Goal: Task Accomplishment & Management: Complete application form

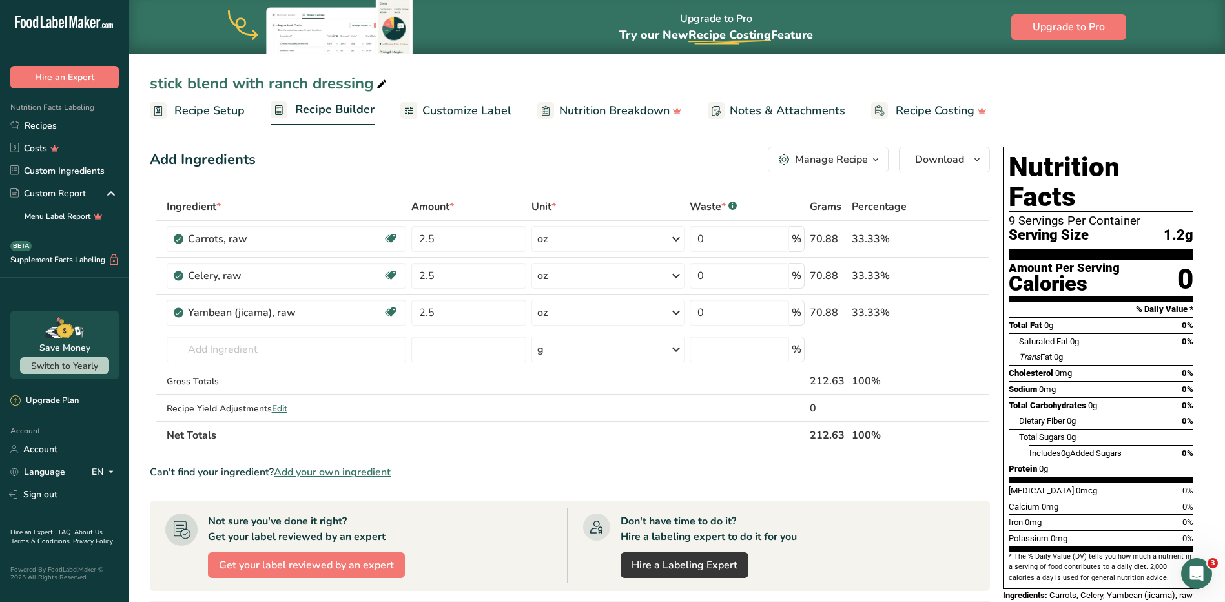
click at [72, 18] on icon at bounding box center [74, 21] width 8 height 13
click at [68, 124] on link "Recipes" at bounding box center [64, 125] width 129 height 23
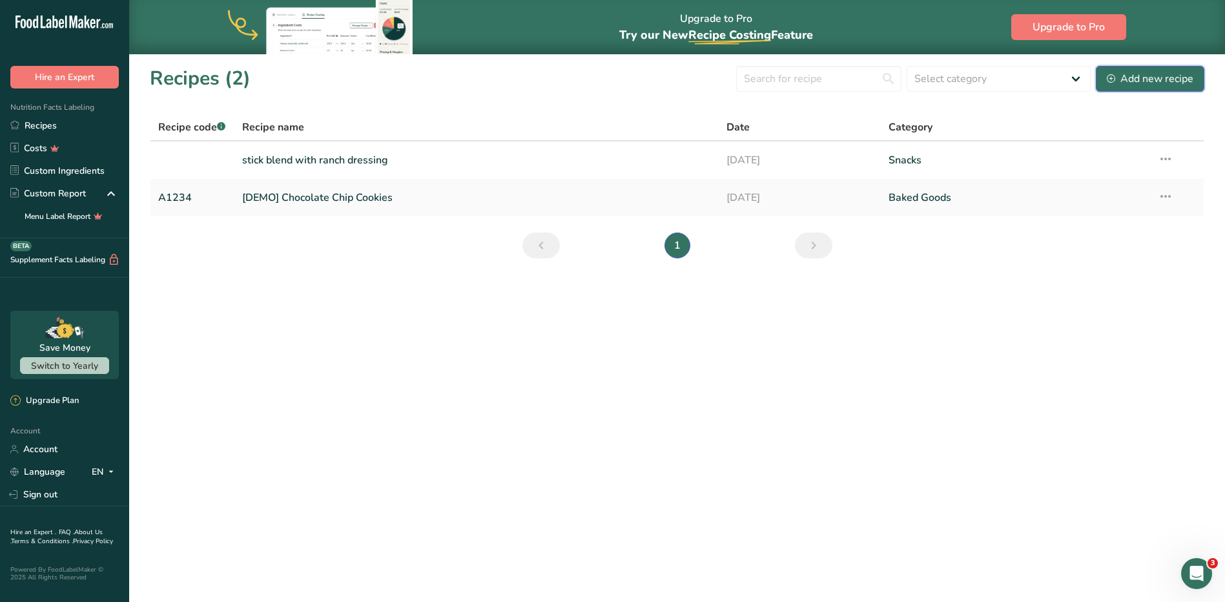
click at [1152, 90] on button "Add new recipe" at bounding box center [1150, 79] width 108 height 26
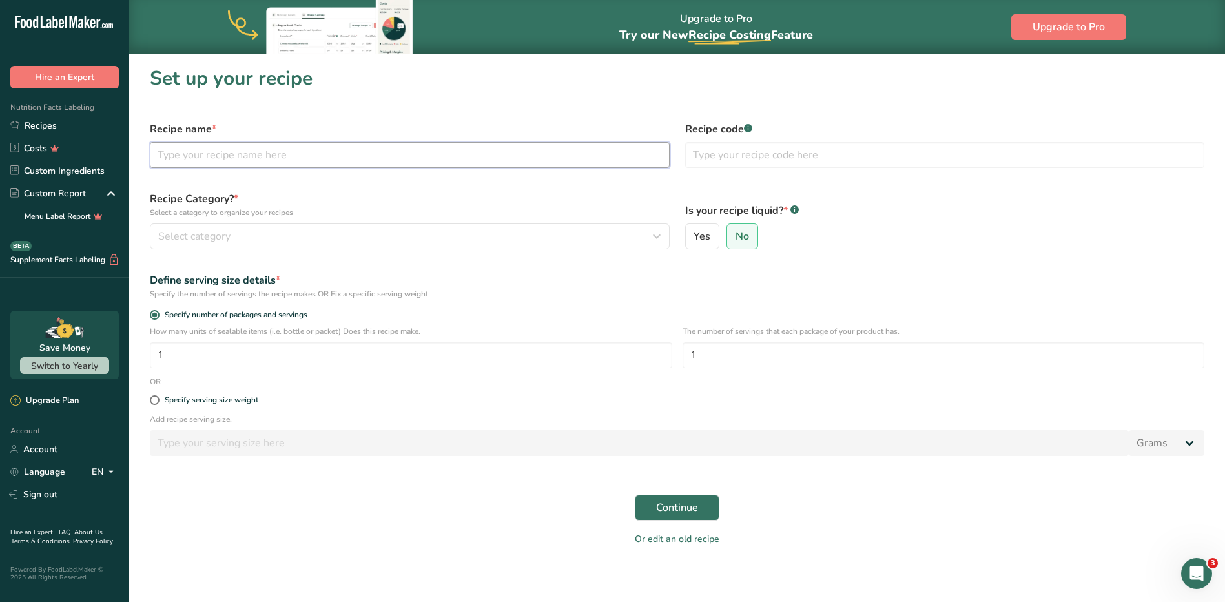
click at [295, 143] on input "text" at bounding box center [410, 155] width 520 height 26
click at [100, 166] on link "Custom Ingredients" at bounding box center [64, 170] width 129 height 23
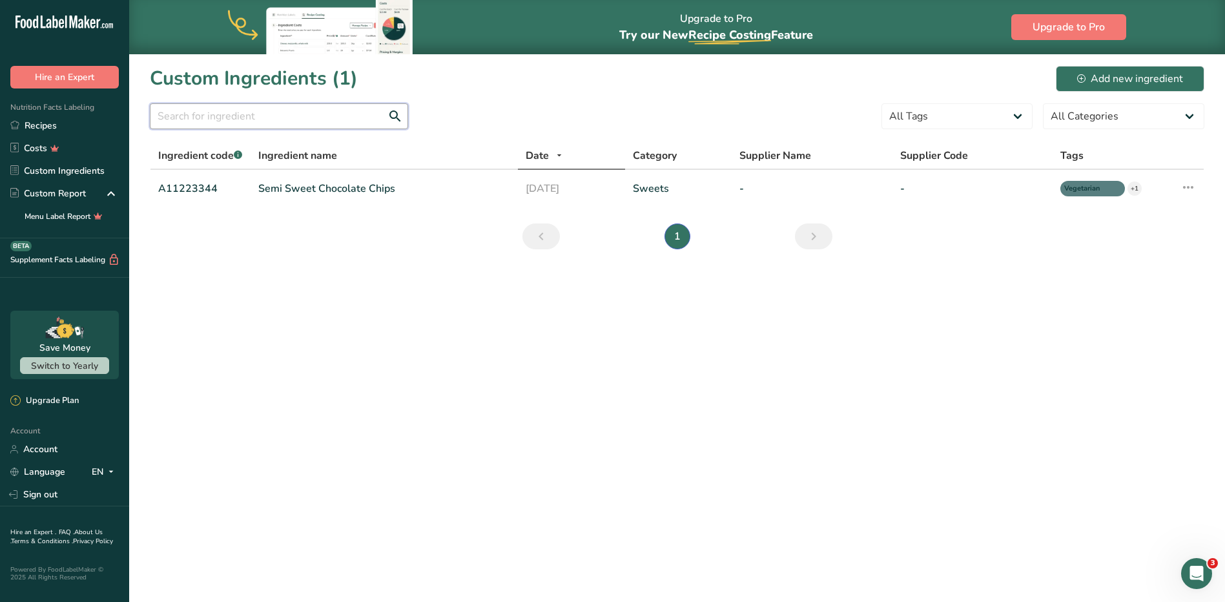
click at [300, 123] on input "text" at bounding box center [279, 116] width 258 height 26
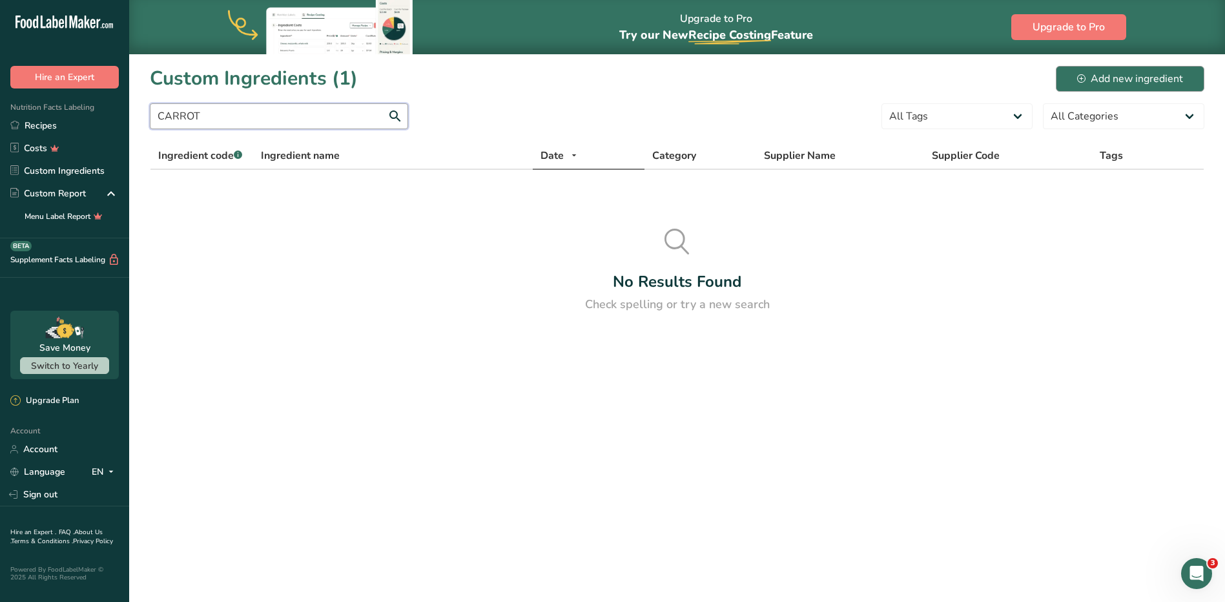
type input "CARROT"
click at [1074, 90] on button "Add new ingredient" at bounding box center [1130, 79] width 148 height 26
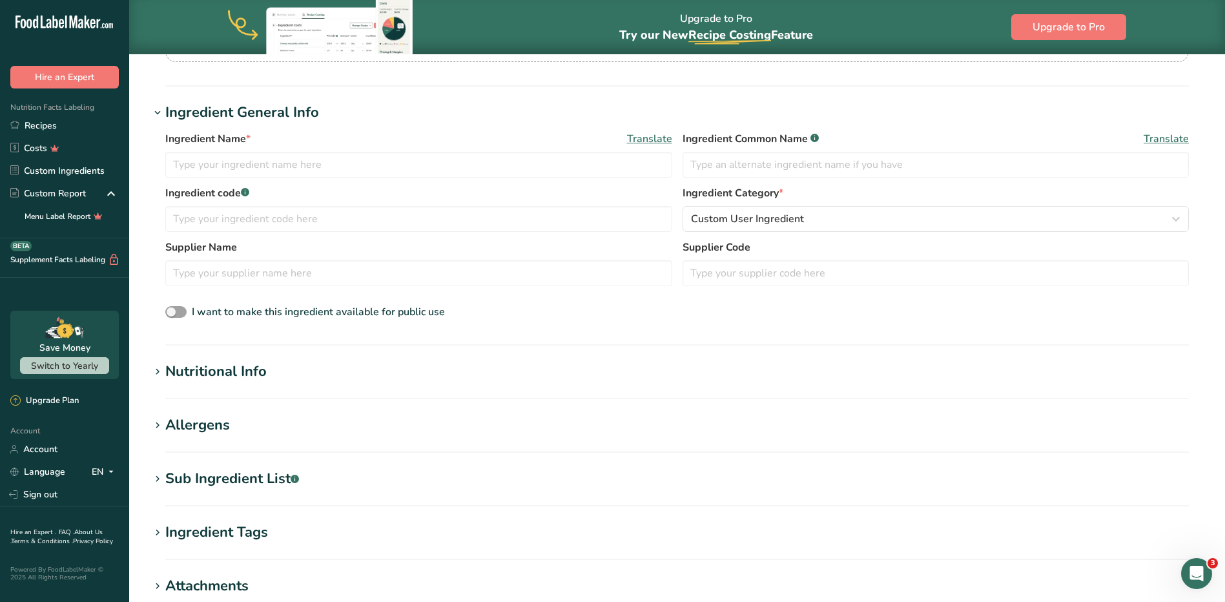
scroll to position [415, 0]
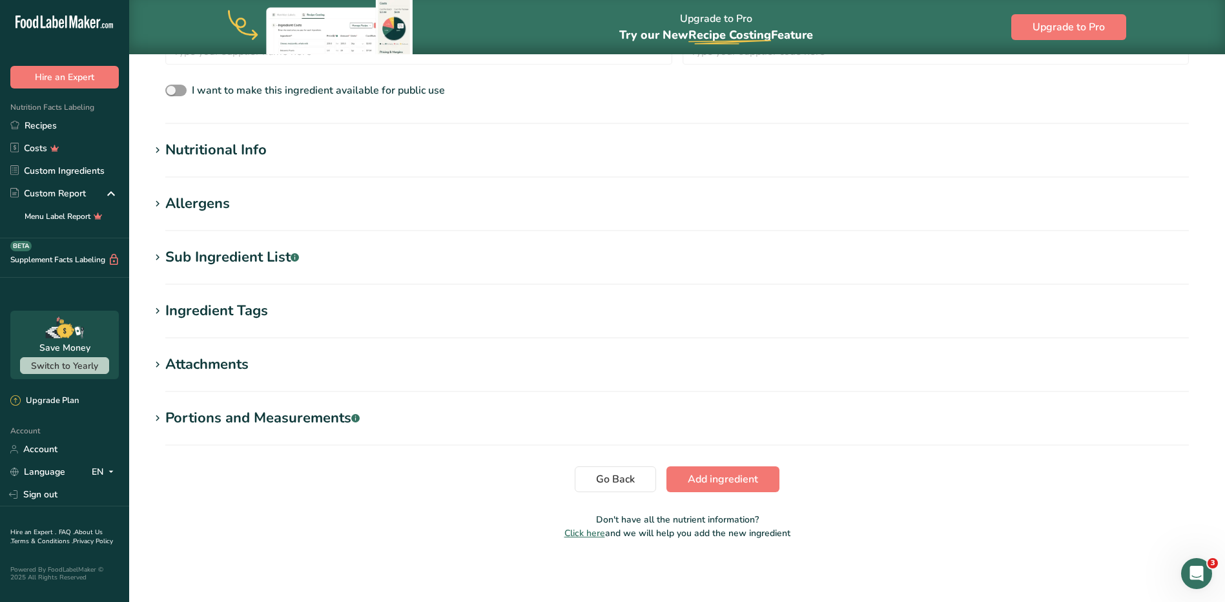
click at [280, 172] on section "Nutritional Info Serving Size .a-a{fill:#347362;}.b-a{fill:#fff;} Add ingredien…" at bounding box center [677, 158] width 1054 height 38
click at [214, 143] on div "Nutritional Info" at bounding box center [215, 149] width 101 height 21
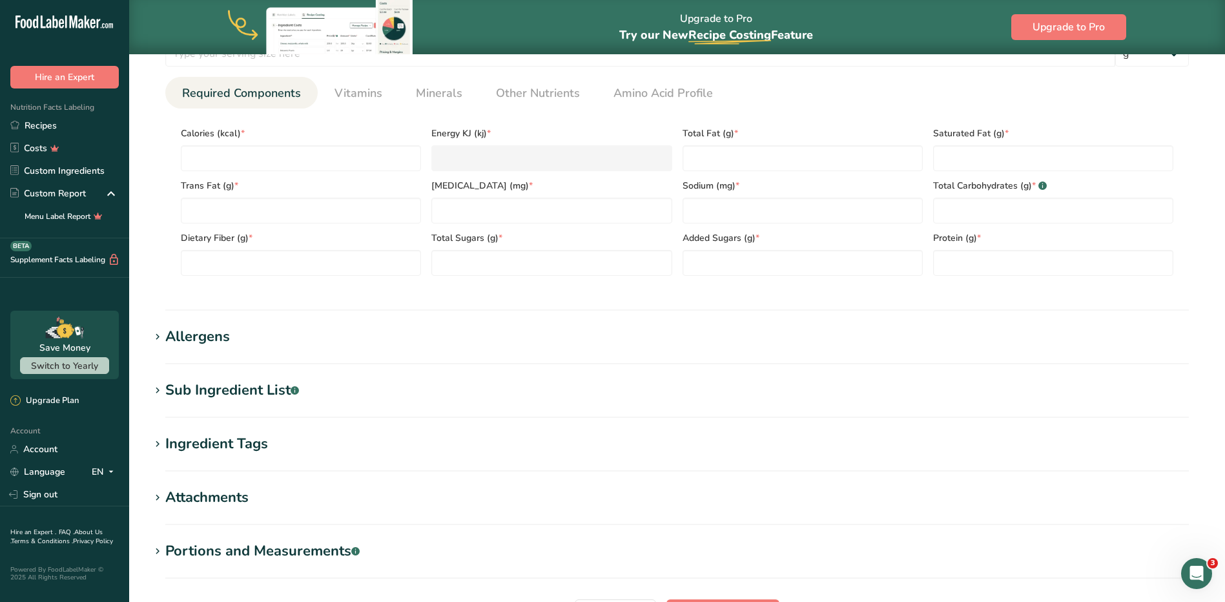
scroll to position [646, 0]
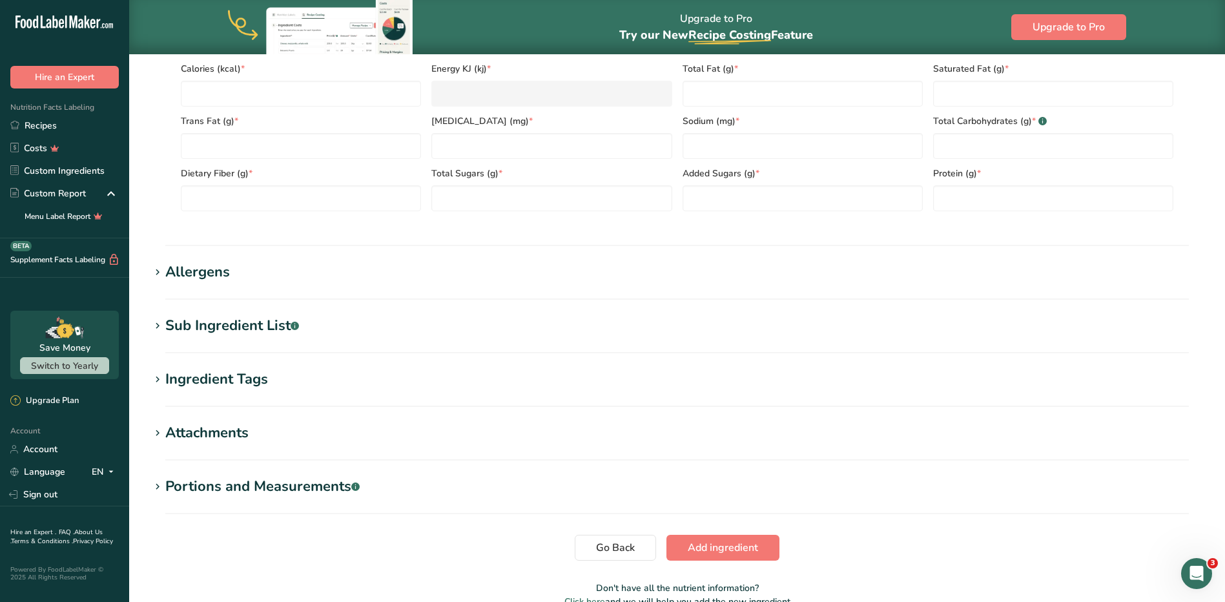
click at [223, 278] on div "Allergens" at bounding box center [197, 271] width 65 height 21
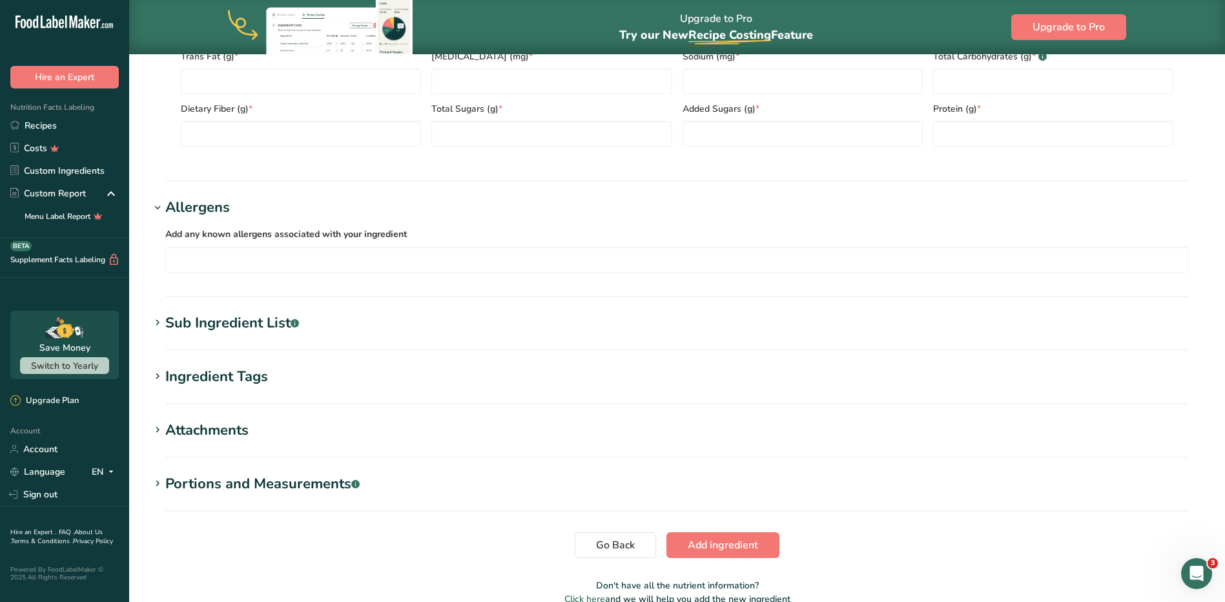
scroll to position [775, 0]
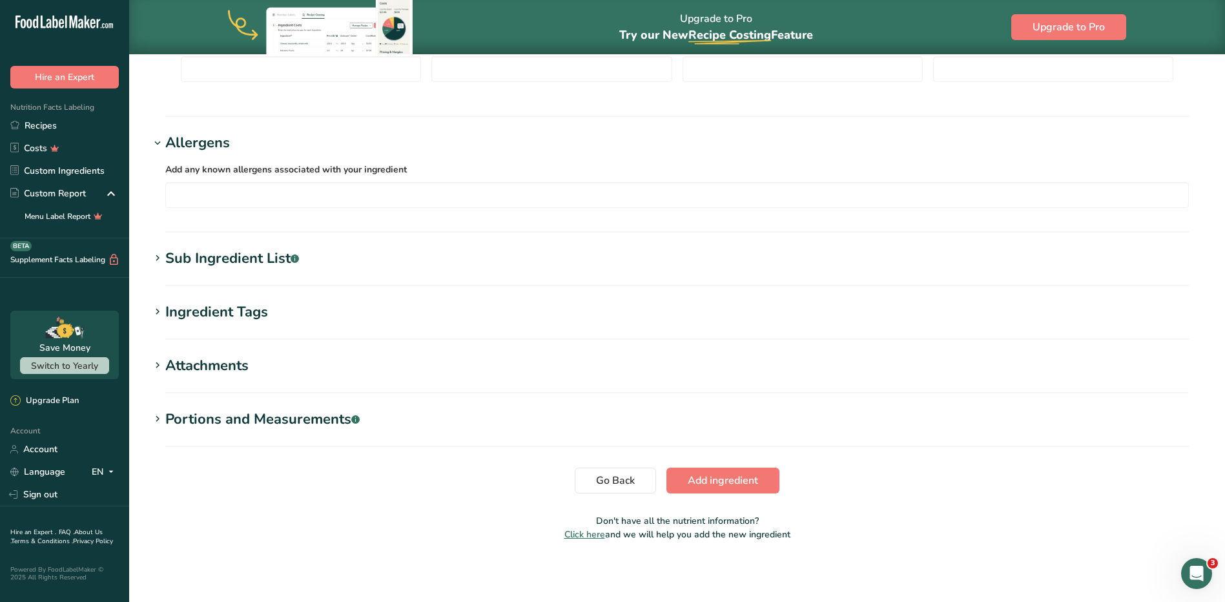
click at [247, 269] on section "Sub Ingredient List .a-a{fill:#347362;}.b-a{fill:#fff;} Translate" at bounding box center [677, 267] width 1054 height 38
click at [245, 263] on div "Sub Ingredient List .a-a{fill:#347362;}.b-a{fill:#fff;}" at bounding box center [232, 258] width 134 height 21
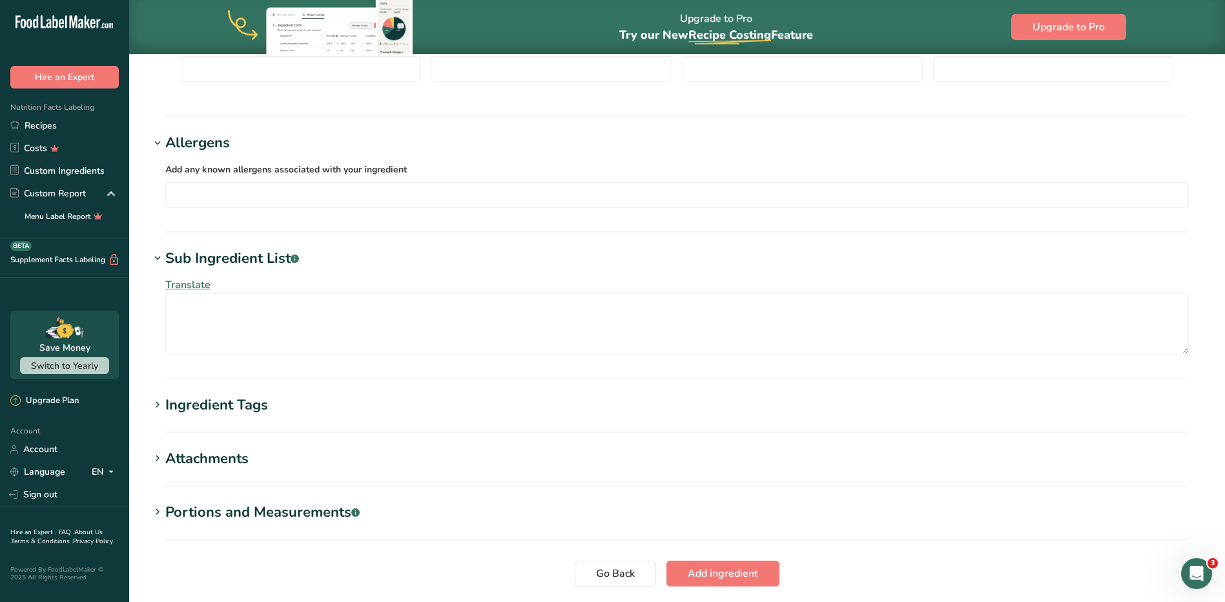
click at [274, 399] on h1 "Ingredient Tags" at bounding box center [677, 404] width 1054 height 21
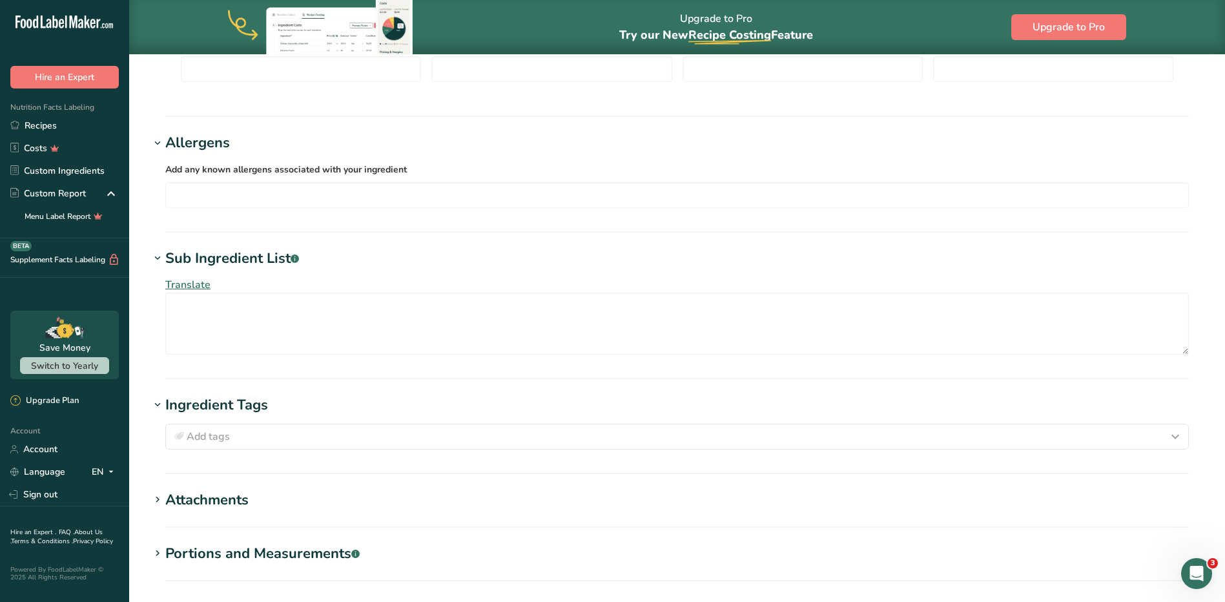
scroll to position [910, 0]
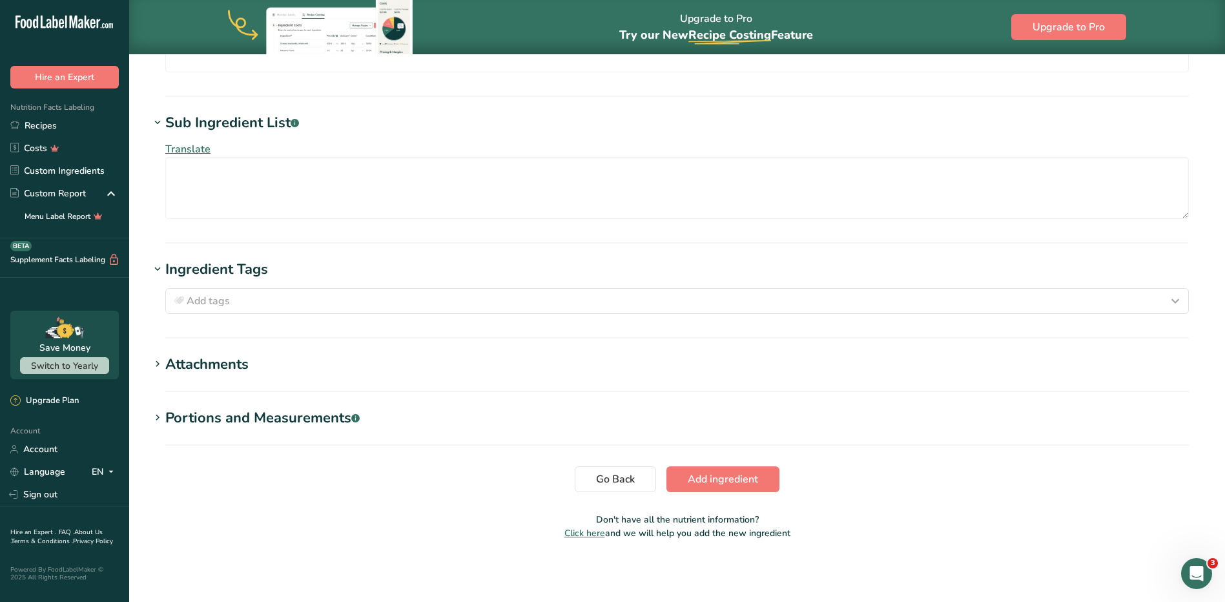
click at [277, 375] on section "Attachments Drop your files here or click to upload Maximum file size is 5MB" at bounding box center [677, 373] width 1054 height 38
click at [277, 369] on h1 "Attachments" at bounding box center [677, 364] width 1054 height 21
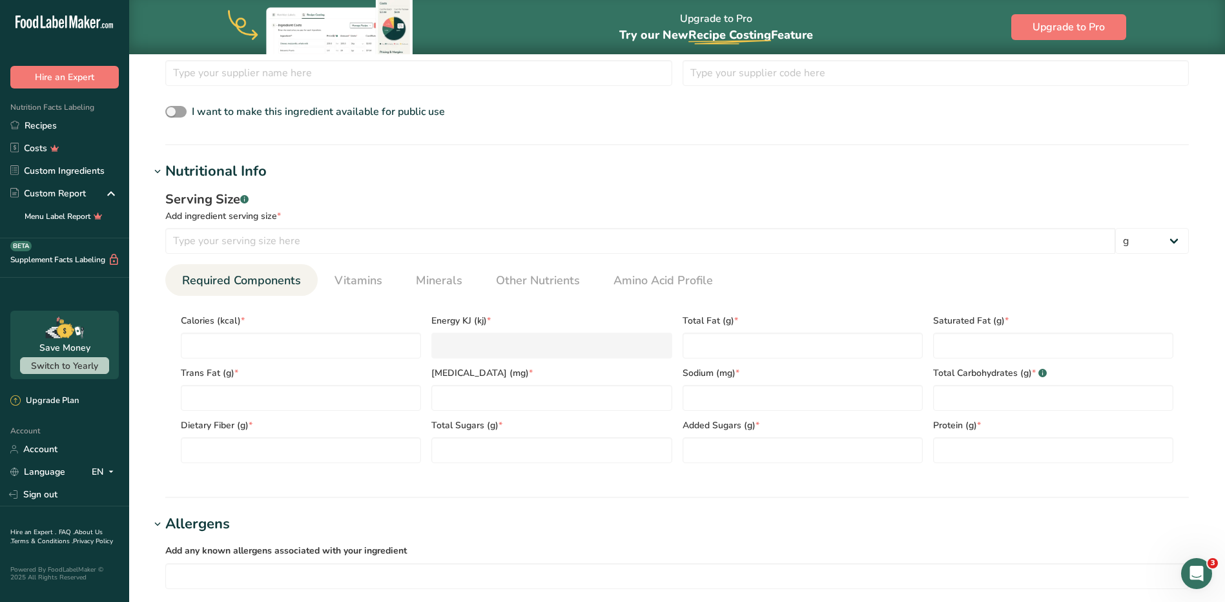
scroll to position [329, 0]
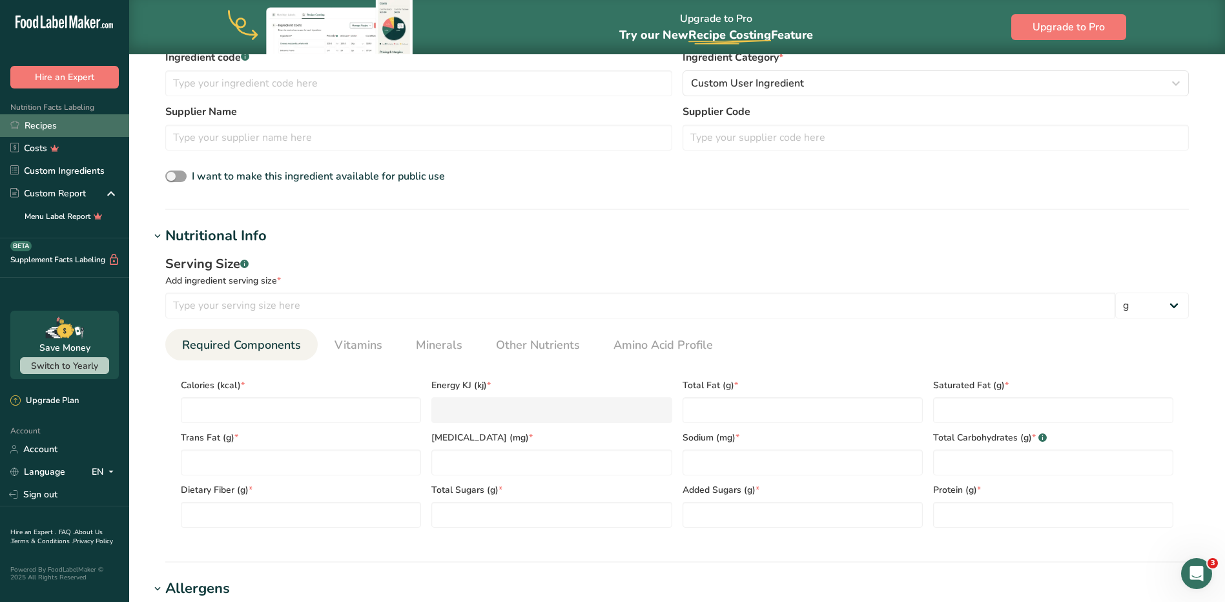
click at [36, 127] on link "Recipes" at bounding box center [64, 125] width 129 height 23
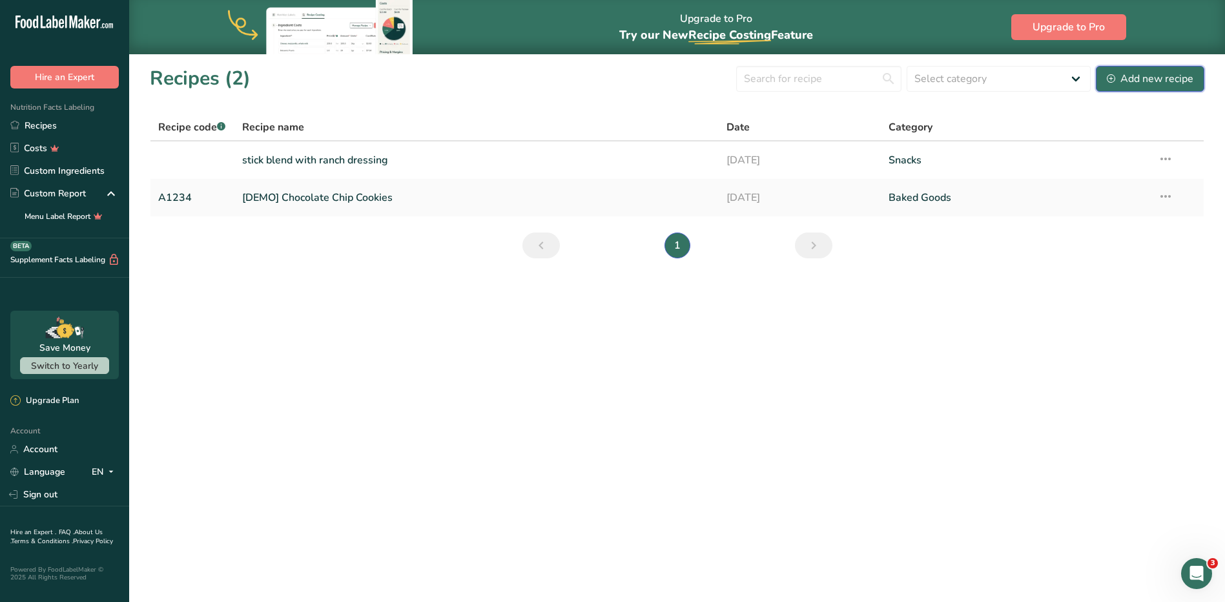
click at [1145, 85] on div "Add new recipe" at bounding box center [1150, 78] width 87 height 15
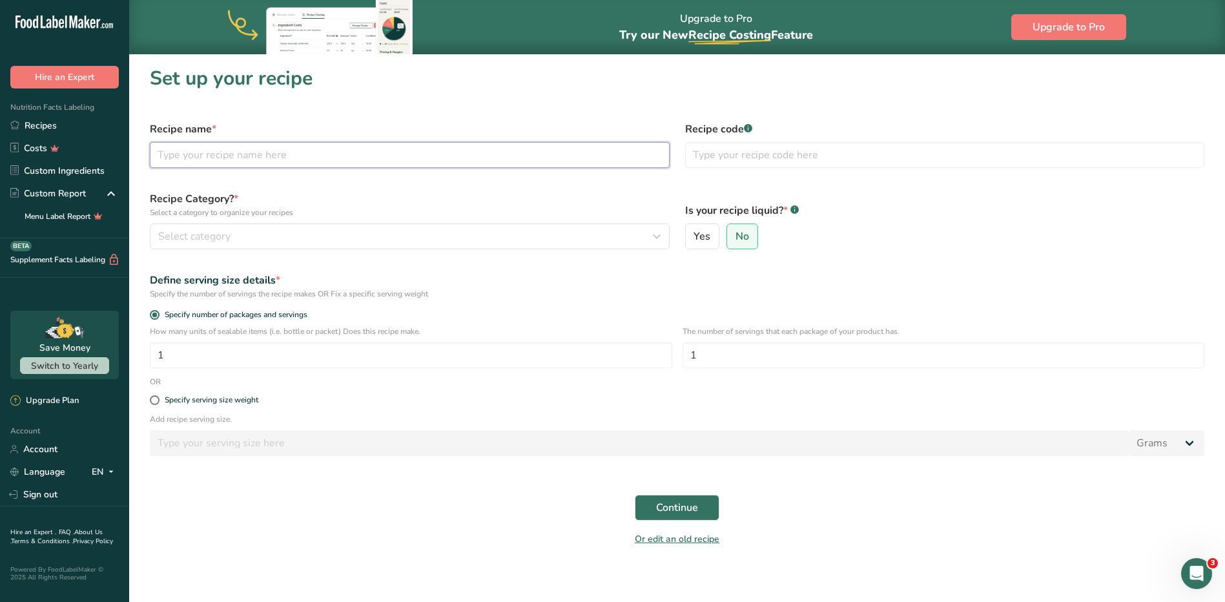
click at [424, 144] on input "text" at bounding box center [410, 155] width 520 height 26
type input "MULTICOLOR CAULIFLOWER WITH CLASSIC HUMMUS"
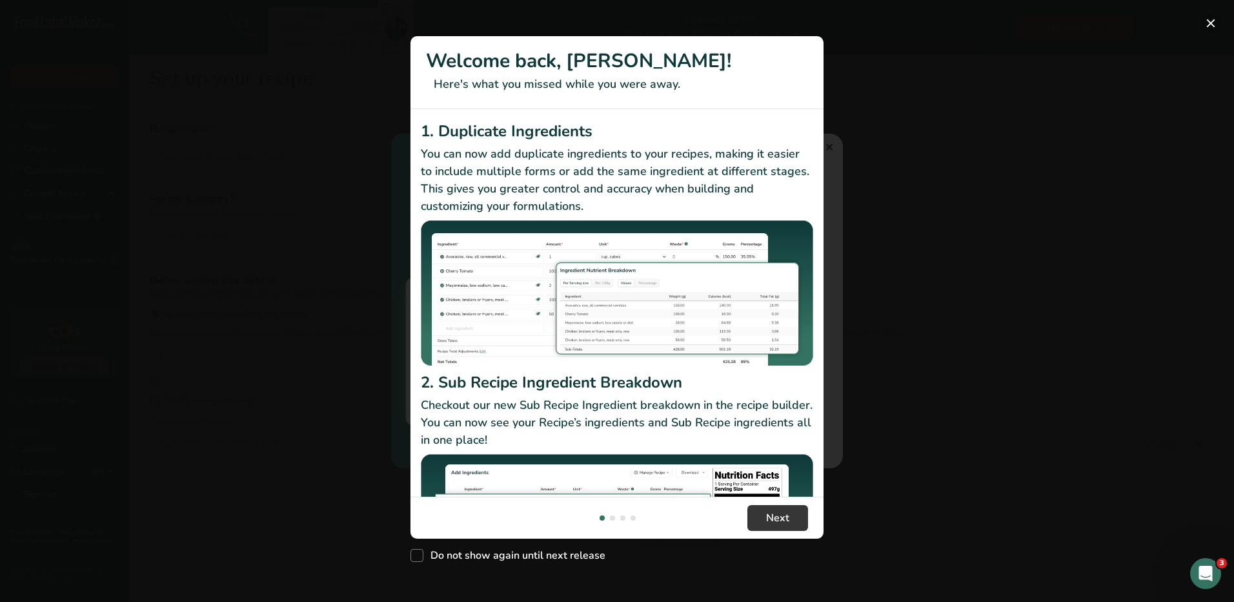
click at [1214, 21] on button "New Features" at bounding box center [1211, 23] width 21 height 21
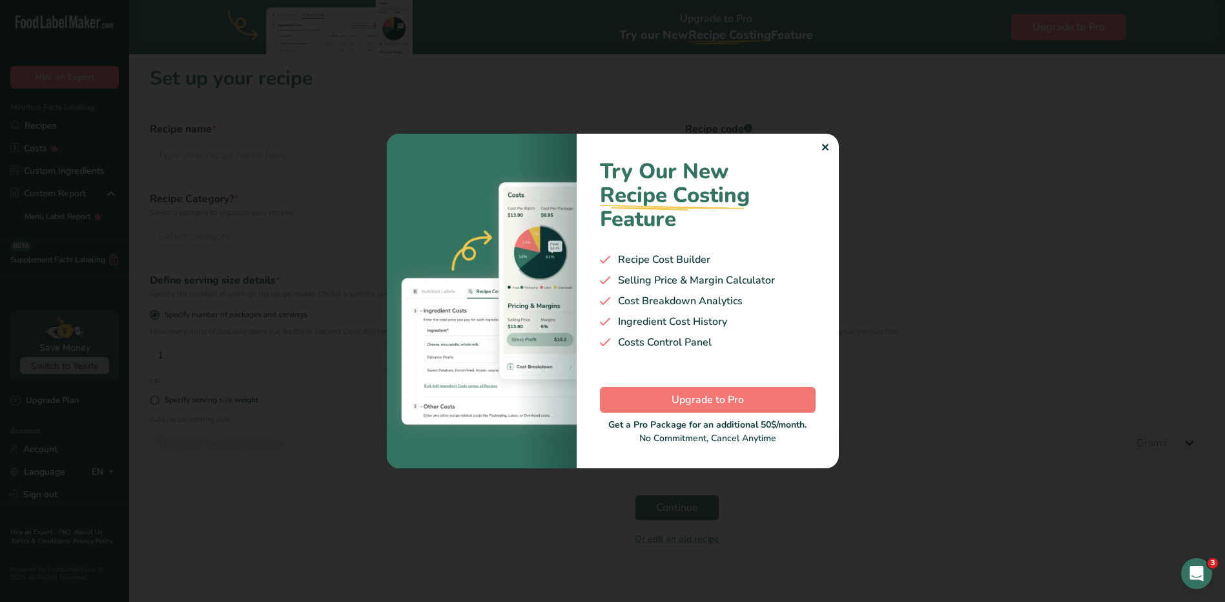
click at [819, 156] on div "Try Our New Recipe Costing .a-29{fill:none;stroke-linecap:round;stroke-width:3p…" at bounding box center [708, 301] width 262 height 334
click at [823, 148] on div "✕" at bounding box center [825, 147] width 8 height 15
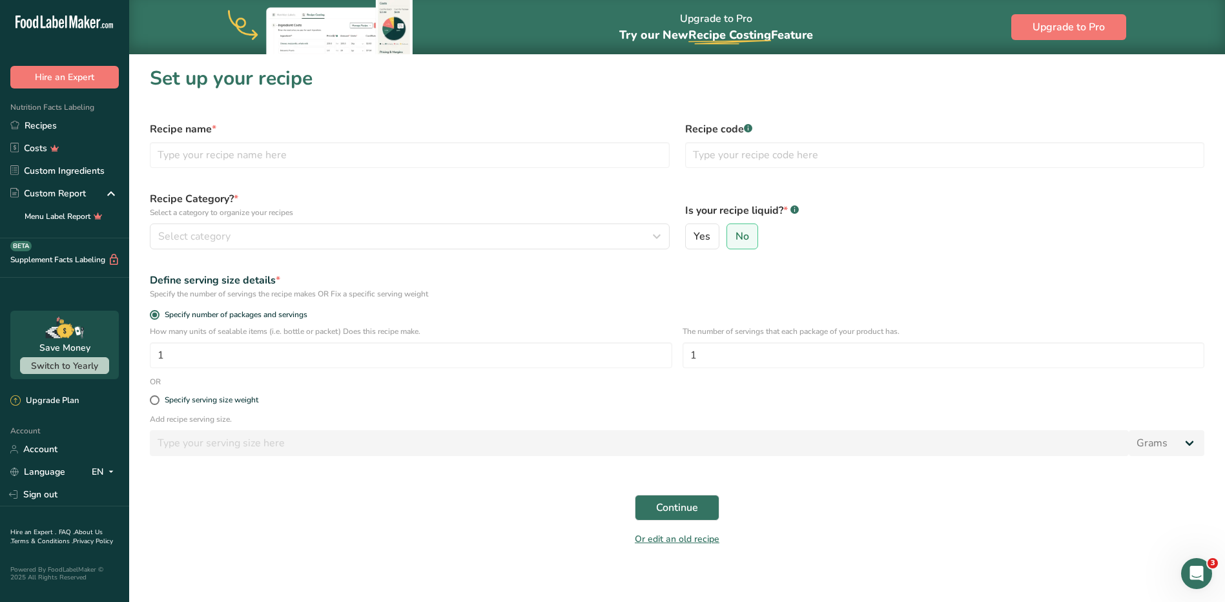
click at [580, 170] on div "Recipe name *" at bounding box center [409, 145] width 535 height 62
click at [573, 159] on input "text" at bounding box center [410, 155] width 520 height 26
click at [171, 155] on input "MOLTICOLOR CAUL" at bounding box center [410, 155] width 520 height 26
click at [271, 151] on input "MULTICOLOR CAUL" at bounding box center [410, 155] width 520 height 26
type input "MULTICOLOR CAULIFLOWER WITH CLASSIC HUMMUS"
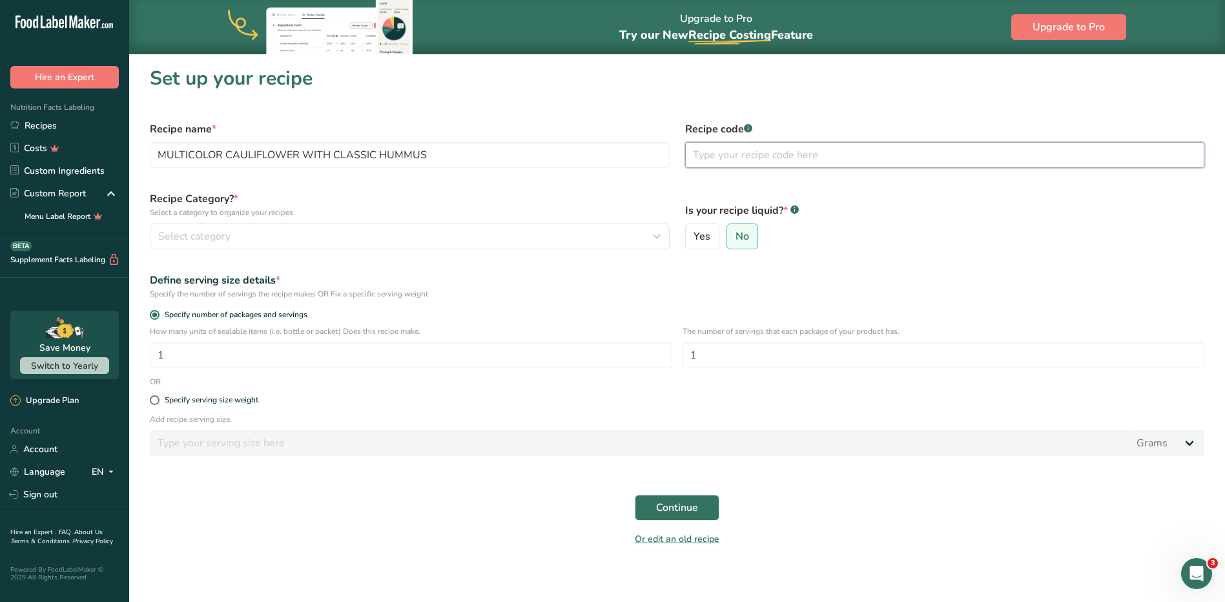
click at [778, 145] on input "text" at bounding box center [945, 155] width 520 height 26
click at [107, 194] on icon at bounding box center [110, 193] width 15 height 23
click at [874, 163] on input "text" at bounding box center [945, 155] width 520 height 26
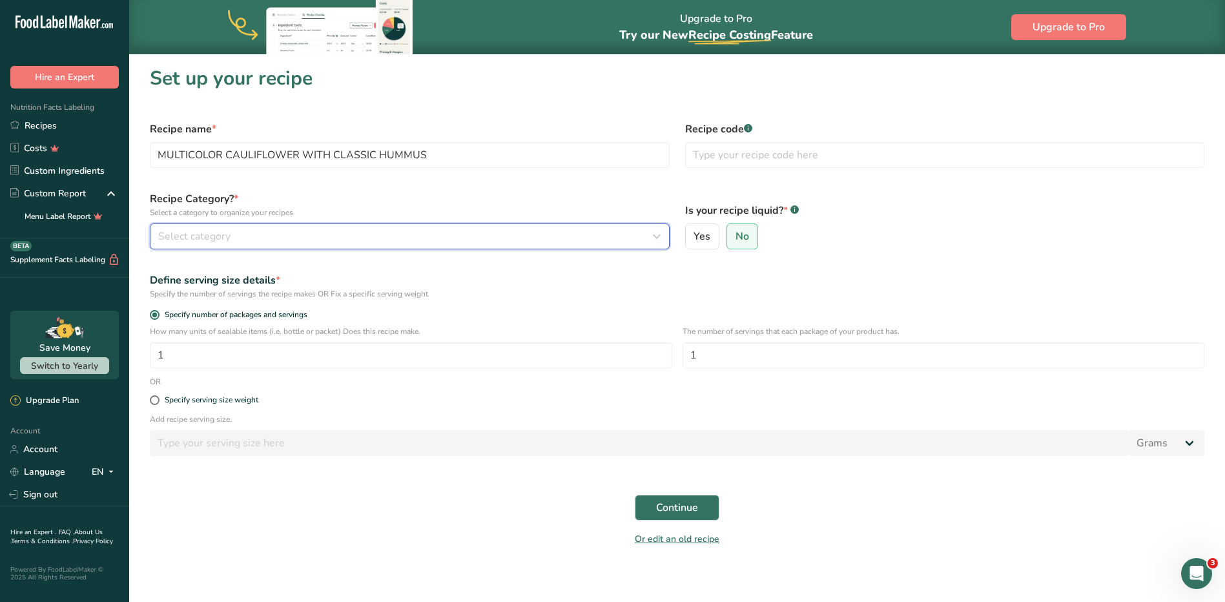
click at [277, 241] on div "Select category" at bounding box center [405, 236] width 495 height 15
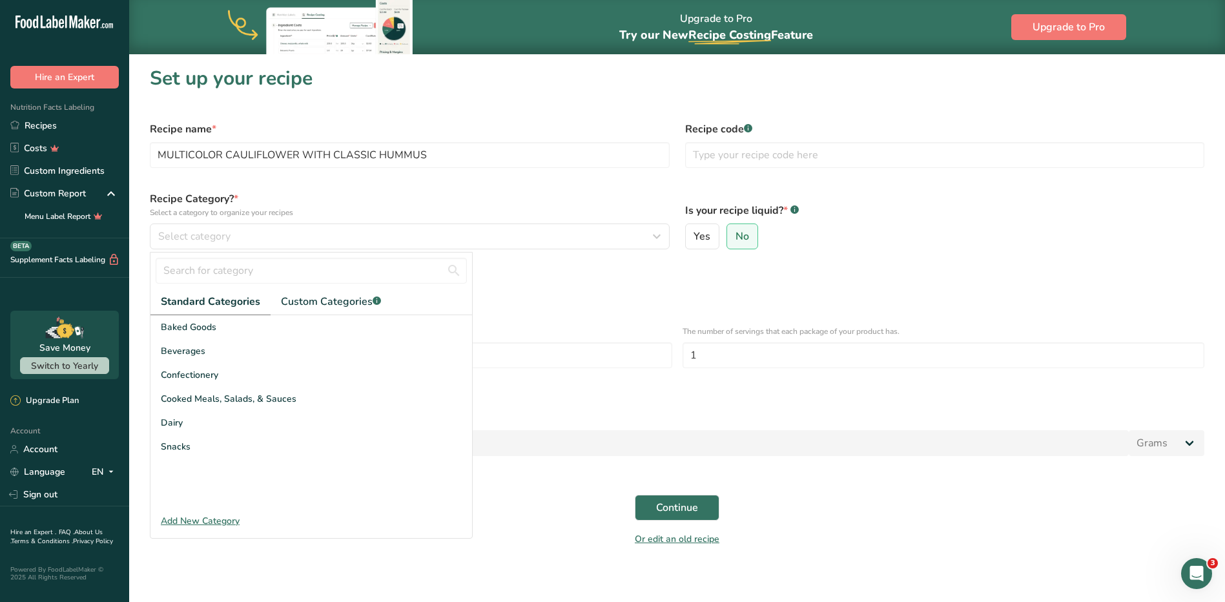
click at [213, 526] on div "Add New Category" at bounding box center [311, 521] width 322 height 14
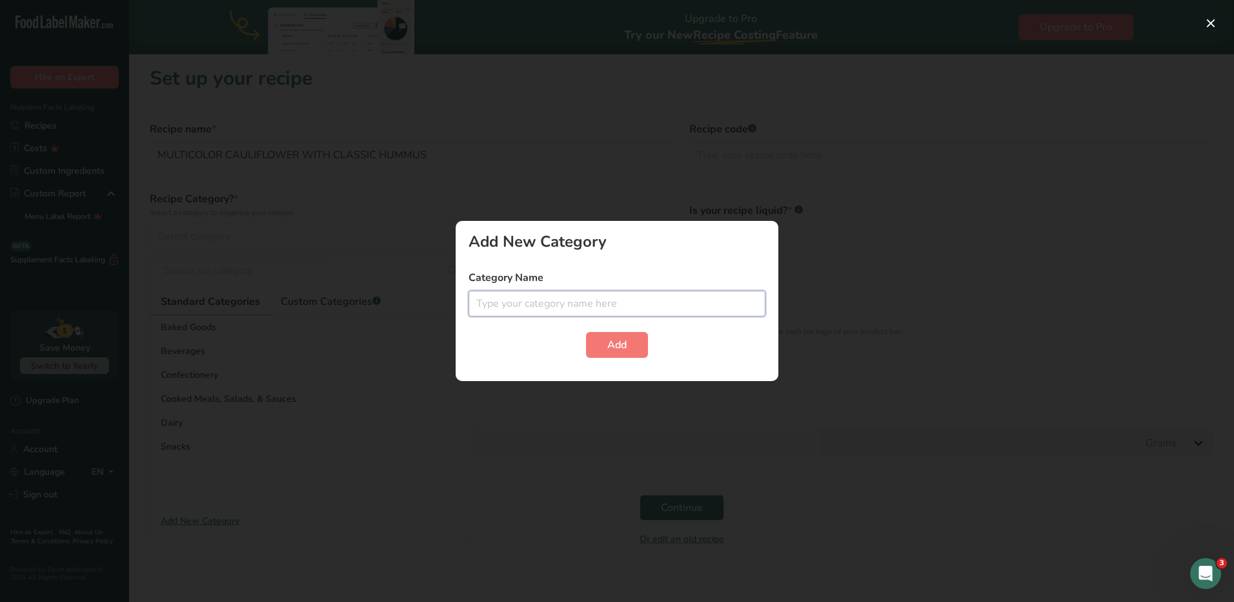
click at [564, 307] on input "text" at bounding box center [617, 304] width 297 height 26
type input "VEGGIE CUP"
click at [612, 343] on span "Add" at bounding box center [617, 344] width 19 height 15
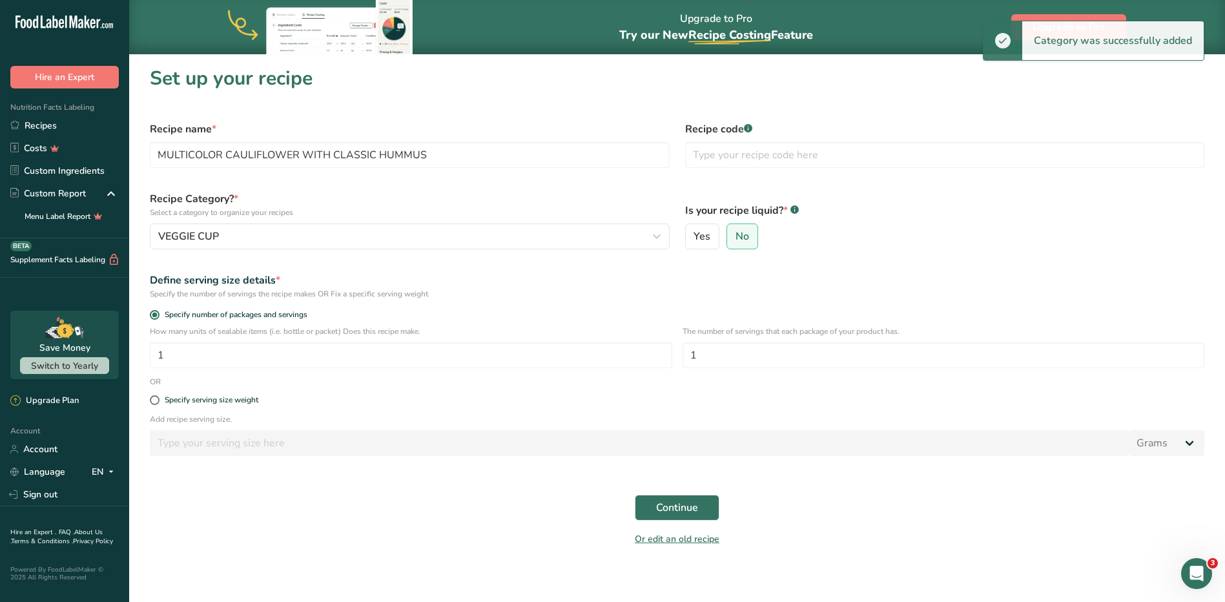
scroll to position [22, 0]
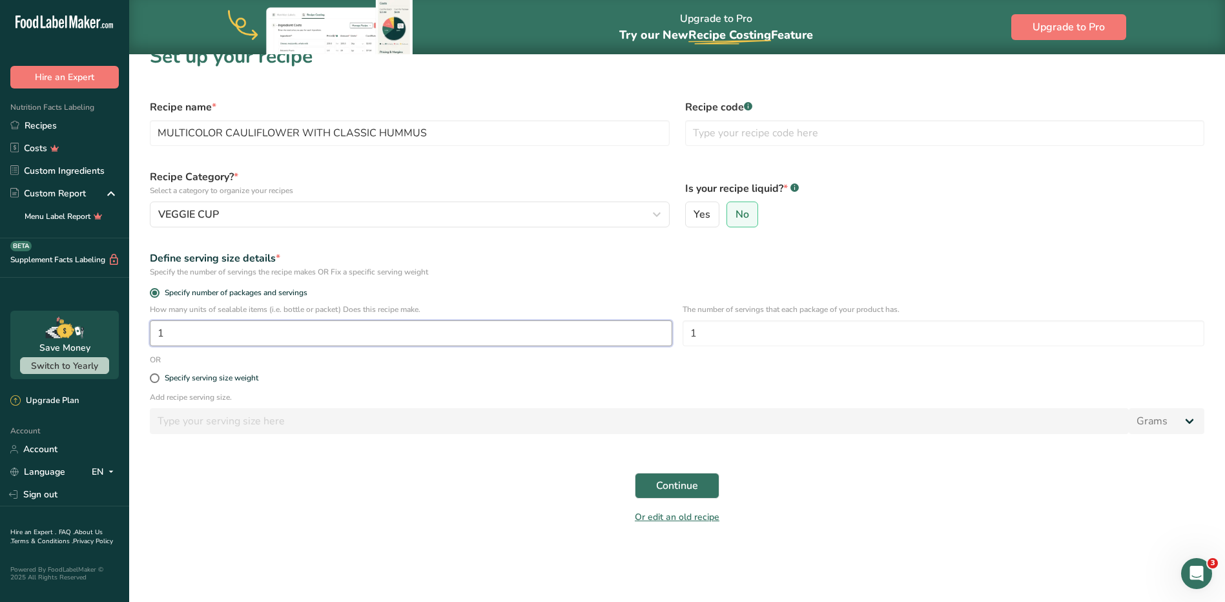
click at [271, 330] on input "1" at bounding box center [411, 333] width 522 height 26
click at [732, 322] on input "1" at bounding box center [943, 333] width 522 height 26
type input "20"
click at [696, 483] on span "Continue" at bounding box center [677, 485] width 42 height 15
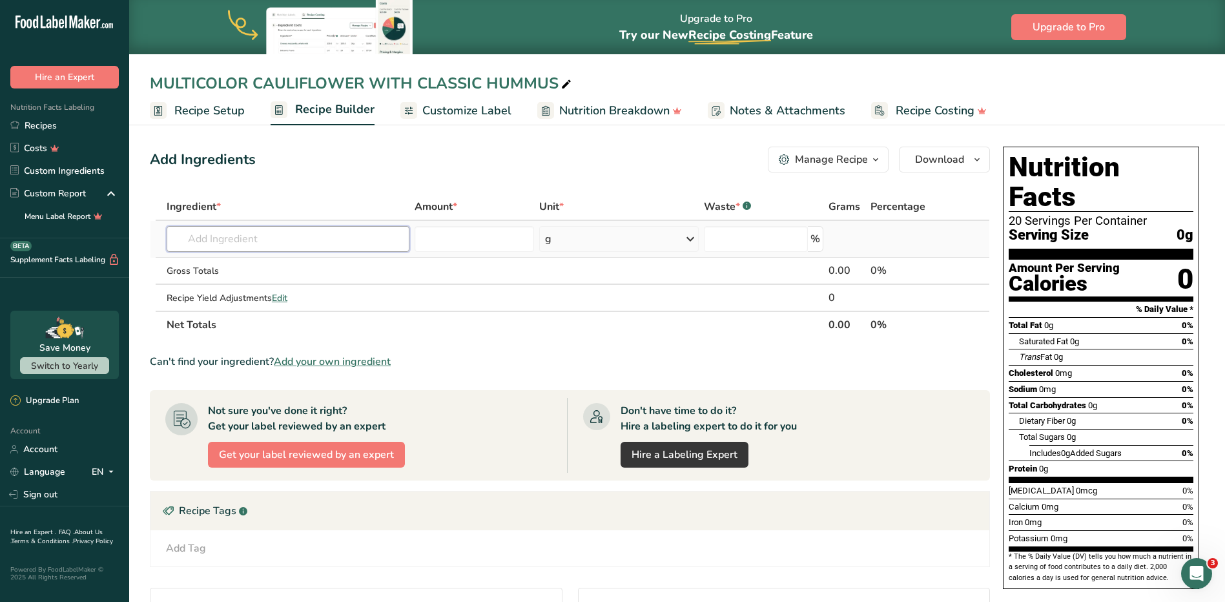
click at [297, 234] on input "text" at bounding box center [288, 239] width 243 height 26
type input "GRAPE TOMATOES"
click at [263, 288] on div "Add your own ingredient" at bounding box center [288, 287] width 222 height 14
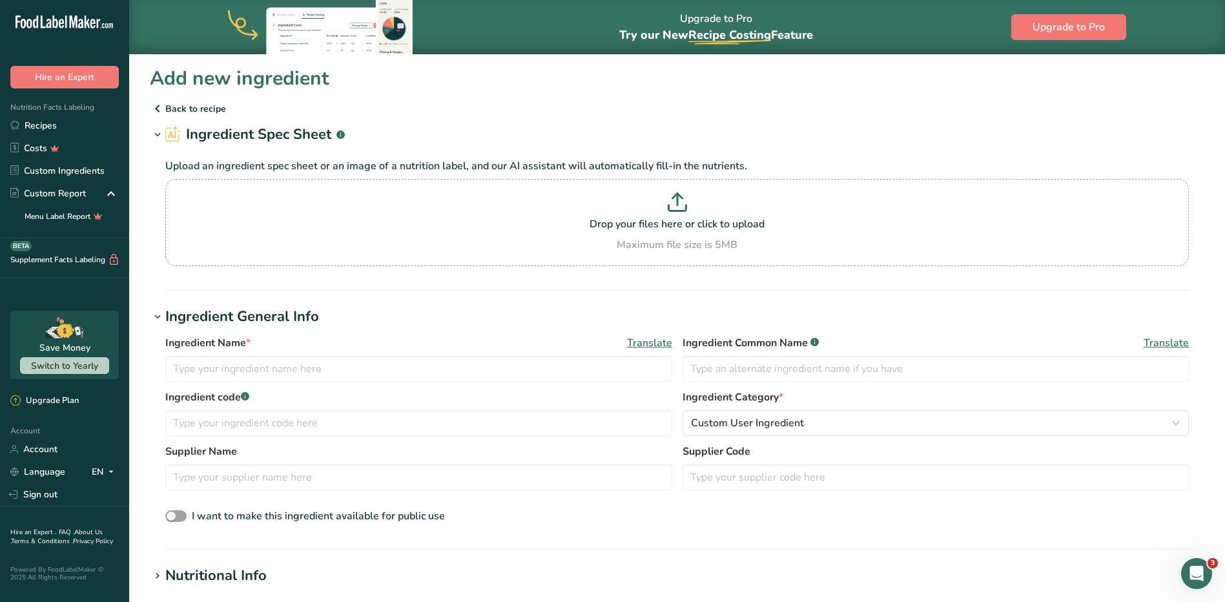
click at [172, 120] on section "Add new ingredient Back to recipe Ingredient Spec Sheet .a-a{fill:#347362;}.b-a…" at bounding box center [677, 520] width 1096 height 932
click at [152, 111] on icon at bounding box center [157, 108] width 15 height 23
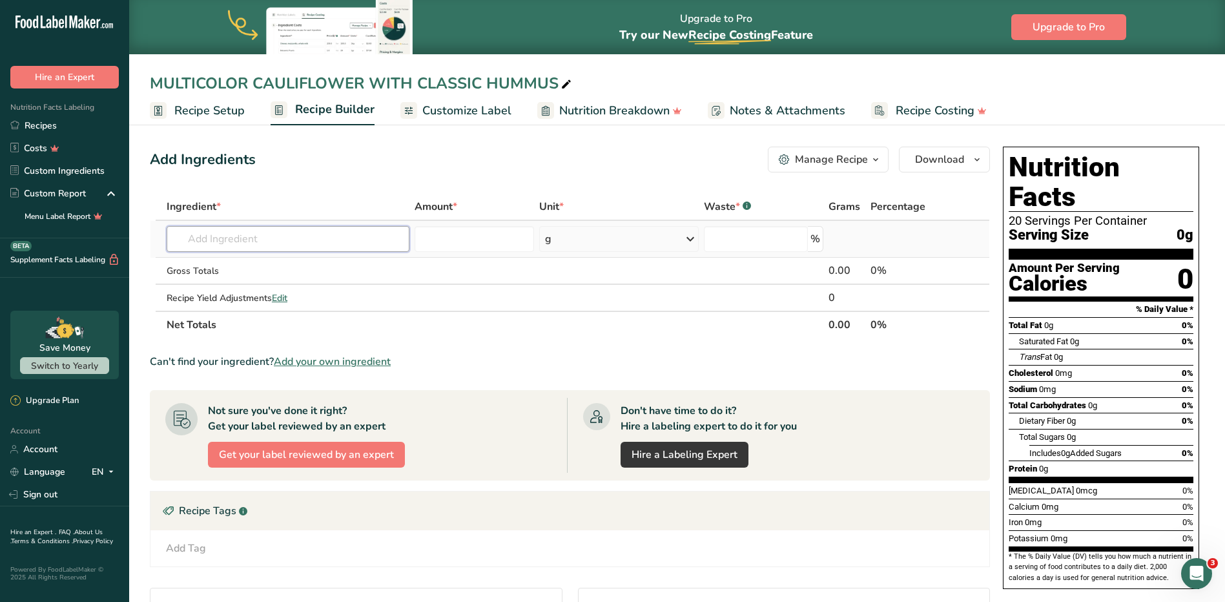
click at [326, 236] on input "text" at bounding box center [288, 239] width 243 height 26
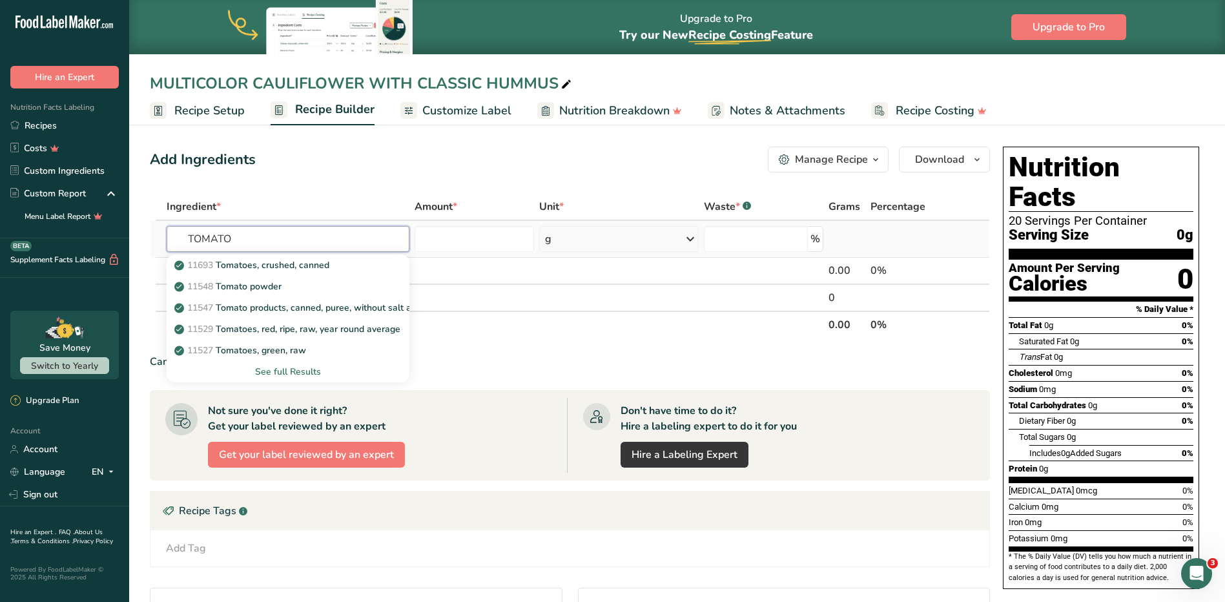
type input "TOMATO"
click at [304, 372] on div "See full Results" at bounding box center [288, 372] width 222 height 14
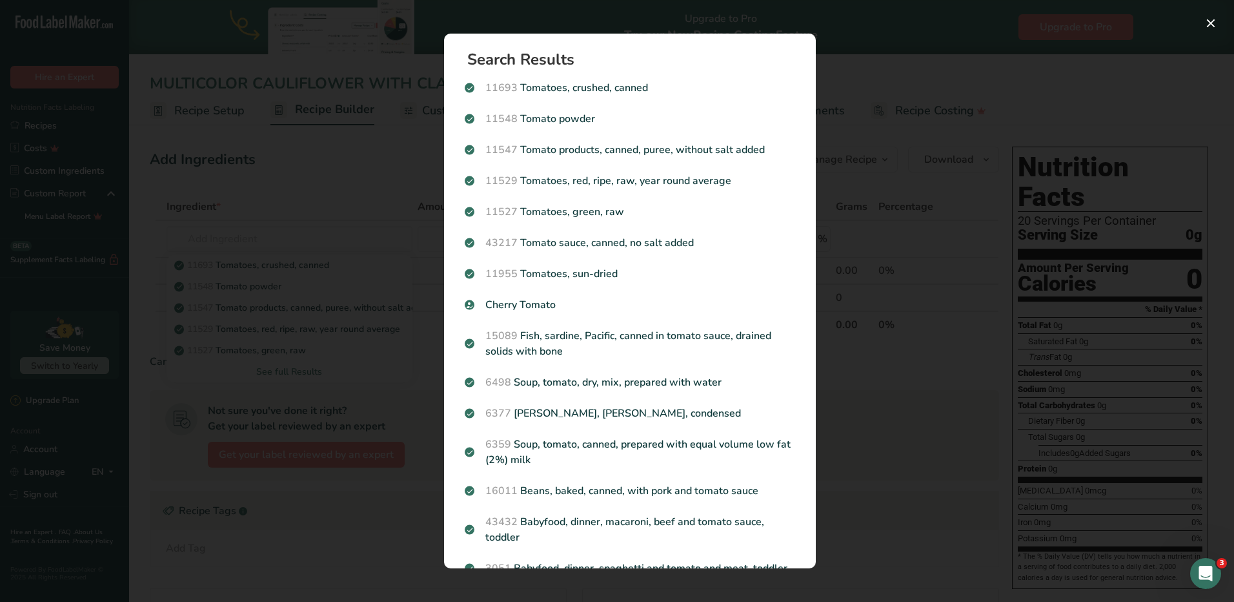
click at [864, 90] on div "Search results modal" at bounding box center [617, 301] width 1234 height 602
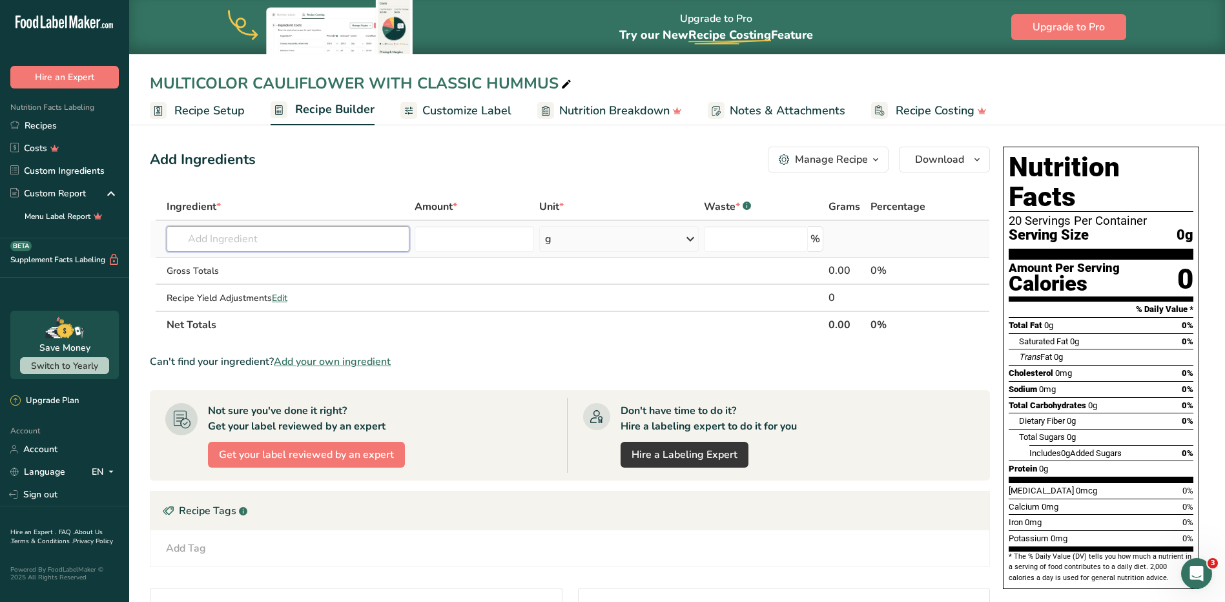
click at [281, 236] on input "text" at bounding box center [288, 239] width 243 height 26
type input "T"
type input "GRAPE TOMATO"
click at [274, 281] on div "Add your own ingredient" at bounding box center [288, 287] width 222 height 14
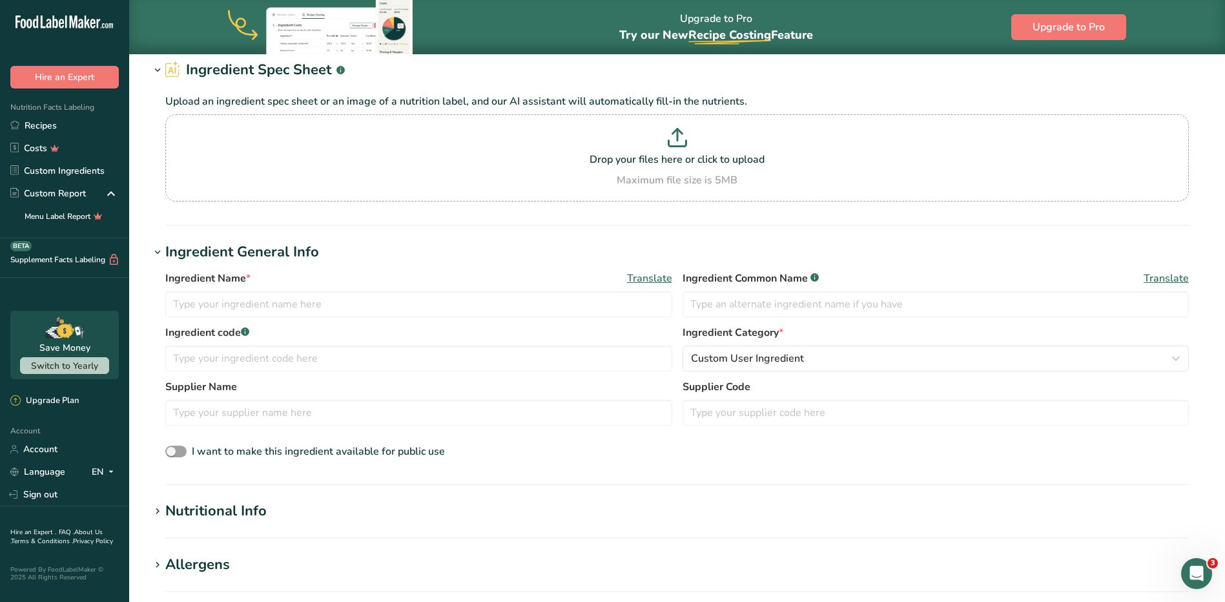
scroll to position [129, 0]
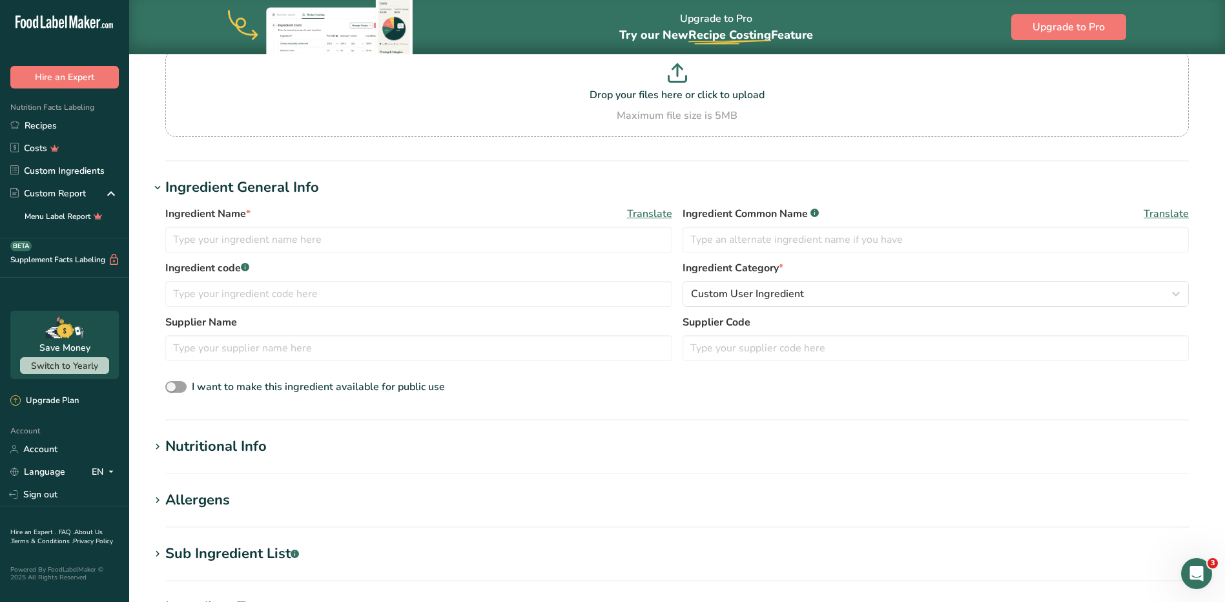
click at [386, 220] on div "Ingredient Name * Translate" at bounding box center [418, 213] width 507 height 15
click at [378, 223] on div "Ingredient Name * Translate" at bounding box center [418, 229] width 507 height 46
click at [376, 225] on div "Ingredient Name * Translate" at bounding box center [418, 229] width 507 height 46
click at [369, 230] on input "text" at bounding box center [418, 240] width 507 height 26
type input "g"
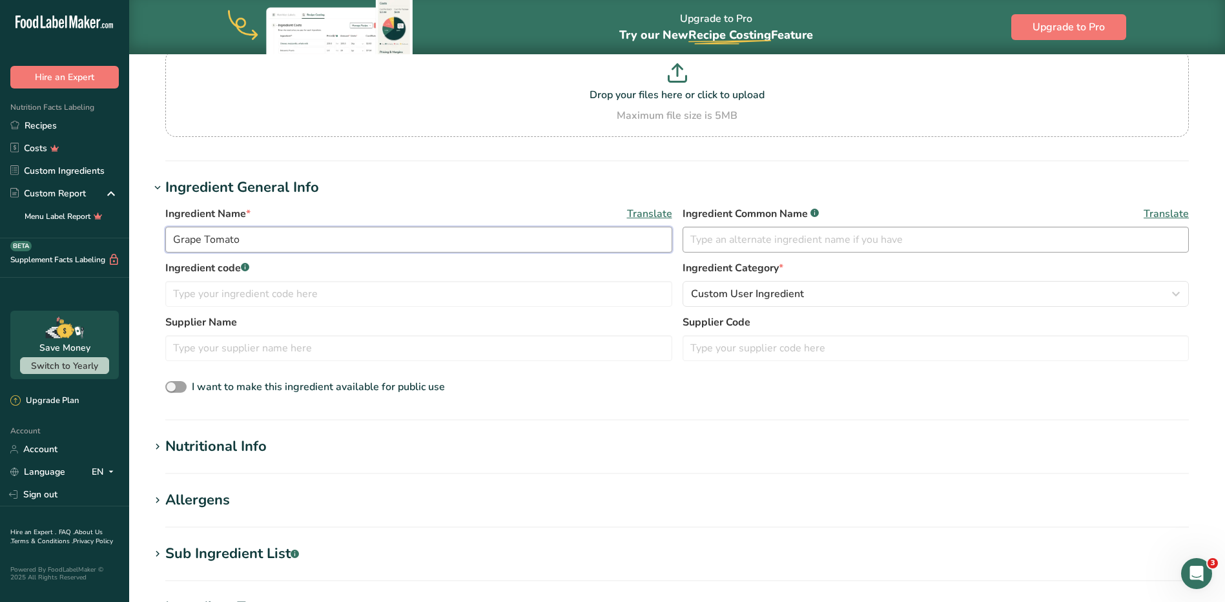
type input "Grape Tomato"
click at [749, 238] on input "text" at bounding box center [935, 240] width 507 height 26
click at [486, 285] on input "text" at bounding box center [418, 294] width 507 height 26
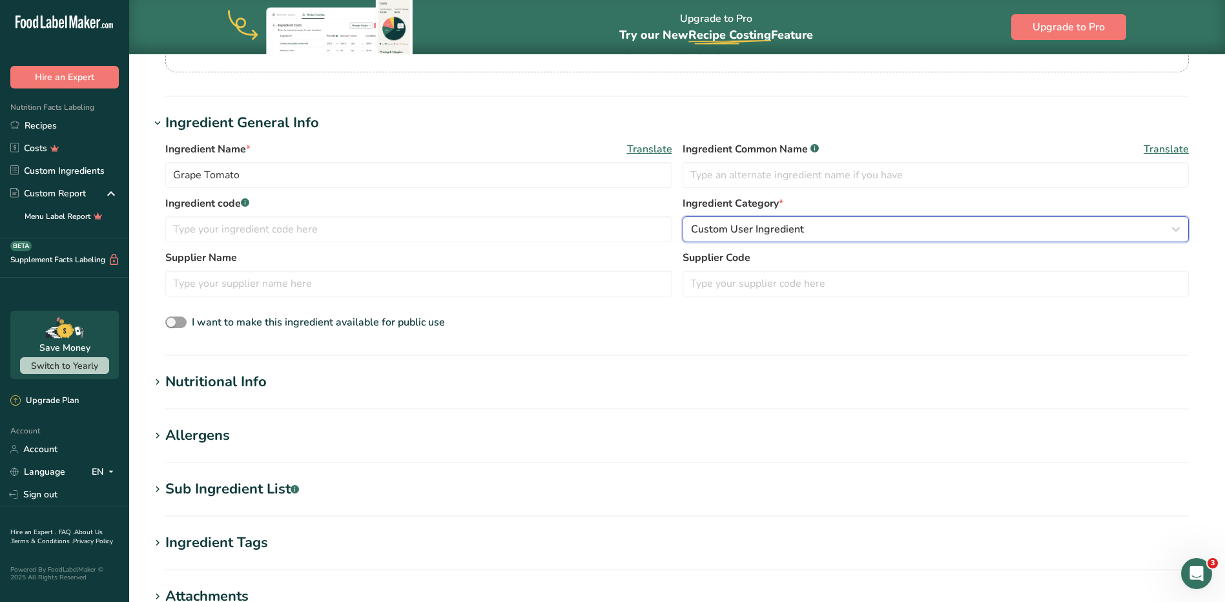
click at [815, 223] on div "Custom User Ingredient" at bounding box center [932, 228] width 482 height 15
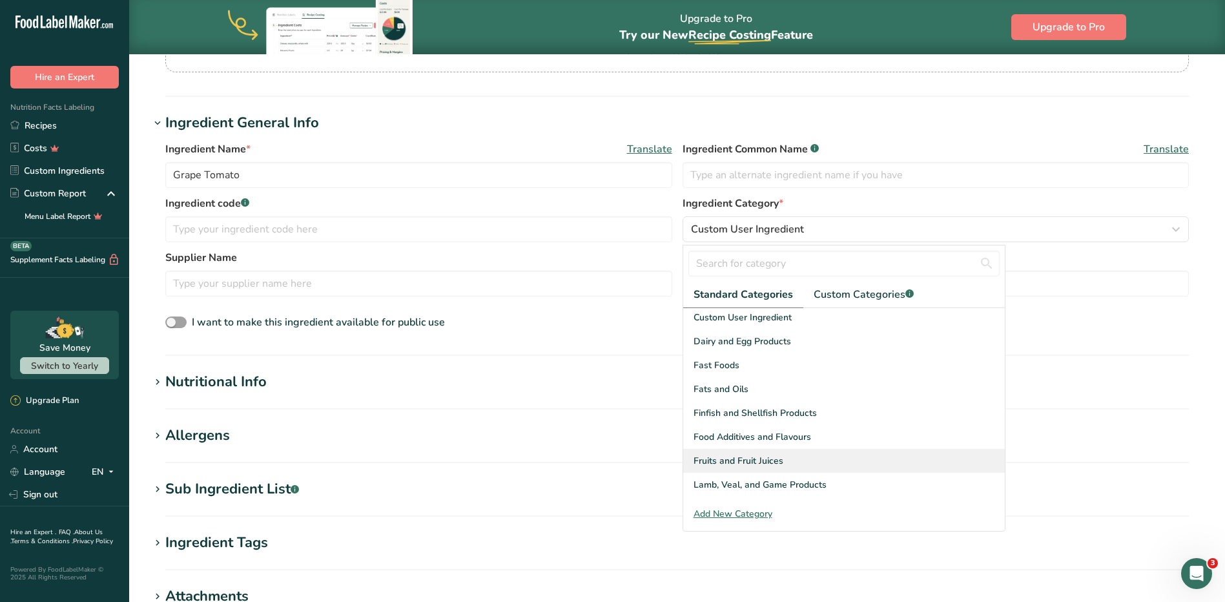
click at [735, 469] on div "Fruits and Fruit Juices" at bounding box center [844, 461] width 322 height 24
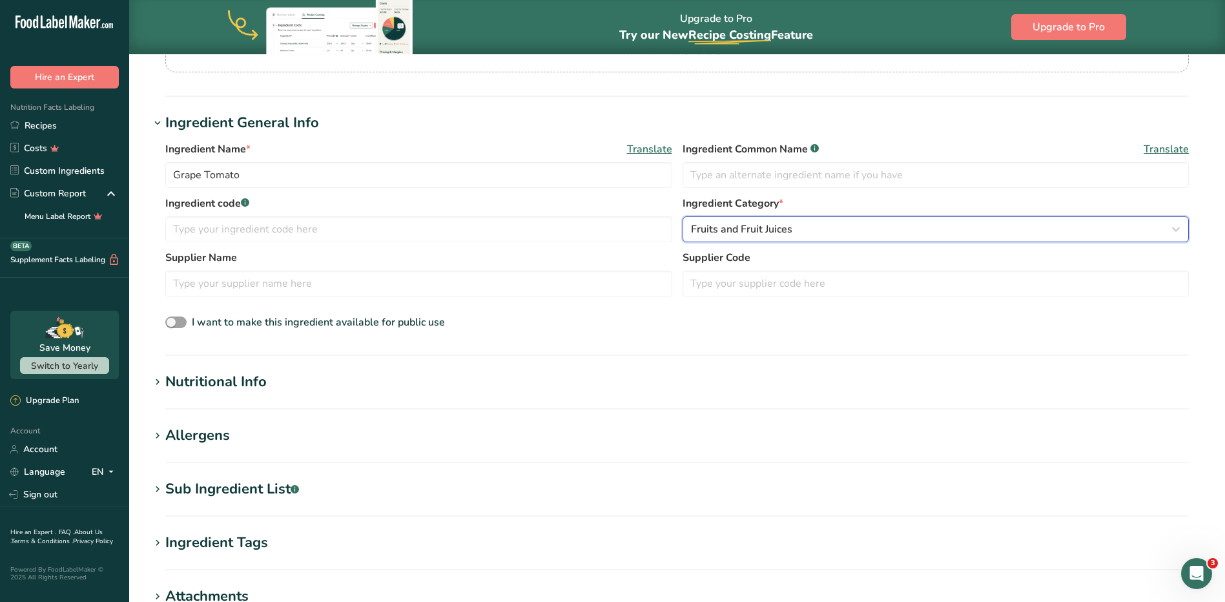
click at [790, 232] on span "Fruits and Fruit Juices" at bounding box center [741, 228] width 101 height 15
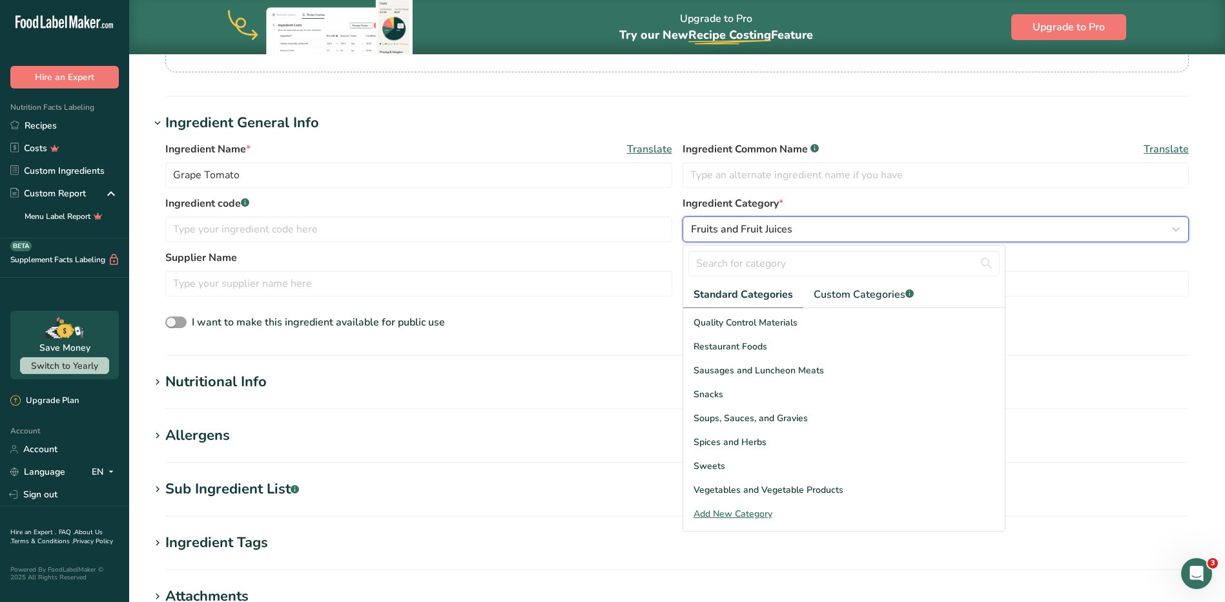
scroll to position [258, 0]
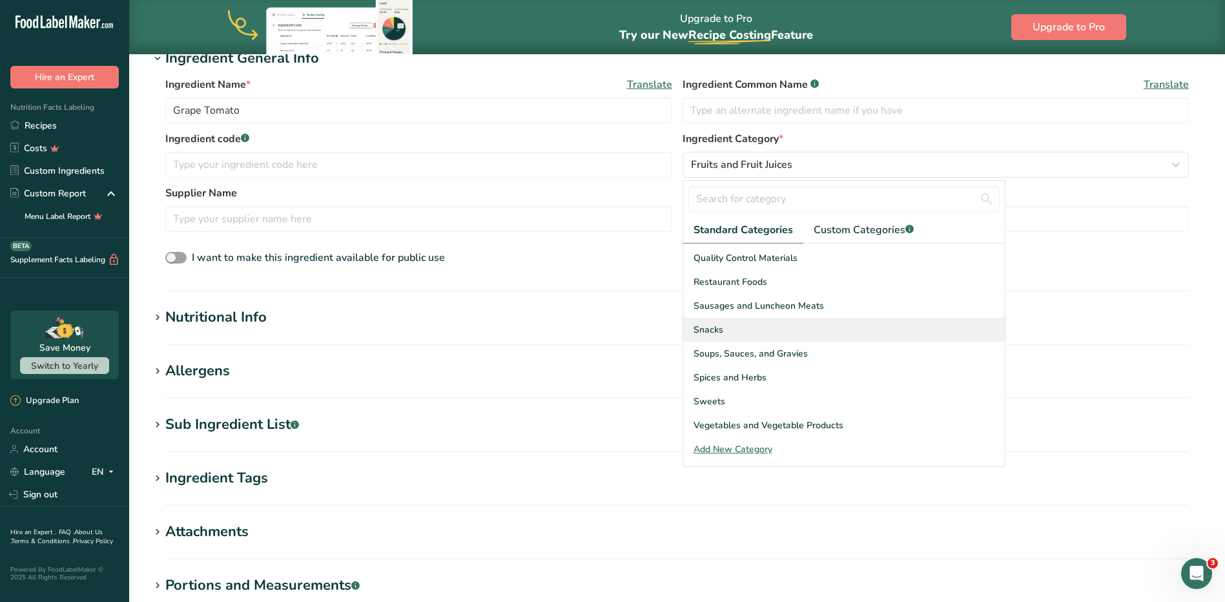
click at [717, 335] on span "Snacks" at bounding box center [708, 330] width 30 height 14
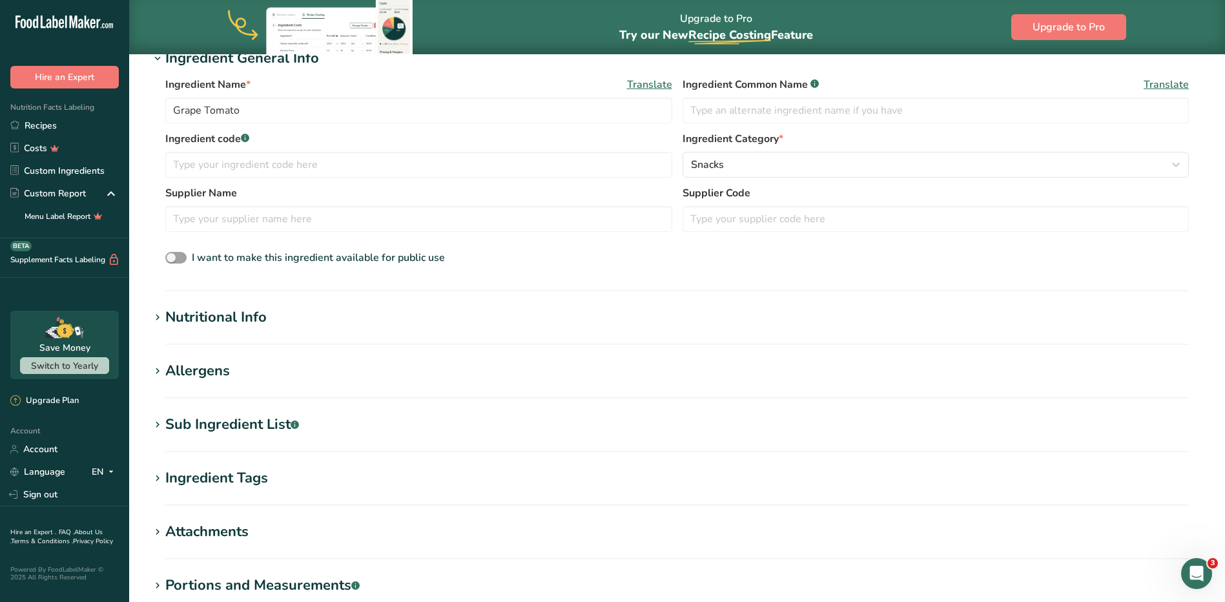
scroll to position [194, 0]
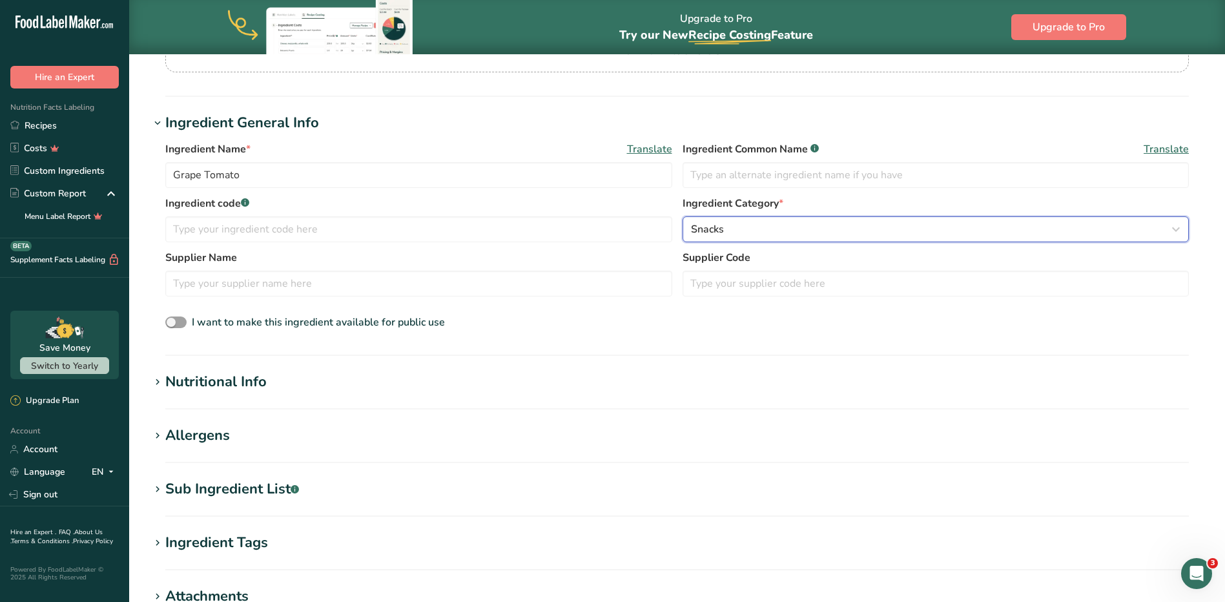
click at [752, 223] on div "Snacks" at bounding box center [932, 228] width 482 height 15
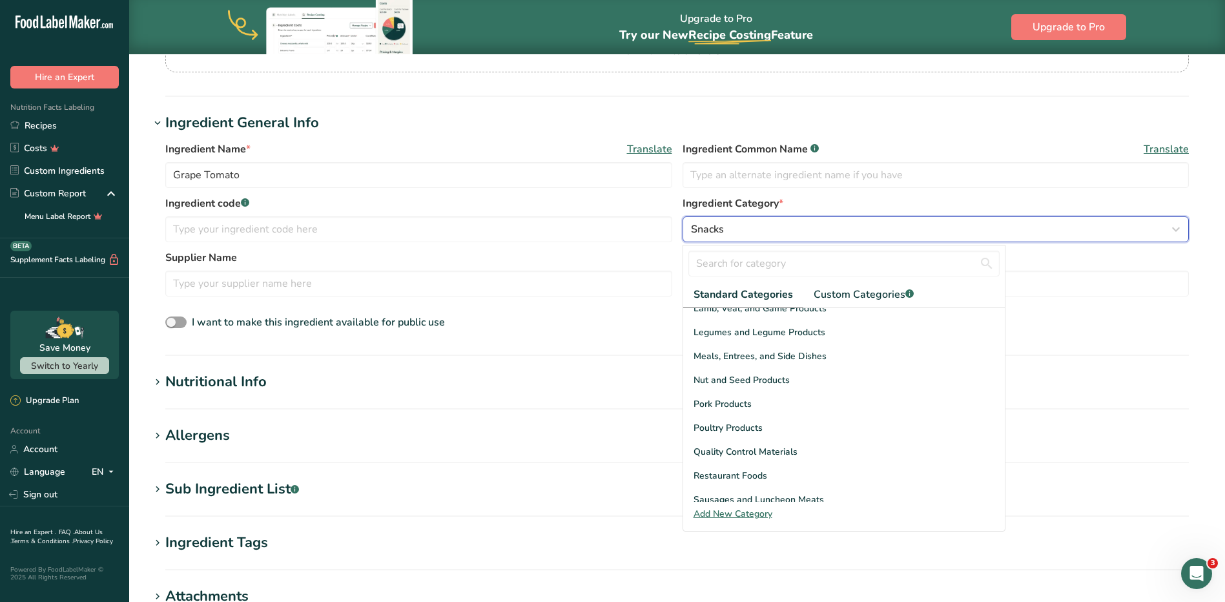
scroll to position [305, 0]
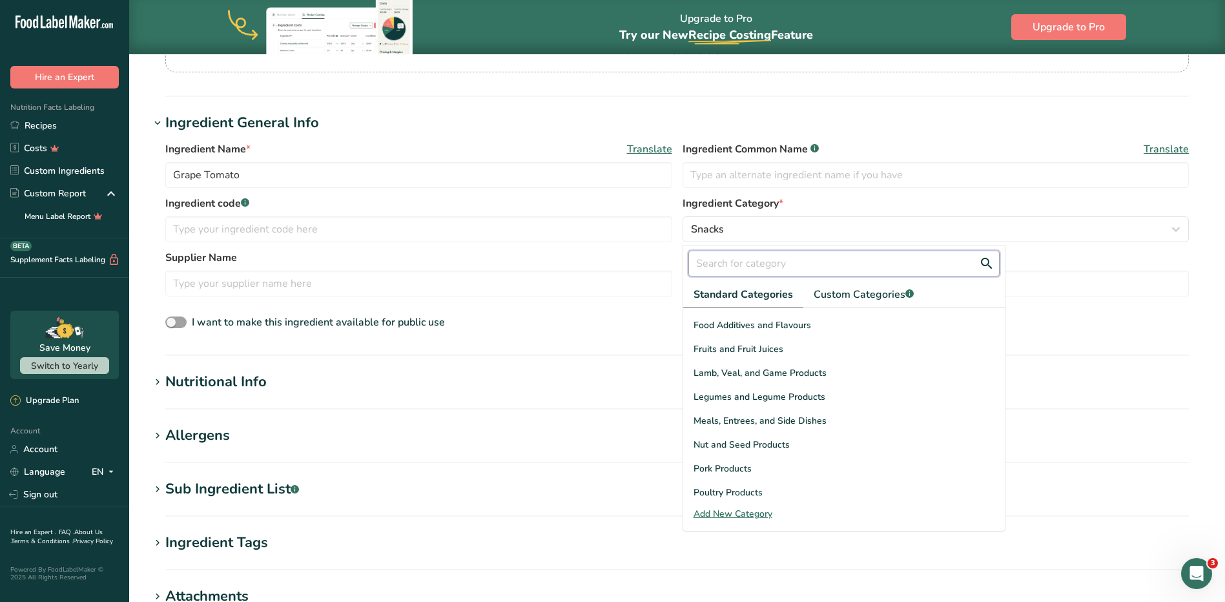
click at [943, 268] on input "text" at bounding box center [843, 264] width 311 height 26
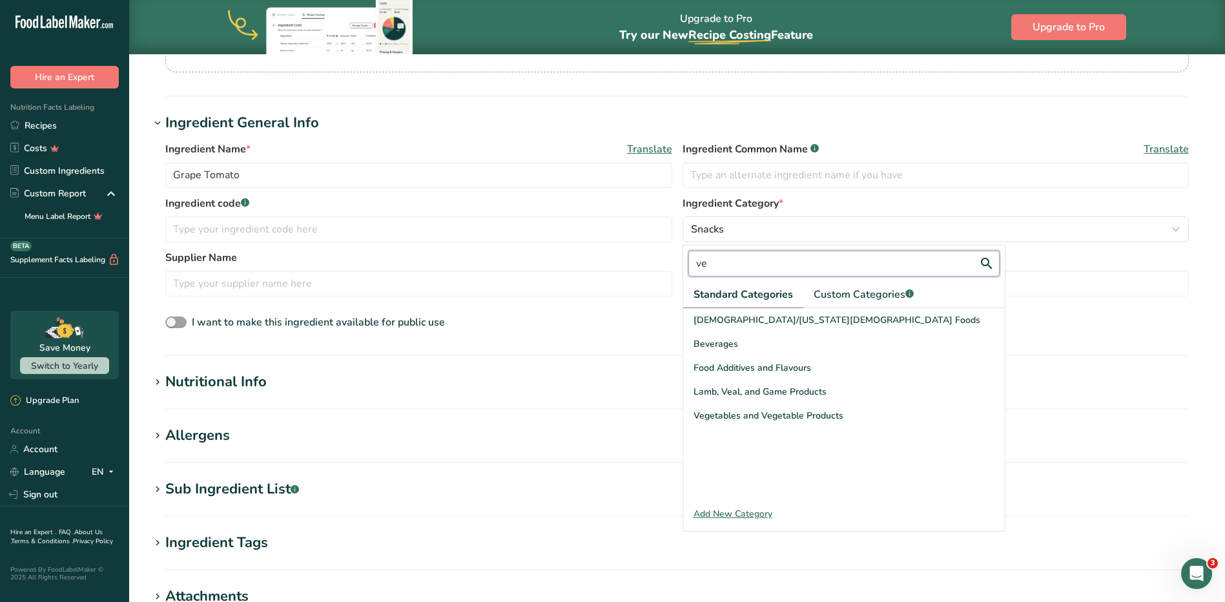
scroll to position [0, 0]
type input "ve"
click at [777, 414] on span "Vegetables and Vegetable Products" at bounding box center [768, 416] width 150 height 14
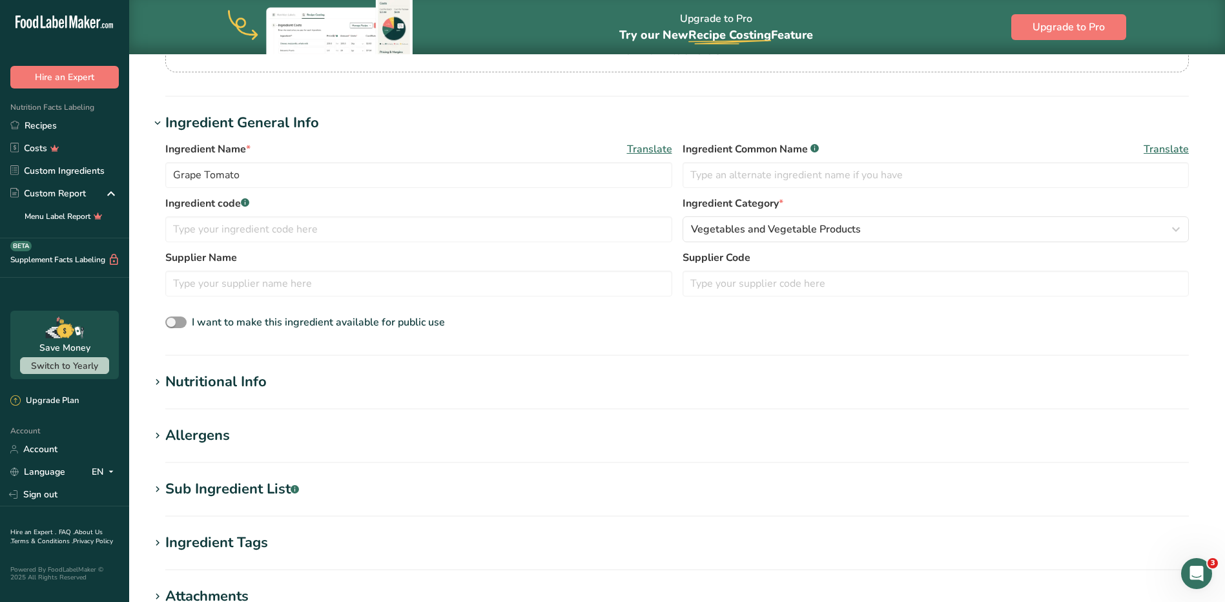
scroll to position [258, 0]
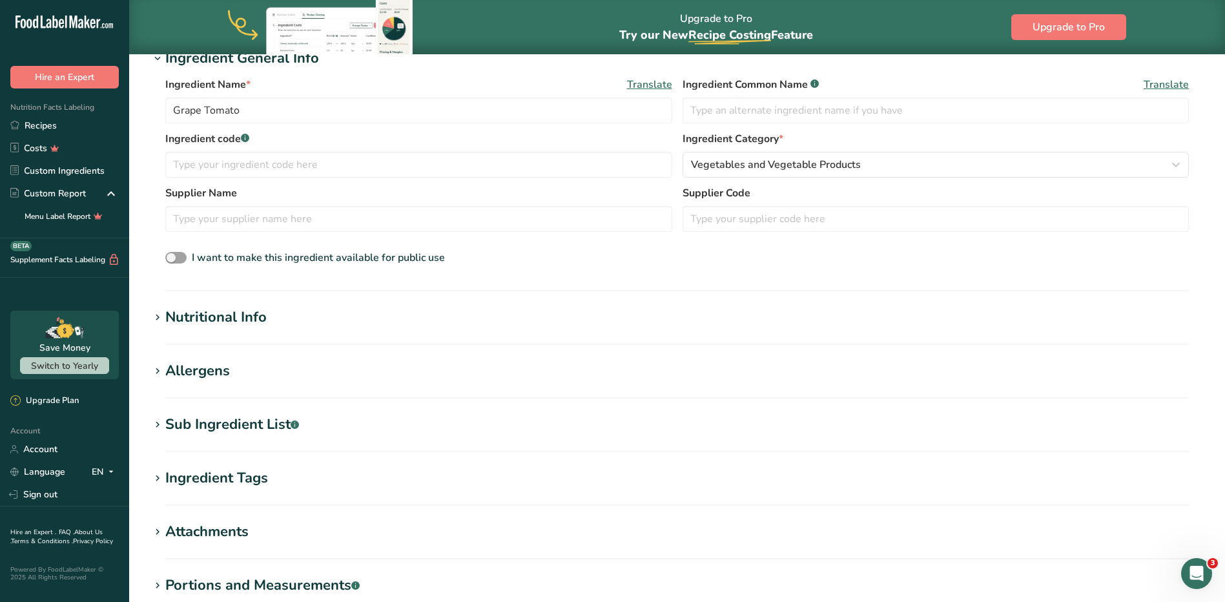
click at [240, 303] on section "Add new ingredient Back to recipe Ingredient Spec Sheet .a-a{fill:#347362;}.b-a…" at bounding box center [677, 261] width 1096 height 932
click at [232, 315] on div "Nutritional Info" at bounding box center [215, 317] width 101 height 21
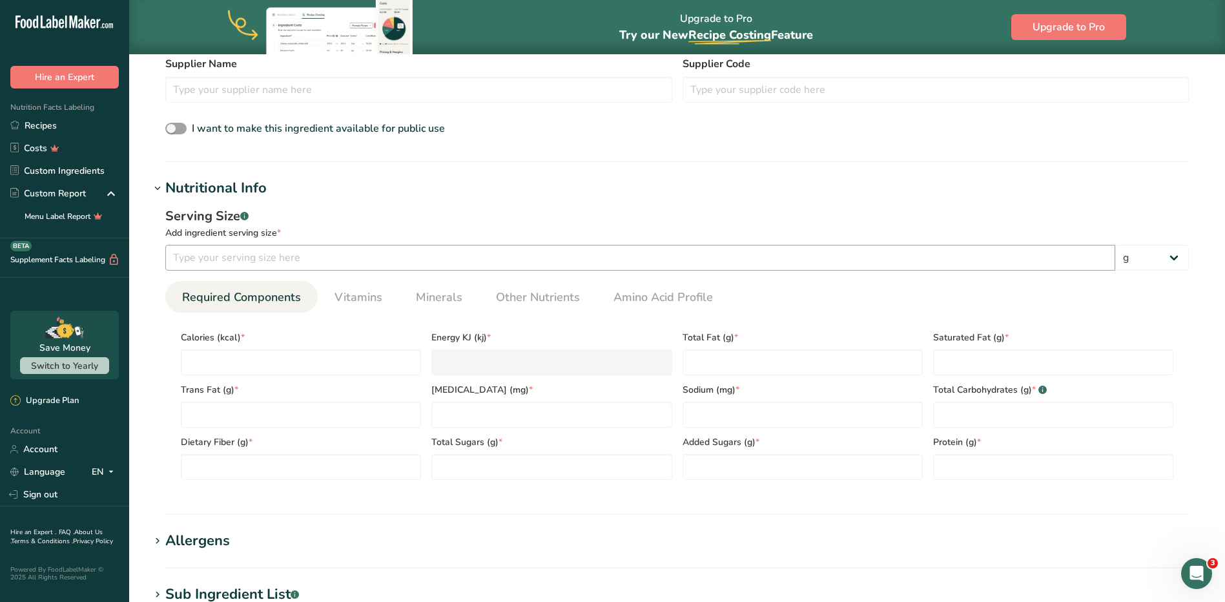
scroll to position [452, 0]
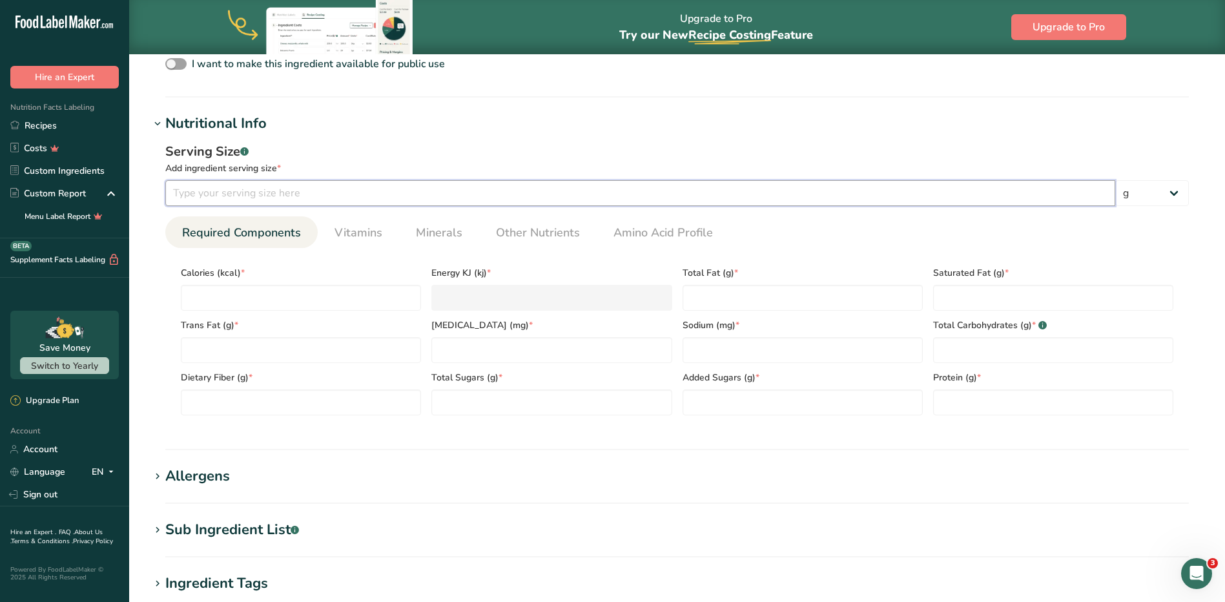
click at [253, 192] on input "number" at bounding box center [640, 193] width 950 height 26
click at [887, 187] on input "number" at bounding box center [640, 193] width 950 height 26
type input "266"
click at [265, 289] on input "number" at bounding box center [301, 298] width 240 height 26
type input "1"
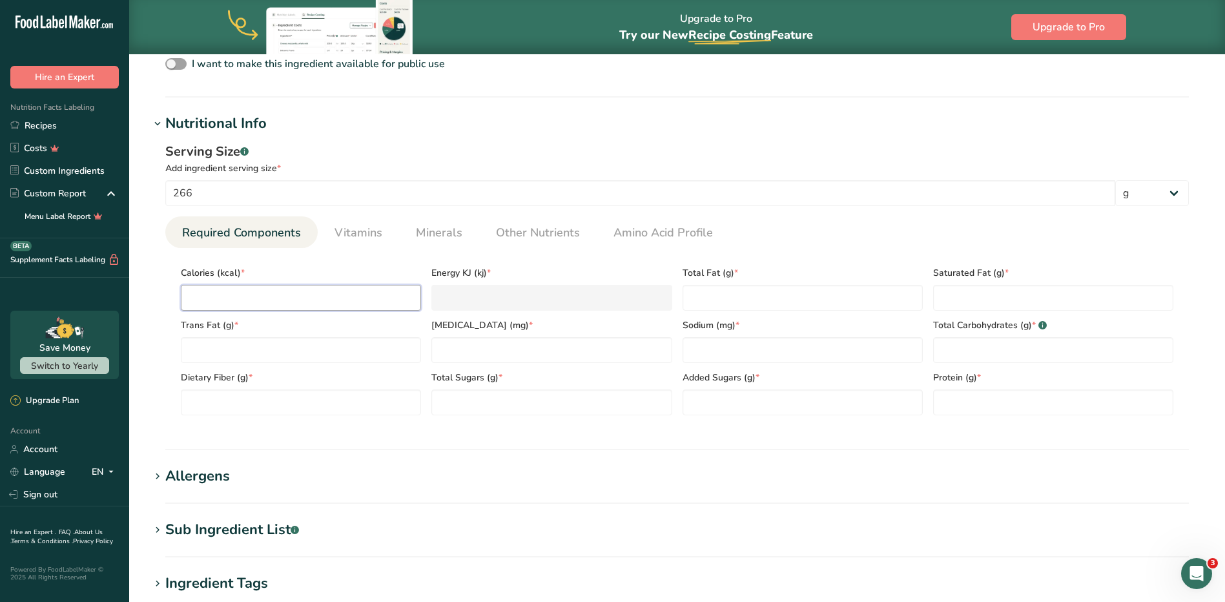
type KJ "4.2"
type input "19"
type KJ "79.5"
type input "194"
type KJ "811.7"
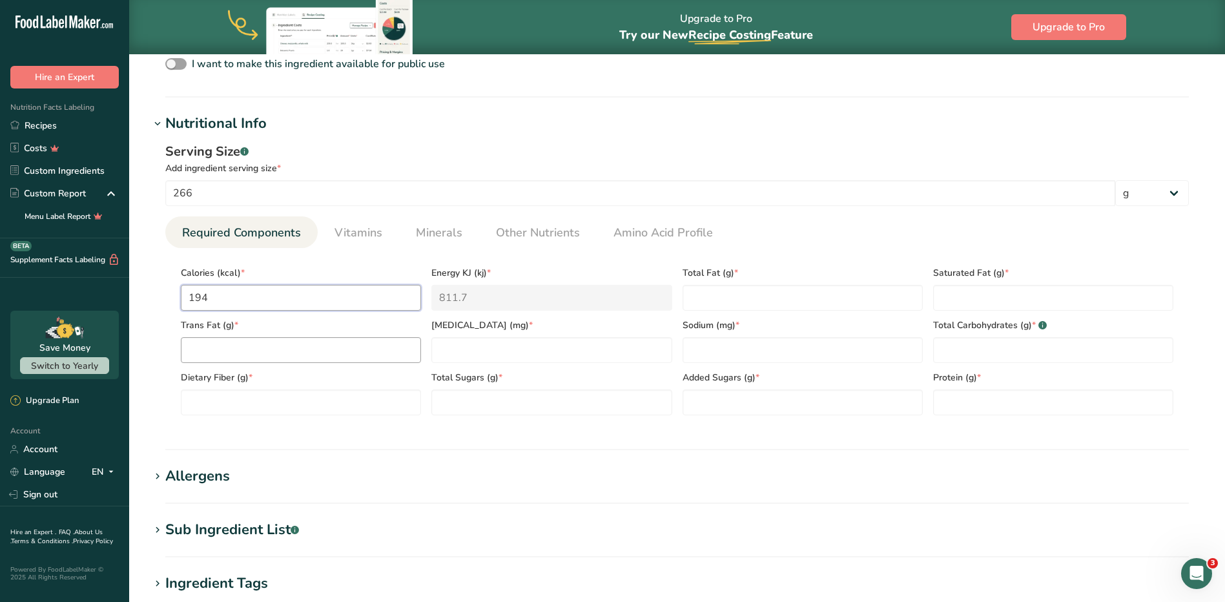
type input "194"
click at [358, 356] on Fat "number" at bounding box center [301, 350] width 240 height 26
click at [846, 292] on Fat "number" at bounding box center [802, 298] width 240 height 26
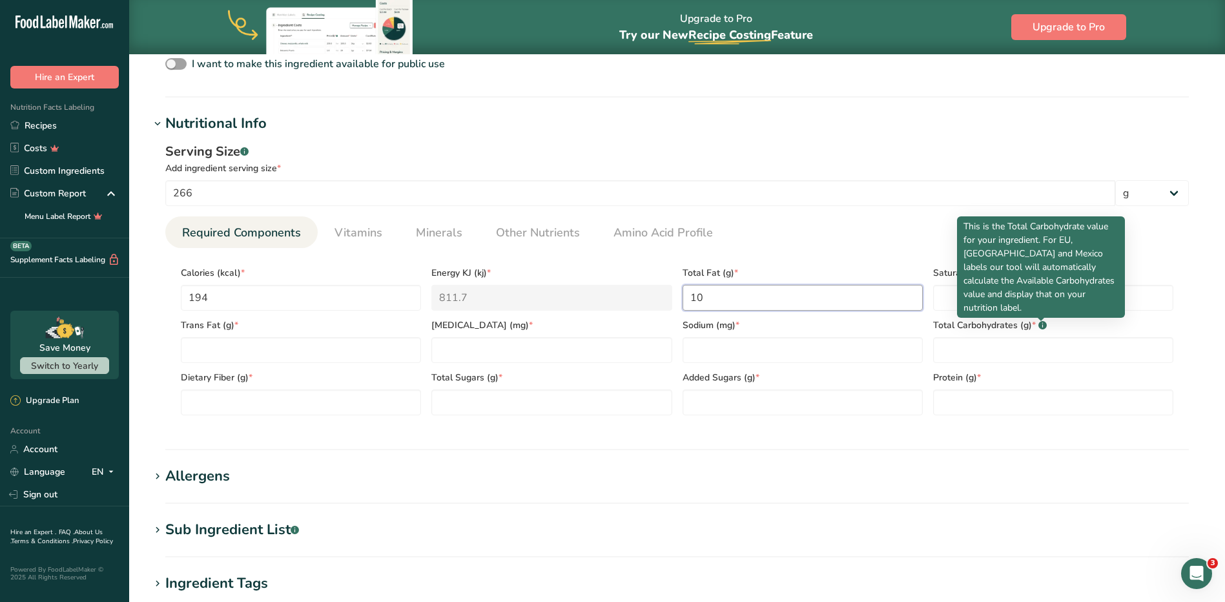
type Fat "10"
click at [972, 295] on p "This is the Total Carbohydrate value for your ingredient. For EU, UK and Mexico…" at bounding box center [1040, 267] width 155 height 95
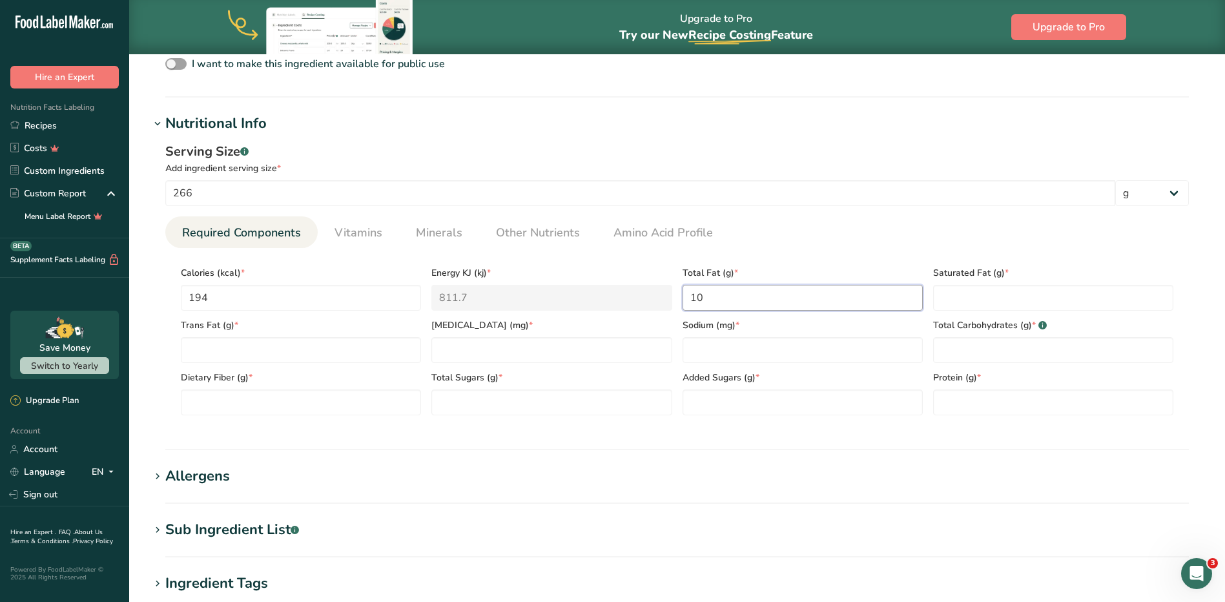
click at [854, 285] on Fat "10" at bounding box center [802, 298] width 240 height 26
click at [952, 289] on Fat "number" at bounding box center [1053, 298] width 240 height 26
type Fat "1.5"
click at [967, 343] on Carbohydrates "number" at bounding box center [1053, 350] width 240 height 26
type Carbohydrates "20"
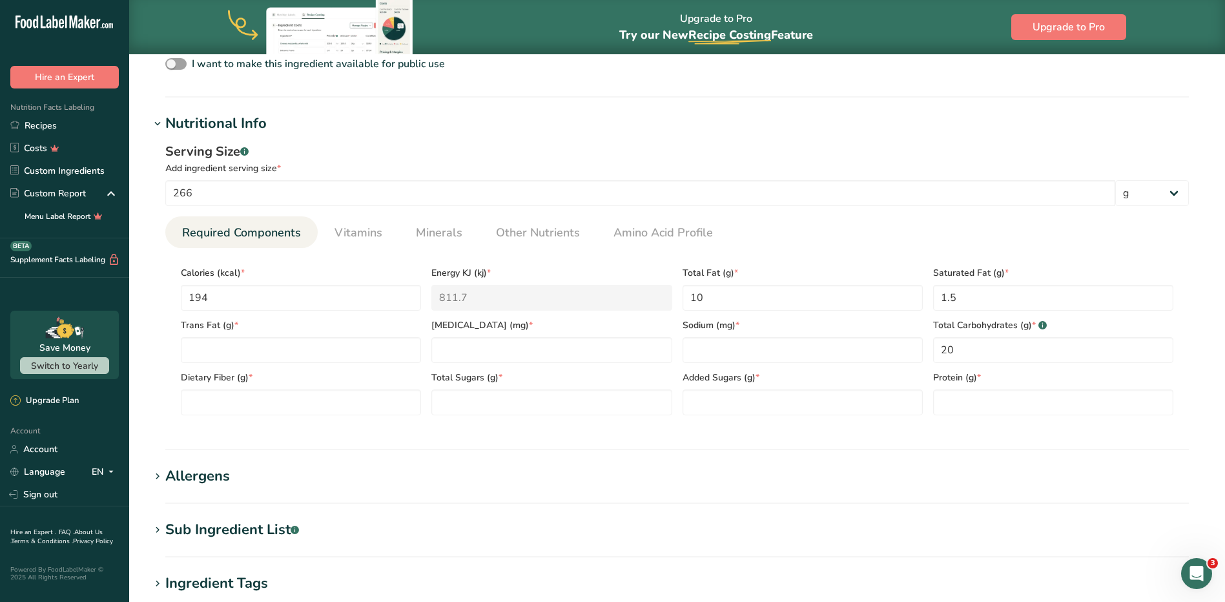
click at [855, 332] on div "Sodium (mg) *" at bounding box center [802, 337] width 251 height 52
click at [806, 344] on input "number" at bounding box center [802, 350] width 240 height 26
type input "287"
click at [542, 351] on input "number" at bounding box center [551, 350] width 240 height 26
type input "0"
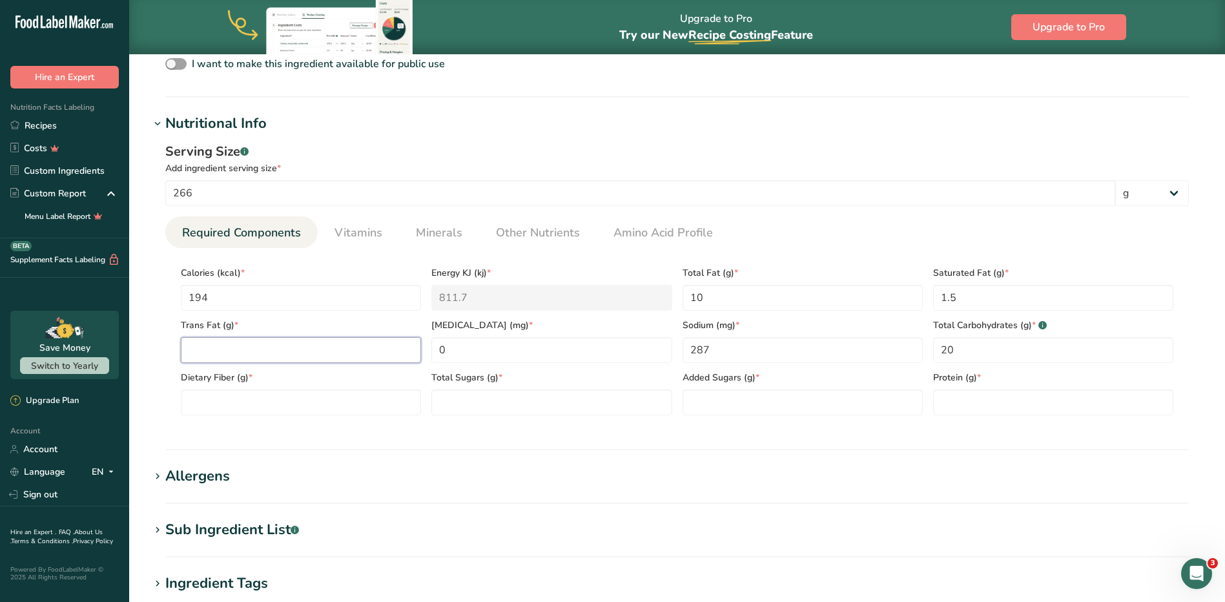
click at [338, 346] on Fat "number" at bounding box center [301, 350] width 240 height 26
type Fat "0"
click at [349, 394] on Fiber "number" at bounding box center [301, 402] width 240 height 26
type Fiber "6.6"
click at [496, 406] on Sugars "number" at bounding box center [551, 402] width 240 height 26
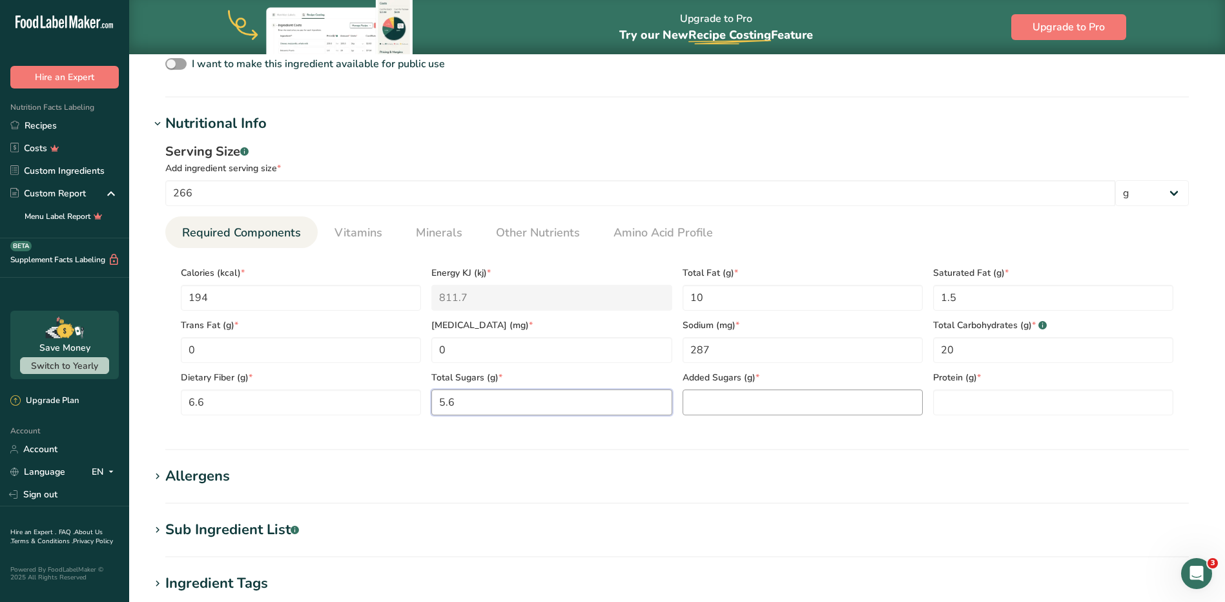
type Sugars "5.6"
click at [692, 410] on Sugars "number" at bounding box center [802, 402] width 240 height 26
type Sugars "0"
drag, startPoint x: 1028, startPoint y: 400, endPoint x: 1019, endPoint y: 398, distance: 9.2
click at [1027, 400] on input "number" at bounding box center [1053, 402] width 240 height 26
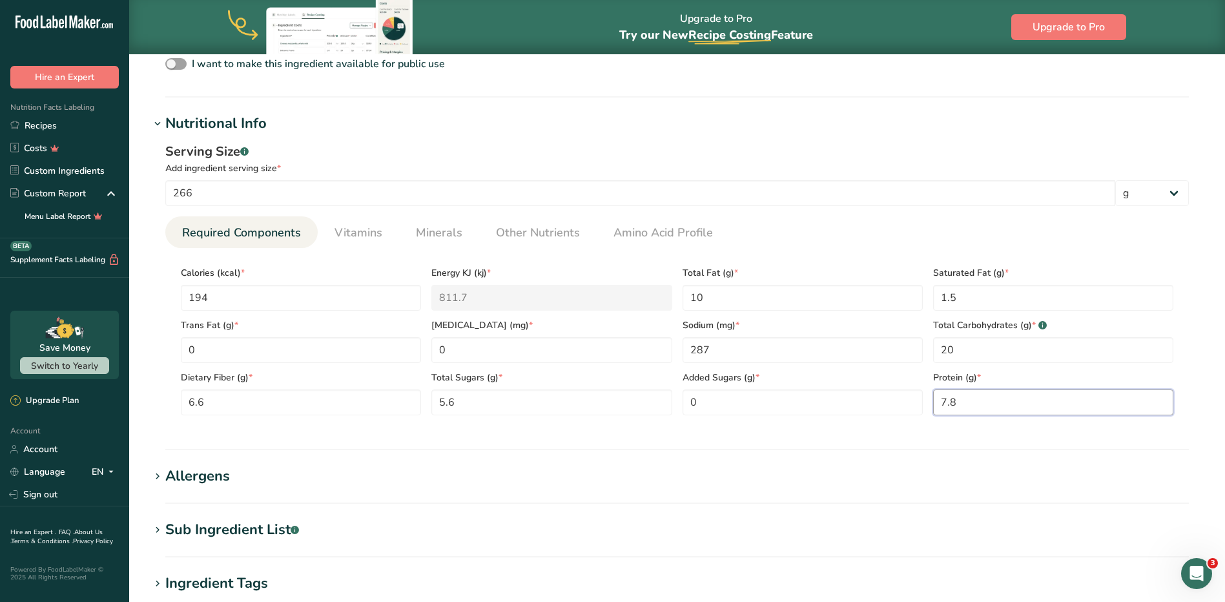
scroll to position [516, 0]
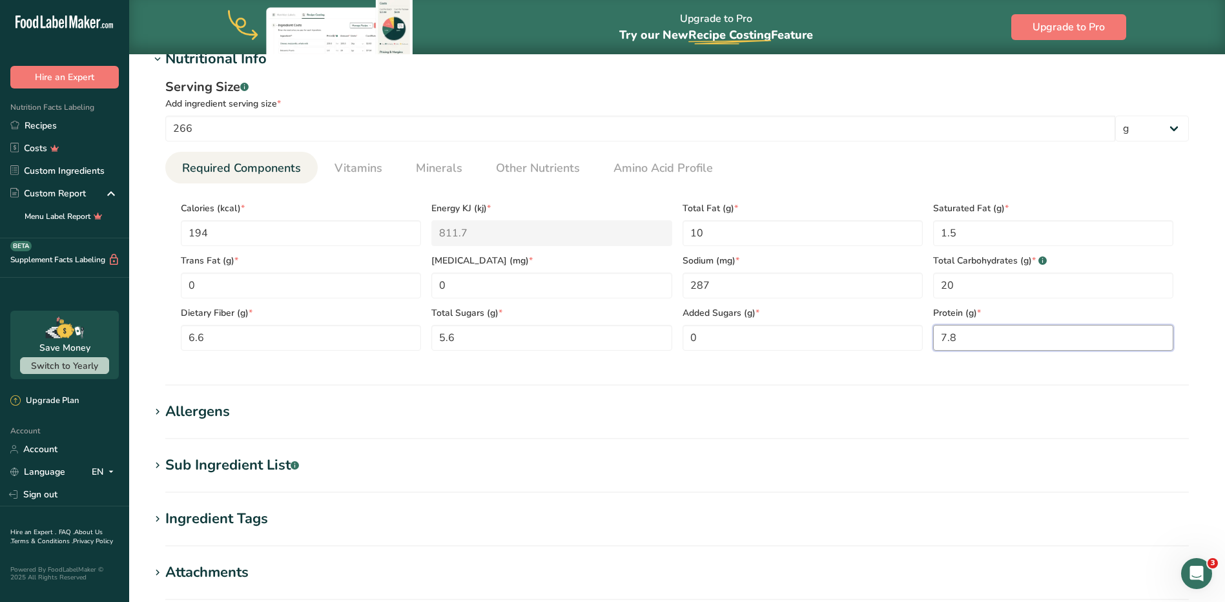
type input "7.8"
click at [342, 411] on h1 "Allergens" at bounding box center [677, 411] width 1054 height 21
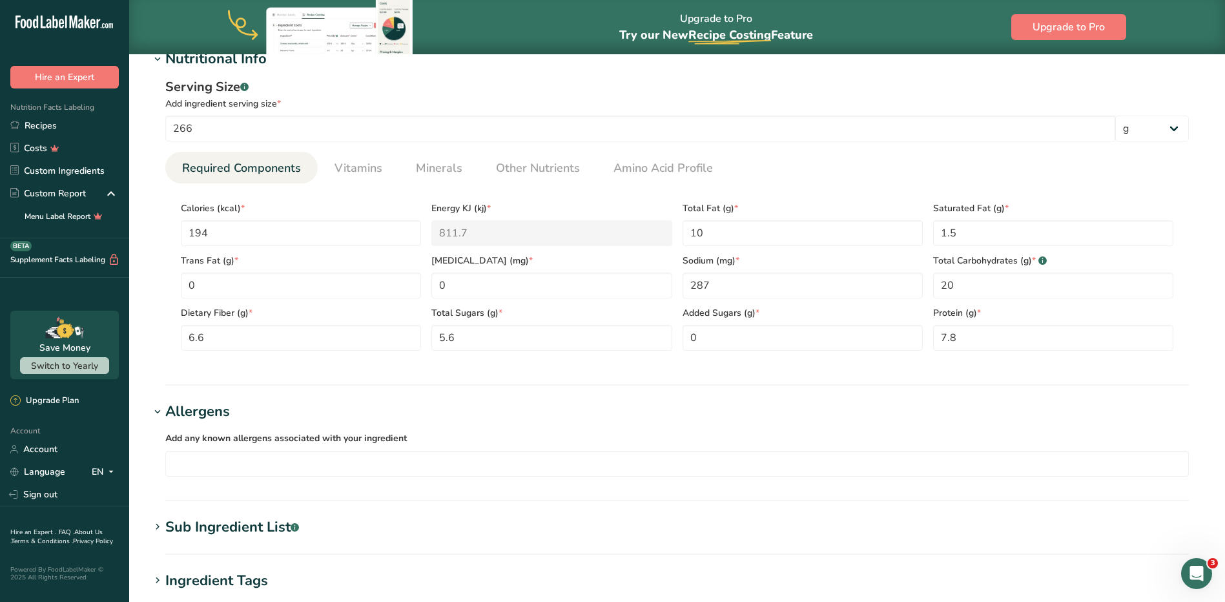
scroll to position [581, 0]
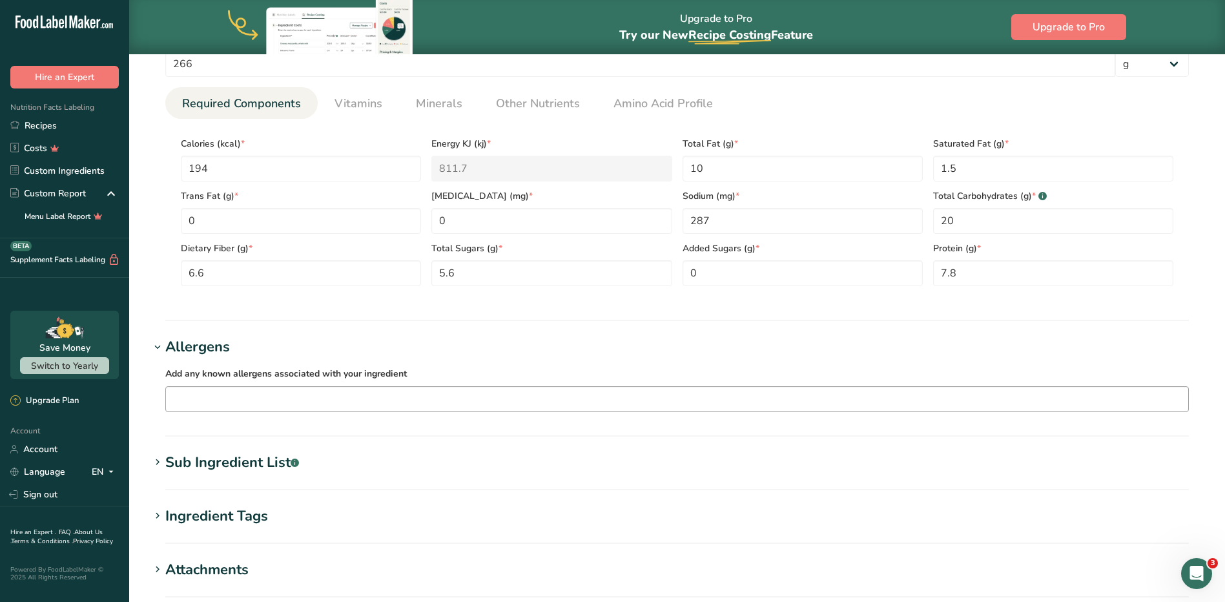
click at [360, 396] on input "text" at bounding box center [677, 399] width 1022 height 20
type input "h"
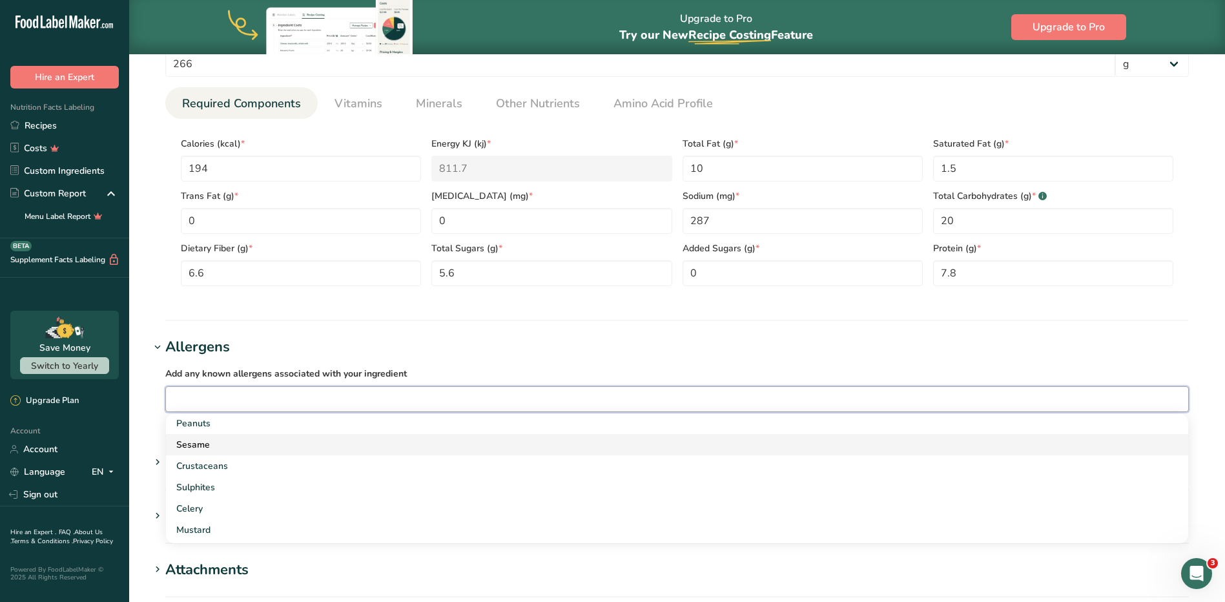
click at [212, 435] on link "Sesame" at bounding box center [677, 444] width 1022 height 21
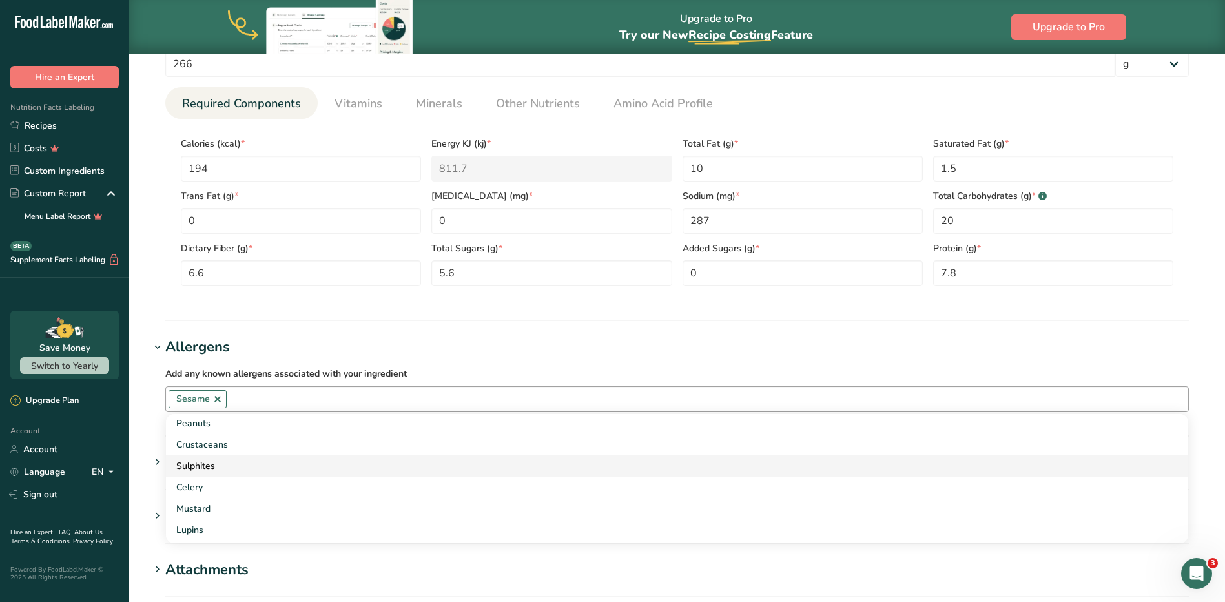
scroll to position [0, 0]
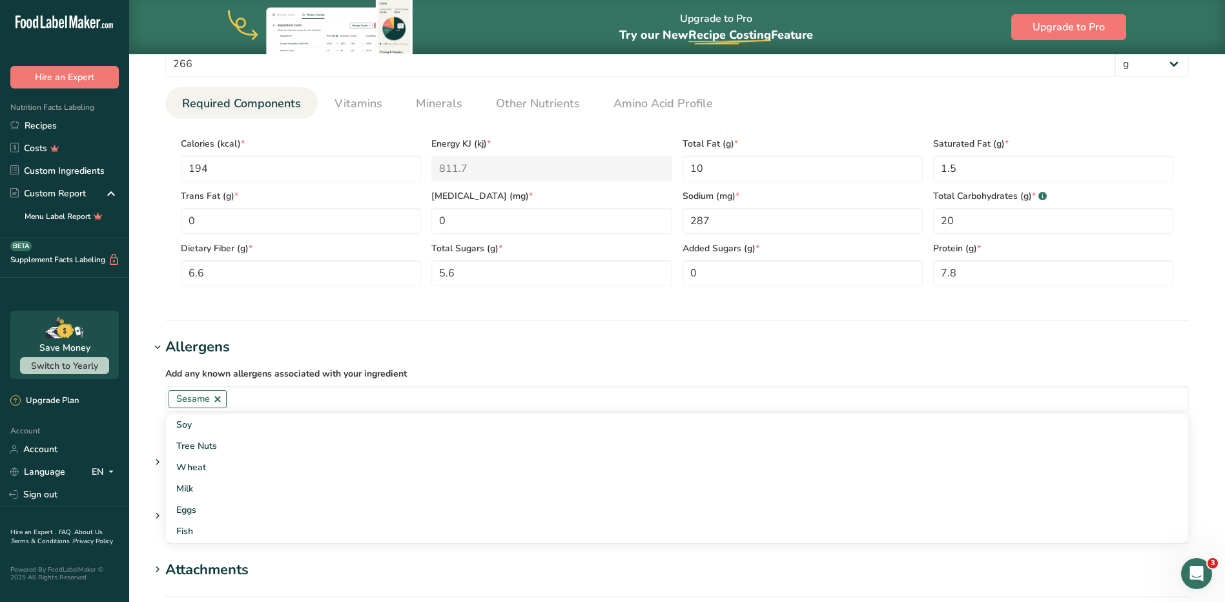
click at [366, 327] on section "Add new ingredient Back to recipe Ingredient Spec Sheet .a-a{fill:#347362;}.b-a…" at bounding box center [677, 119] width 1096 height 1293
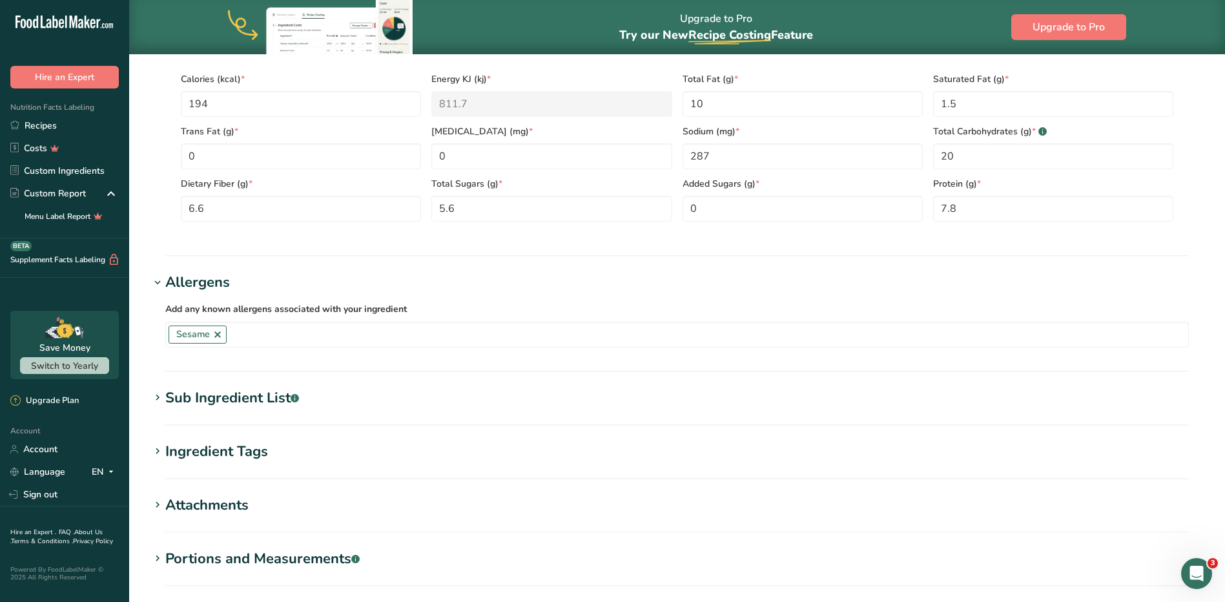
scroll to position [710, 0]
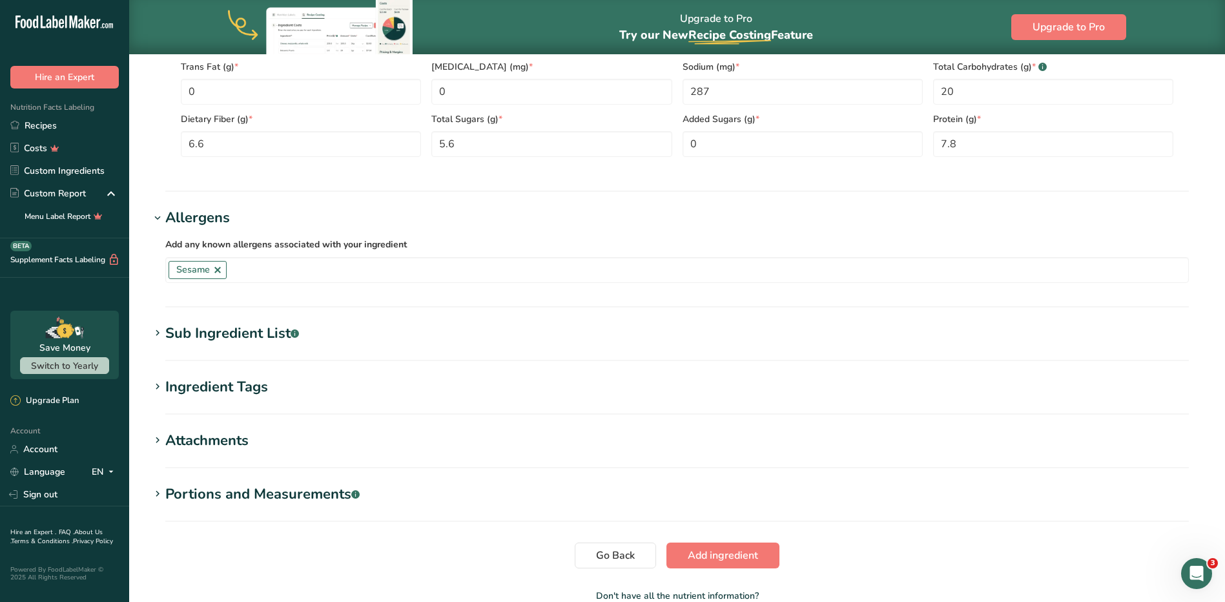
click at [270, 329] on div "Sub Ingredient List .a-a{fill:#347362;}.b-a{fill:#fff;}" at bounding box center [232, 333] width 134 height 21
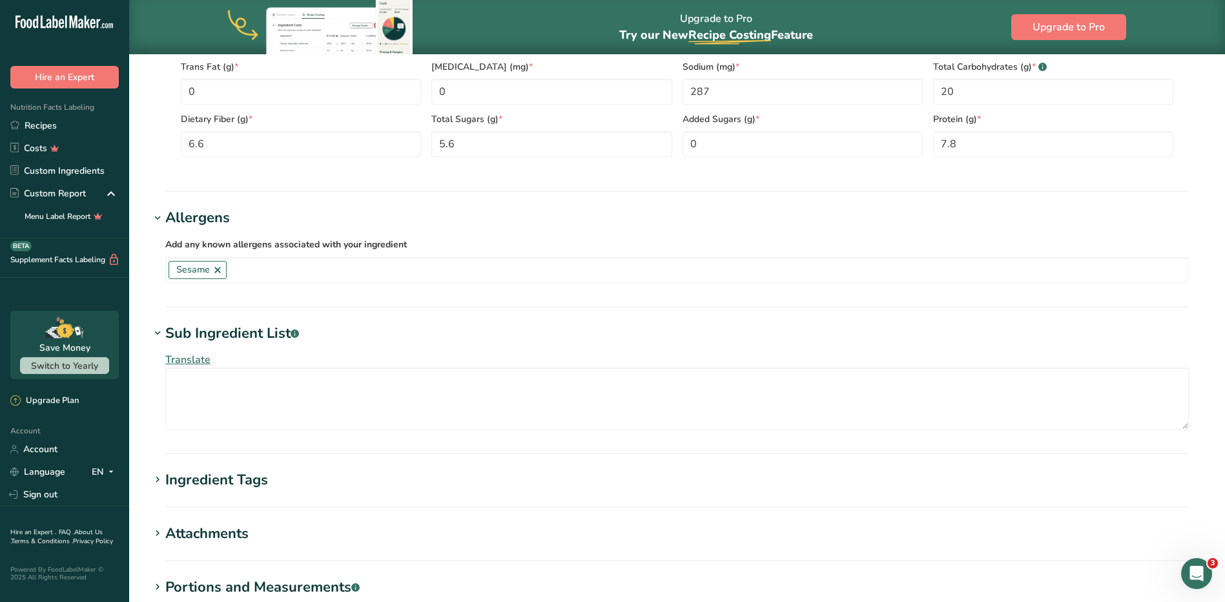
click at [201, 338] on div "Sub Ingredient List .a-a{fill:#347362;}.b-a{fill:#fff;}" at bounding box center [232, 333] width 134 height 21
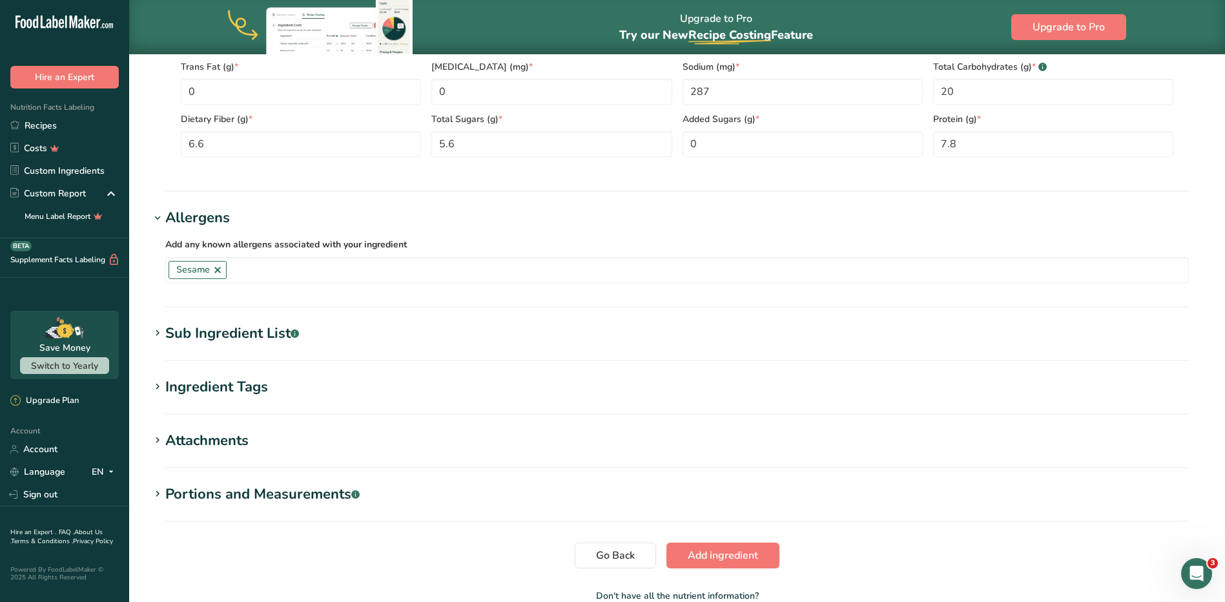
click at [203, 376] on div "Ingredient Tags" at bounding box center [216, 386] width 103 height 21
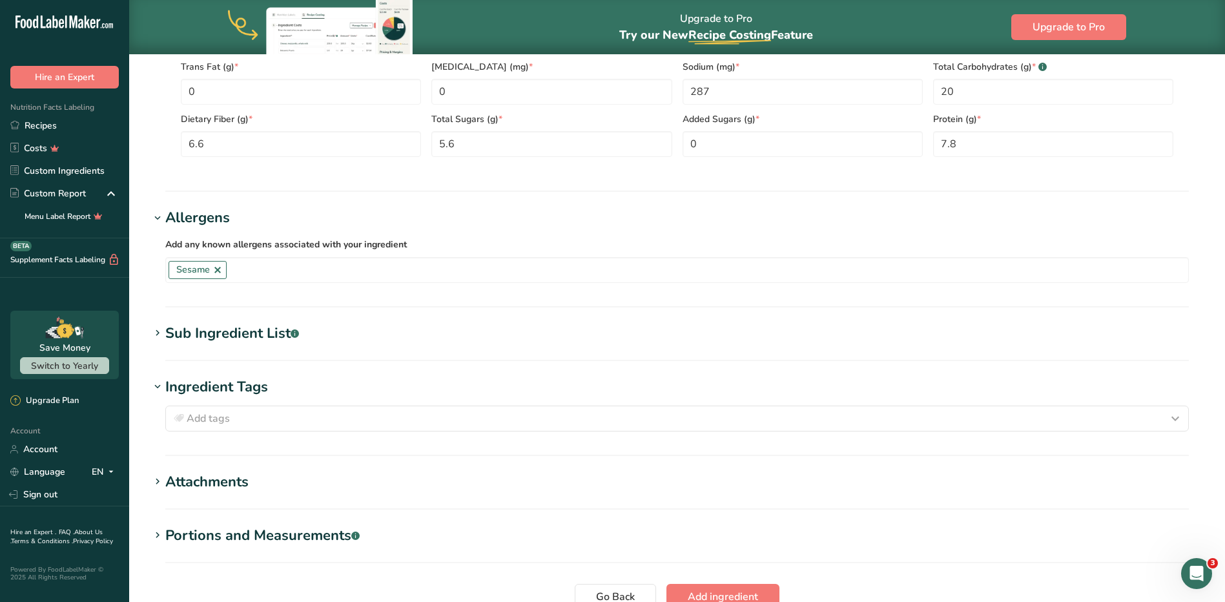
click at [203, 376] on div "Ingredient Tags" at bounding box center [216, 386] width 103 height 21
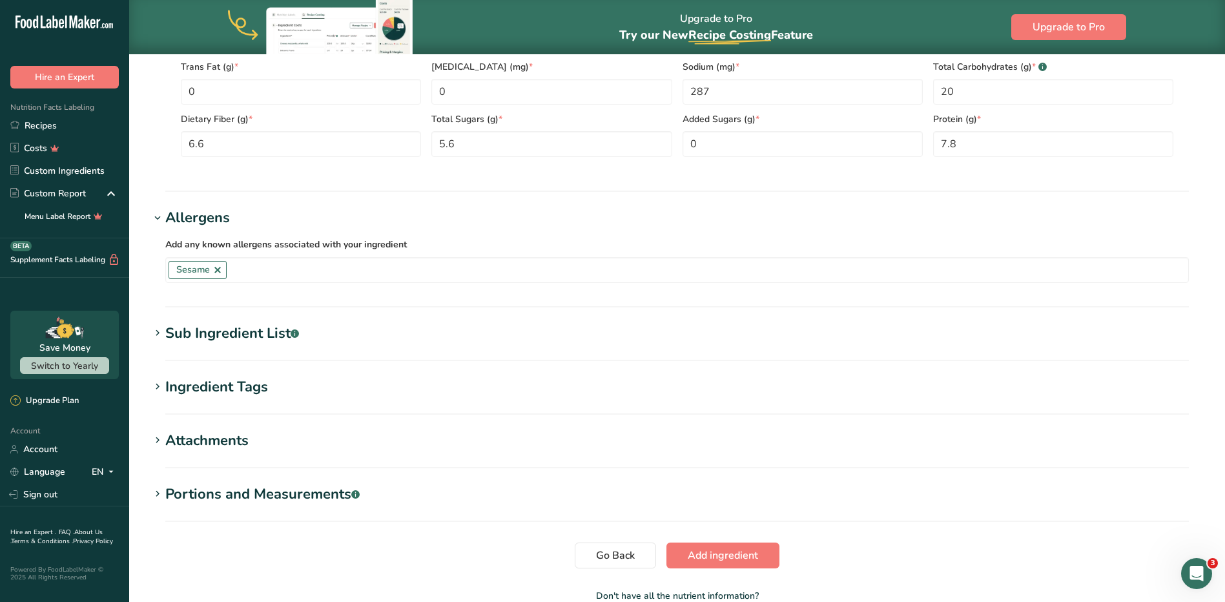
click at [219, 430] on div "Attachments" at bounding box center [206, 440] width 83 height 21
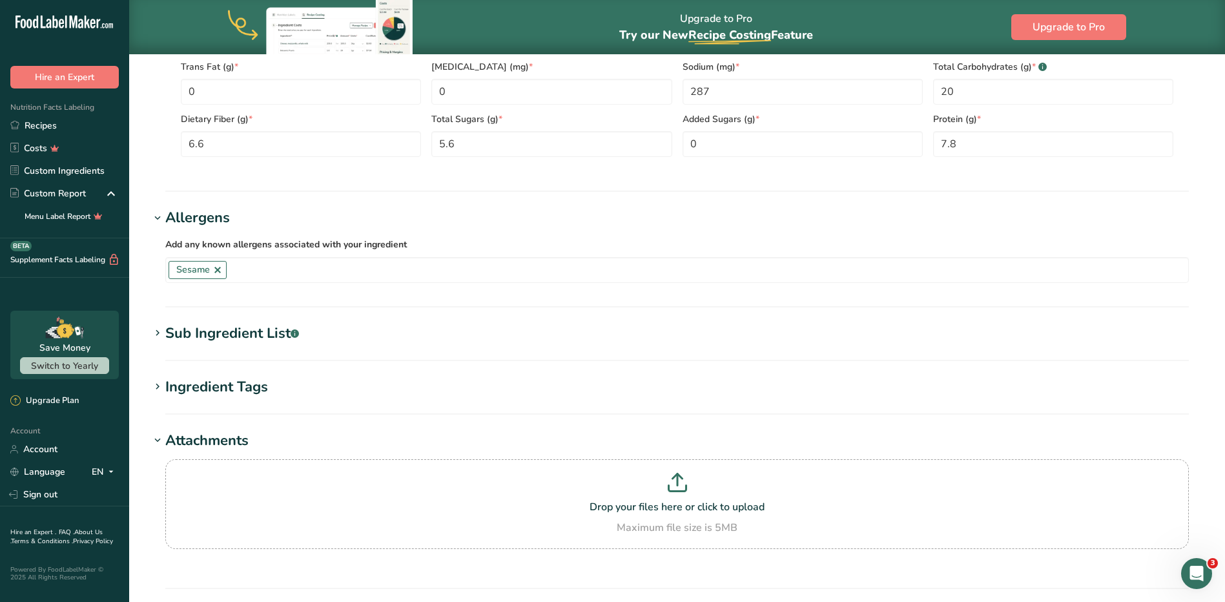
click at [220, 430] on div "Attachments" at bounding box center [206, 440] width 83 height 21
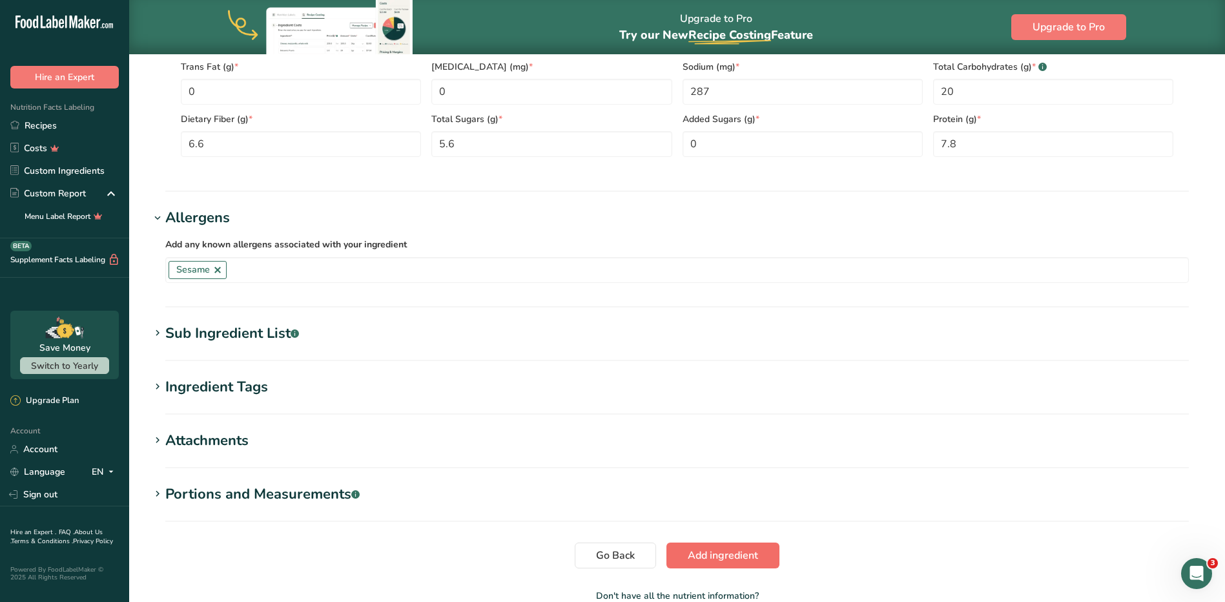
click at [703, 547] on span "Add ingredient" at bounding box center [723, 554] width 70 height 15
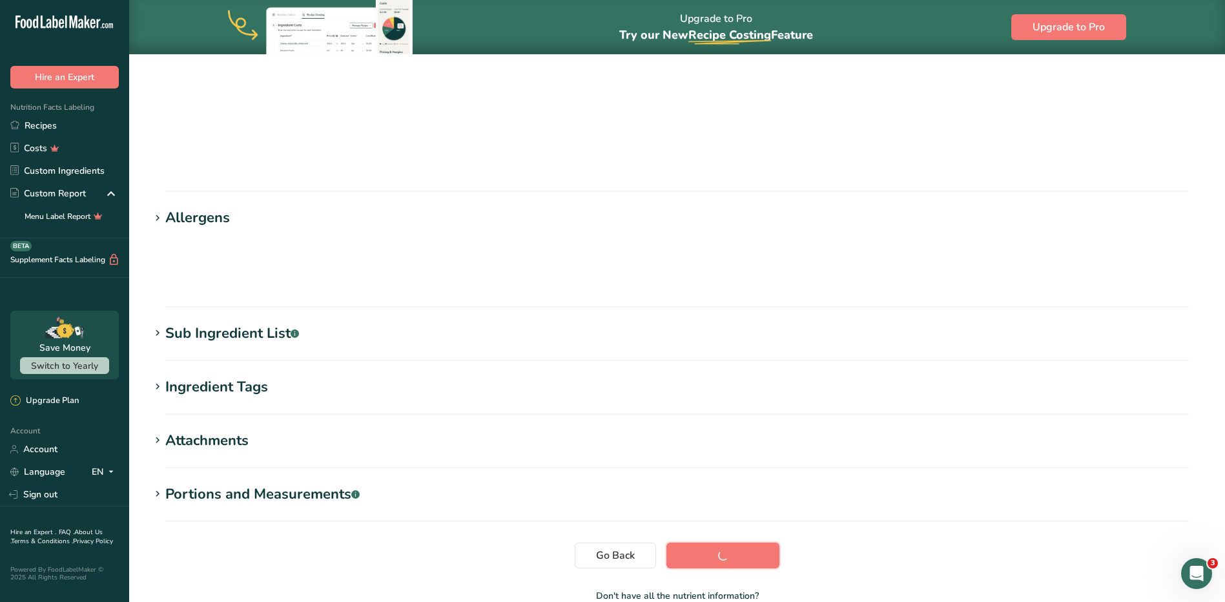
scroll to position [92, 0]
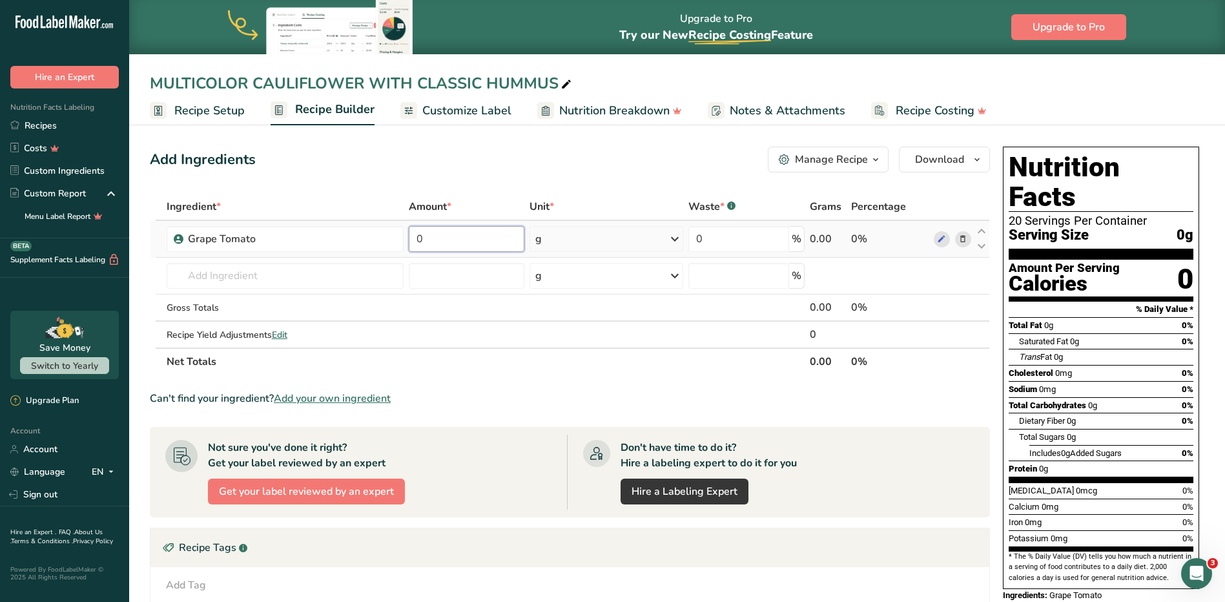
click at [504, 238] on input "0" at bounding box center [467, 239] width 116 height 26
click at [477, 242] on input "0" at bounding box center [467, 239] width 116 height 26
type input "266"
click at [758, 250] on div "Ingredient * Amount * Unit * Waste * .a-a{fill:#347362;}.b-a{fill:#fff;} Grams …" at bounding box center [570, 284] width 840 height 182
click at [257, 273] on div "Ingredient * Amount * Unit * Waste * .a-a{fill:#347362;}.b-a{fill:#fff;} Grams …" at bounding box center [570, 284] width 840 height 182
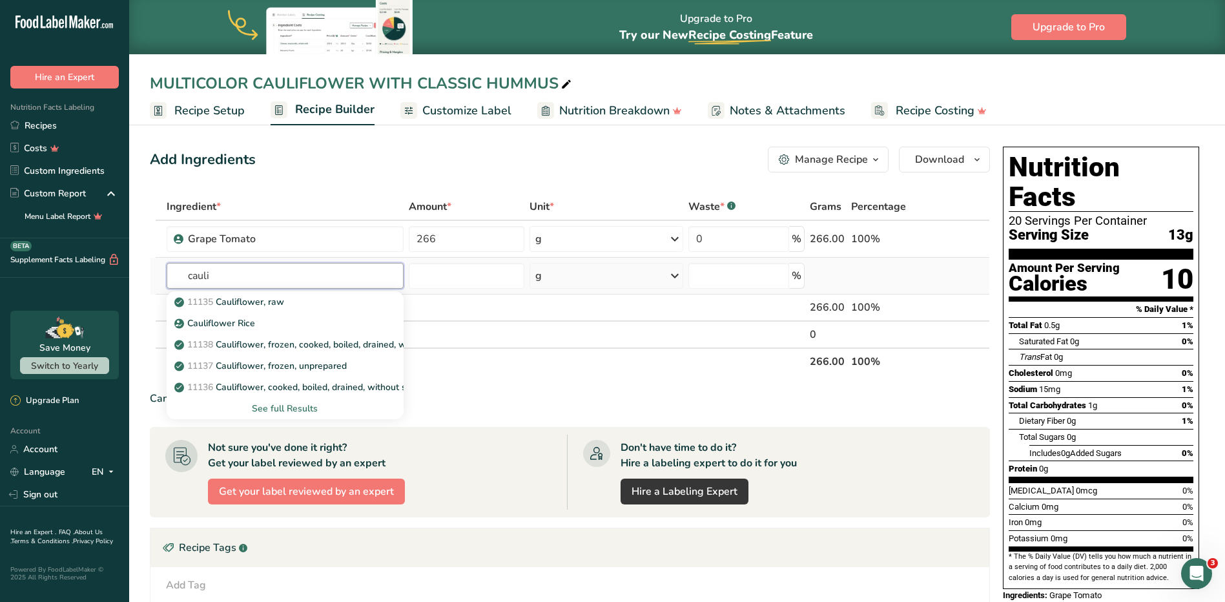
type input "cauli"
click at [274, 411] on div "See full Results" at bounding box center [285, 409] width 216 height 14
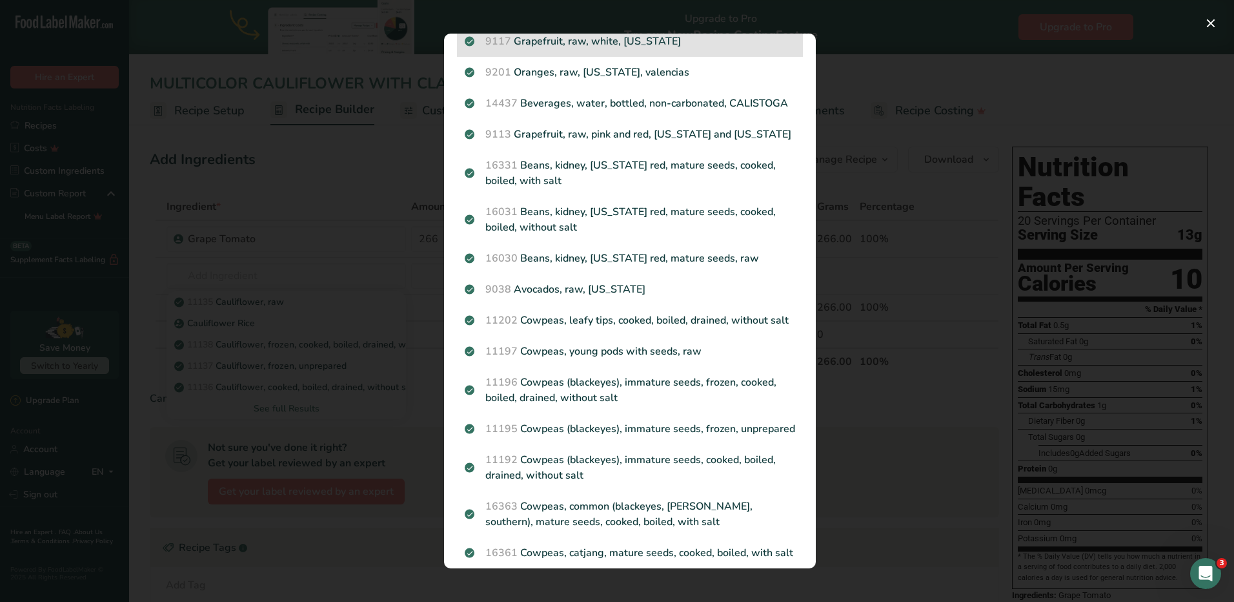
scroll to position [65, 0]
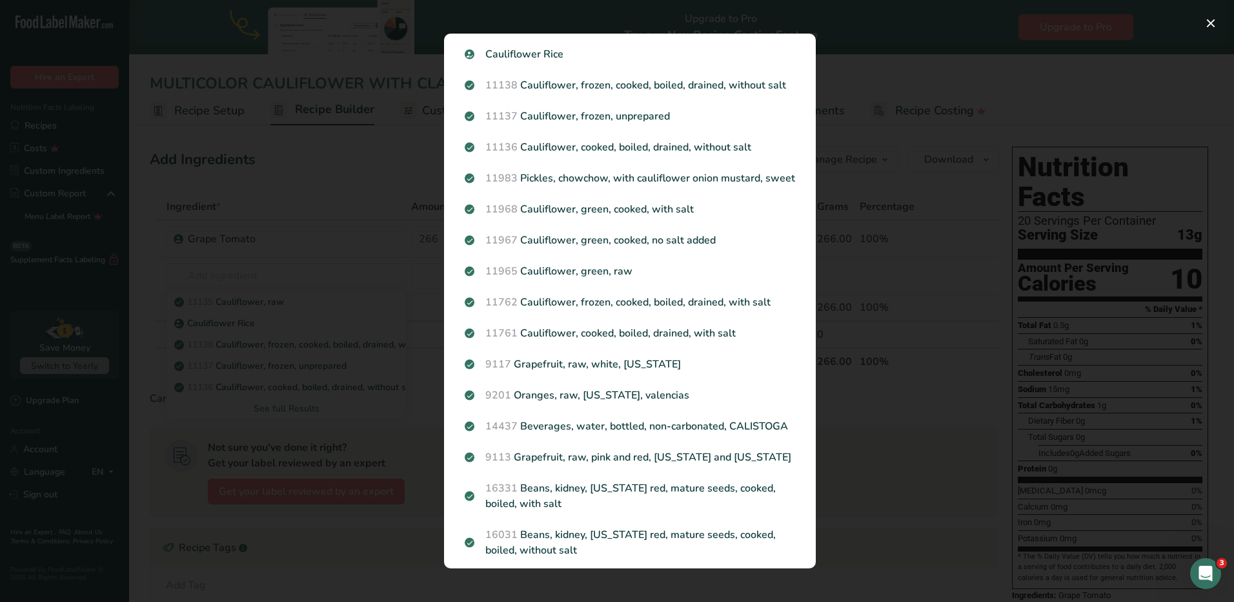
click at [925, 183] on div "Search results modal" at bounding box center [617, 301] width 1234 height 602
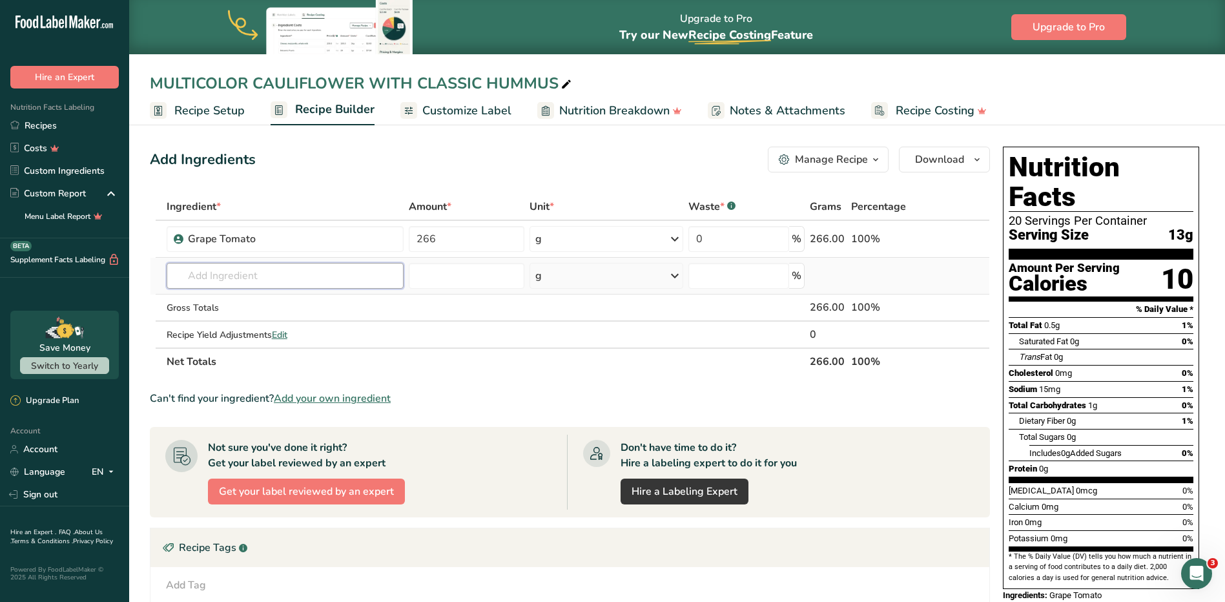
click at [218, 273] on input "text" at bounding box center [285, 276] width 237 height 26
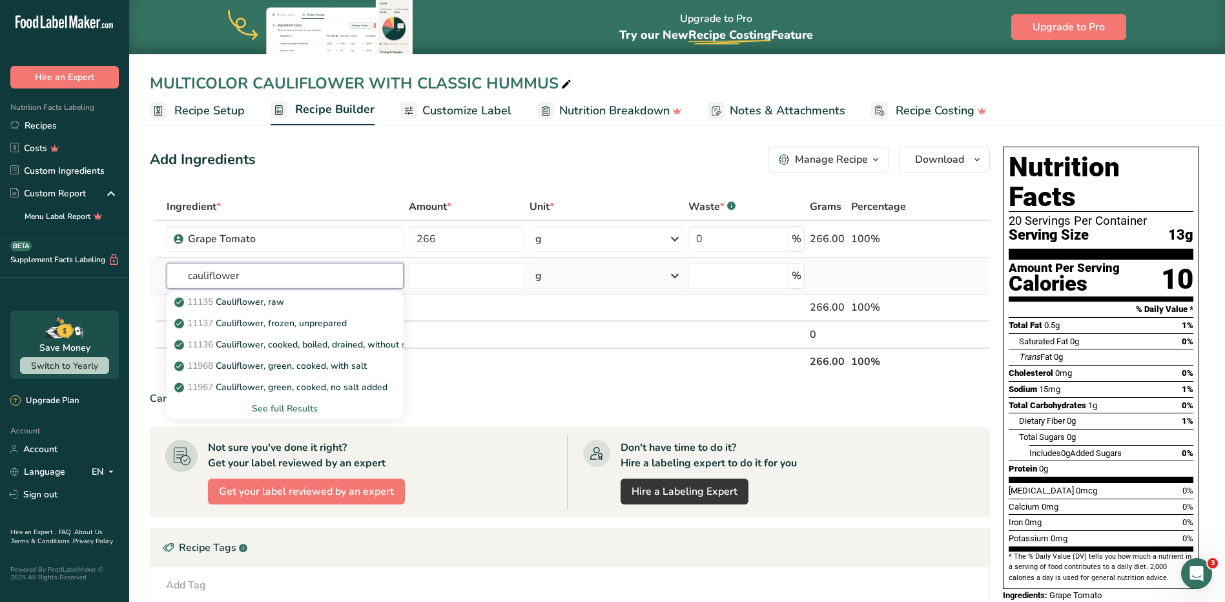
type input "cauliflower"
click at [295, 409] on div "See full Results" at bounding box center [285, 409] width 216 height 14
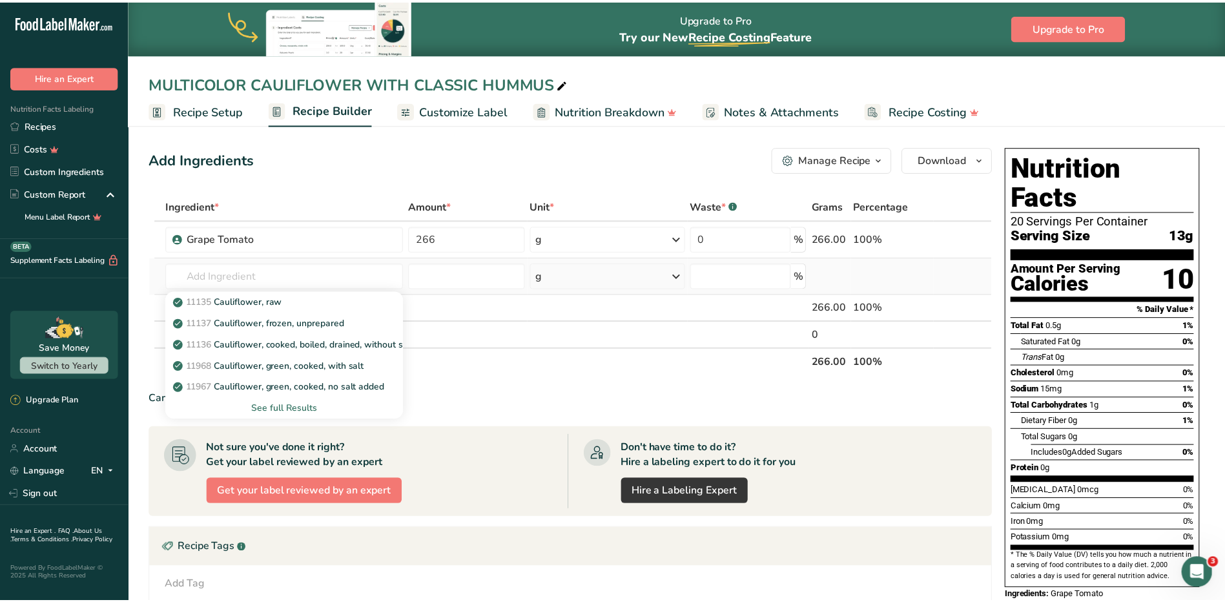
scroll to position [0, 0]
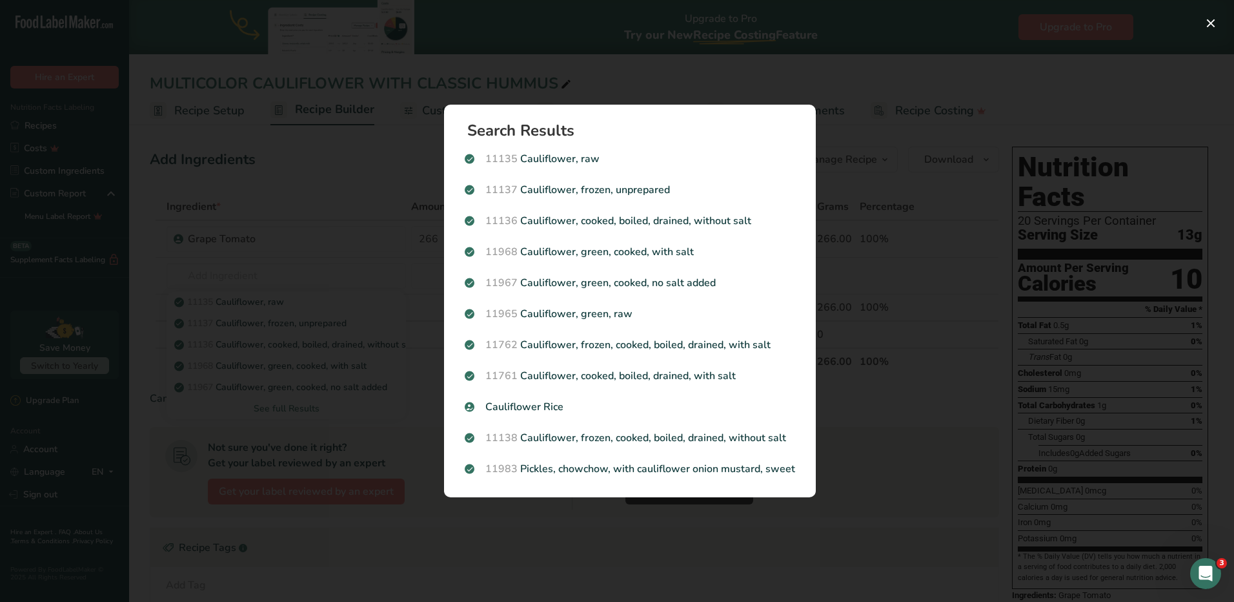
click at [648, 79] on div "Search results modal" at bounding box center [617, 301] width 1234 height 602
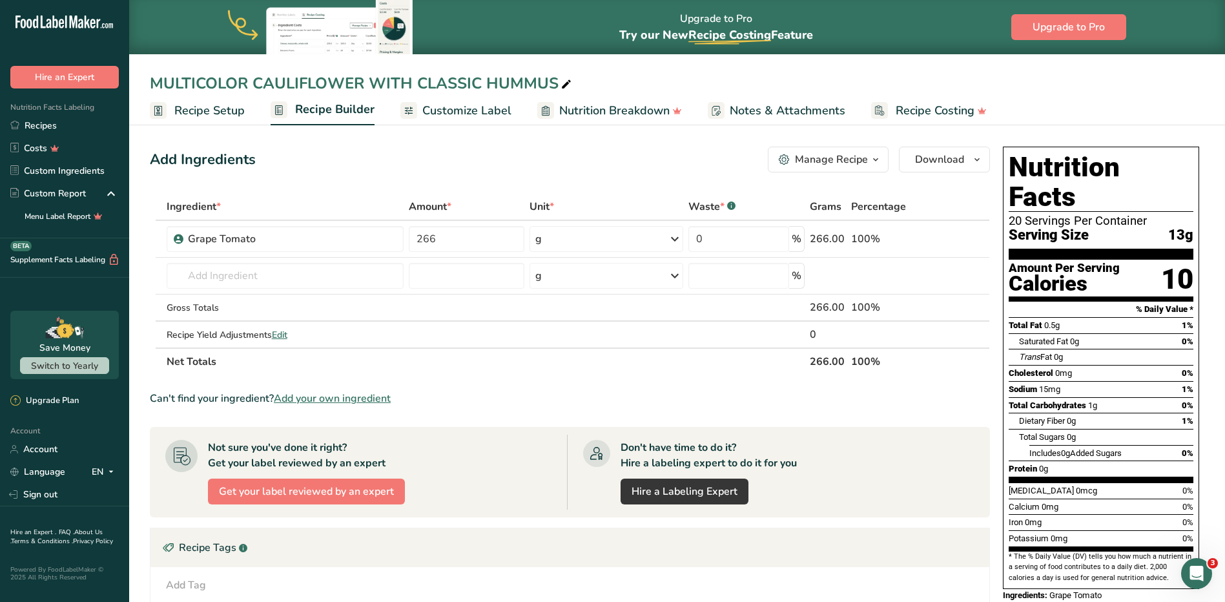
click at [345, 395] on span "Add your own ingredient" at bounding box center [332, 398] width 117 height 15
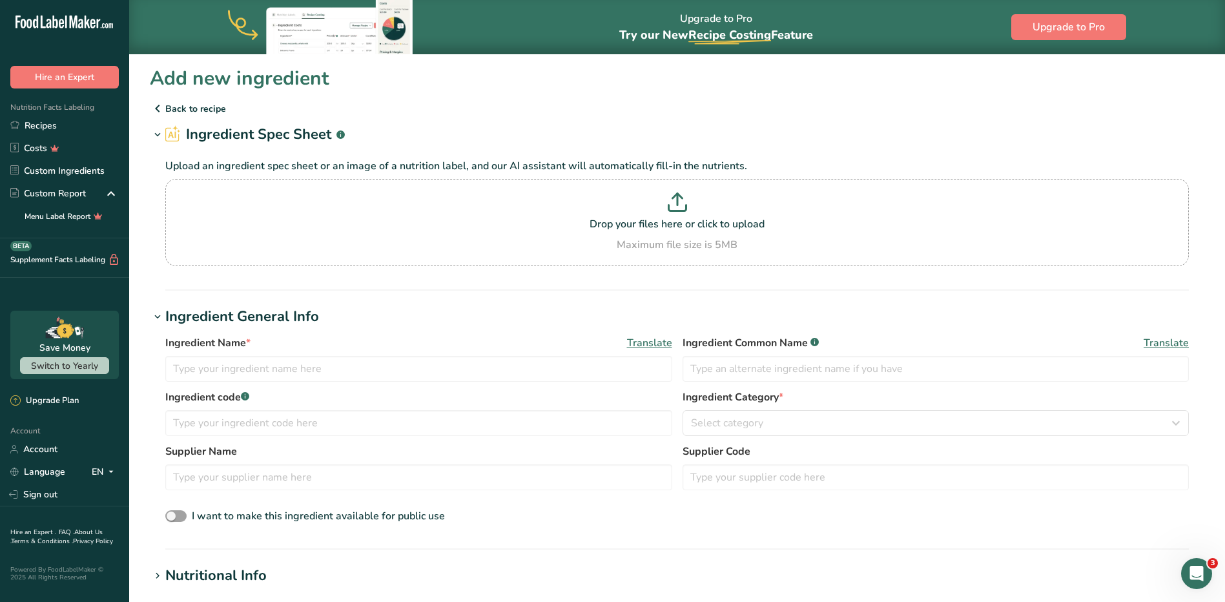
scroll to position [65, 0]
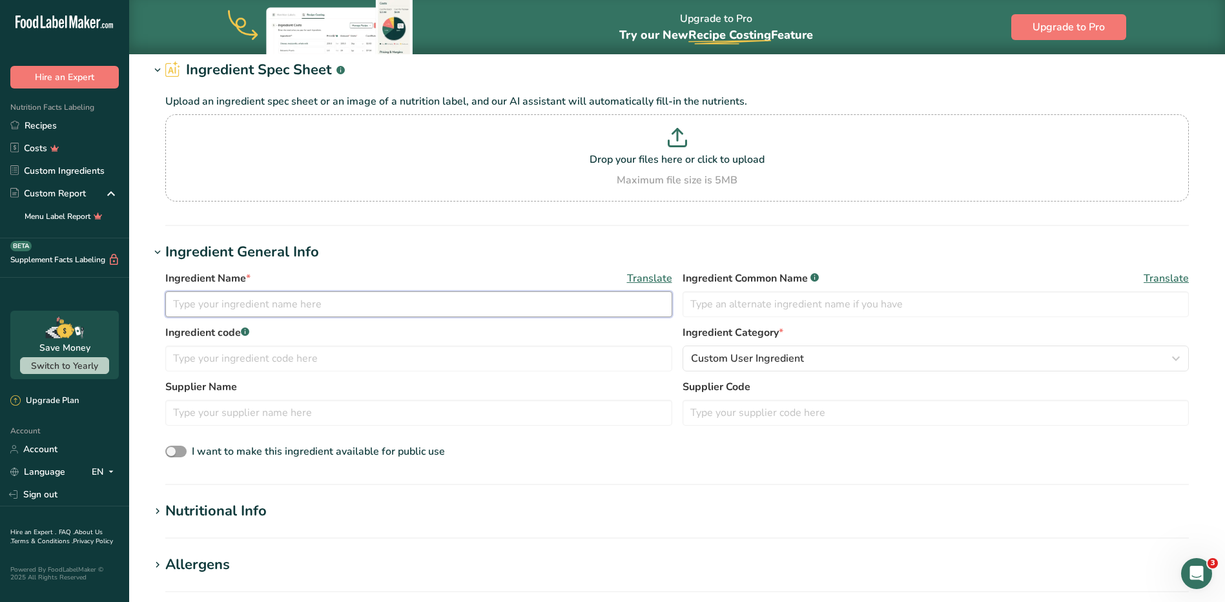
click at [389, 295] on input "text" at bounding box center [418, 304] width 507 height 26
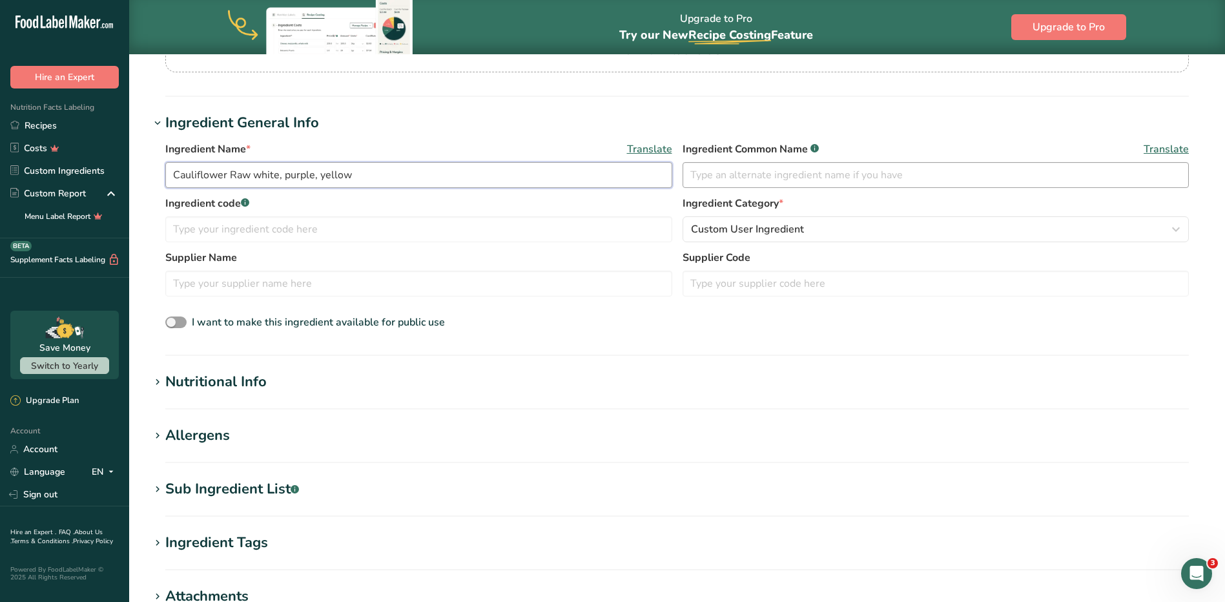
type input "Cauliflower Raw white, purple, yellow"
click at [757, 170] on input "text" at bounding box center [935, 175] width 507 height 26
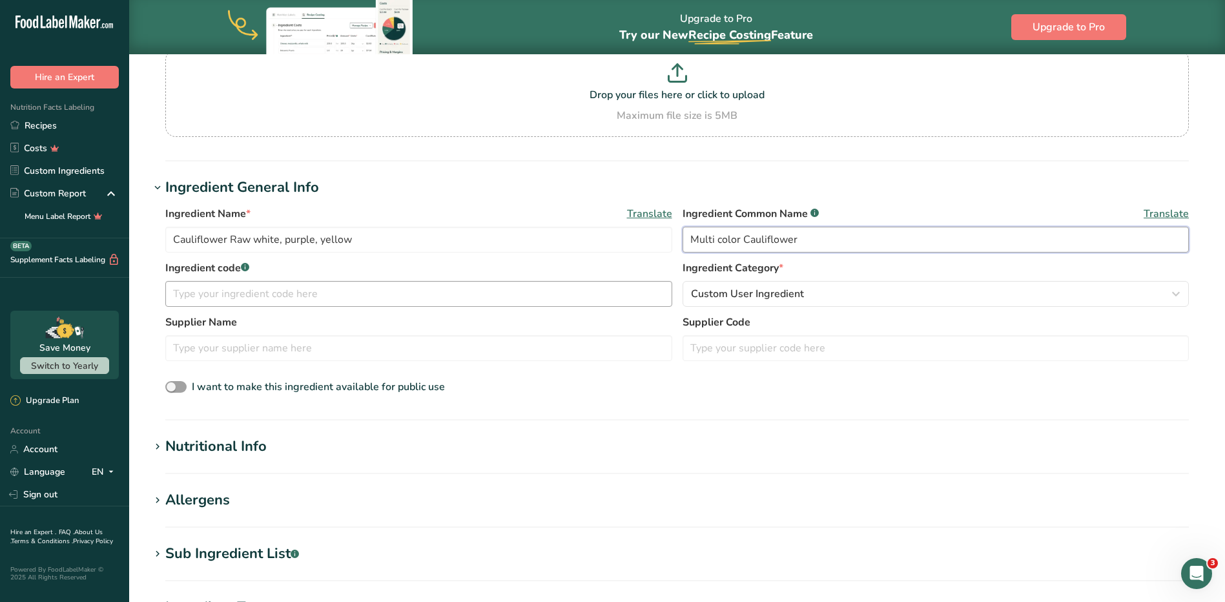
type input "Multi color Cauliflower"
click at [408, 296] on input "text" at bounding box center [418, 294] width 507 height 26
click at [799, 289] on span "Custom User Ingredient" at bounding box center [747, 293] width 113 height 15
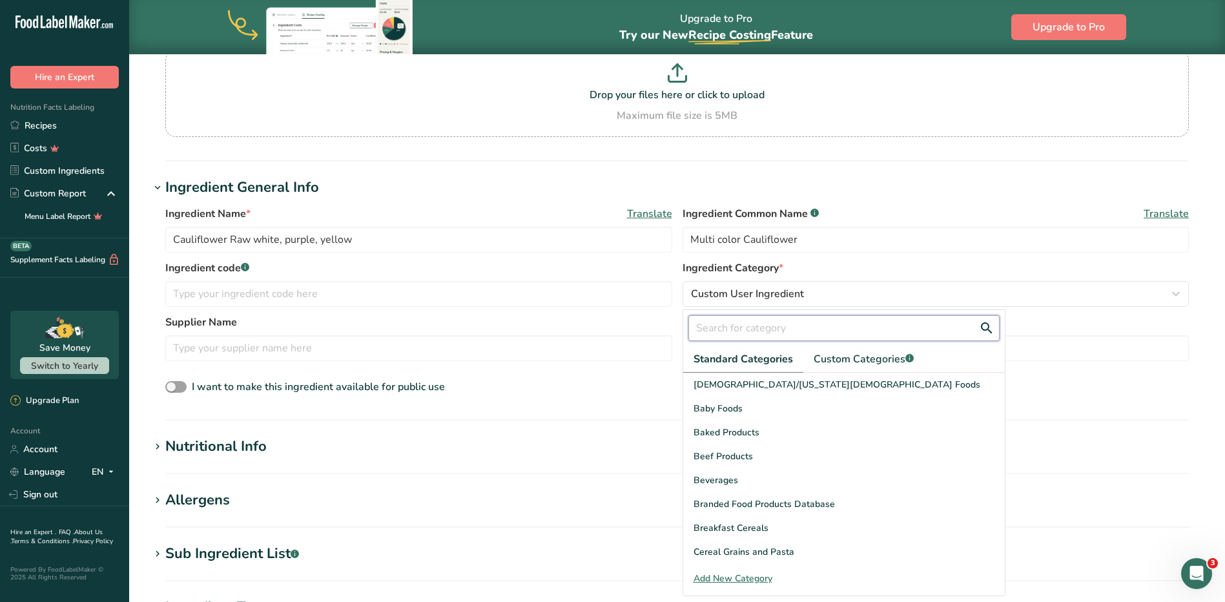
click at [799, 321] on input "text" at bounding box center [843, 328] width 311 height 26
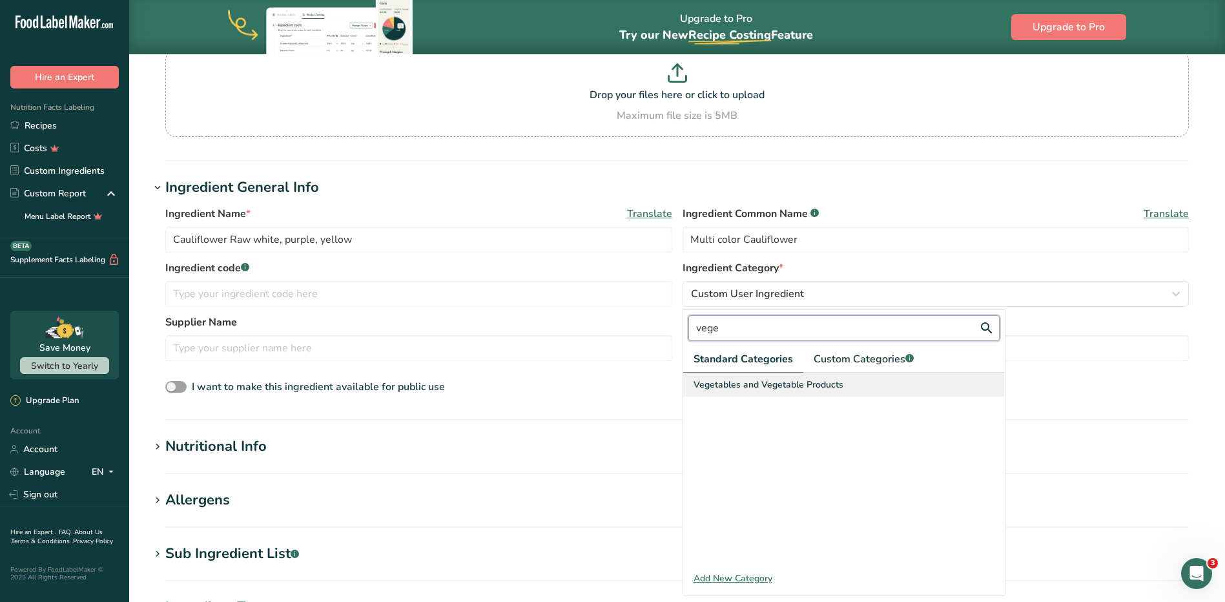
type input "vege"
click at [785, 376] on div "Vegetables and Vegetable Products" at bounding box center [844, 385] width 322 height 24
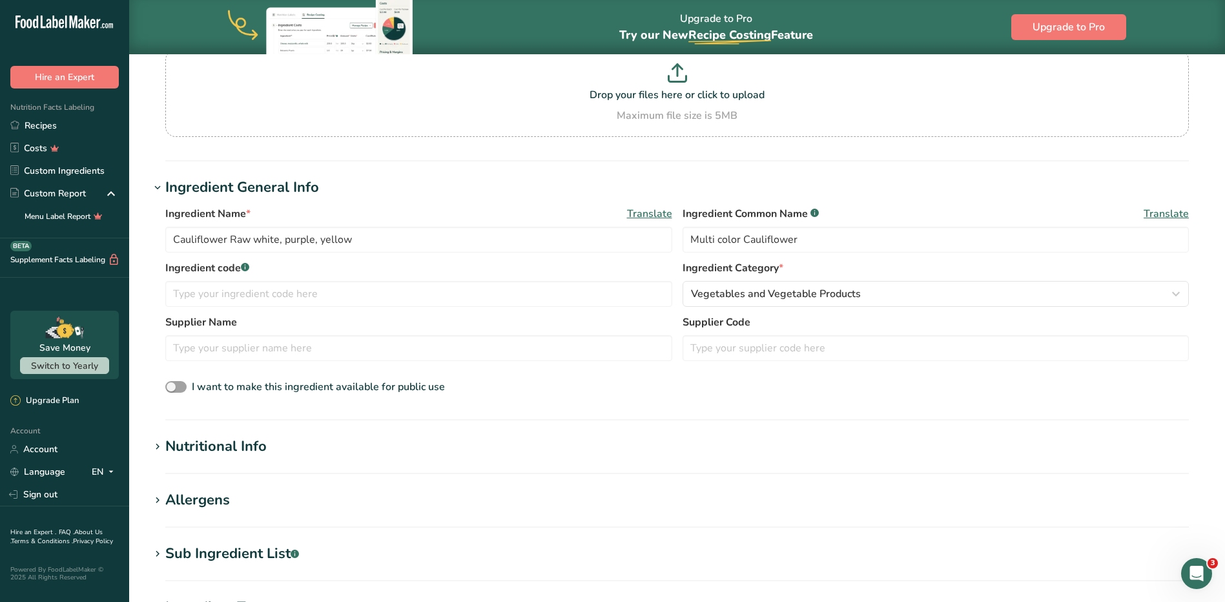
scroll to position [194, 0]
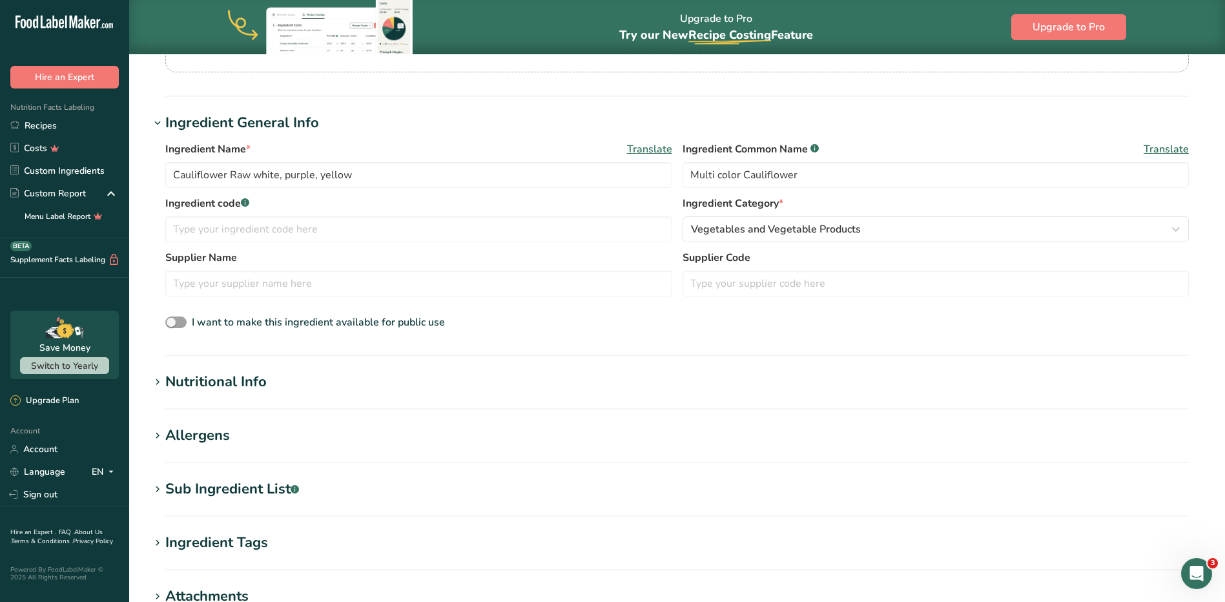
drag, startPoint x: 280, startPoint y: 347, endPoint x: 267, endPoint y: 358, distance: 16.9
click at [279, 347] on section "Ingredient General Info Ingredient Name * Translate Cauliflower Raw white, purp…" at bounding box center [677, 233] width 1054 height 243
click at [265, 360] on section "Add new ingredient Back to recipe Ingredient Spec Sheet .a-a{fill:#347362;}.b-a…" at bounding box center [677, 326] width 1096 height 932
click at [251, 387] on div "Nutritional Info" at bounding box center [215, 381] width 101 height 21
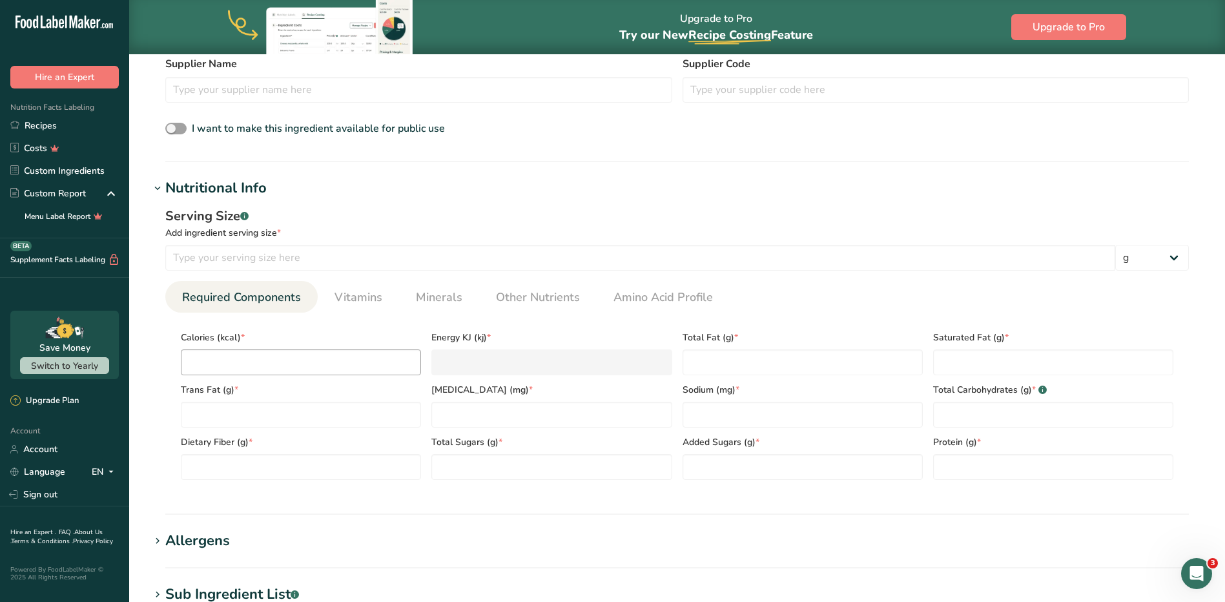
scroll to position [452, 0]
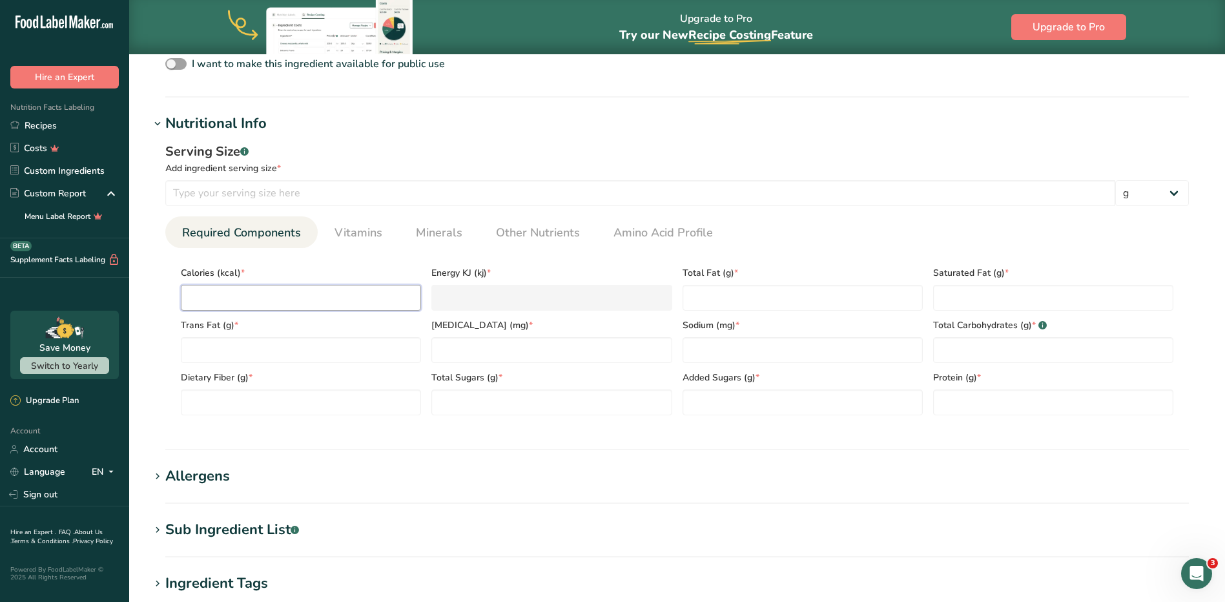
click at [275, 301] on input "number" at bounding box center [301, 298] width 240 height 26
click at [265, 302] on input "number" at bounding box center [301, 298] width 240 height 26
type input "1"
type KJ "4.2"
type input "19"
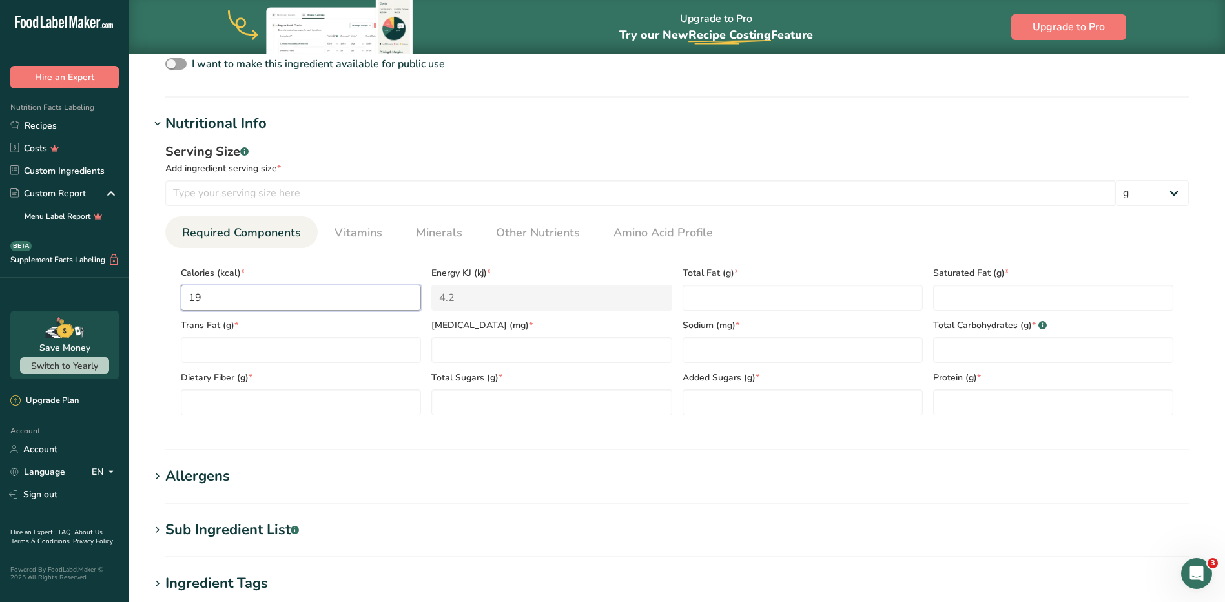
type KJ "79.5"
type input "194"
type KJ "811.7"
type input "194"
click at [752, 292] on Fat "number" at bounding box center [802, 298] width 240 height 26
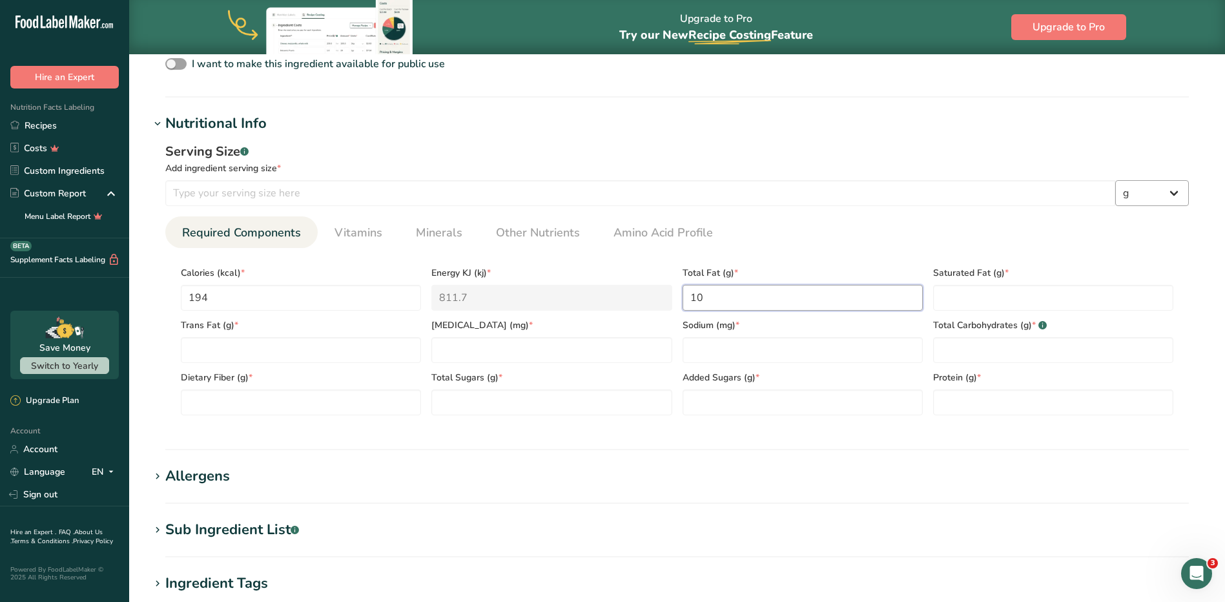
type Fat "10"
click at [1169, 185] on select "g kg mg mcg lb oz l mL fl oz tbsp tsp cup qt gallon" at bounding box center [1152, 193] width 74 height 26
click at [1039, 311] on div "Total Carbohydrates (g) * .a-a{fill:#347362;}.b-a{fill:#fff;}" at bounding box center [1053, 337] width 251 height 52
click at [1008, 307] on Fat "number" at bounding box center [1053, 298] width 240 height 26
type Fat "1.5"
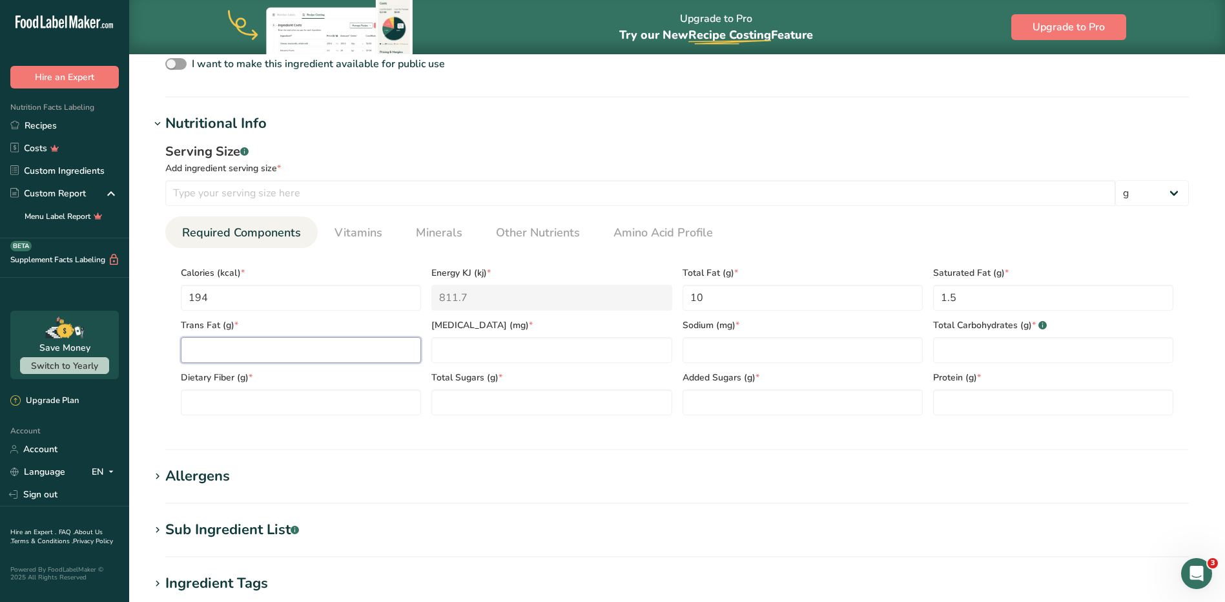
click at [232, 353] on Fat "number" at bounding box center [301, 350] width 240 height 26
type Fat "0"
click at [456, 344] on input "number" at bounding box center [551, 350] width 240 height 26
type input "20"
click at [777, 354] on input "number" at bounding box center [802, 350] width 240 height 26
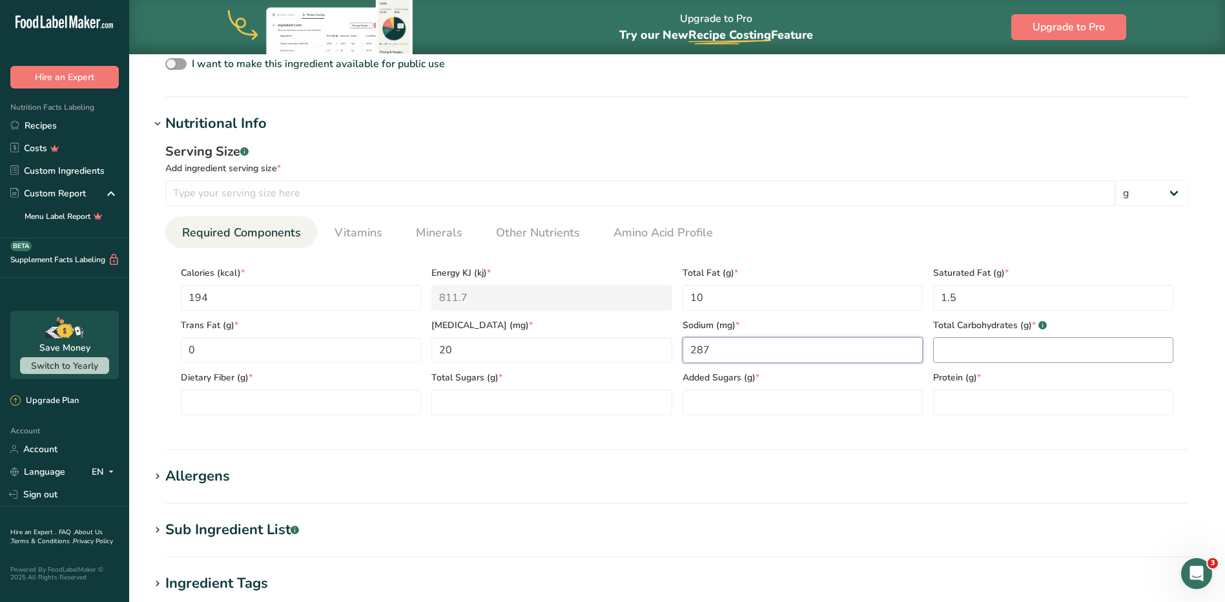
type input "287"
click at [1091, 344] on Carbohydrates "number" at bounding box center [1053, 350] width 240 height 26
type Carbohydrates "20"
click at [1062, 413] on input "number" at bounding box center [1053, 402] width 240 height 26
type input "7.8"
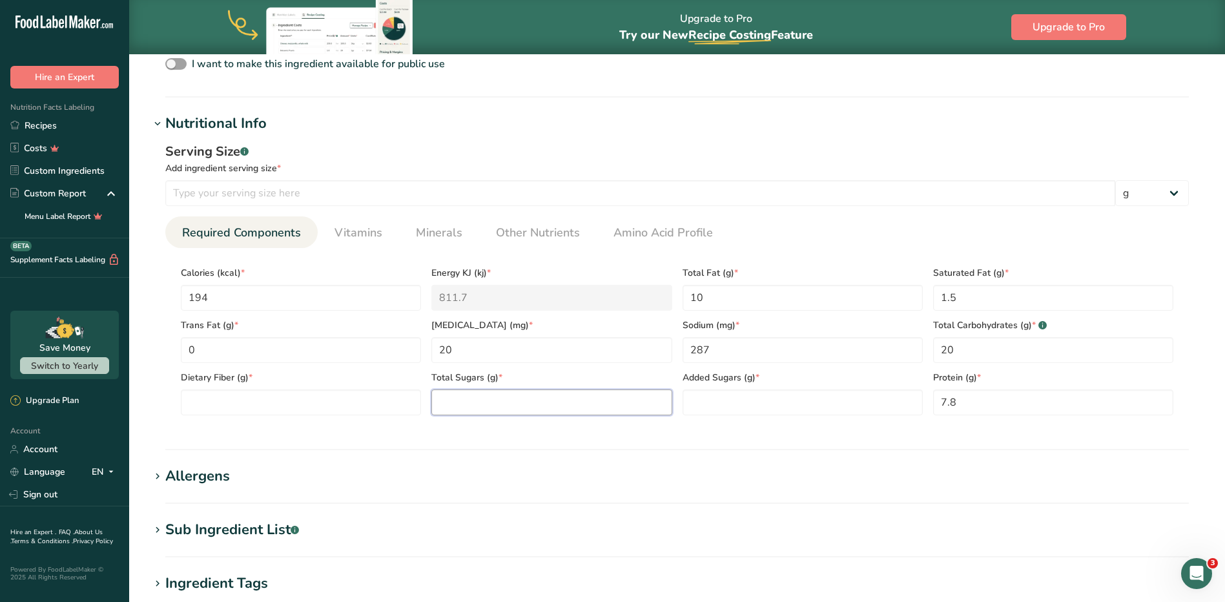
click at [564, 405] on Sugars "number" at bounding box center [551, 402] width 240 height 26
type Sugars "5.6"
click at [781, 396] on Sugars "number" at bounding box center [802, 402] width 240 height 26
type Sugars "0"
click at [367, 398] on Fiber "number" at bounding box center [301, 402] width 240 height 26
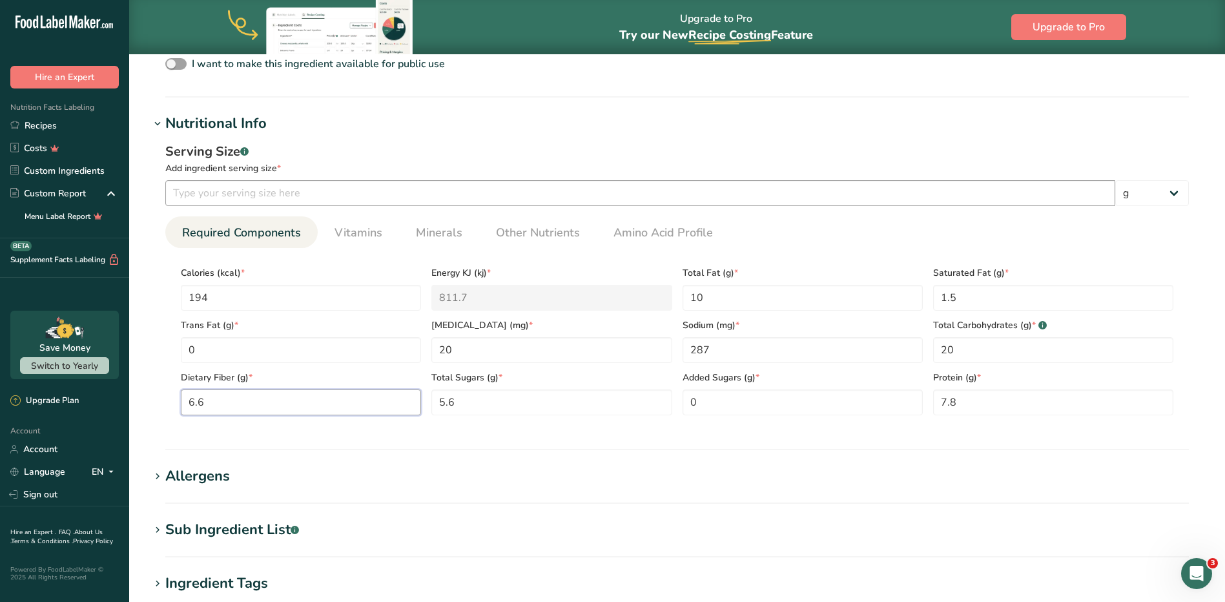
type Fiber "6.6"
click at [376, 184] on input "number" at bounding box center [640, 193] width 950 height 26
type input "266"
click at [1177, 205] on select "g kg mg mcg lb oz l mL fl oz tbsp tsp cup qt gallon" at bounding box center [1152, 193] width 74 height 26
click at [1171, 199] on select "g kg mg mcg lb oz l mL fl oz tbsp tsp cup qt gallon" at bounding box center [1152, 193] width 74 height 26
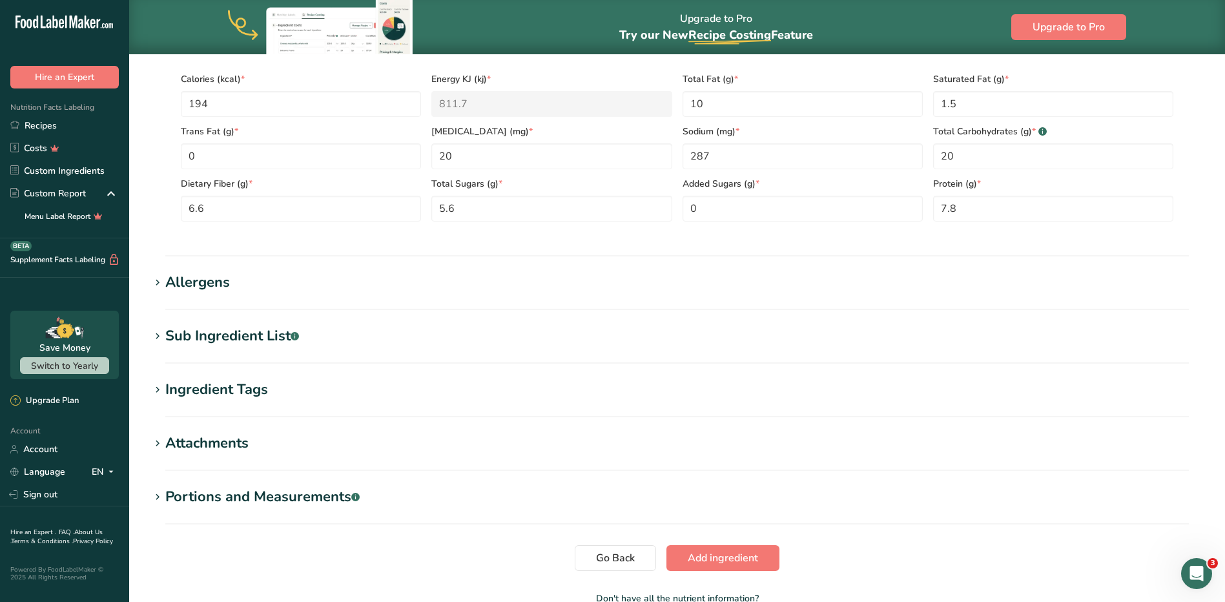
scroll to position [710, 0]
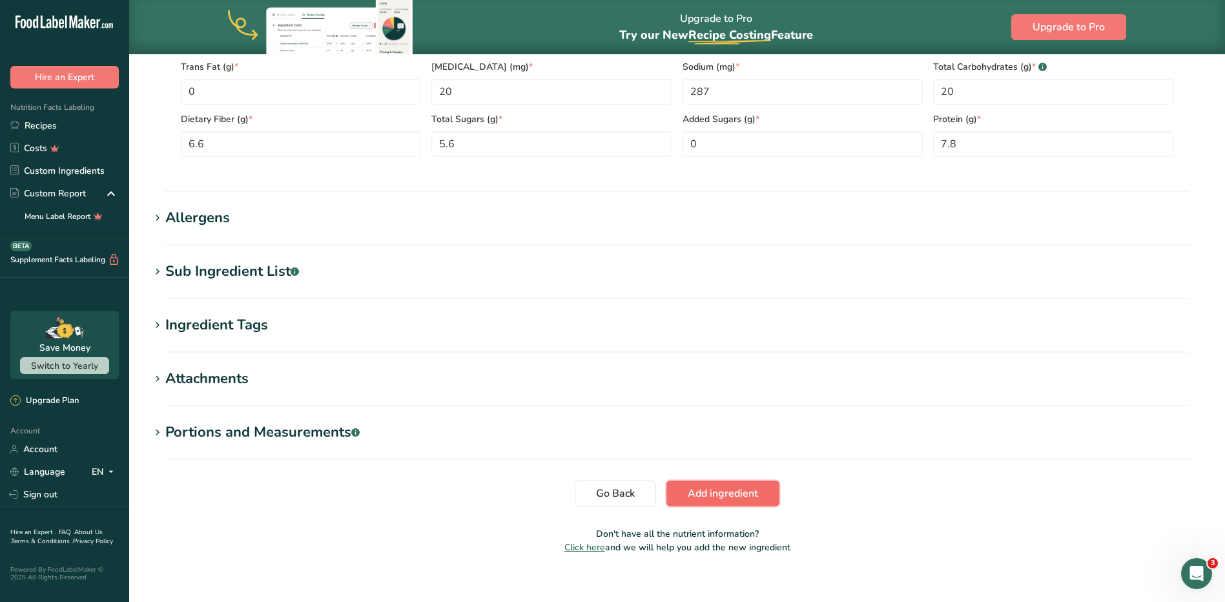
click at [717, 496] on span "Add ingredient" at bounding box center [723, 493] width 70 height 15
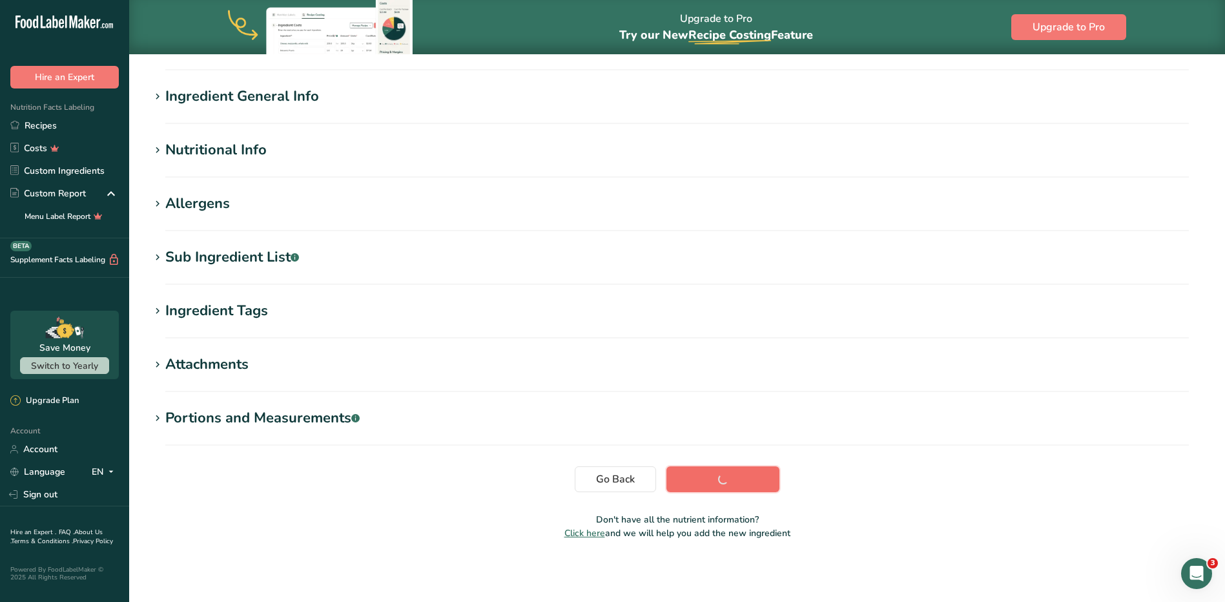
scroll to position [92, 0]
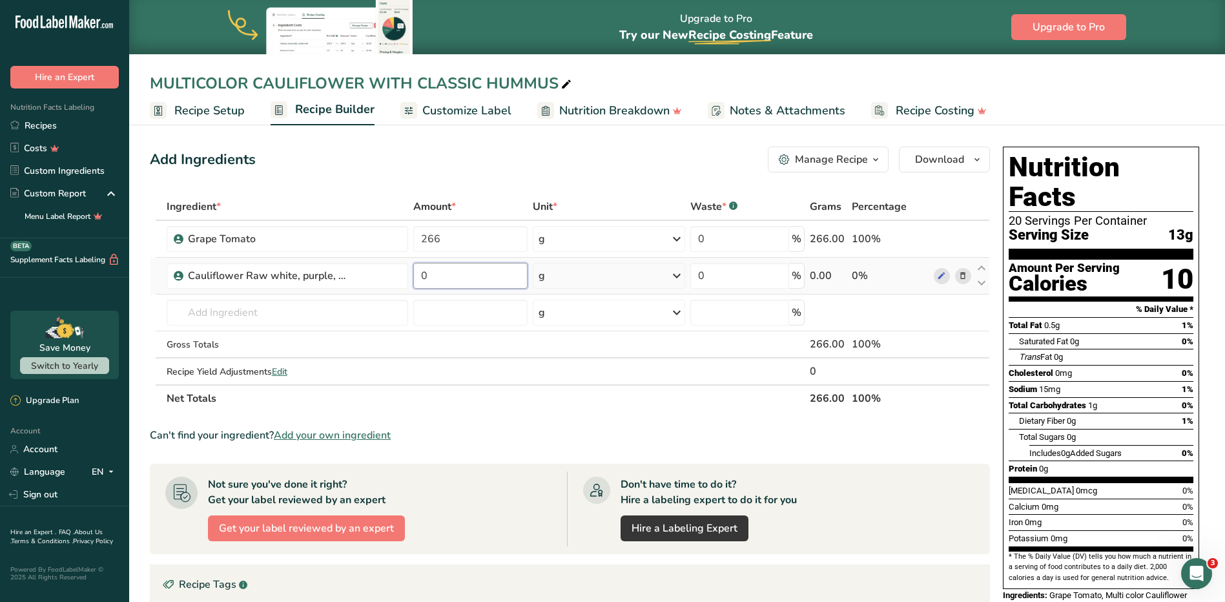
click at [461, 263] on input "0" at bounding box center [470, 276] width 114 height 26
type input "266"
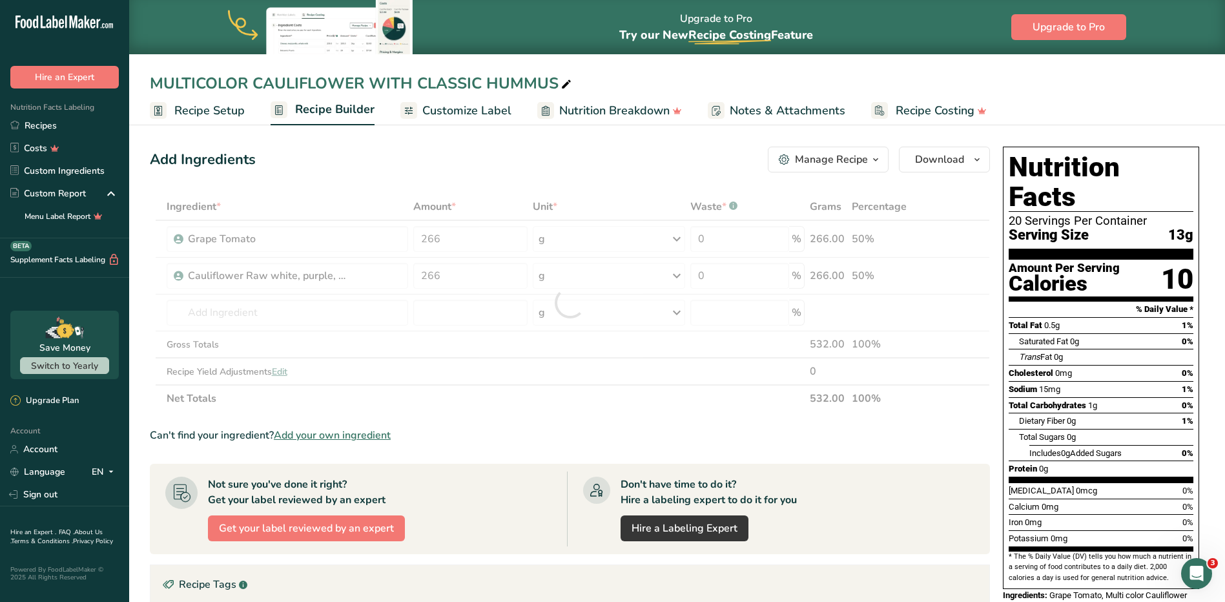
click at [683, 433] on div "Can't find your ingredient? Add your own ingredient" at bounding box center [570, 434] width 840 height 15
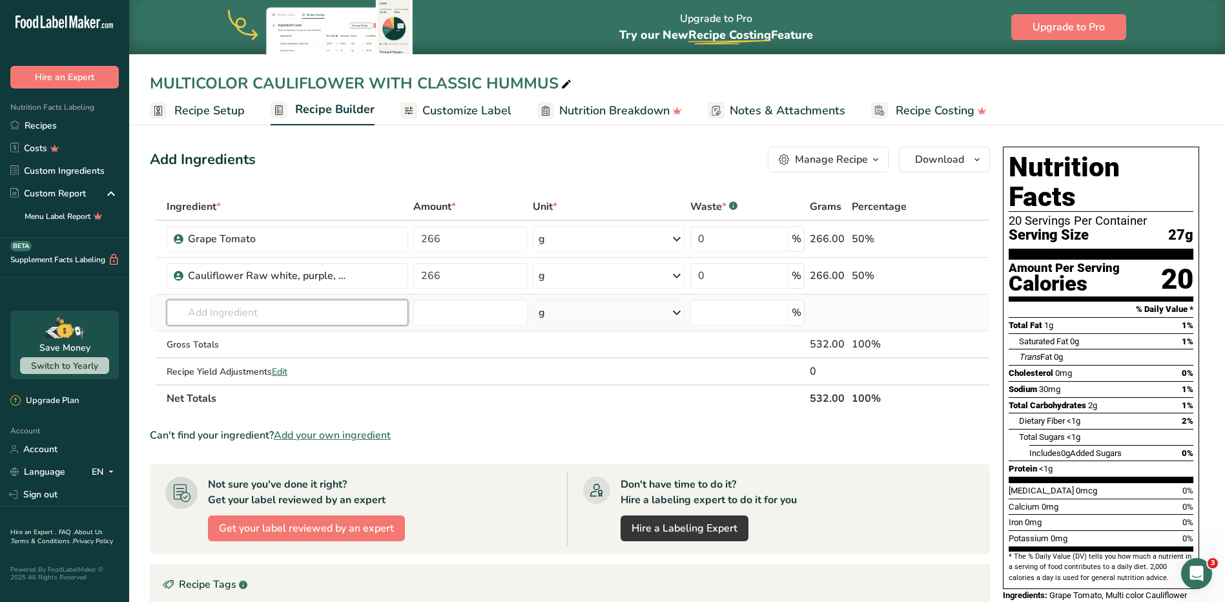
click at [284, 319] on input "text" at bounding box center [288, 313] width 242 height 26
type input "HUMMU"
click at [267, 345] on link "16158 Hummus, commercial" at bounding box center [288, 338] width 242 height 21
type input "Hummus, commercial"
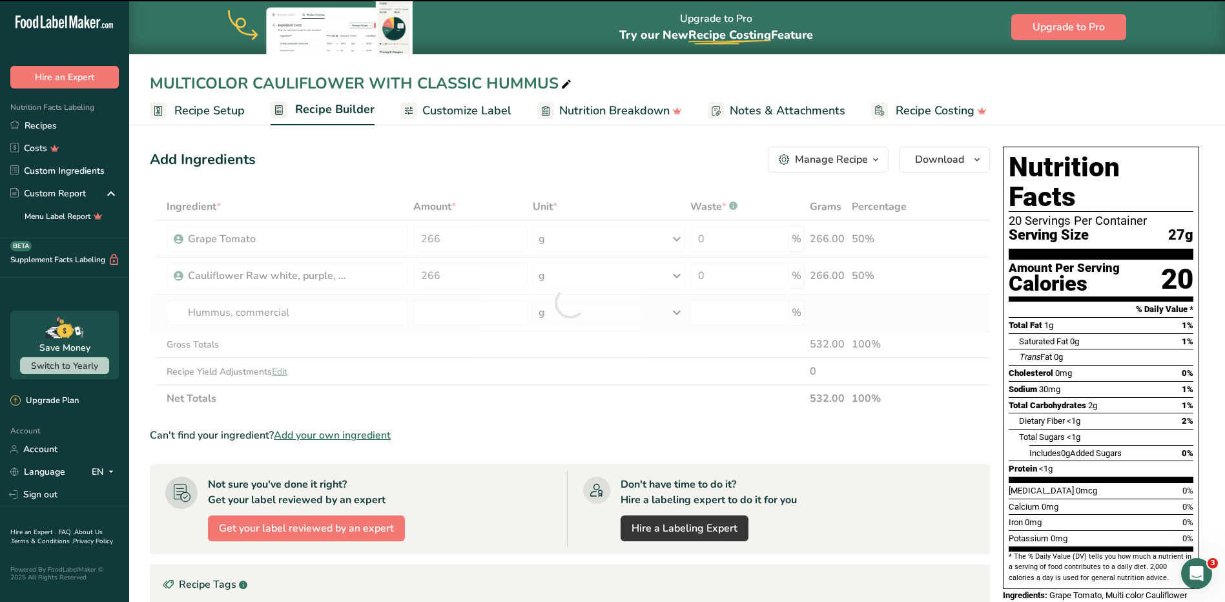
type input "0"
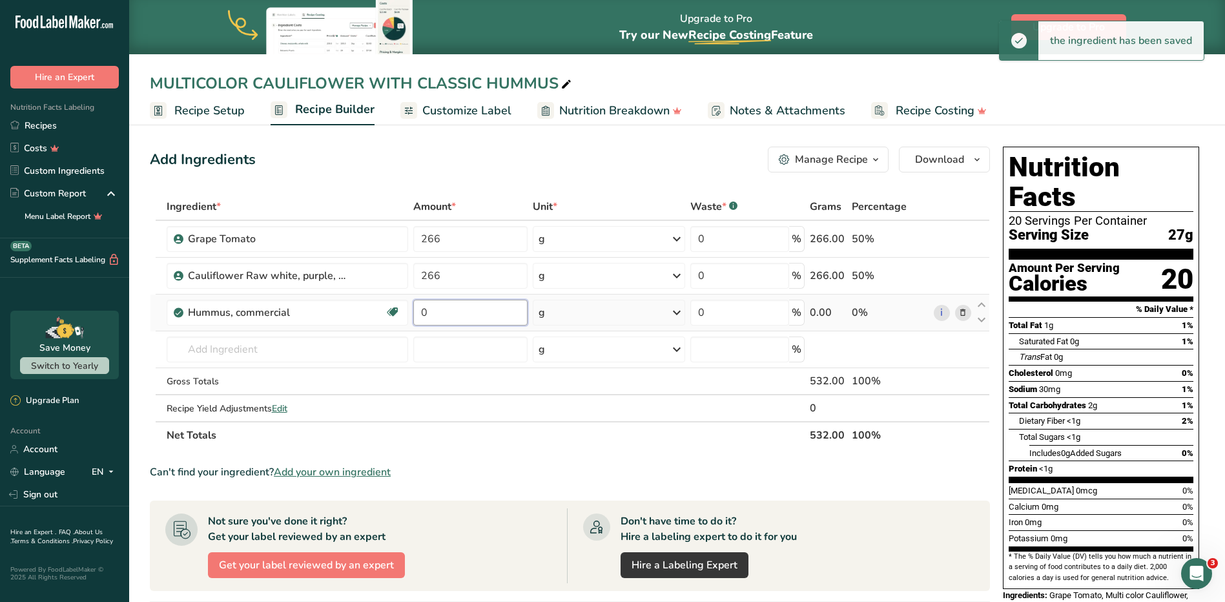
click at [458, 316] on input "0" at bounding box center [470, 313] width 114 height 26
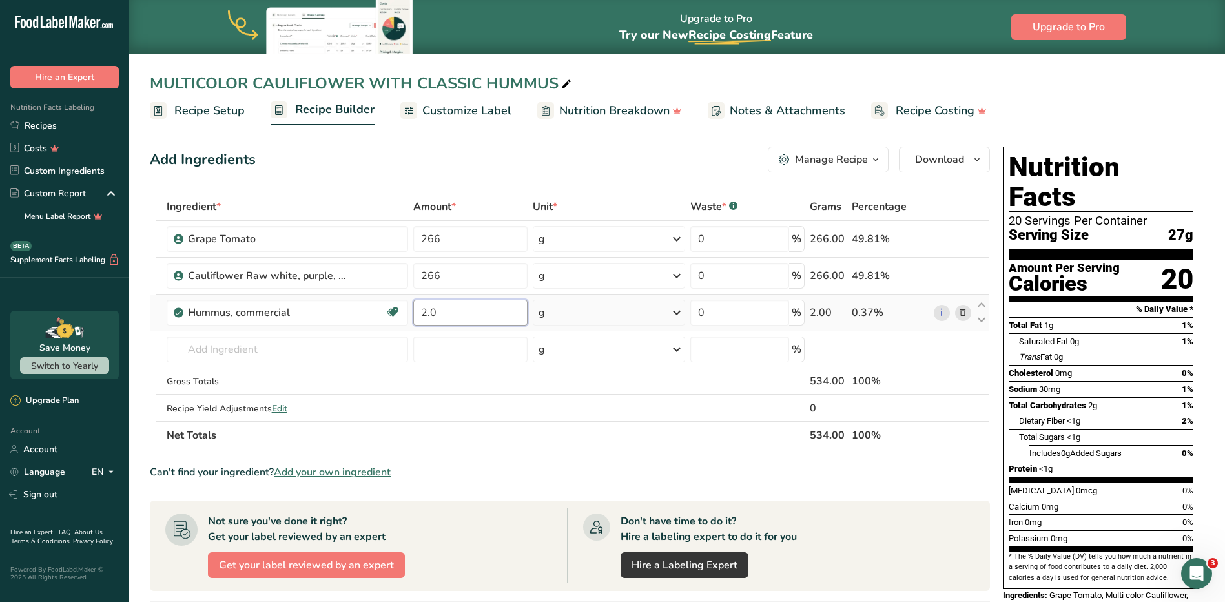
type input "2.0"
click at [577, 319] on div "Ingredient * Amount * Unit * Waste * .a-a{fill:#347362;}.b-a{fill:#fff;} Grams …" at bounding box center [570, 321] width 840 height 256
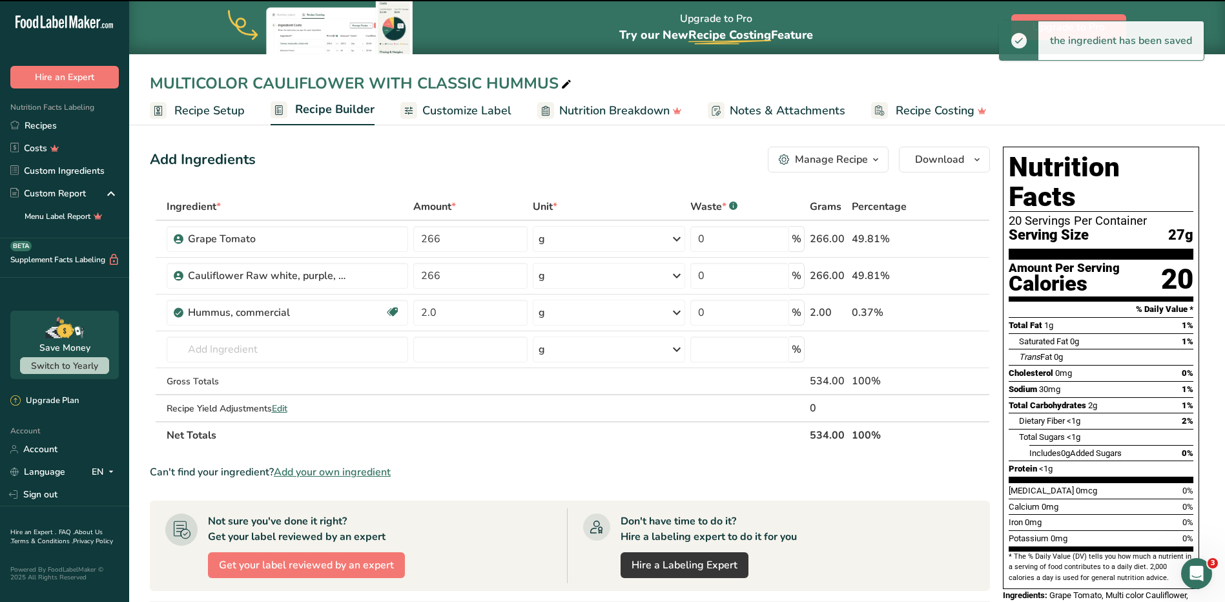
click at [580, 314] on div "g" at bounding box center [609, 313] width 152 height 26
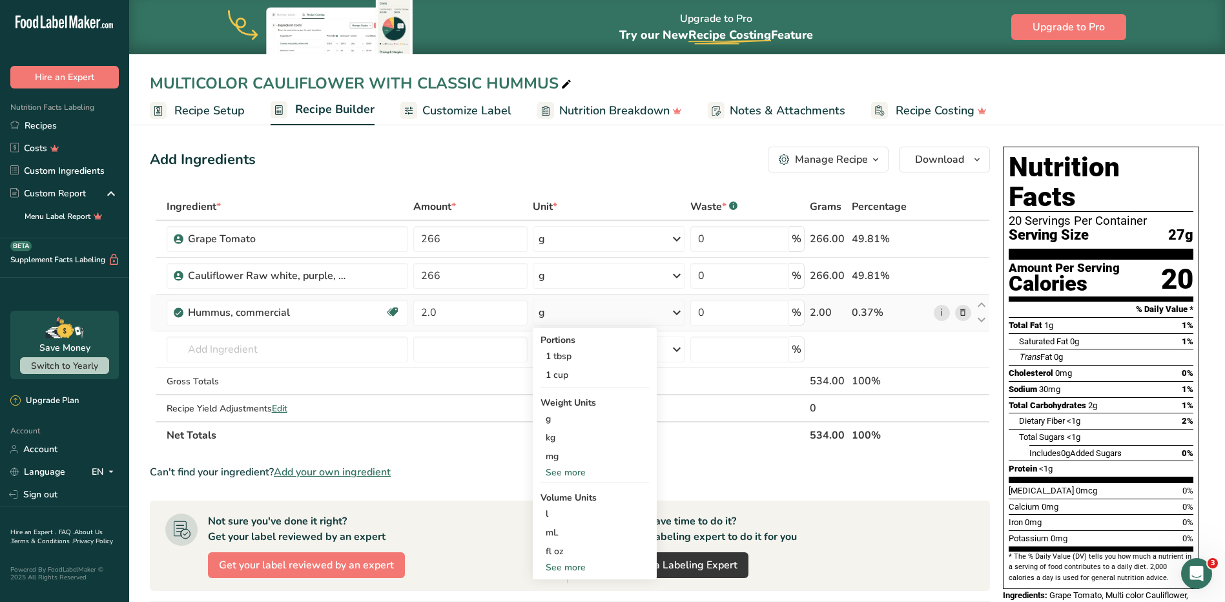
click at [573, 568] on div "See more" at bounding box center [594, 567] width 108 height 14
click at [574, 477] on div "See more" at bounding box center [594, 472] width 108 height 14
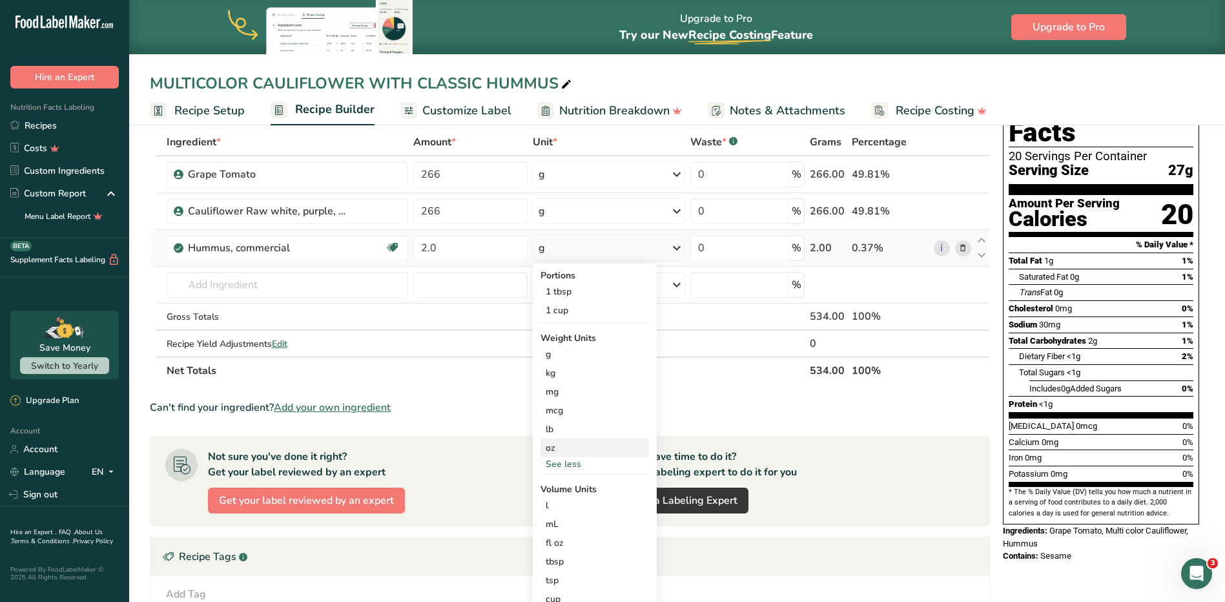
click at [552, 450] on div "oz" at bounding box center [594, 447] width 108 height 19
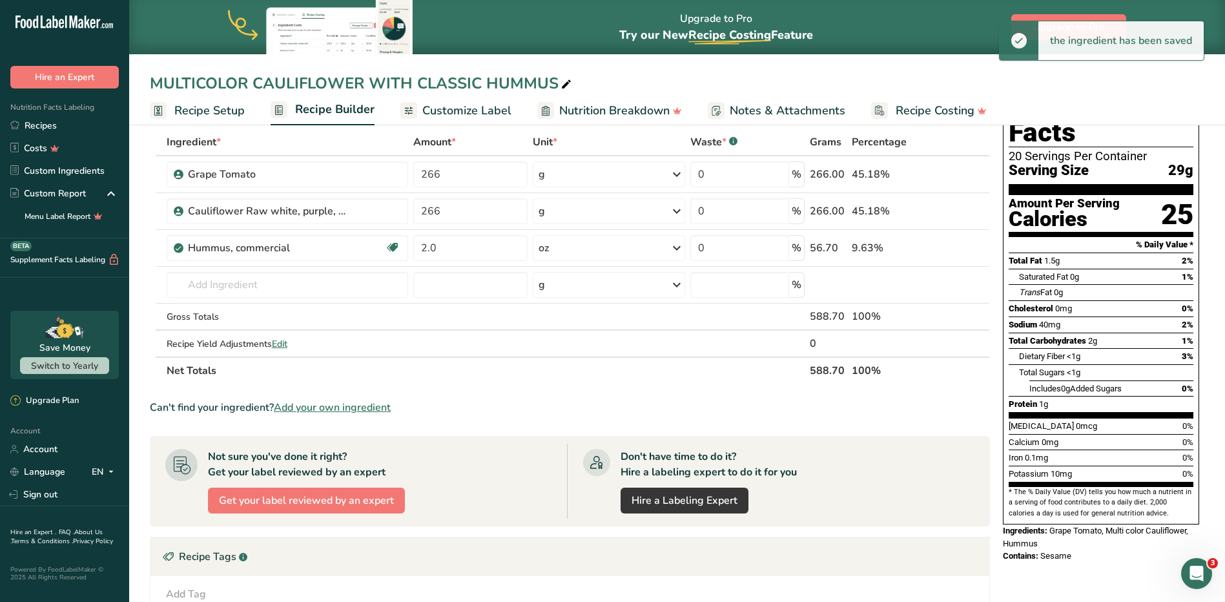
scroll to position [0, 0]
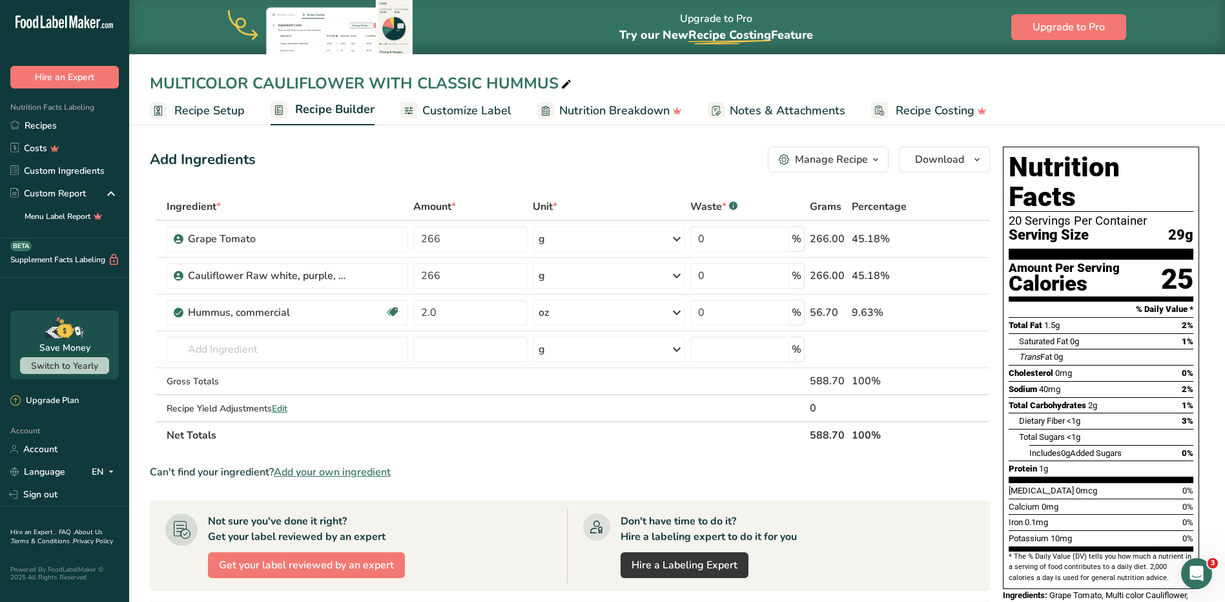
click at [180, 105] on span "Recipe Setup" at bounding box center [209, 110] width 70 height 17
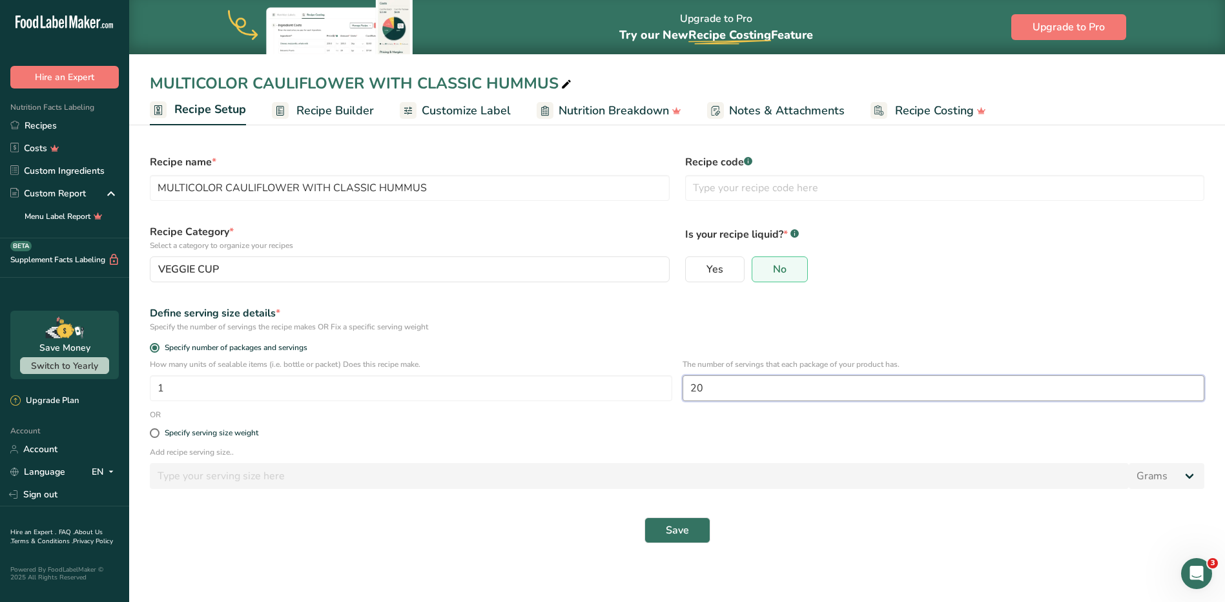
click at [732, 398] on input "20" at bounding box center [943, 388] width 522 height 26
type input "2"
type input "1"
click at [679, 535] on span "Save" at bounding box center [677, 529] width 23 height 15
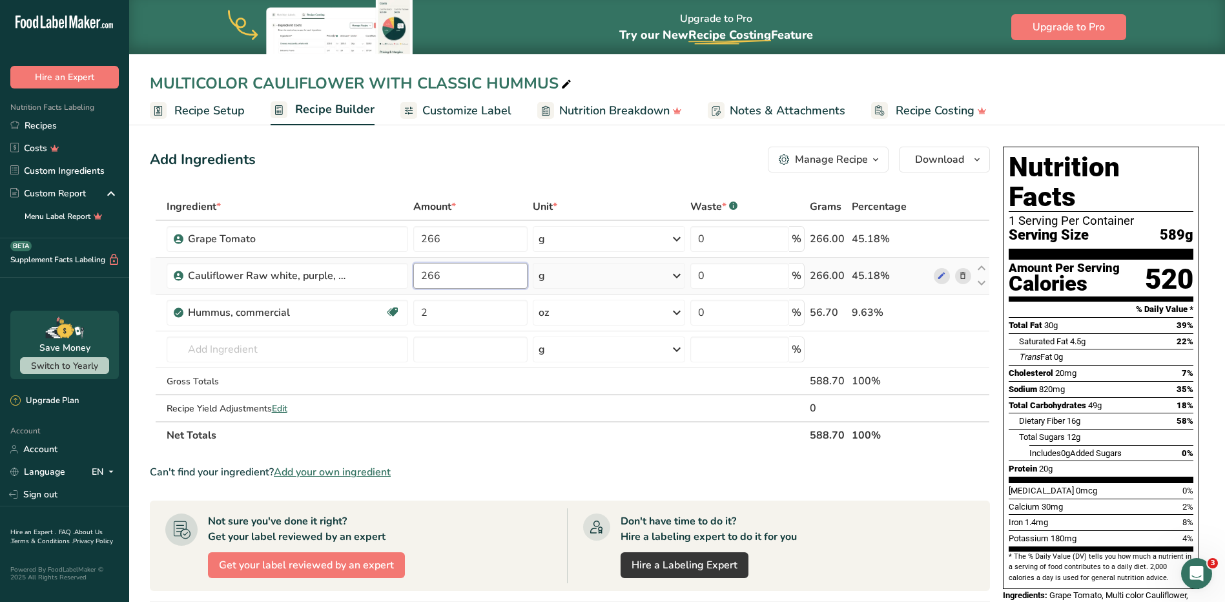
click at [494, 266] on input "266" at bounding box center [470, 276] width 114 height 26
type input "2"
type input "0"
click at [734, 379] on div "Ingredient * Amount * Unit * Waste * .a-a{fill:#347362;}.b-a{fill:#fff;} Grams …" at bounding box center [570, 321] width 840 height 256
click at [465, 234] on input "266" at bounding box center [470, 239] width 114 height 26
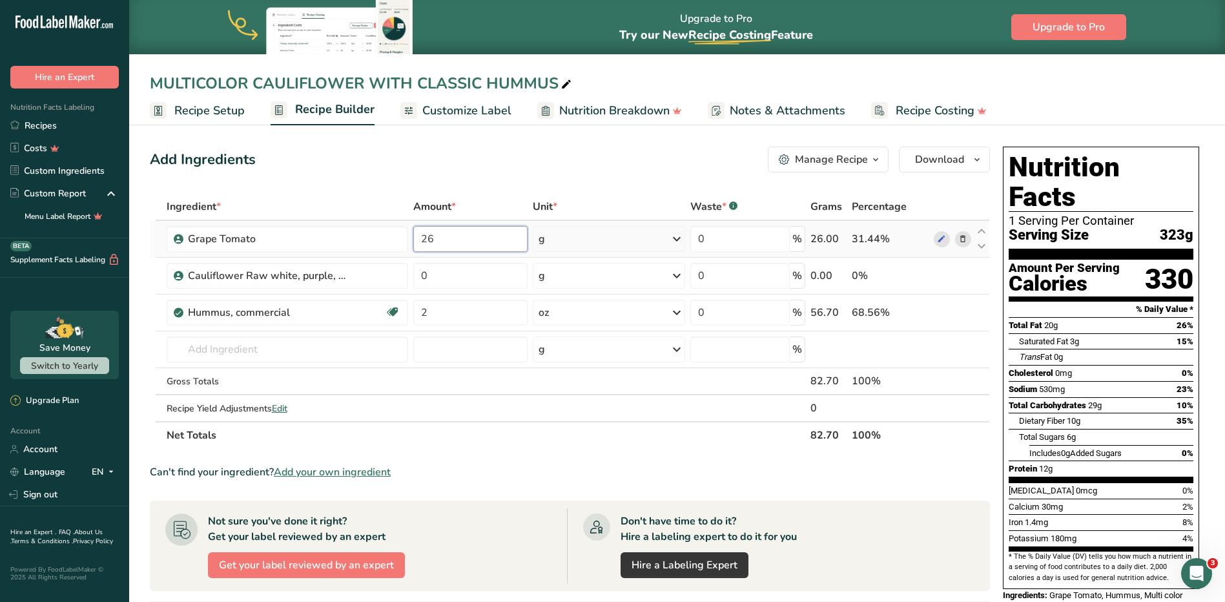
type input "2"
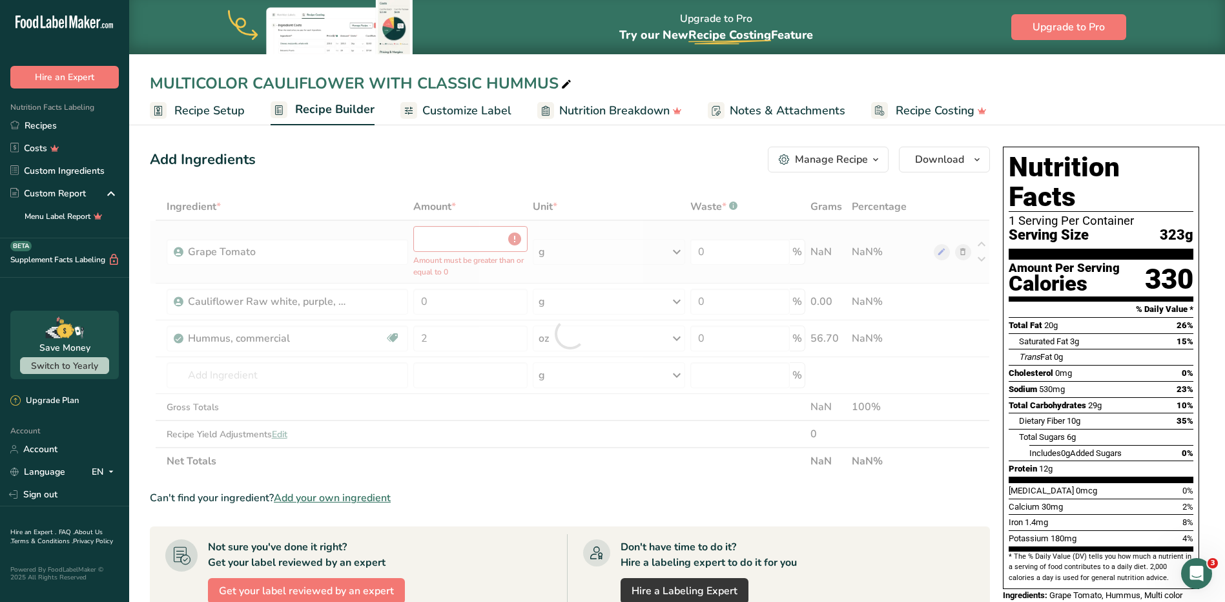
click at [566, 238] on div "Ingredient * Amount * Unit * Waste * .a-a{fill:#347362;}.b-a{fill:#fff;} Grams …" at bounding box center [570, 333] width 840 height 281
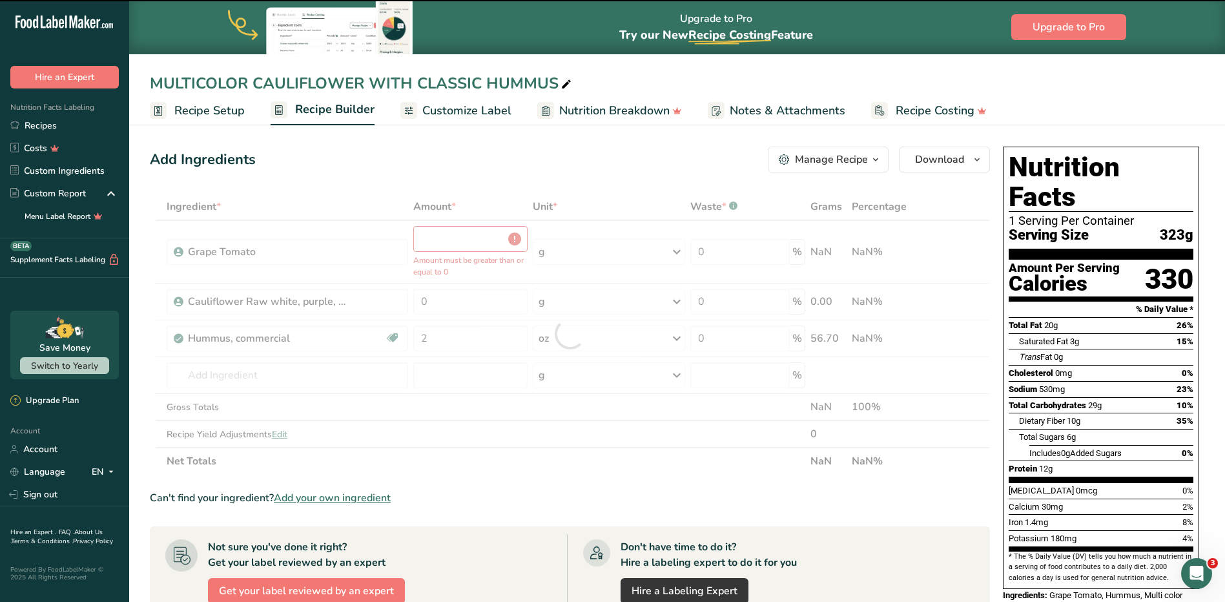
type input "0"
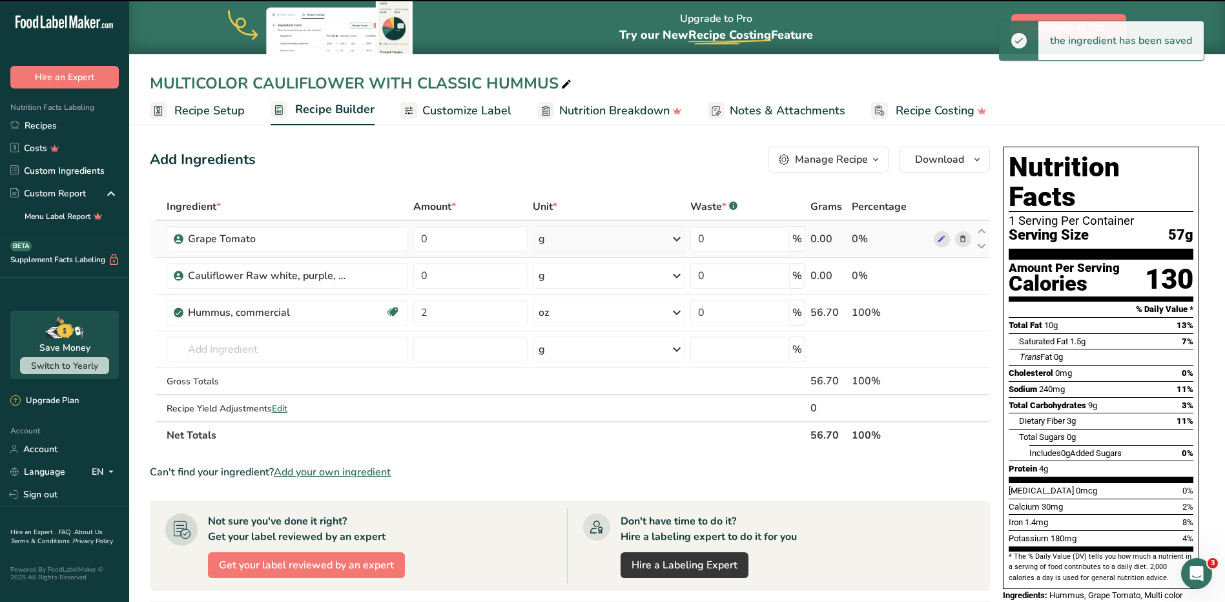
click at [566, 240] on div "g" at bounding box center [609, 239] width 152 height 26
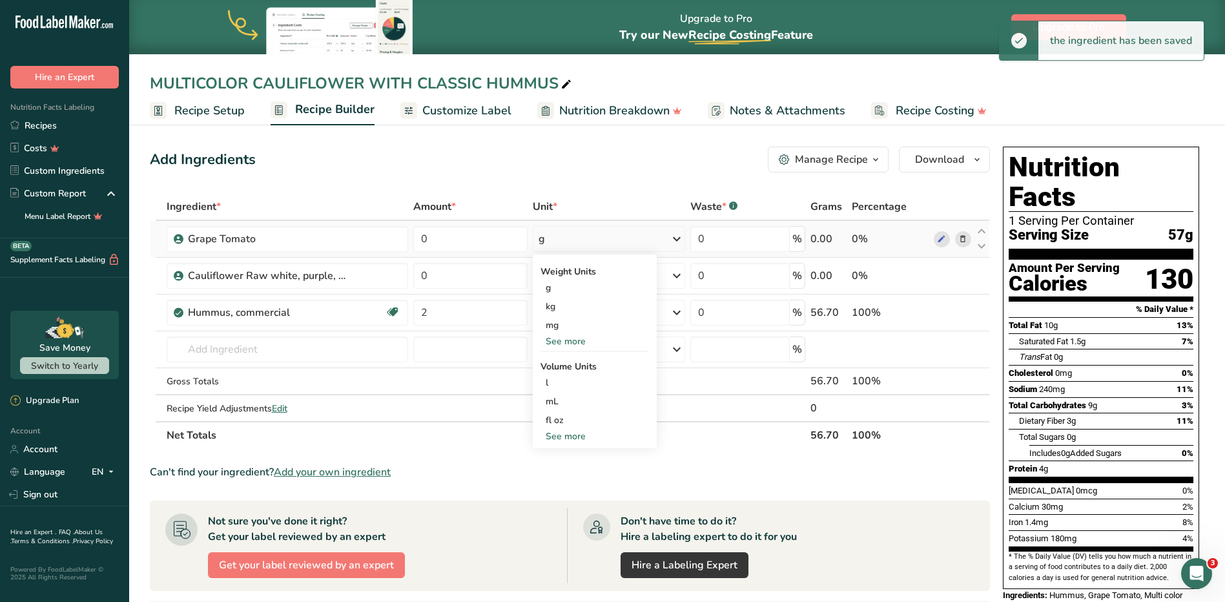
click at [553, 342] on div "See more" at bounding box center [594, 341] width 108 height 14
click at [560, 380] on div "oz" at bounding box center [594, 381] width 108 height 19
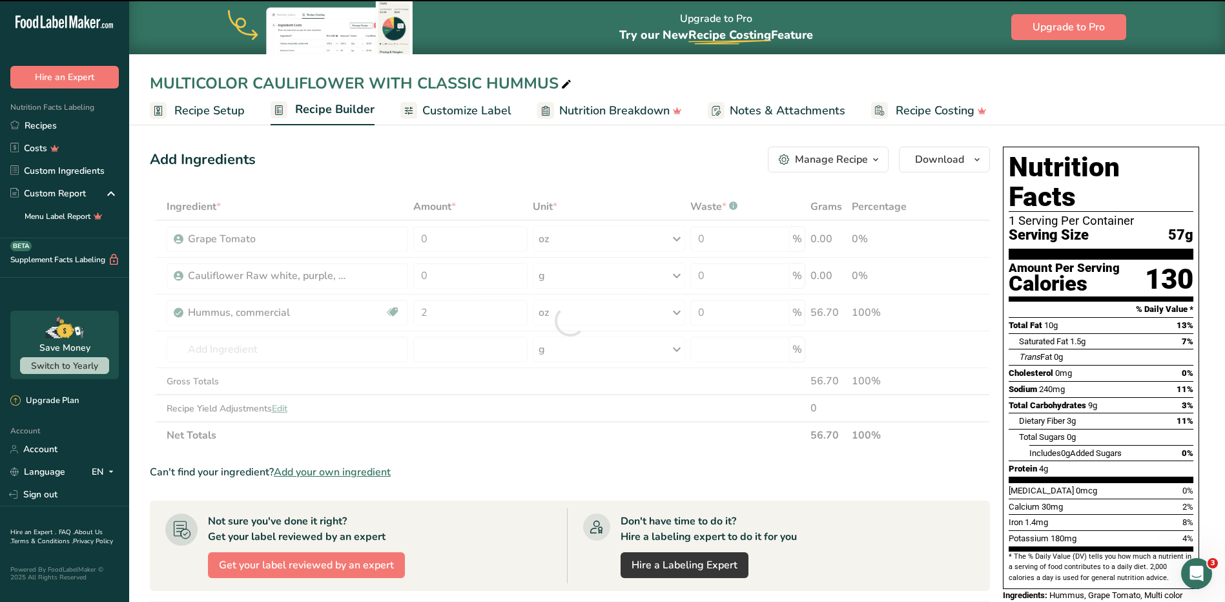
click at [480, 235] on div at bounding box center [570, 321] width 840 height 256
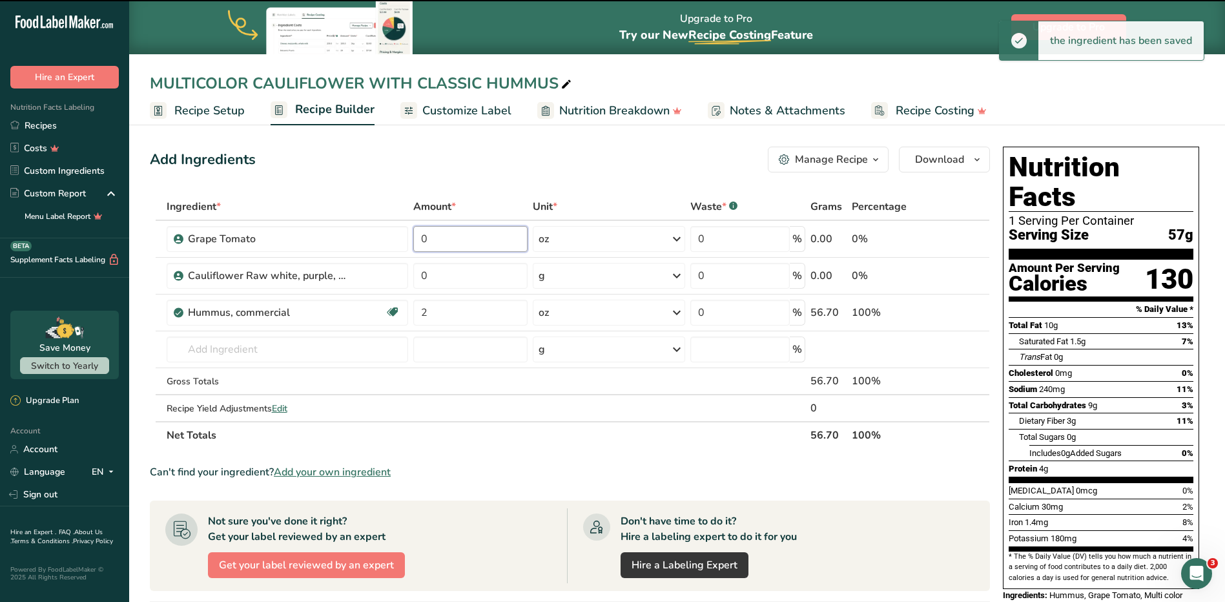
click at [480, 235] on input "0" at bounding box center [470, 239] width 114 height 26
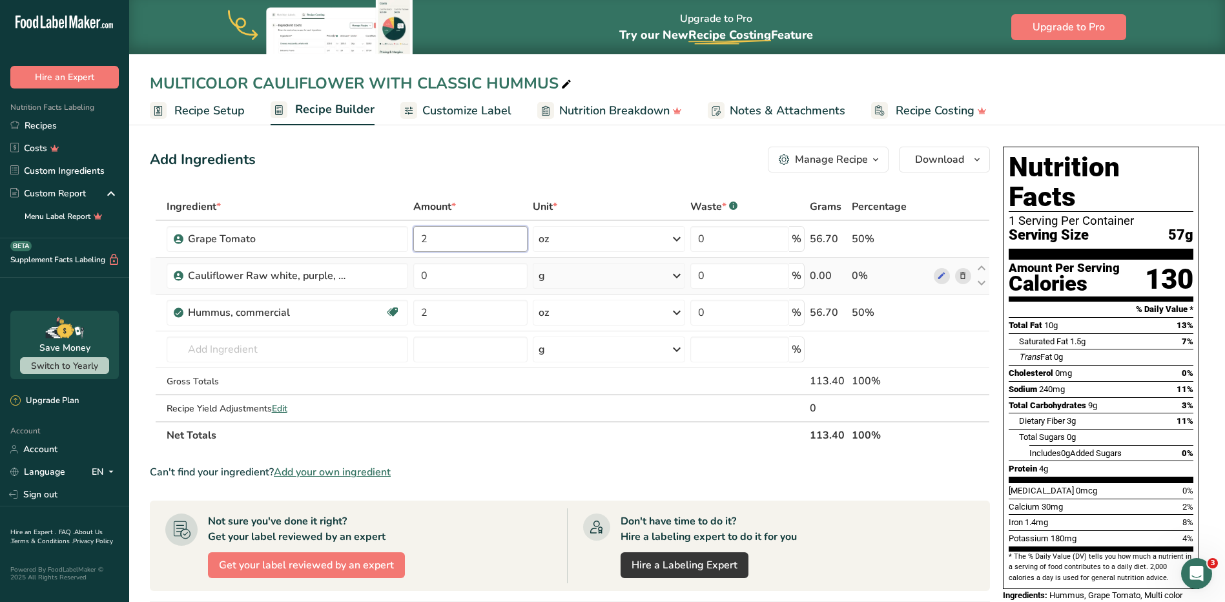
type input "2"
click at [613, 281] on div "Ingredient * Amount * Unit * Waste * .a-a{fill:#347362;}.b-a{fill:#fff;} Grams …" at bounding box center [570, 321] width 840 height 256
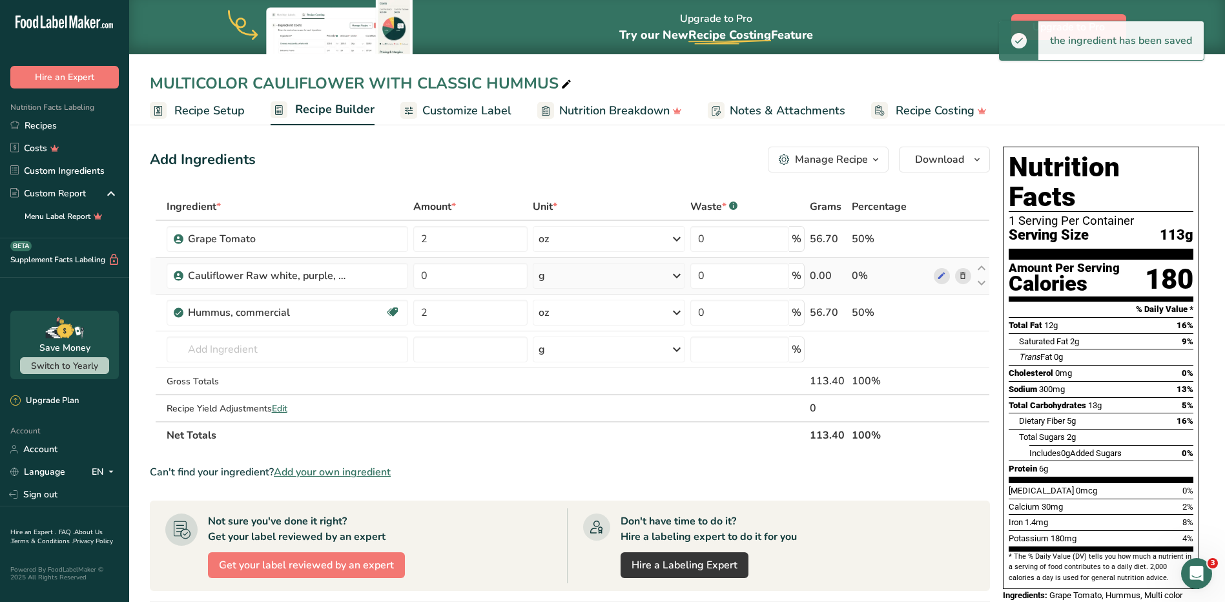
click at [609, 276] on div "g" at bounding box center [609, 276] width 152 height 26
click at [568, 379] on div "See more" at bounding box center [594, 378] width 108 height 14
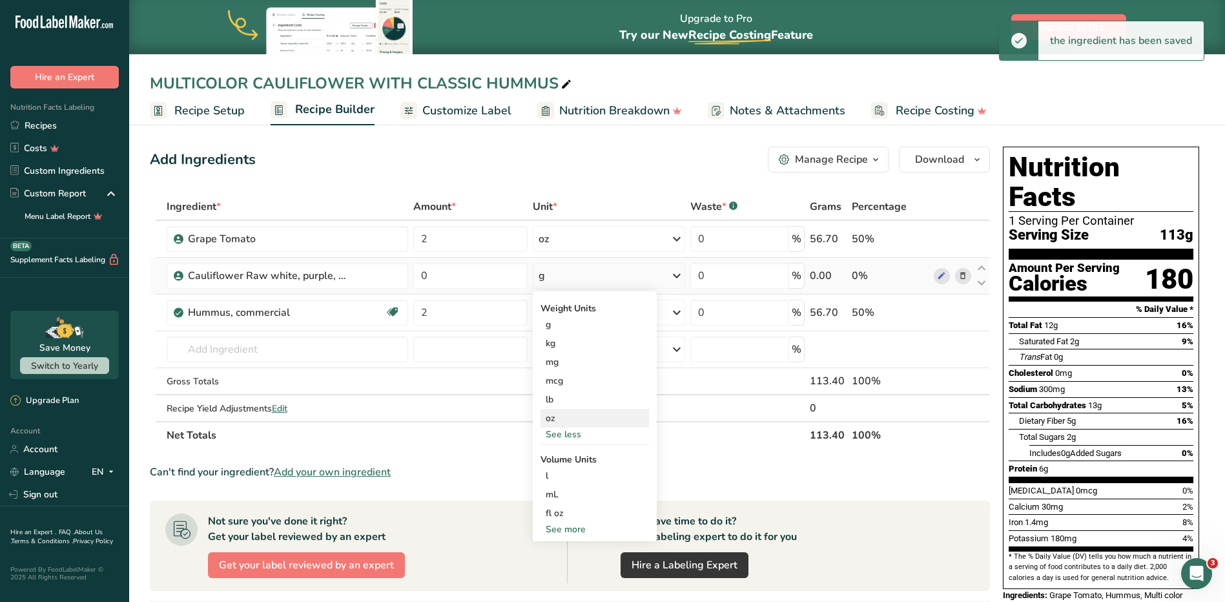
click at [564, 419] on div "oz" at bounding box center [594, 418] width 108 height 19
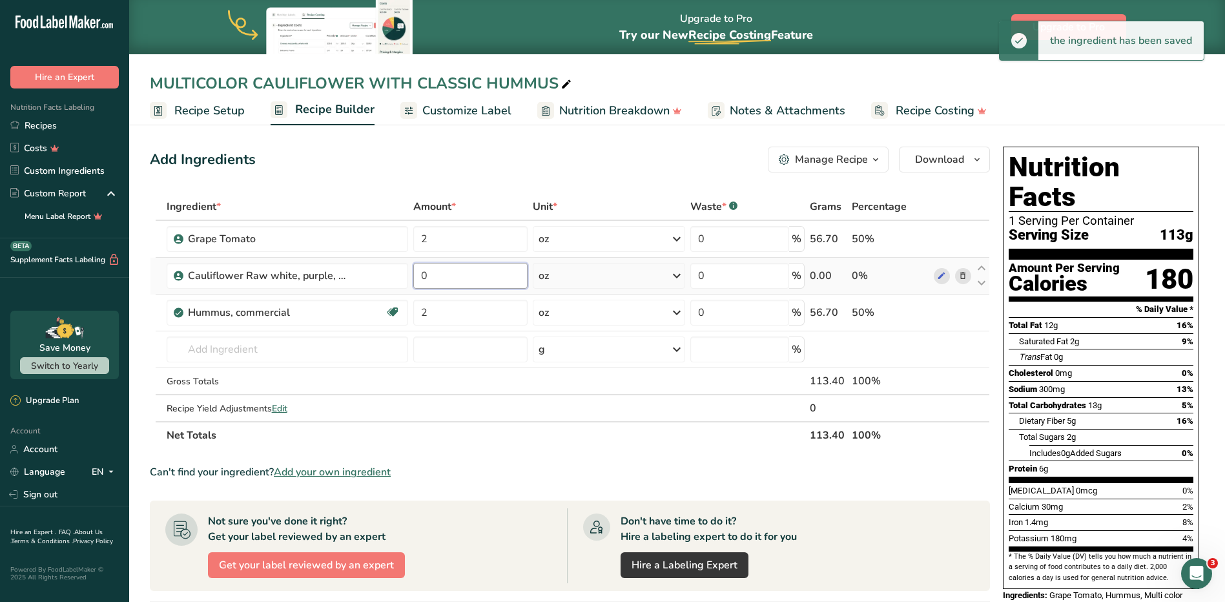
click at [449, 272] on input "0" at bounding box center [470, 276] width 114 height 26
type input "6"
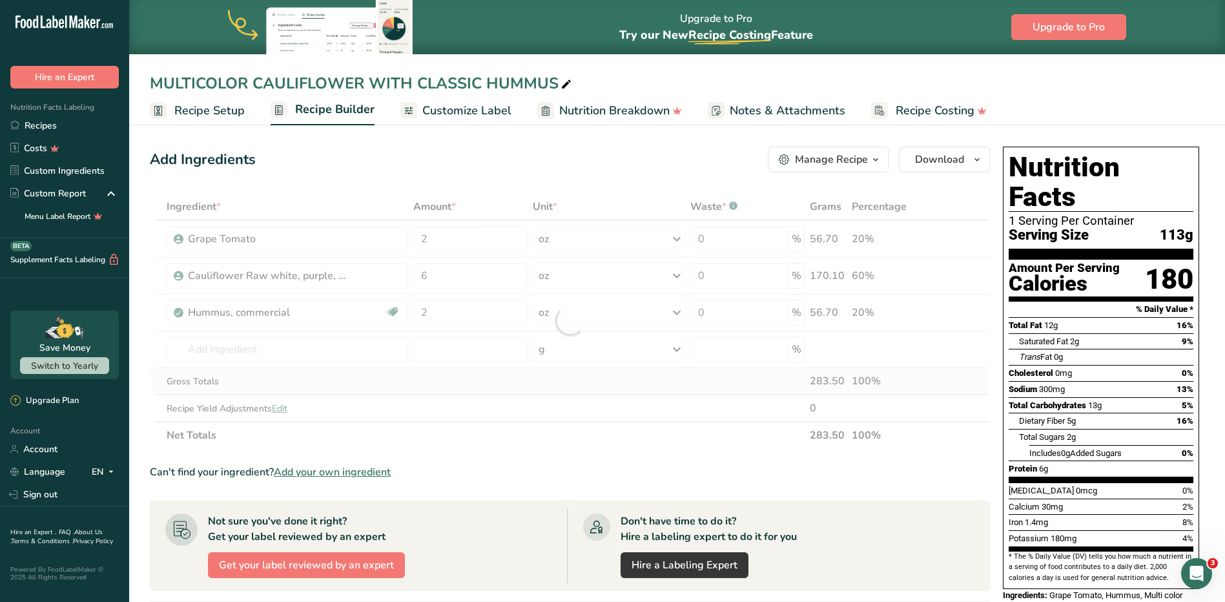
click at [629, 380] on div "Ingredient * Amount * Unit * Waste * .a-a{fill:#347362;}.b-a{fill:#fff;} Grams …" at bounding box center [570, 321] width 840 height 256
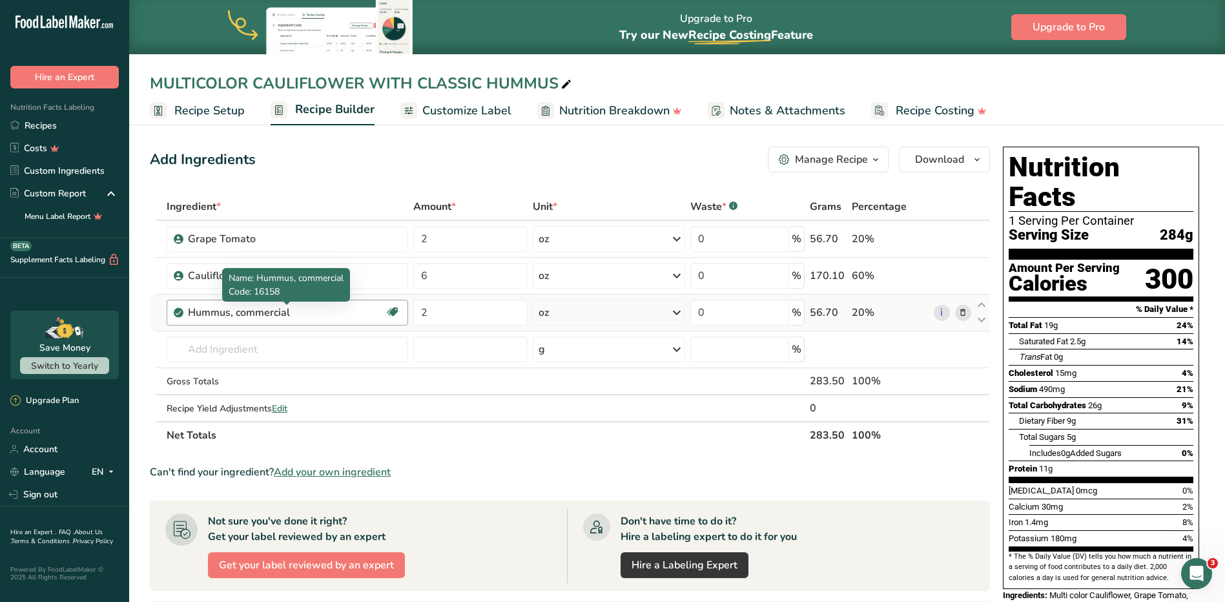
click at [340, 318] on div "Hummus, commercial" at bounding box center [268, 312] width 161 height 15
click at [664, 315] on div "oz" at bounding box center [609, 313] width 152 height 26
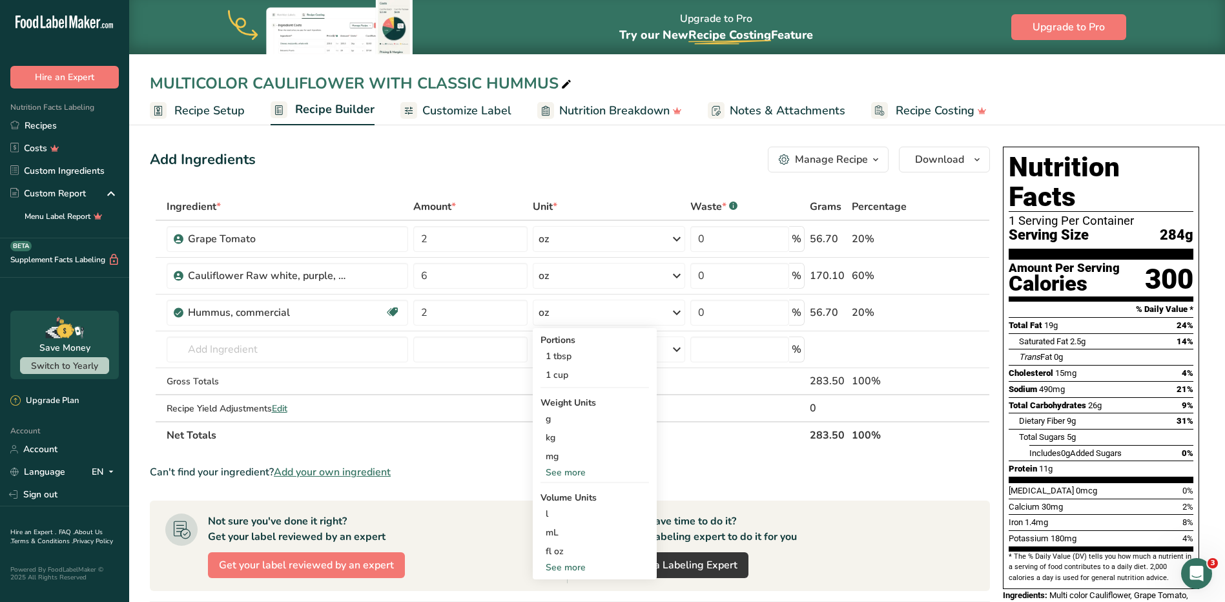
click at [748, 438] on th "Net Totals" at bounding box center [486, 434] width 644 height 27
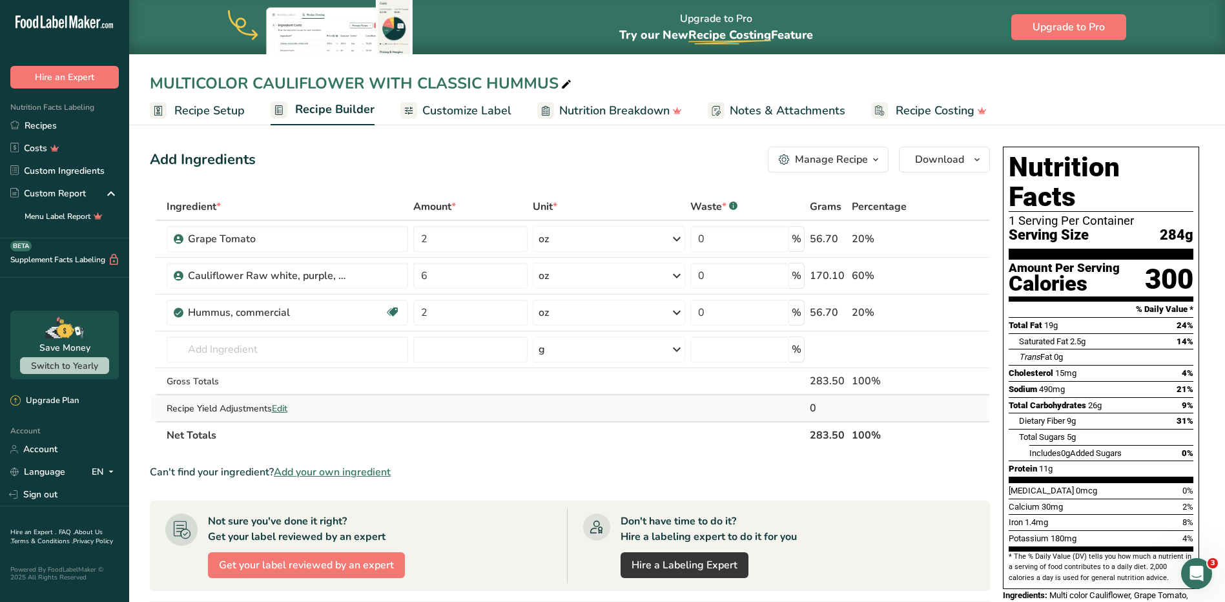
click at [287, 407] on span "Edit" at bounding box center [279, 408] width 15 height 12
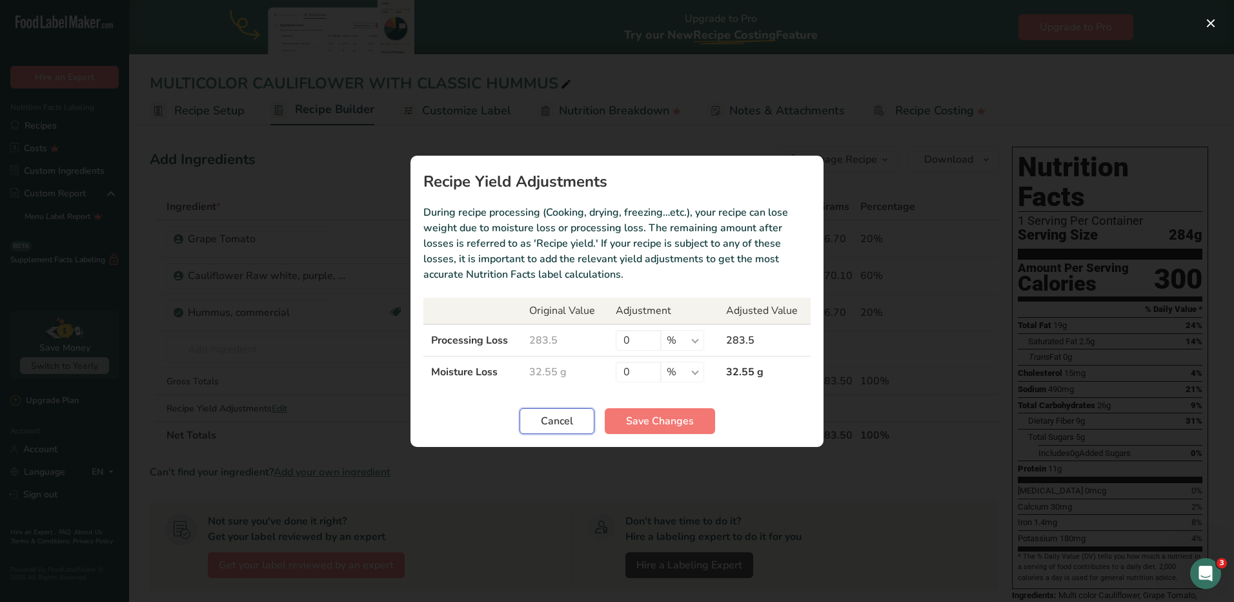
click at [546, 413] on span "Cancel" at bounding box center [557, 420] width 32 height 15
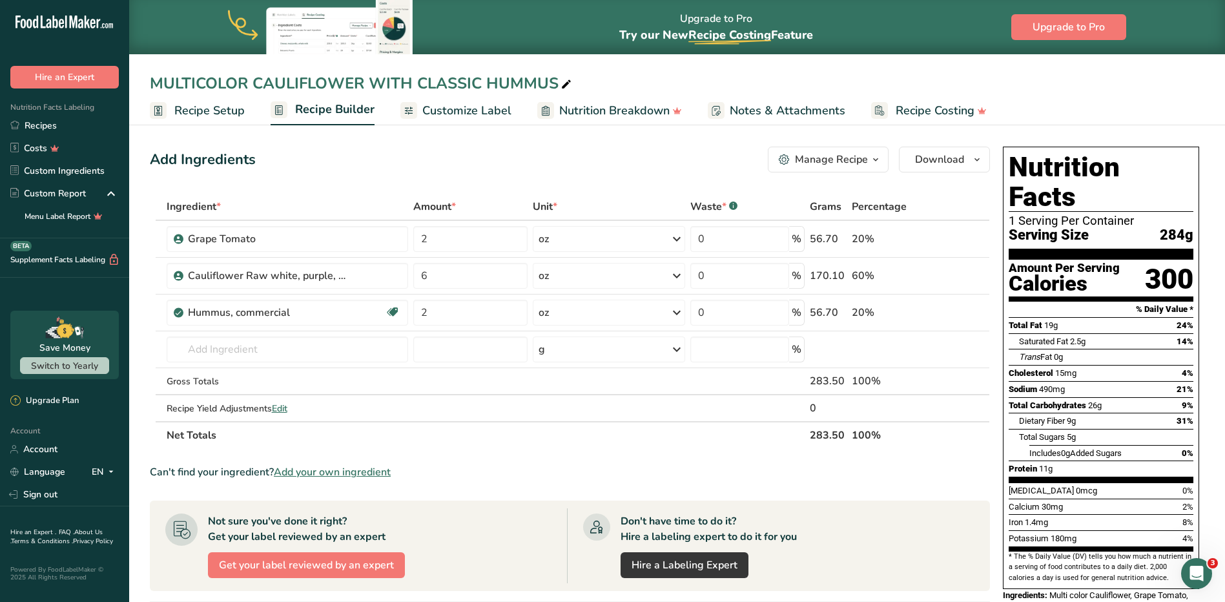
click at [489, 108] on span "Customize Label" at bounding box center [466, 110] width 89 height 17
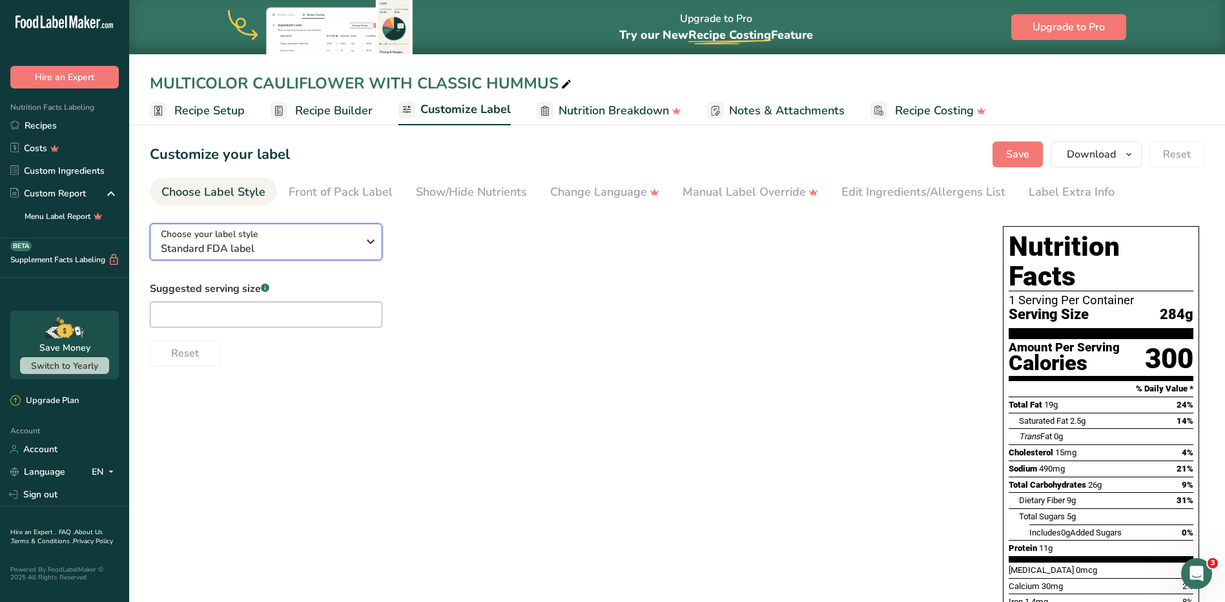
click at [371, 240] on icon "button" at bounding box center [370, 241] width 15 height 23
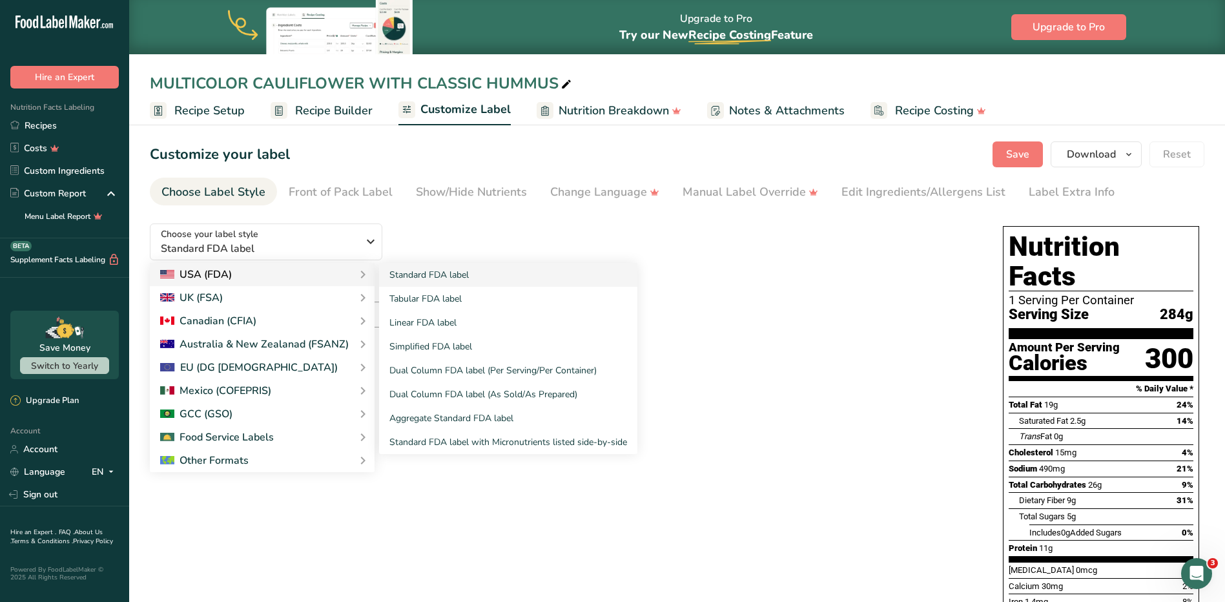
click at [333, 269] on div "USA (FDA)" at bounding box center [262, 274] width 204 height 15
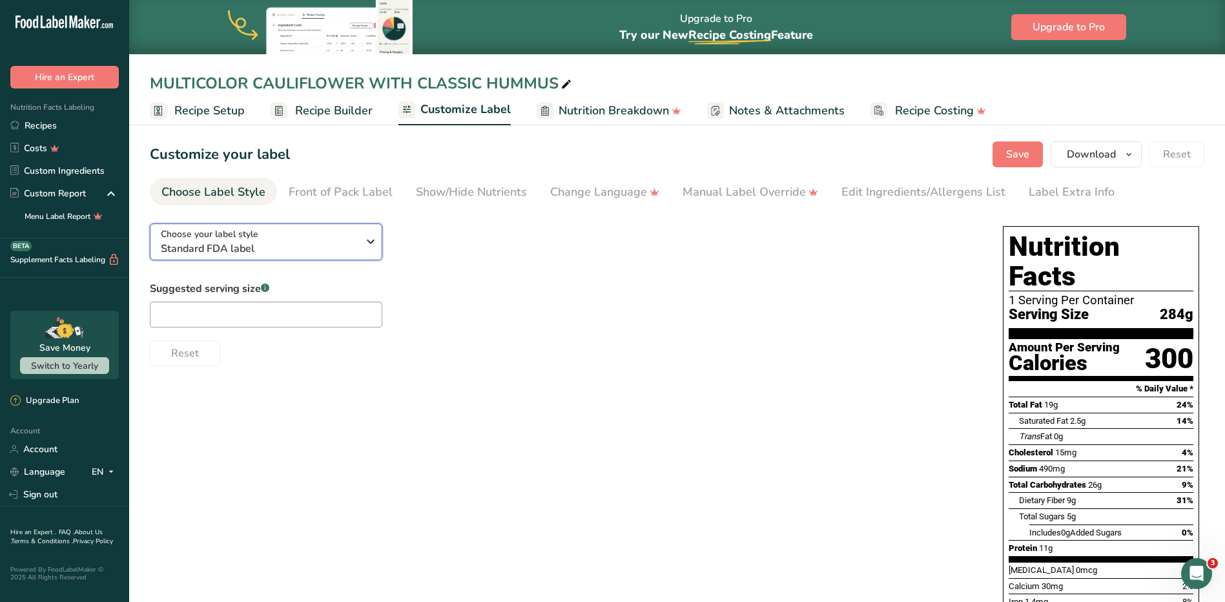
click at [337, 251] on span "Standard FDA label" at bounding box center [259, 248] width 197 height 15
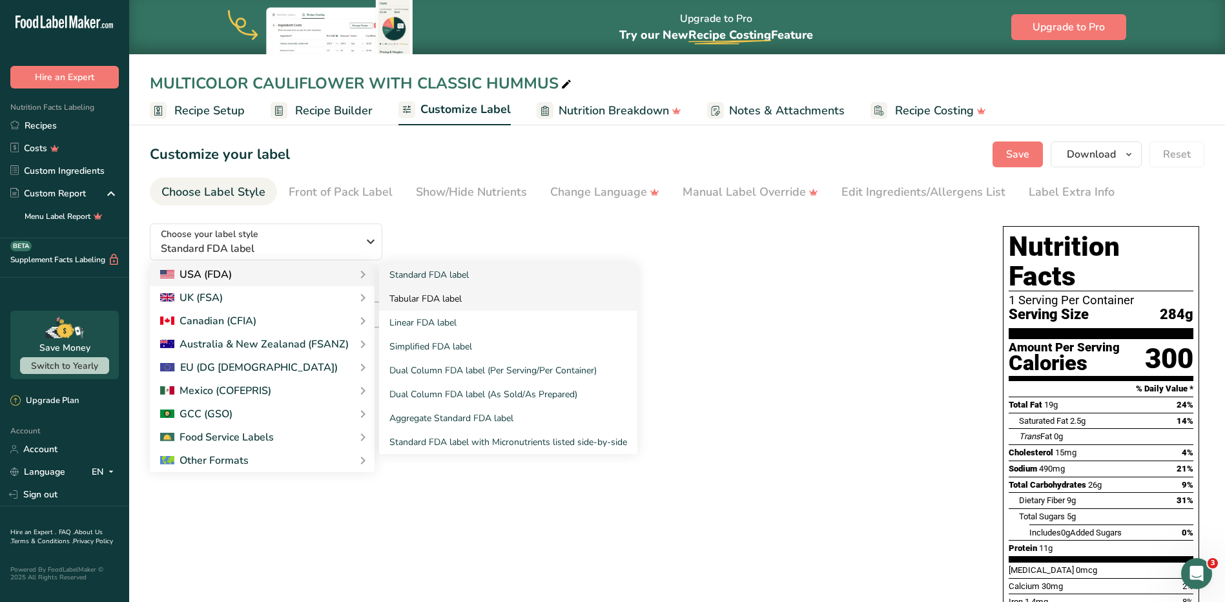
click at [445, 293] on link "Tabular FDA label" at bounding box center [508, 299] width 258 height 24
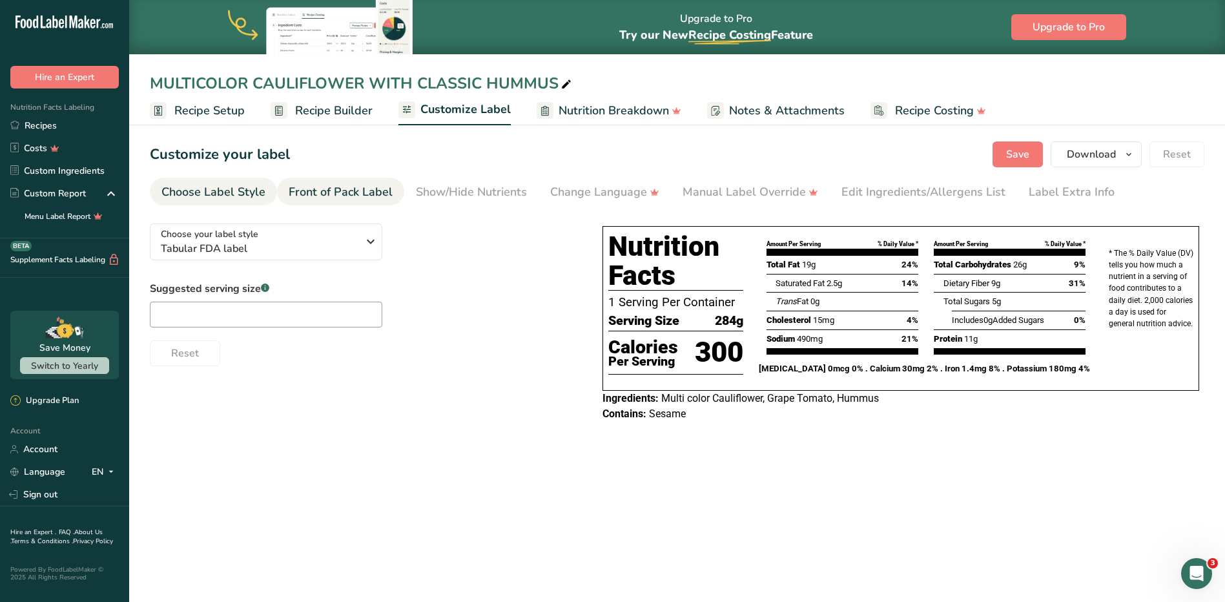
click at [350, 190] on div "Front of Pack Label" at bounding box center [341, 191] width 104 height 17
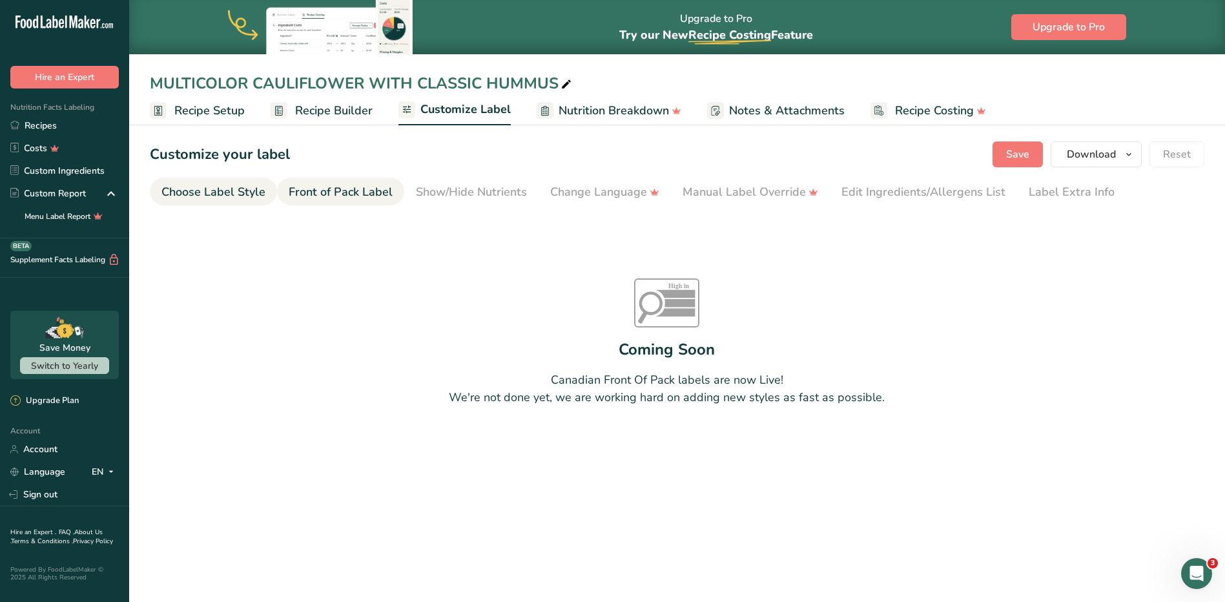
click at [208, 190] on div "Choose Label Style" at bounding box center [213, 191] width 104 height 17
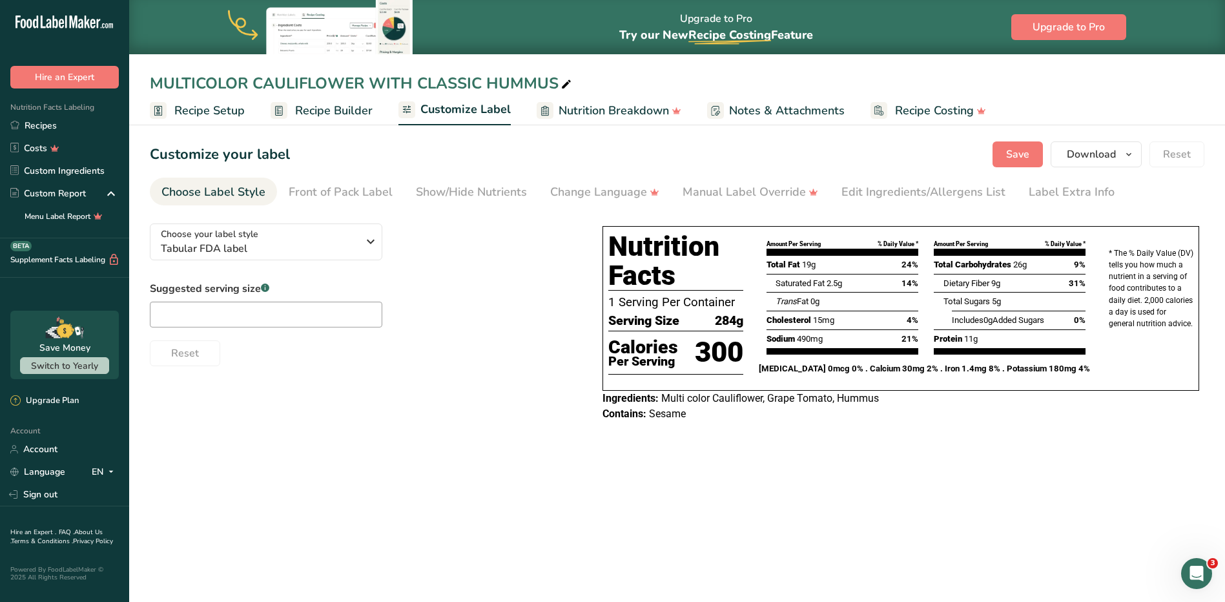
click at [354, 108] on span "Recipe Builder" at bounding box center [333, 110] width 77 height 17
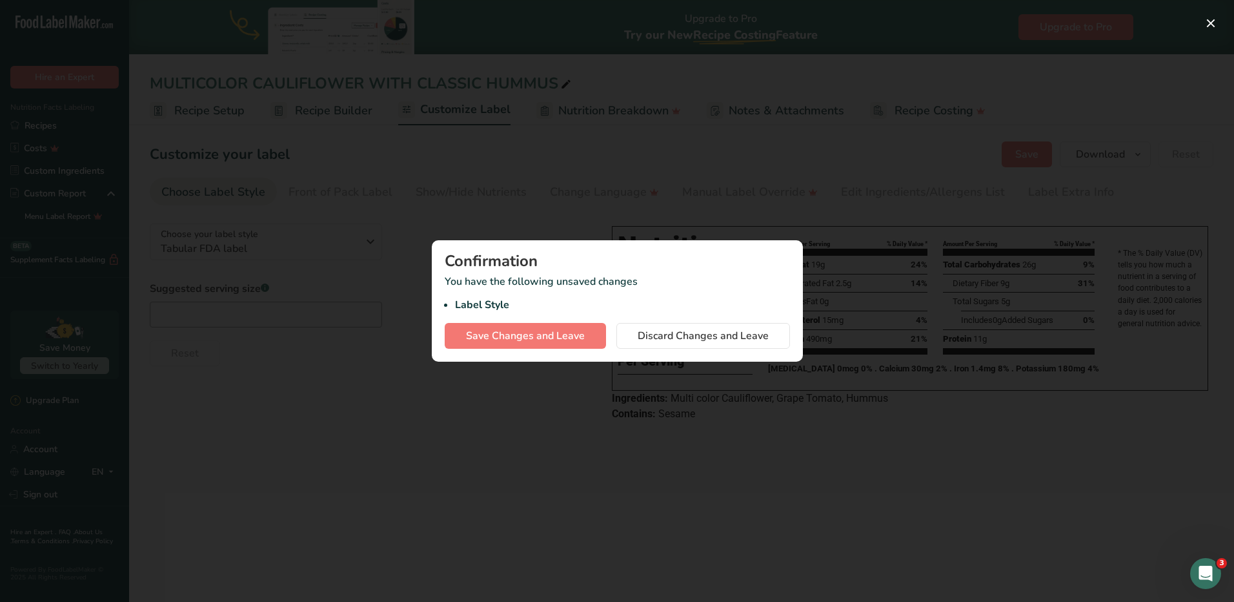
click at [855, 165] on div at bounding box center [617, 301] width 1234 height 602
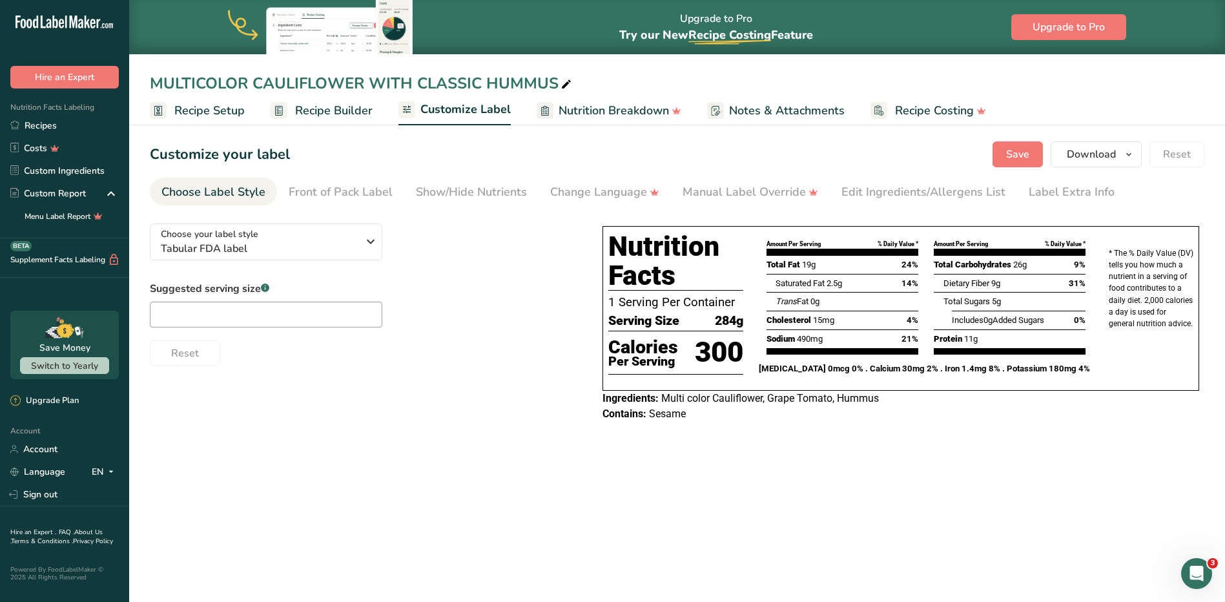
click at [336, 116] on span "Recipe Builder" at bounding box center [333, 110] width 77 height 17
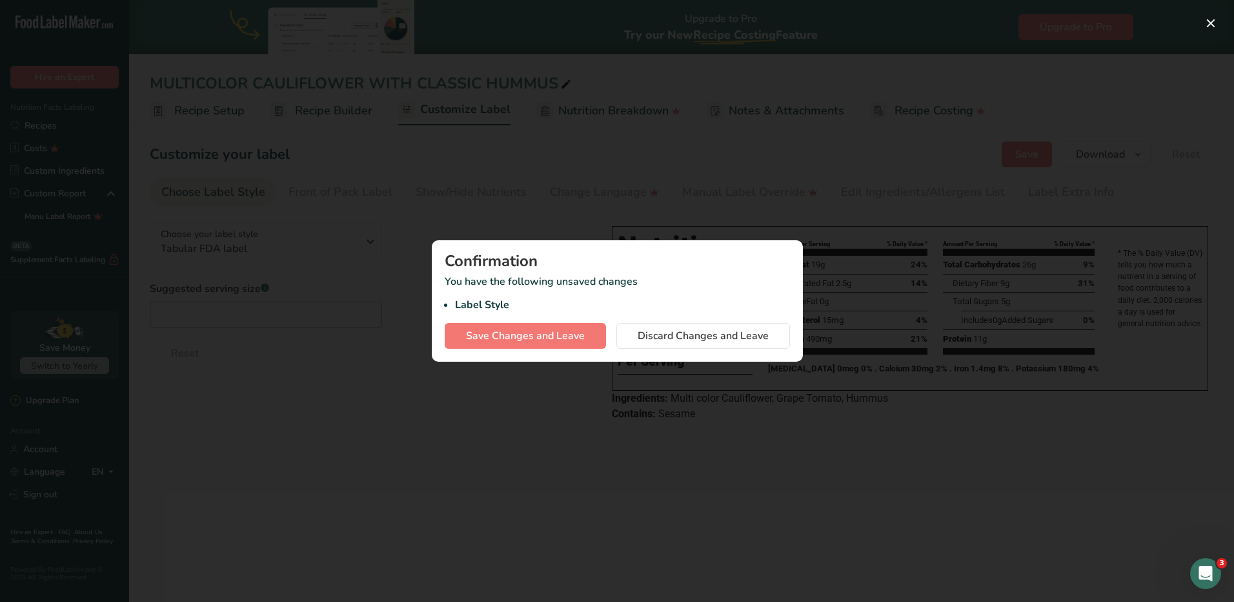
click at [541, 321] on div "Confirmation You have the following unsaved changes Label Style Save Changes an…" at bounding box center [617, 300] width 371 height 121
click at [538, 329] on span "Save Changes and Leave" at bounding box center [525, 335] width 119 height 15
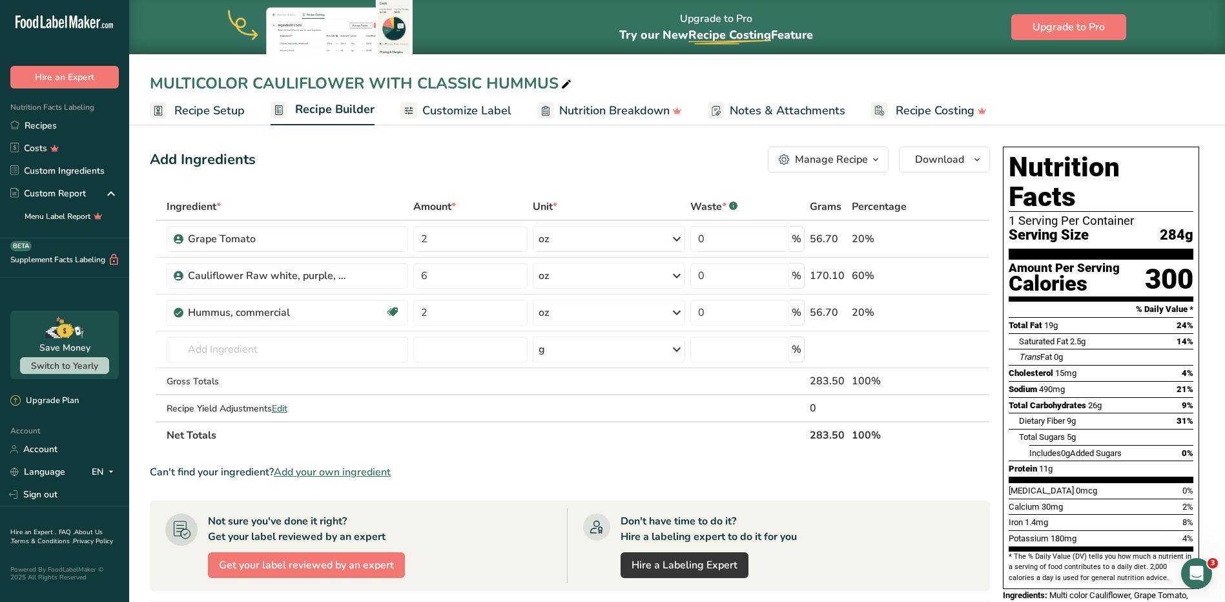
click at [422, 106] on span "Customize Label" at bounding box center [466, 110] width 89 height 17
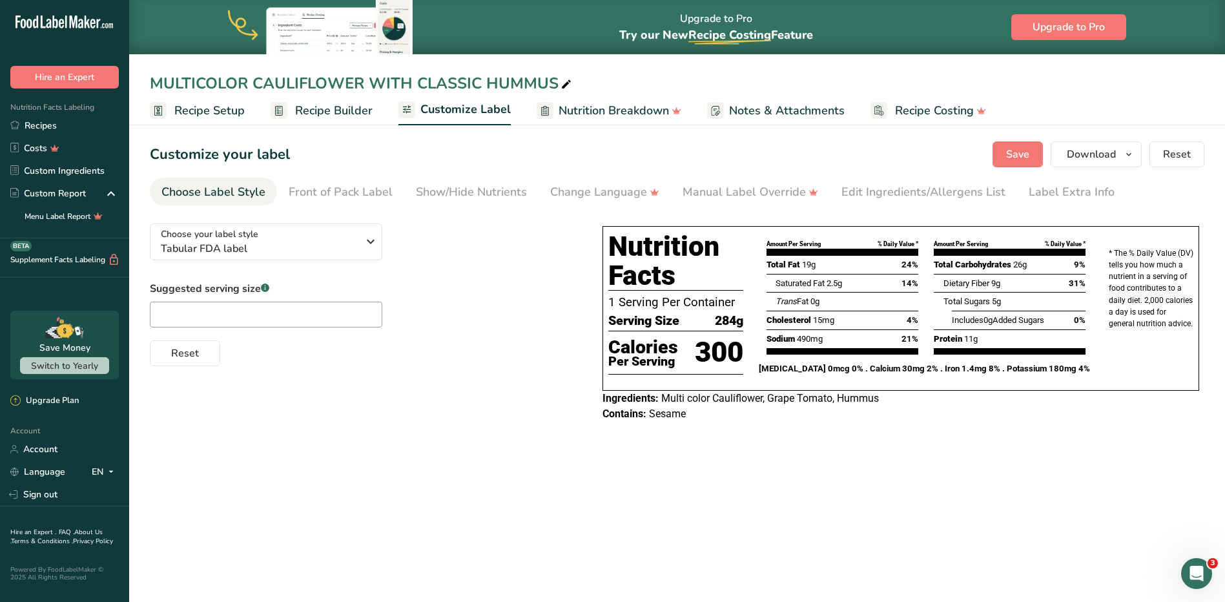
click at [1147, 181] on ul "Choose Label Style Front of Pack Label Show/Hide Nutrients Change Language Manu…" at bounding box center [677, 192] width 1054 height 28
click at [1123, 165] on button "Download" at bounding box center [1095, 154] width 91 height 26
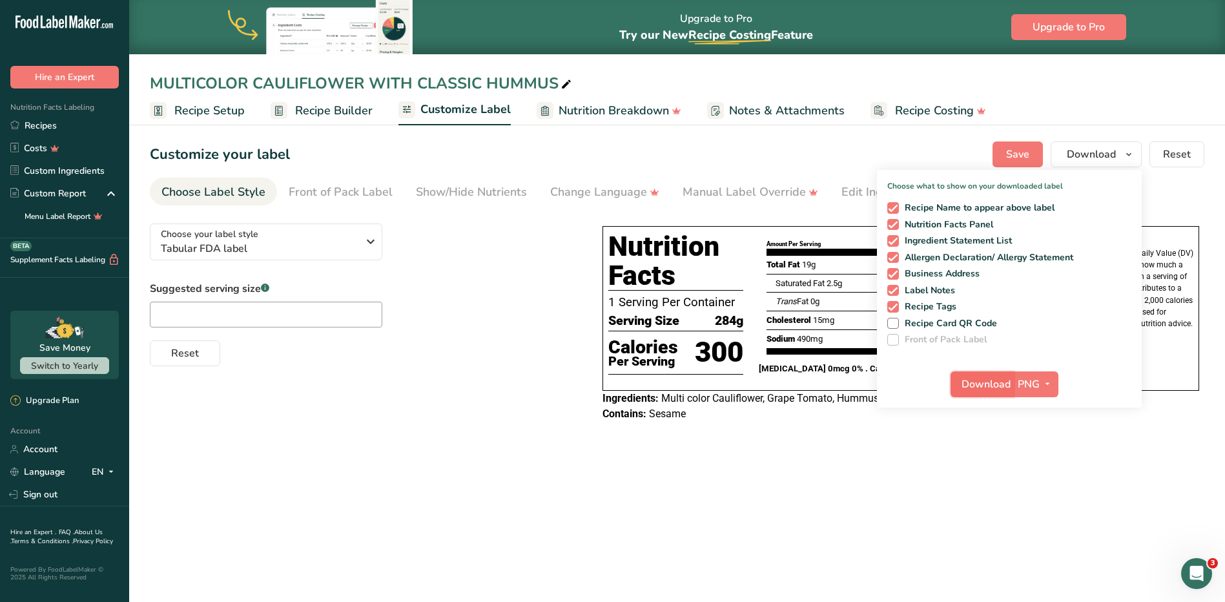
click at [1008, 383] on span "Download" at bounding box center [985, 383] width 49 height 15
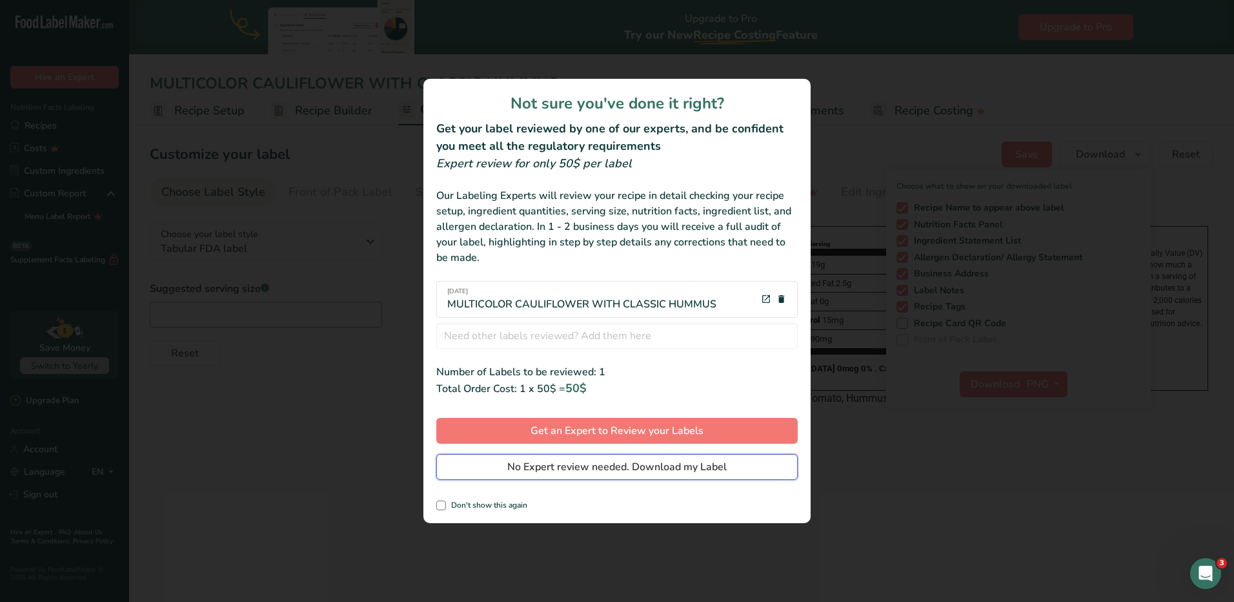
click at [542, 471] on span "No Expert review needed. Download my Label" at bounding box center [617, 466] width 220 height 15
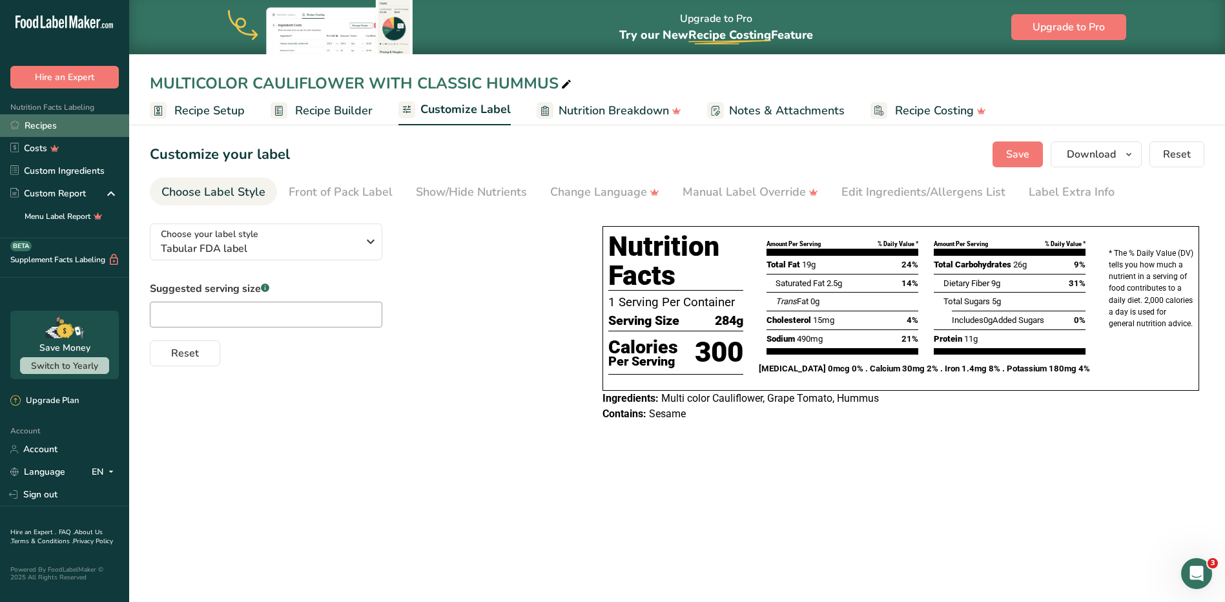
click at [33, 125] on link "Recipes" at bounding box center [64, 125] width 129 height 23
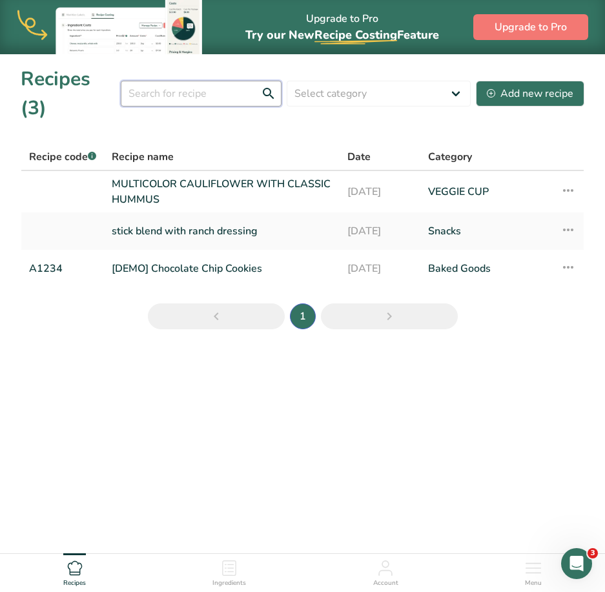
click at [214, 81] on input "text" at bounding box center [201, 94] width 161 height 26
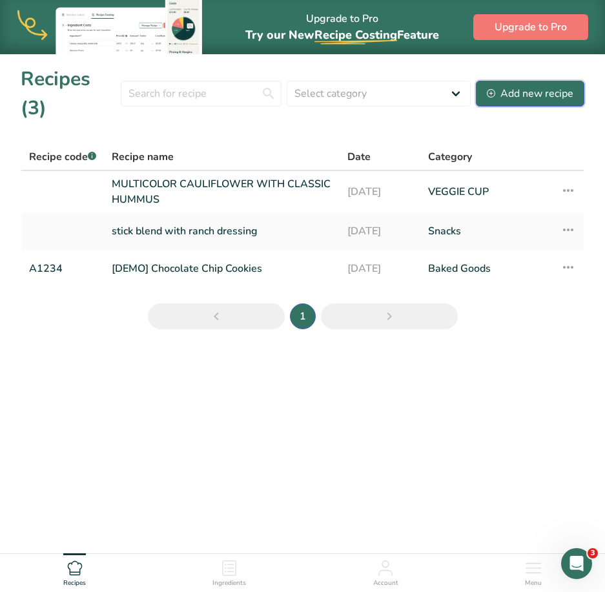
click at [560, 86] on div "Add new recipe" at bounding box center [530, 93] width 87 height 15
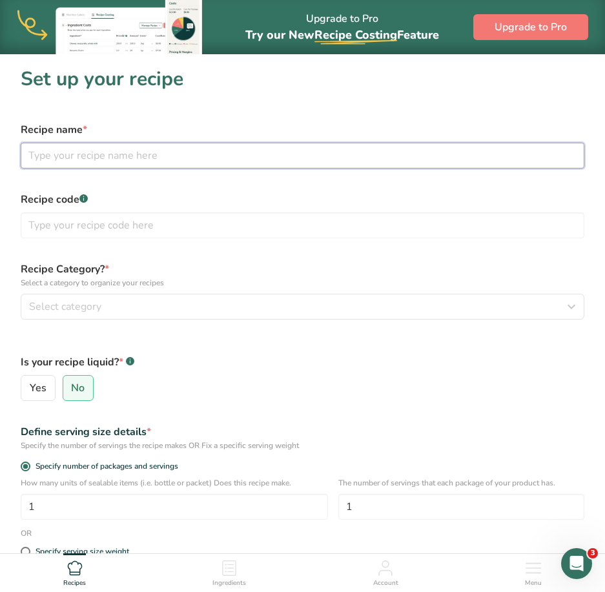
click at [287, 152] on input "text" at bounding box center [303, 156] width 564 height 26
type input "BROCCOLI FLORET"
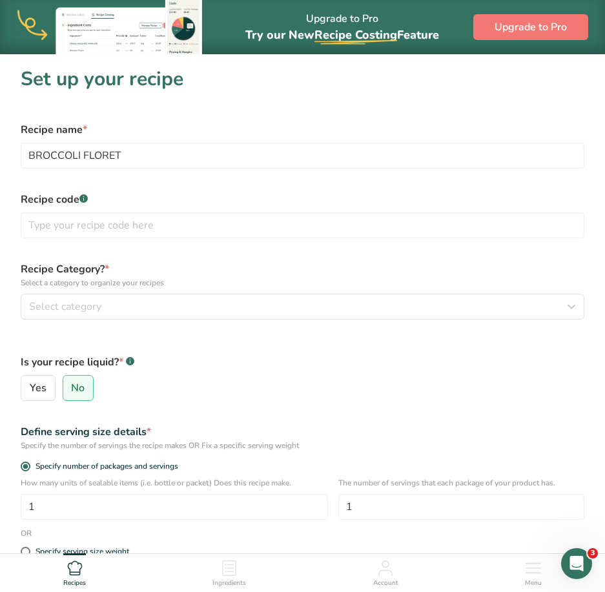
click at [209, 250] on form "Recipe name * BROCCOLI FLORET Recipe code .a-a{fill:#347362;}.b-a{fill:#fff;} R…" at bounding box center [302, 408] width 579 height 589
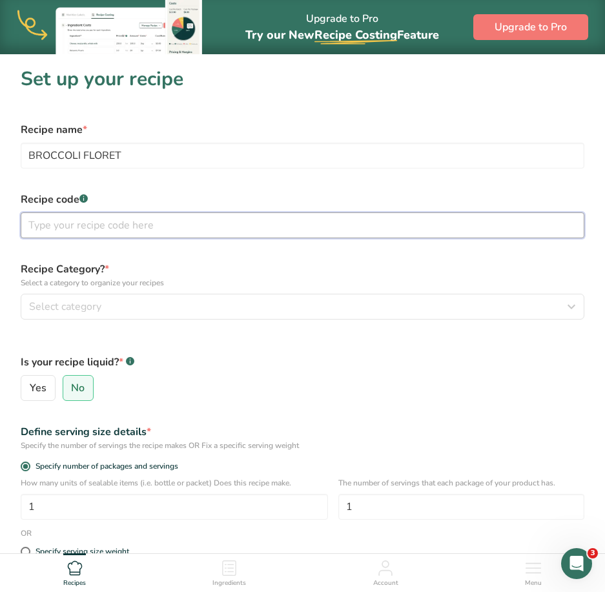
click at [203, 227] on input "text" at bounding box center [303, 225] width 564 height 26
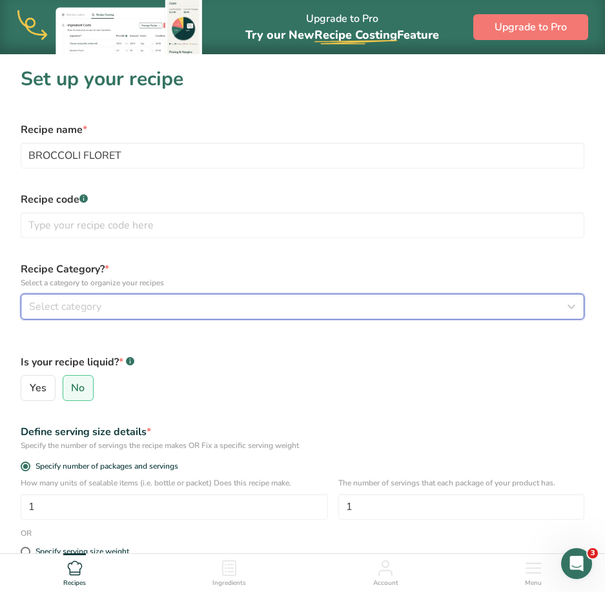
click at [127, 311] on div "Select category" at bounding box center [298, 306] width 539 height 15
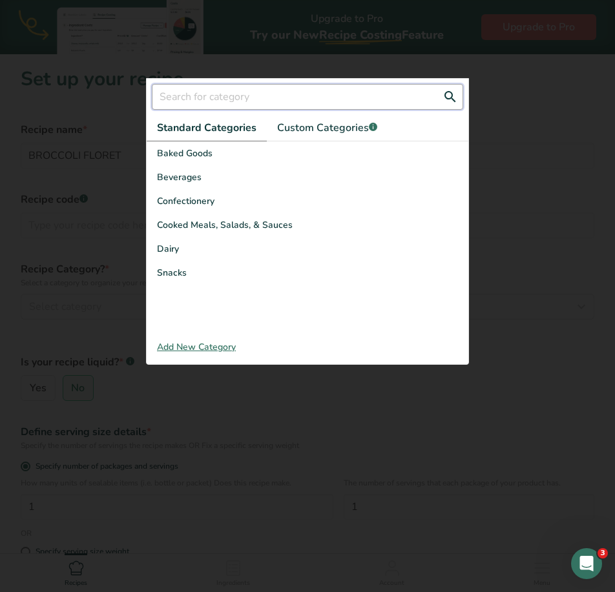
click at [247, 100] on input "text" at bounding box center [307, 97] width 311 height 26
type input "V"
click at [316, 127] on span "Custom Categories .a-a{fill:#347362;}.b-a{fill:#fff;}" at bounding box center [327, 127] width 100 height 15
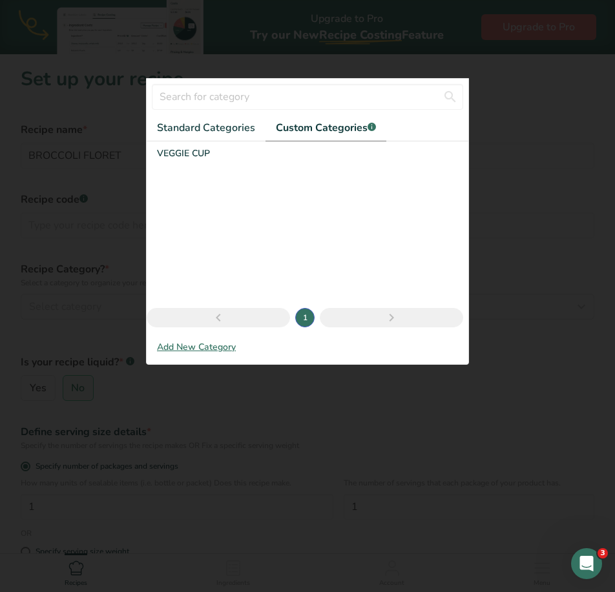
click at [225, 343] on div "Add New Category" at bounding box center [308, 347] width 322 height 14
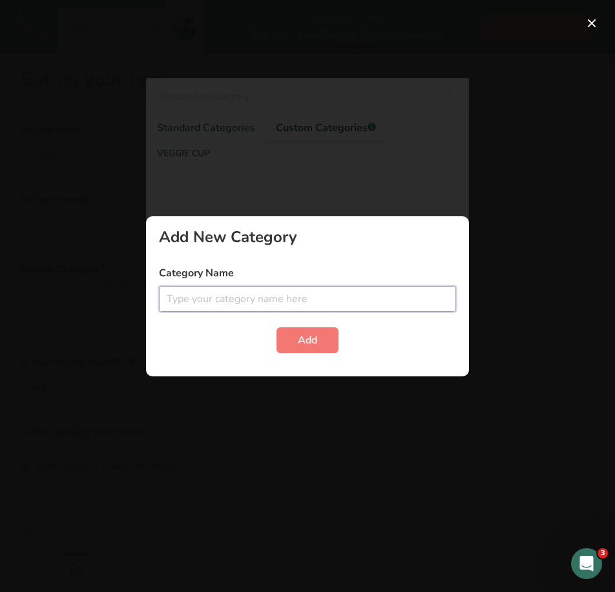
click at [239, 303] on input "text" at bounding box center [307, 299] width 297 height 26
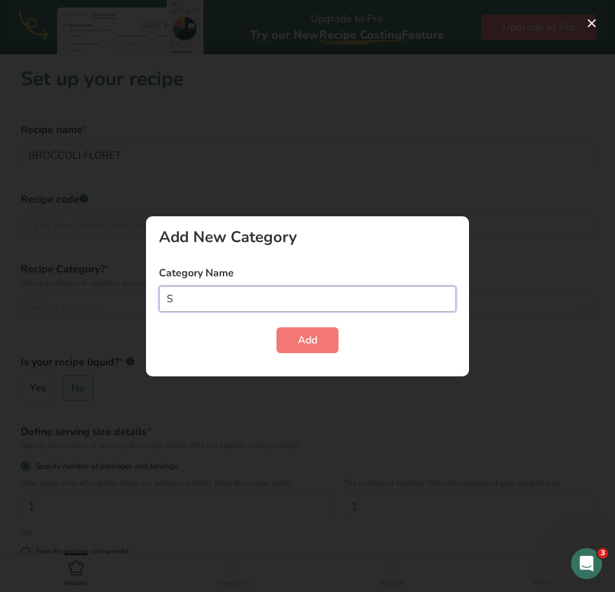
click at [311, 297] on input "S" at bounding box center [307, 299] width 297 height 26
click at [353, 307] on input "S" at bounding box center [307, 299] width 297 height 26
type input "Snack Packs"
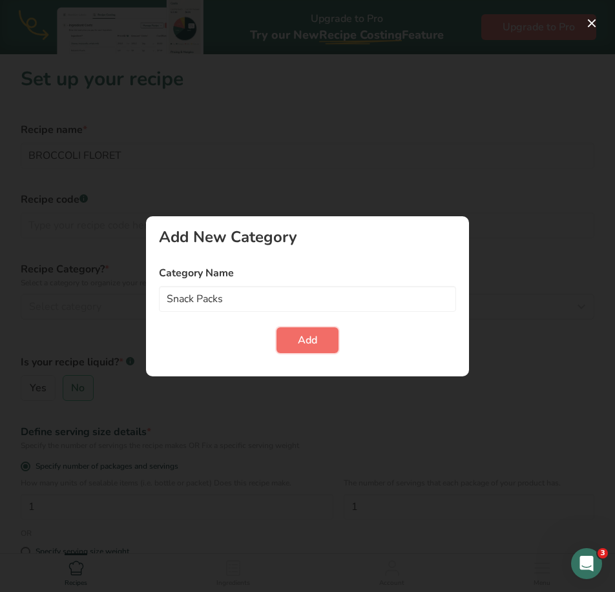
click at [305, 338] on span "Add" at bounding box center [307, 339] width 19 height 15
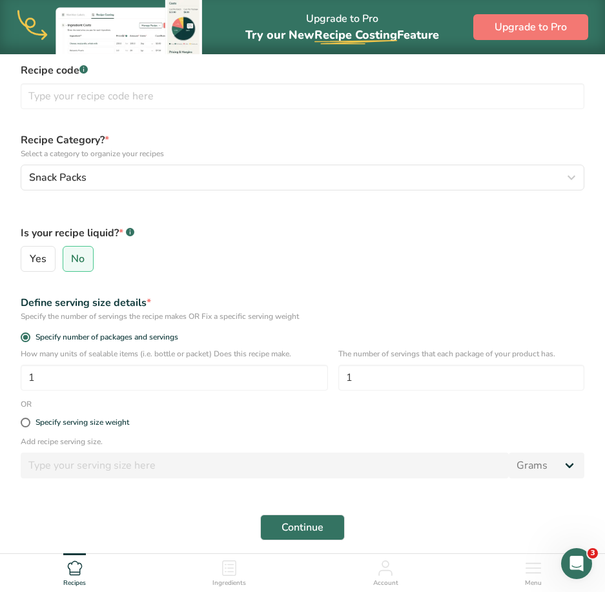
scroll to position [194, 0]
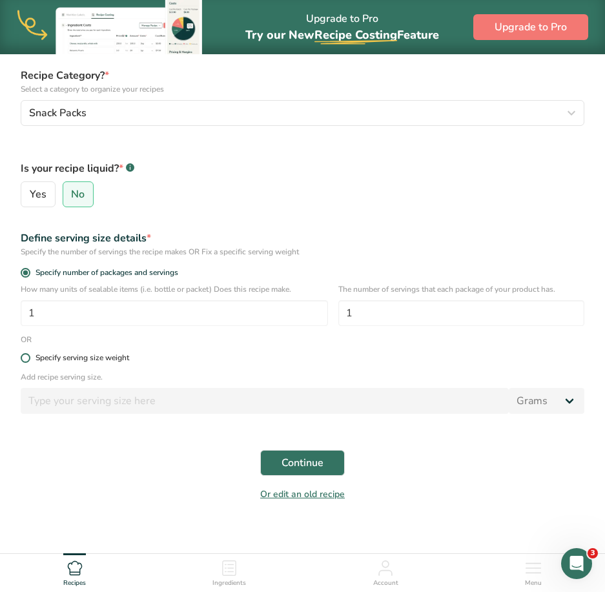
click at [108, 360] on div "Specify serving size weight" at bounding box center [83, 358] width 94 height 10
click at [29, 360] on input "Specify serving size weight" at bounding box center [25, 358] width 8 height 8
radio input "true"
radio input "false"
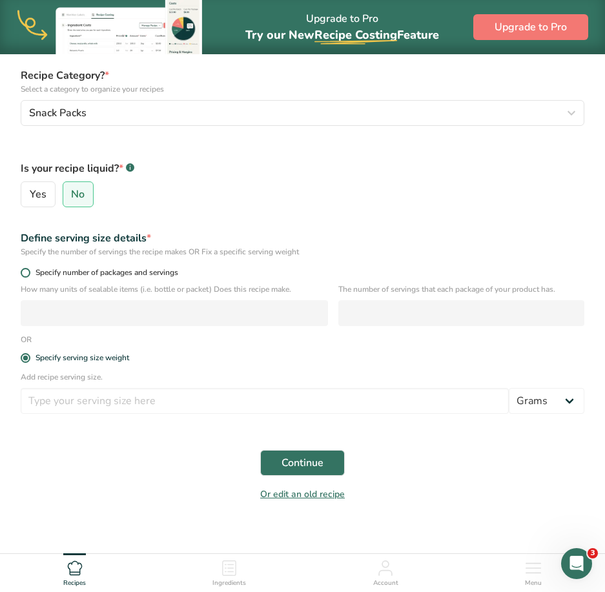
click at [79, 270] on span "Specify number of packages and servings" at bounding box center [104, 273] width 148 height 10
click at [29, 270] on input "Specify number of packages and servings" at bounding box center [25, 273] width 8 height 8
radio input "true"
radio input "false"
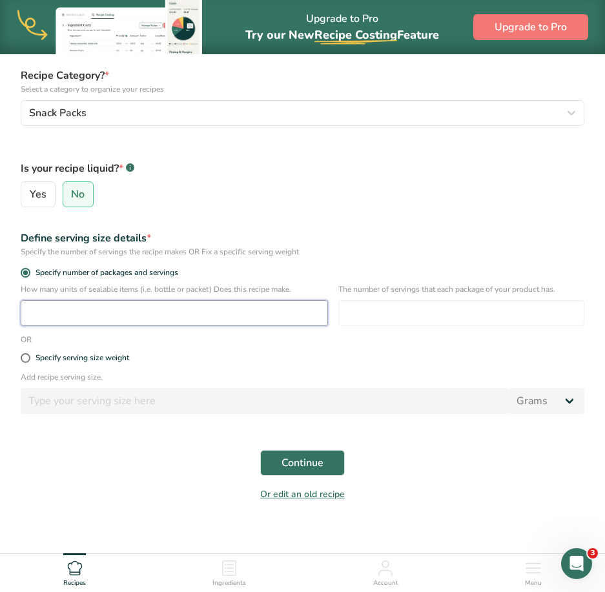
click at [101, 314] on input "number" at bounding box center [174, 313] width 307 height 26
type input "1"
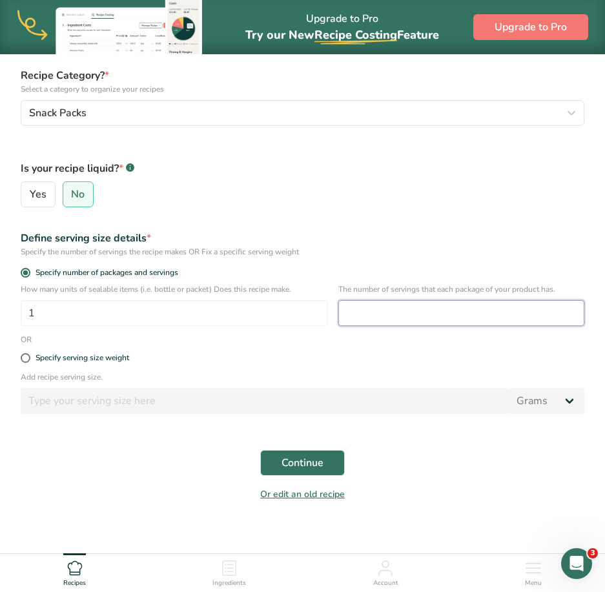
click at [452, 323] on input "number" at bounding box center [461, 313] width 246 height 26
type input "1"
click at [331, 451] on button "Continue" at bounding box center [302, 463] width 85 height 26
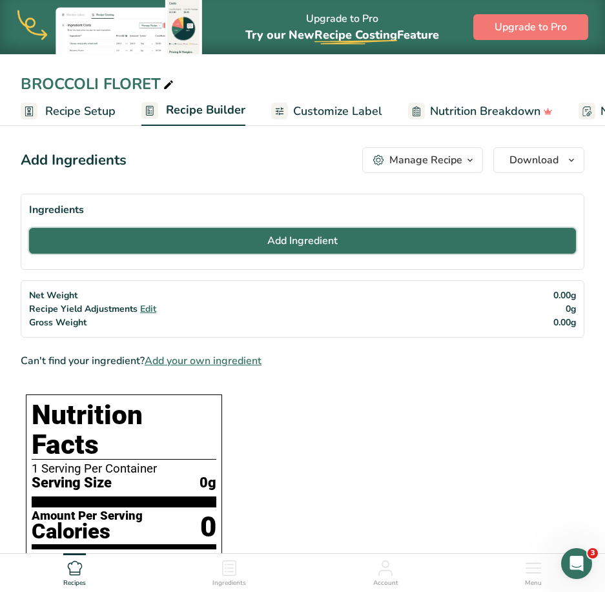
click at [249, 237] on button "Add Ingredient" at bounding box center [302, 241] width 547 height 26
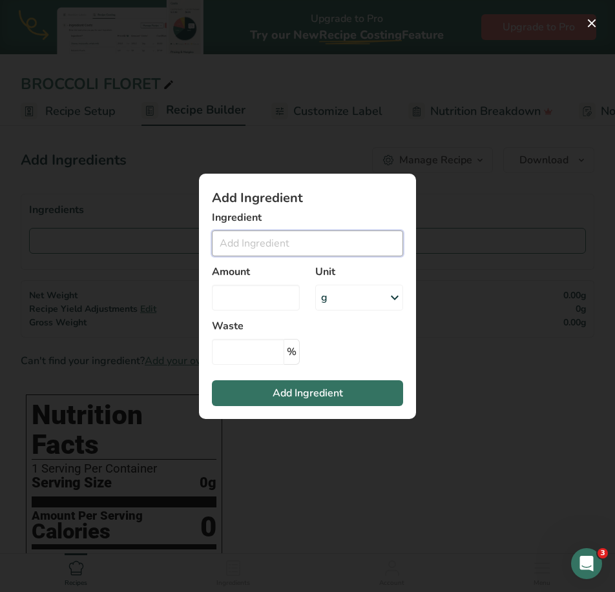
click at [250, 237] on input "Add ingredient modal" at bounding box center [307, 243] width 191 height 26
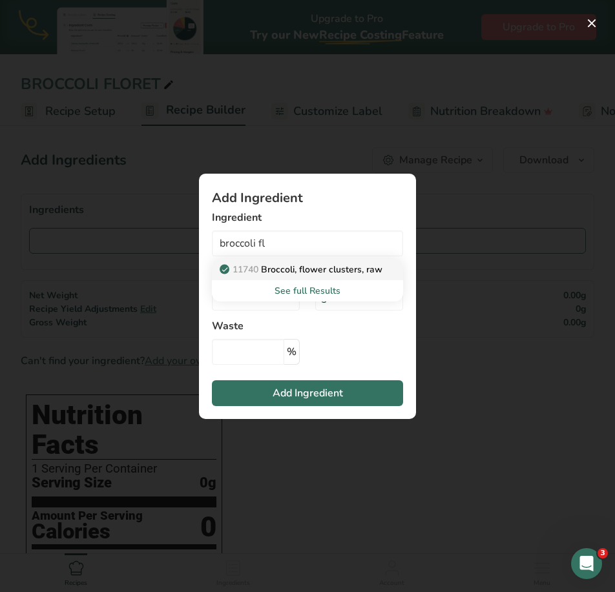
click at [374, 265] on p "11740 Broccoli, flower clusters, raw" at bounding box center [302, 270] width 160 height 14
type input "Broccoli, flower clusters, raw"
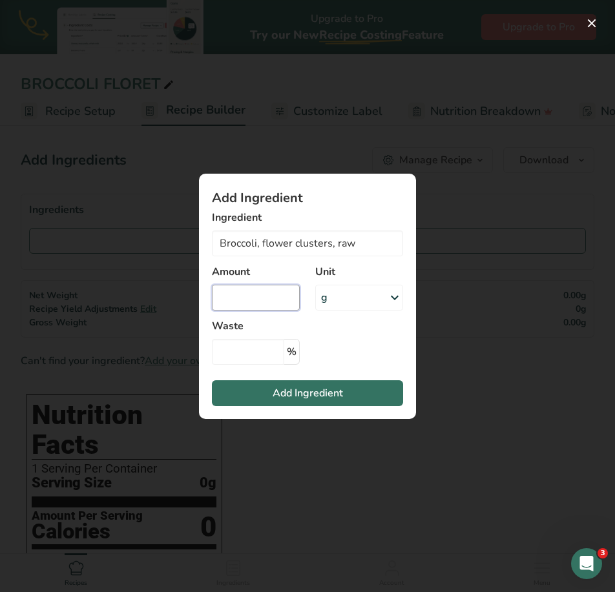
click at [280, 296] on input "Add ingredient modal" at bounding box center [256, 298] width 88 height 26
type input "2"
click at [349, 313] on div "Unit g Portions 1 cup flowerets 1 floweret Weight Units g kg mg See more Volume…" at bounding box center [358, 287] width 103 height 62
click at [354, 296] on div "g" at bounding box center [359, 298] width 88 height 26
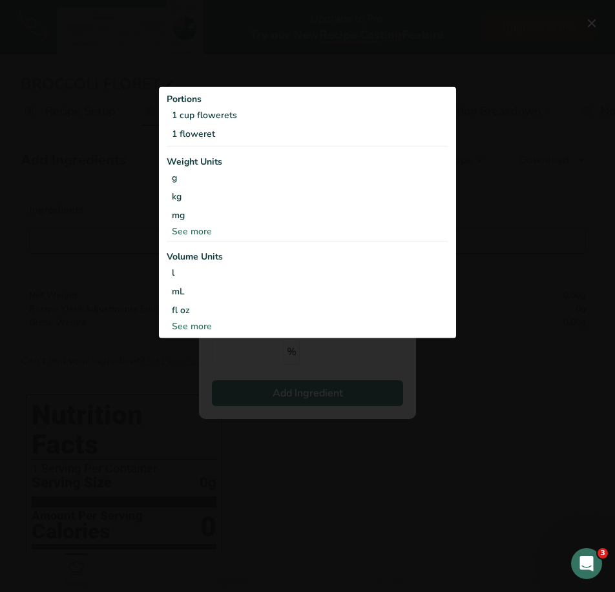
click at [189, 232] on div "See more" at bounding box center [307, 232] width 281 height 14
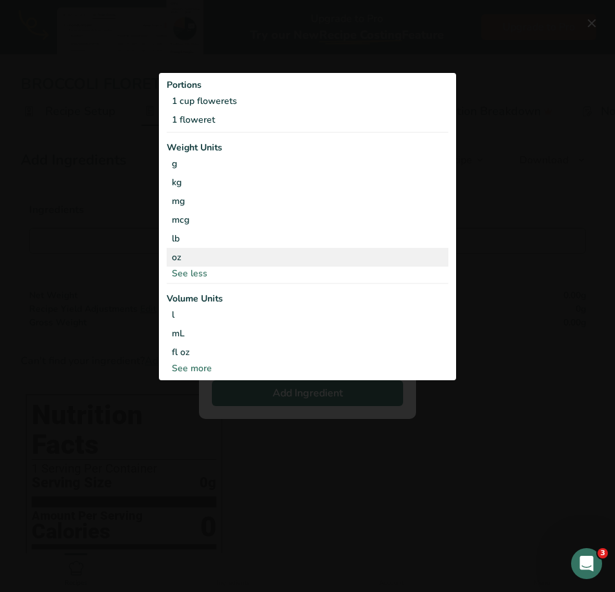
click at [189, 252] on div "oz" at bounding box center [307, 257] width 281 height 19
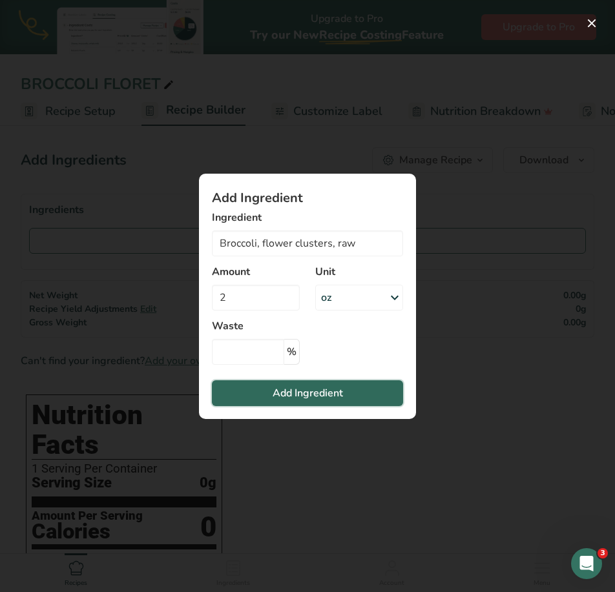
click at [358, 396] on button "Add Ingredient" at bounding box center [307, 393] width 191 height 26
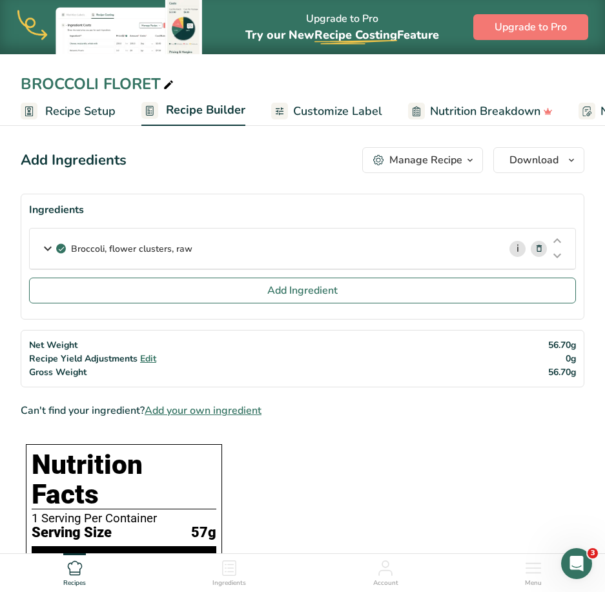
click at [518, 247] on link "i" at bounding box center [517, 249] width 16 height 16
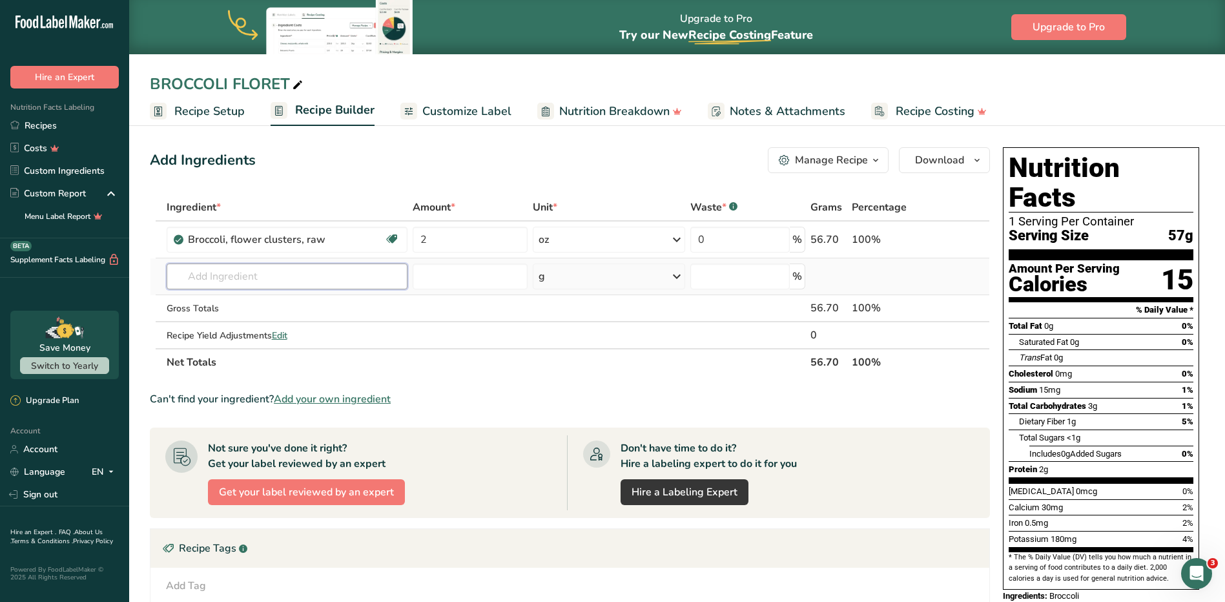
drag, startPoint x: 250, startPoint y: 279, endPoint x: 252, endPoint y: 285, distance: 6.7
click at [250, 280] on input "text" at bounding box center [287, 276] width 241 height 26
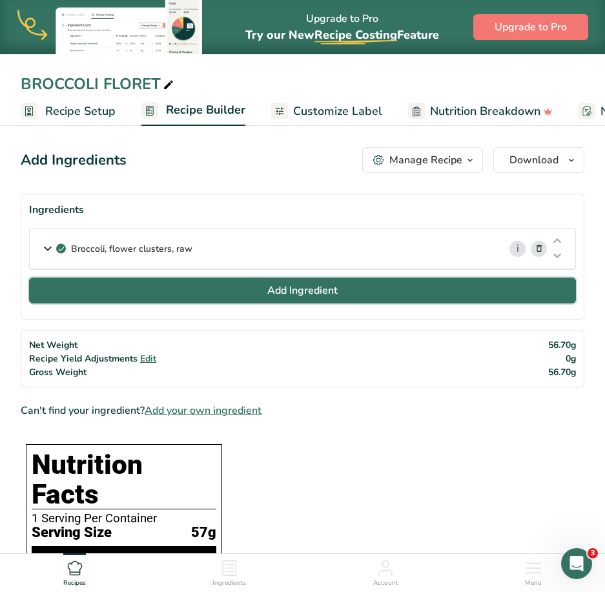
click at [133, 294] on button "Add Ingredient" at bounding box center [302, 291] width 547 height 26
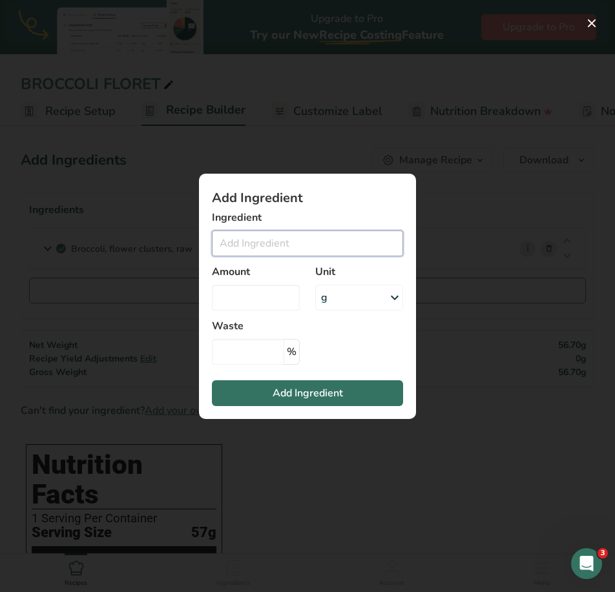
click at [319, 246] on input "Add ingredient modal" at bounding box center [307, 243] width 191 height 26
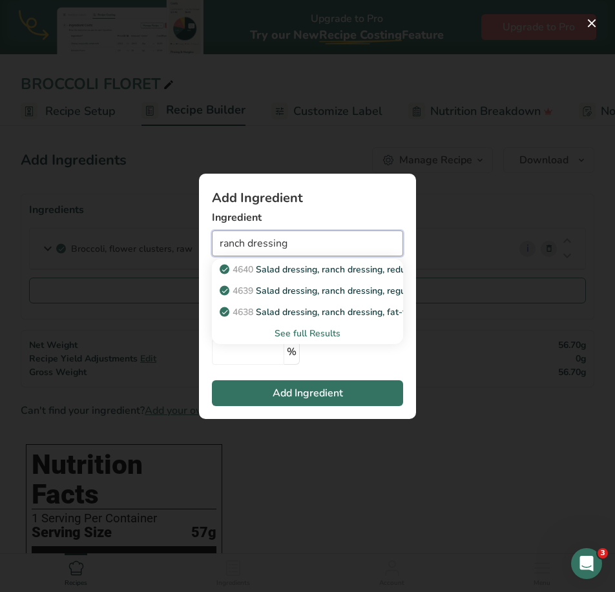
type input "ranch dressing"
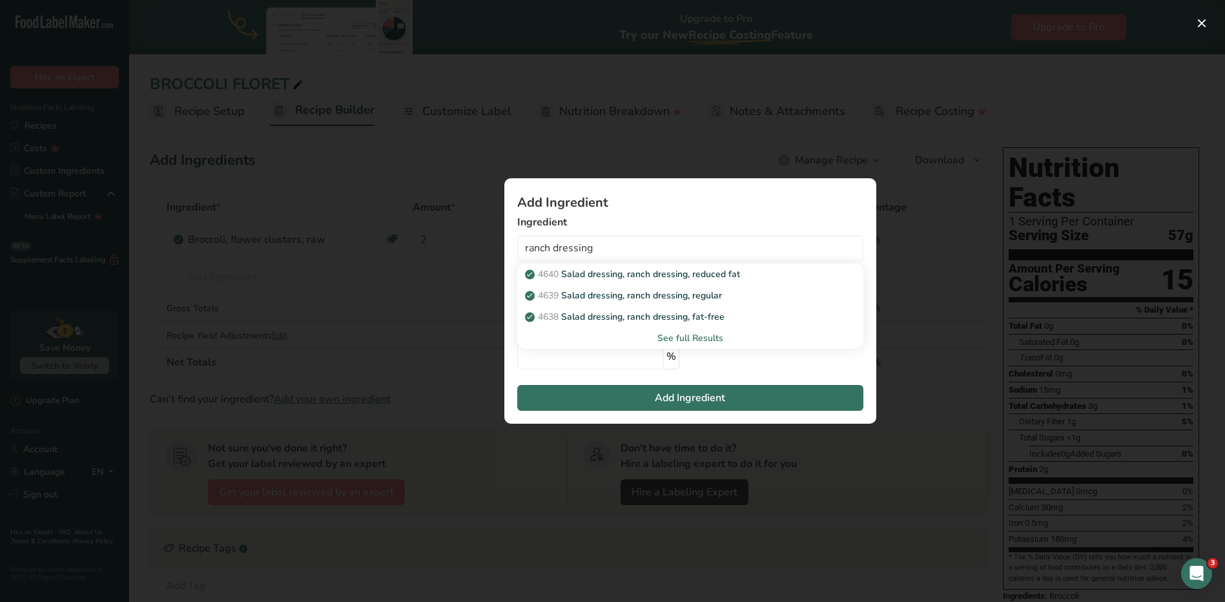
click at [673, 338] on div "See full Results" at bounding box center [689, 338] width 325 height 14
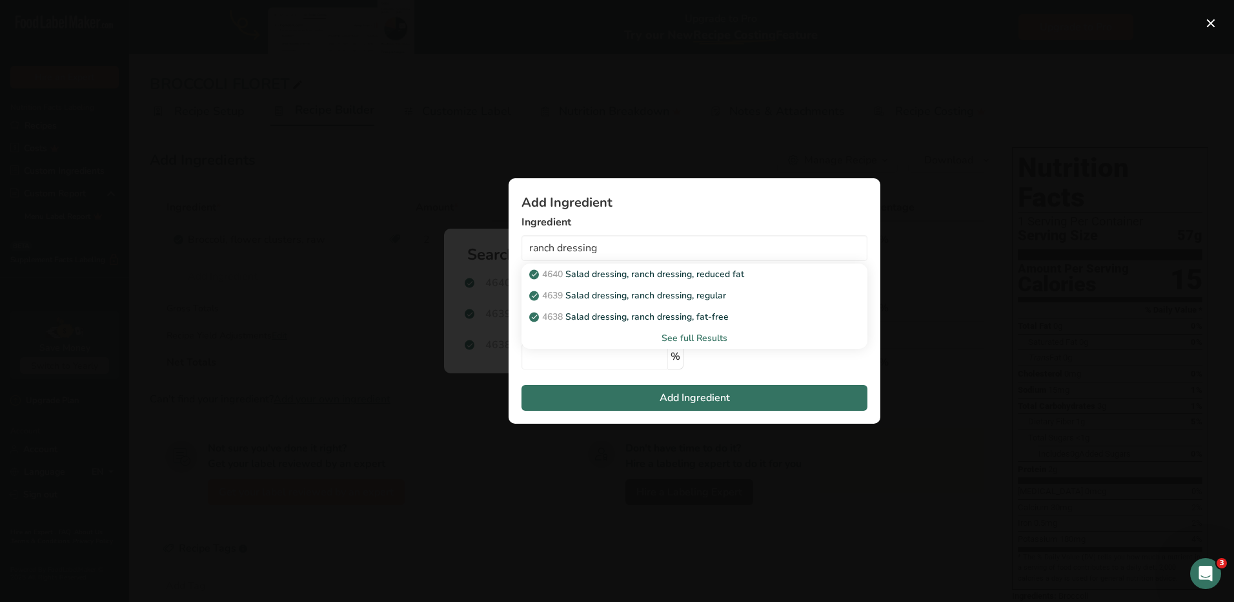
click at [690, 336] on div "See full Results" at bounding box center [694, 338] width 325 height 14
click at [650, 292] on p "4639 Salad dressing, ranch dressing, regular" at bounding box center [629, 296] width 194 height 14
type input "Salad dressing, ranch dressing, regular"
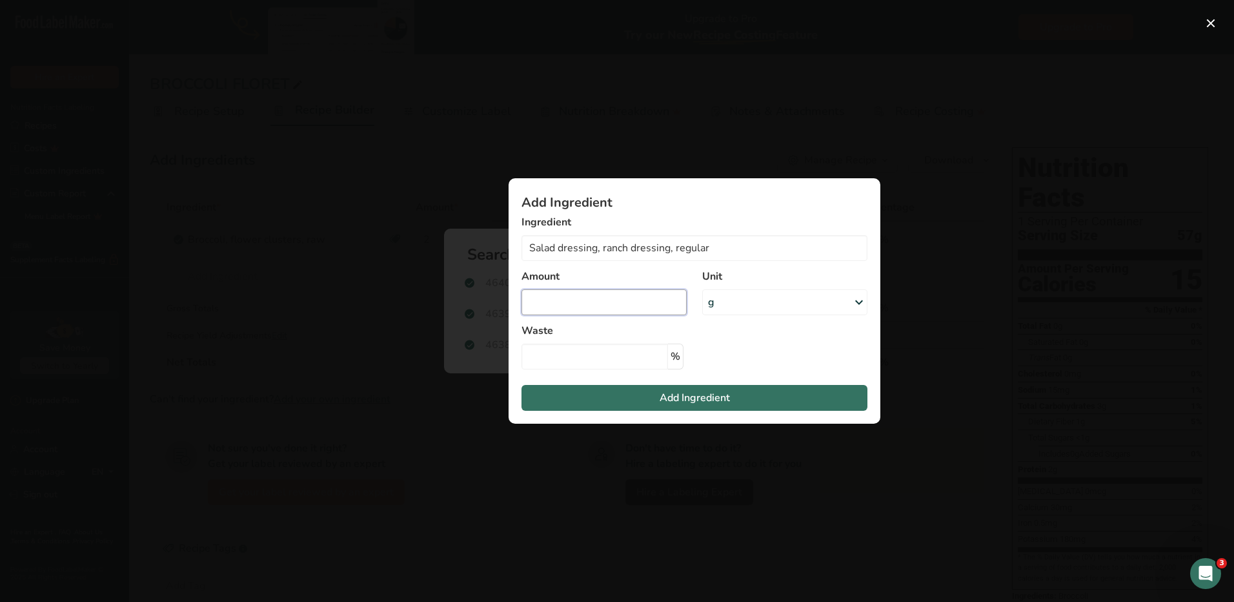
click at [638, 305] on input "Add ingredient modal" at bounding box center [604, 302] width 165 height 26
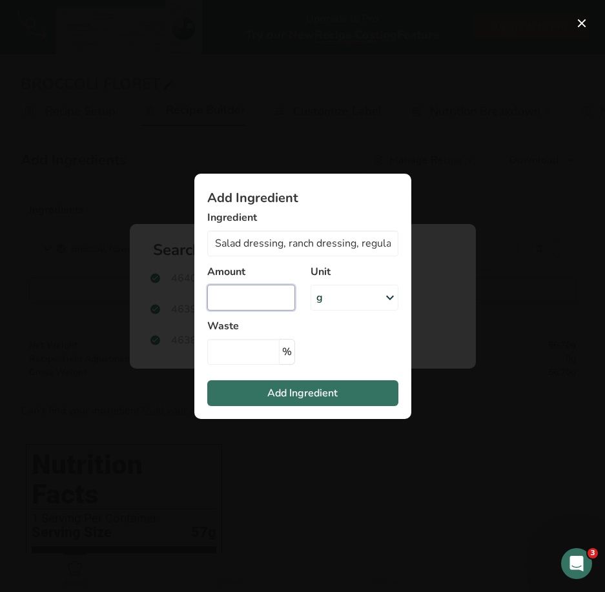
click at [281, 291] on input "Add ingredient modal" at bounding box center [251, 298] width 88 height 26
type input "1.5"
click at [355, 296] on div "g" at bounding box center [355, 298] width 88 height 26
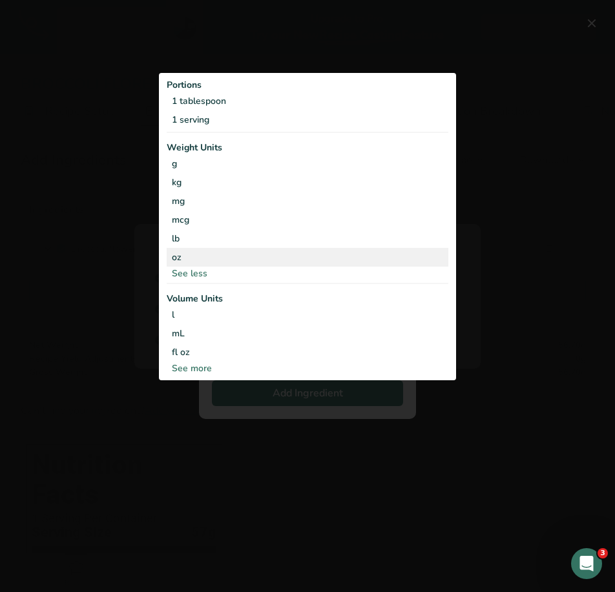
click at [178, 257] on div "oz" at bounding box center [307, 257] width 281 height 19
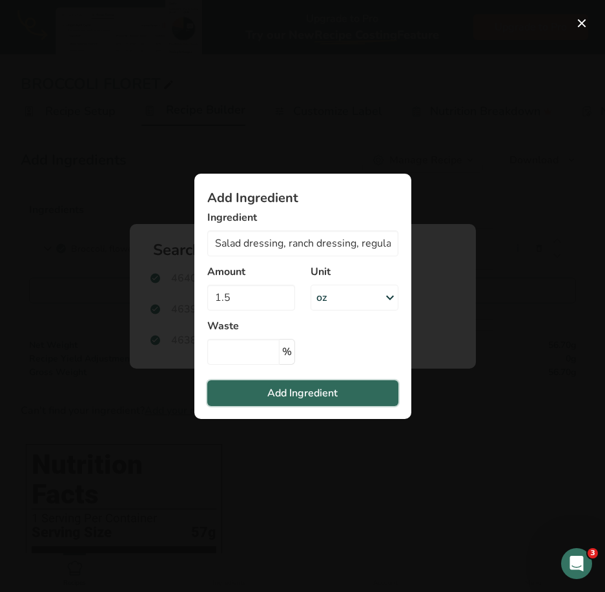
click at [352, 388] on button "Add Ingredient" at bounding box center [302, 393] width 191 height 26
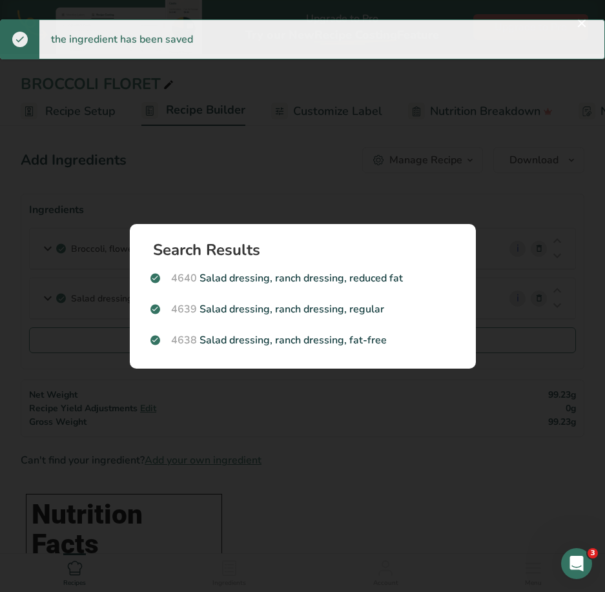
click at [467, 209] on div "Search Results 4640 Salad dressing, ranch dressing, reduced fat 4639 Salad dres…" at bounding box center [302, 296] width 387 height 186
click at [522, 195] on div "Search results modal" at bounding box center [302, 296] width 605 height 592
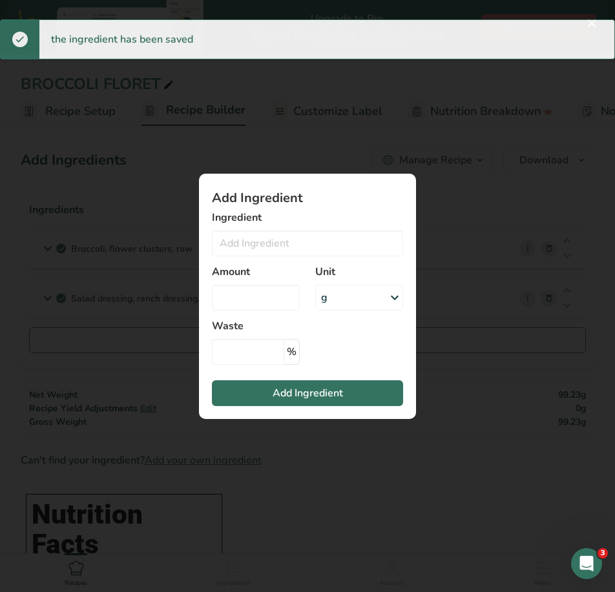
click at [460, 356] on div "Add ingredient modal" at bounding box center [307, 296] width 615 height 592
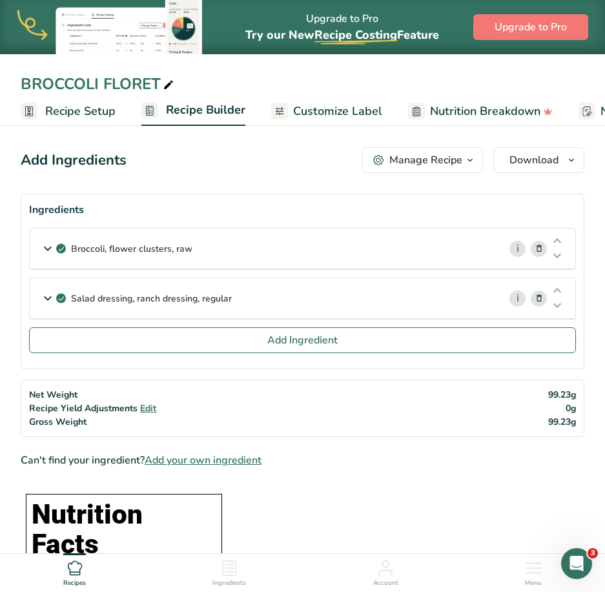
click at [152, 405] on span "Edit" at bounding box center [148, 408] width 16 height 12
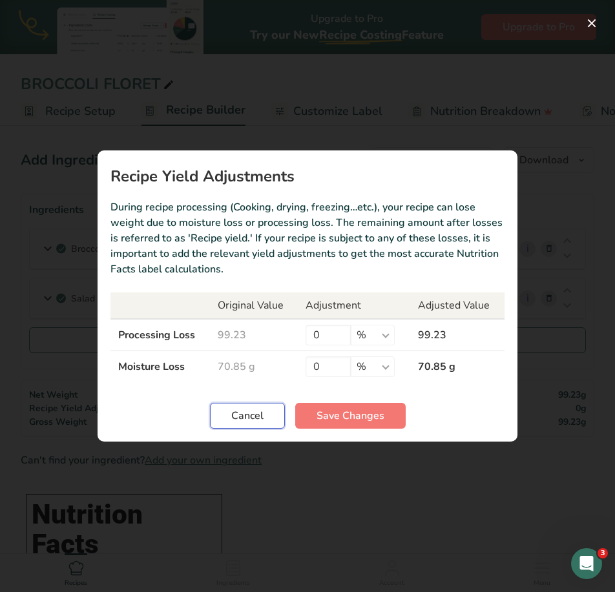
click at [241, 406] on button "Cancel" at bounding box center [247, 416] width 75 height 26
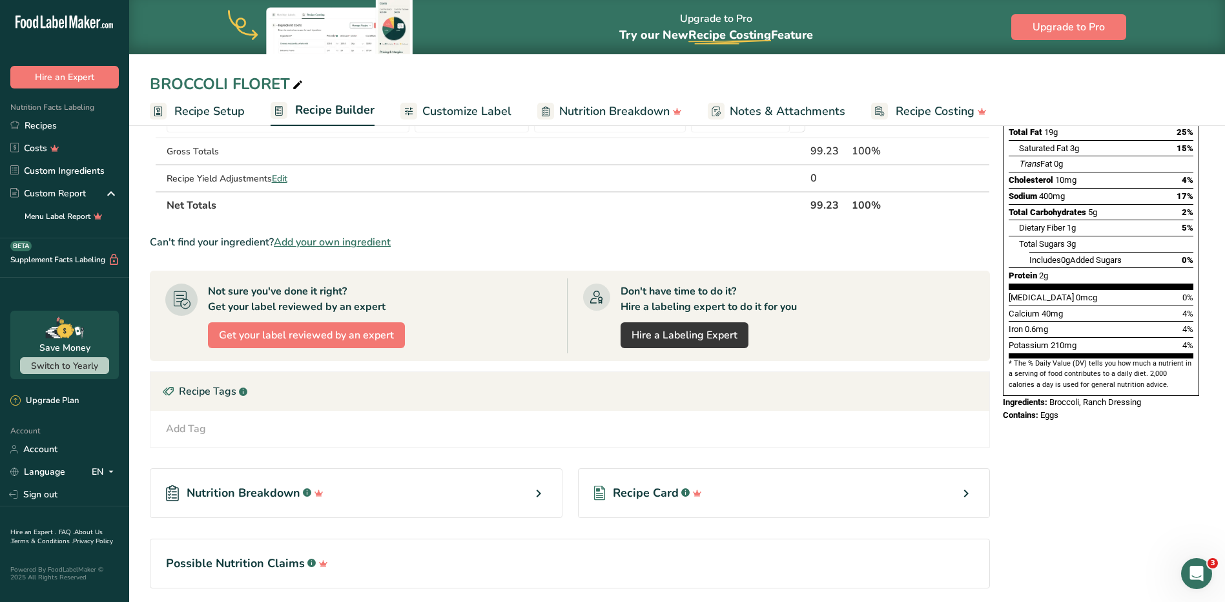
scroll to position [242, 0]
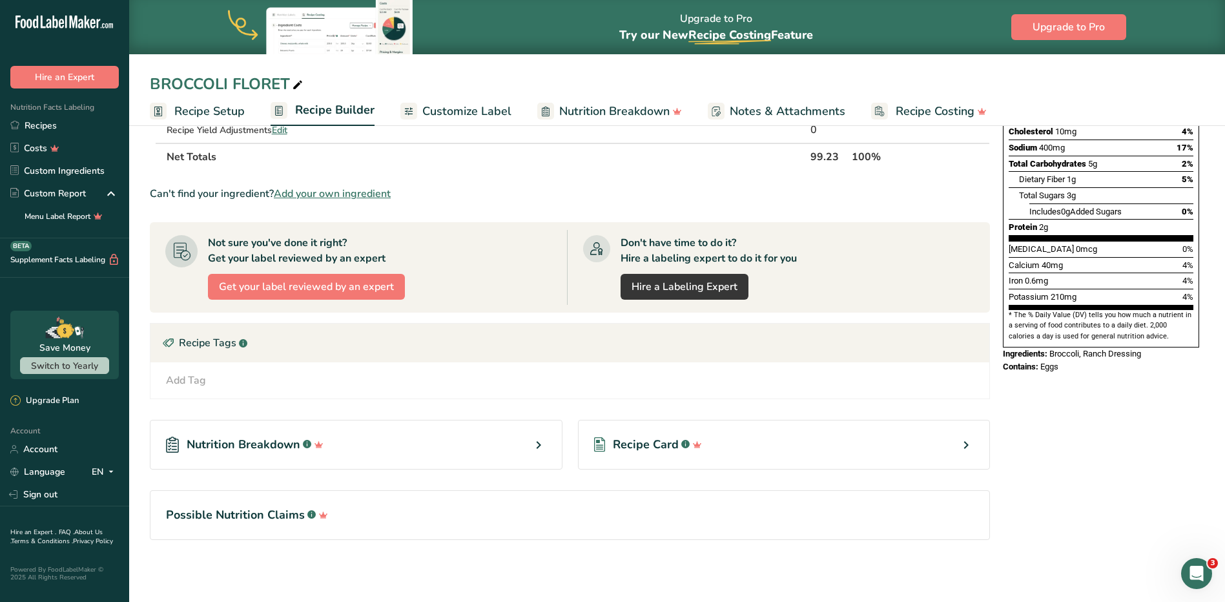
click at [371, 434] on div "Nutrition Breakdown .a-a{fill:#347362;}.b-a{fill:#fff;}" at bounding box center [356, 445] width 413 height 50
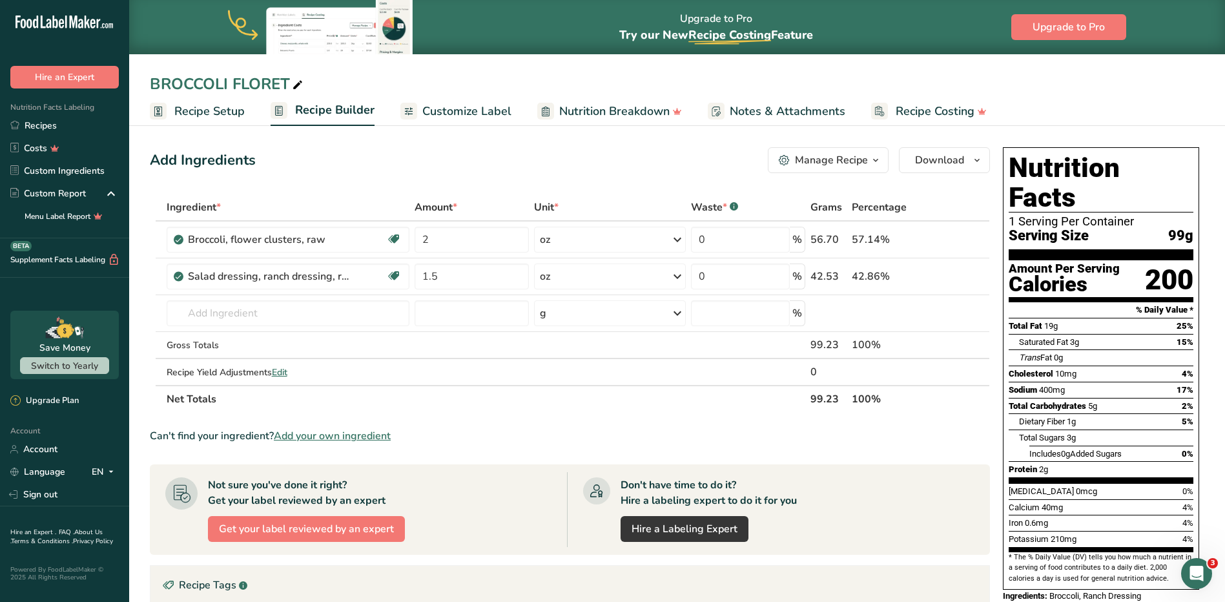
click at [482, 121] on link "Customize Label" at bounding box center [455, 111] width 111 height 29
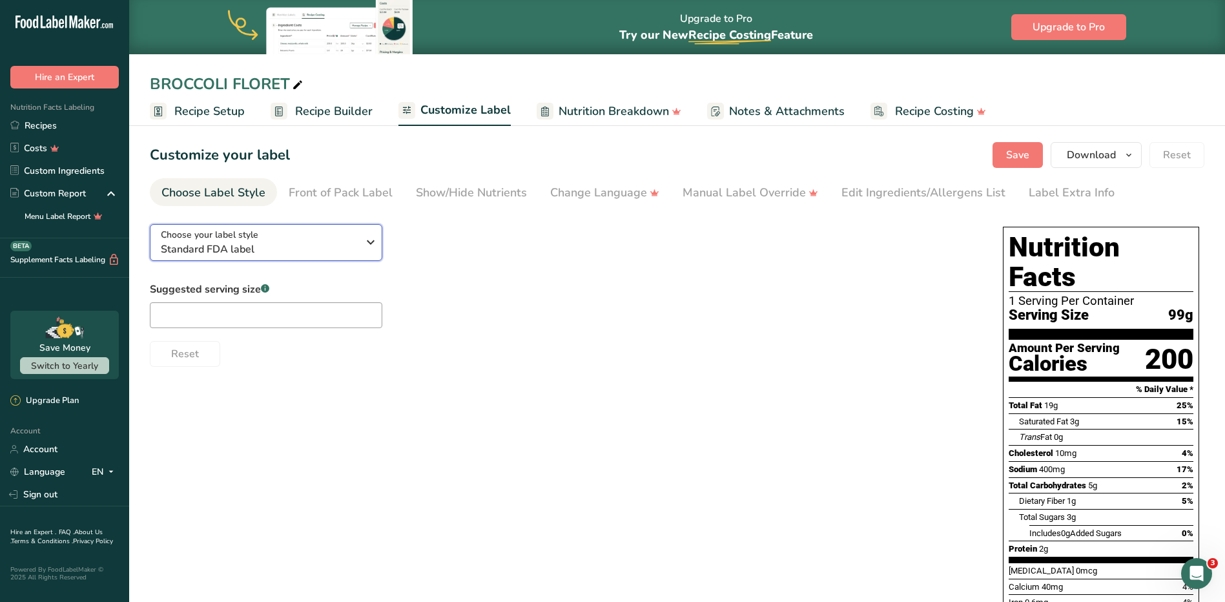
click at [376, 245] on icon "button" at bounding box center [370, 241] width 15 height 23
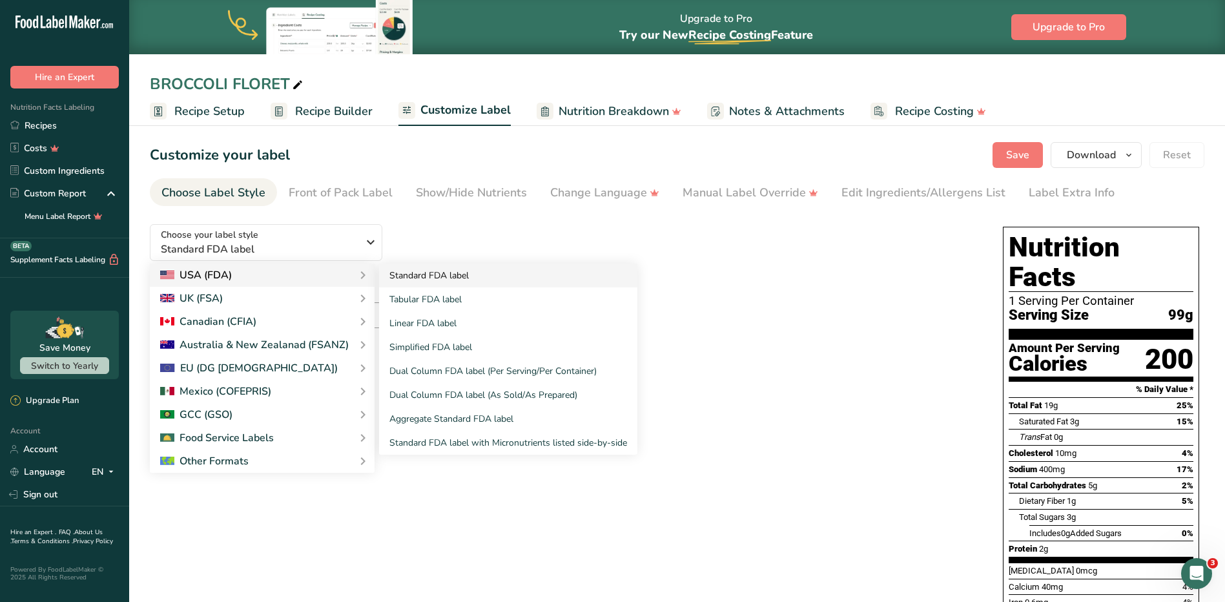
click at [433, 281] on link "Standard FDA label" at bounding box center [508, 275] width 258 height 24
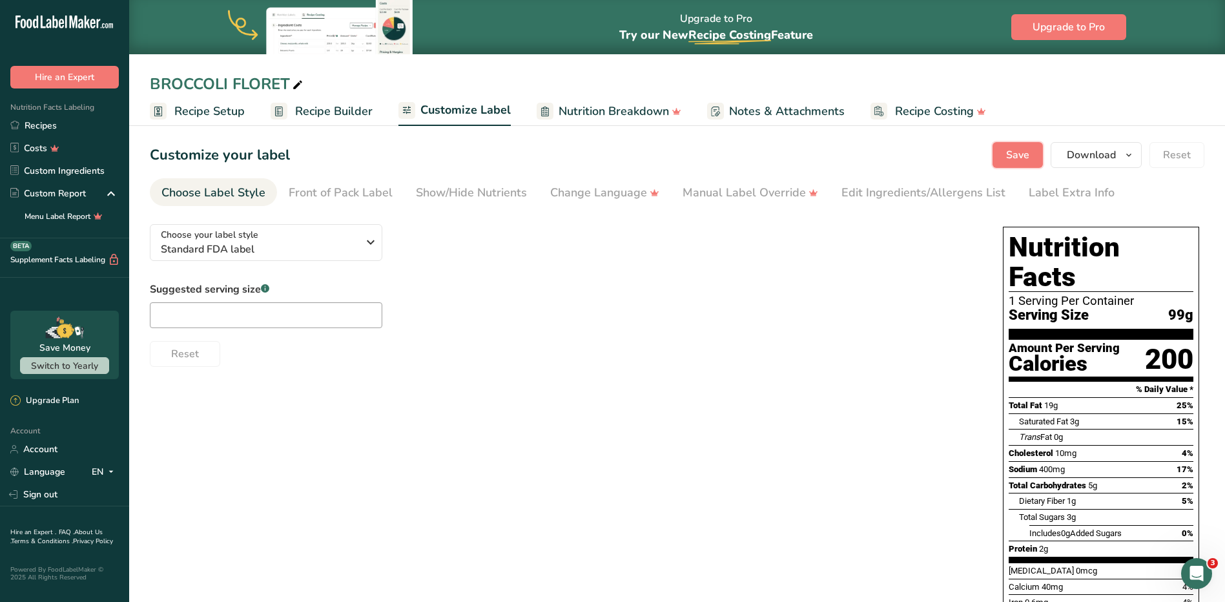
click at [1010, 164] on button "Save" at bounding box center [1017, 155] width 50 height 26
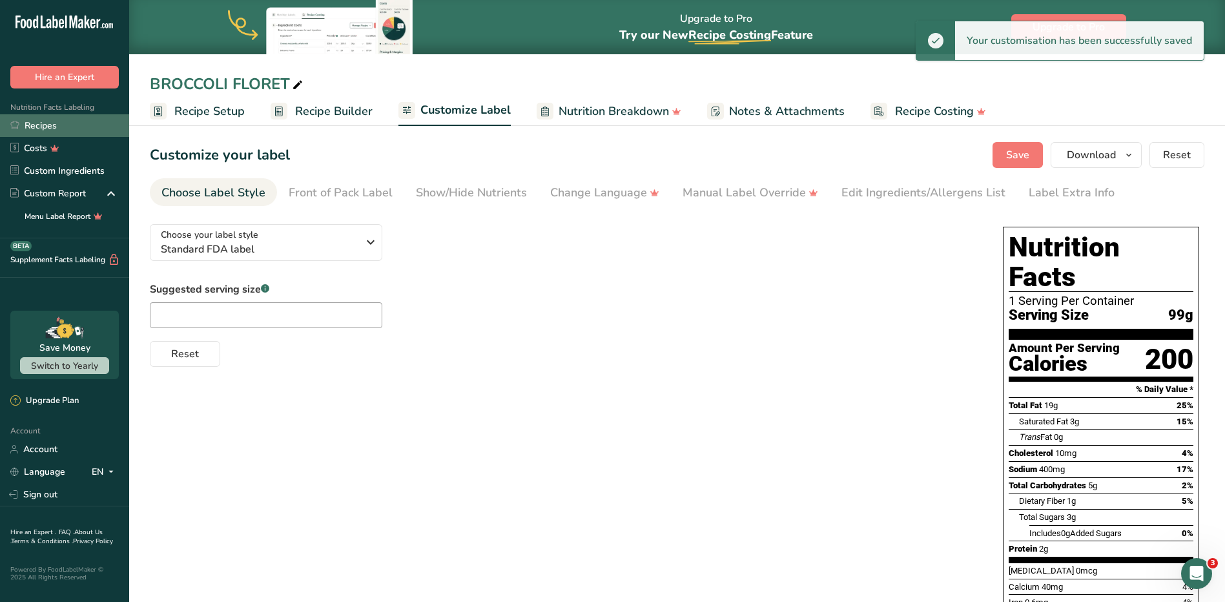
click at [48, 125] on link "Recipes" at bounding box center [64, 125] width 129 height 23
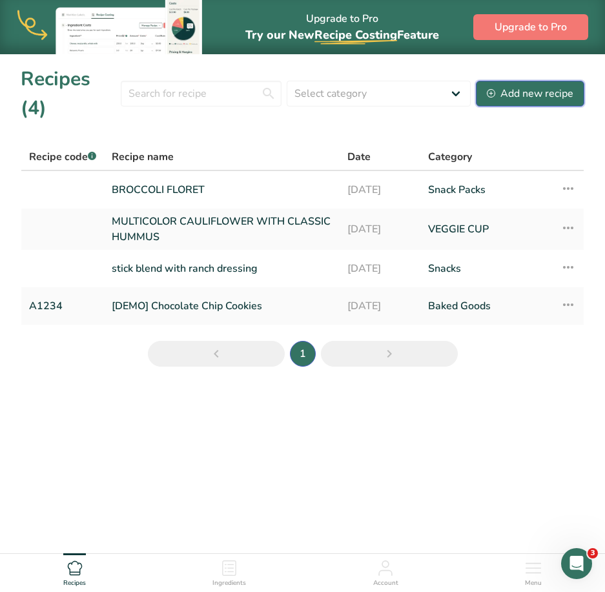
click at [528, 86] on div "Add new recipe" at bounding box center [530, 93] width 87 height 15
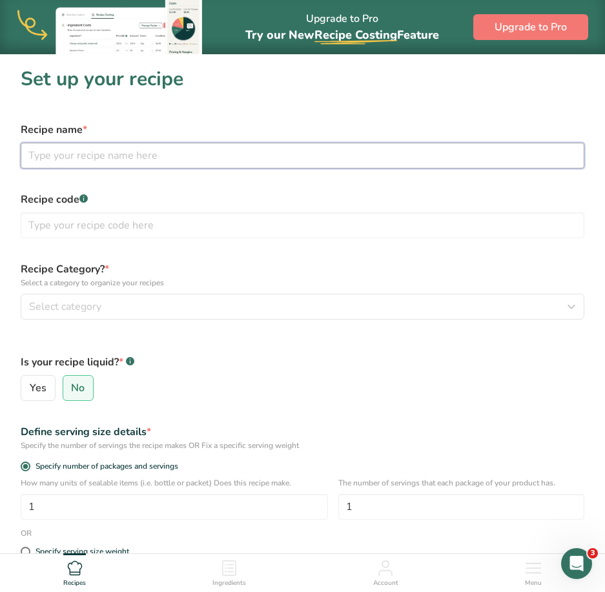
click at [117, 162] on input "text" at bounding box center [303, 156] width 564 height 26
type input "c"
type input "Cauliflower Florets"
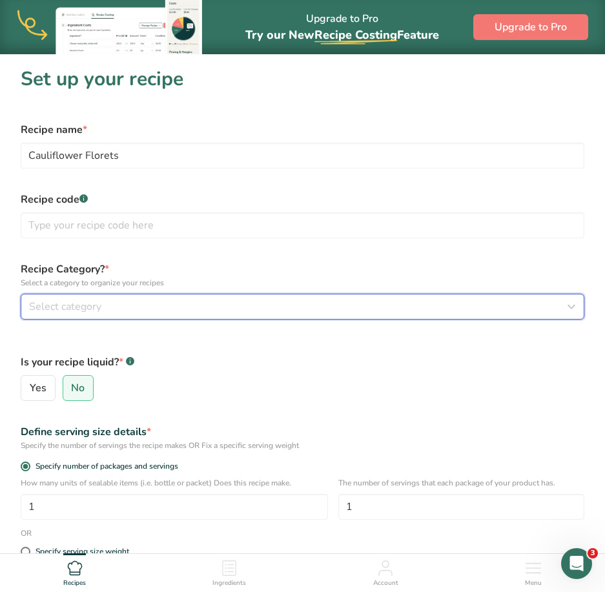
click at [114, 294] on button "Select category" at bounding box center [303, 307] width 564 height 26
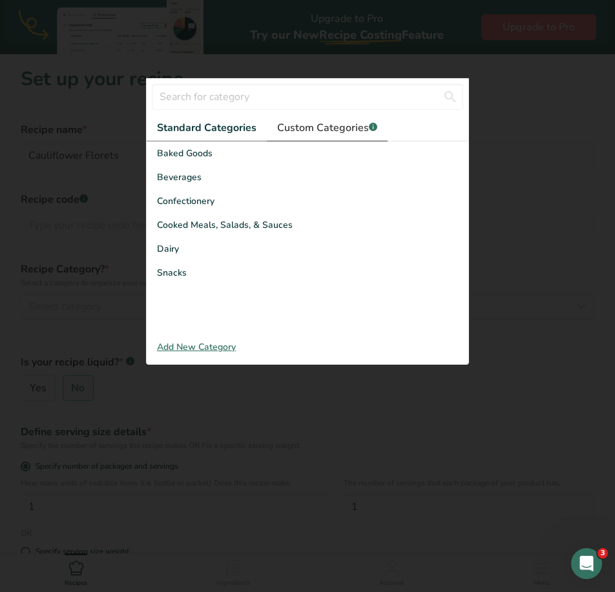
click at [311, 136] on link "Custom Categories .a-a{fill:#347362;}.b-a{fill:#fff;}" at bounding box center [327, 128] width 121 height 26
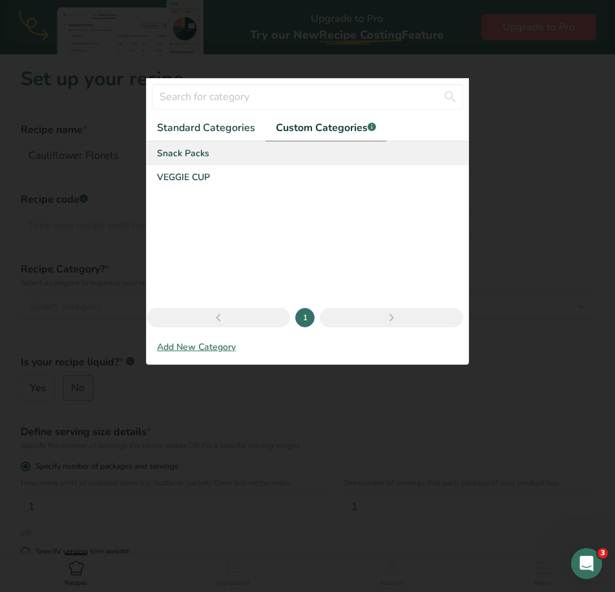
click at [201, 157] on span "Snack Packs" at bounding box center [183, 154] width 52 height 14
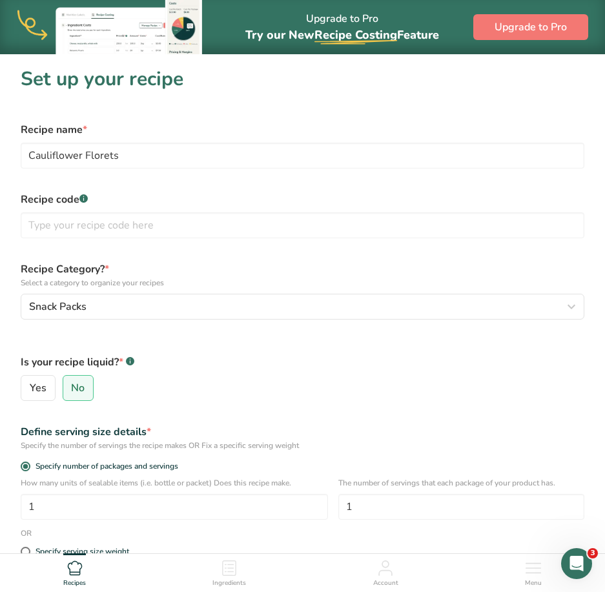
scroll to position [129, 0]
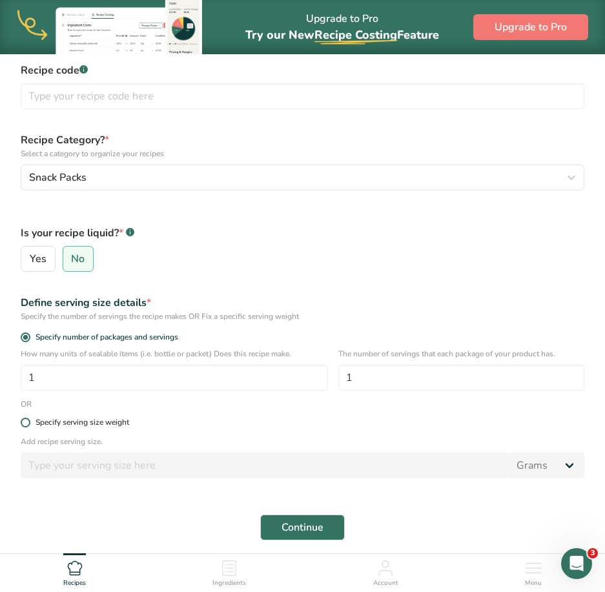
click at [105, 422] on div "Specify serving size weight" at bounding box center [83, 423] width 94 height 10
click at [29, 422] on input "Specify serving size weight" at bounding box center [25, 422] width 8 height 8
radio input "true"
radio input "false"
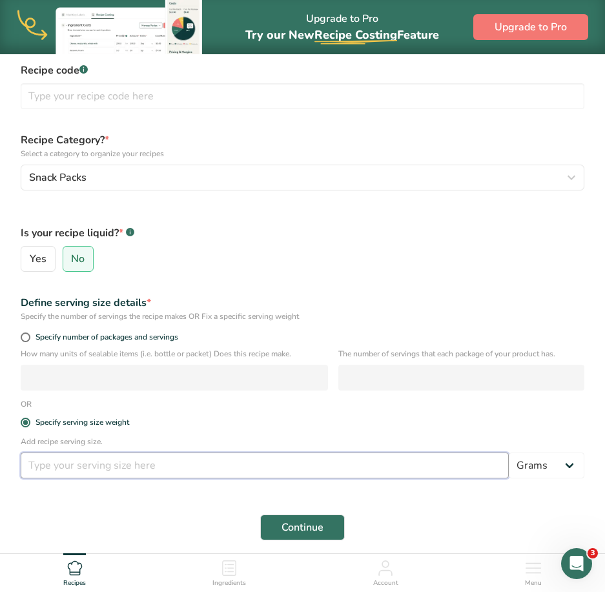
click at [115, 455] on input "number" at bounding box center [265, 466] width 488 height 26
type input "1.5"
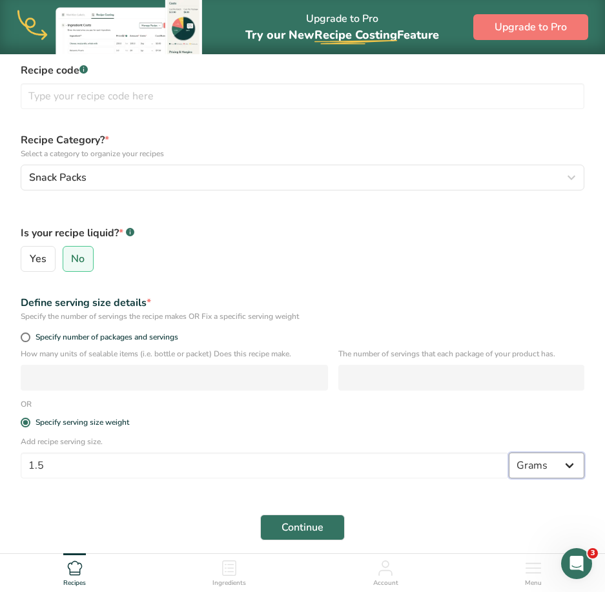
click at [540, 456] on select "Grams kg mg mcg lb oz l mL fl oz tbsp tsp cup qt gallon" at bounding box center [547, 466] width 76 height 26
select select "5"
click at [509, 453] on select "Grams kg mg mcg lb oz l mL fl oz tbsp tsp cup qt gallon" at bounding box center [547, 466] width 76 height 26
click at [294, 524] on span "Continue" at bounding box center [302, 527] width 42 height 15
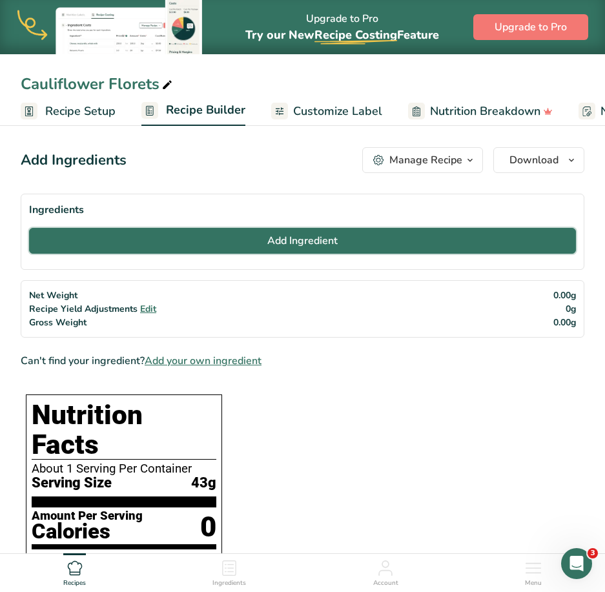
click at [252, 238] on button "Add Ingredient" at bounding box center [302, 241] width 547 height 26
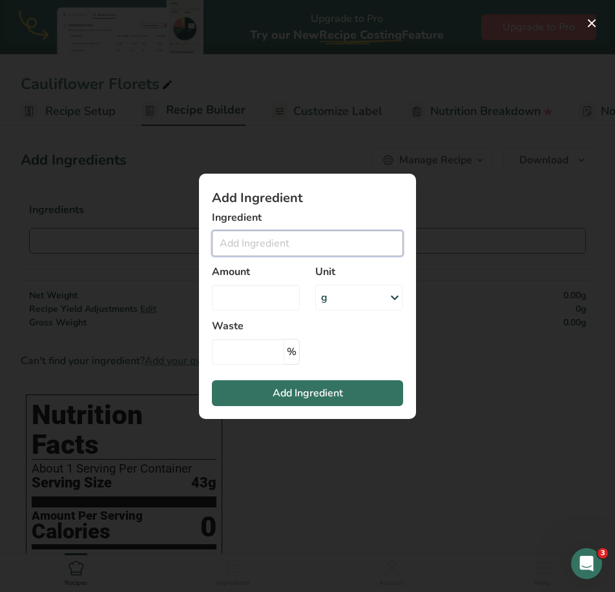
click at [221, 240] on input "Add ingredient modal" at bounding box center [307, 243] width 191 height 26
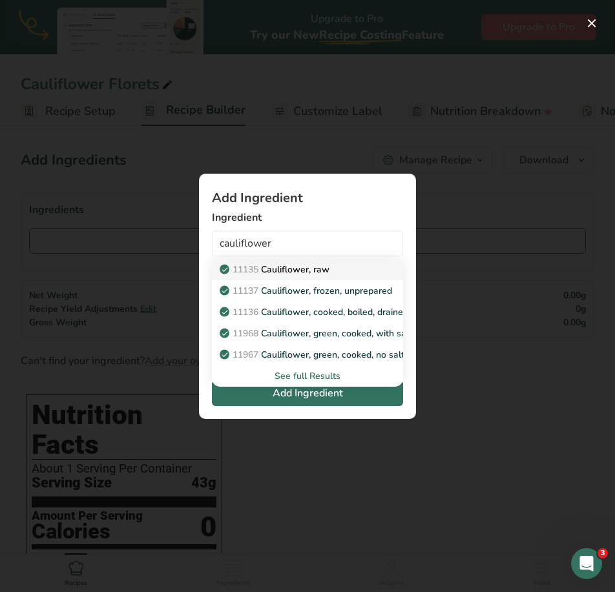
click at [322, 267] on p "11135 Cauliflower, raw" at bounding box center [275, 270] width 107 height 14
type input "Cauliflower, raw"
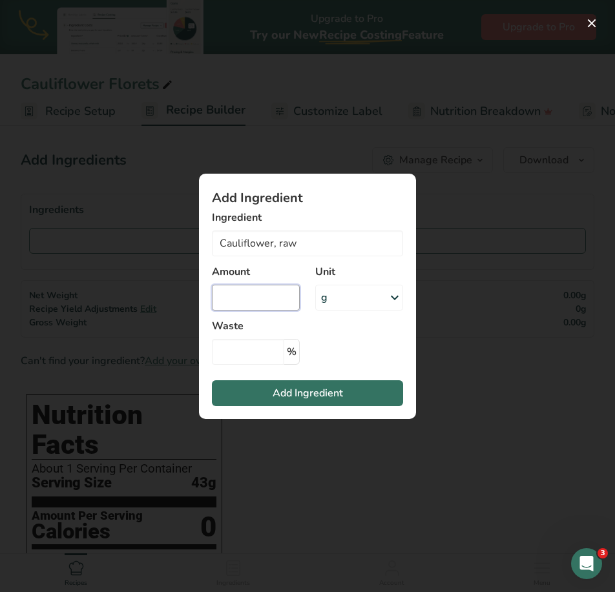
click at [297, 295] on input "Add ingredient modal" at bounding box center [256, 298] width 88 height 26
type input "2"
click at [353, 303] on div "g" at bounding box center [359, 298] width 88 height 26
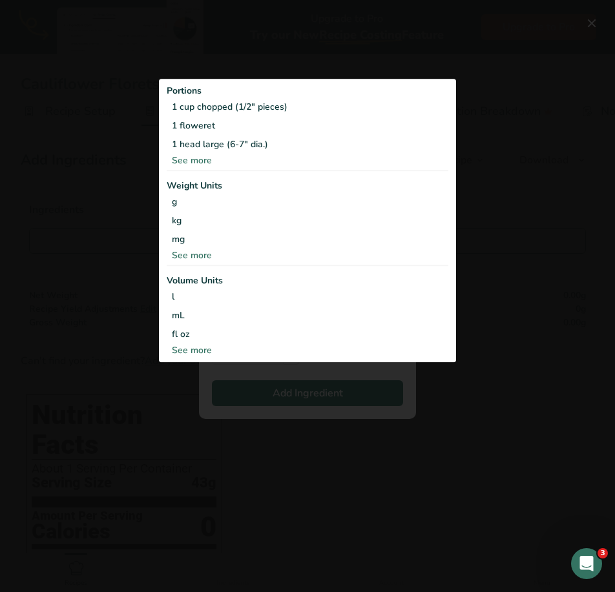
click at [190, 258] on div "See more" at bounding box center [307, 256] width 281 height 14
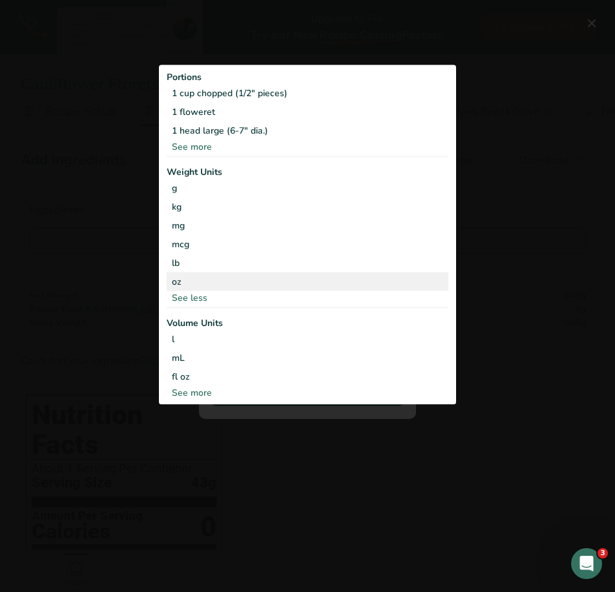
click at [185, 280] on div "oz" at bounding box center [307, 281] width 281 height 19
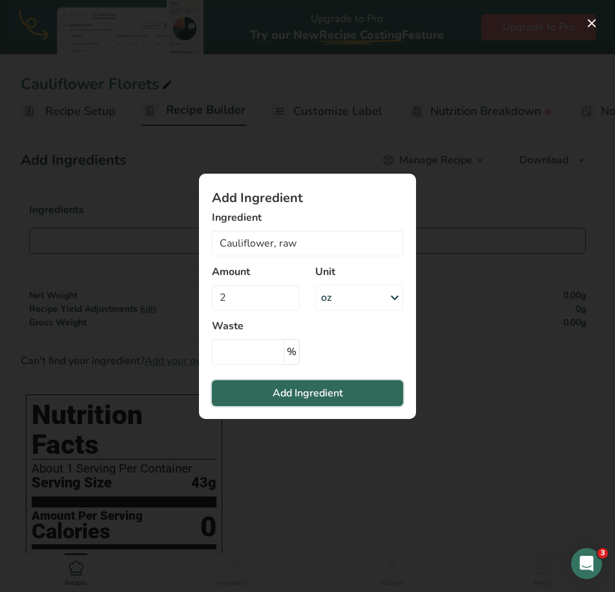
click at [329, 394] on span "Add Ingredient" at bounding box center [307, 392] width 70 height 15
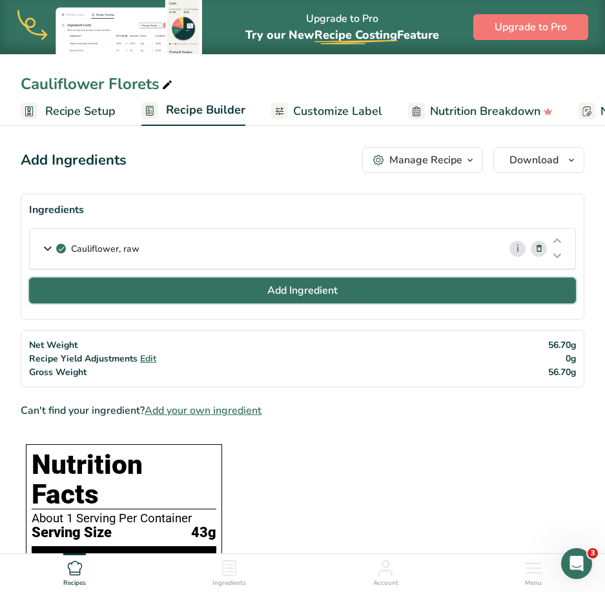
click at [316, 297] on span "Add Ingredient" at bounding box center [302, 290] width 70 height 15
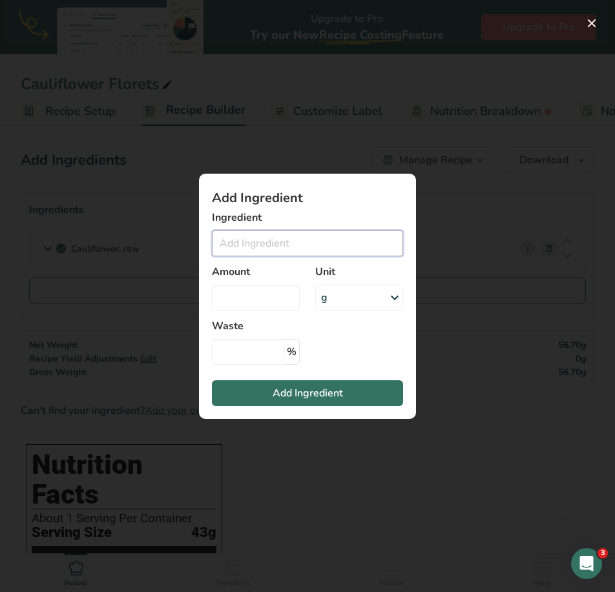
click at [292, 248] on input "Add ingredient modal" at bounding box center [307, 243] width 191 height 26
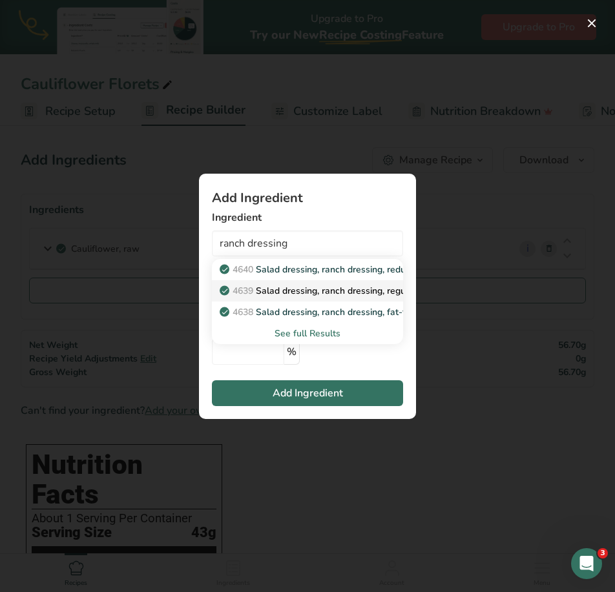
click at [345, 291] on p "4639 Salad dressing, ranch dressing, regular" at bounding box center [319, 291] width 194 height 14
type input "Salad dressing, ranch dressing, regular"
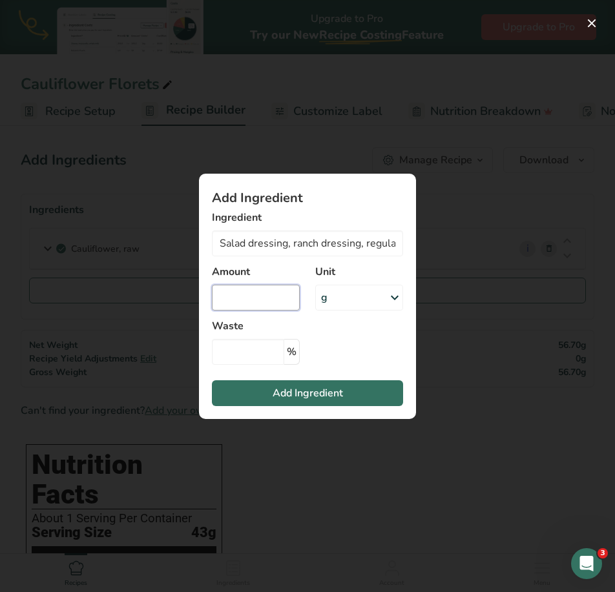
click at [276, 308] on input "Add ingredient modal" at bounding box center [256, 298] width 88 height 26
type input "1.5"
click at [391, 311] on div "Unit g Portions 1 tablespoon 1 serving Weight Units g kg mg mcg lb oz See less …" at bounding box center [358, 287] width 103 height 62
click at [385, 300] on div "g" at bounding box center [359, 298] width 88 height 26
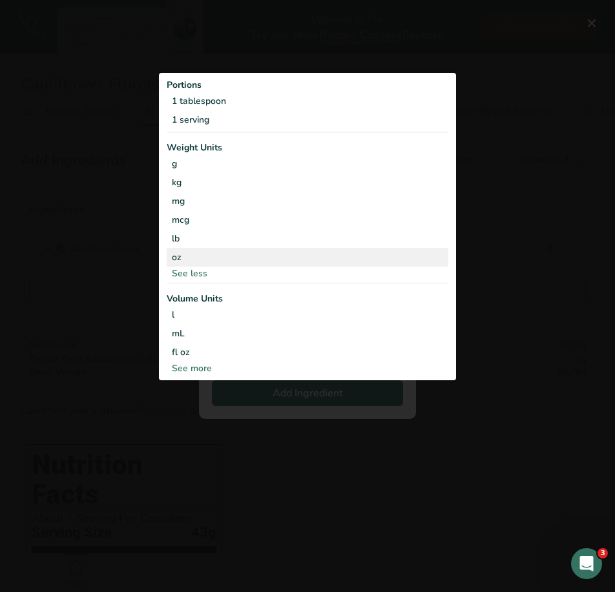
click at [190, 252] on div "oz" at bounding box center [307, 257] width 281 height 19
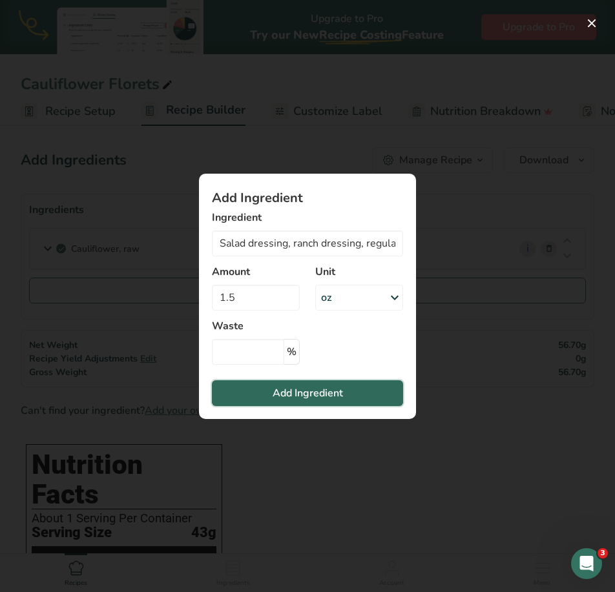
click at [338, 383] on button "Add Ingredient" at bounding box center [307, 393] width 191 height 26
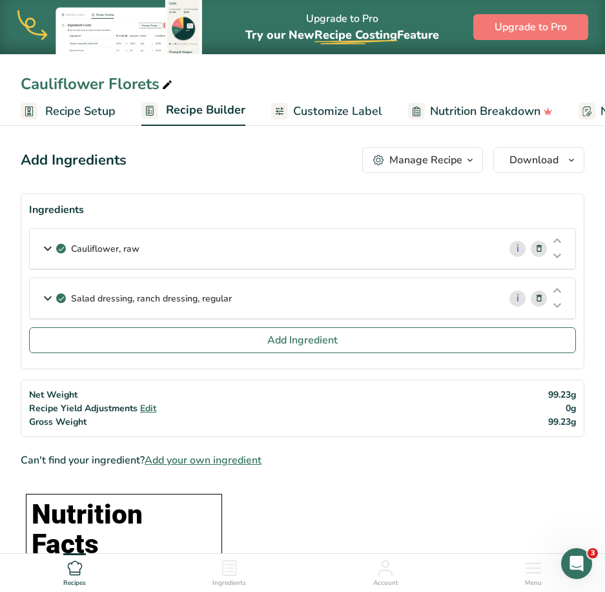
click at [70, 118] on span "Recipe Setup" at bounding box center [80, 111] width 70 height 17
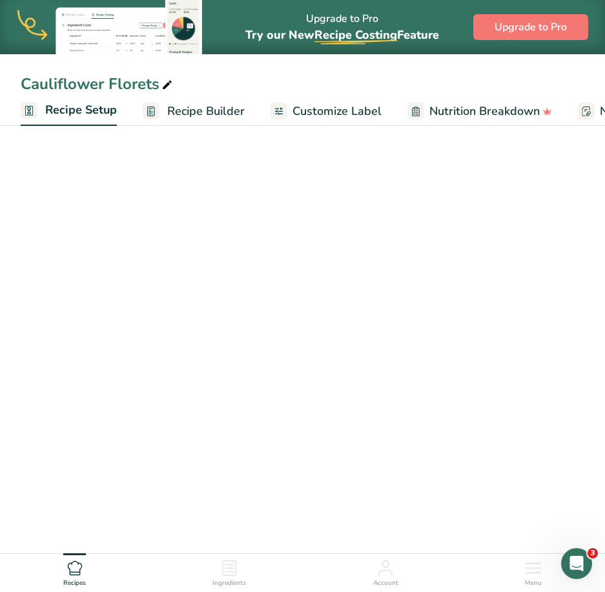
scroll to position [0, 5]
select select "5"
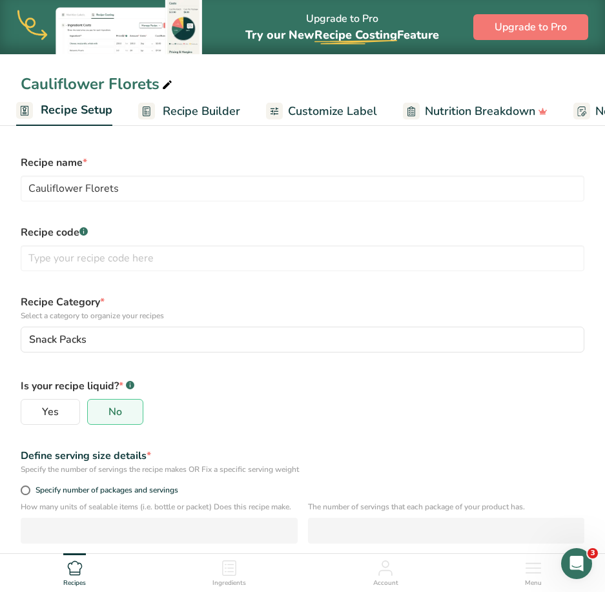
scroll to position [150, 0]
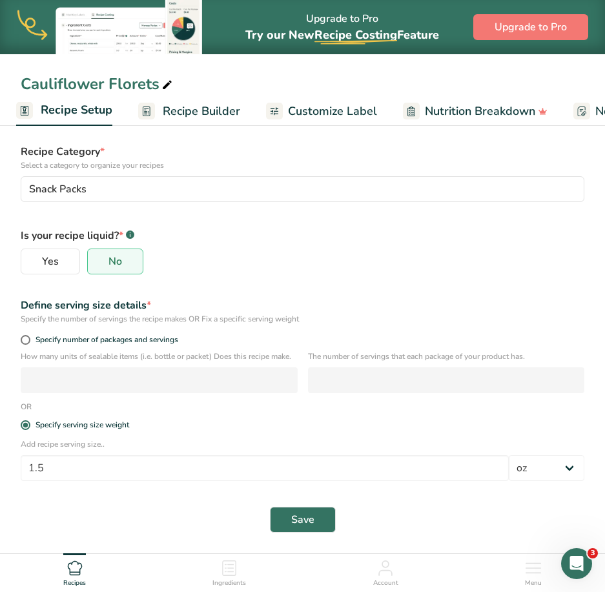
click at [46, 331] on div "Define serving size details * Specify the number of servings the recipe makes O…" at bounding box center [302, 311] width 579 height 43
click at [25, 341] on span at bounding box center [26, 340] width 10 height 10
click at [25, 341] on input "Specify number of packages and servings" at bounding box center [25, 340] width 8 height 8
radio input "true"
radio input "false"
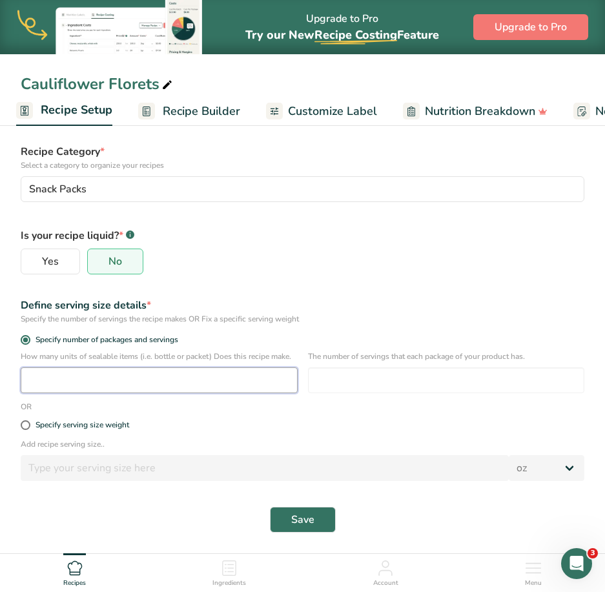
click at [54, 386] on input "number" at bounding box center [159, 380] width 277 height 26
type input "1"
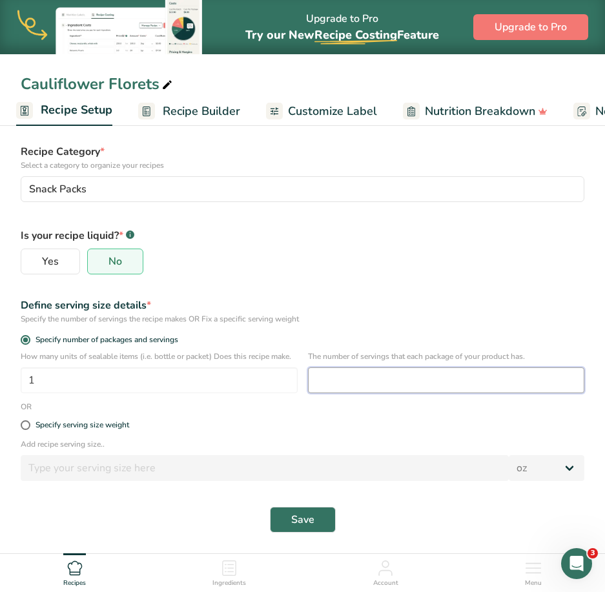
click at [404, 371] on input "number" at bounding box center [446, 380] width 277 height 26
type input "1"
click at [292, 511] on button "Save" at bounding box center [303, 520] width 66 height 26
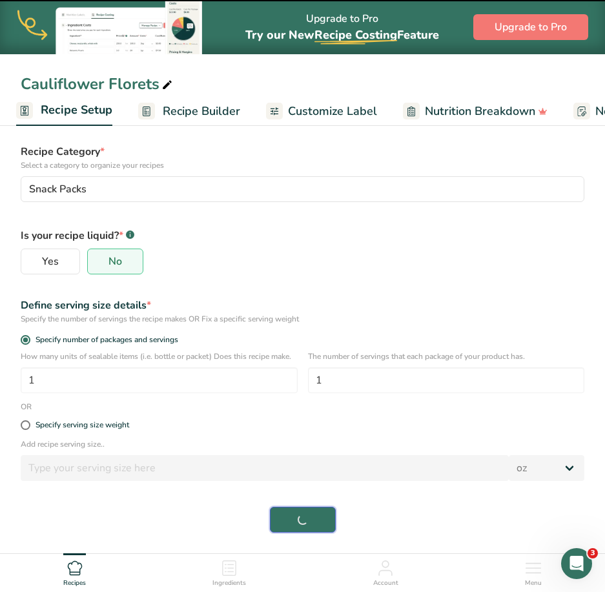
select select "0"
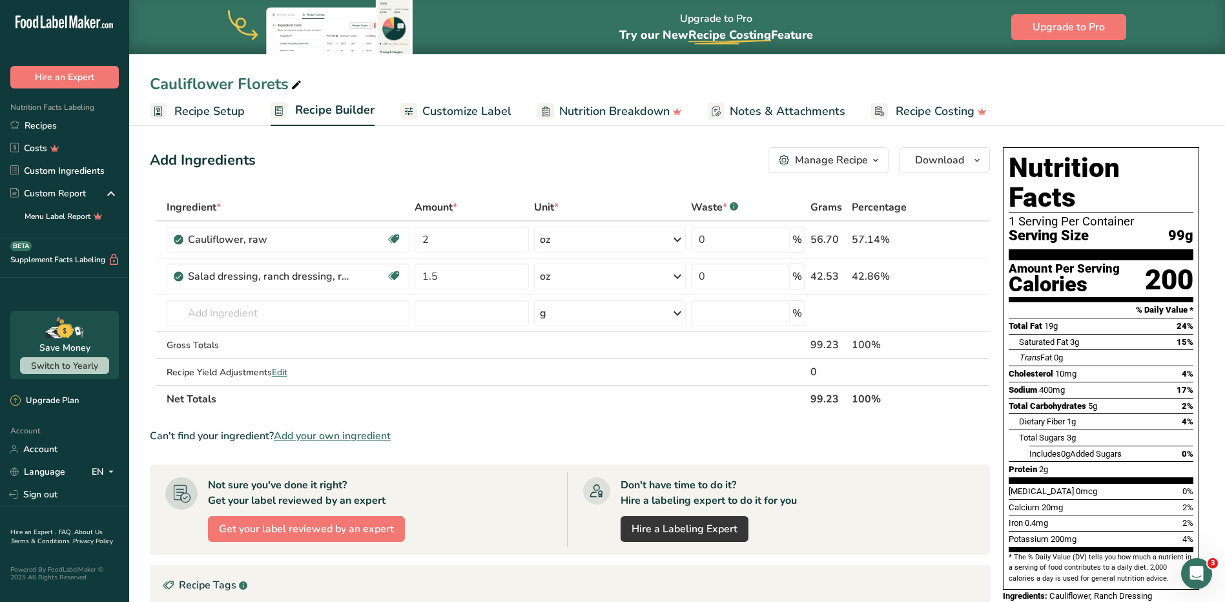
click at [453, 114] on span "Customize Label" at bounding box center [466, 111] width 89 height 17
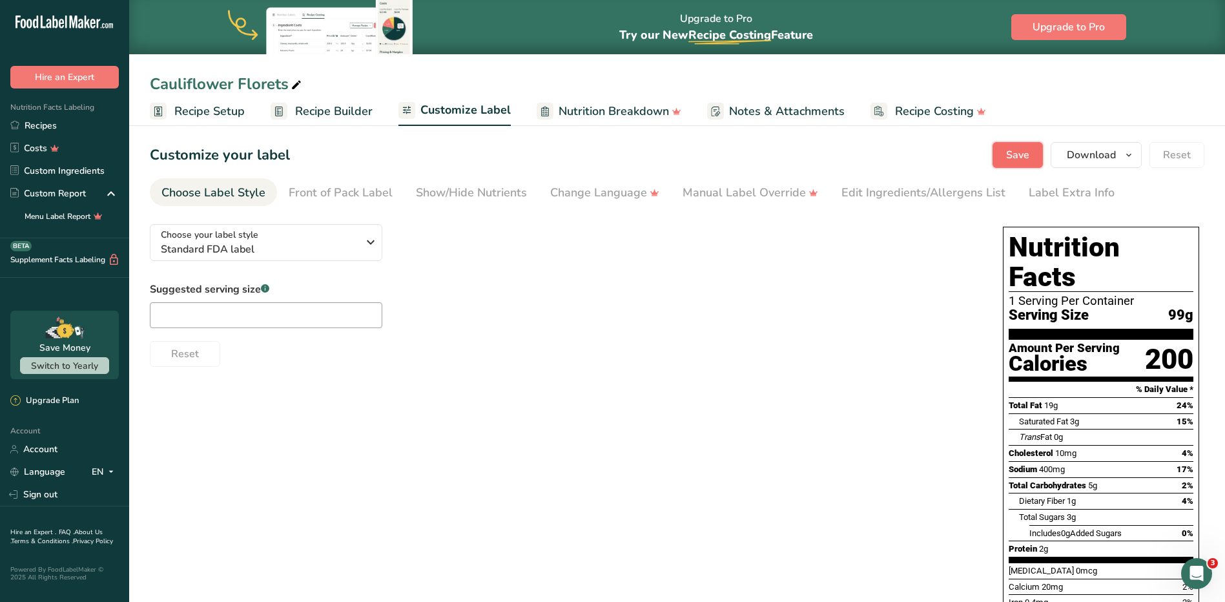
click at [1012, 148] on span "Save" at bounding box center [1017, 154] width 23 height 15
click at [17, 122] on icon at bounding box center [14, 125] width 8 height 8
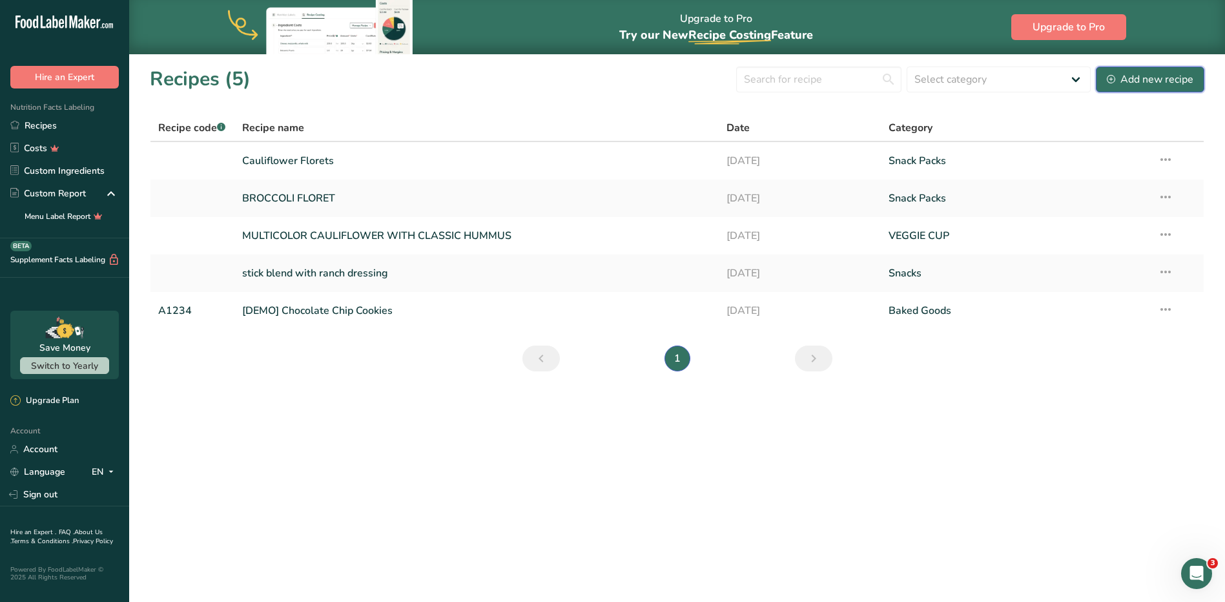
click at [1140, 80] on div "Add new recipe" at bounding box center [1150, 79] width 87 height 15
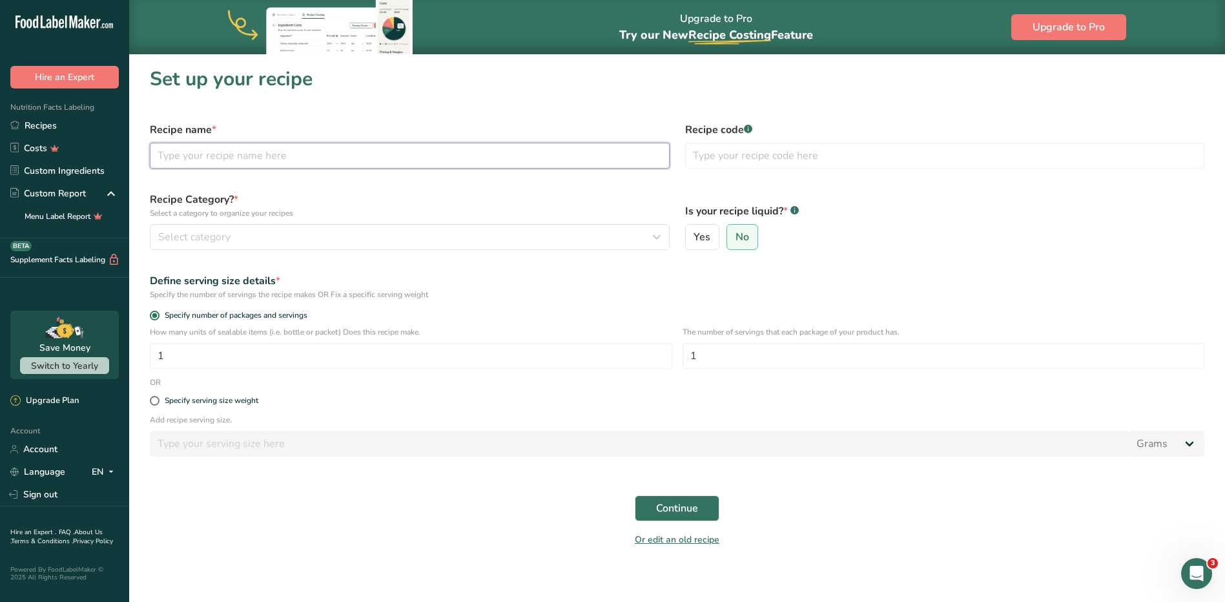
click at [481, 156] on input "text" at bounding box center [410, 156] width 520 height 26
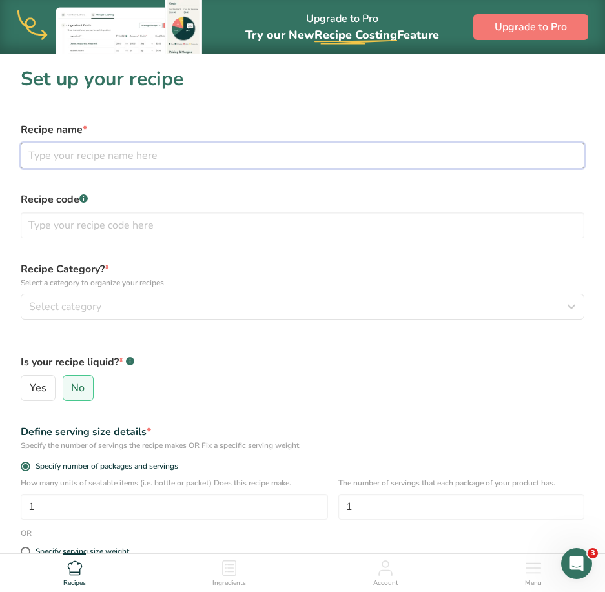
click at [183, 154] on input "text" at bounding box center [303, 156] width 564 height 26
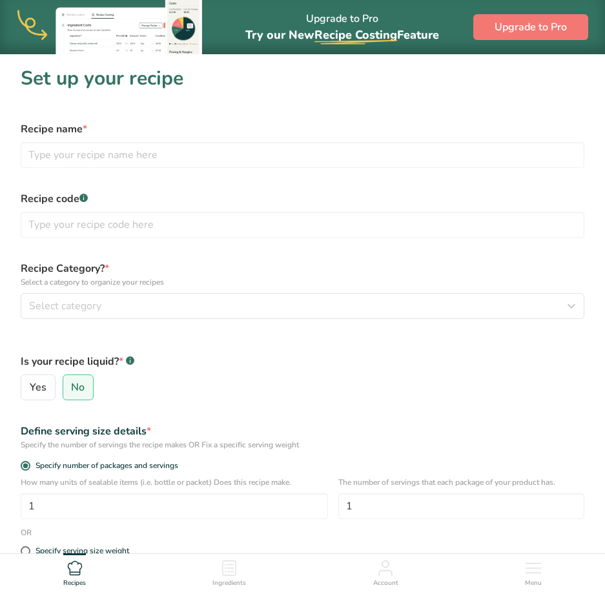
click at [30, 83] on h1 "Set up your recipe" at bounding box center [303, 78] width 564 height 29
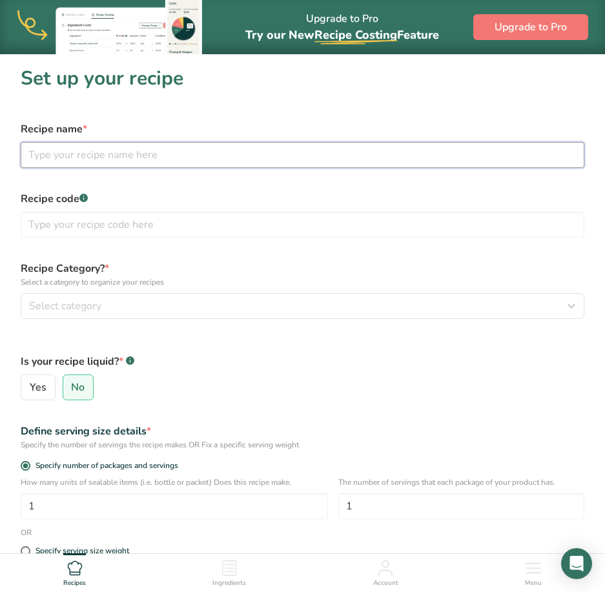
click at [81, 155] on input "text" at bounding box center [303, 155] width 564 height 26
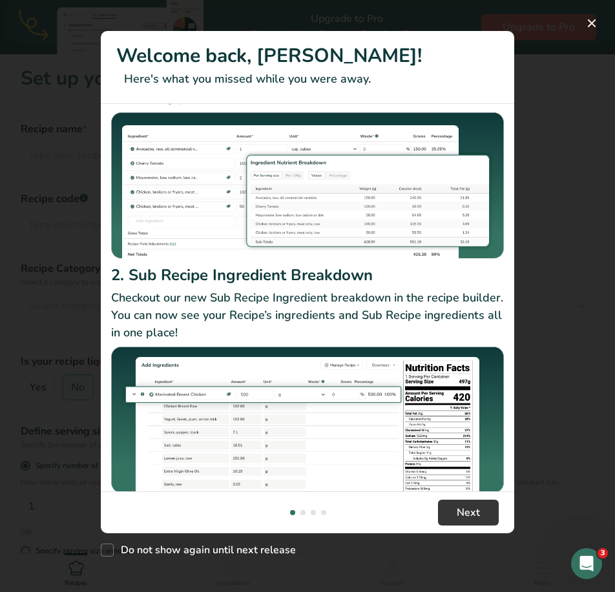
scroll to position [112, 0]
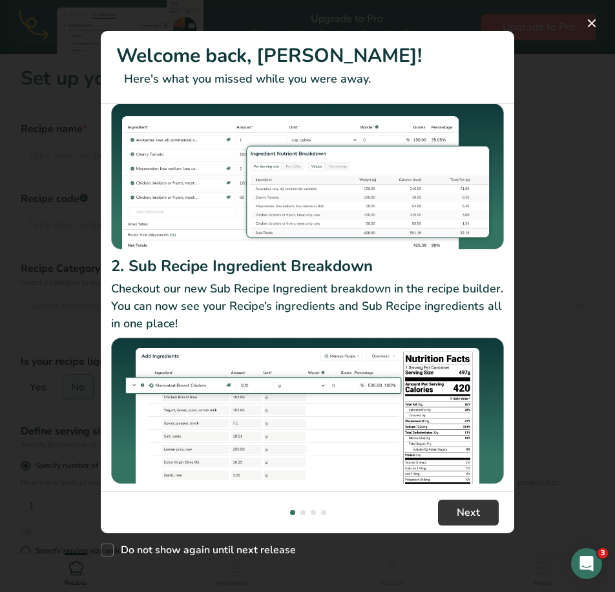
click at [502, 347] on div "1. Duplicate Ingredients You can now add duplicate ingredients to your recipes,…" at bounding box center [307, 297] width 413 height 387
click at [459, 509] on span "Next" at bounding box center [467, 512] width 23 height 15
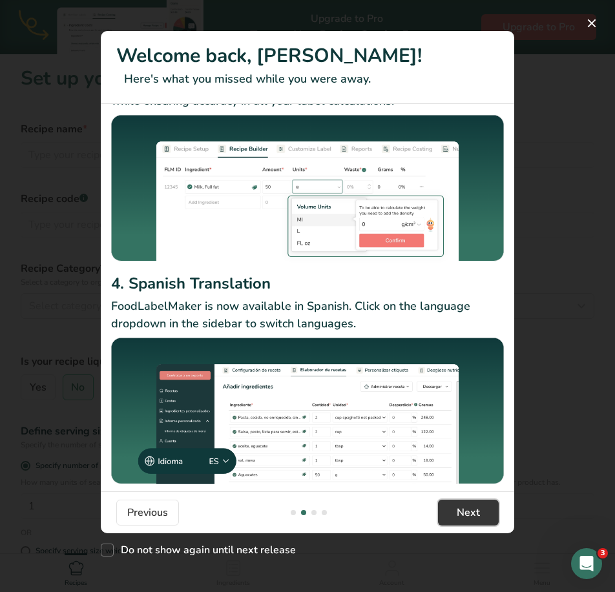
scroll to position [0, 0]
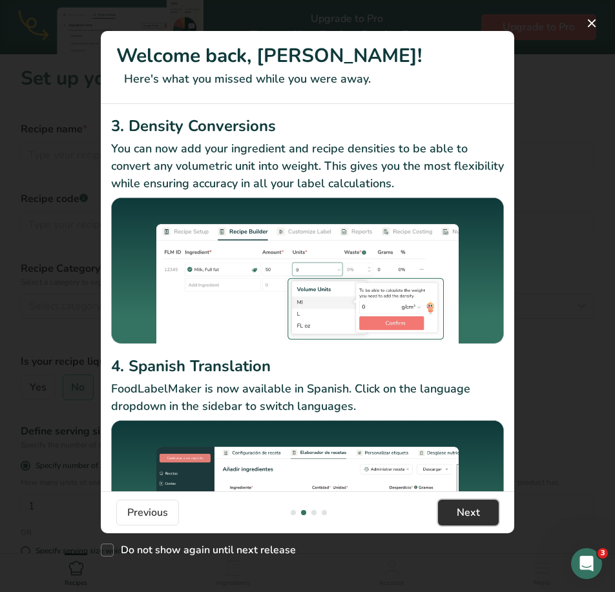
click at [458, 518] on span "Next" at bounding box center [467, 512] width 23 height 15
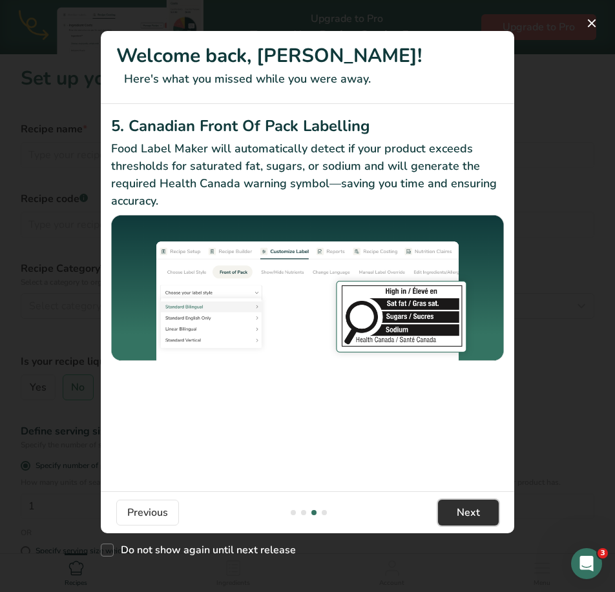
click at [458, 518] on span "Next" at bounding box center [467, 512] width 23 height 15
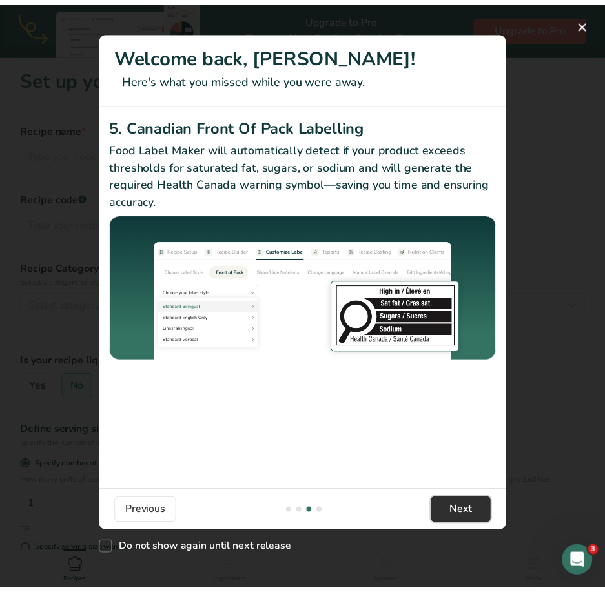
scroll to position [0, 1240]
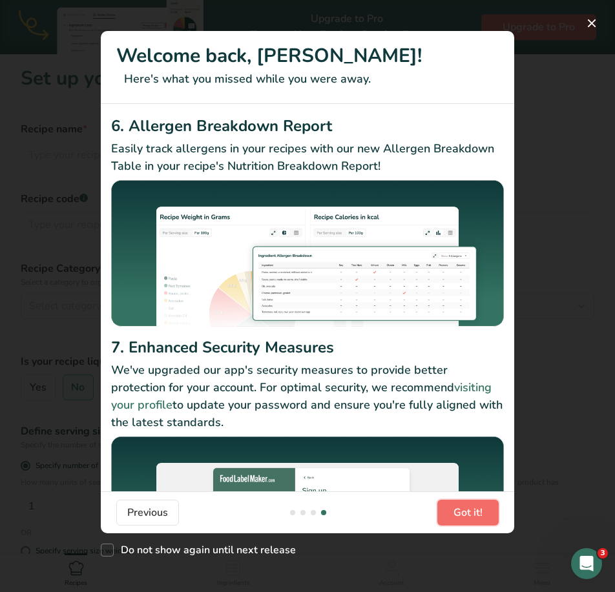
click at [458, 518] on span "Got it!" at bounding box center [467, 512] width 29 height 15
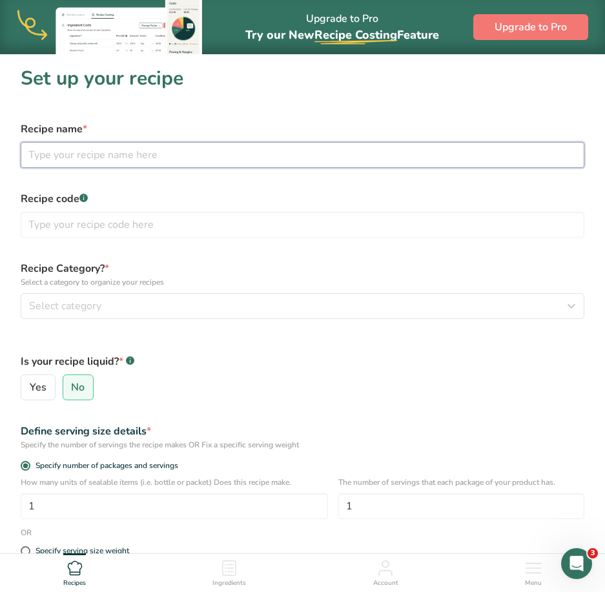
click at [108, 152] on input "text" at bounding box center [303, 155] width 564 height 26
type input "Red Grapes"
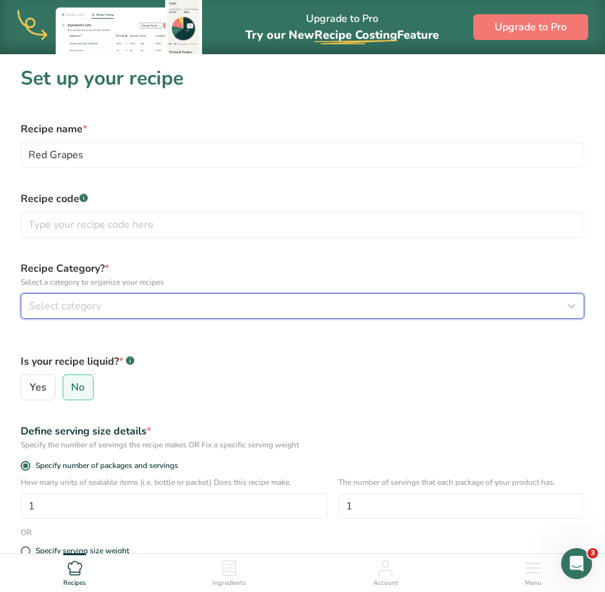
click at [122, 296] on button "Select category" at bounding box center [303, 306] width 564 height 26
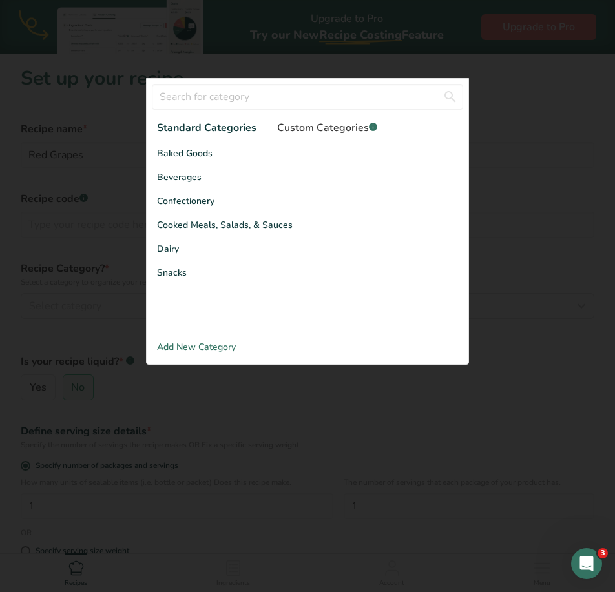
click at [310, 118] on link "Custom Categories .a-a{fill:#347362;}.b-a{fill:#fff;}" at bounding box center [327, 128] width 121 height 26
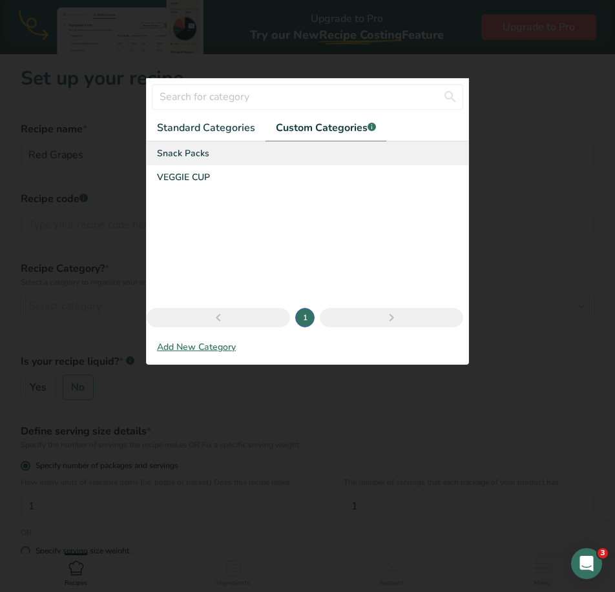
click at [203, 161] on div "Snack Packs" at bounding box center [308, 153] width 322 height 24
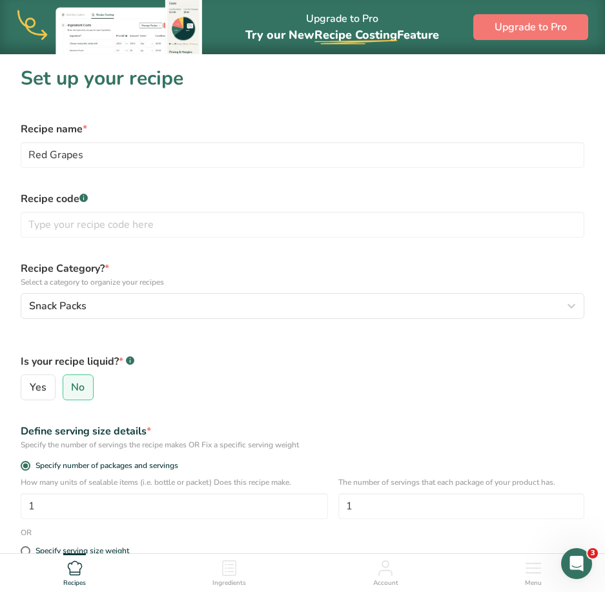
scroll to position [129, 0]
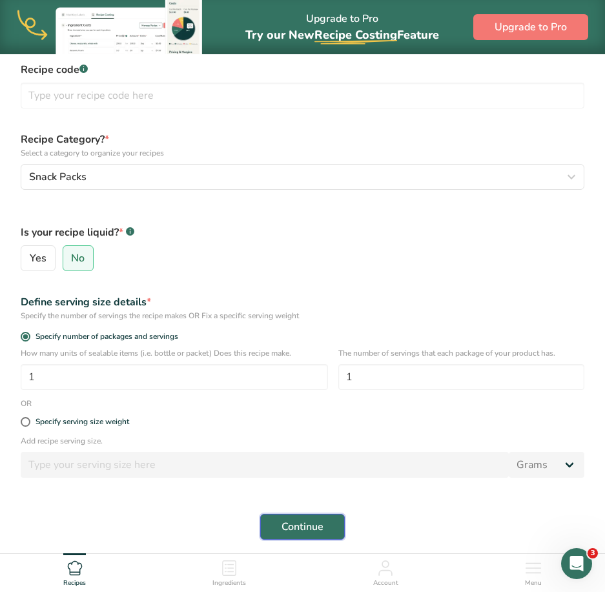
click at [328, 521] on button "Continue" at bounding box center [302, 527] width 85 height 26
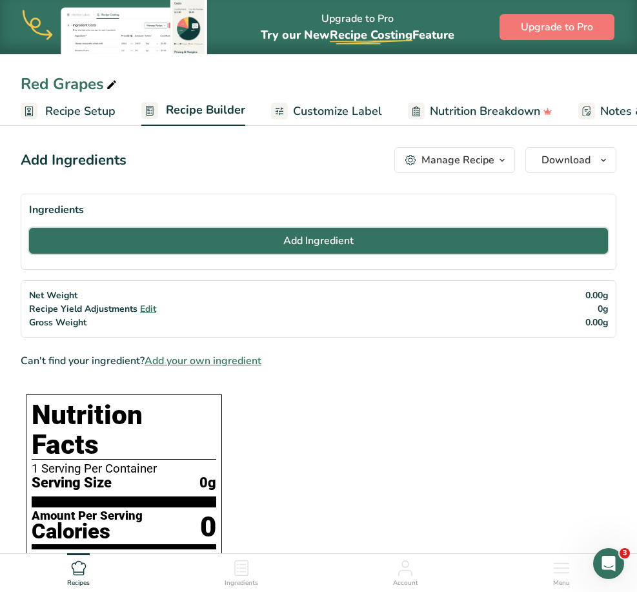
click at [320, 250] on button "Add Ingredient" at bounding box center [318, 241] width 579 height 26
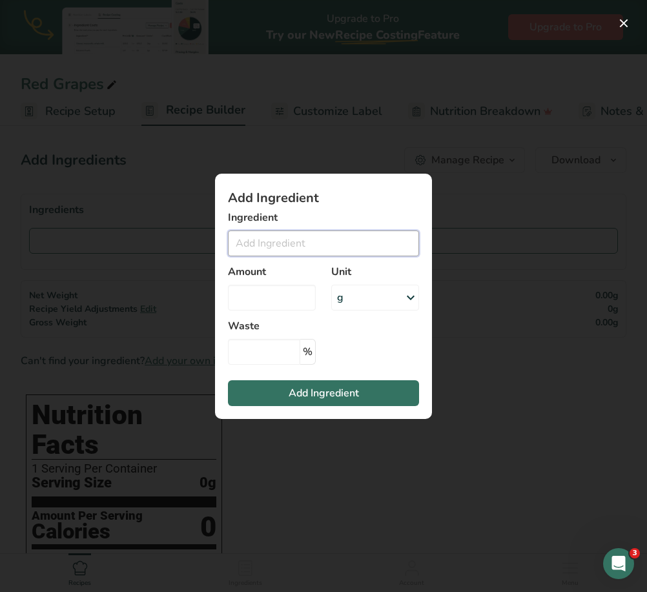
click at [323, 243] on input "Add ingredient modal" at bounding box center [323, 243] width 191 height 26
click at [447, 134] on div "Add ingredient modal" at bounding box center [323, 296] width 647 height 592
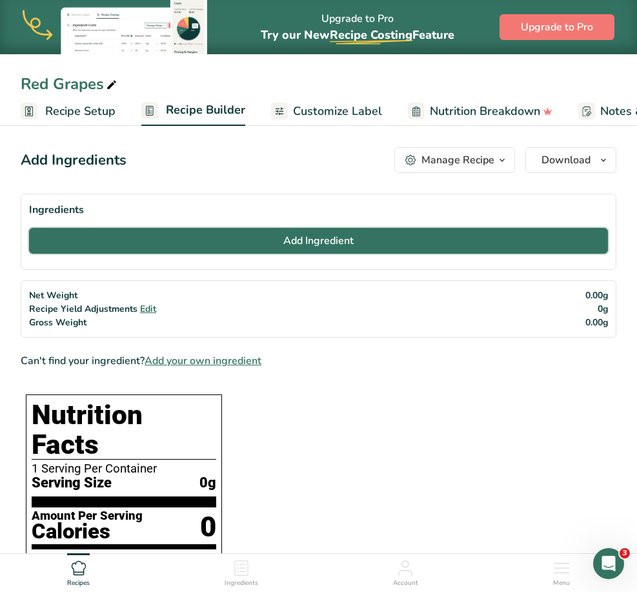
click at [318, 230] on button "Add Ingredient" at bounding box center [318, 241] width 579 height 26
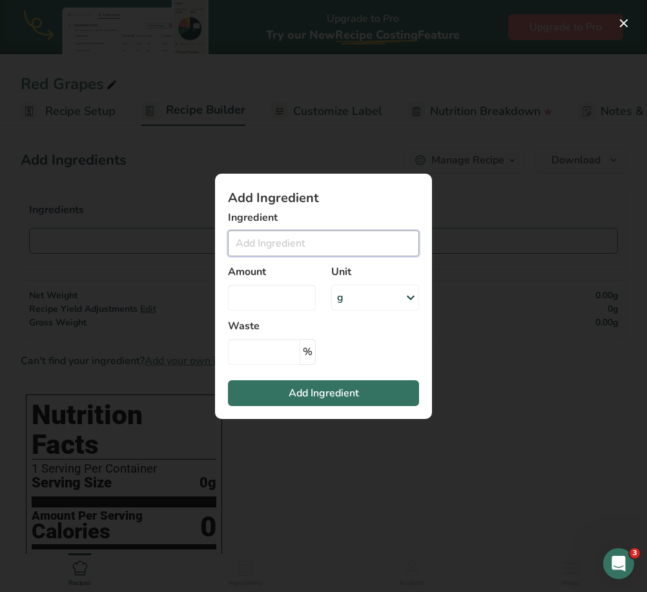
click at [285, 235] on input "Add ingredient modal" at bounding box center [323, 243] width 191 height 26
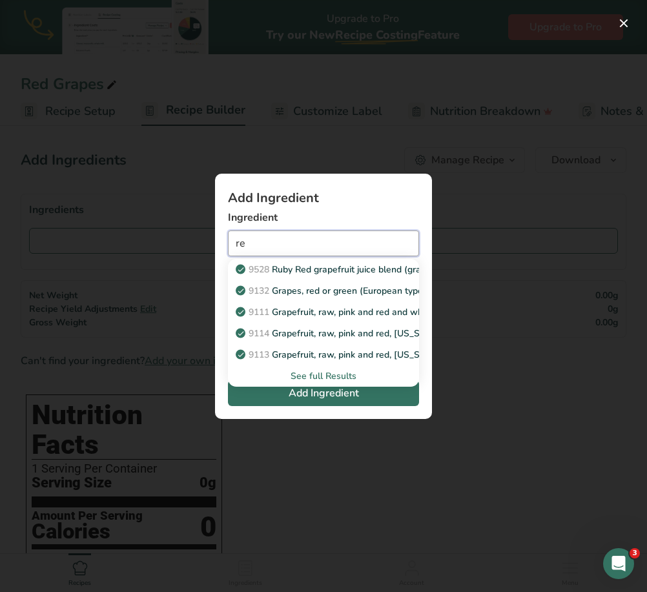
type input "r"
click at [320, 374] on div "See full Results" at bounding box center [323, 376] width 170 height 14
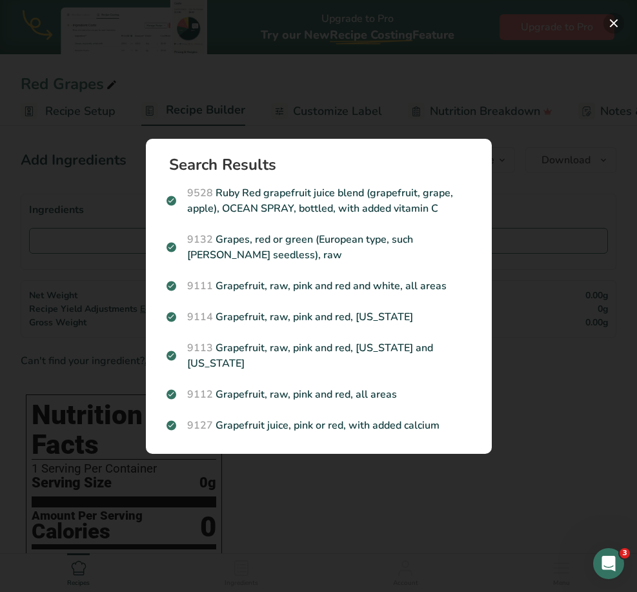
click at [604, 23] on button "Search results modal" at bounding box center [614, 23] width 21 height 21
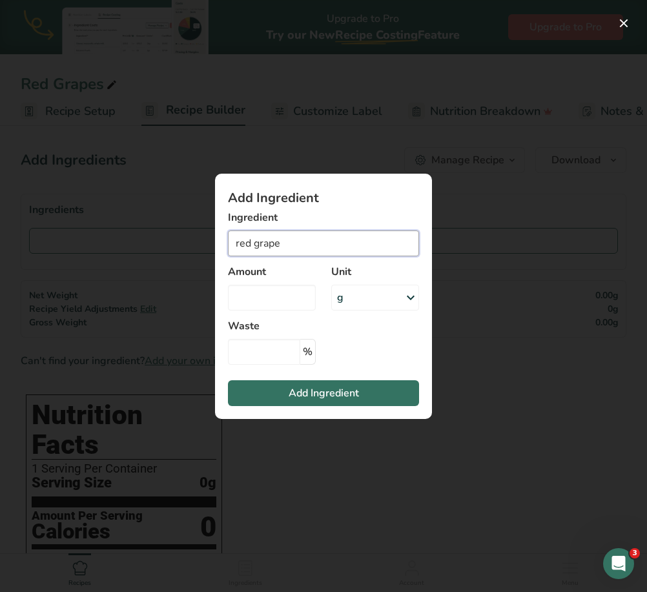
click at [332, 245] on input "red grape" at bounding box center [323, 243] width 191 height 26
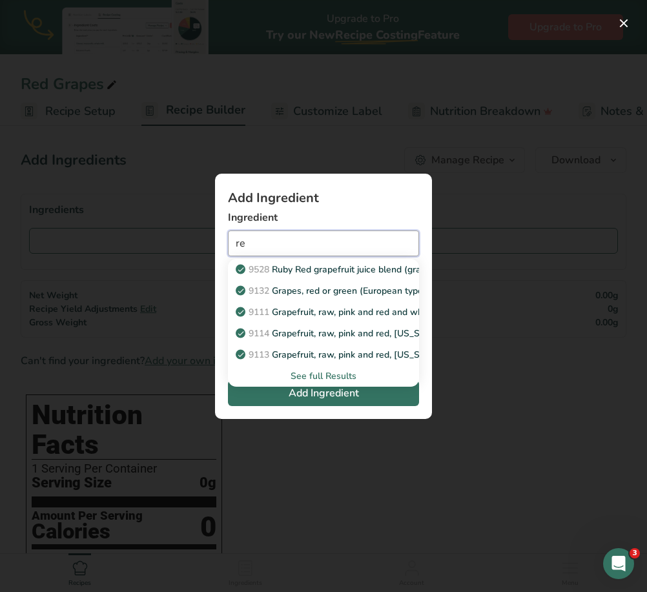
type input "r"
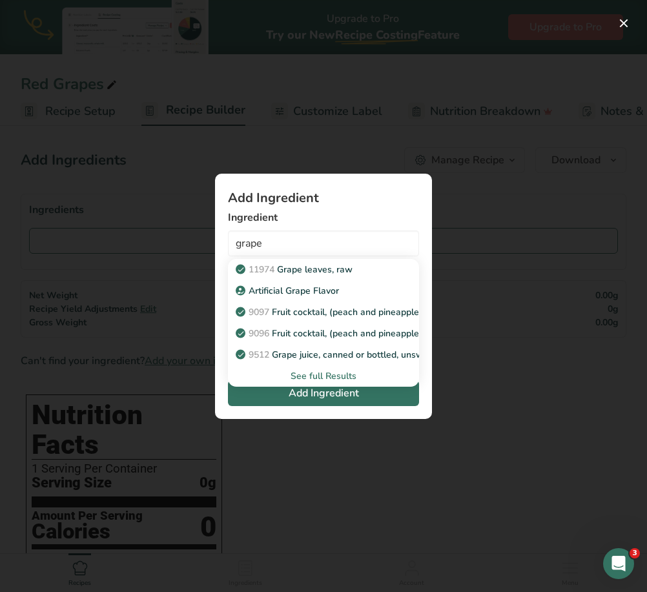
click at [334, 375] on div "See full Results" at bounding box center [323, 376] width 170 height 14
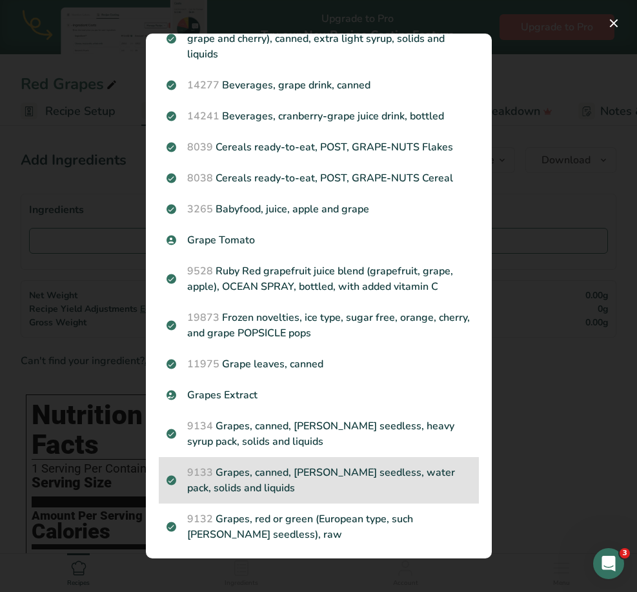
scroll to position [904, 0]
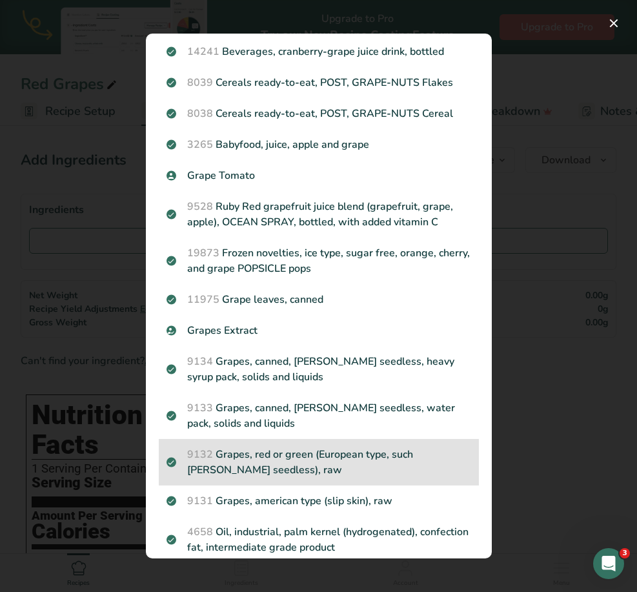
click at [327, 462] on p "9132 Grapes, red or green (European type, such [PERSON_NAME] seedless), raw" at bounding box center [319, 462] width 305 height 31
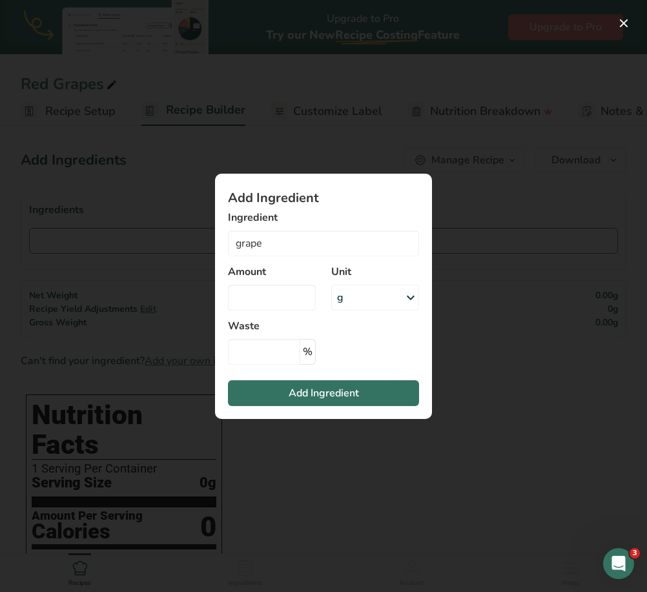
type input "Grapes, red or green (European type, such [PERSON_NAME] seedless), raw"
click at [278, 295] on input "Add ingredient modal" at bounding box center [272, 298] width 88 height 26
type input "2"
click at [397, 303] on div "g" at bounding box center [375, 298] width 88 height 26
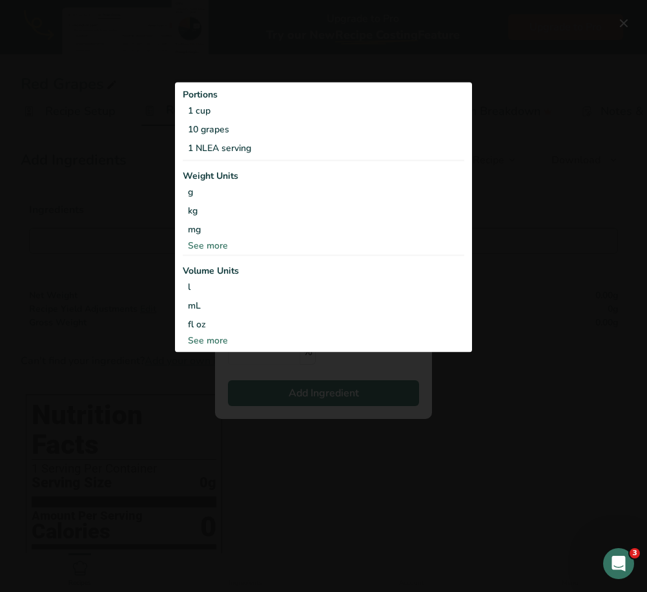
click at [202, 245] on div "See more" at bounding box center [323, 246] width 281 height 14
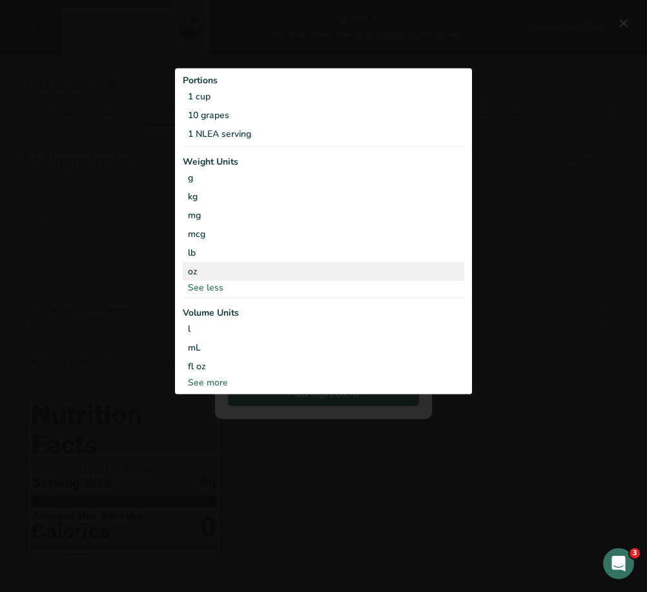
click at [203, 275] on div "oz" at bounding box center [323, 271] width 281 height 19
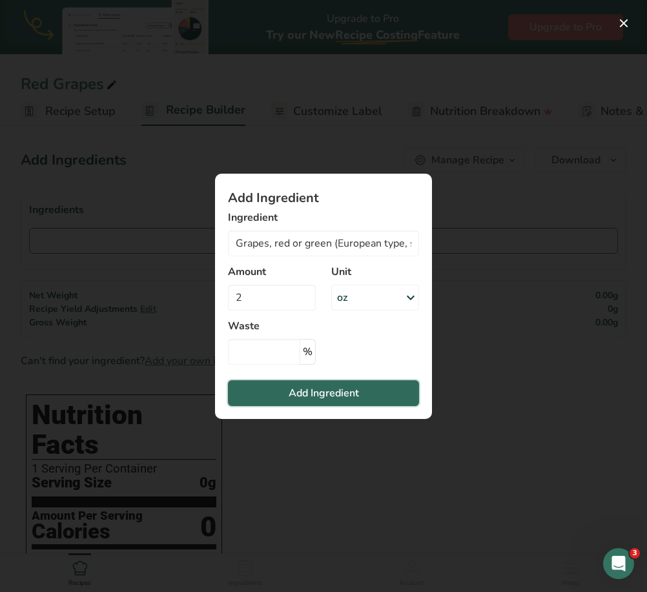
click at [394, 388] on button "Add Ingredient" at bounding box center [323, 393] width 191 height 26
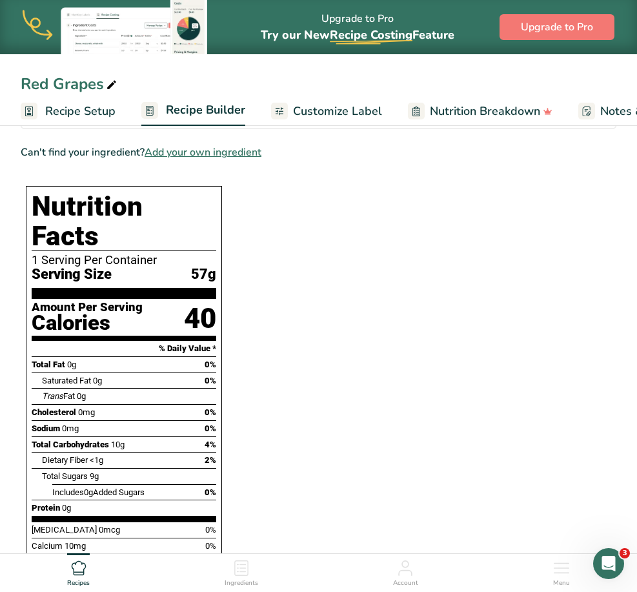
scroll to position [0, 0]
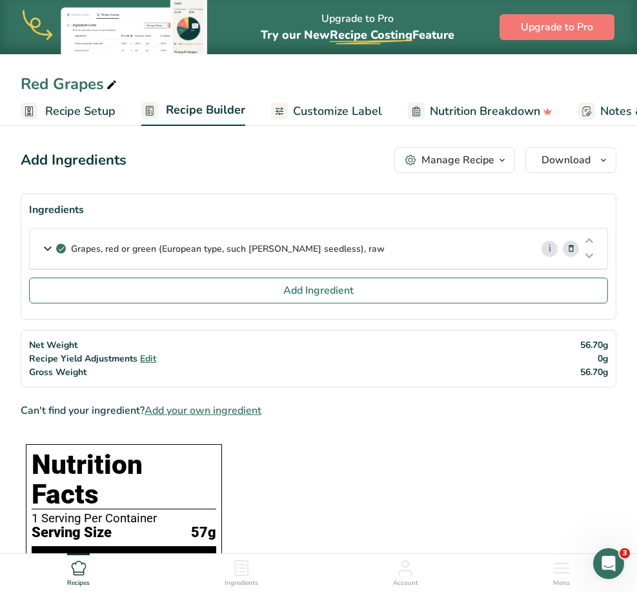
click at [340, 120] on link "Customize Label" at bounding box center [326, 111] width 111 height 29
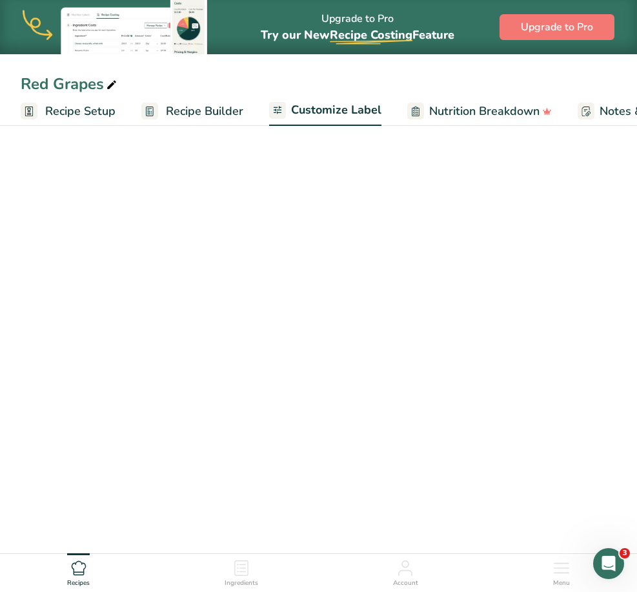
scroll to position [0, 240]
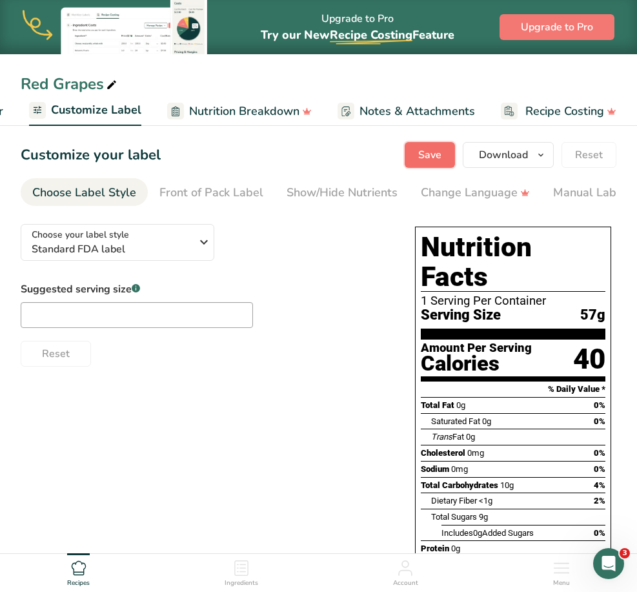
click at [422, 154] on span "Save" at bounding box center [429, 154] width 23 height 15
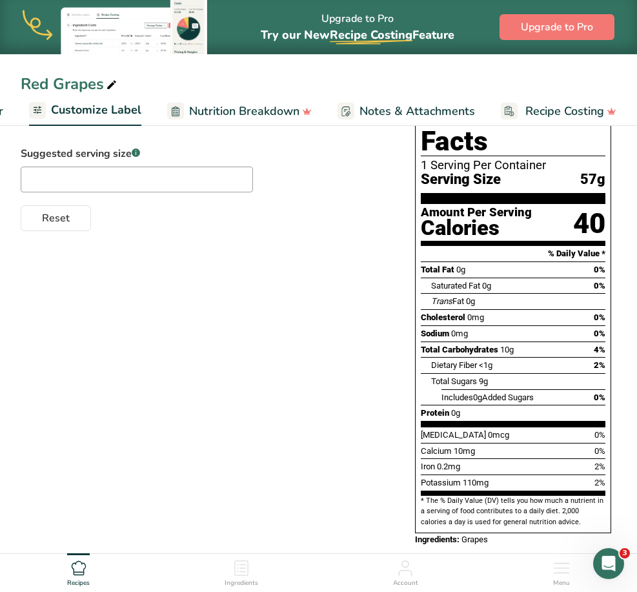
scroll to position [0, 0]
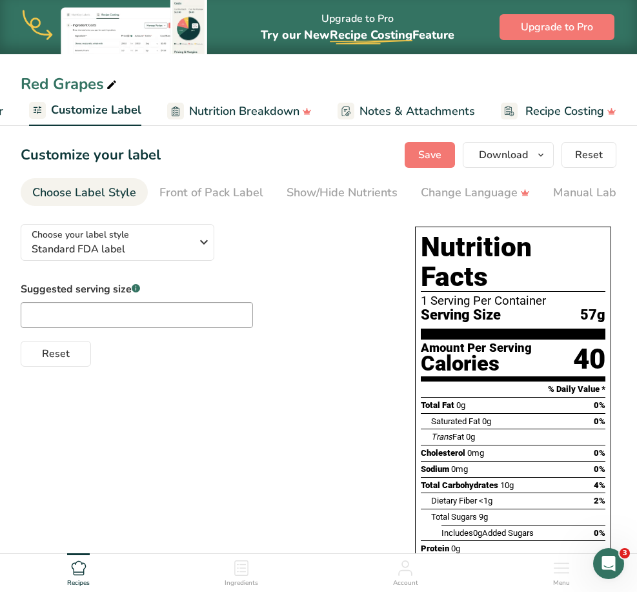
click at [249, 575] on icon at bounding box center [241, 567] width 15 height 15
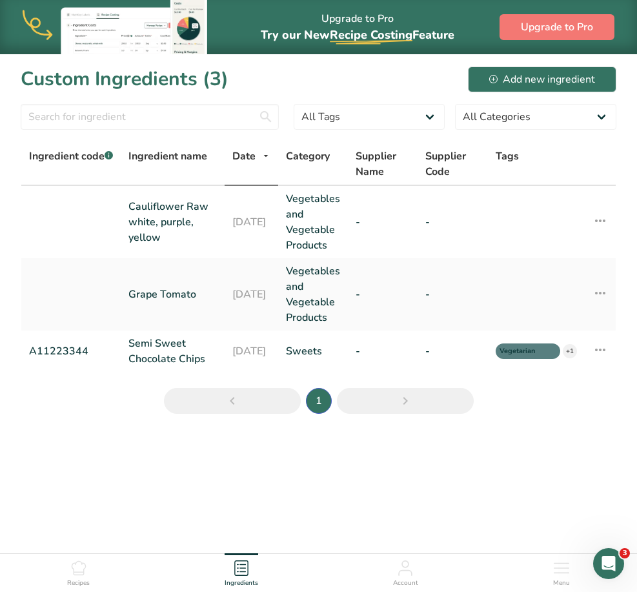
click at [92, 566] on ul "Recipes Ingredients Account Menu" at bounding box center [318, 571] width 637 height 35
click at [83, 572] on icon at bounding box center [79, 568] width 14 height 14
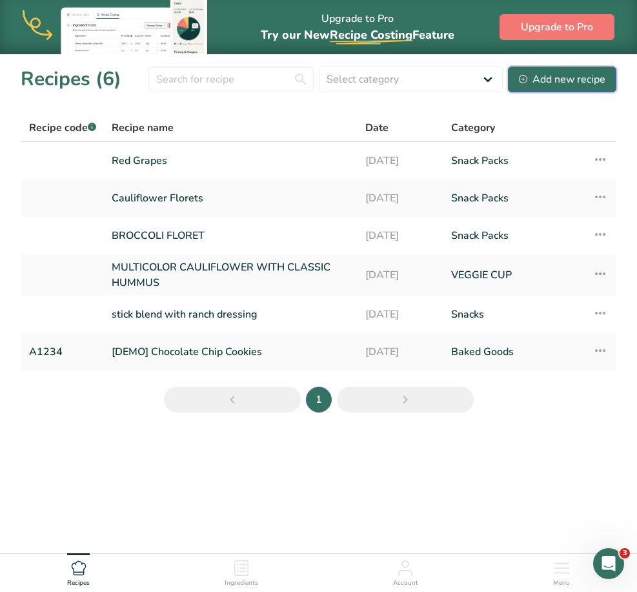
click at [559, 82] on div "Add new recipe" at bounding box center [562, 79] width 87 height 15
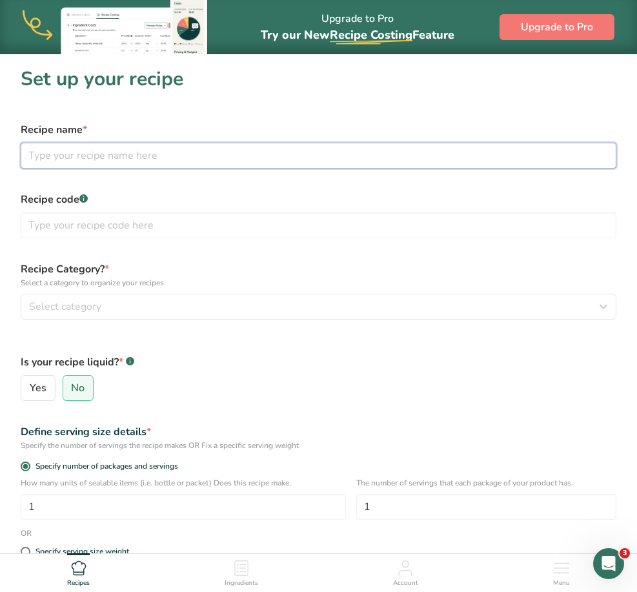
click at [92, 147] on input "text" at bounding box center [319, 156] width 596 height 26
type input "Green Apple Camarel"
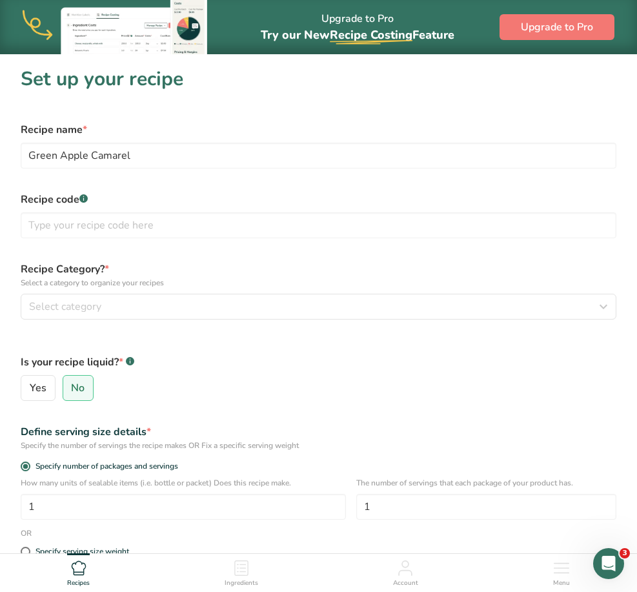
click at [134, 322] on div "Recipe Category? * Select a category to organize your recipes Select category S…" at bounding box center [318, 291] width 611 height 74
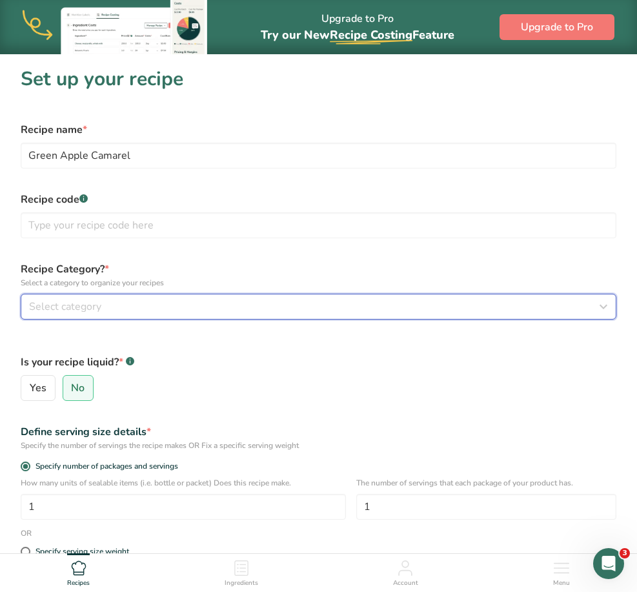
click at [136, 311] on div "Select category" at bounding box center [314, 306] width 571 height 15
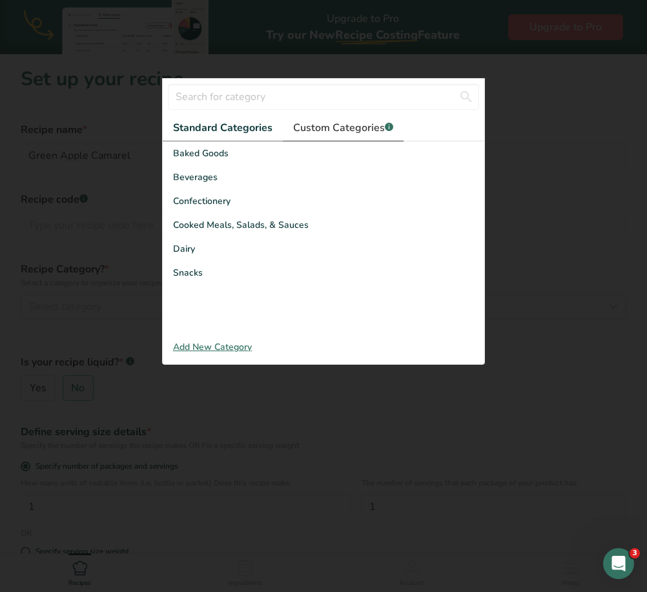
click at [310, 127] on span "Custom Categories .a-a{fill:#347362;}.b-a{fill:#fff;}" at bounding box center [343, 127] width 100 height 15
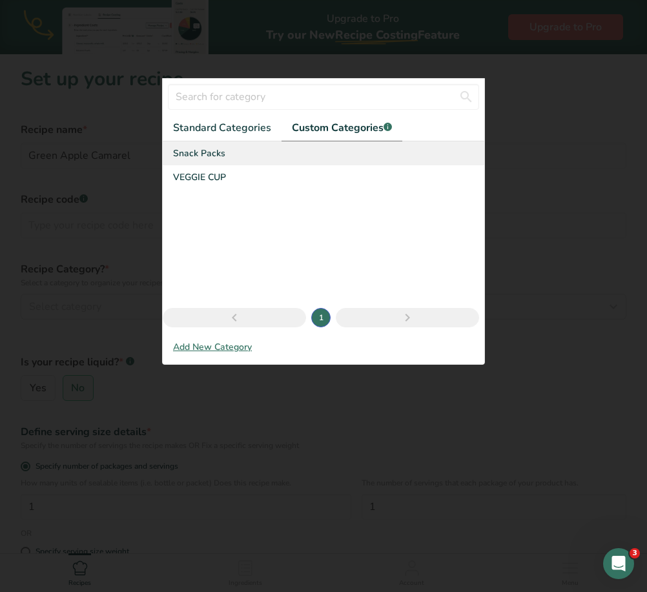
click at [218, 154] on span "Snack Packs" at bounding box center [199, 154] width 52 height 14
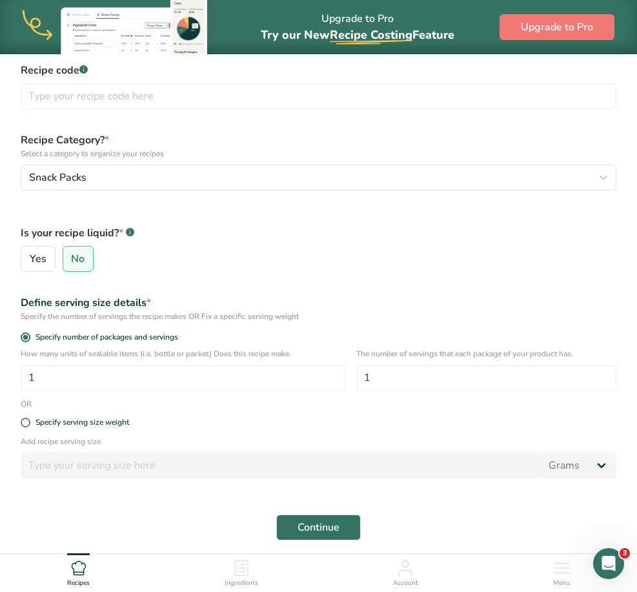
scroll to position [194, 0]
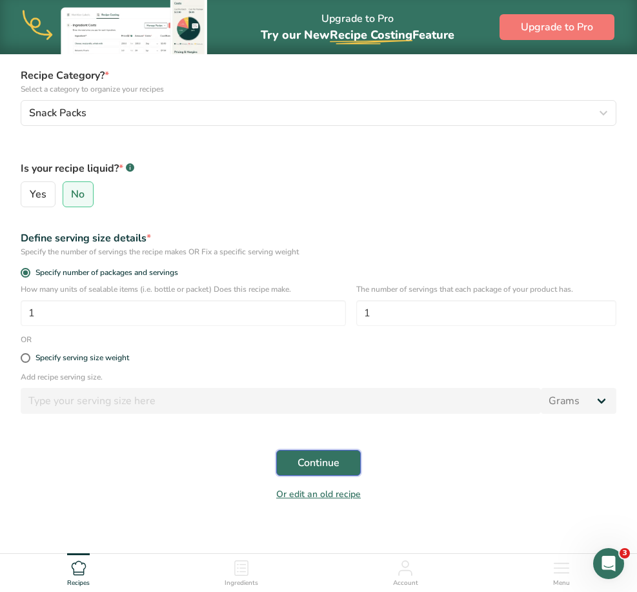
click at [356, 453] on button "Continue" at bounding box center [318, 463] width 85 height 26
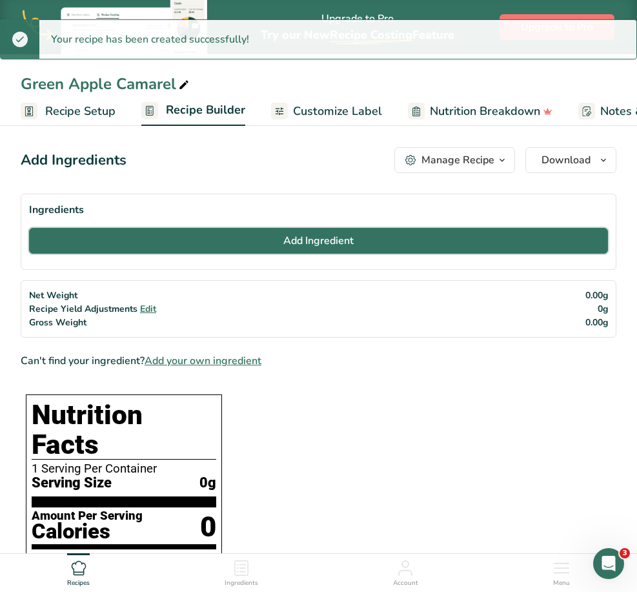
click at [392, 238] on button "Add Ingredient" at bounding box center [318, 241] width 579 height 26
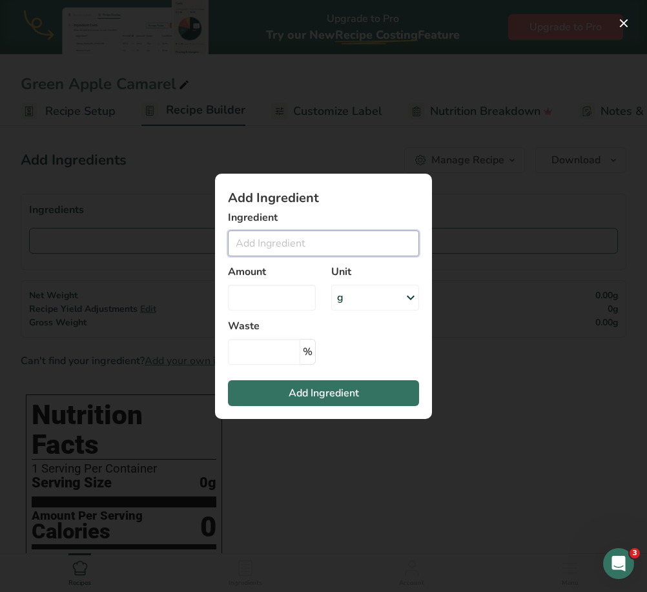
click at [338, 252] on input "Add ingredient modal" at bounding box center [323, 243] width 191 height 26
type input "g"
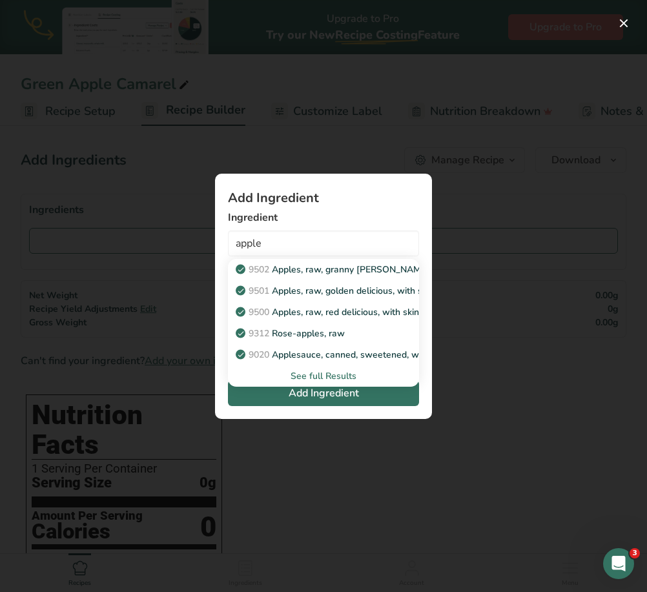
click at [320, 376] on div "See full Results" at bounding box center [323, 376] width 170 height 14
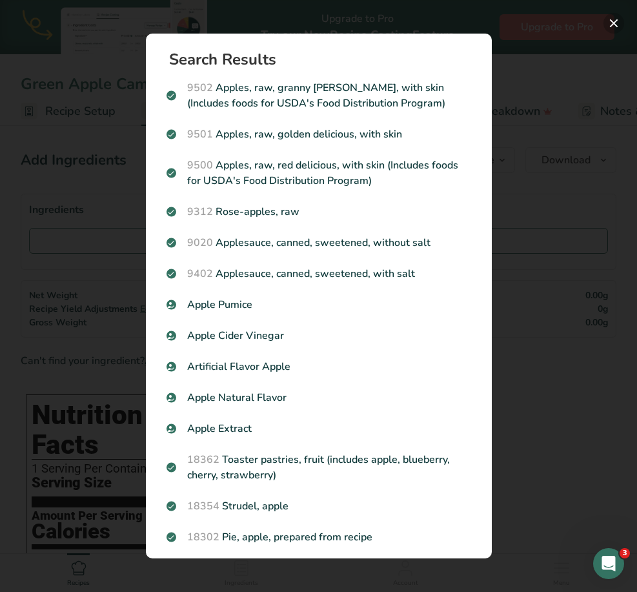
click at [604, 23] on button "Search results modal" at bounding box center [614, 23] width 21 height 21
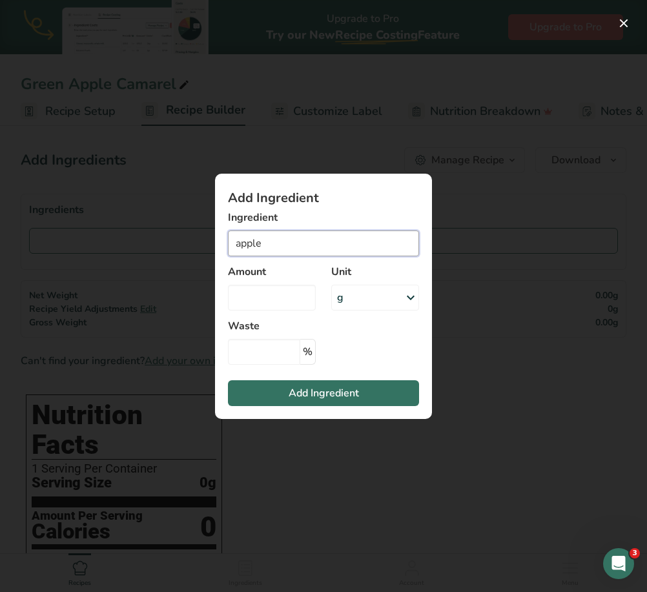
click at [322, 254] on input "apple" at bounding box center [323, 243] width 191 height 26
click at [237, 245] on input "apple" at bounding box center [323, 243] width 191 height 26
type input "Green Apple"
click at [291, 302] on input "Add ingredient modal" at bounding box center [272, 298] width 88 height 26
type input "2"
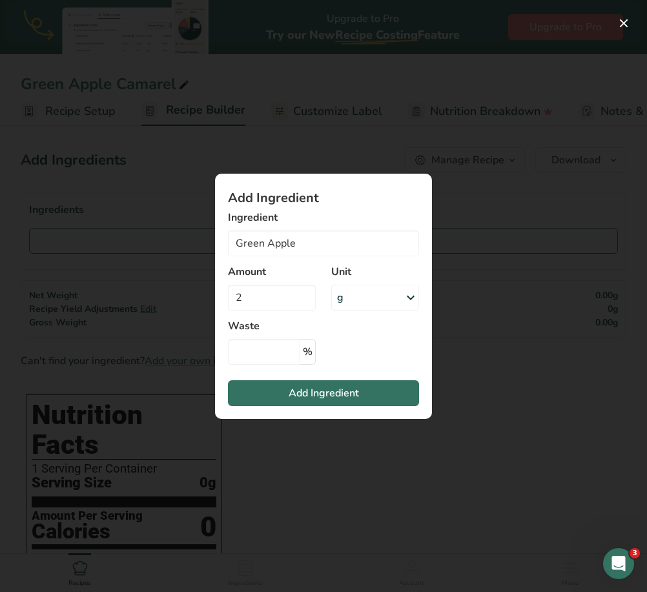
click at [356, 296] on div "g" at bounding box center [375, 298] width 88 height 26
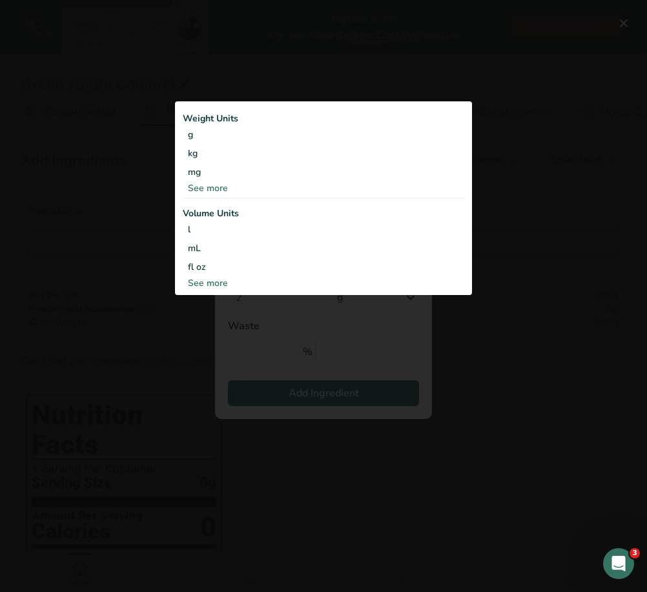
click at [207, 190] on div "See more" at bounding box center [323, 188] width 281 height 14
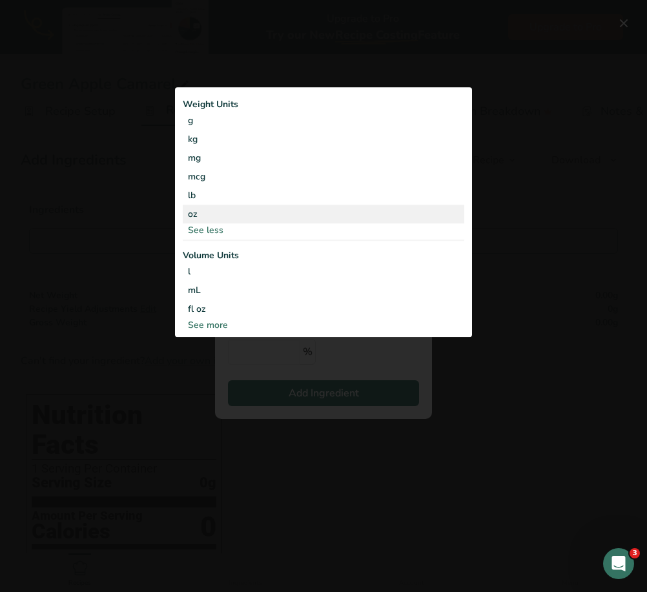
click at [199, 217] on div "oz" at bounding box center [323, 214] width 281 height 19
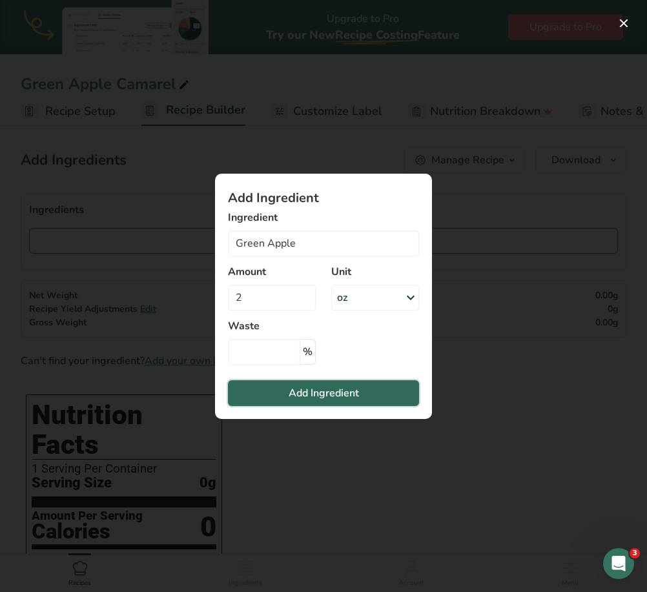
click at [352, 400] on span "Add Ingredient" at bounding box center [324, 392] width 70 height 15
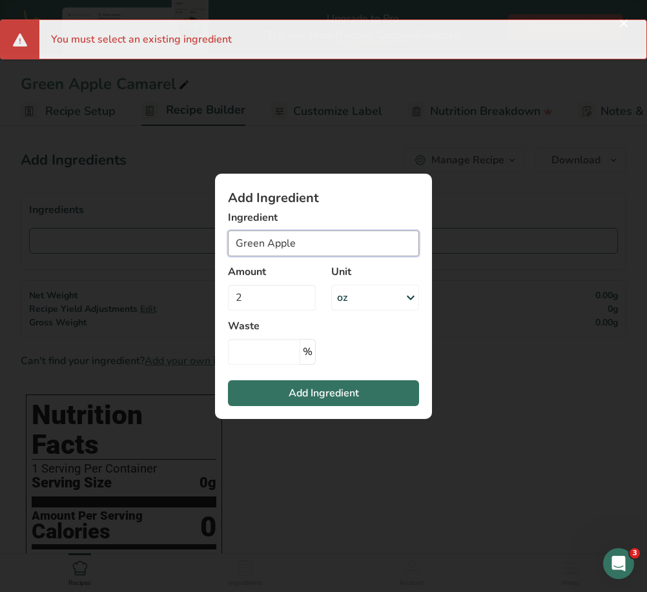
click at [291, 245] on input "Green Apple" at bounding box center [323, 243] width 191 height 26
click at [270, 240] on input "Green Apple" at bounding box center [323, 243] width 191 height 26
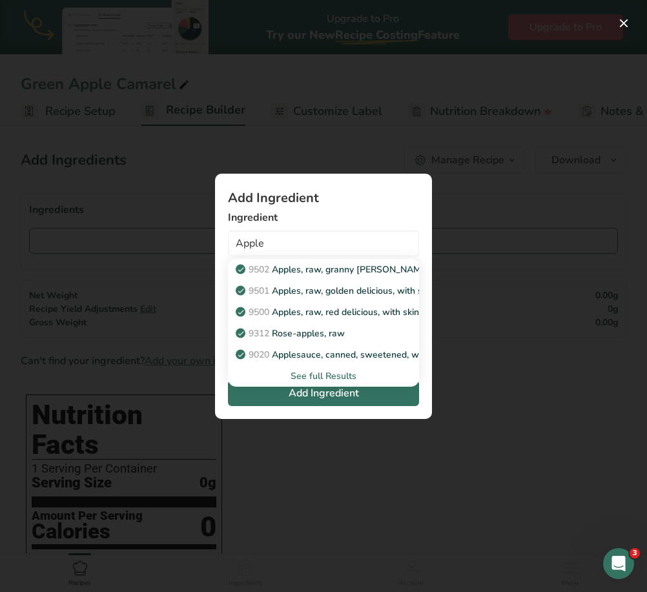
click at [333, 373] on div "See full Results" at bounding box center [323, 376] width 170 height 14
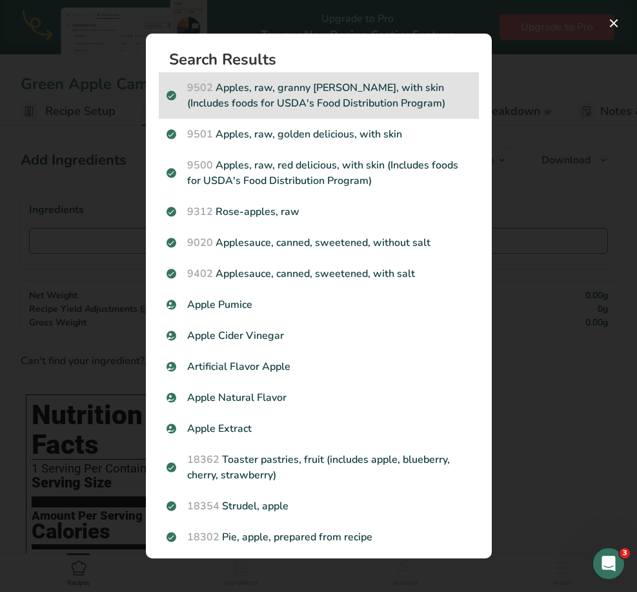
click at [274, 97] on p "9502 Apples, raw, granny [PERSON_NAME], with skin (Includes foods for USDA's Fo…" at bounding box center [319, 95] width 305 height 31
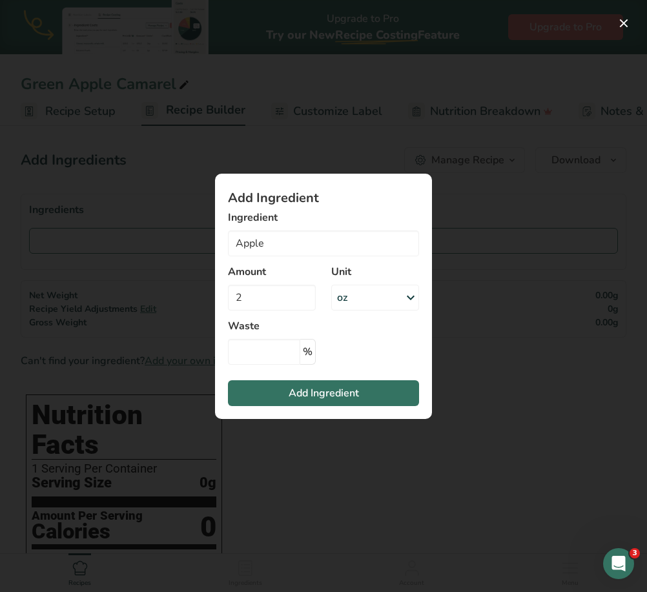
type input "Apples, raw, granny [PERSON_NAME], with skin (Includes foods for USDA's Food Di…"
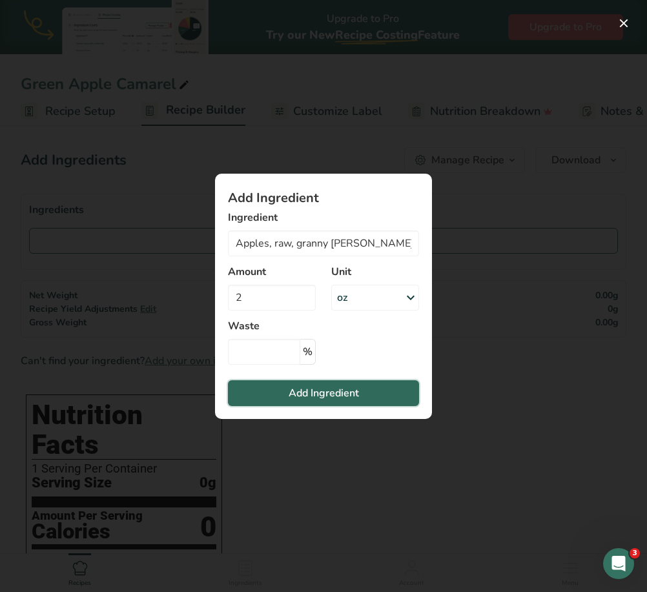
click at [329, 402] on button "Add Ingredient" at bounding box center [323, 393] width 191 height 26
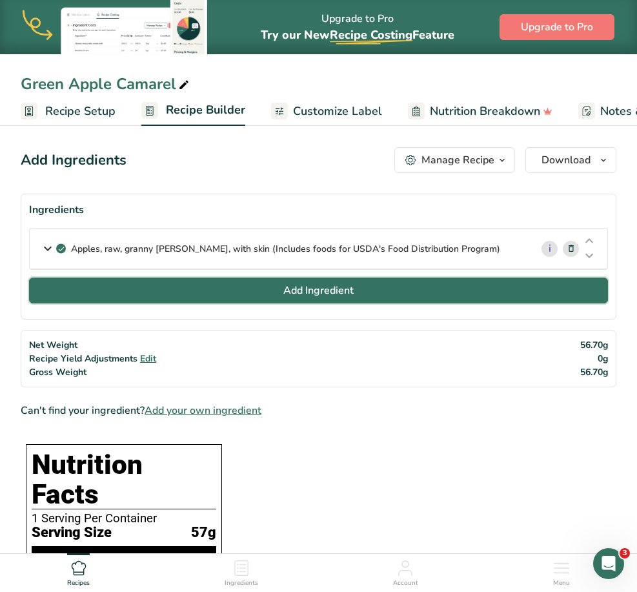
click at [289, 288] on span "Add Ingredient" at bounding box center [318, 290] width 70 height 15
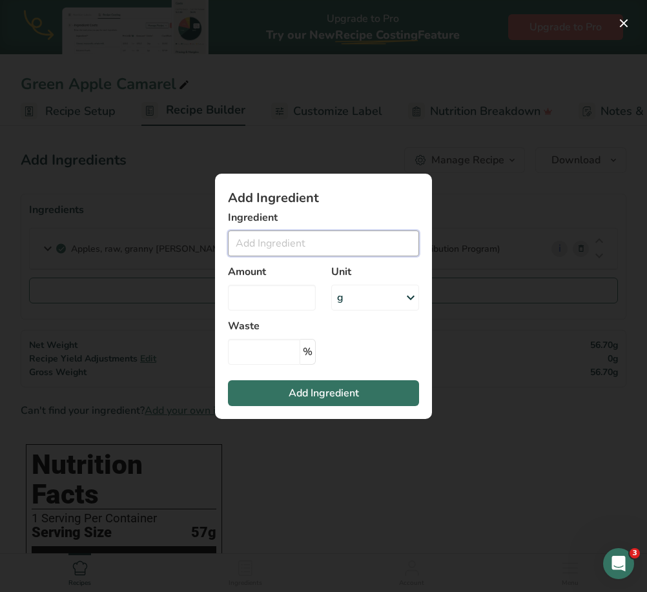
click at [300, 254] on input "Add ingredient modal" at bounding box center [323, 243] width 191 height 26
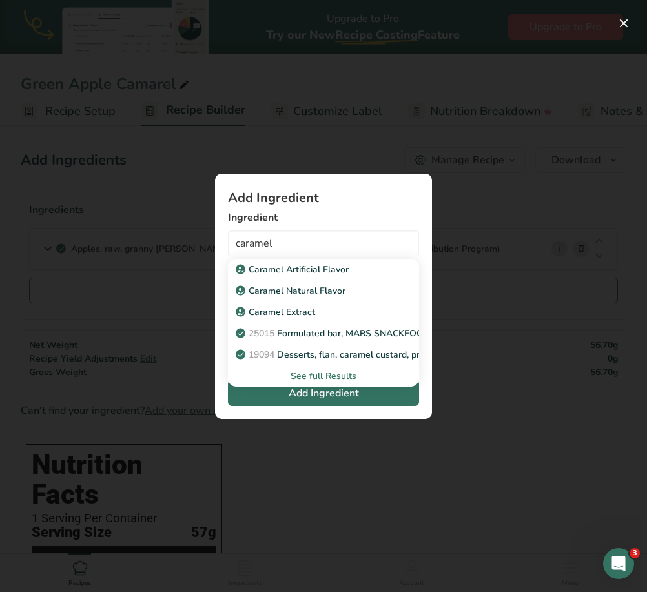
click at [345, 375] on div "See full Results" at bounding box center [323, 376] width 170 height 14
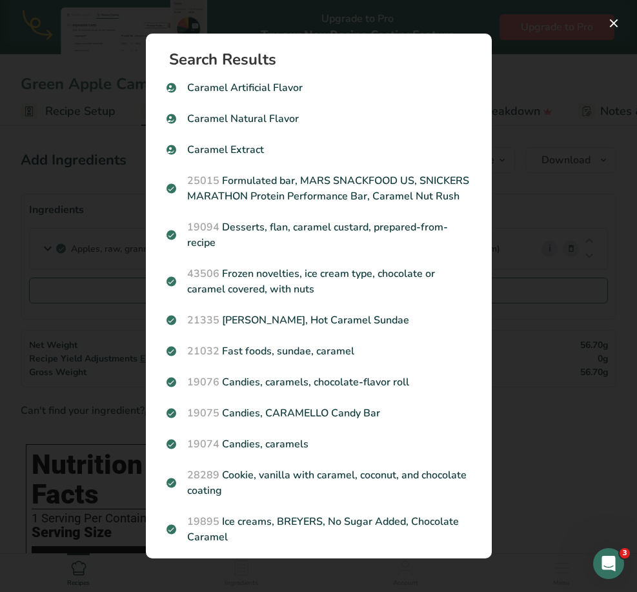
click at [465, 32] on div "Search Results Caramel Artificial Flavor Caramel Natural Flavor Caramel Extract…" at bounding box center [318, 296] width 387 height 566
click at [604, 22] on button "Search results modal" at bounding box center [614, 23] width 21 height 21
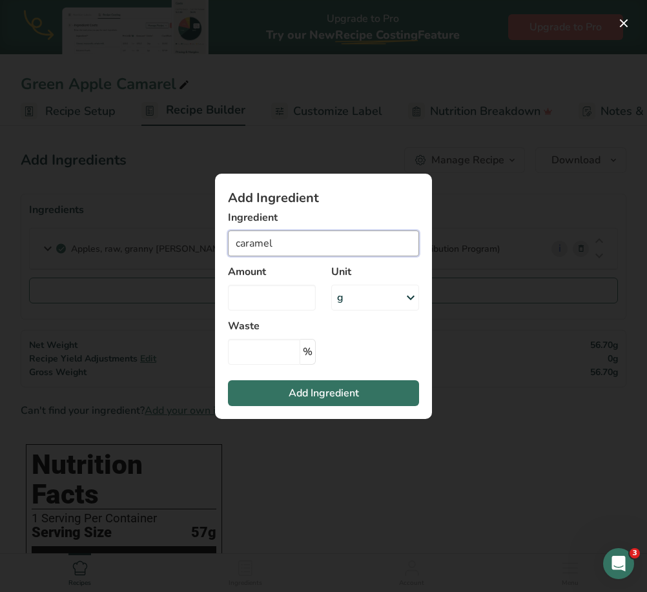
click at [322, 249] on input "caramel" at bounding box center [323, 243] width 191 height 26
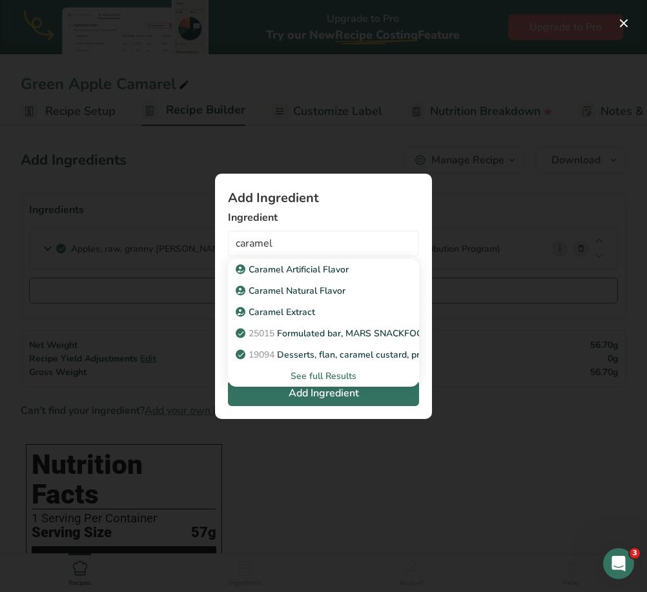
click at [342, 374] on div "See full Results" at bounding box center [323, 376] width 170 height 14
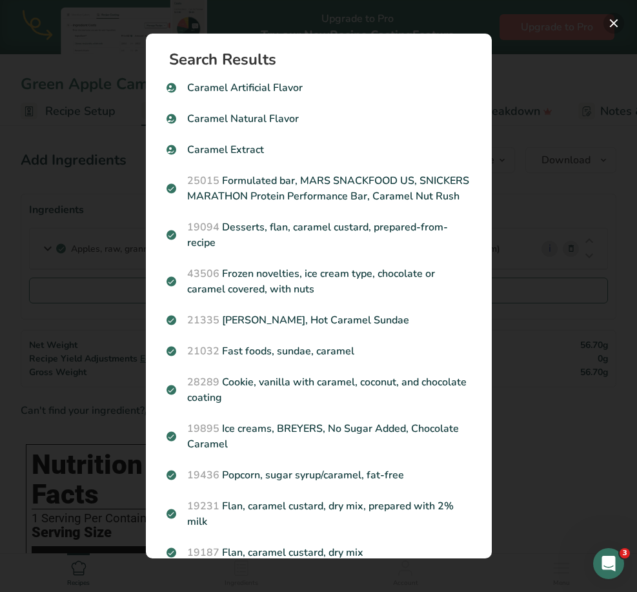
click at [604, 27] on button "Search results modal" at bounding box center [614, 23] width 21 height 21
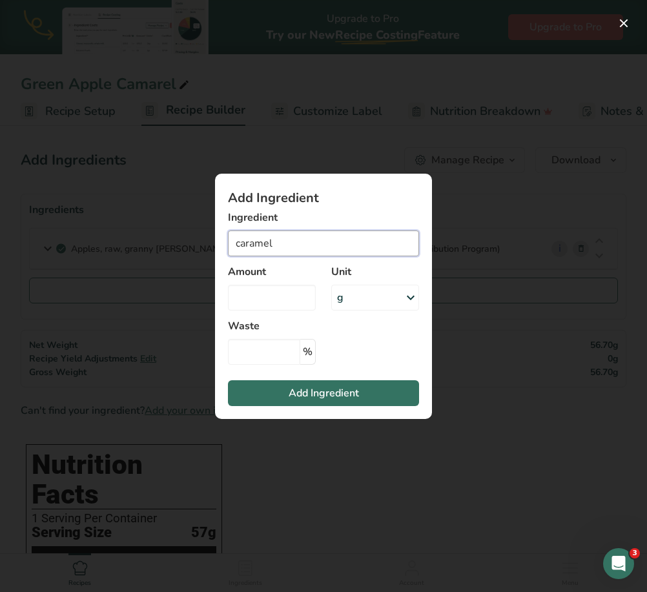
click at [344, 249] on input "caramel" at bounding box center [323, 243] width 191 height 26
click at [342, 254] on input "caramel" at bounding box center [323, 243] width 191 height 26
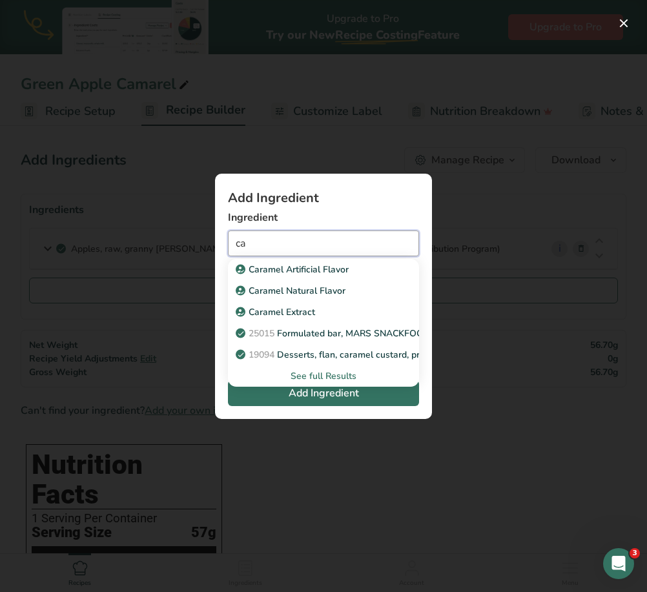
type input "c"
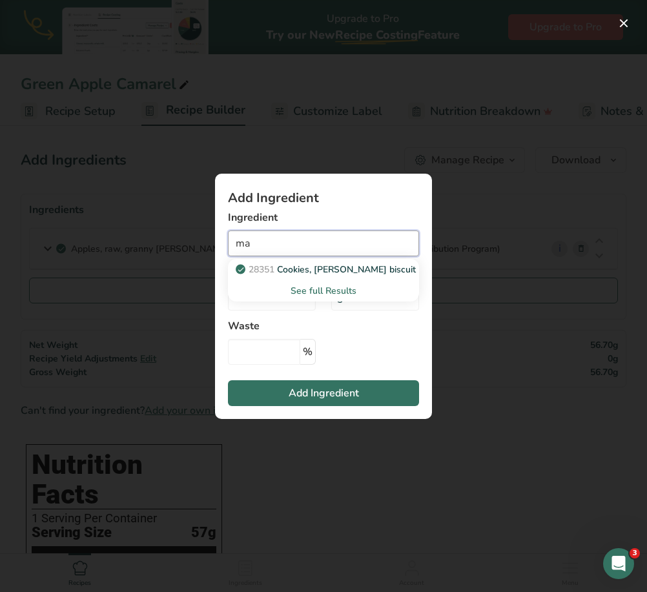
type input "m"
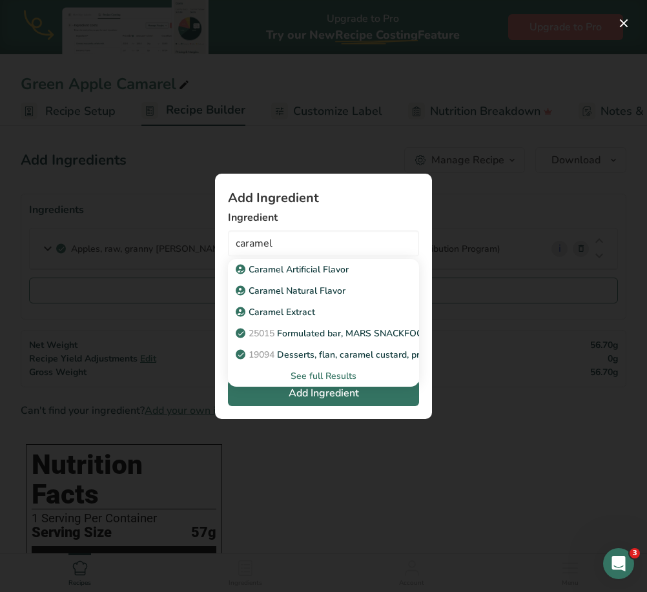
click at [344, 377] on div "See full Results" at bounding box center [323, 376] width 170 height 14
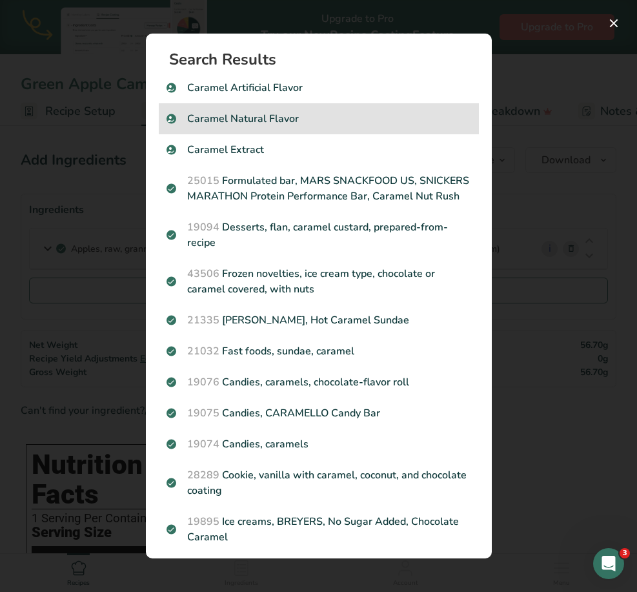
click at [314, 118] on p "Caramel Natural Flavor" at bounding box center [319, 118] width 305 height 15
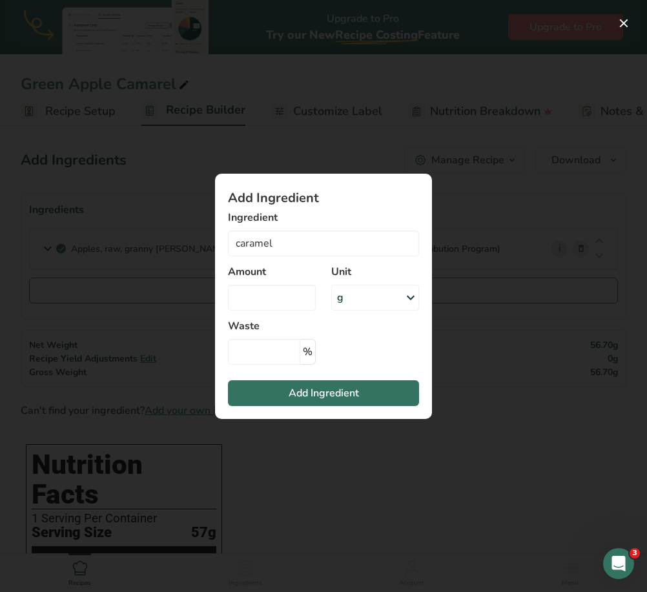
type input "Caramel Natural Flavor"
click at [285, 291] on input "Add ingredient modal" at bounding box center [272, 298] width 88 height 26
click at [393, 295] on div "g" at bounding box center [375, 298] width 88 height 26
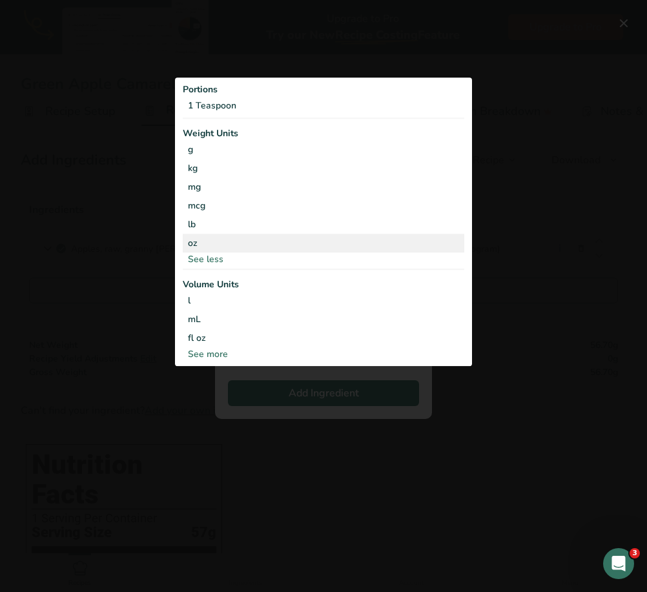
click at [206, 238] on div "oz" at bounding box center [323, 243] width 281 height 19
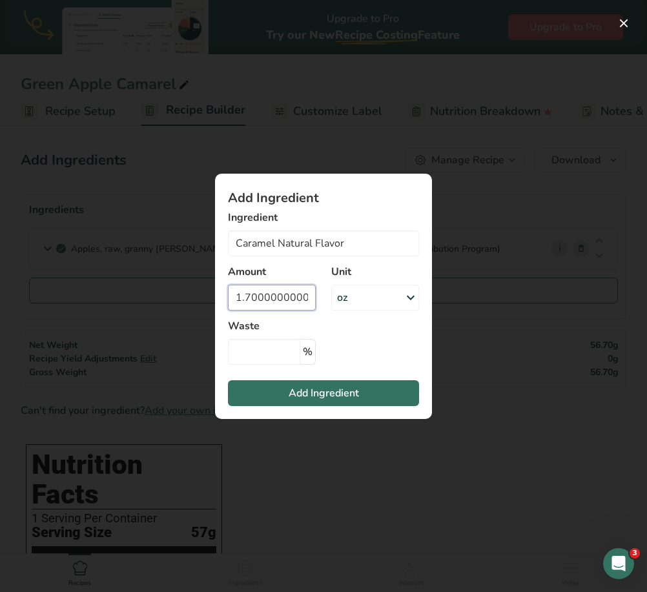
click at [301, 298] on input "1.70000000001" at bounding box center [272, 298] width 88 height 26
drag, startPoint x: 300, startPoint y: 298, endPoint x: 264, endPoint y: 294, distance: 36.4
click at [264, 294] on input "1.70000000001" at bounding box center [272, 298] width 88 height 26
click at [283, 300] on input "1.7001" at bounding box center [272, 298] width 88 height 26
type input "1.7"
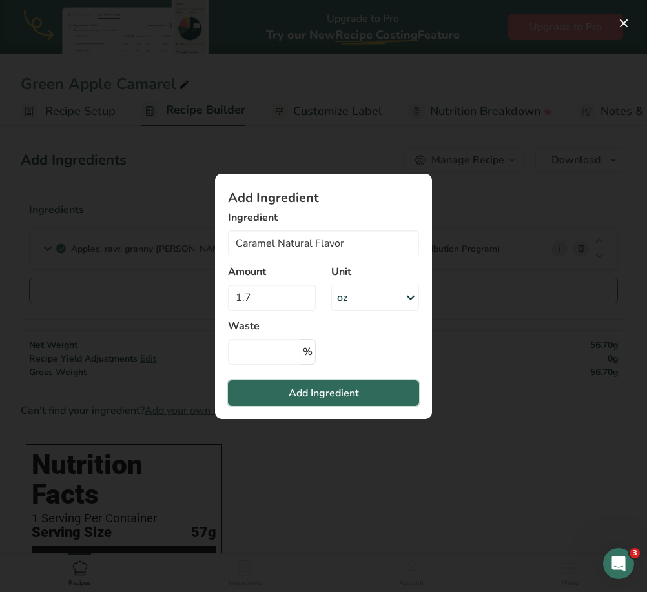
click at [324, 383] on button "Add Ingredient" at bounding box center [323, 393] width 191 height 26
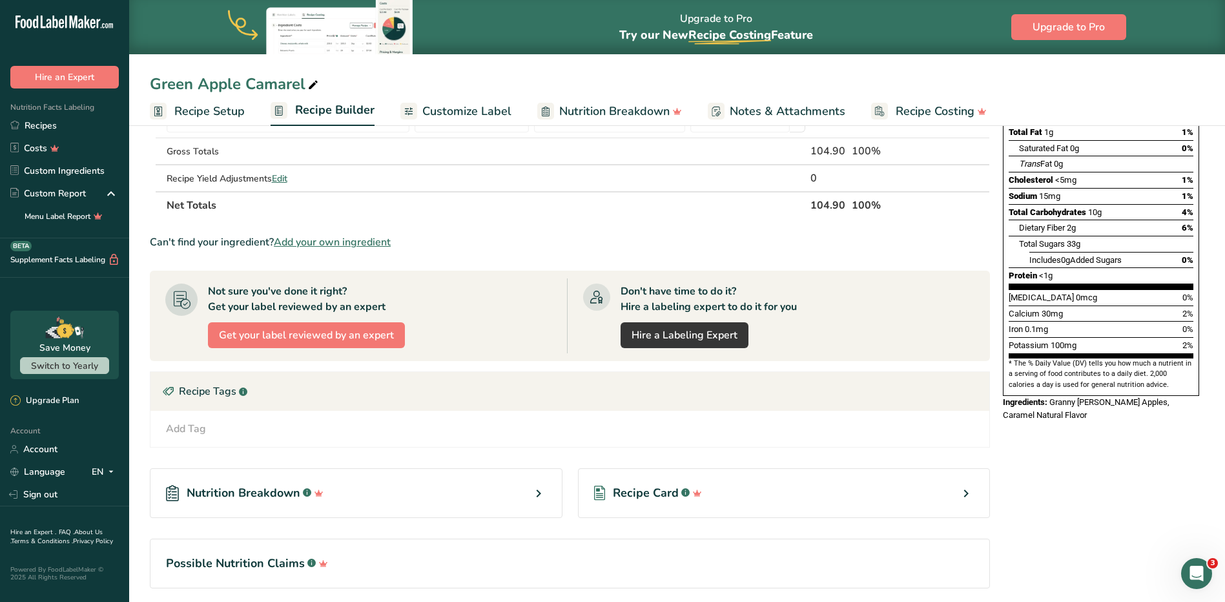
scroll to position [242, 0]
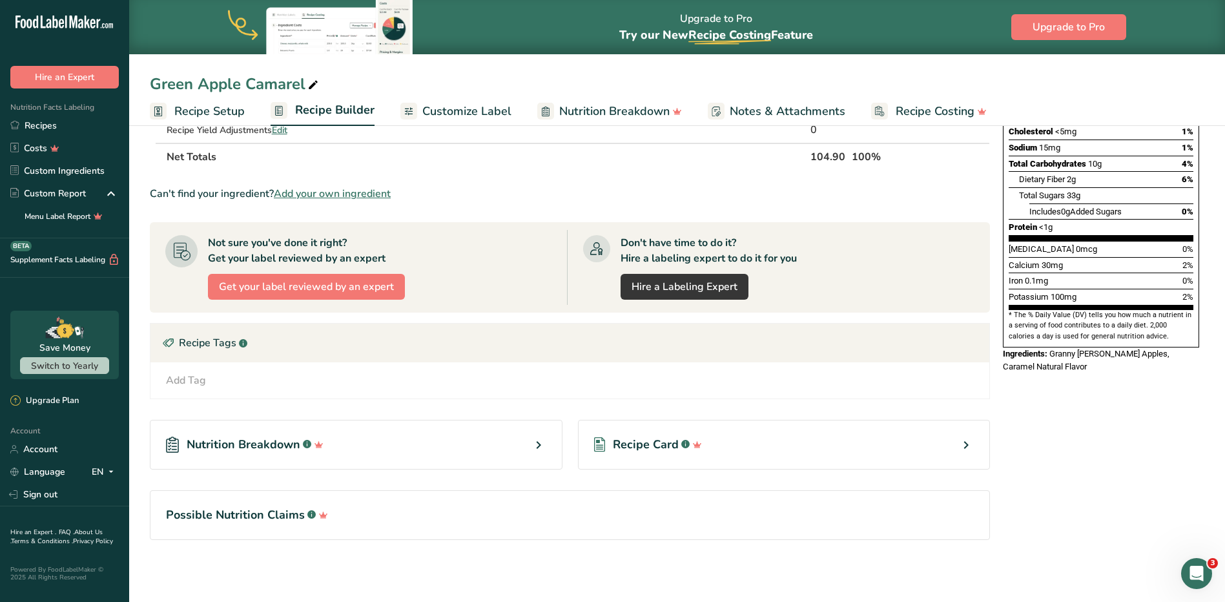
click at [510, 453] on div "Nutrition Breakdown .a-a{fill:#347362;}.b-a{fill:#fff;}" at bounding box center [356, 445] width 413 height 50
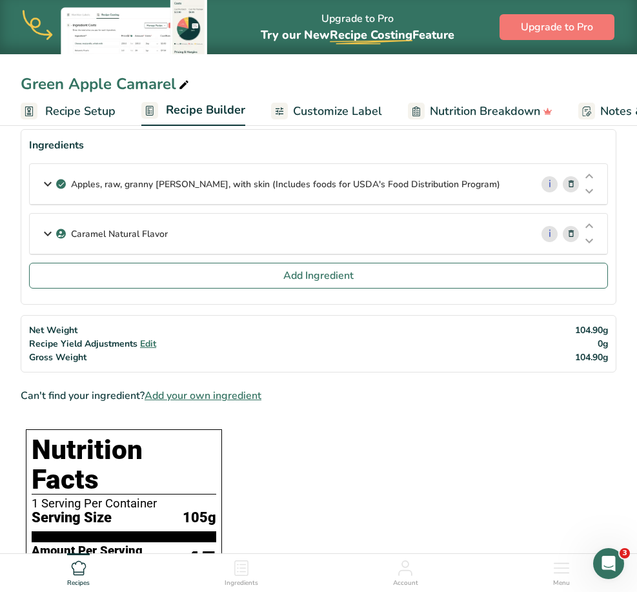
scroll to position [0, 0]
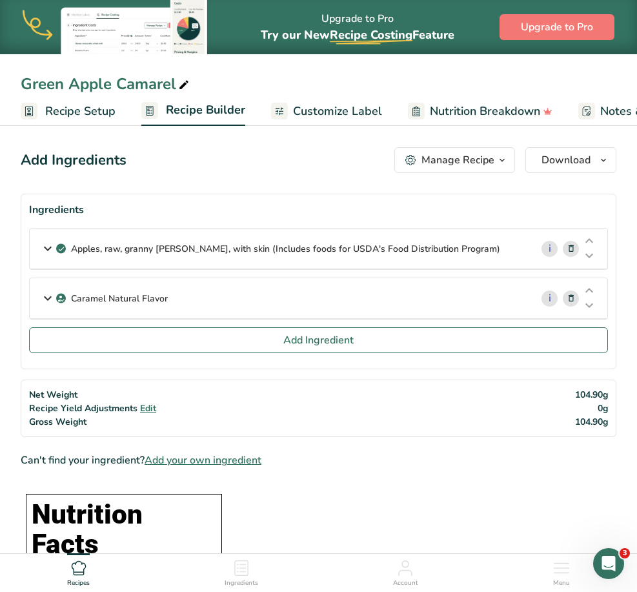
click at [367, 107] on span "Customize Label" at bounding box center [337, 111] width 89 height 17
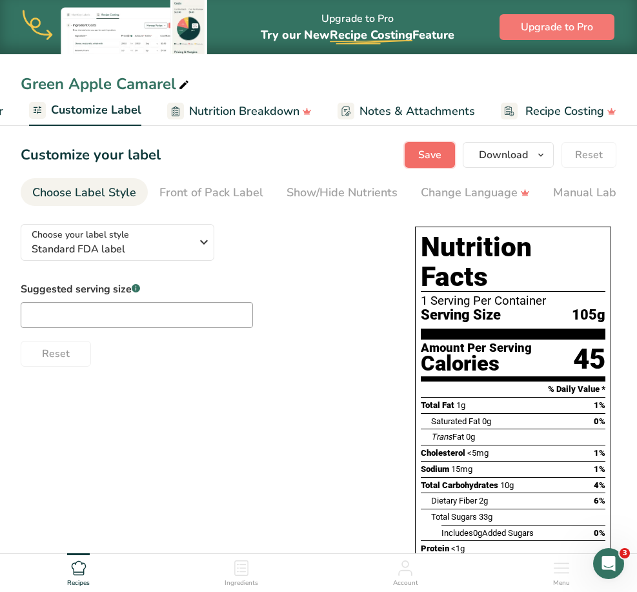
click at [438, 152] on span "Save" at bounding box center [429, 154] width 23 height 15
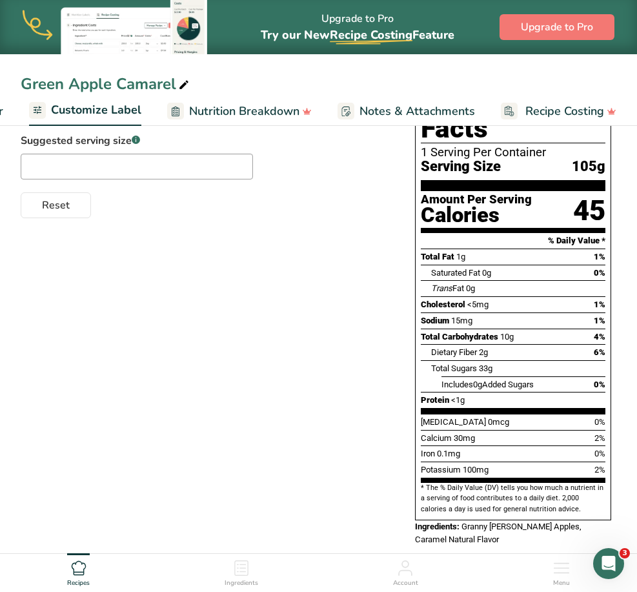
click at [85, 575] on icon at bounding box center [79, 568] width 14 height 14
click at [85, 574] on icon at bounding box center [78, 567] width 15 height 15
click at [227, 572] on ul "Recipes Ingredients Account Menu" at bounding box center [318, 571] width 637 height 35
click at [245, 571] on icon at bounding box center [241, 567] width 15 height 15
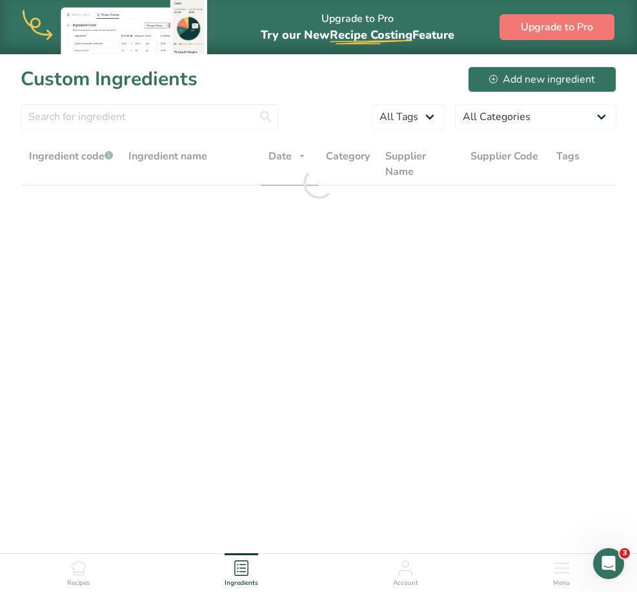
click at [87, 569] on icon at bounding box center [78, 567] width 15 height 15
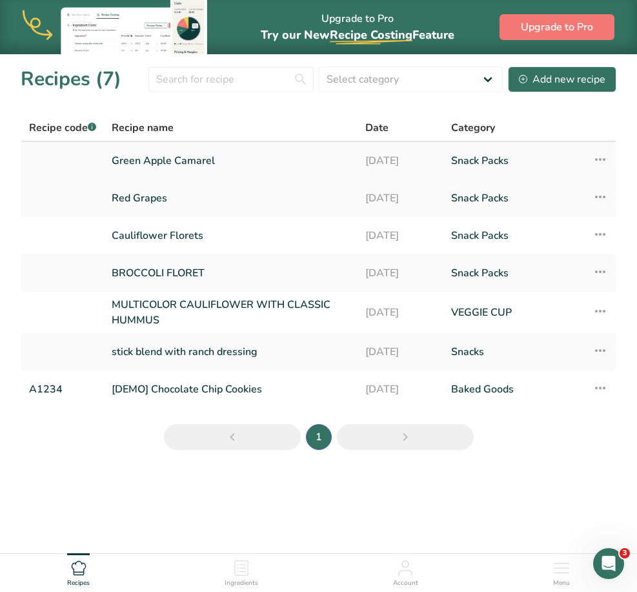
click at [197, 158] on link "Green Apple Camarel" at bounding box center [231, 160] width 238 height 27
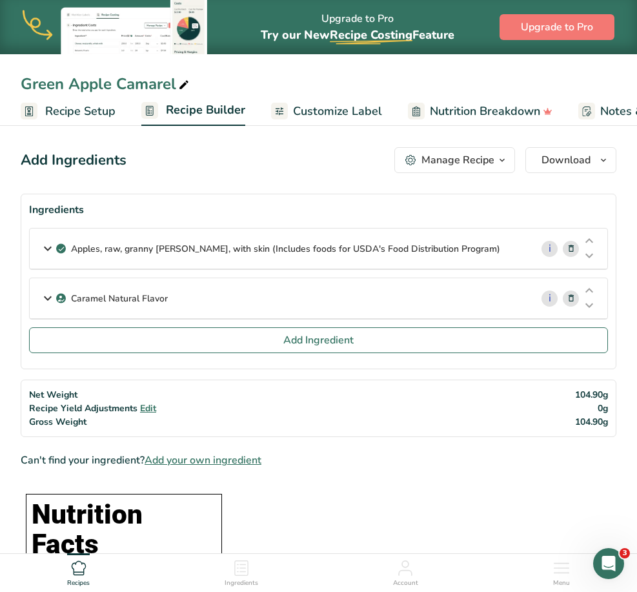
click at [295, 114] on span "Customize Label" at bounding box center [337, 111] width 89 height 17
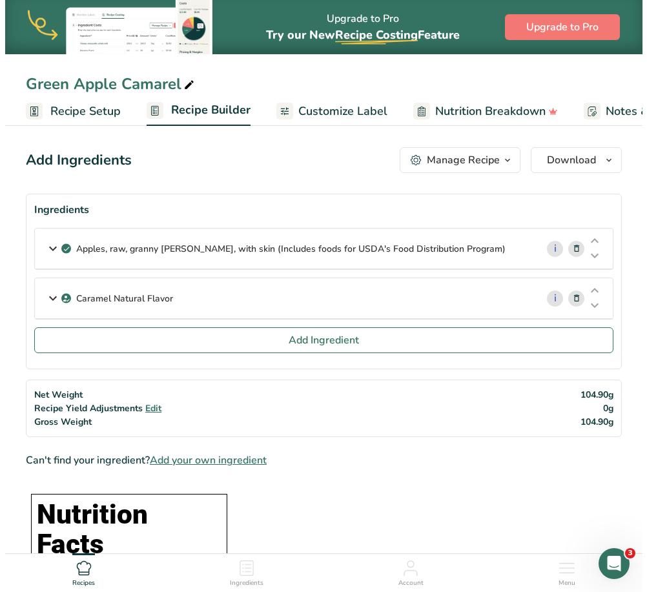
scroll to position [0, 240]
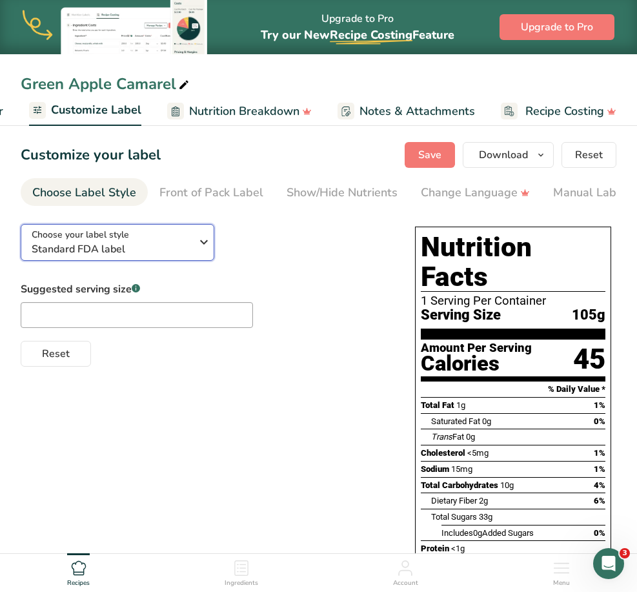
click at [180, 249] on span "Standard FDA label" at bounding box center [114, 248] width 165 height 15
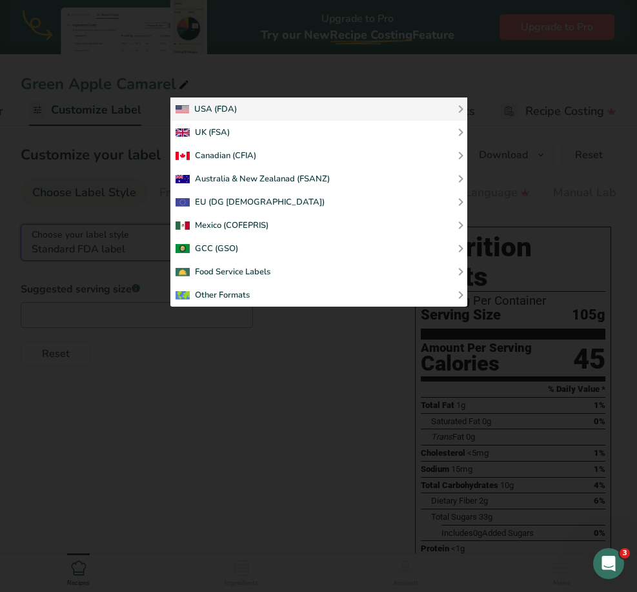
scroll to position [0, 230]
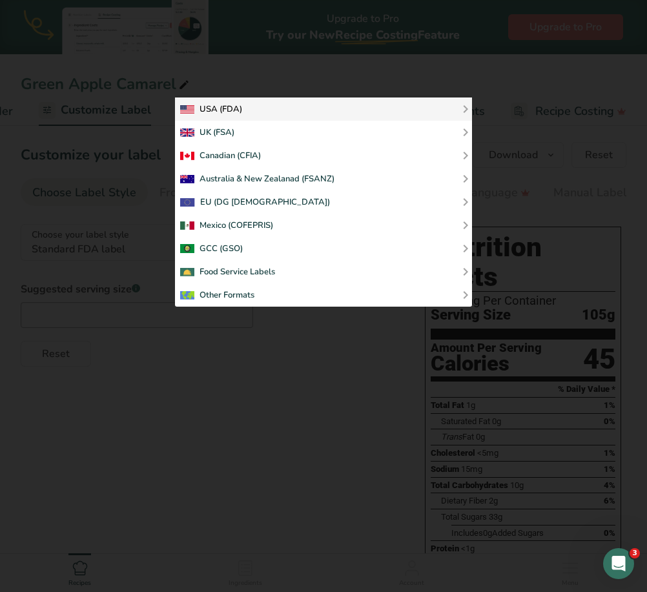
click at [261, 105] on div "USA (FDA)" at bounding box center [323, 108] width 287 height 15
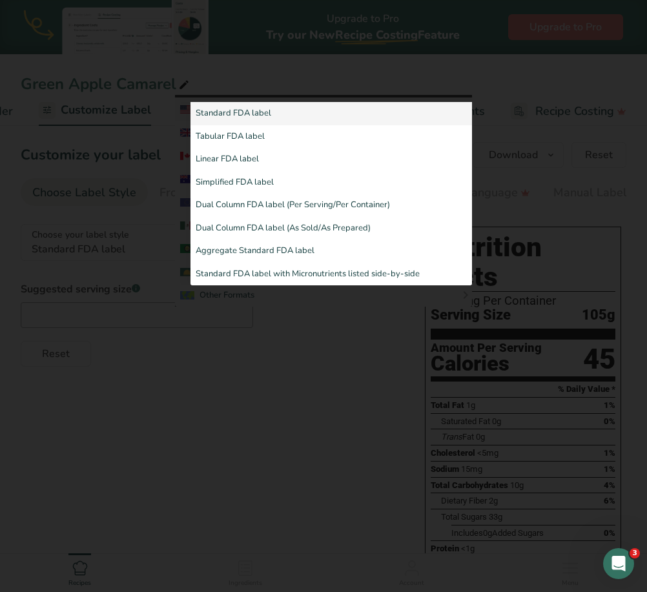
click at [225, 319] on div at bounding box center [323, 296] width 647 height 592
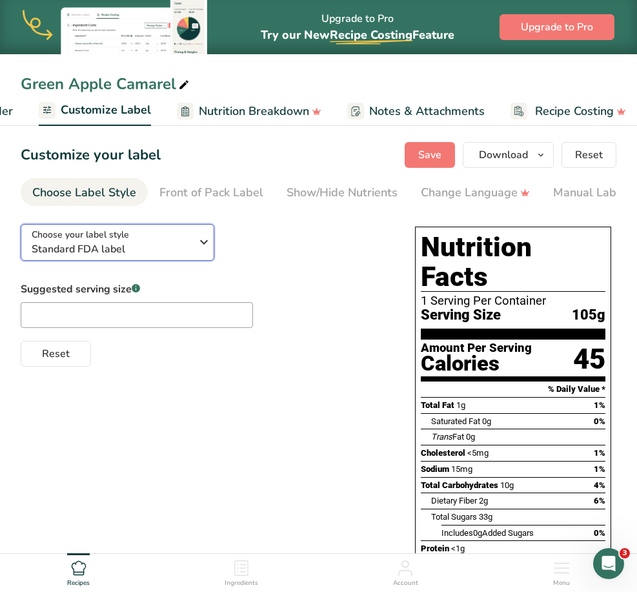
click at [166, 242] on div "Choose your label style Standard FDA label" at bounding box center [114, 242] width 165 height 29
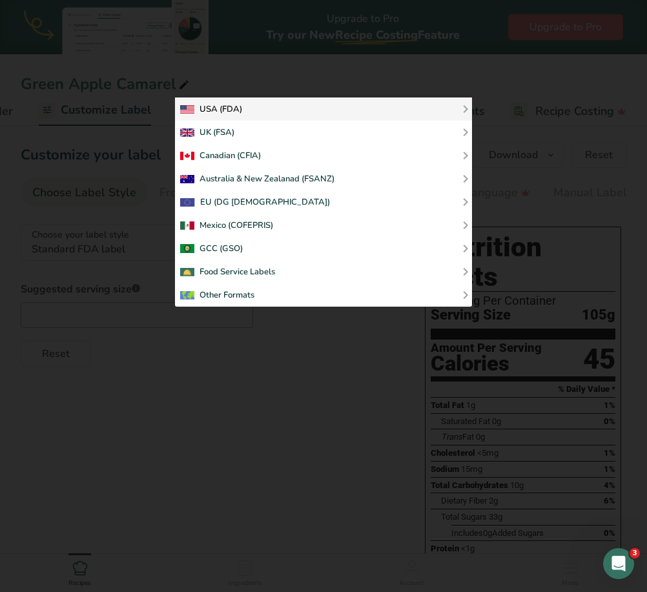
click at [205, 101] on div "USA (FDA)" at bounding box center [211, 108] width 62 height 15
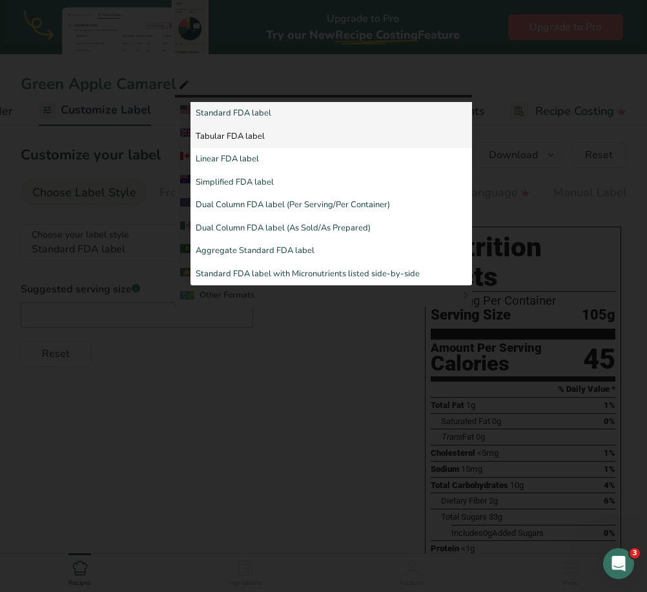
click at [254, 132] on link "Tabular FDA label" at bounding box center [330, 136] width 281 height 23
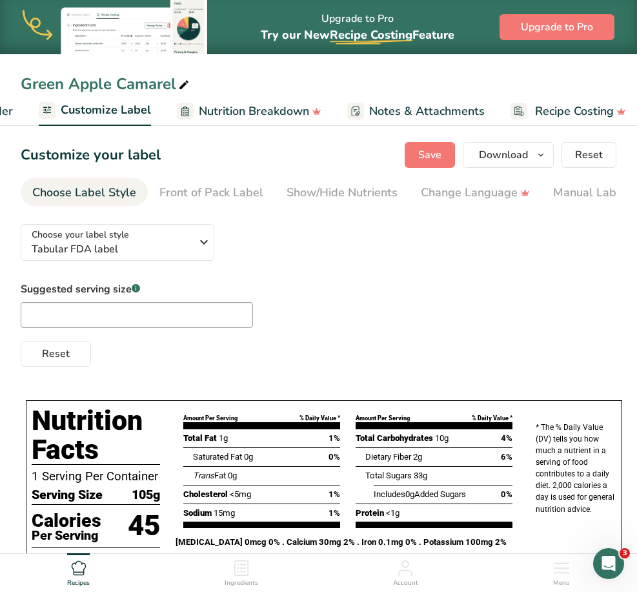
scroll to position [63, 0]
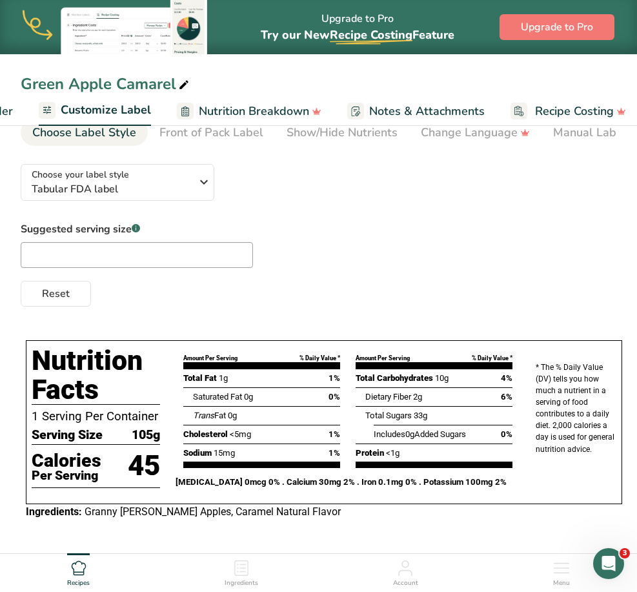
click at [84, 578] on div "Recipes" at bounding box center [78, 570] width 23 height 35
click at [232, 564] on div "Ingredients" at bounding box center [242, 570] width 34 height 35
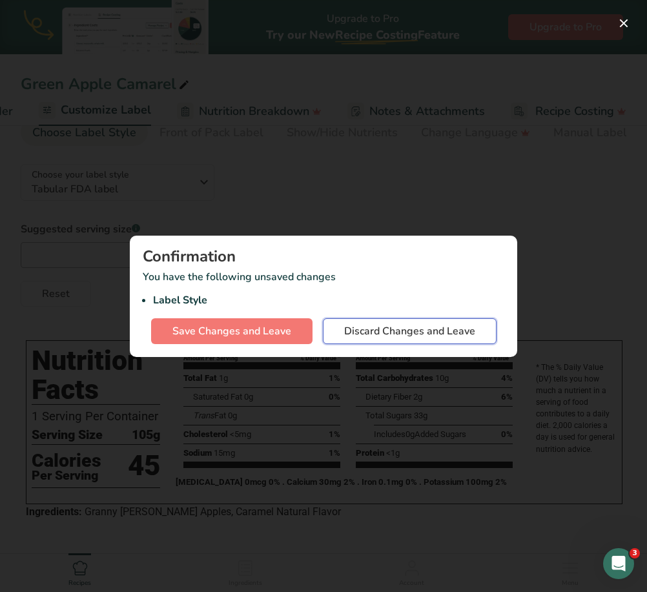
click at [390, 331] on span "Discard Changes and Leave" at bounding box center [409, 330] width 131 height 15
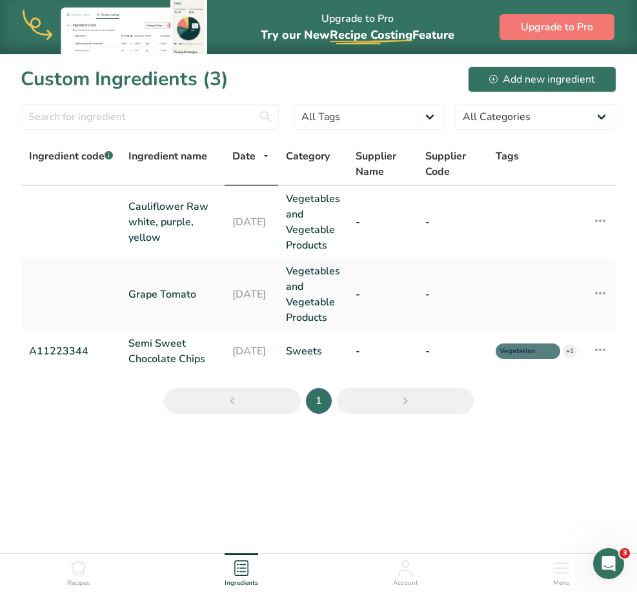
click at [80, 573] on icon at bounding box center [79, 568] width 14 height 14
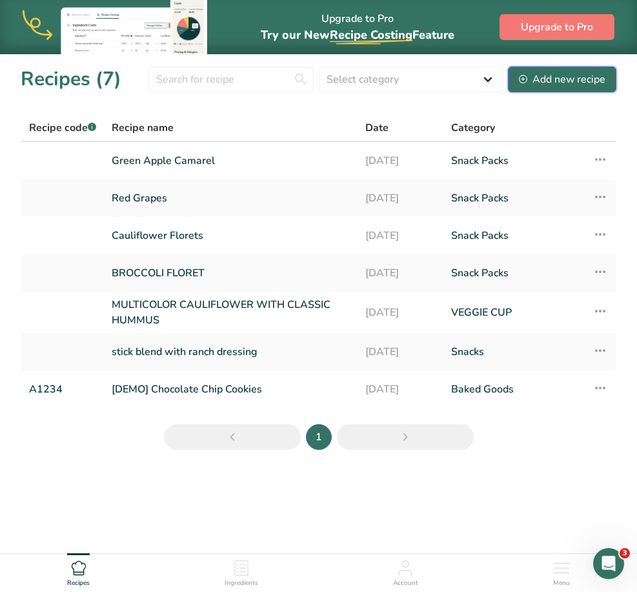
click at [546, 68] on button "Add new recipe" at bounding box center [562, 79] width 108 height 26
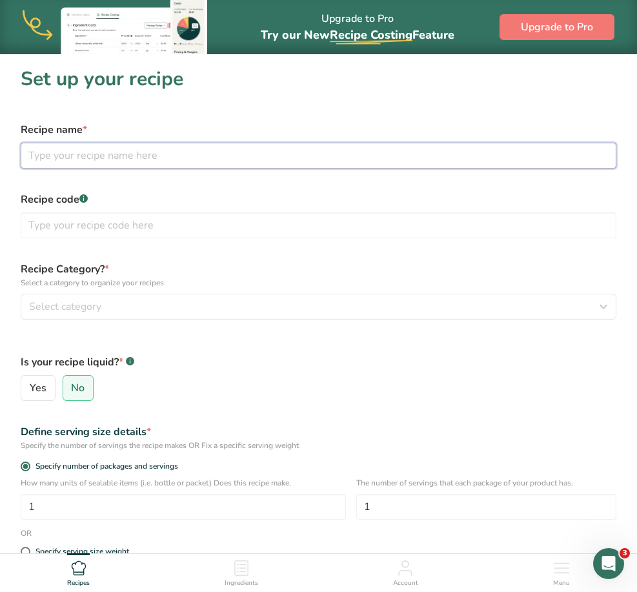
click at [100, 157] on input "text" at bounding box center [319, 156] width 596 height 26
type input "g"
type input "Green Apple w/peanut butter chocolate"
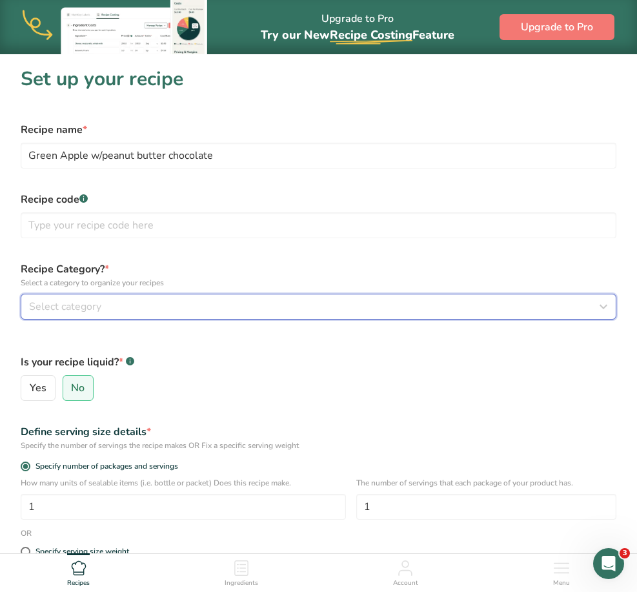
click at [143, 310] on div "Select category" at bounding box center [314, 306] width 571 height 15
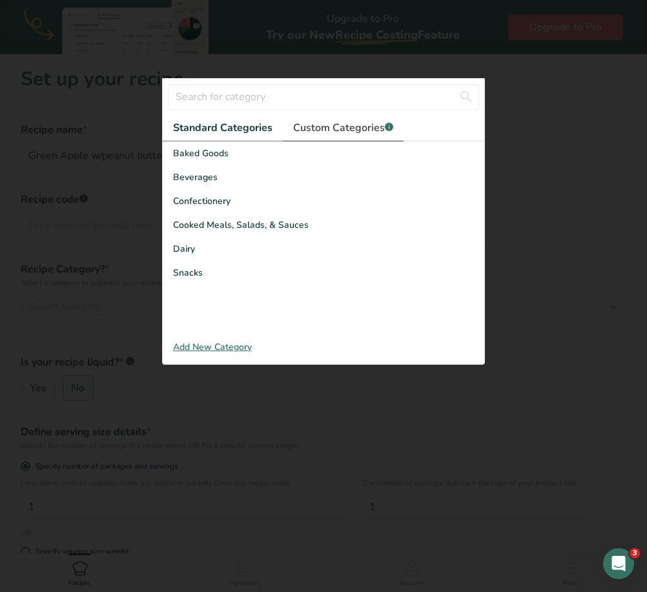
click at [332, 116] on link "Custom Categories .a-a{fill:#347362;}.b-a{fill:#fff;}" at bounding box center [343, 128] width 121 height 26
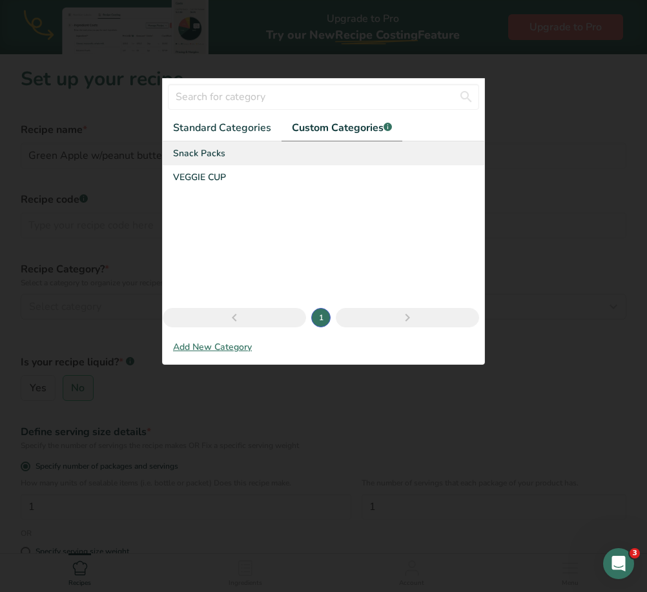
click at [194, 156] on span "Snack Packs" at bounding box center [199, 154] width 52 height 14
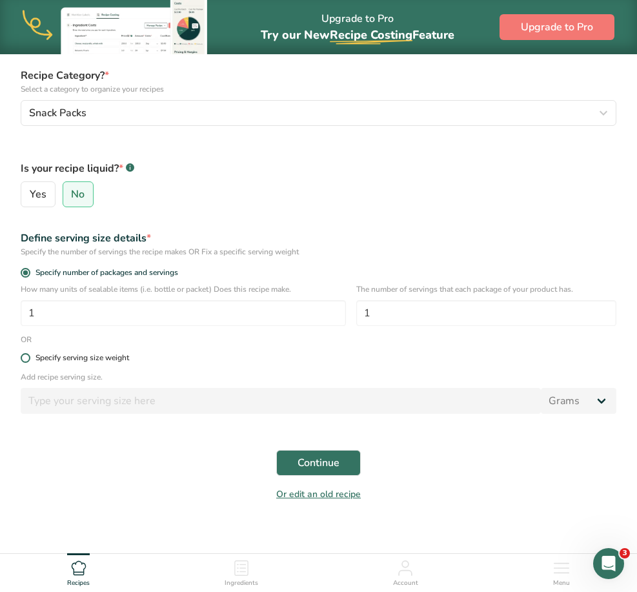
scroll to position [204, 0]
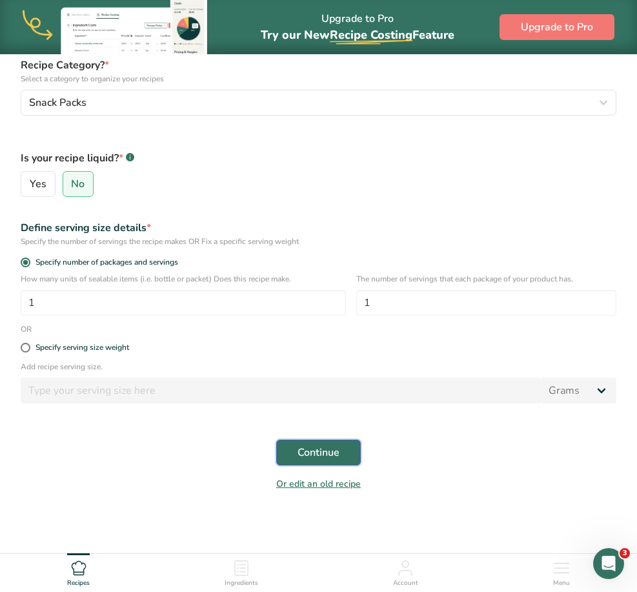
click at [333, 452] on span "Continue" at bounding box center [319, 452] width 42 height 15
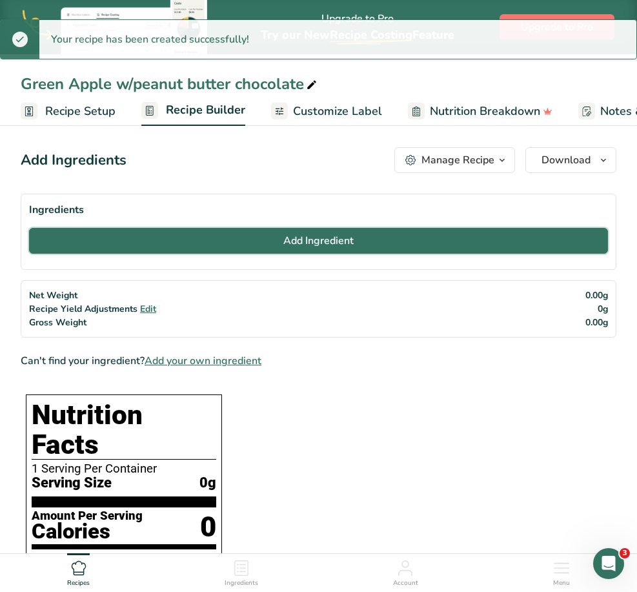
click at [377, 241] on button "Add Ingredient" at bounding box center [318, 241] width 579 height 26
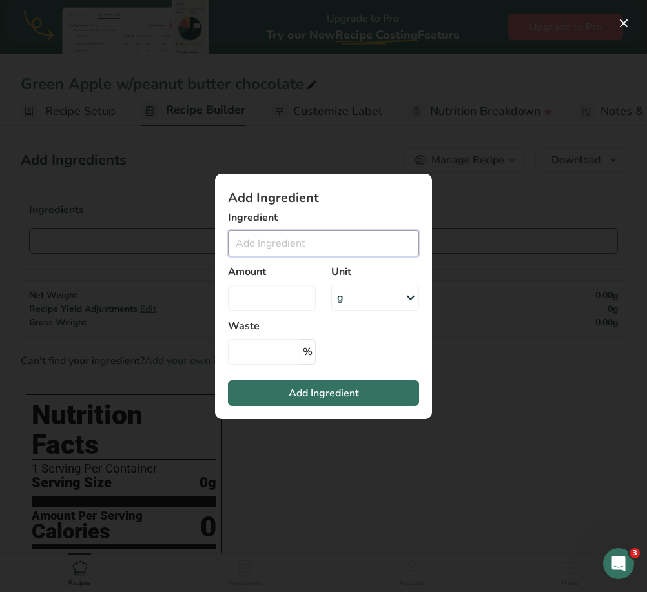
click at [360, 245] on input "Add ingredient modal" at bounding box center [323, 243] width 191 height 26
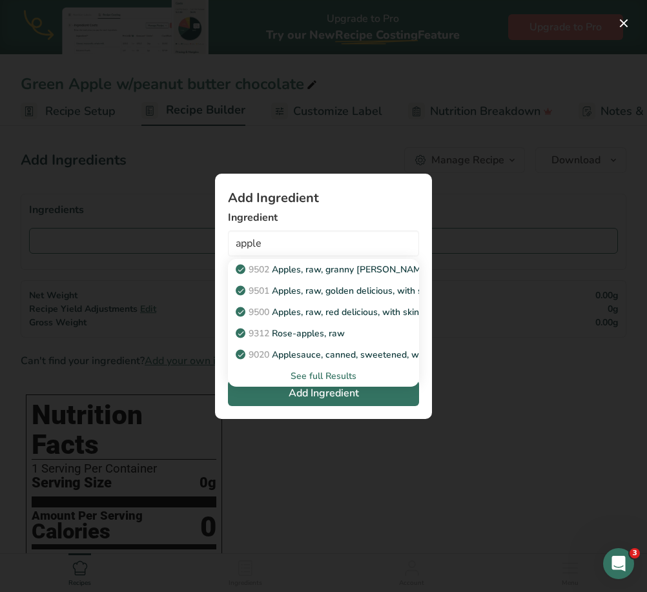
click at [310, 376] on div "See full Results" at bounding box center [323, 376] width 170 height 14
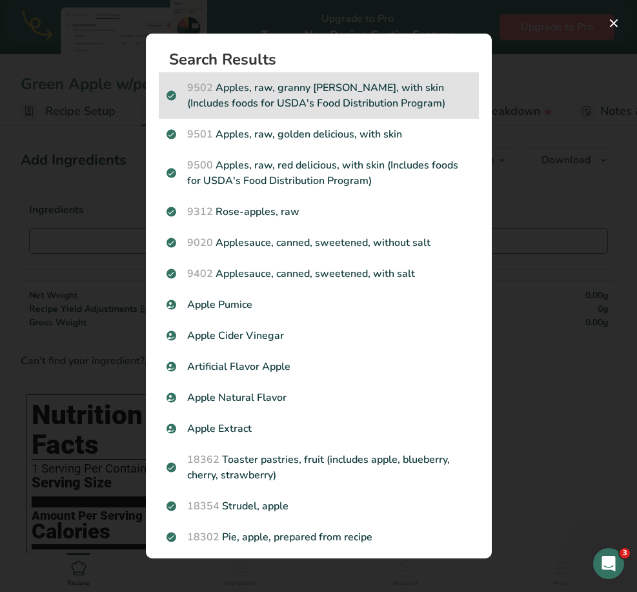
click at [318, 97] on p "9502 Apples, raw, granny [PERSON_NAME], with skin (Includes foods for USDA's Fo…" at bounding box center [319, 95] width 305 height 31
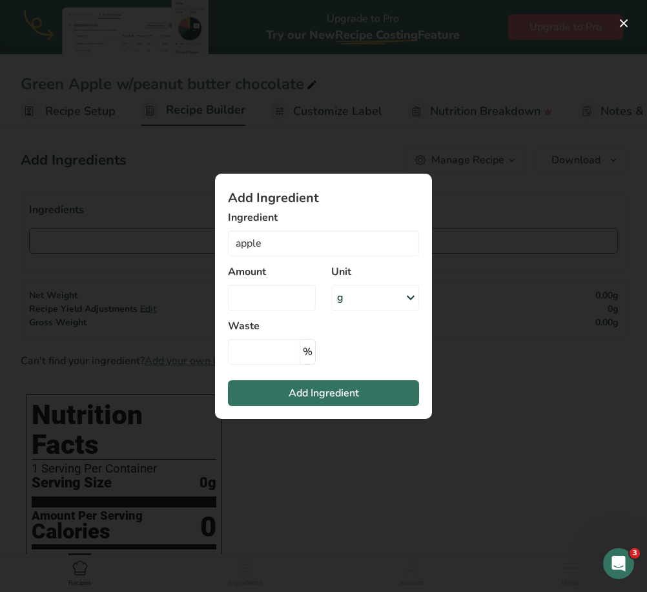
type input "Apples, raw, granny [PERSON_NAME], with skin (Includes foods for USDA's Food Di…"
click at [279, 306] on input "Add ingredient modal" at bounding box center [272, 298] width 88 height 26
type input "2"
click at [343, 296] on div "g" at bounding box center [340, 297] width 6 height 15
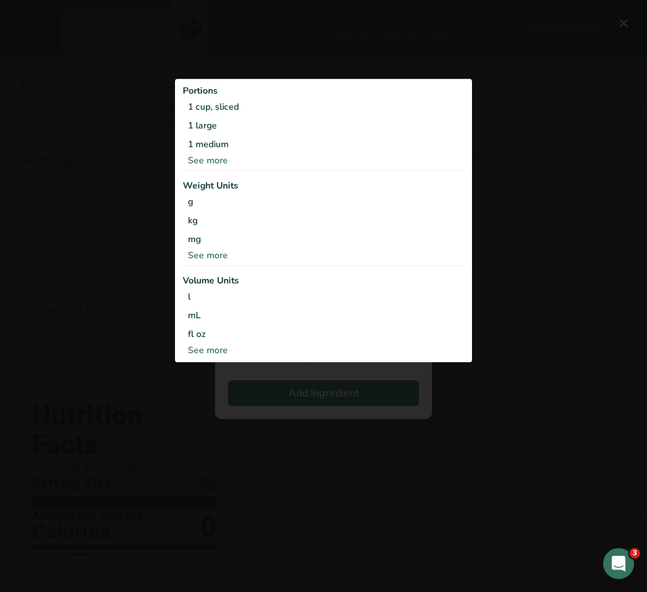
click at [214, 254] on div "See more" at bounding box center [323, 256] width 281 height 14
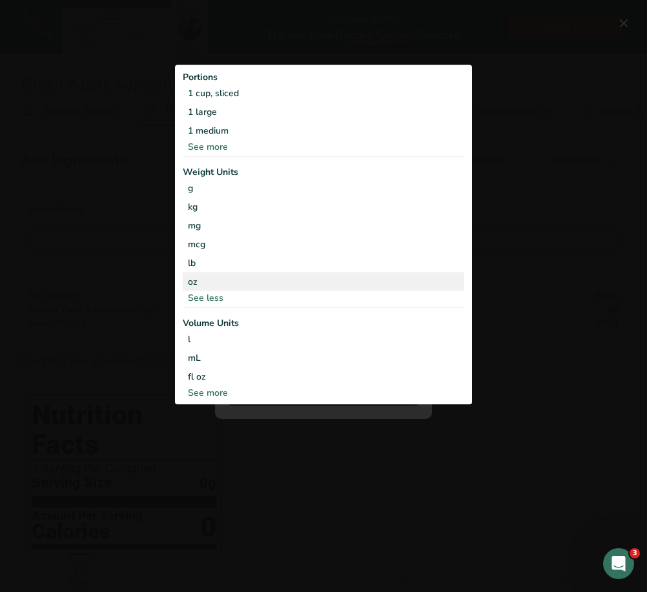
click at [208, 287] on div "oz" at bounding box center [323, 281] width 281 height 19
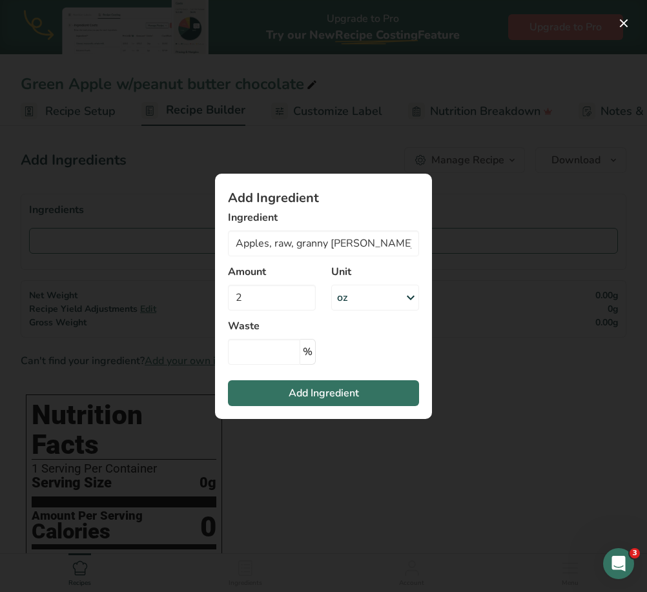
click at [324, 414] on section "Add Ingredient Ingredient Apples, raw, granny [PERSON_NAME], with skin (Include…" at bounding box center [323, 296] width 217 height 245
click at [326, 397] on span "Add Ingredient" at bounding box center [324, 392] width 70 height 15
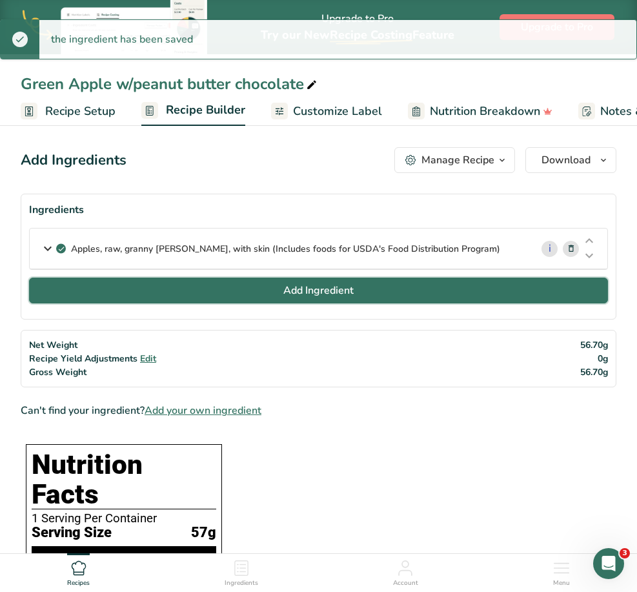
click at [183, 291] on button "Add Ingredient" at bounding box center [318, 291] width 579 height 26
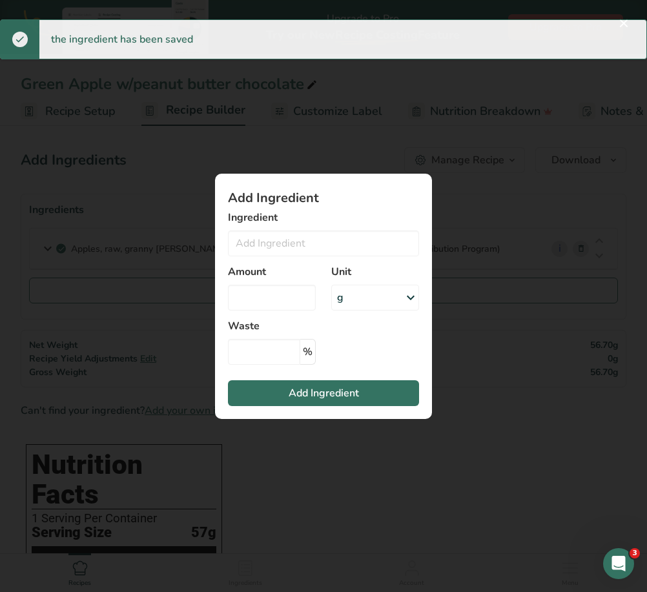
click at [279, 225] on div "Ingredient 9502 Apples, raw, granny [PERSON_NAME], with skin (Includes foods fo…" at bounding box center [323, 233] width 191 height 46
click at [277, 243] on input "Add ingredient modal" at bounding box center [323, 243] width 191 height 26
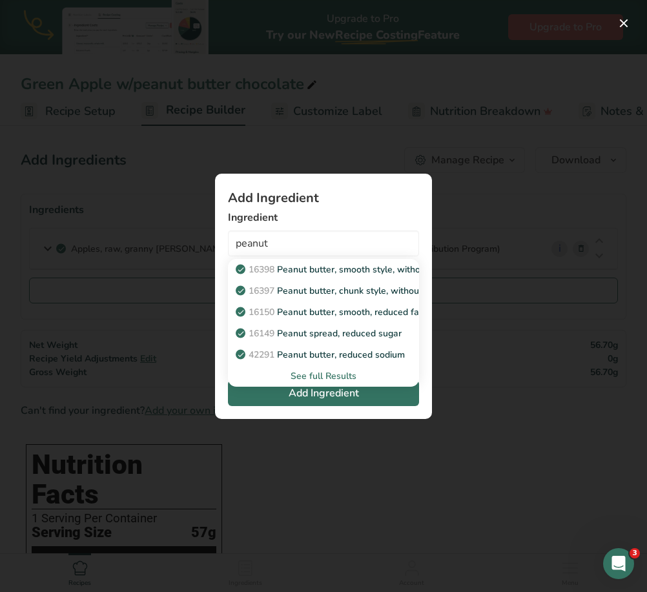
click at [327, 375] on div "See full Results" at bounding box center [323, 376] width 170 height 14
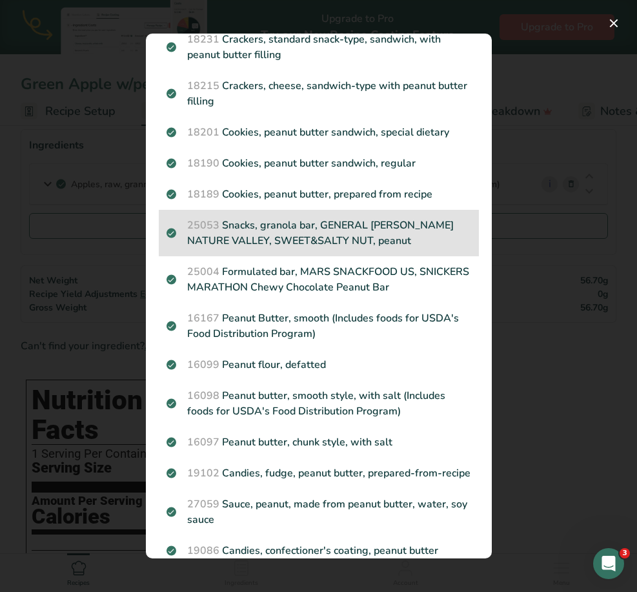
scroll to position [105, 0]
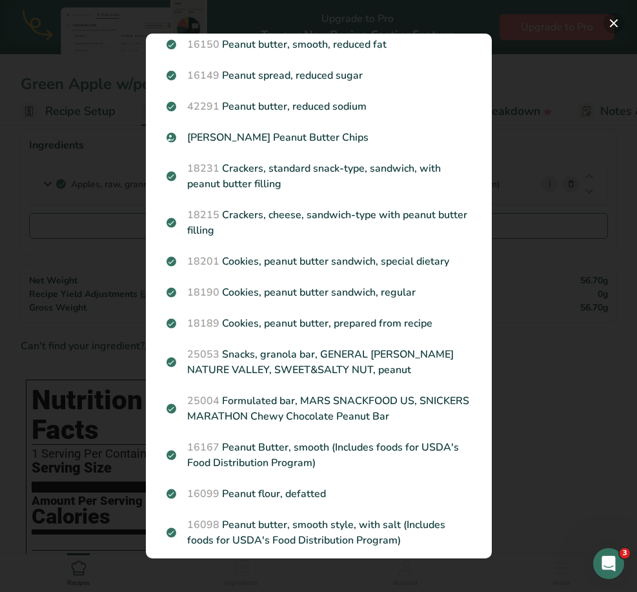
click at [604, 20] on button "Search results modal" at bounding box center [614, 23] width 21 height 21
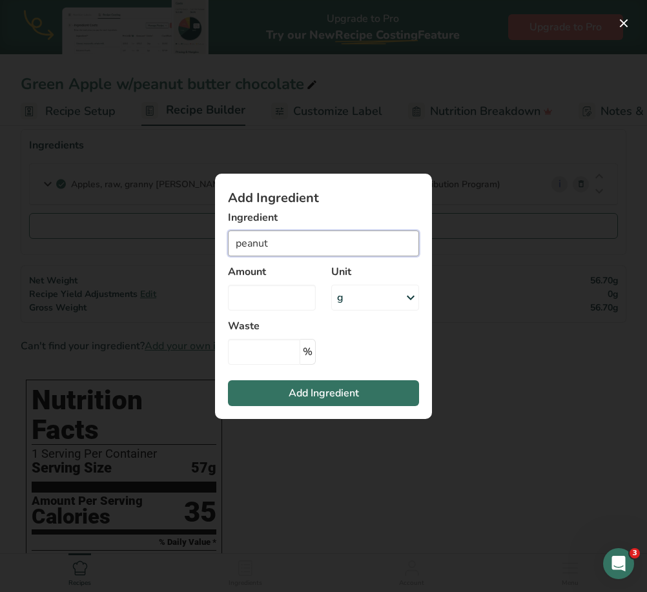
click at [315, 248] on input "peanut" at bounding box center [323, 243] width 191 height 26
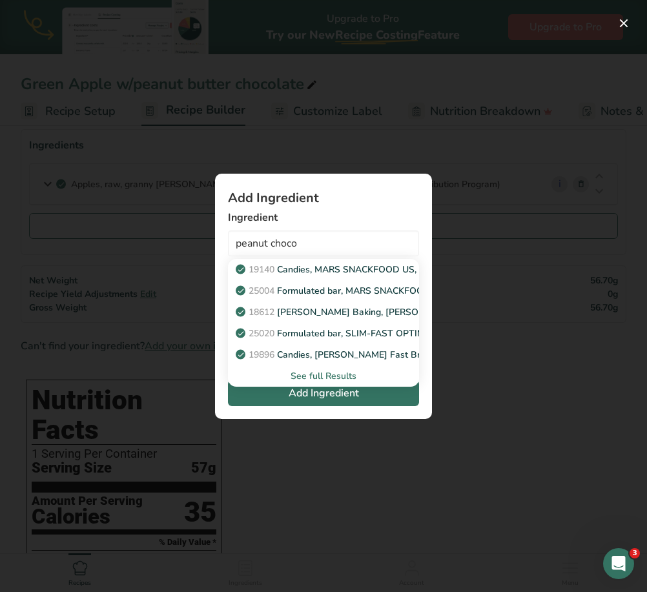
click at [323, 380] on div "See full Results" at bounding box center [323, 376] width 170 height 14
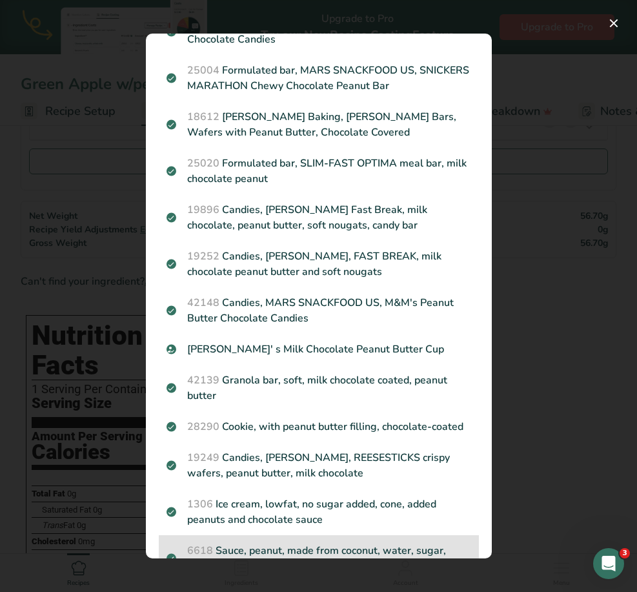
scroll to position [0, 0]
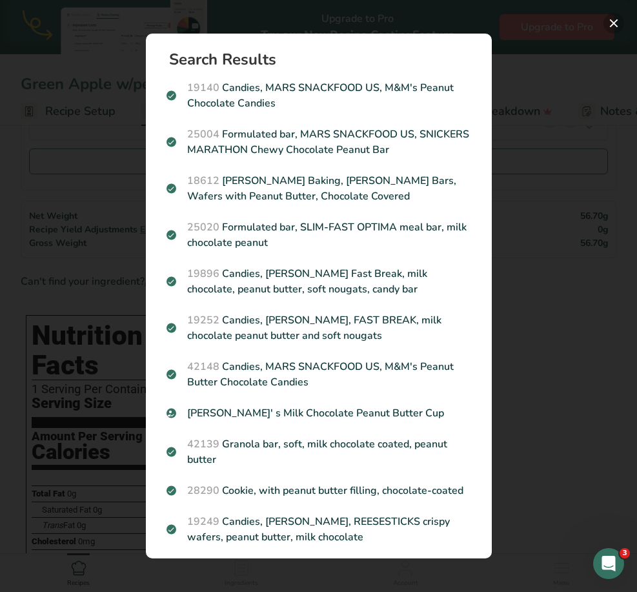
click at [604, 21] on button "Search results modal" at bounding box center [614, 23] width 21 height 21
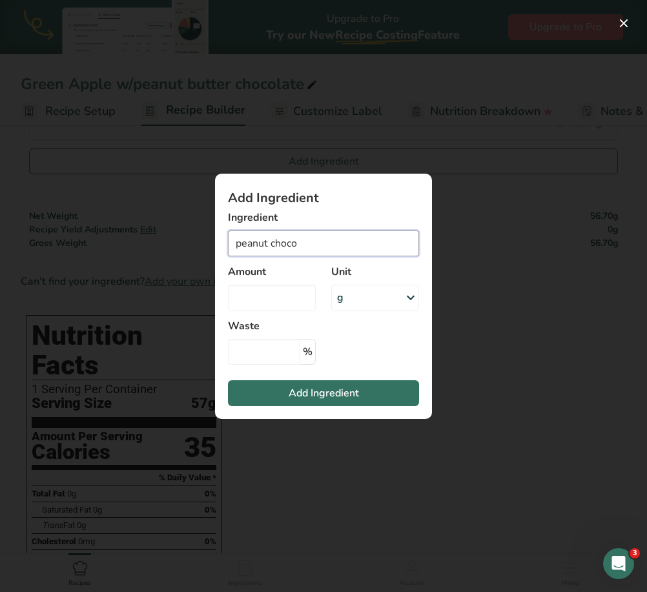
click at [272, 237] on input "peanut choco" at bounding box center [323, 243] width 191 height 26
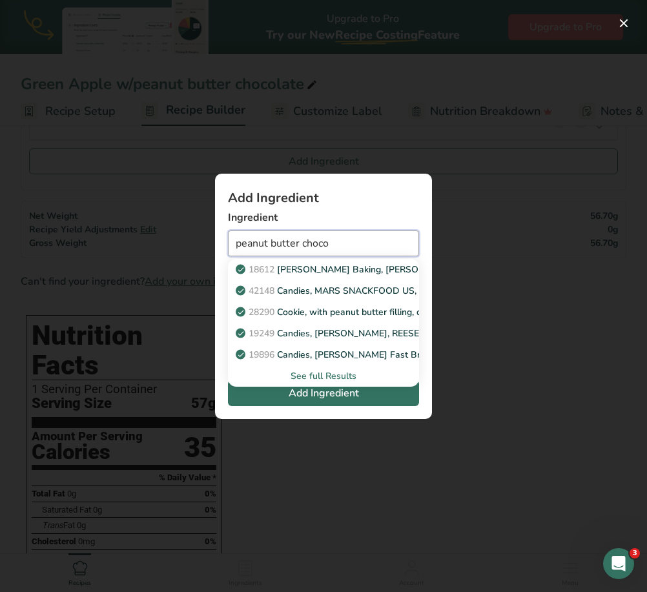
type input "peanut butter choco"
click at [314, 380] on div "See full Results" at bounding box center [323, 376] width 170 height 14
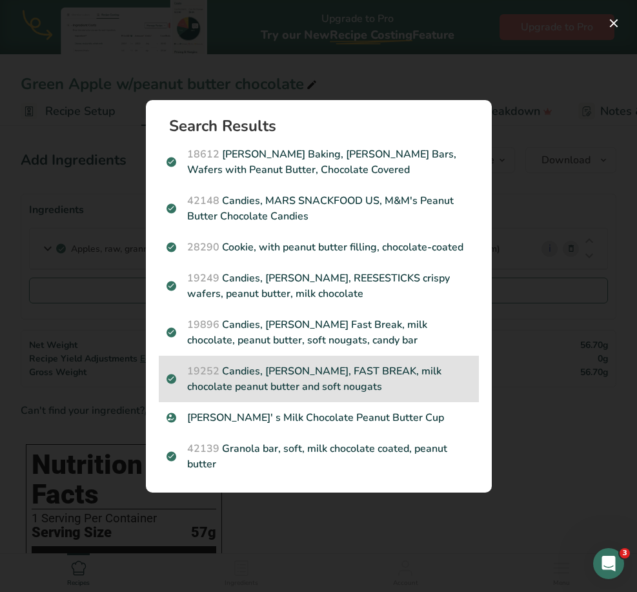
scroll to position [129, 0]
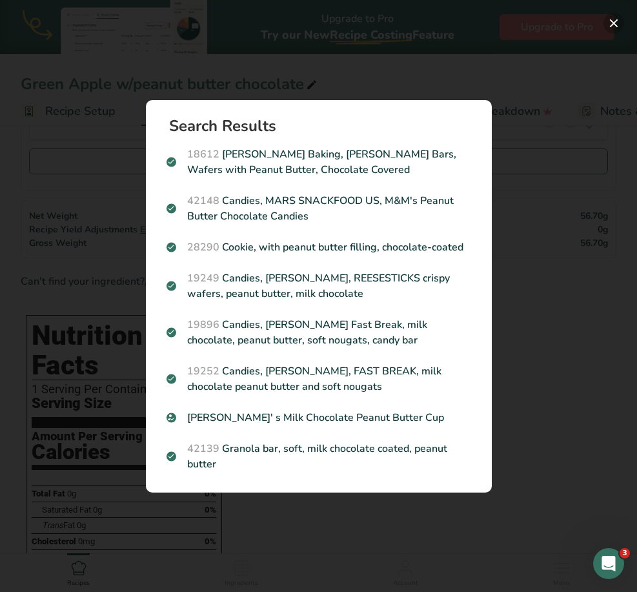
click at [604, 33] on button "Search results modal" at bounding box center [614, 23] width 21 height 21
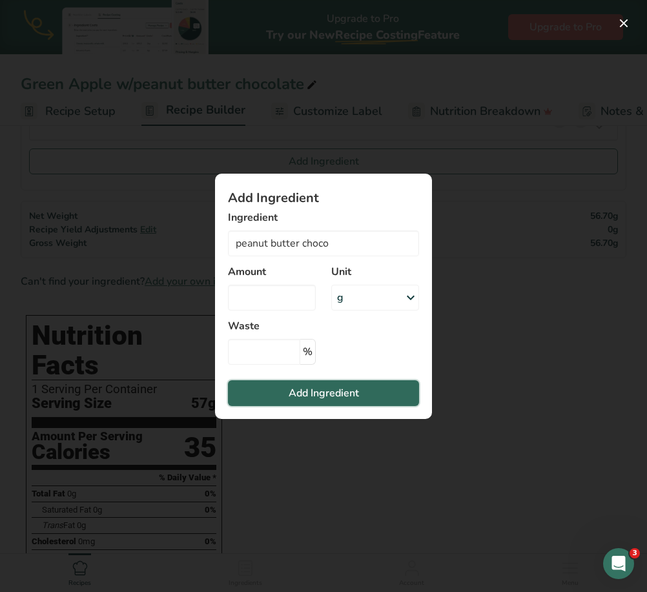
click at [283, 385] on button "Add Ingredient" at bounding box center [323, 393] width 191 height 26
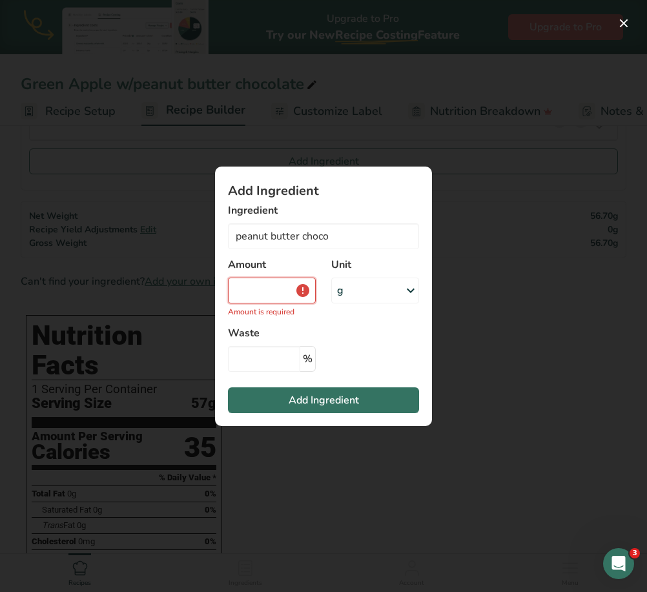
click at [291, 293] on input "Add ingredient modal" at bounding box center [272, 291] width 88 height 26
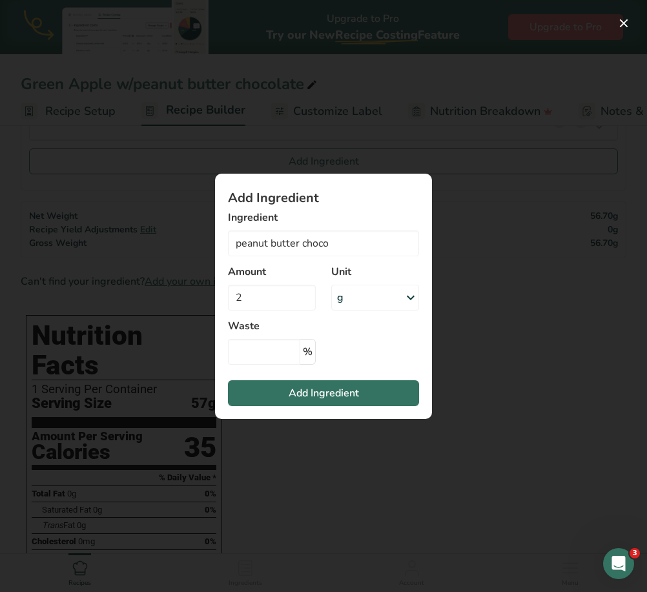
click at [383, 309] on div "g" at bounding box center [375, 298] width 88 height 26
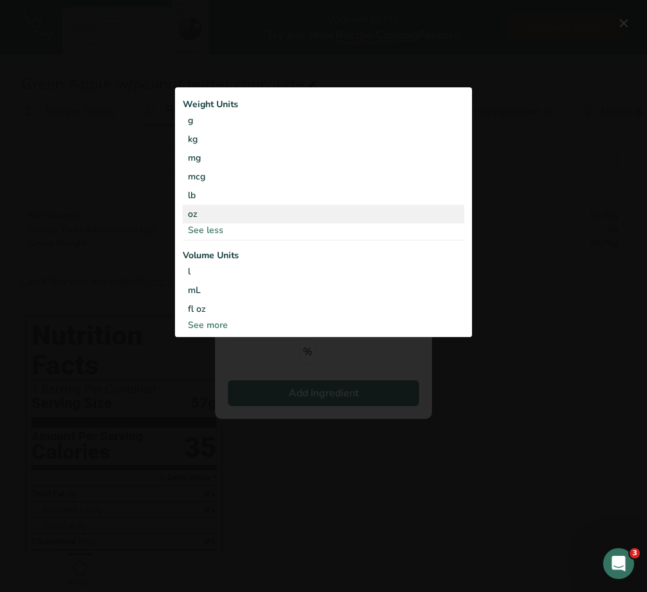
click at [216, 222] on div "oz" at bounding box center [323, 214] width 281 height 19
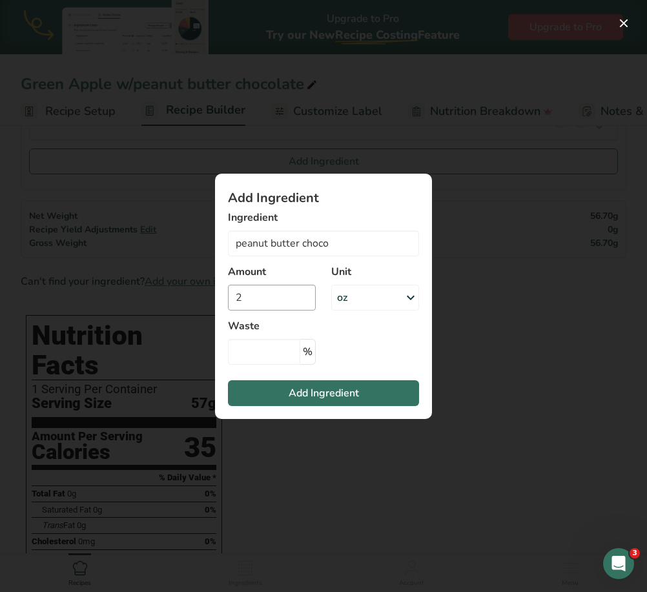
drag, startPoint x: 275, startPoint y: 283, endPoint x: 267, endPoint y: 293, distance: 12.8
click at [272, 287] on div "Amount 2" at bounding box center [271, 287] width 103 height 62
click at [267, 293] on input "2" at bounding box center [272, 298] width 88 height 26
type input "1.1"
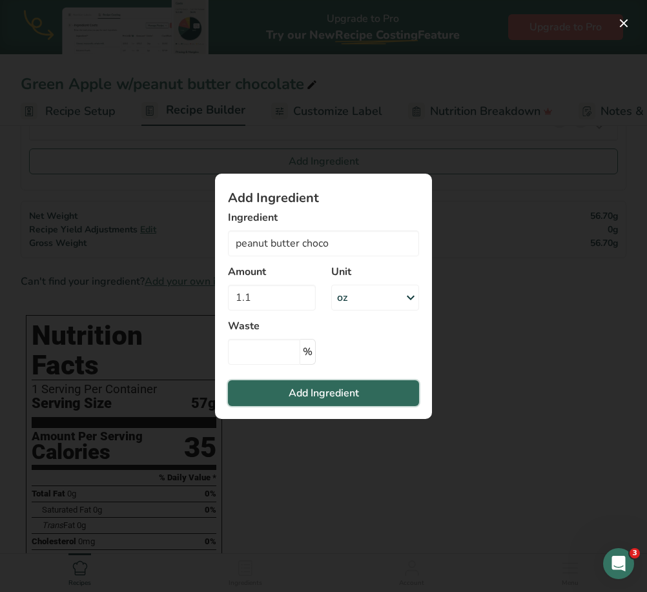
click at [357, 398] on span "Add Ingredient" at bounding box center [324, 392] width 70 height 15
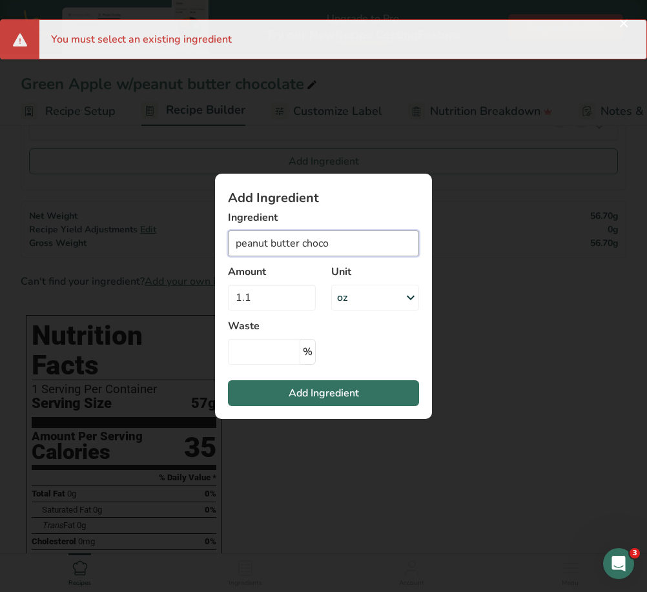
click at [320, 249] on input "peanut butter choco" at bounding box center [323, 243] width 191 height 26
click at [341, 246] on input "peanut butter choco" at bounding box center [323, 243] width 191 height 26
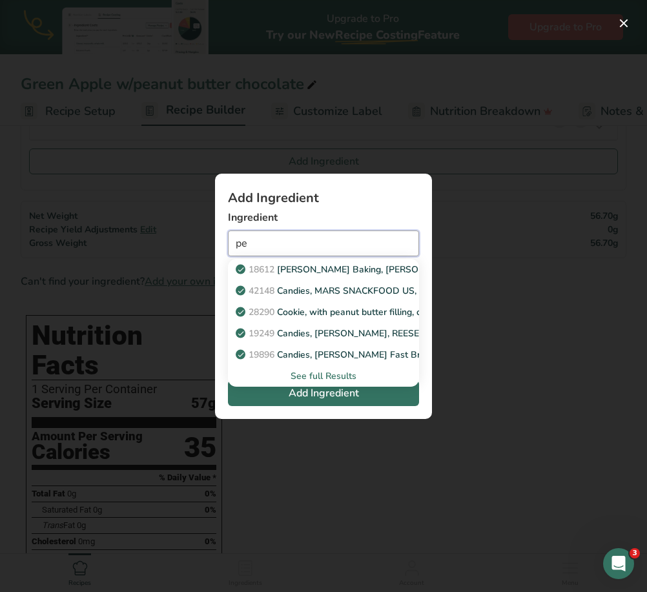
type input "p"
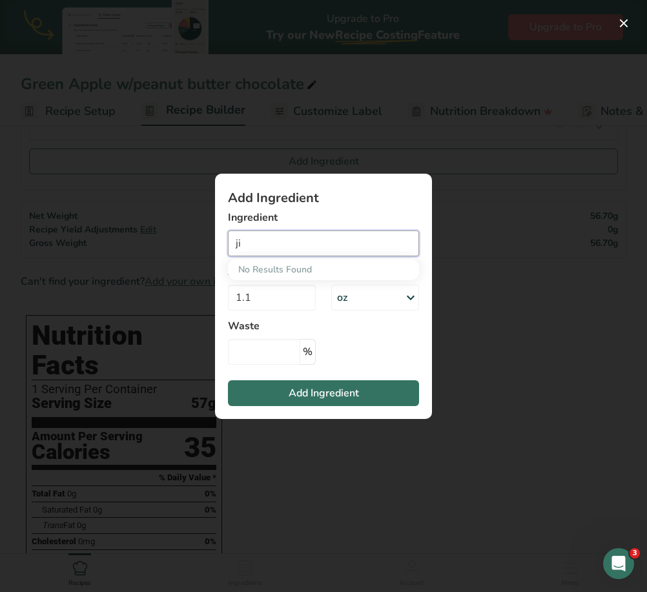
type input "j"
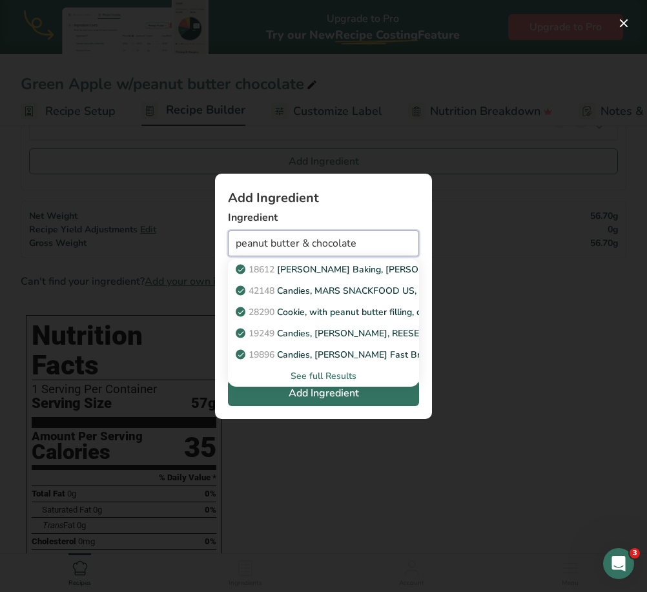
type input "peanut butter & chocolate"
click at [331, 372] on div "See full Results" at bounding box center [323, 376] width 170 height 14
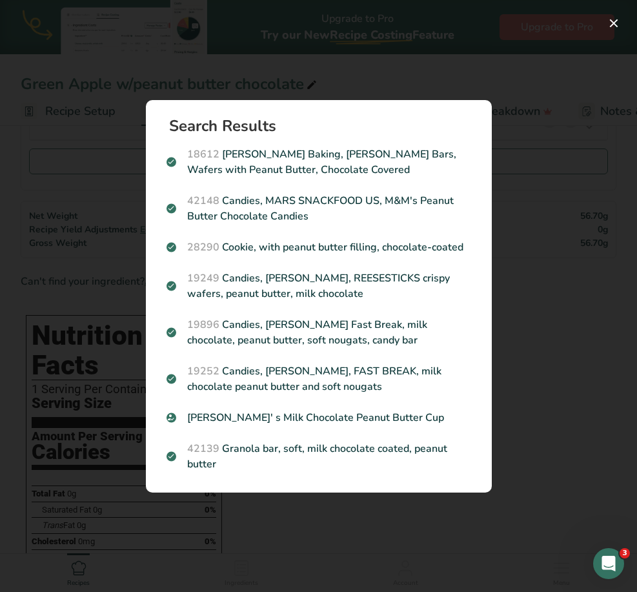
click at [528, 163] on div "Search results modal" at bounding box center [318, 296] width 637 height 592
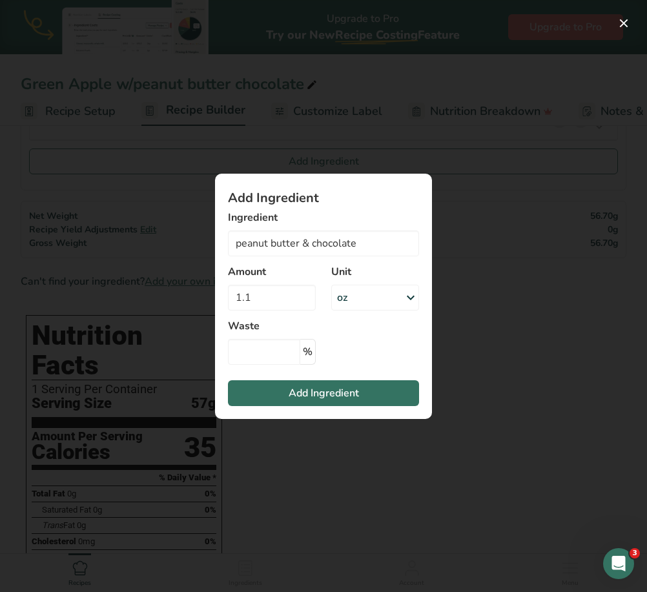
click at [575, 221] on div "Add ingredient modal" at bounding box center [323, 296] width 647 height 592
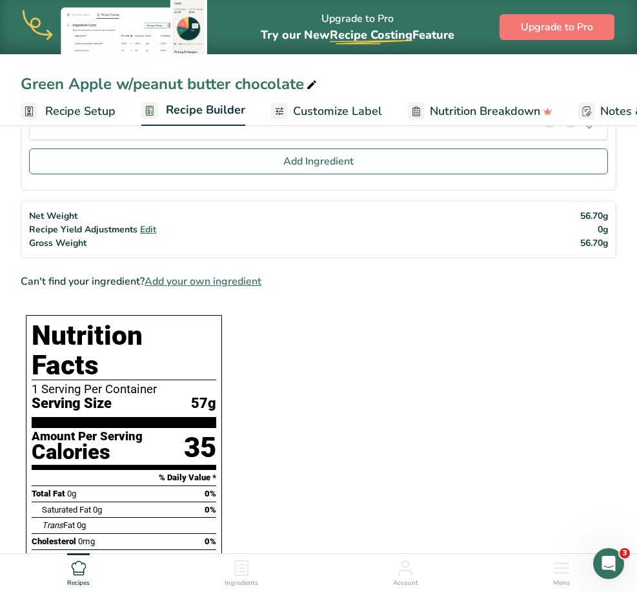
click at [247, 282] on span "Add your own ingredient" at bounding box center [203, 281] width 117 height 15
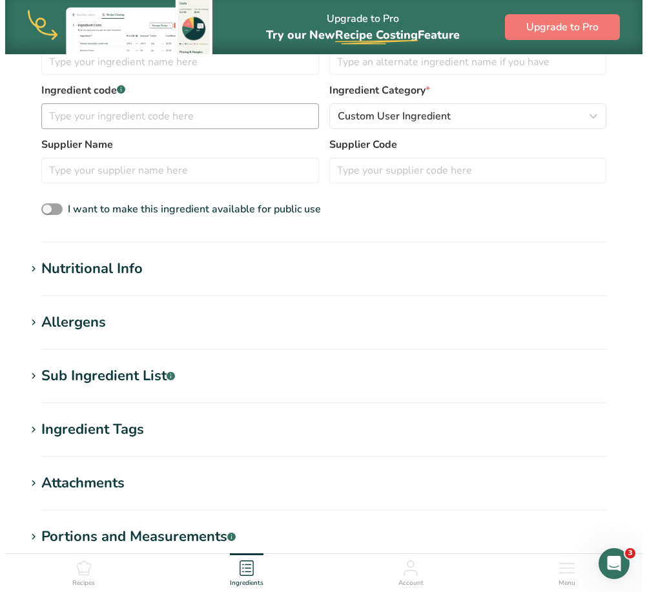
scroll to position [129, 0]
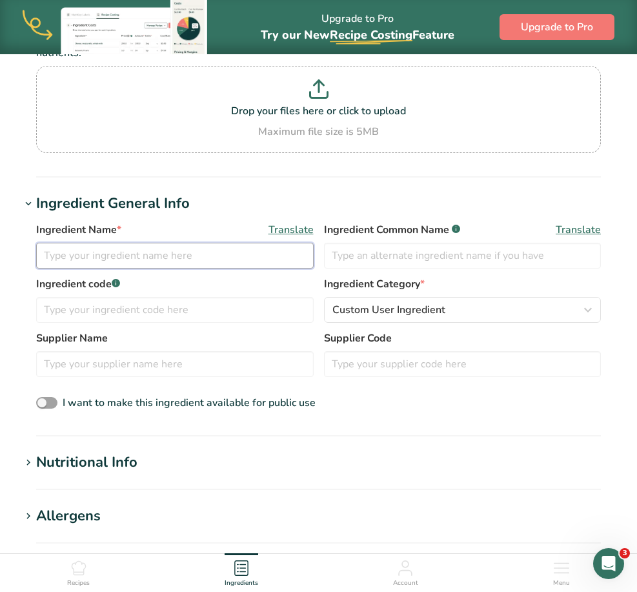
click at [146, 264] on input "text" at bounding box center [175, 256] width 278 height 26
type input "p"
type input "Peanut Butter & chocolate"
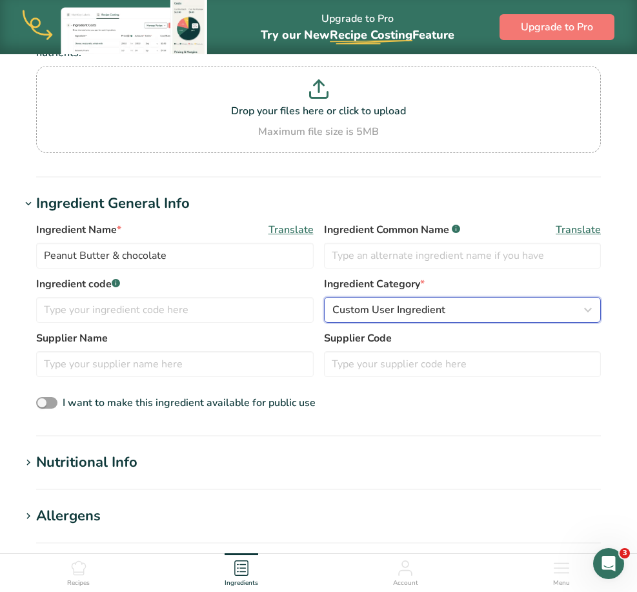
click at [437, 311] on span "Custom User Ingredient" at bounding box center [388, 309] width 113 height 15
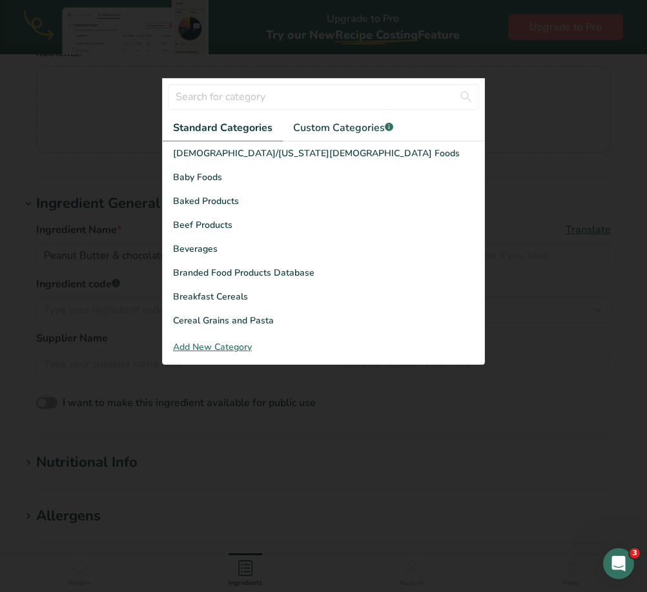
click at [579, 142] on div at bounding box center [323, 296] width 647 height 592
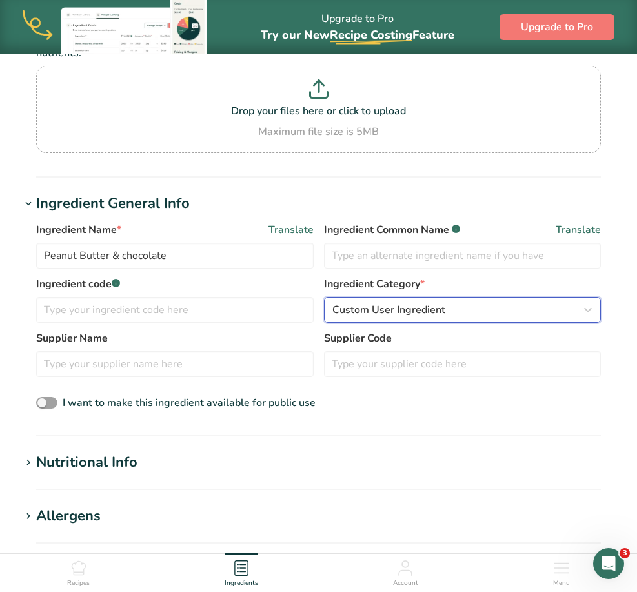
click at [428, 307] on span "Custom User Ingredient" at bounding box center [388, 309] width 113 height 15
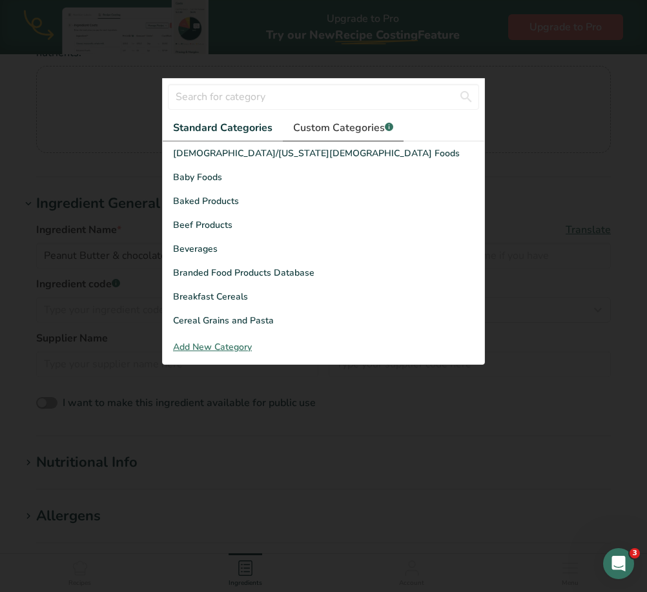
click at [326, 125] on span "Custom Categories .a-a{fill:#347362;}.b-a{fill:#fff;}" at bounding box center [343, 127] width 100 height 15
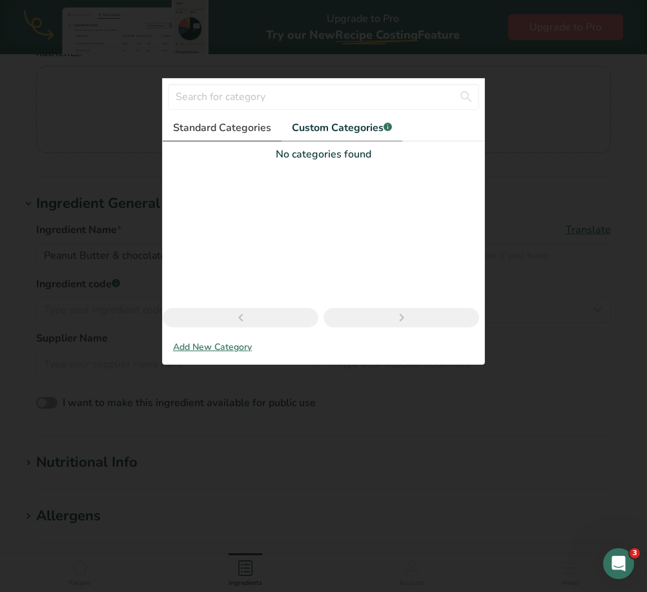
click at [249, 131] on span "Standard Categories" at bounding box center [222, 127] width 98 height 15
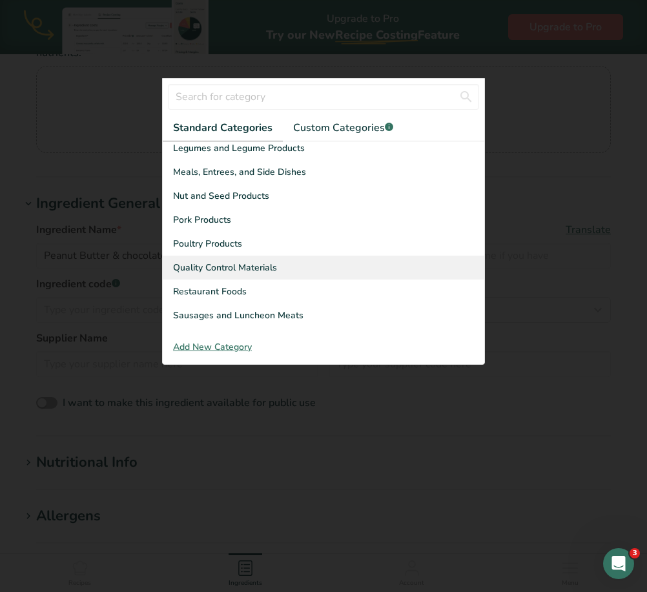
scroll to position [452, 0]
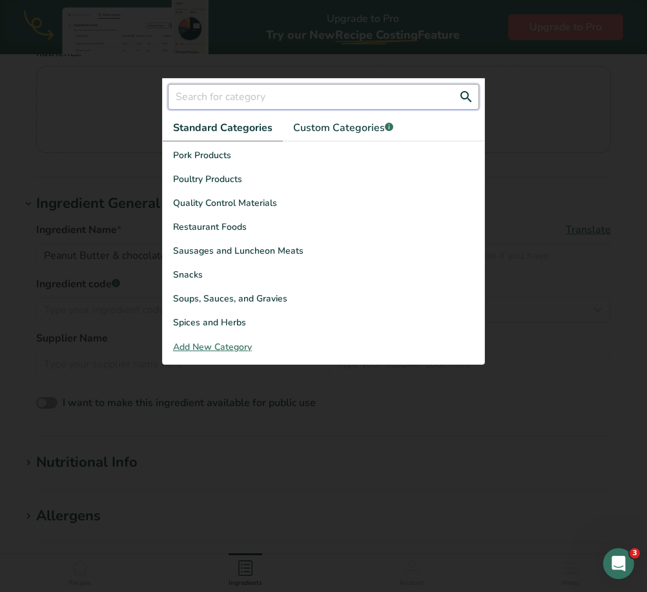
click at [291, 90] on input "text" at bounding box center [323, 97] width 311 height 26
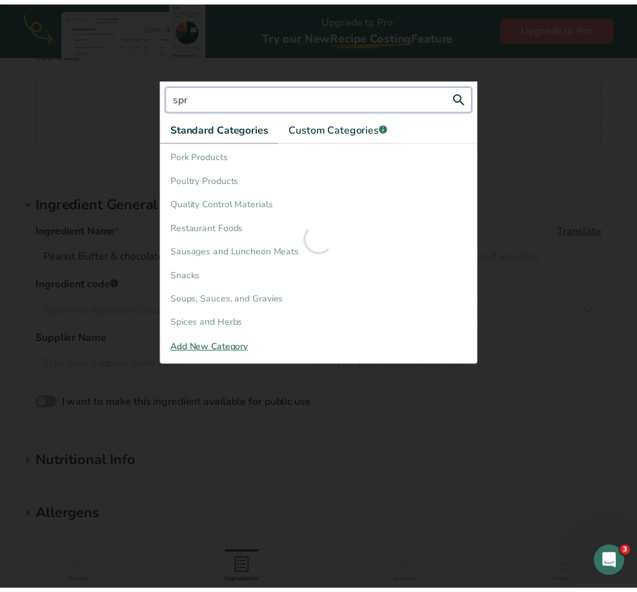
scroll to position [0, 0]
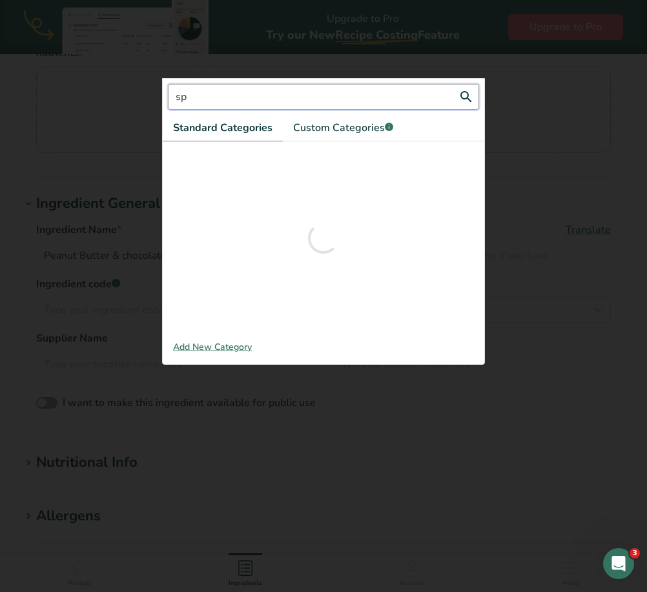
type input "s"
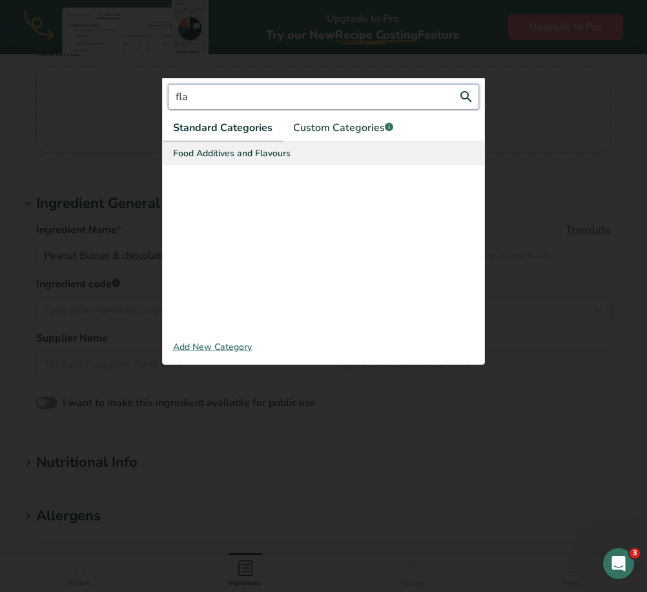
type input "fla"
click at [274, 153] on span "Food Additives and Flavours" at bounding box center [232, 154] width 118 height 14
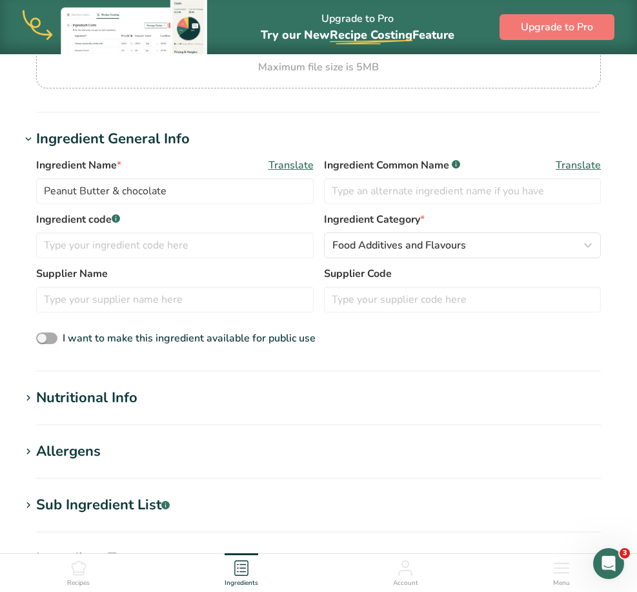
scroll to position [258, 0]
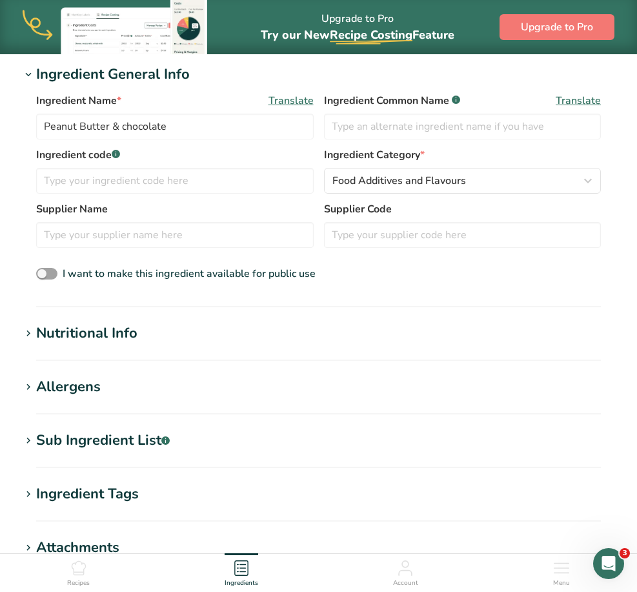
click at [103, 339] on div "Nutritional Info" at bounding box center [86, 333] width 101 height 21
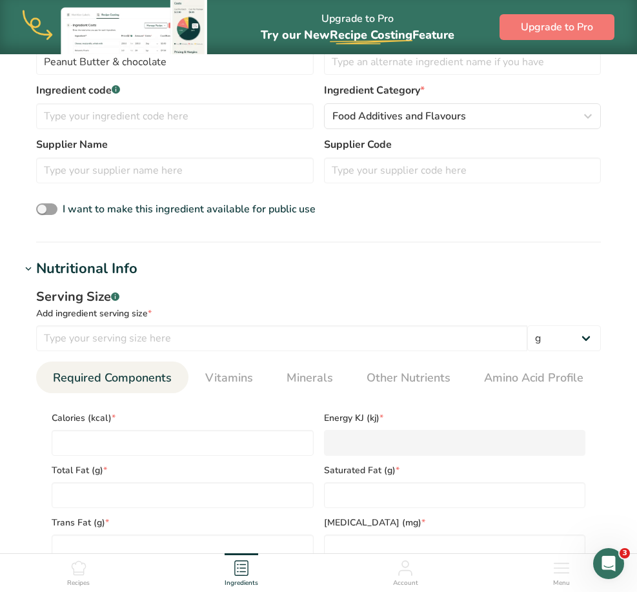
scroll to position [387, 0]
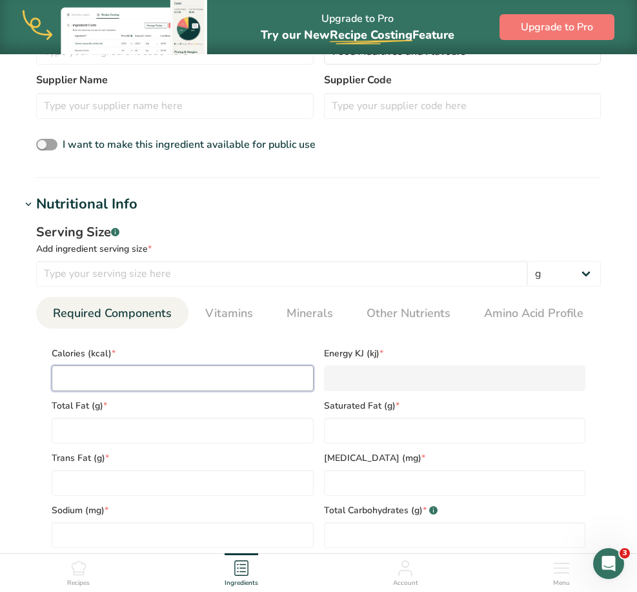
click at [202, 383] on input "number" at bounding box center [183, 378] width 262 height 26
type input "1"
type KJ "4.2"
type input "18"
type KJ "75.3"
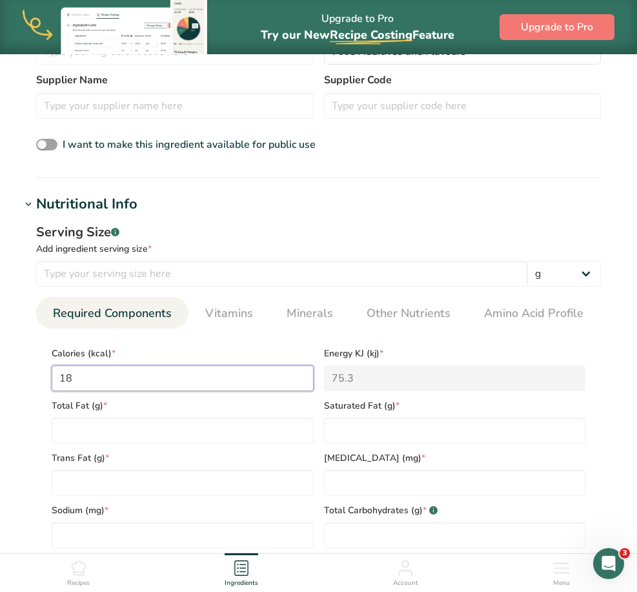
type input "180"
type KJ "753.1"
type input "180"
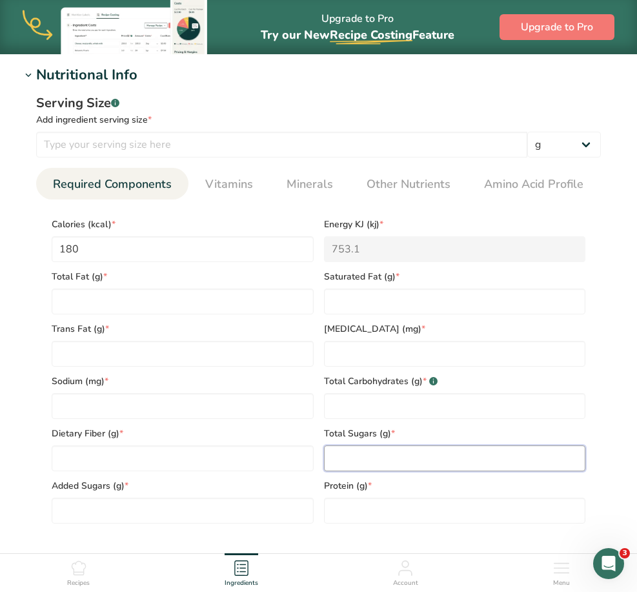
click at [342, 455] on Sugars "number" at bounding box center [455, 458] width 262 height 26
type Sugars "9"
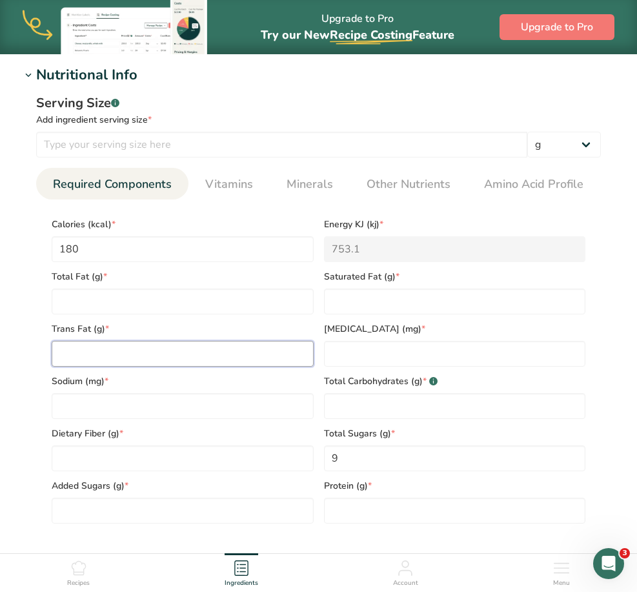
click at [134, 346] on Fat "number" at bounding box center [183, 354] width 262 height 26
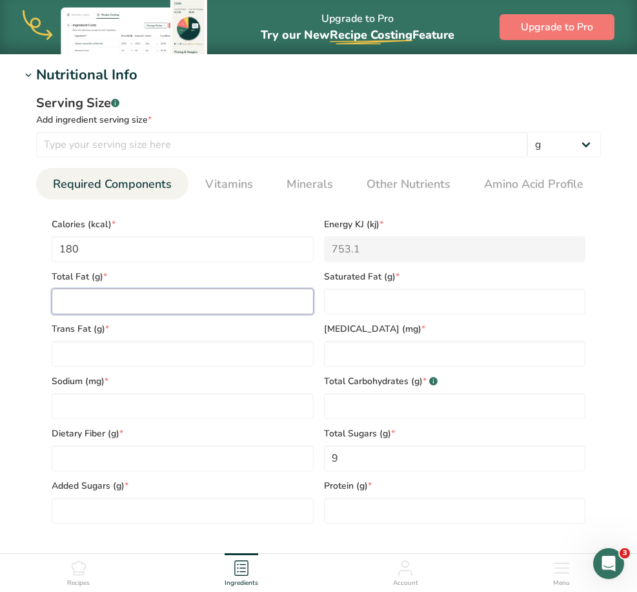
click at [112, 301] on Fat "number" at bounding box center [183, 302] width 262 height 26
type Fat "3"
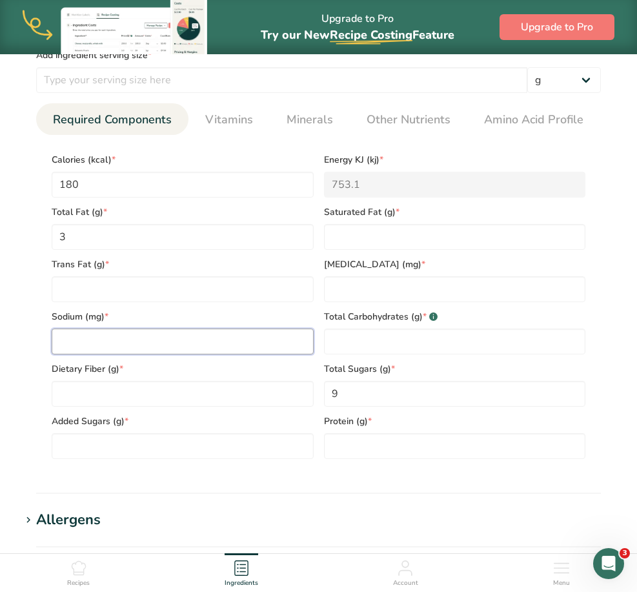
click at [170, 350] on input "number" at bounding box center [183, 342] width 262 height 26
type input "75"
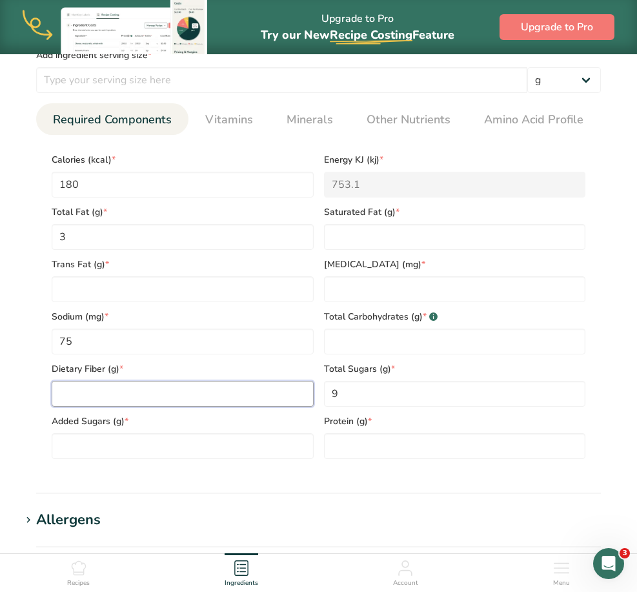
click at [97, 396] on Fiber "number" at bounding box center [183, 394] width 262 height 26
type Fiber "2"
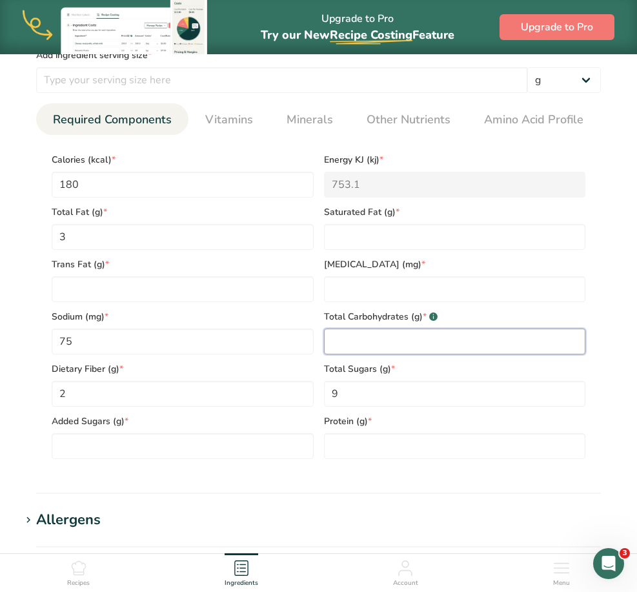
click at [400, 334] on Carbohydrates "number" at bounding box center [455, 342] width 262 height 26
type Carbohydrates "12"
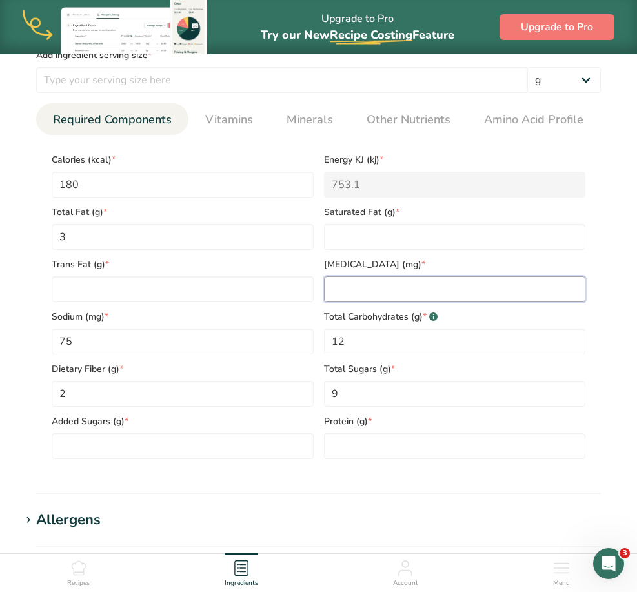
click at [440, 291] on input "number" at bounding box center [455, 289] width 262 height 26
type input "0"
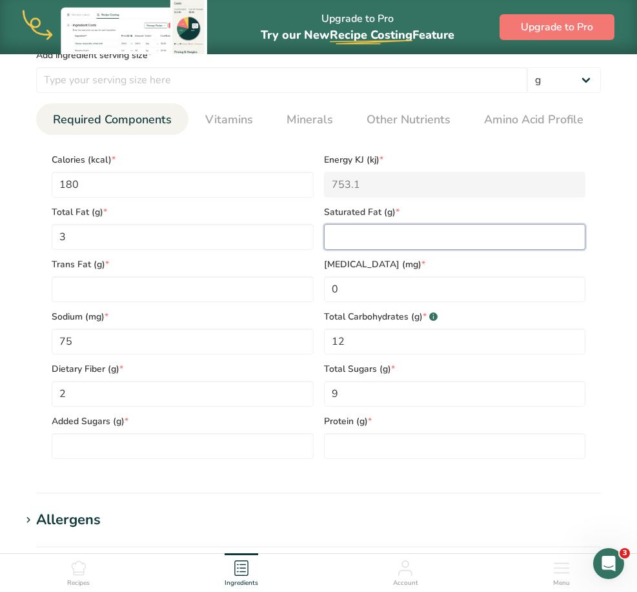
click at [376, 247] on Fat "number" at bounding box center [455, 237] width 262 height 26
type Fat "3"
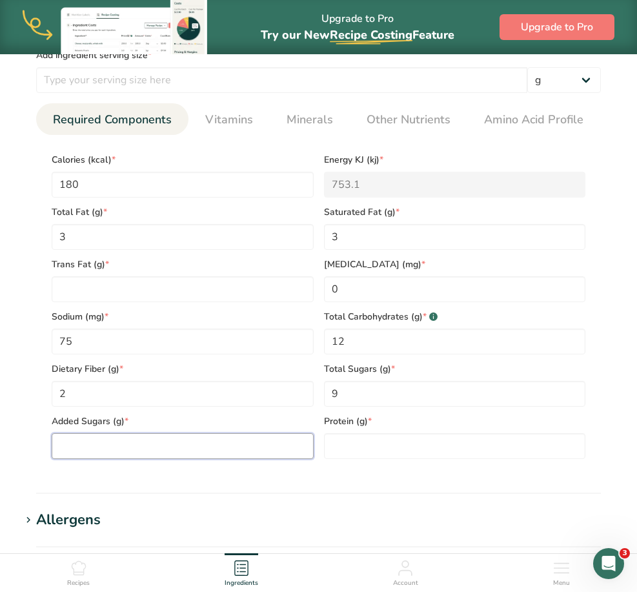
click at [169, 459] on Sugars "number" at bounding box center [183, 446] width 262 height 26
type Sugars "0"
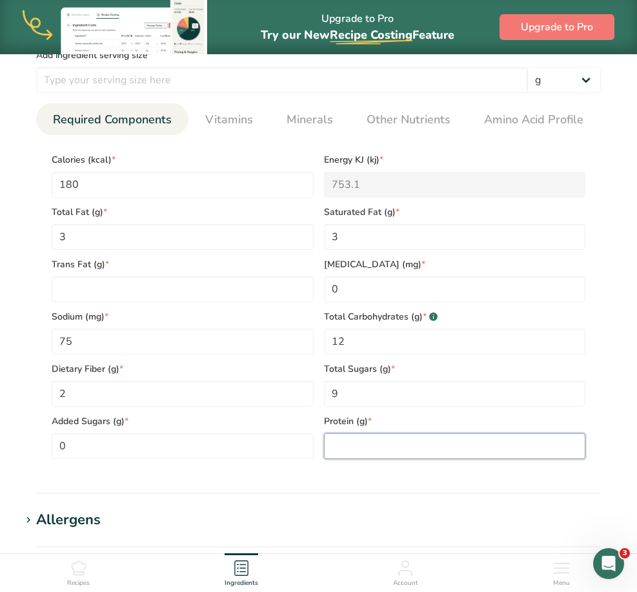
click at [413, 446] on input "number" at bounding box center [455, 446] width 262 height 26
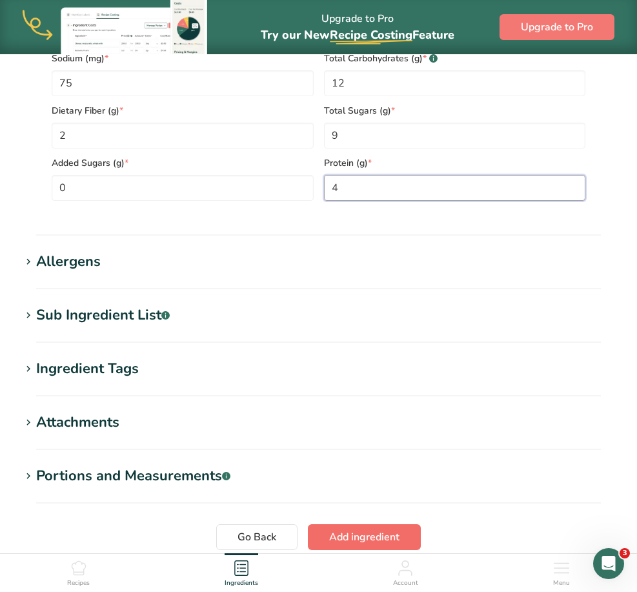
scroll to position [946, 0]
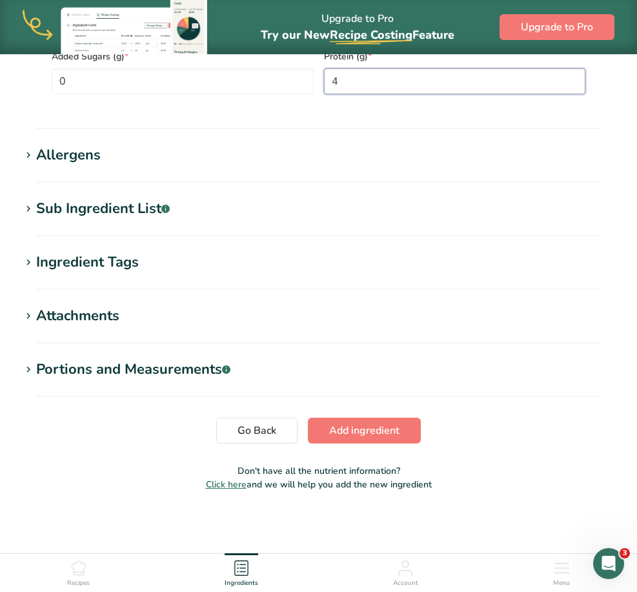
type input "4"
click at [102, 156] on h1 "Allergens" at bounding box center [319, 155] width 596 height 21
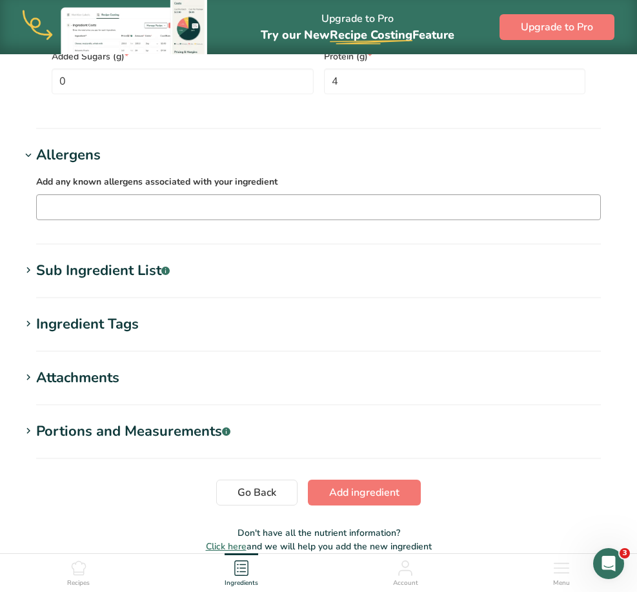
click at [109, 201] on input "text" at bounding box center [319, 207] width 564 height 20
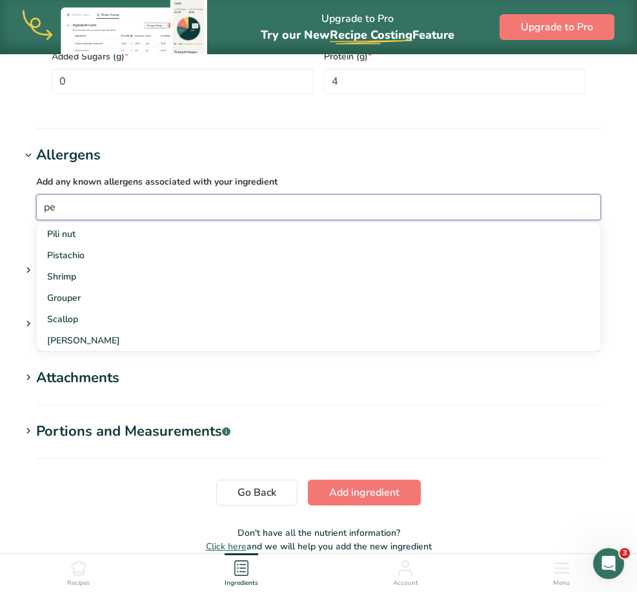
scroll to position [0, 0]
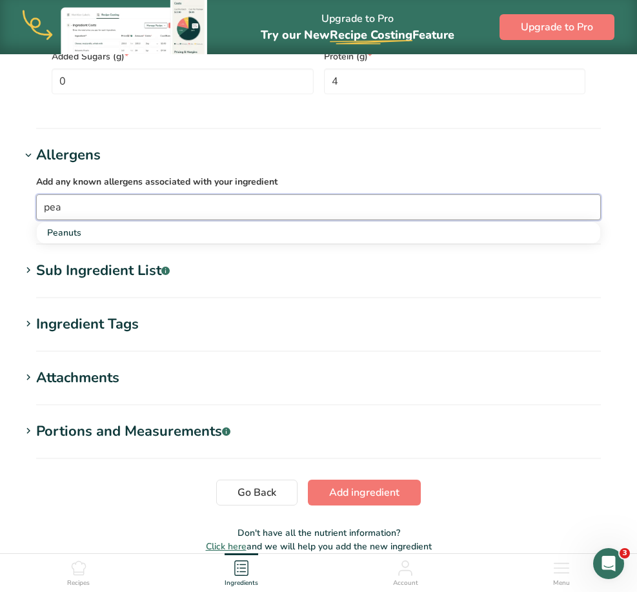
type input "pea"
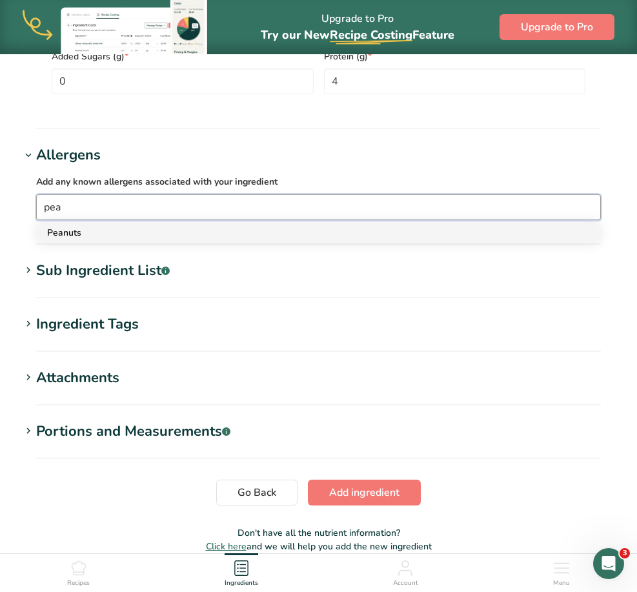
click at [78, 233] on div "Peanuts" at bounding box center [308, 233] width 522 height 14
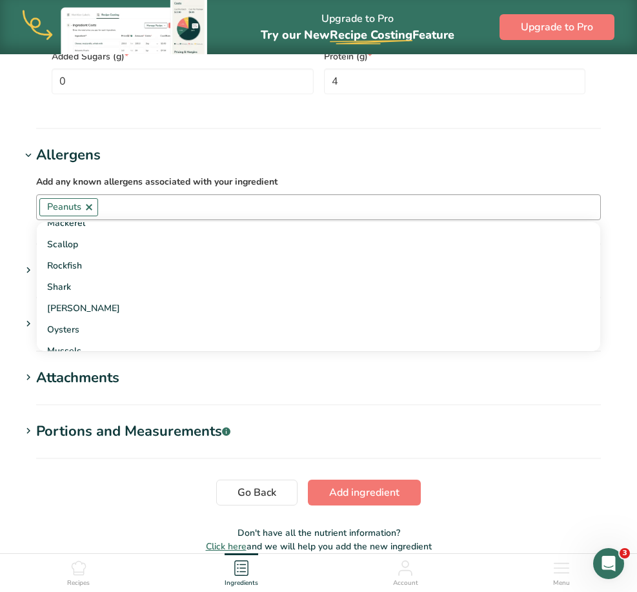
scroll to position [1043, 0]
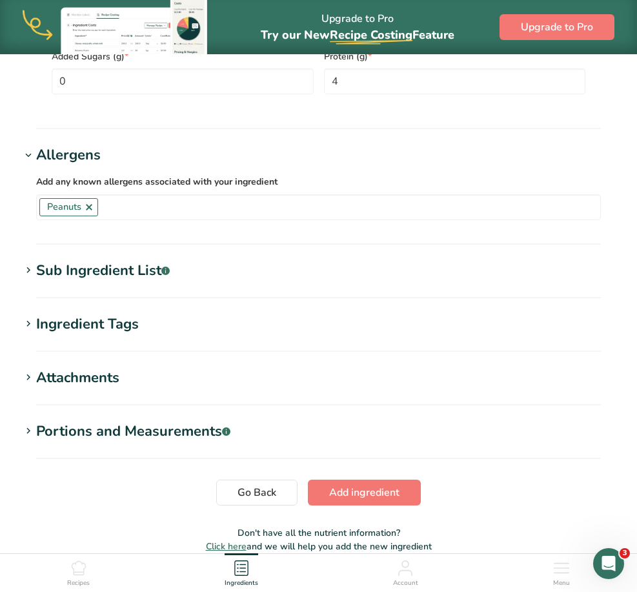
click at [92, 278] on div "Sub Ingredient List .a-a{fill:#347362;}.b-a{fill:#fff;}" at bounding box center [103, 270] width 134 height 21
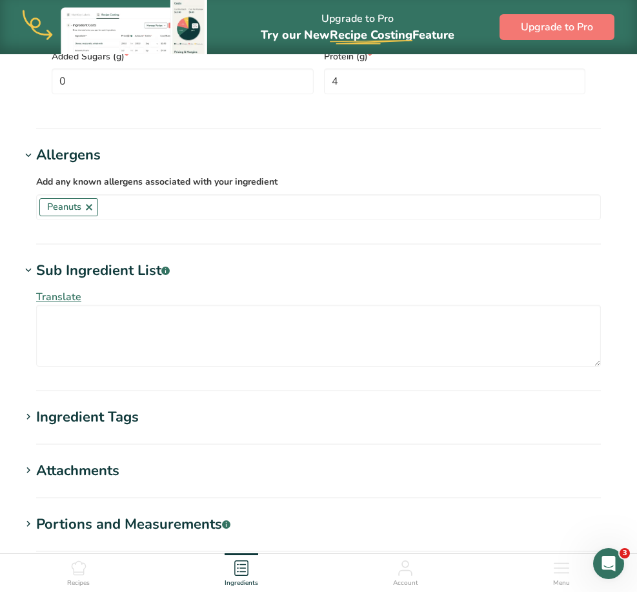
click at [92, 278] on div "Sub Ingredient List .a-a{fill:#347362;}.b-a{fill:#fff;}" at bounding box center [103, 270] width 134 height 21
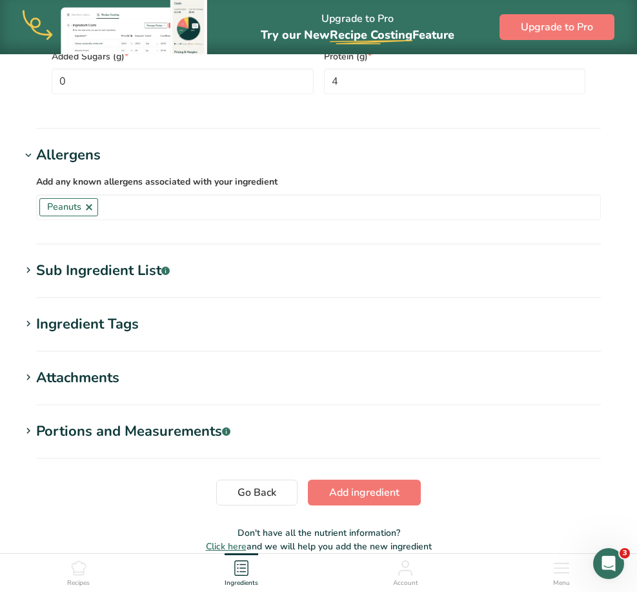
click at [114, 279] on div "Sub Ingredient List .a-a{fill:#347362;}.b-a{fill:#fff;}" at bounding box center [103, 270] width 134 height 21
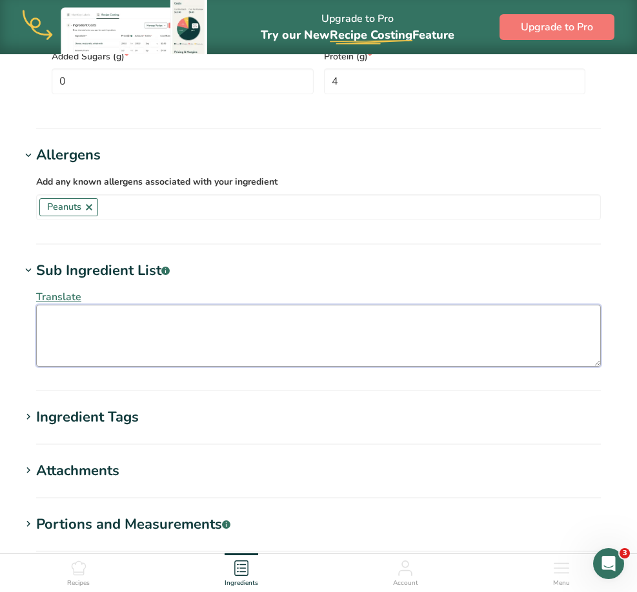
click at [99, 322] on textarea at bounding box center [318, 336] width 565 height 62
paste textarea "Sugar, Peanut Oil, Cocoa Processed With Alkali, Contains 2% Or Less Of: Fully H…"
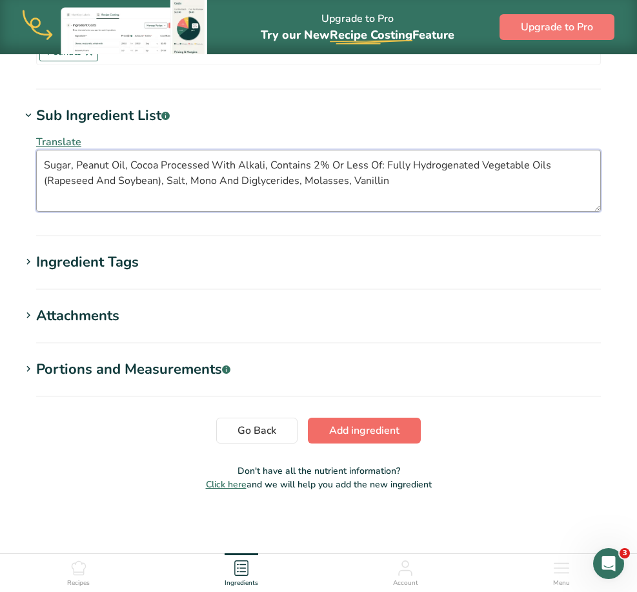
type textarea "Sugar, Peanut Oil, Cocoa Processed With Alkali, Contains 2% Or Less Of: Fully H…"
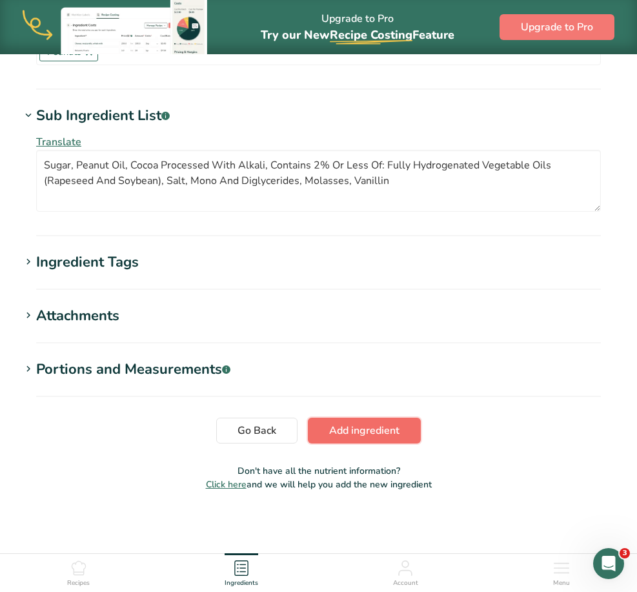
click at [365, 425] on span "Add ingredient" at bounding box center [364, 430] width 70 height 15
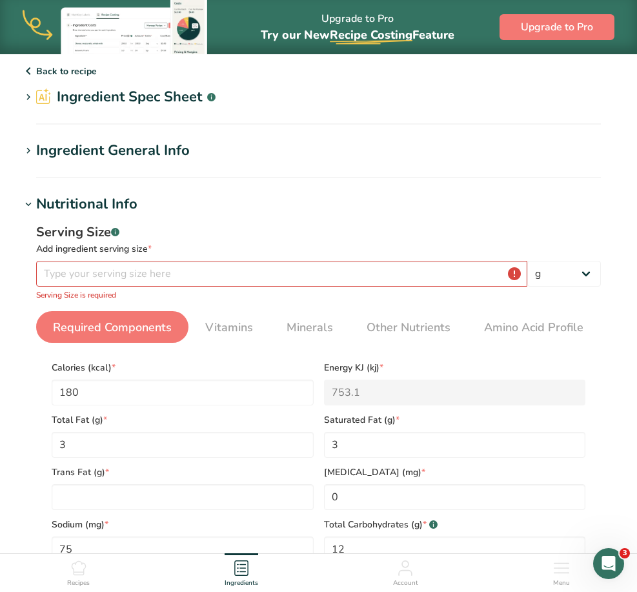
scroll to position [0, 0]
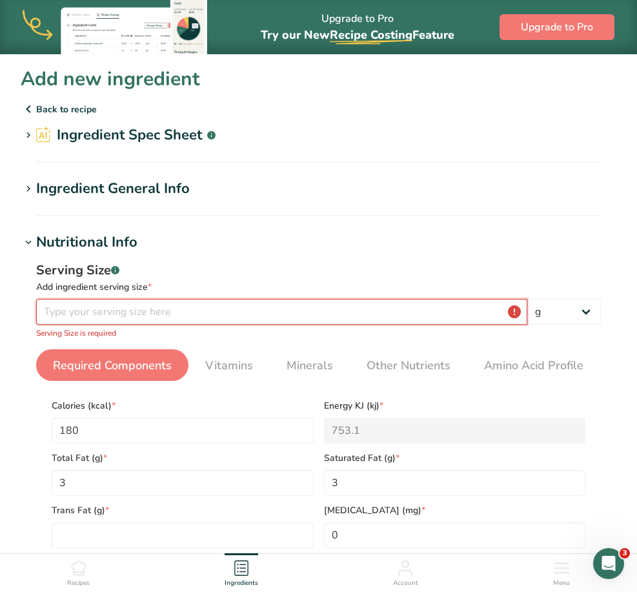
click at [126, 302] on input "number" at bounding box center [281, 312] width 491 height 26
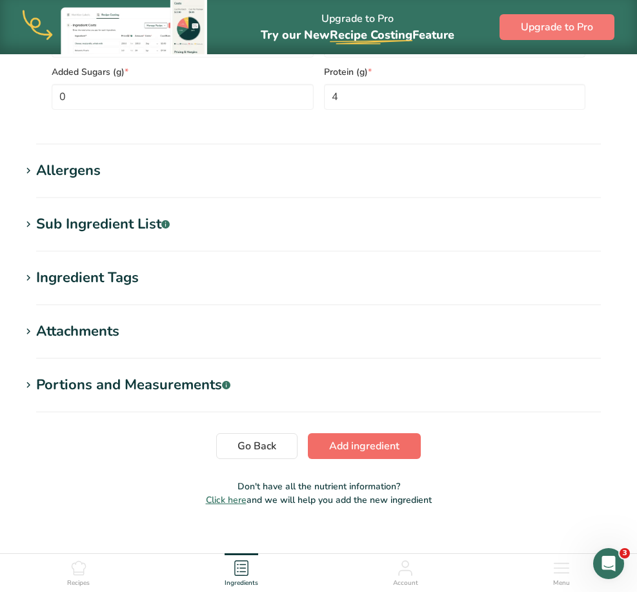
type input "1.1"
click at [347, 440] on span "Add ingredient" at bounding box center [364, 445] width 70 height 15
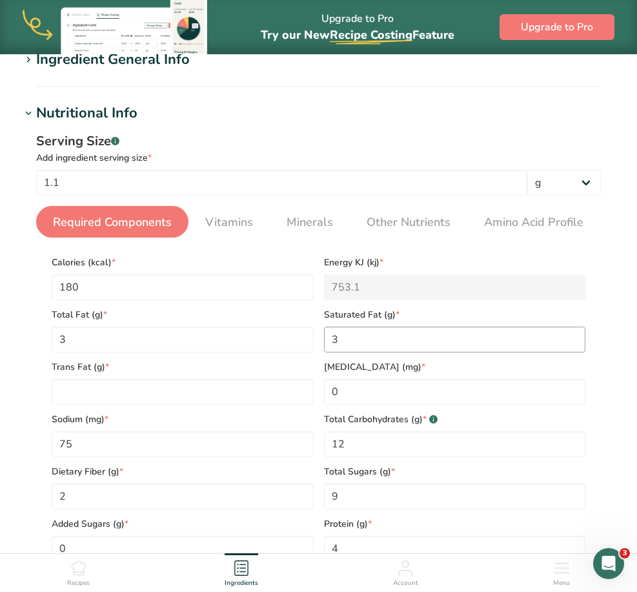
scroll to position [194, 0]
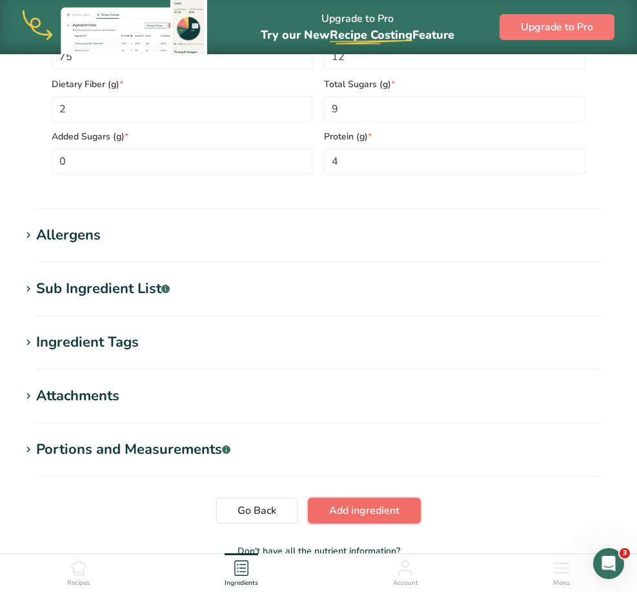
click at [369, 512] on span "Add ingredient" at bounding box center [364, 510] width 70 height 15
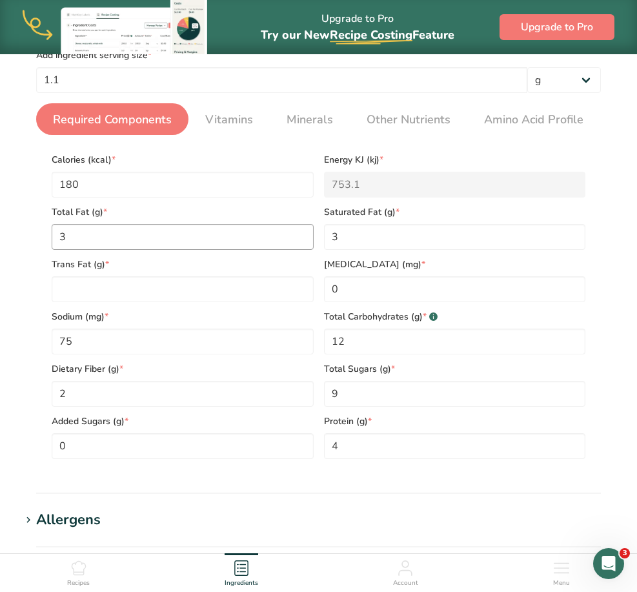
scroll to position [38, 0]
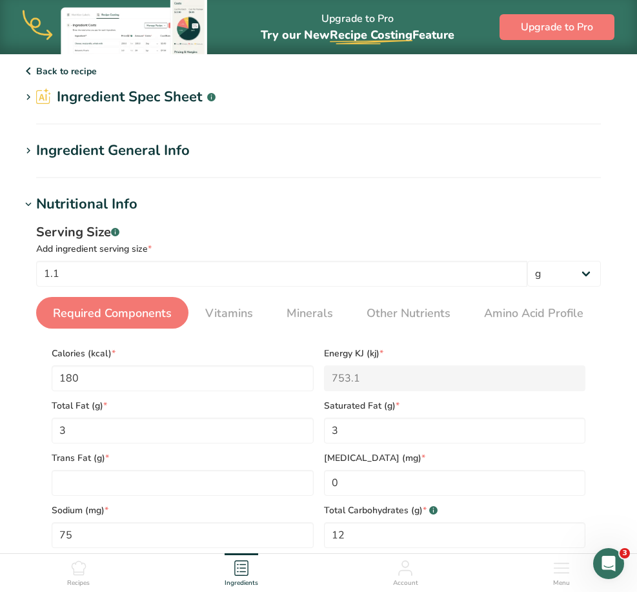
click at [117, 314] on span "Required Components" at bounding box center [112, 313] width 119 height 17
click at [131, 484] on Fat "number" at bounding box center [183, 483] width 262 height 26
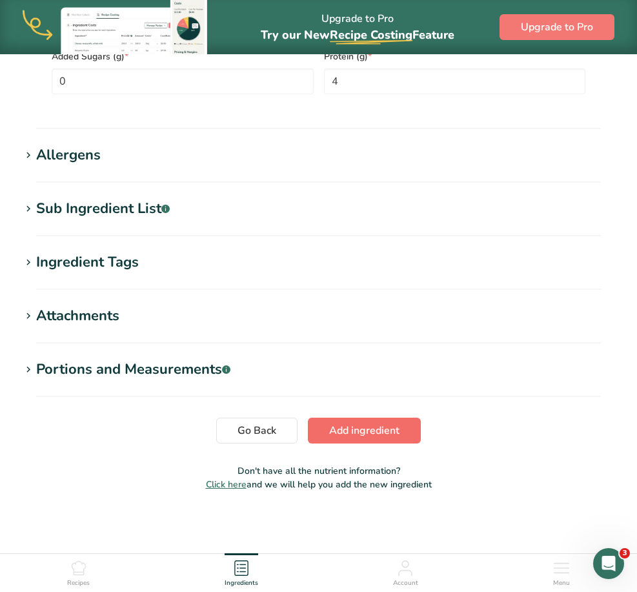
type Fat "0"
click at [373, 434] on span "Add ingredient" at bounding box center [364, 430] width 70 height 15
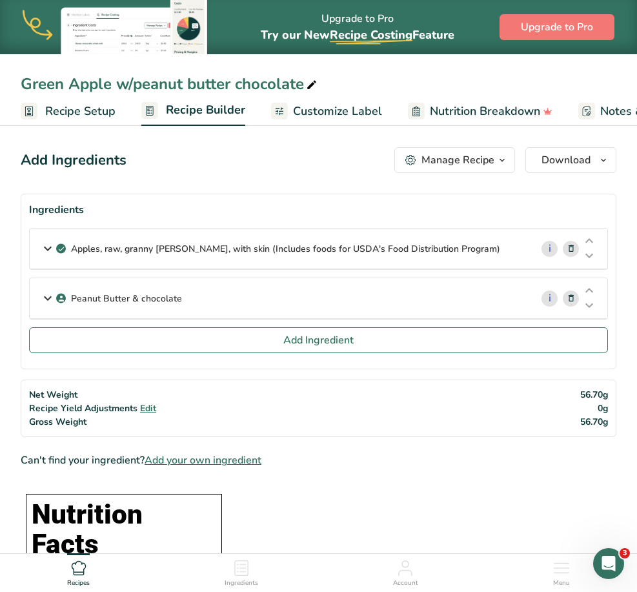
click at [362, 109] on span "Customize Label" at bounding box center [337, 111] width 89 height 17
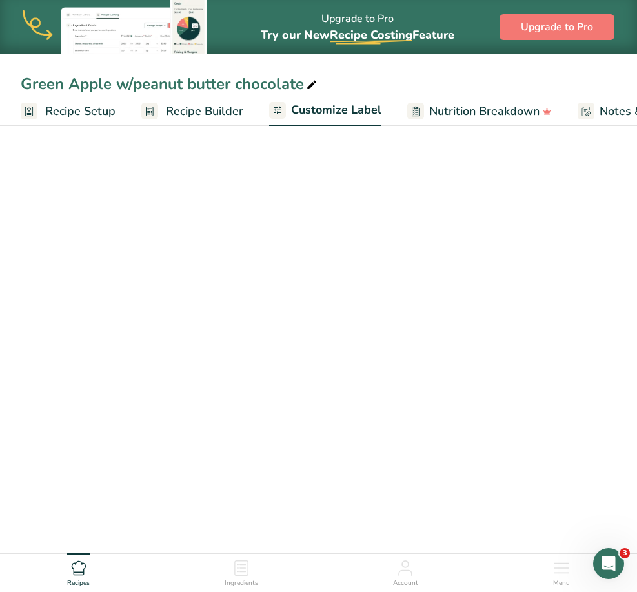
scroll to position [0, 240]
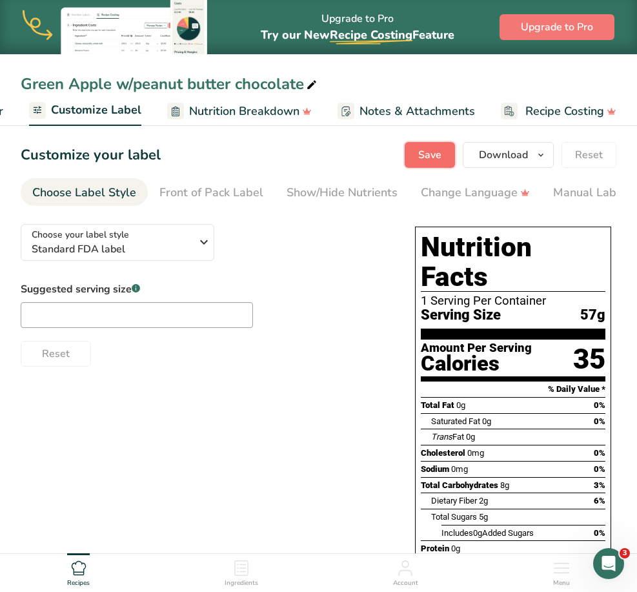
click at [449, 159] on button "Save" at bounding box center [430, 155] width 50 height 26
click at [70, 564] on div "Recipes" at bounding box center [78, 570] width 23 height 35
click at [234, 569] on div "Ingredients" at bounding box center [242, 570] width 34 height 35
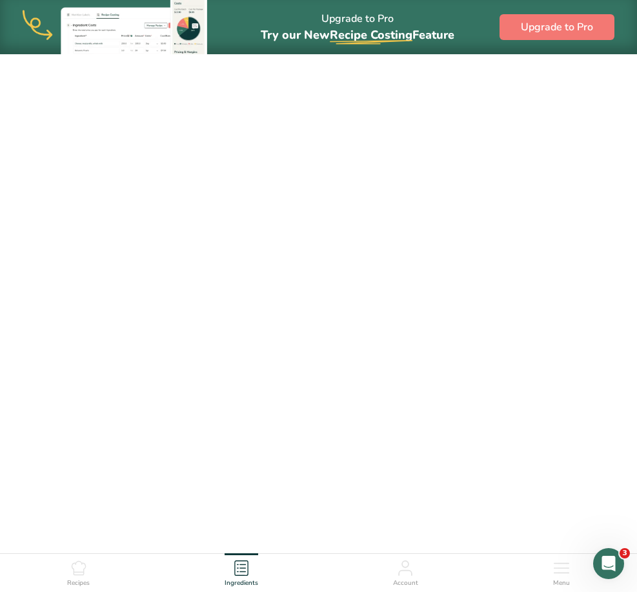
click at [113, 567] on ul "Recipes Ingredients Account Menu" at bounding box center [318, 571] width 637 height 35
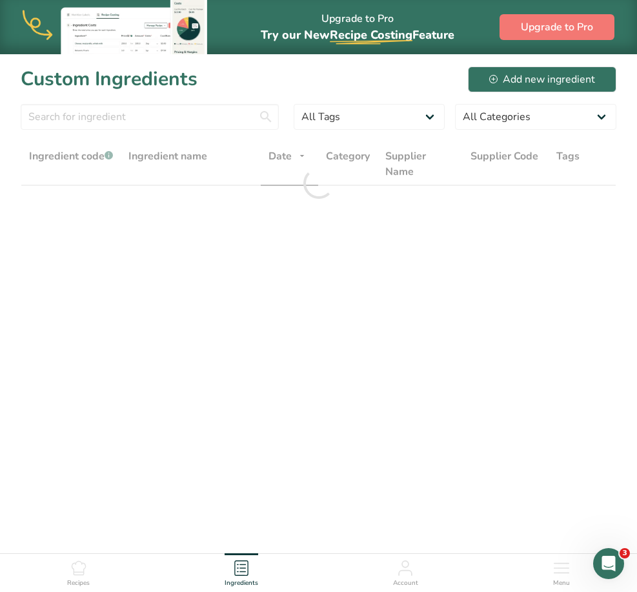
click at [87, 568] on icon at bounding box center [78, 567] width 15 height 15
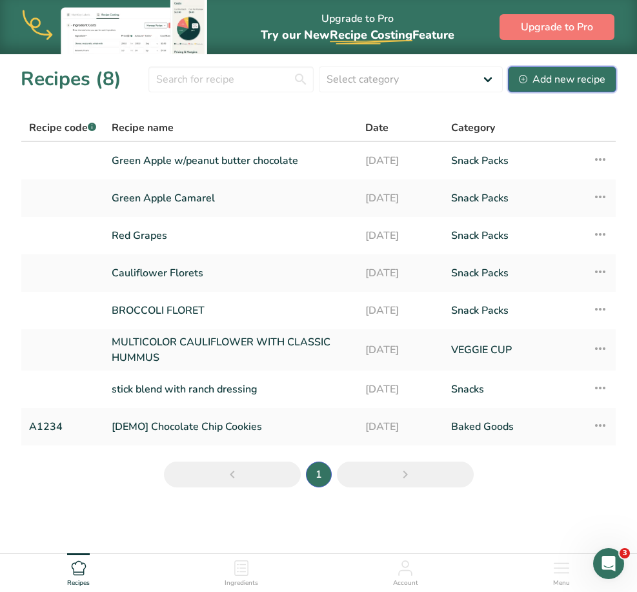
click at [567, 81] on div "Add new recipe" at bounding box center [562, 79] width 87 height 15
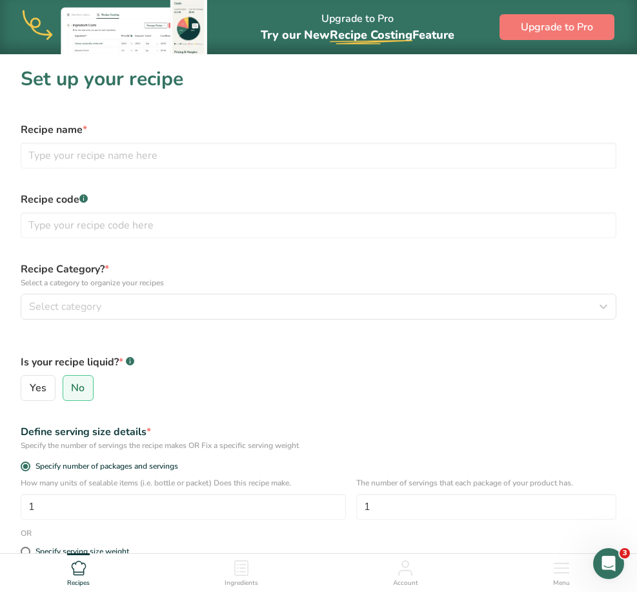
click at [192, 169] on div "Recipe name *" at bounding box center [318, 145] width 611 height 62
click at [190, 165] on div "Recipe name *" at bounding box center [318, 145] width 611 height 62
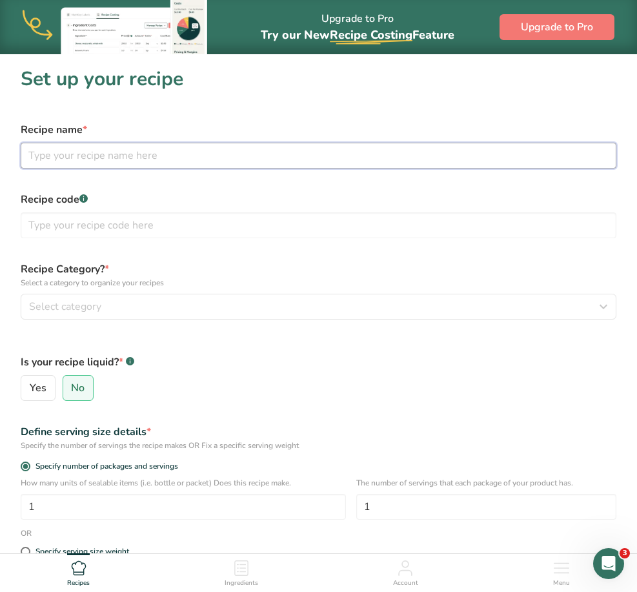
click at [185, 152] on input "text" at bounding box center [319, 156] width 596 height 26
type input "pineapple & [PERSON_NAME]"
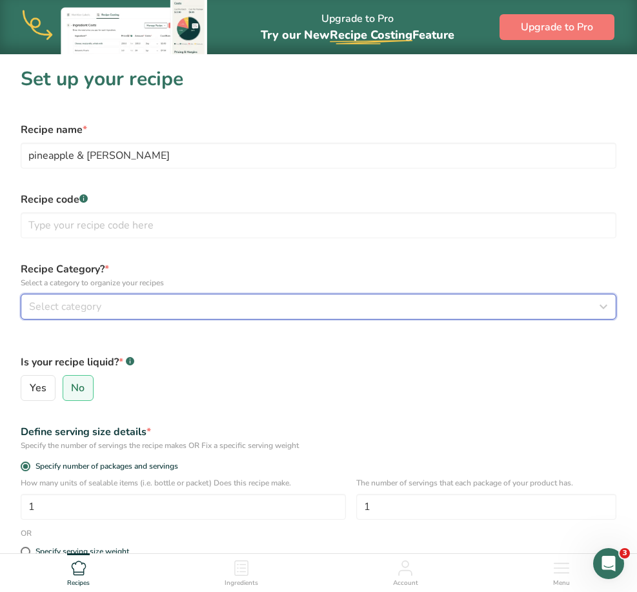
click at [66, 309] on span "Select category" at bounding box center [65, 306] width 72 height 15
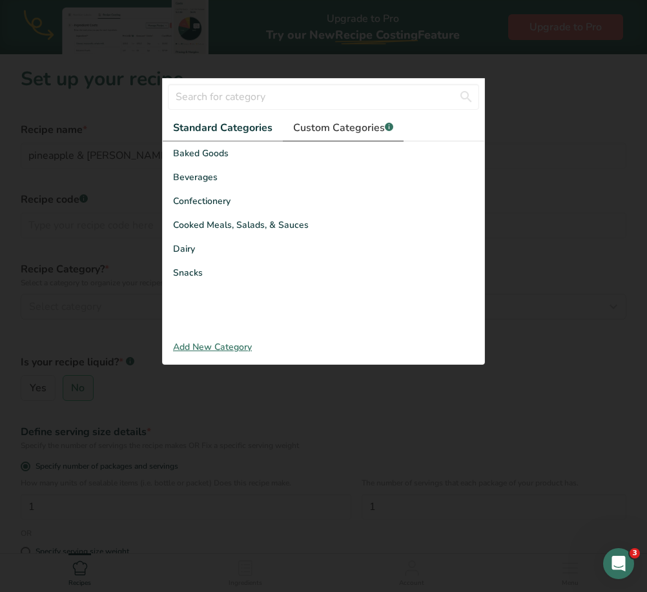
click at [349, 132] on span "Custom Categories .a-a{fill:#347362;}.b-a{fill:#fff;}" at bounding box center [343, 127] width 100 height 15
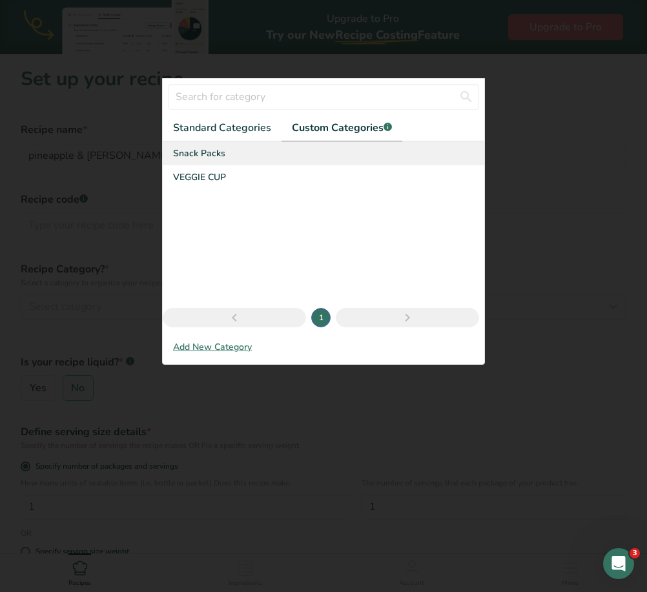
click at [209, 156] on span "Snack Packs" at bounding box center [199, 154] width 52 height 14
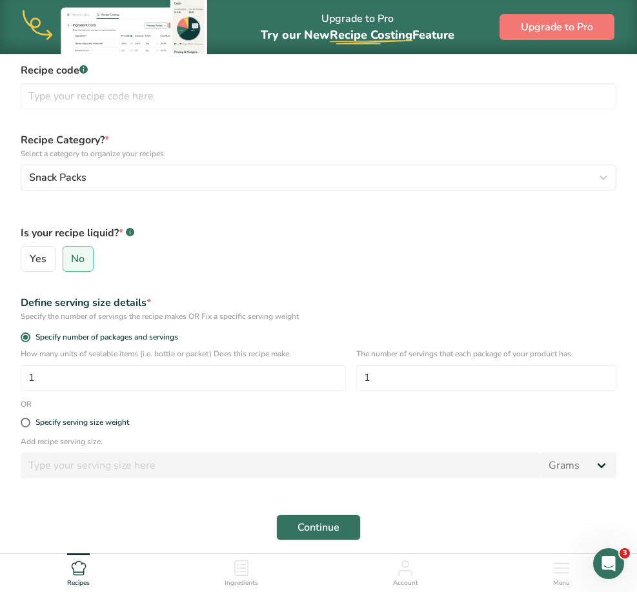
scroll to position [194, 0]
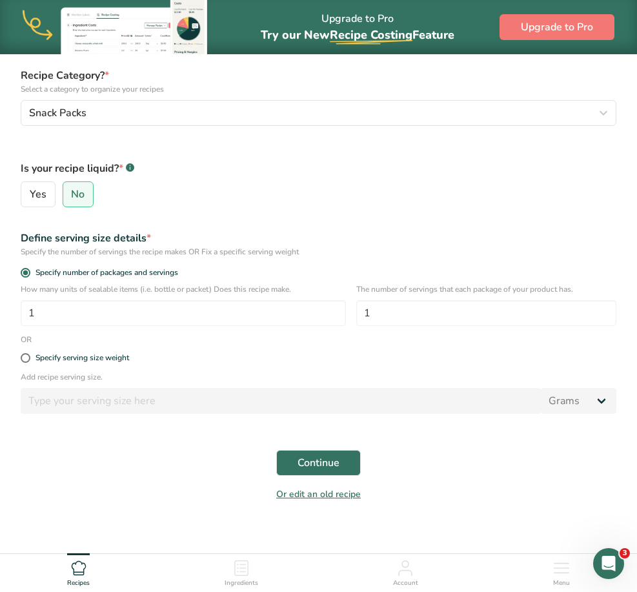
click at [365, 462] on div "Continue" at bounding box center [318, 462] width 611 height 41
click at [340, 464] on button "Continue" at bounding box center [318, 463] width 85 height 26
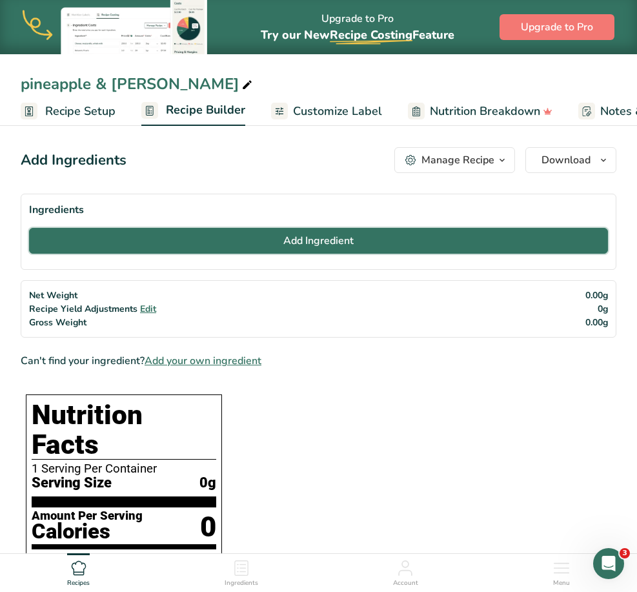
click at [287, 240] on span "Add Ingredient" at bounding box center [318, 240] width 70 height 15
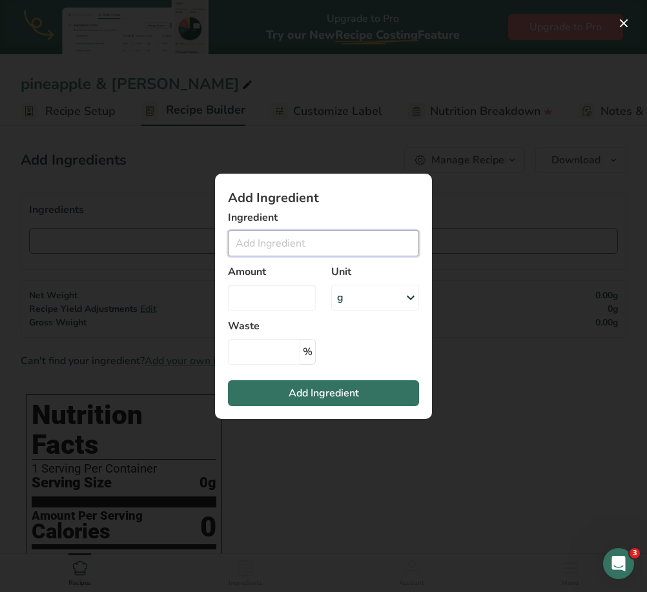
click at [336, 246] on input "Add ingredient modal" at bounding box center [323, 243] width 191 height 26
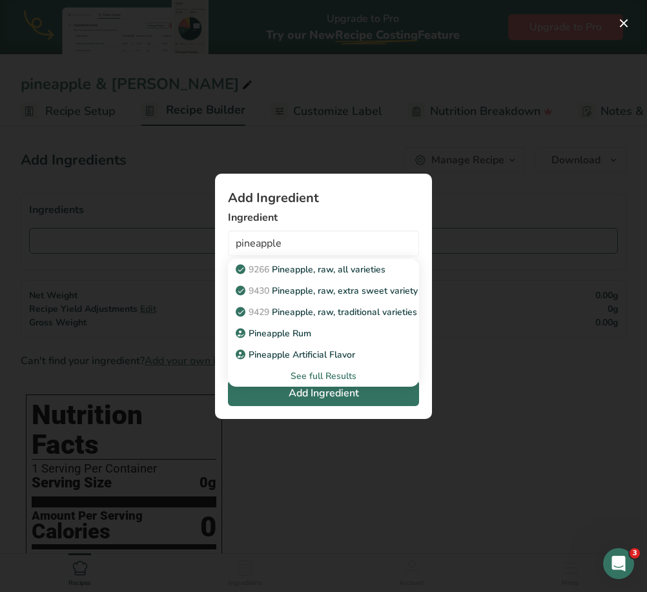
click at [341, 377] on div "See full Results" at bounding box center [323, 376] width 170 height 14
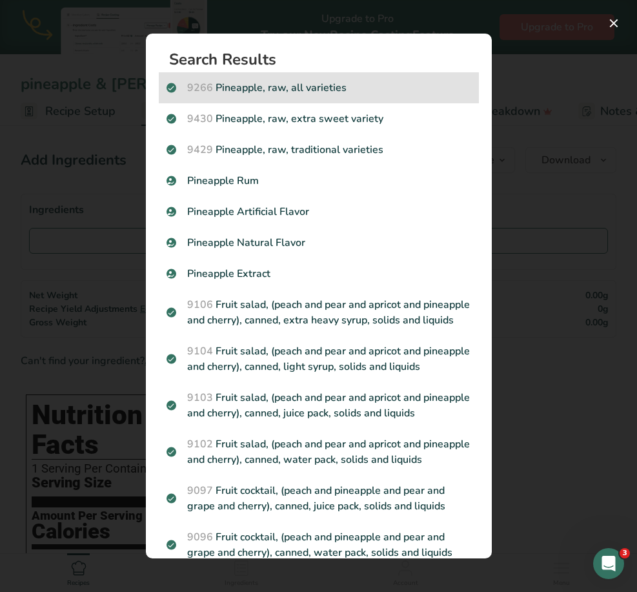
click at [303, 82] on p "9266 Pineapple, raw, all varieties" at bounding box center [319, 87] width 305 height 15
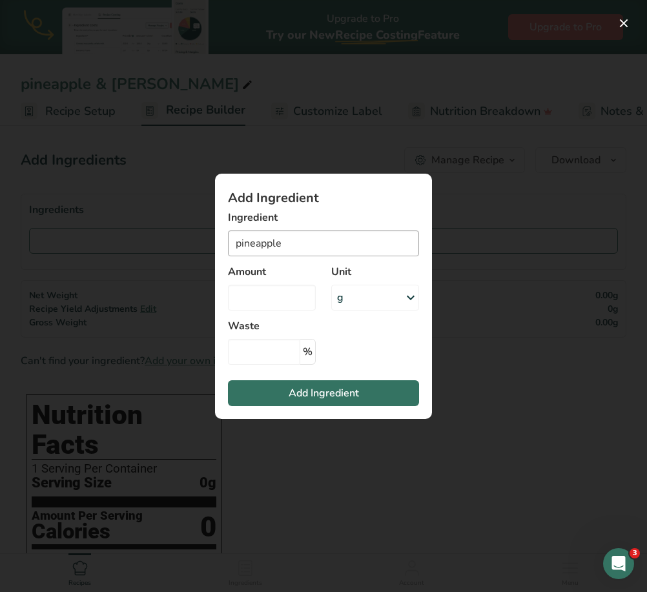
type input "Pineapple, raw, all varieties"
click at [278, 296] on input "Add ingredient modal" at bounding box center [272, 298] width 88 height 26
type input "1"
click at [343, 292] on div "g" at bounding box center [340, 297] width 6 height 15
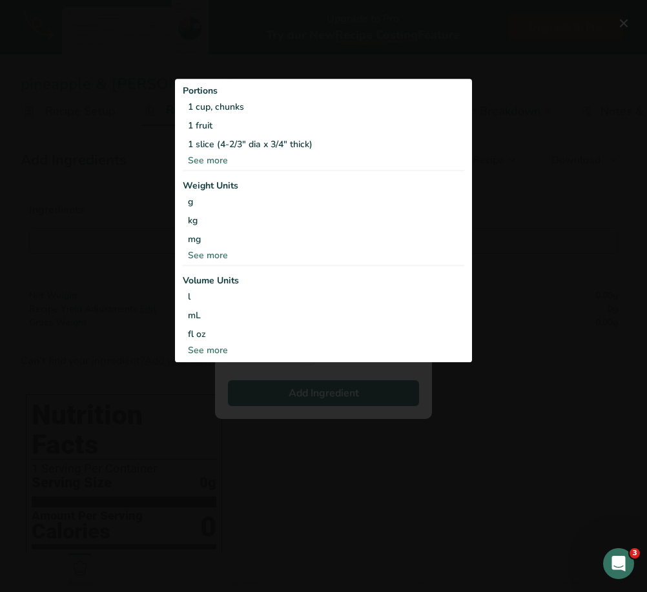
click at [219, 254] on div "See more" at bounding box center [323, 256] width 281 height 14
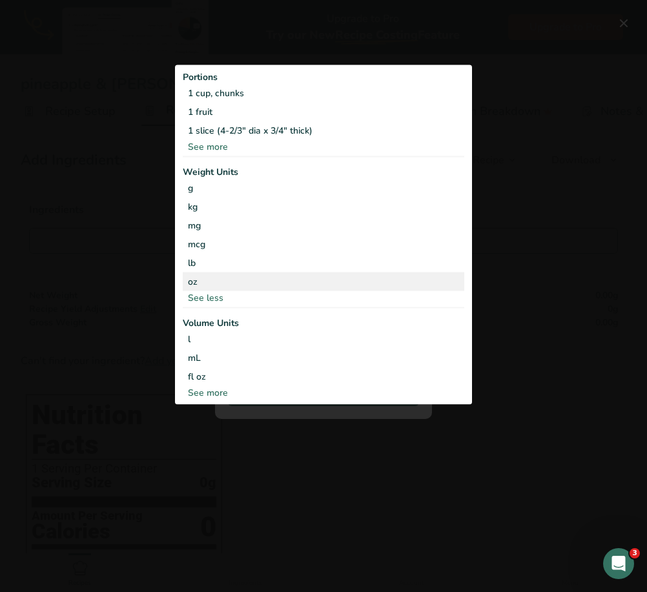
click at [201, 283] on div "oz" at bounding box center [323, 281] width 281 height 19
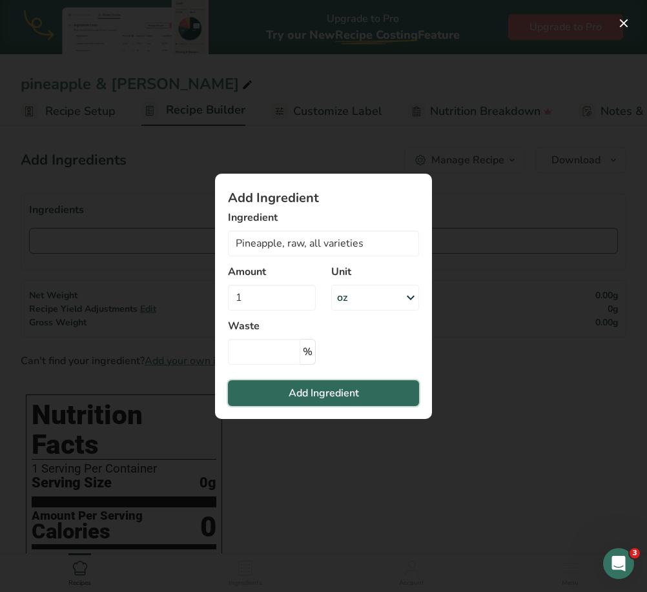
click at [301, 390] on span "Add Ingredient" at bounding box center [324, 392] width 70 height 15
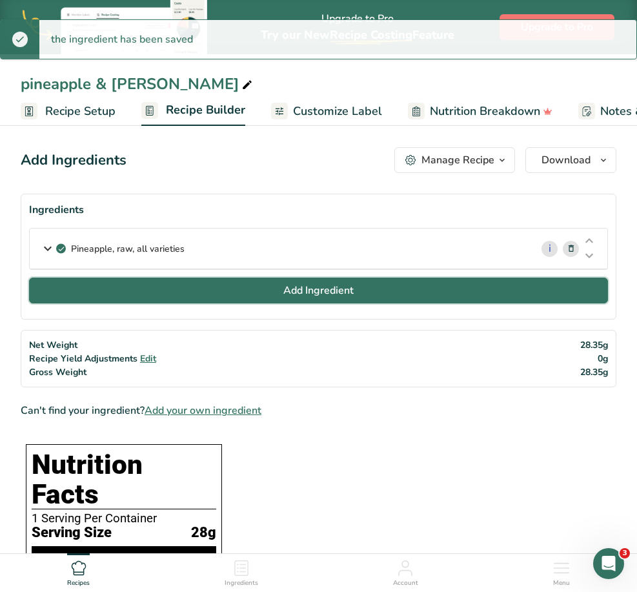
click at [254, 300] on button "Add Ingredient" at bounding box center [318, 291] width 579 height 26
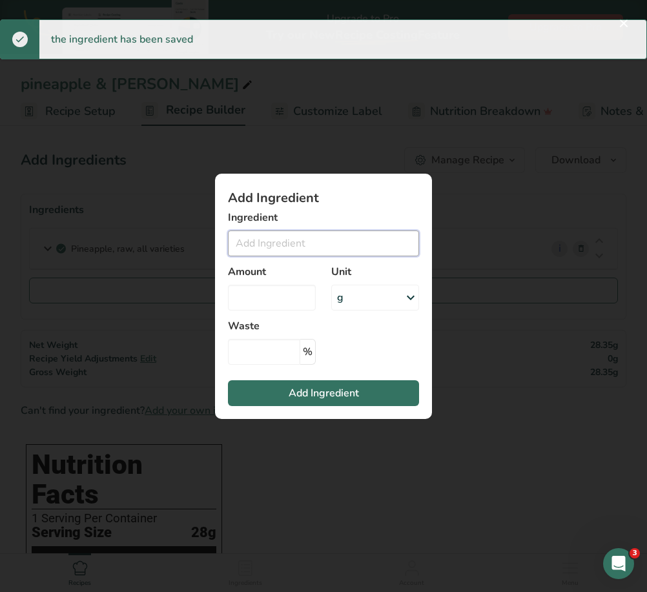
click at [280, 248] on input "Add ingredient modal" at bounding box center [323, 243] width 191 height 26
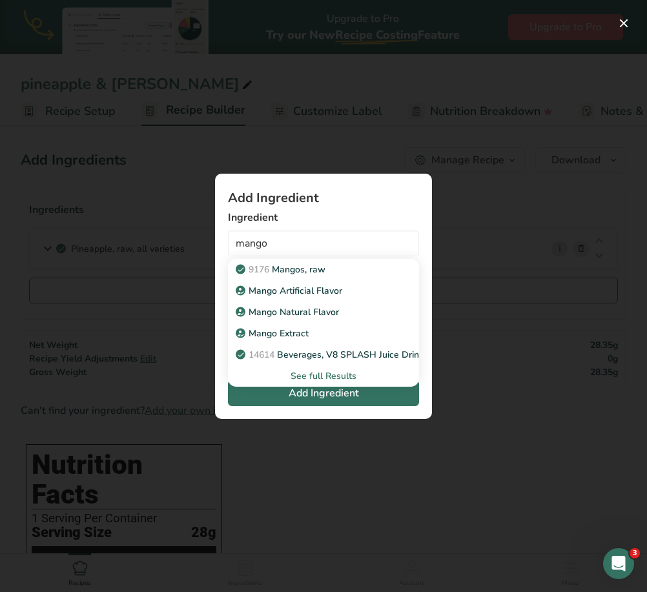
click at [327, 385] on div "See full Results" at bounding box center [323, 375] width 191 height 21
click at [328, 376] on div "See full Results" at bounding box center [323, 376] width 170 height 14
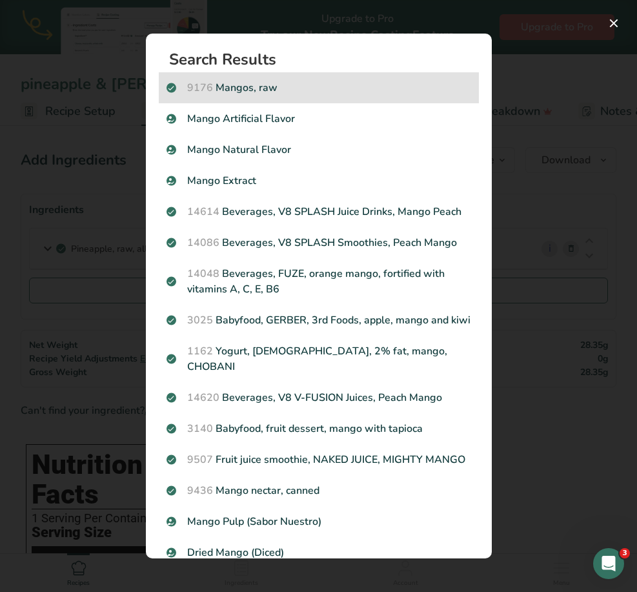
click at [266, 88] on p "9176 Mangos, raw" at bounding box center [319, 87] width 305 height 15
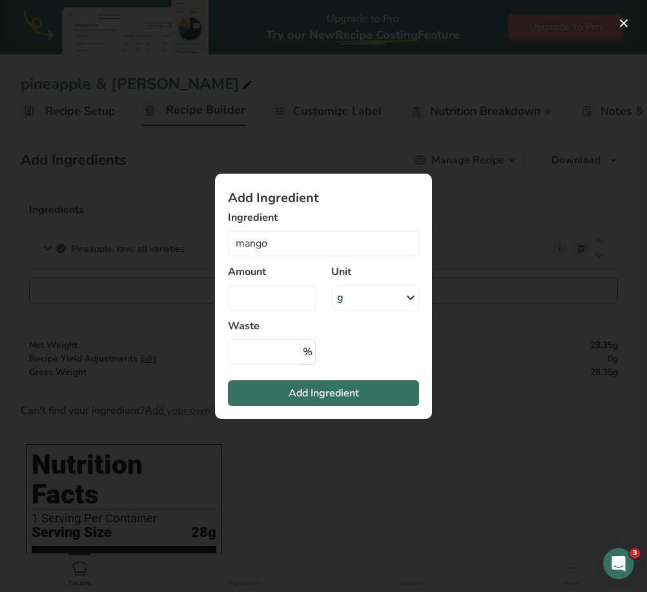
type input "Mangos, raw"
click at [285, 303] on input "Add ingredient modal" at bounding box center [272, 298] width 88 height 26
type input "1"
click at [368, 279] on label "Unit" at bounding box center [375, 271] width 88 height 15
click at [356, 309] on div "g" at bounding box center [375, 298] width 88 height 26
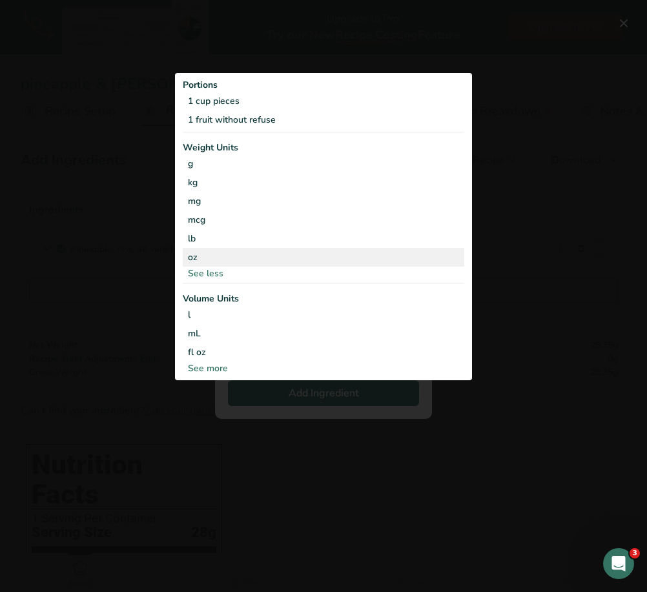
click at [247, 257] on div "oz" at bounding box center [323, 257] width 281 height 19
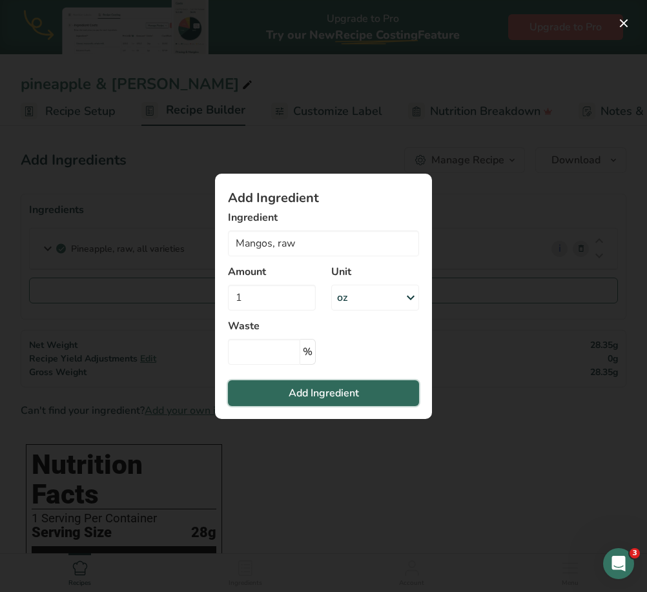
click at [314, 390] on span "Add Ingredient" at bounding box center [324, 392] width 70 height 15
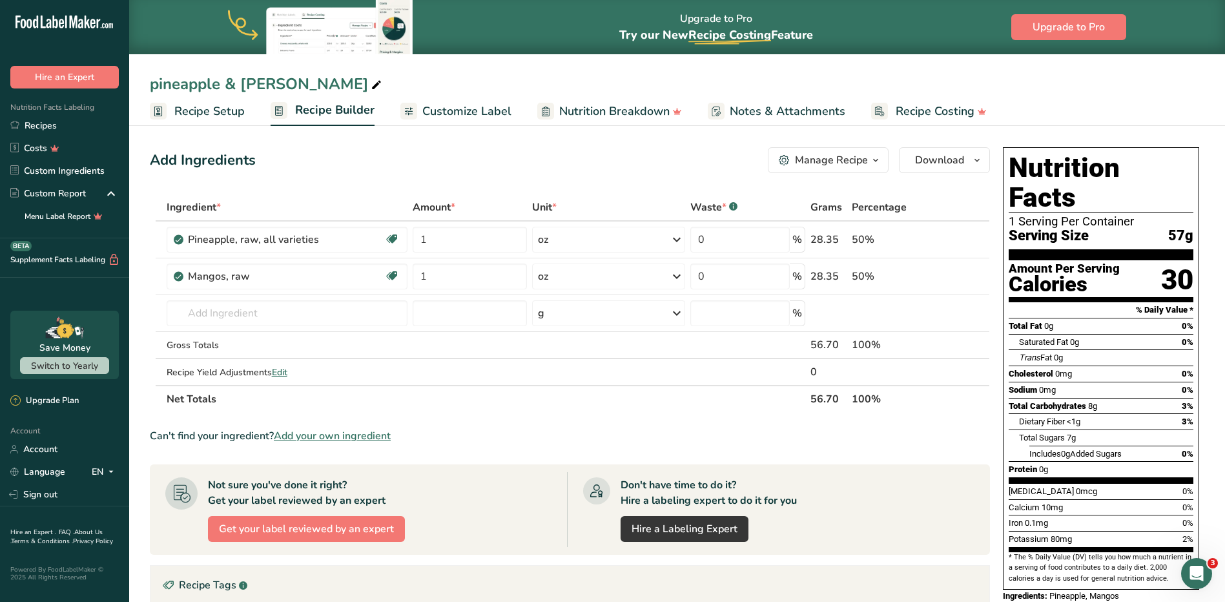
click at [467, 107] on span "Customize Label" at bounding box center [466, 111] width 89 height 17
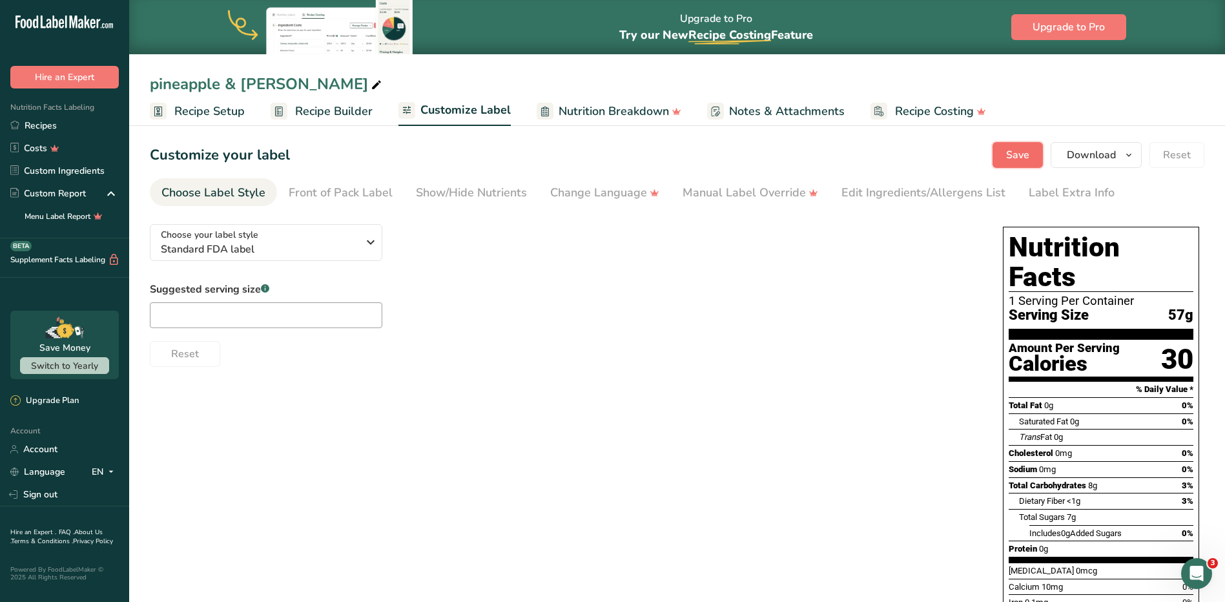
click at [604, 147] on button "Save" at bounding box center [1017, 155] width 50 height 26
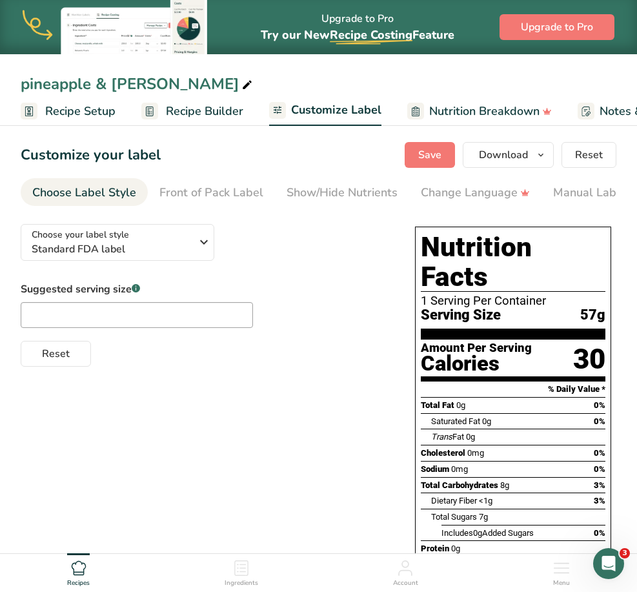
click at [349, 240] on div "Choose your label style Standard FDA label USA (FDA) Standard FDA label Tabular…" at bounding box center [205, 290] width 369 height 153
click at [447, 151] on button "Save" at bounding box center [430, 155] width 50 height 26
click at [217, 572] on ul "Recipes Ingredients Account Menu" at bounding box center [318, 571] width 637 height 35
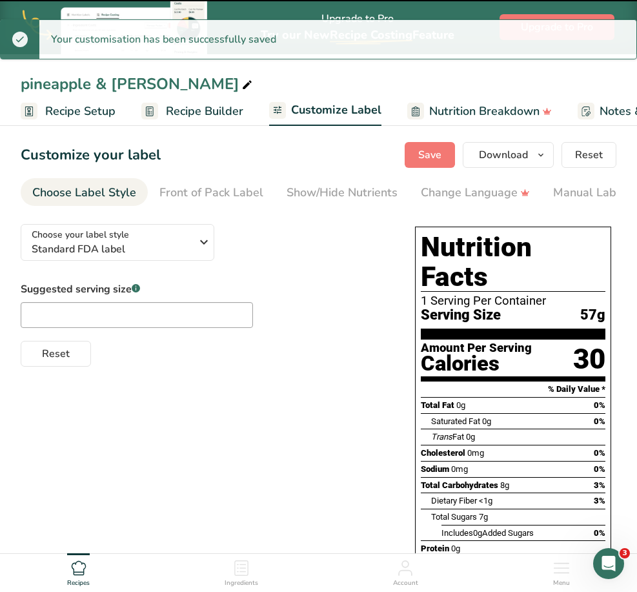
click at [218, 564] on ul "Recipes Ingredients Account Menu" at bounding box center [318, 571] width 637 height 35
click at [258, 575] on div "Ingredients" at bounding box center [242, 570] width 34 height 35
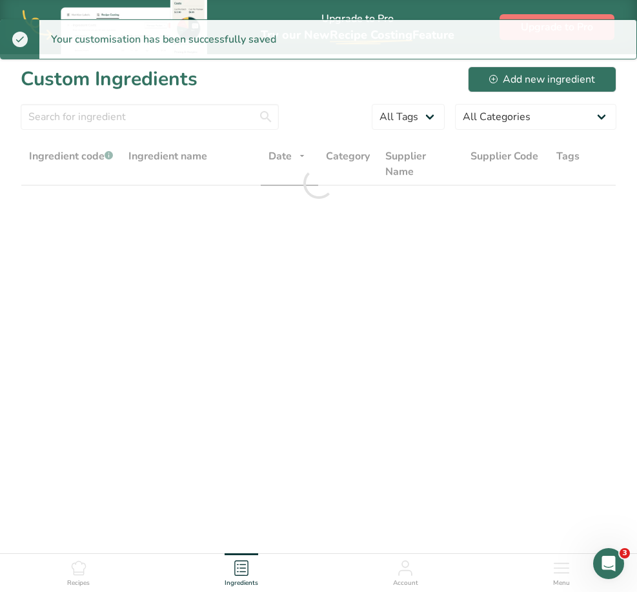
click at [94, 564] on ul "Recipes Ingredients Account Menu" at bounding box center [318, 571] width 637 height 35
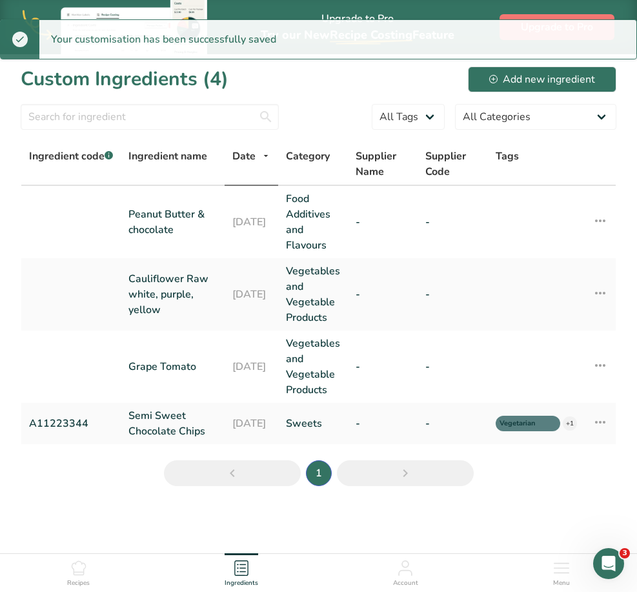
click at [87, 566] on icon at bounding box center [78, 567] width 15 height 15
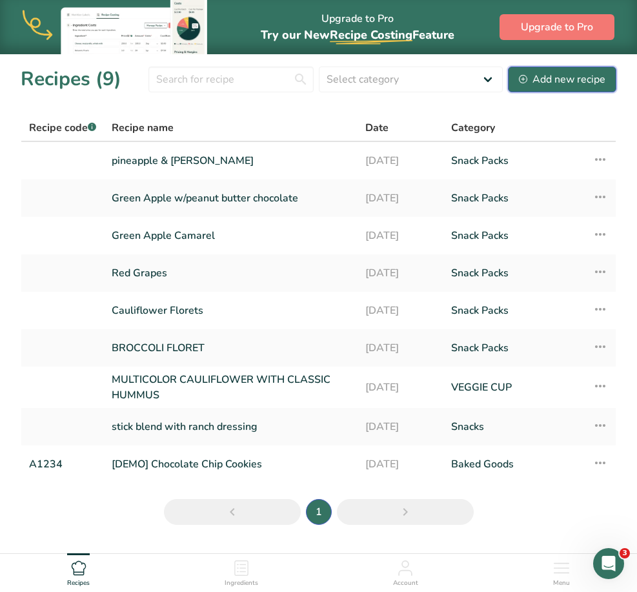
click at [551, 83] on div "Add new recipe" at bounding box center [562, 79] width 87 height 15
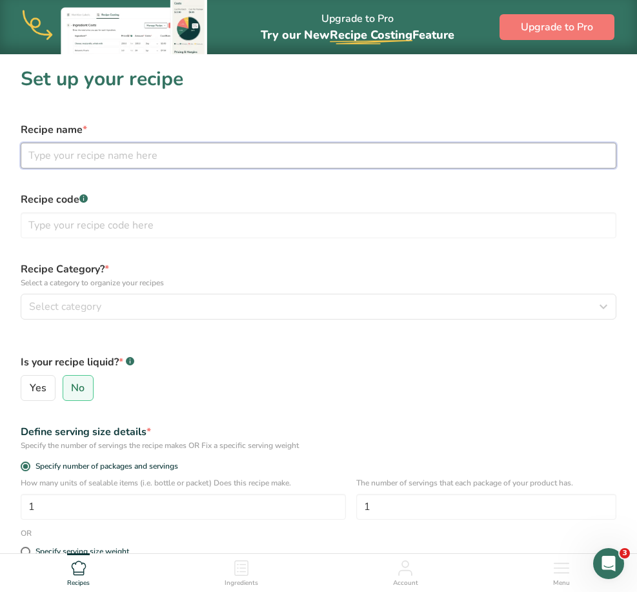
click at [154, 158] on input "text" at bounding box center [319, 156] width 596 height 26
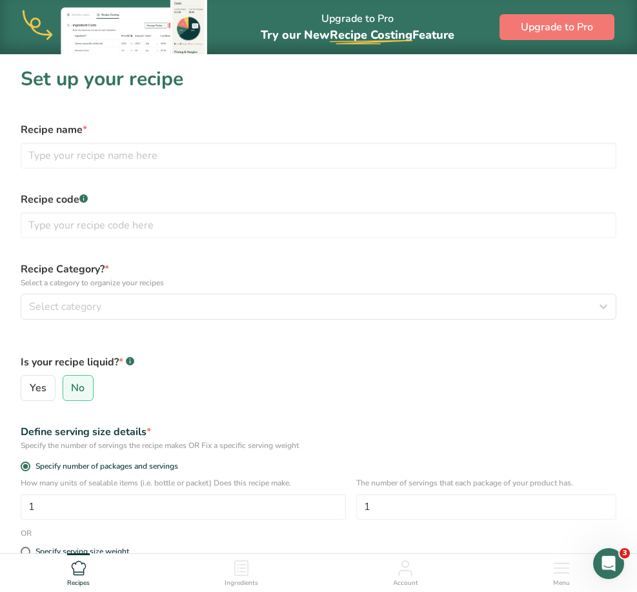
click at [82, 581] on span "Recipes" at bounding box center [78, 583] width 23 height 10
click at [79, 571] on icon at bounding box center [78, 567] width 15 height 15
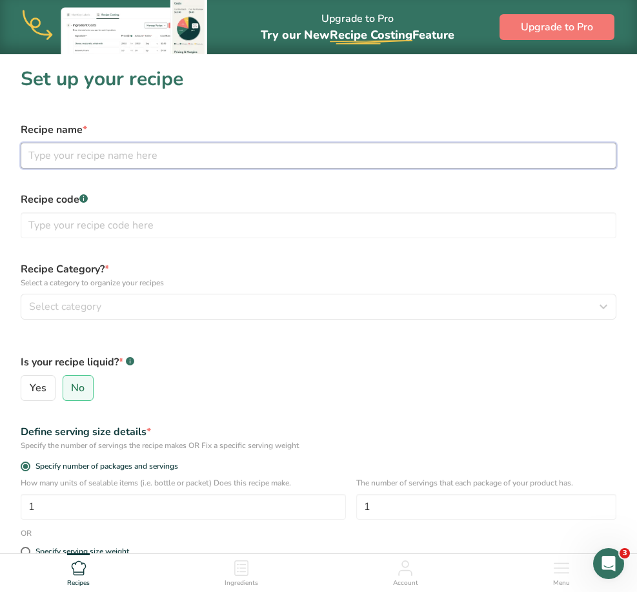
click at [53, 156] on input "text" at bounding box center [319, 156] width 596 height 26
click at [121, 155] on input "Rainbow Bite Size w/" at bounding box center [319, 156] width 596 height 26
click at [133, 156] on input "Rainbow Bite Size W/" at bounding box center [319, 156] width 596 height 26
click at [133, 156] on input "Rainbow Bite Size W/Jlalapeno" at bounding box center [319, 156] width 596 height 26
click at [187, 152] on input "Rainbow Bite Size W/Jalapeno" at bounding box center [319, 156] width 596 height 26
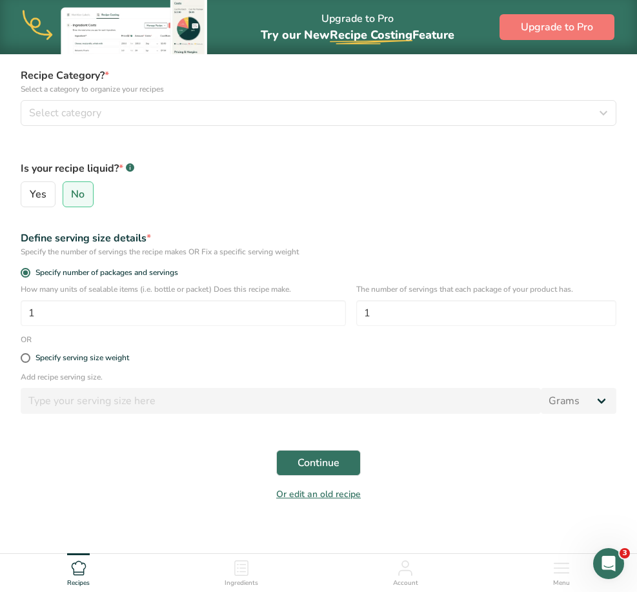
scroll to position [204, 0]
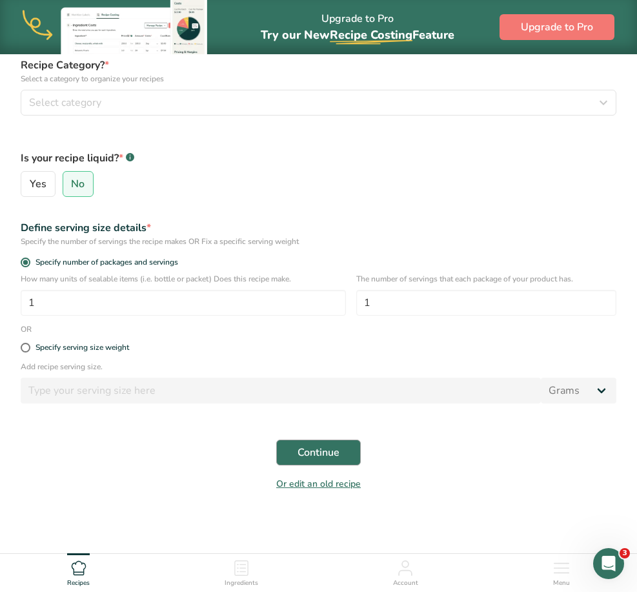
type input "Rainbow Bite Size W/Jalapeno Ranch Dressing"
click at [344, 453] on button "Continue" at bounding box center [318, 453] width 85 height 26
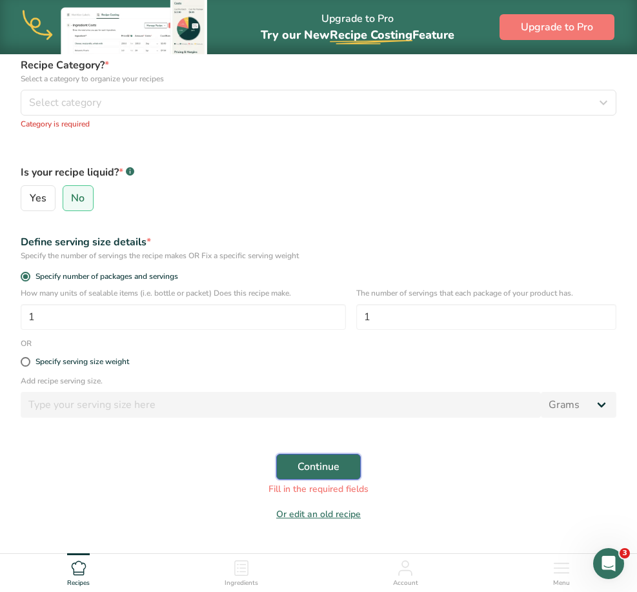
scroll to position [75, 0]
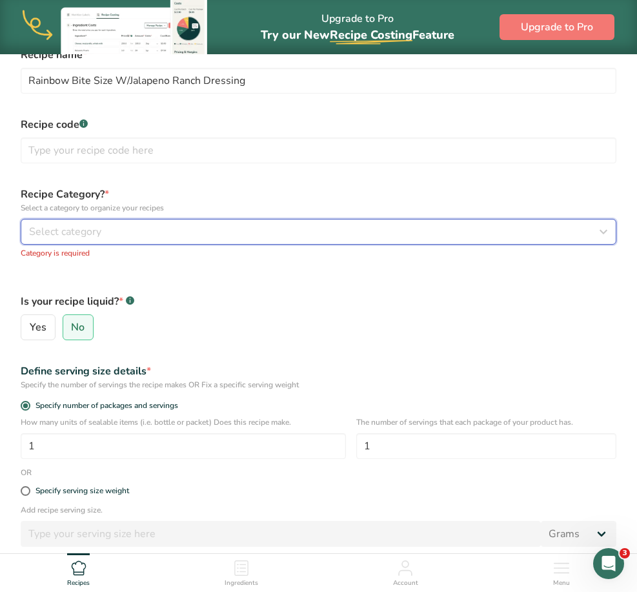
click at [170, 229] on div "Select category" at bounding box center [314, 231] width 571 height 15
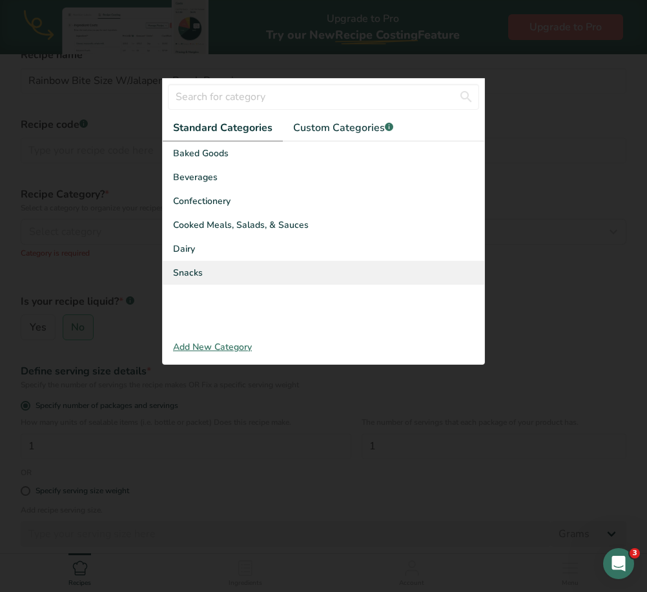
click at [311, 272] on div "Snacks" at bounding box center [324, 273] width 322 height 24
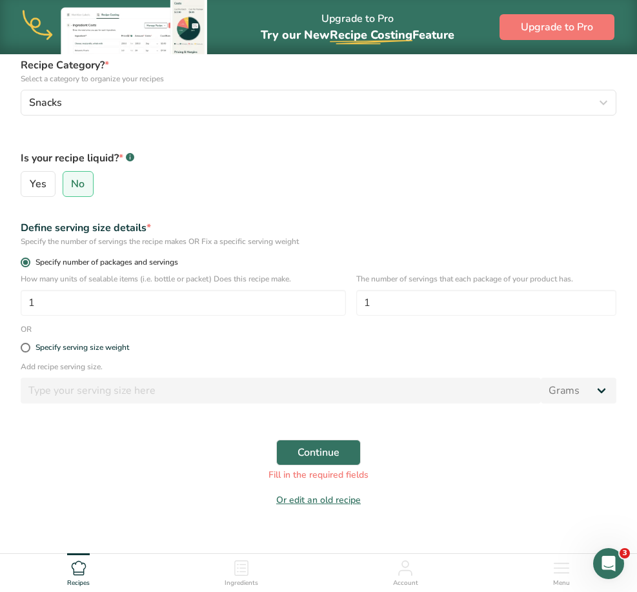
scroll to position [220, 0]
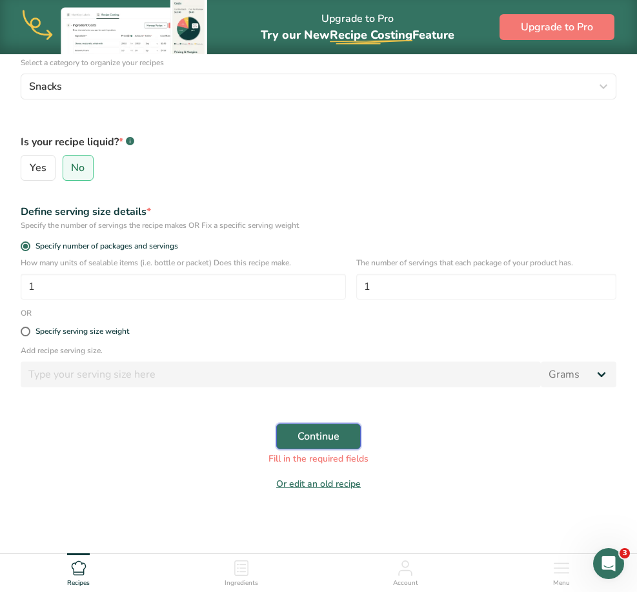
click at [351, 439] on button "Continue" at bounding box center [318, 437] width 85 height 26
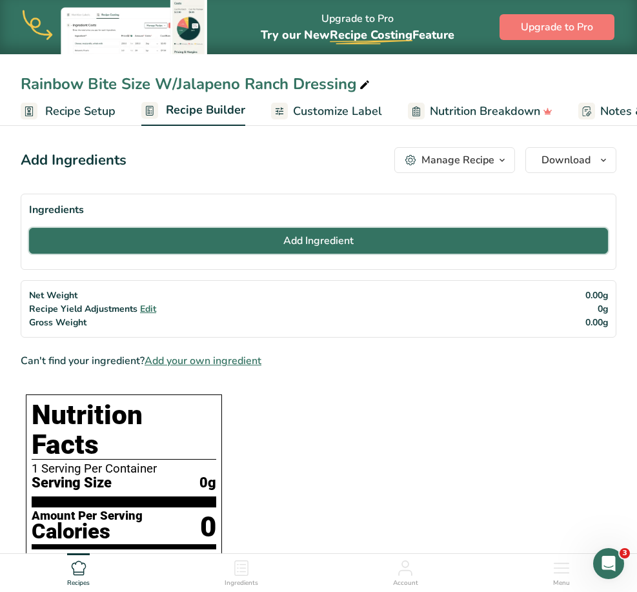
click at [234, 245] on button "Add Ingredient" at bounding box center [318, 241] width 579 height 26
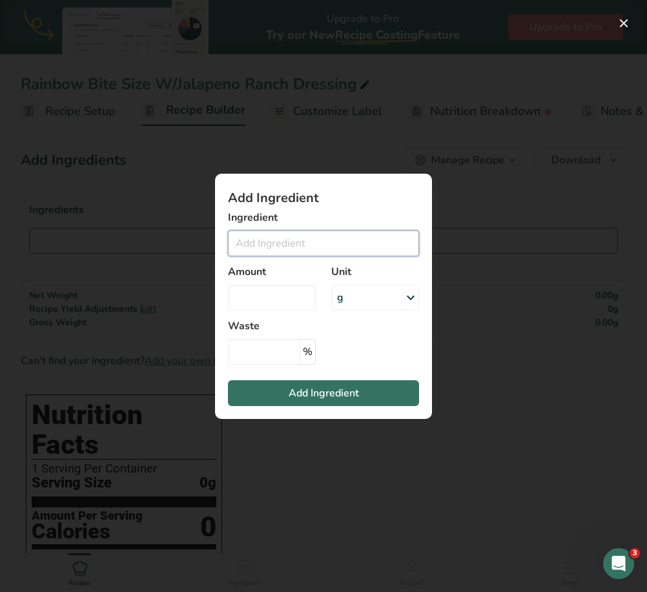
click at [287, 246] on input "Add ingredient modal" at bounding box center [323, 243] width 191 height 26
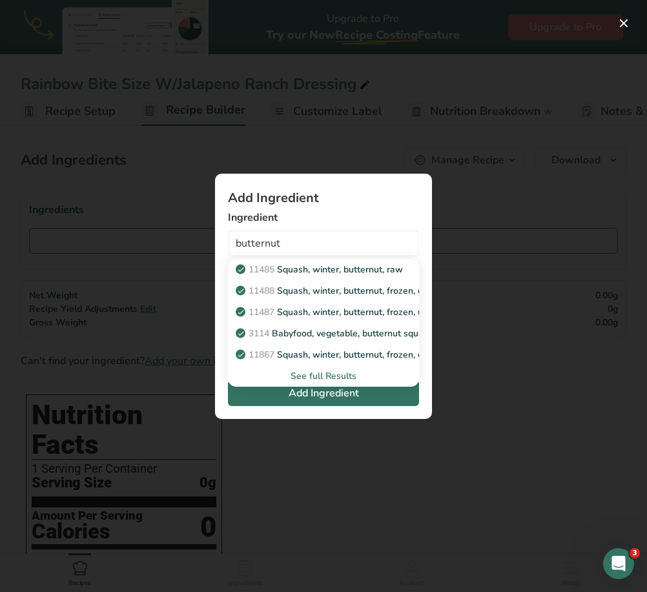
click at [311, 376] on div "See full Results" at bounding box center [323, 376] width 170 height 14
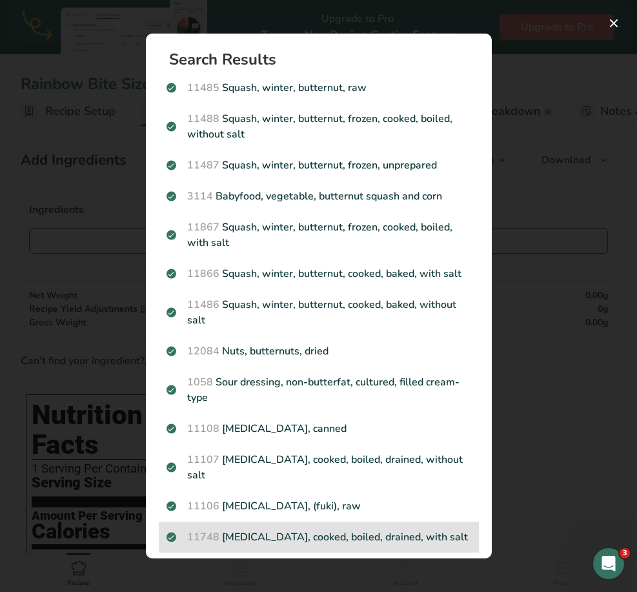
scroll to position [65, 0]
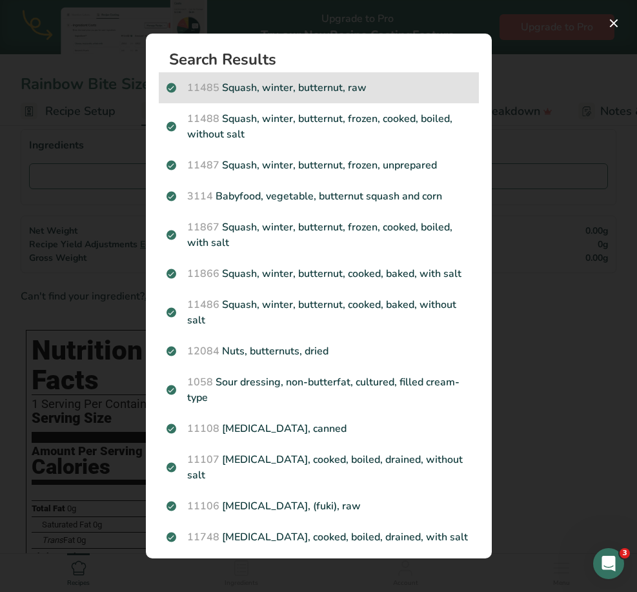
click at [295, 94] on p "11485 Squash, winter, butternut, raw" at bounding box center [319, 87] width 305 height 15
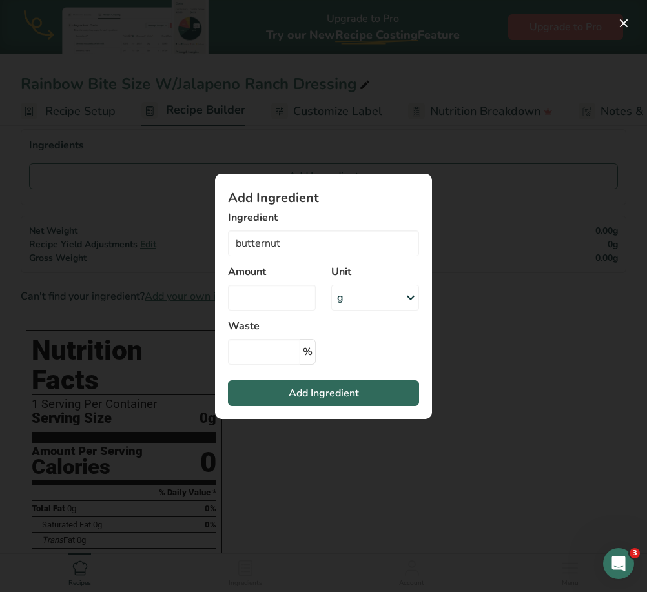
type input "Squash, winter, butternut, raw"
click at [282, 294] on input "Add ingredient modal" at bounding box center [272, 298] width 88 height 26
type input "1.8"
click at [387, 302] on div "g" at bounding box center [375, 298] width 88 height 26
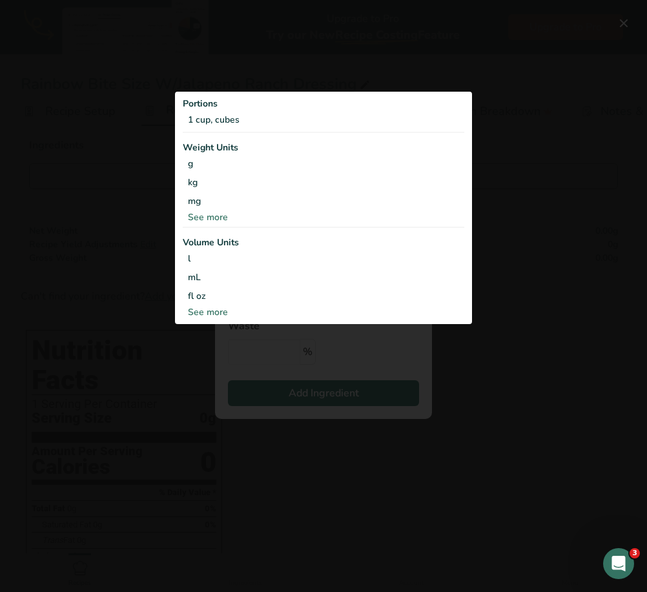
click at [201, 216] on div "See more" at bounding box center [323, 217] width 281 height 14
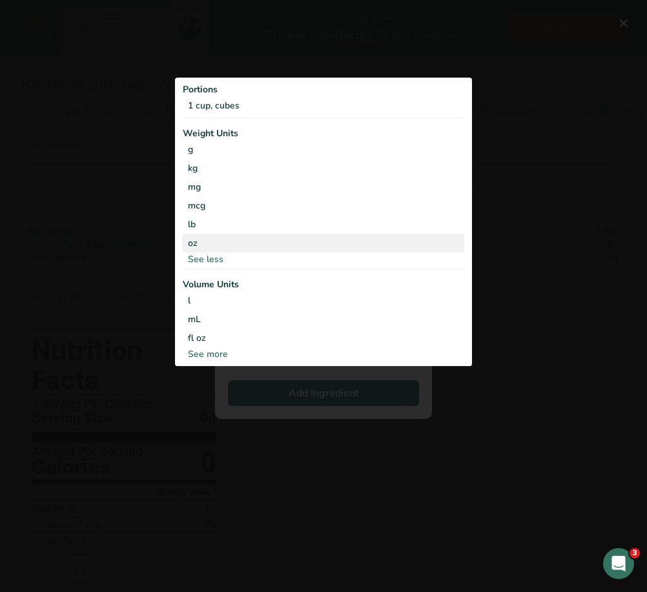
click at [194, 241] on div "oz" at bounding box center [323, 243] width 281 height 19
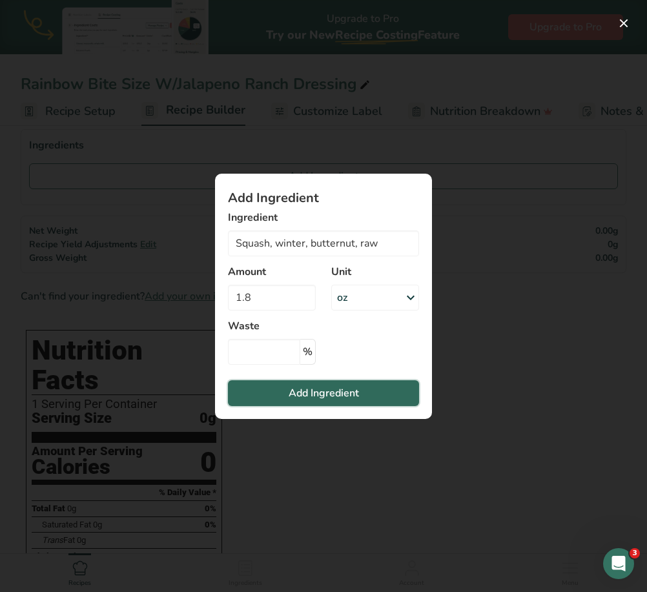
click at [373, 391] on button "Add Ingredient" at bounding box center [323, 393] width 191 height 26
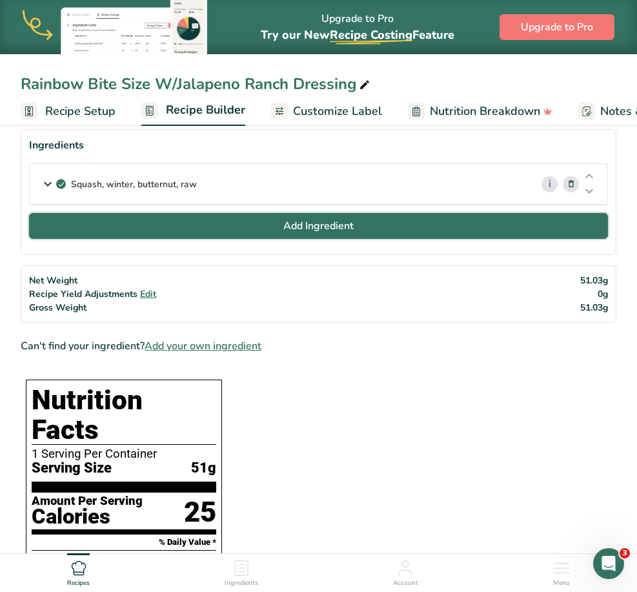
click at [300, 223] on span "Add Ingredient" at bounding box center [318, 225] width 70 height 15
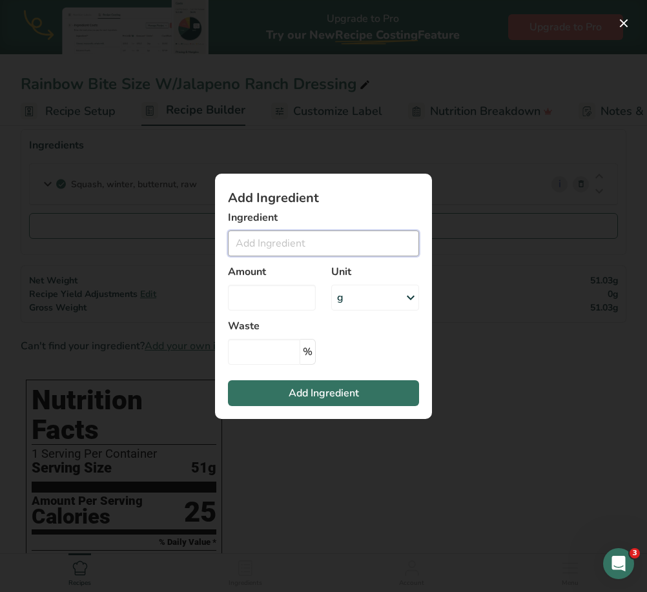
click at [269, 240] on input "Add ingredient modal" at bounding box center [323, 243] width 191 height 26
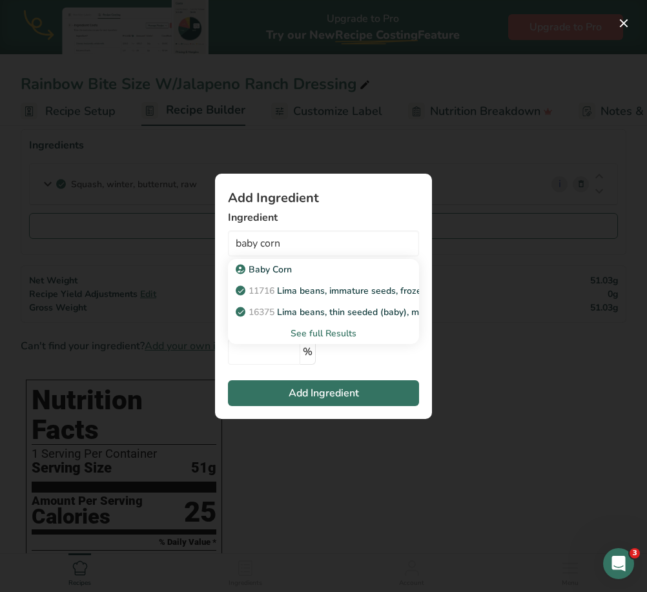
click at [343, 334] on div "See full Results" at bounding box center [323, 334] width 170 height 14
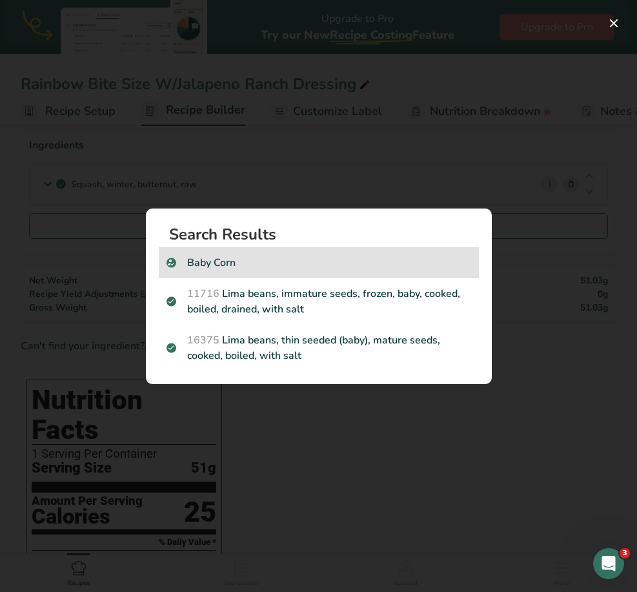
click at [203, 265] on p "Baby Corn" at bounding box center [319, 262] width 305 height 15
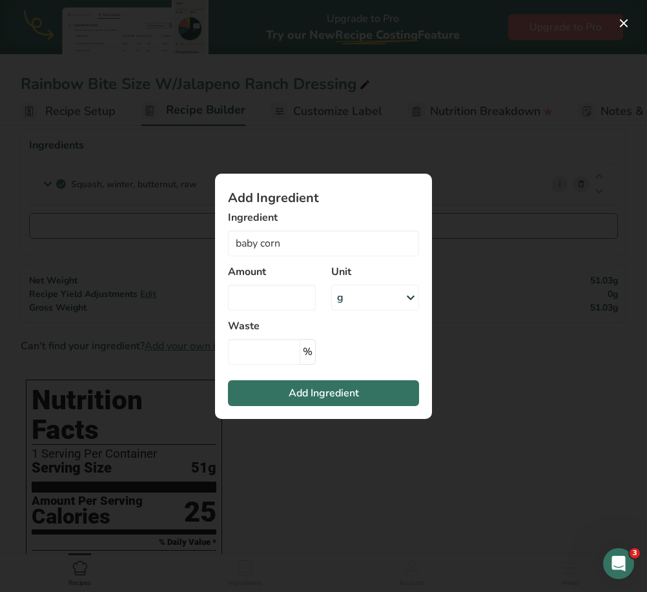
type input "Baby Corn"
click at [274, 294] on input "Add ingredient modal" at bounding box center [272, 298] width 88 height 26
type input "1.4"
click at [372, 299] on div "g" at bounding box center [375, 298] width 88 height 26
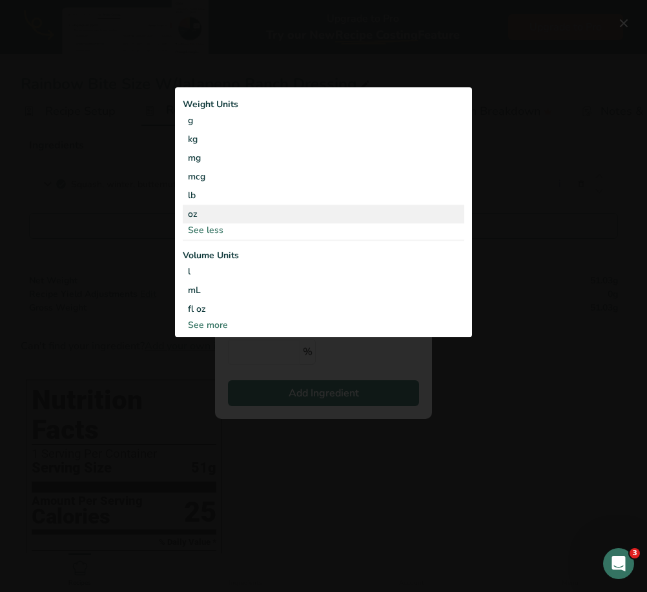
click at [216, 214] on div "oz" at bounding box center [323, 214] width 281 height 19
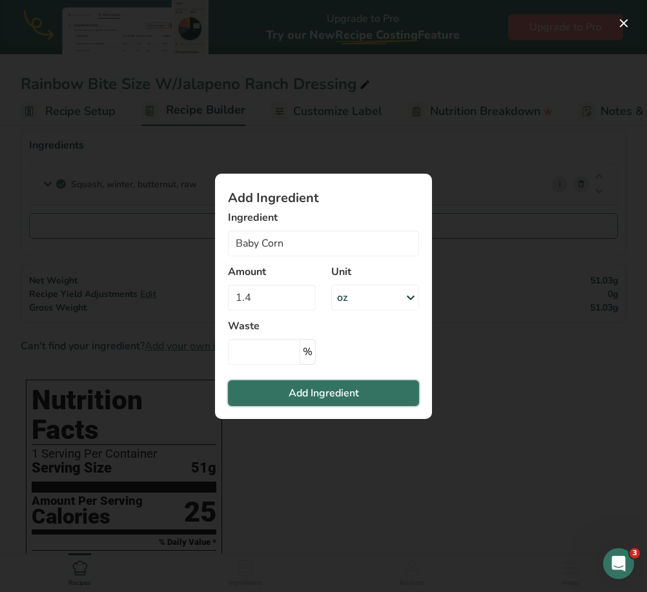
click at [353, 392] on span "Add Ingredient" at bounding box center [324, 392] width 70 height 15
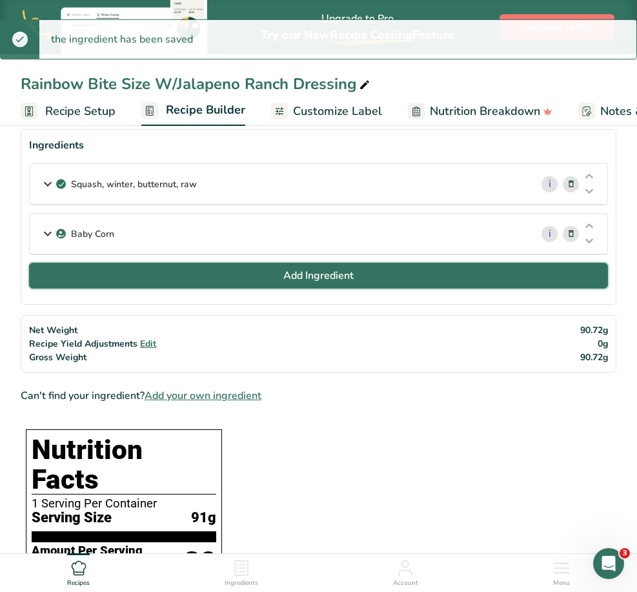
click at [296, 278] on span "Add Ingredient" at bounding box center [318, 275] width 70 height 15
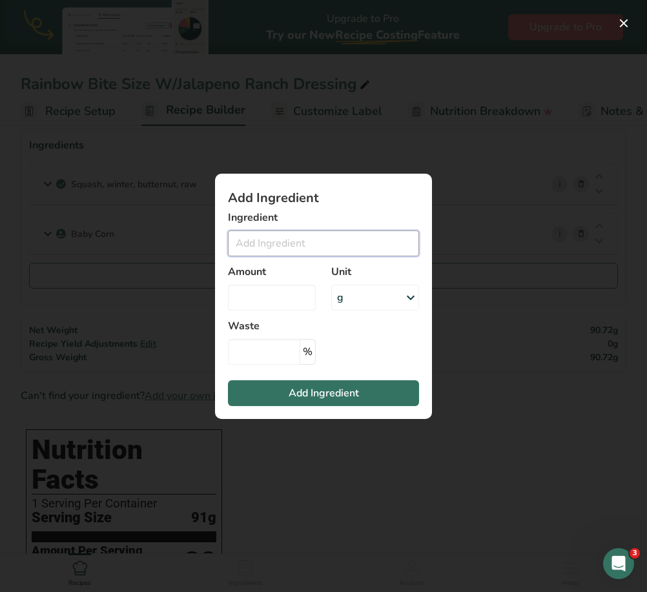
click at [271, 240] on input "Add ingredient modal" at bounding box center [323, 243] width 191 height 26
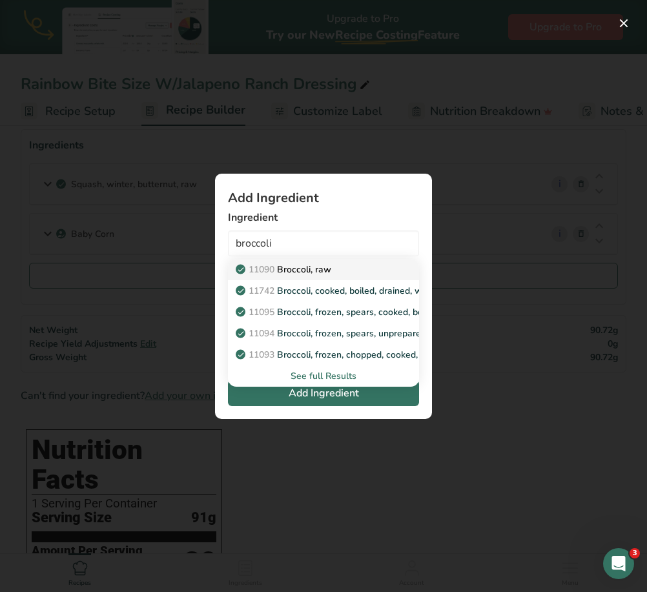
click at [323, 271] on p "11090 Broccoli, raw" at bounding box center [284, 270] width 93 height 14
type input "Broccoli, raw"
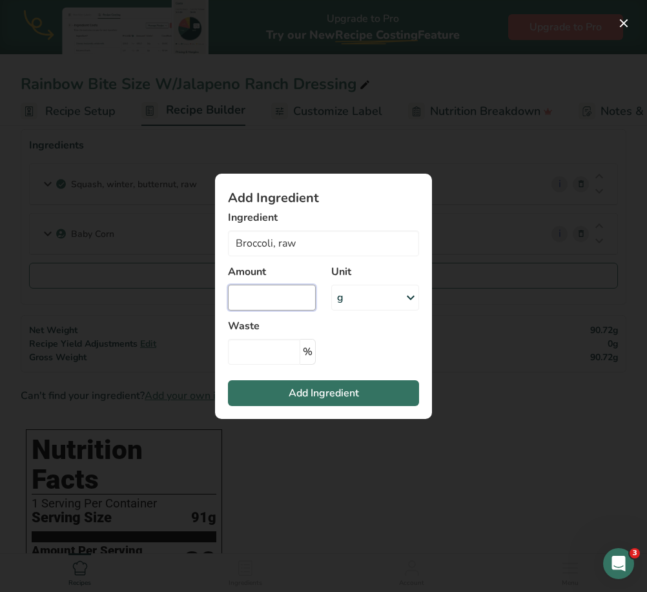
click at [282, 293] on input "Add ingredient modal" at bounding box center [272, 298] width 88 height 26
drag, startPoint x: 314, startPoint y: 298, endPoint x: 300, endPoint y: 300, distance: 13.6
click at [304, 299] on input "0.80000000001" at bounding box center [272, 298] width 88 height 26
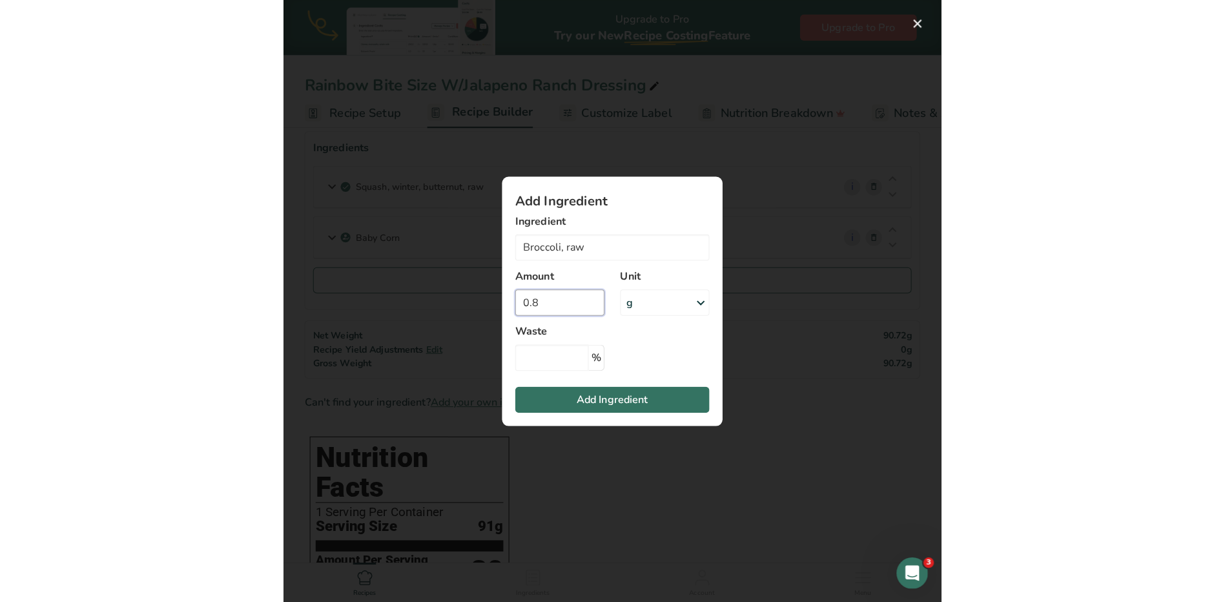
scroll to position [0, 0]
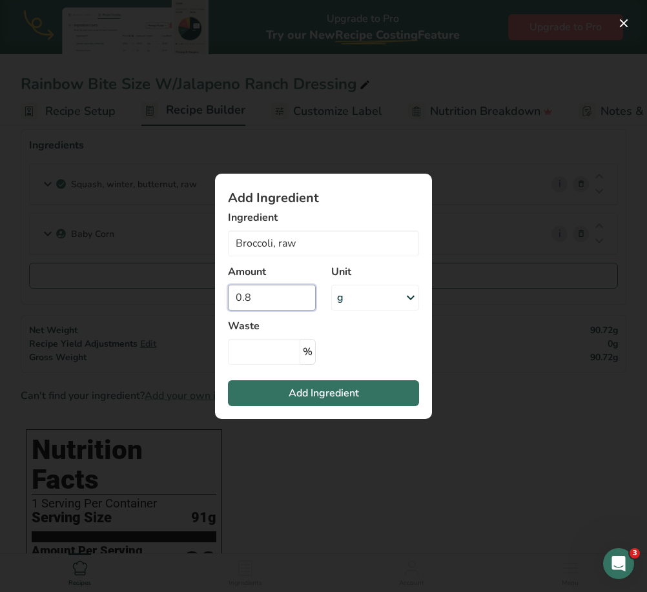
type input "0.8"
click at [403, 294] on icon "Add ingredient modal" at bounding box center [410, 297] width 15 height 23
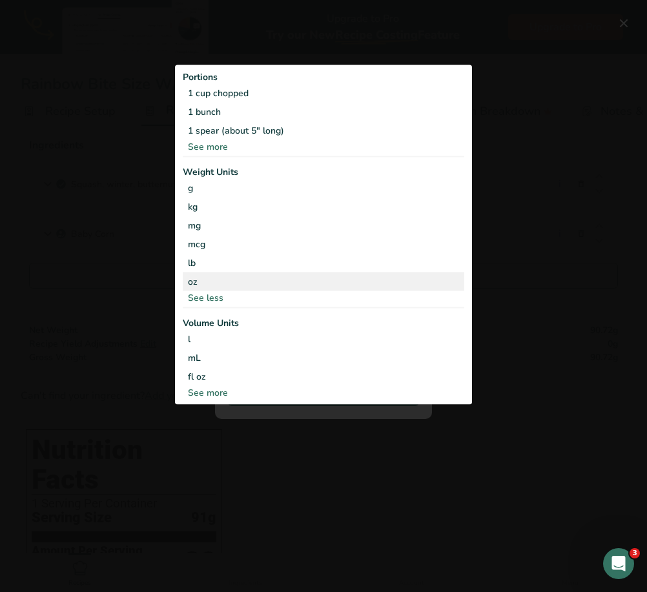
click at [212, 281] on div "oz" at bounding box center [323, 281] width 281 height 19
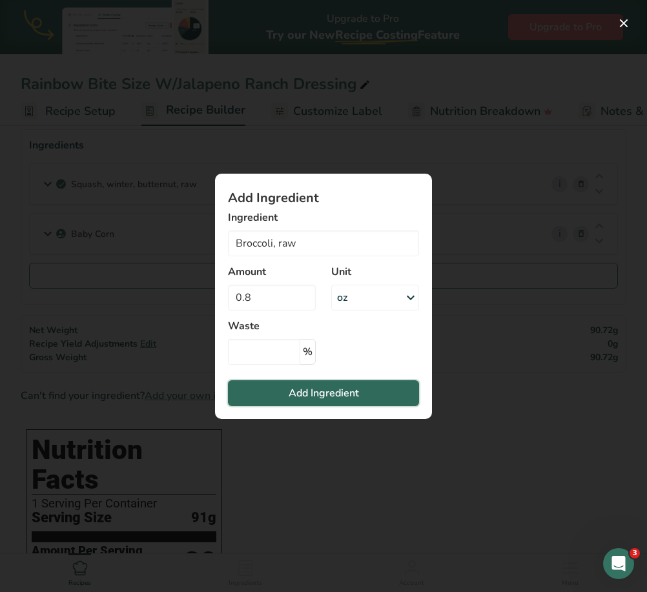
click at [332, 389] on span "Add Ingredient" at bounding box center [324, 392] width 70 height 15
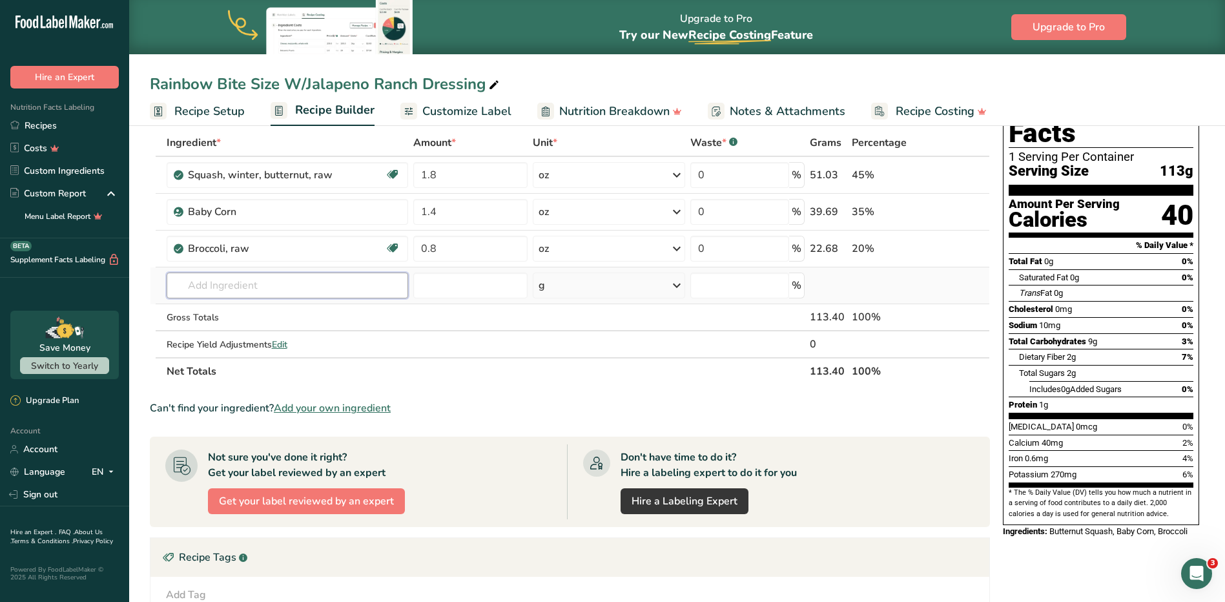
click at [230, 289] on input "text" at bounding box center [288, 285] width 242 height 26
type input "mini peppers"
click at [273, 331] on div "Add your own ingredient" at bounding box center [287, 333] width 221 height 14
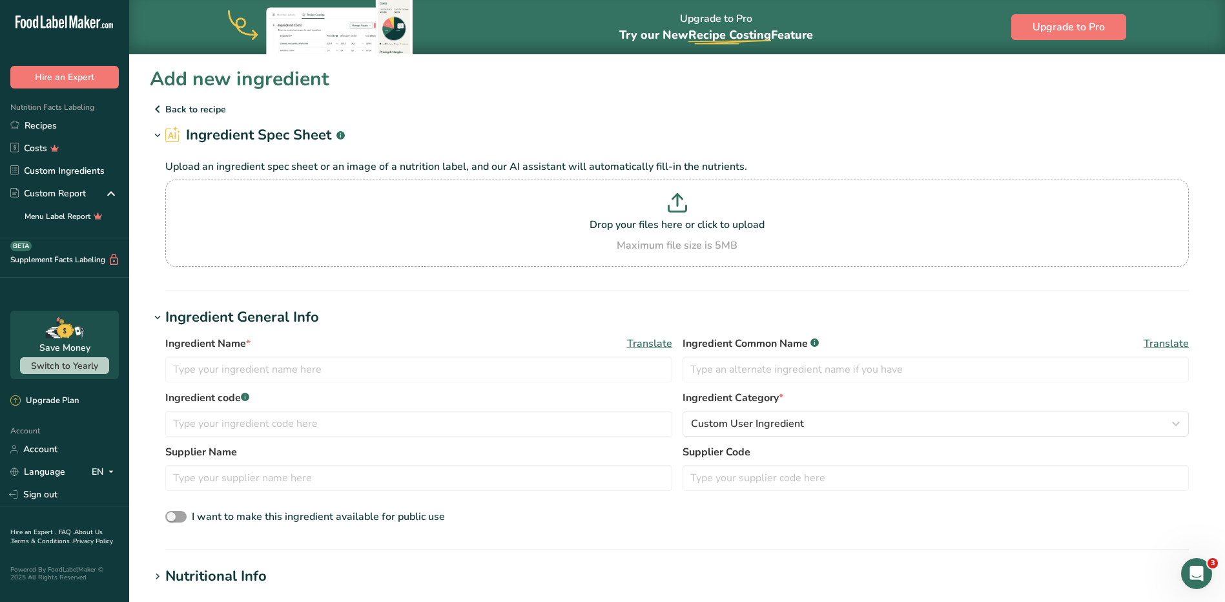
click at [164, 108] on icon at bounding box center [157, 108] width 15 height 23
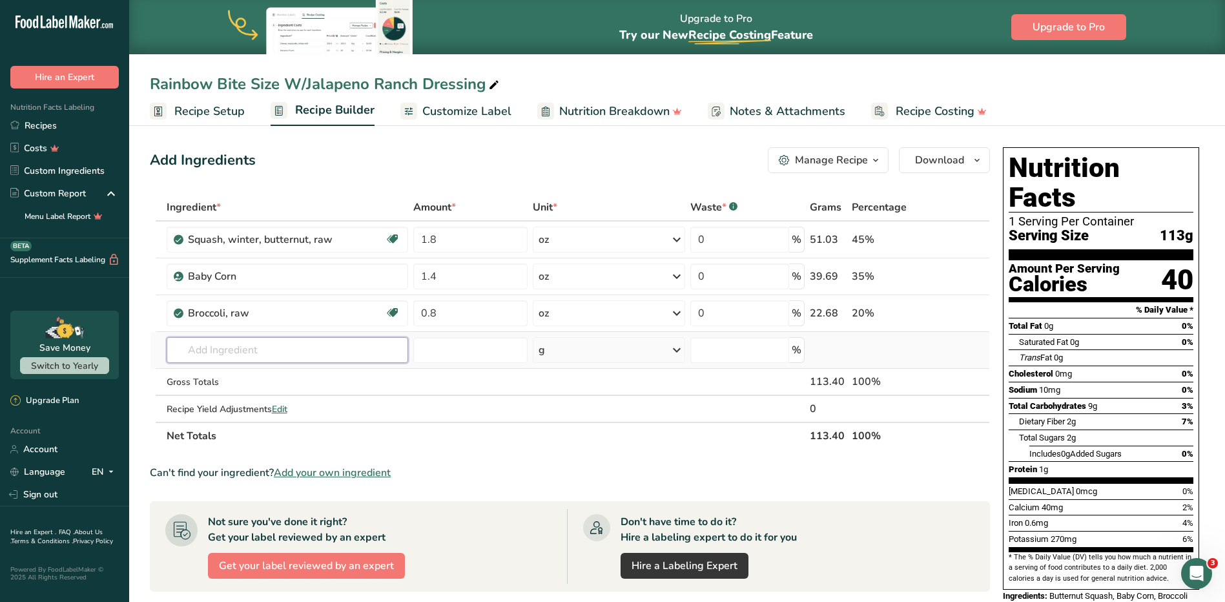
click at [207, 353] on input "text" at bounding box center [288, 350] width 242 height 26
type input "minipeppepers"
click at [238, 388] on div "Add your own ingredient" at bounding box center [288, 397] width 242 height 21
click at [236, 396] on div "Add your own ingredient" at bounding box center [287, 398] width 221 height 14
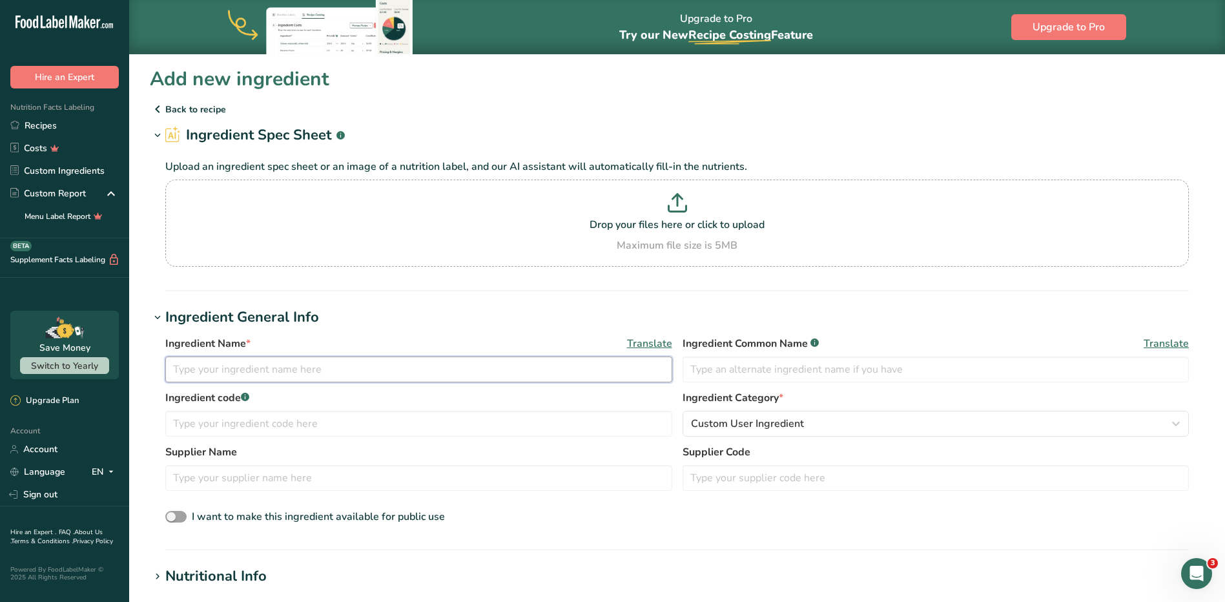
click at [232, 371] on input "text" at bounding box center [418, 369] width 507 height 26
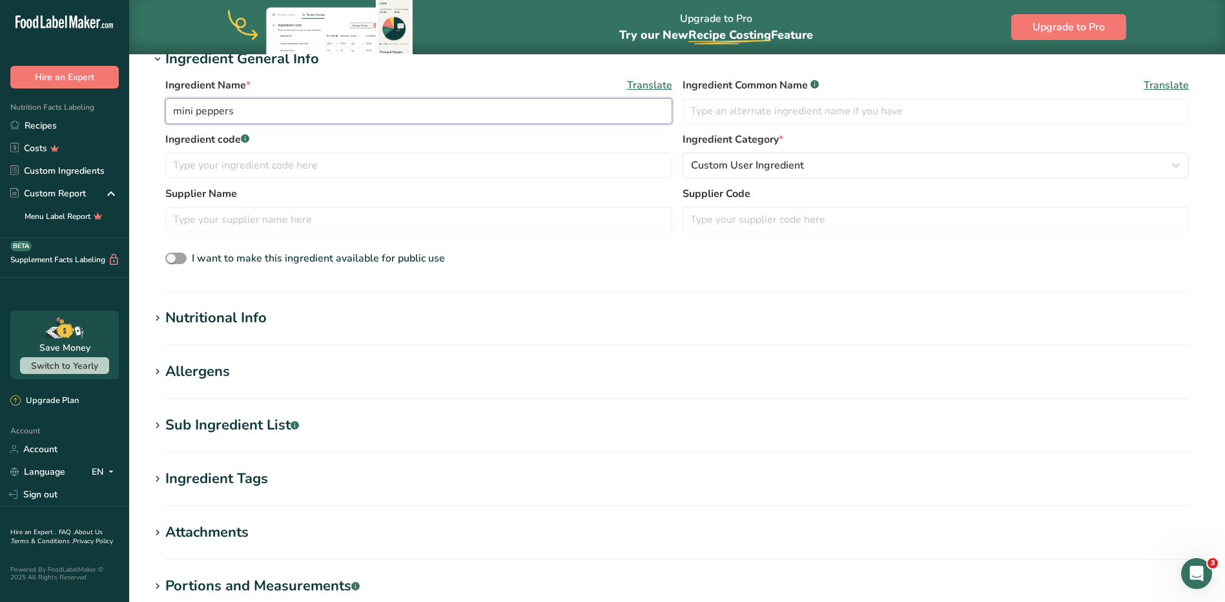
scroll to position [426, 0]
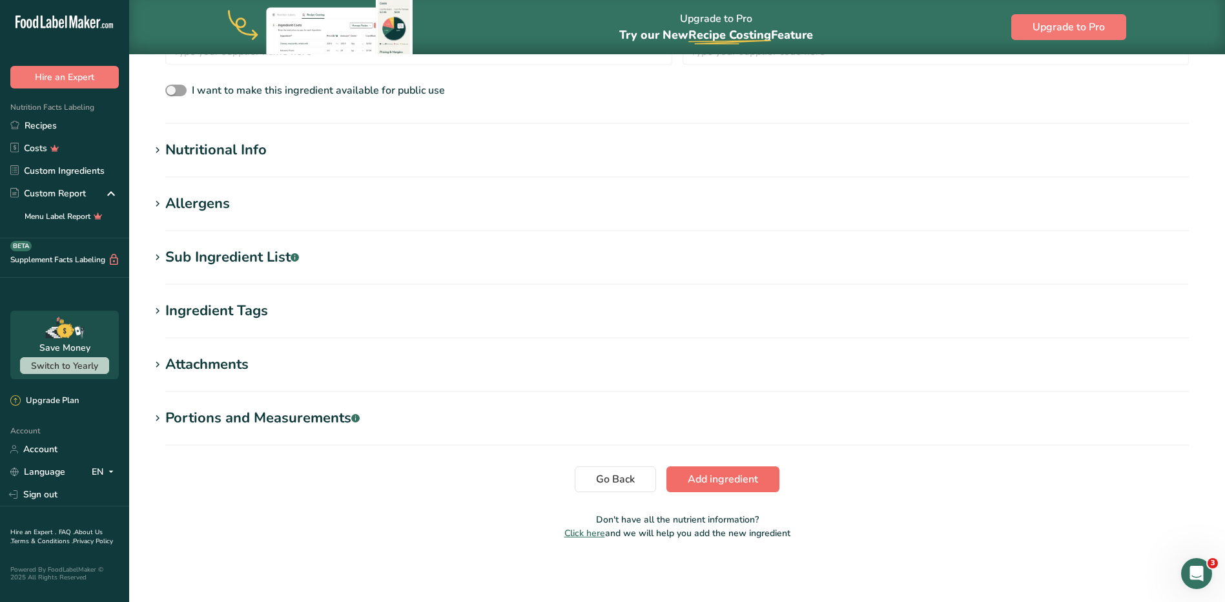
type input "mini peppers"
click at [604, 484] on span "Add ingredient" at bounding box center [723, 478] width 70 height 15
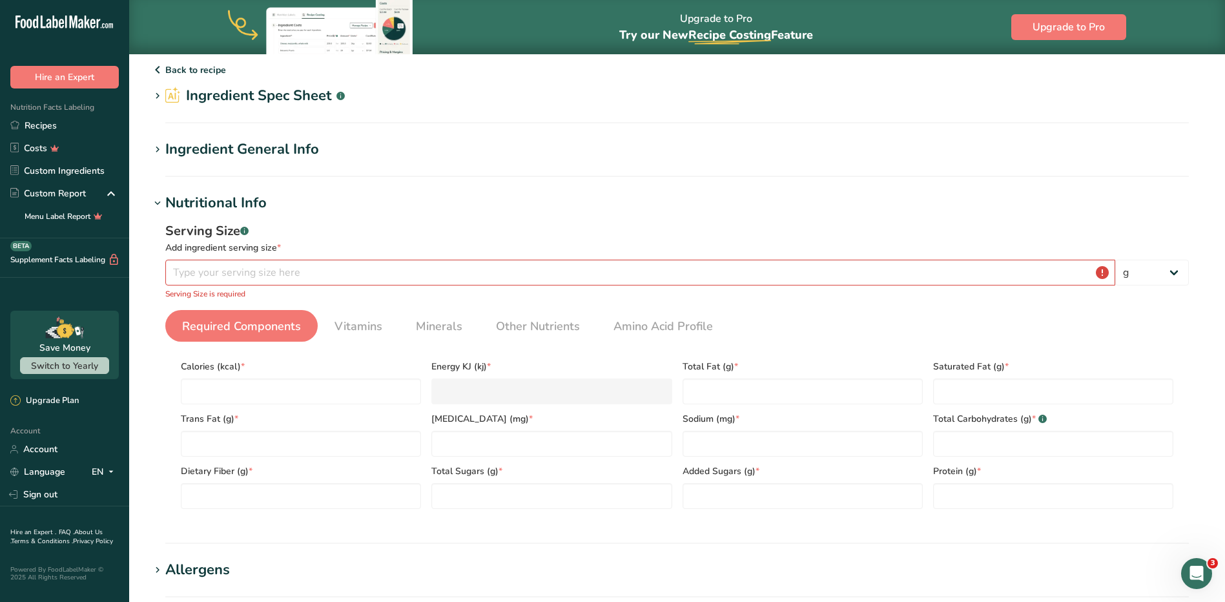
scroll to position [0, 0]
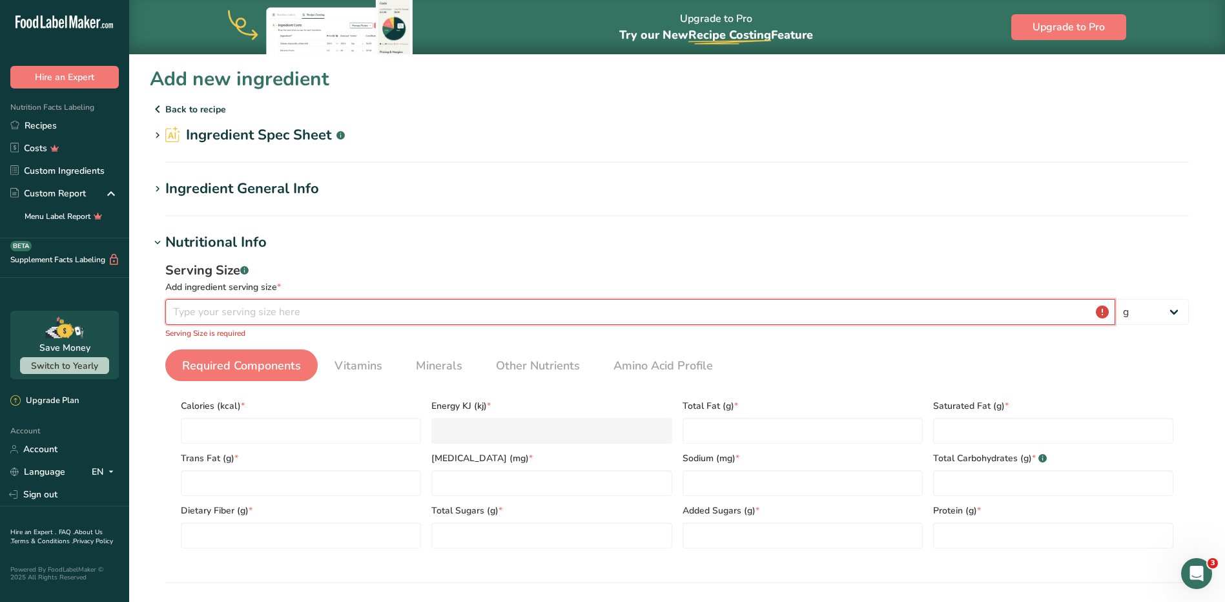
click at [336, 312] on input "number" at bounding box center [640, 312] width 950 height 26
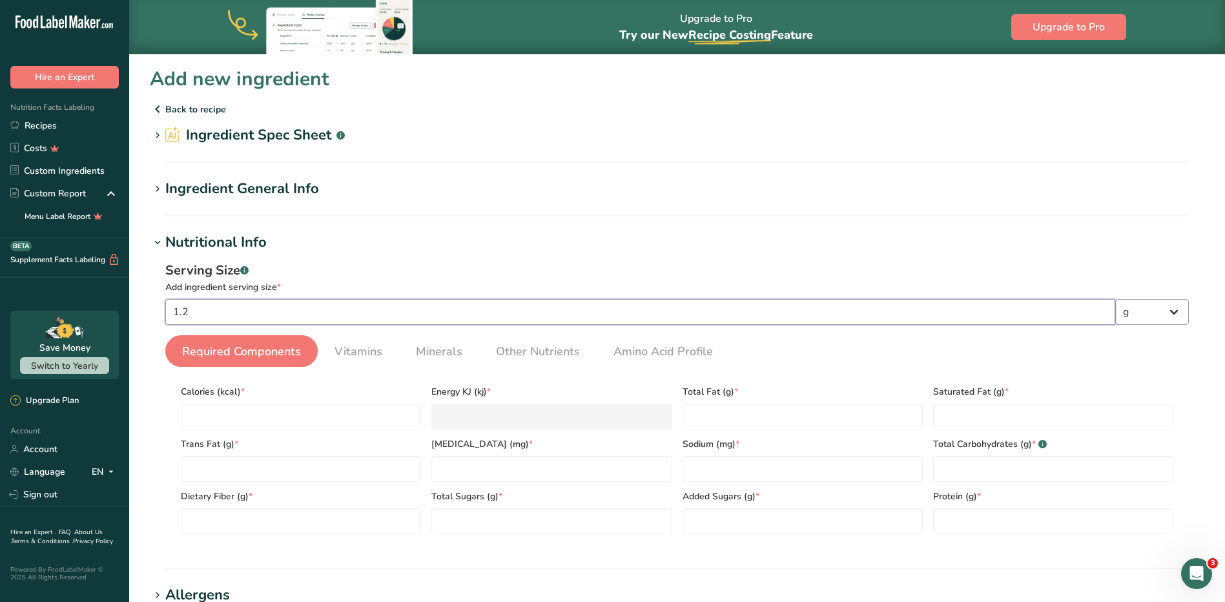
type input "1.2"
click at [604, 314] on select "g kg mg mcg lb oz l mL fl oz tbsp tsp cup qt gallon" at bounding box center [1152, 312] width 74 height 26
select select "5"
click at [604, 299] on select "g kg mg mcg lb oz l mL fl oz tbsp tsp cup qt gallon" at bounding box center [1152, 312] width 74 height 26
click at [308, 416] on input "number" at bounding box center [301, 417] width 240 height 26
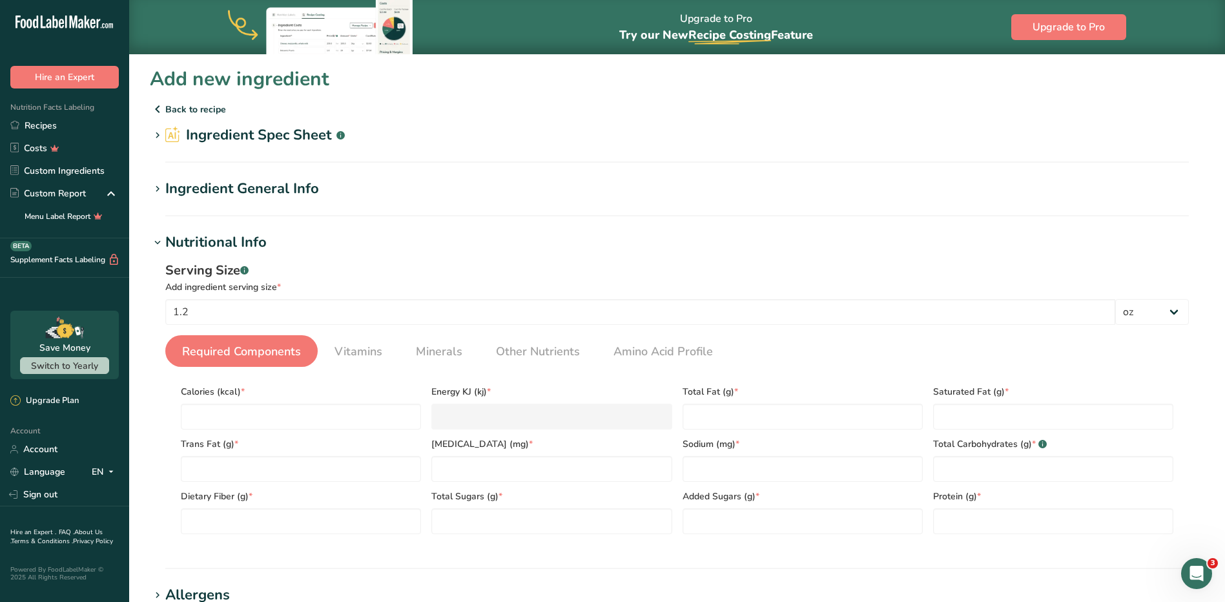
click at [180, 190] on div "Ingredient General Info" at bounding box center [242, 188] width 154 height 21
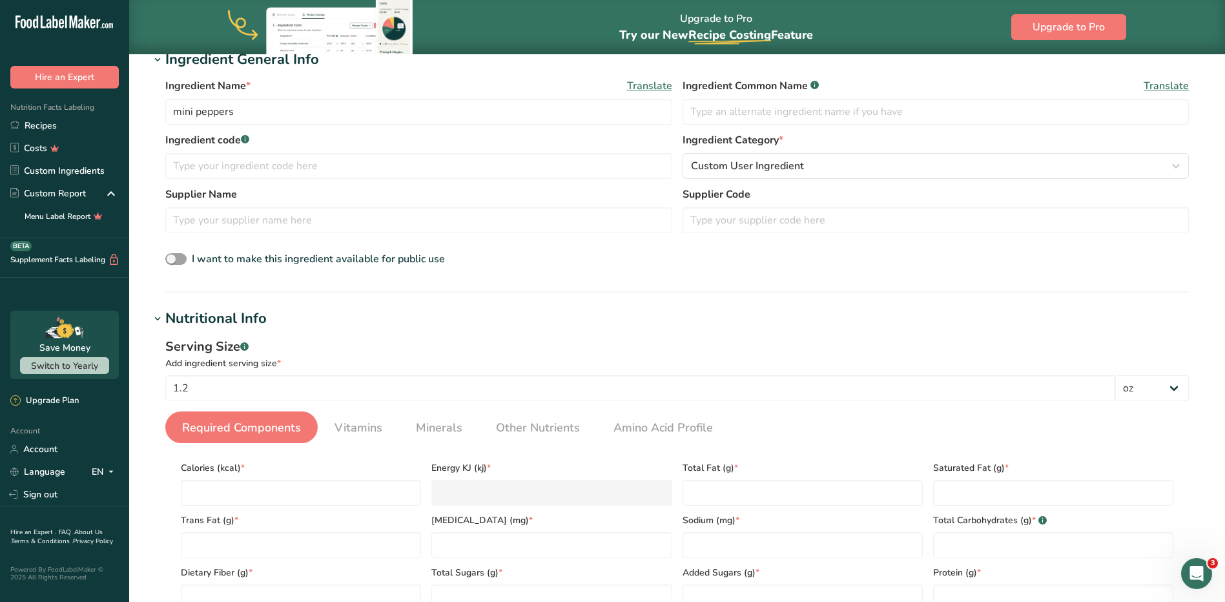
scroll to position [323, 0]
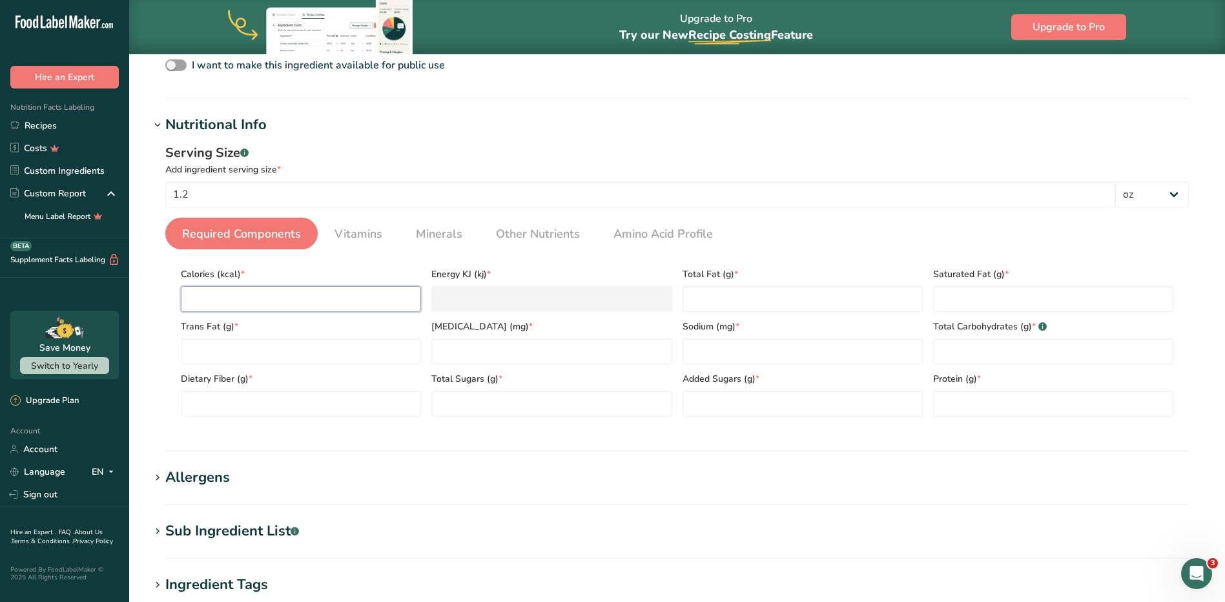
click at [314, 298] on input "number" at bounding box center [301, 299] width 240 height 26
type input "8"
type KJ "33.5"
type input "8.6"
type KJ "36"
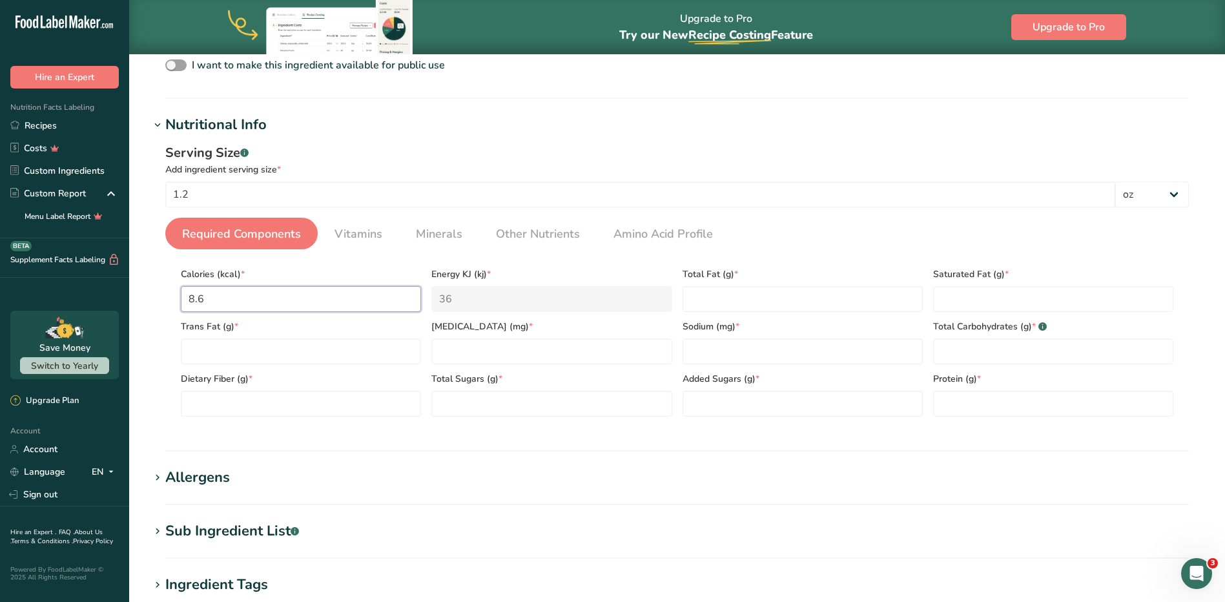
type input "8.6"
click at [604, 300] on Fat "number" at bounding box center [802, 299] width 240 height 26
type Fat "0.1"
click at [604, 302] on Fat "number" at bounding box center [1053, 299] width 240 height 26
type Fat "0"
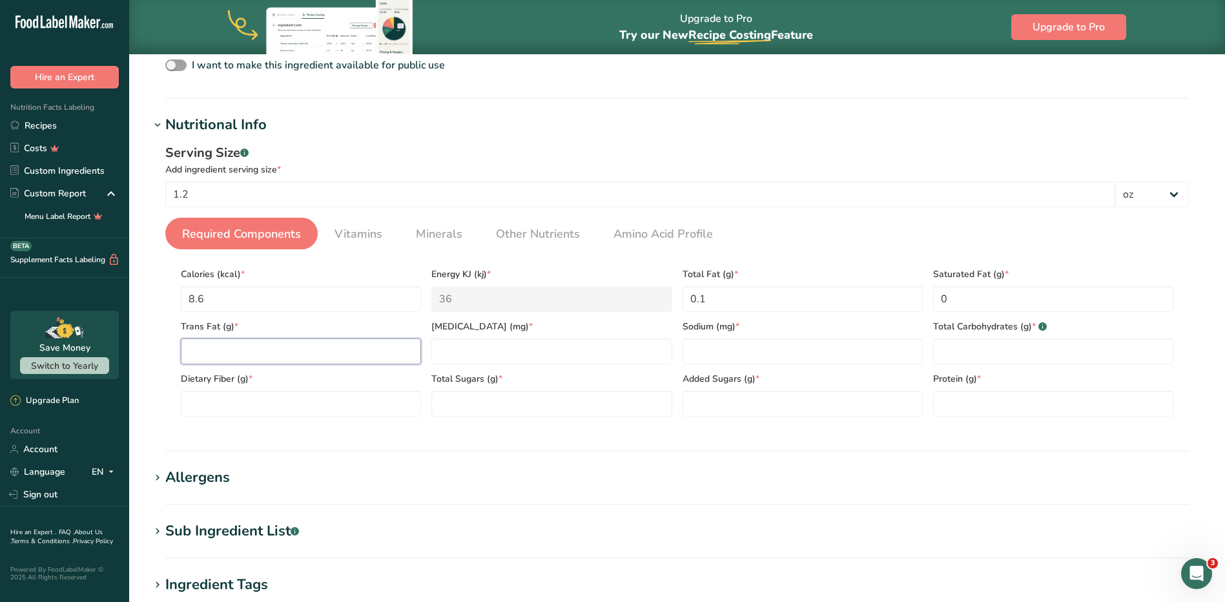
click at [268, 349] on Fat "number" at bounding box center [301, 351] width 240 height 26
type Fat "0"
click at [487, 350] on input "number" at bounding box center [551, 351] width 240 height 26
type input "0"
click at [604, 354] on input "number" at bounding box center [802, 351] width 240 height 26
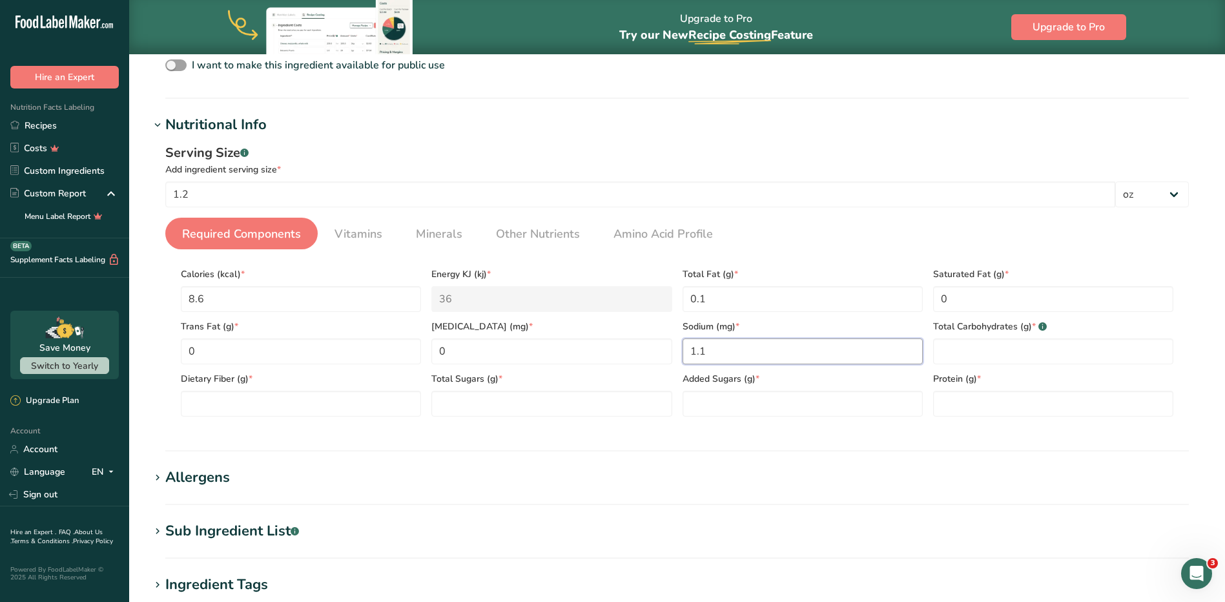
type input "1.1"
click at [604, 349] on Carbohydrates "number" at bounding box center [1053, 351] width 240 height 26
type Carbohydrates "1.7"
click at [221, 411] on Fiber "number" at bounding box center [301, 404] width 240 height 26
type Fiber "0.6"
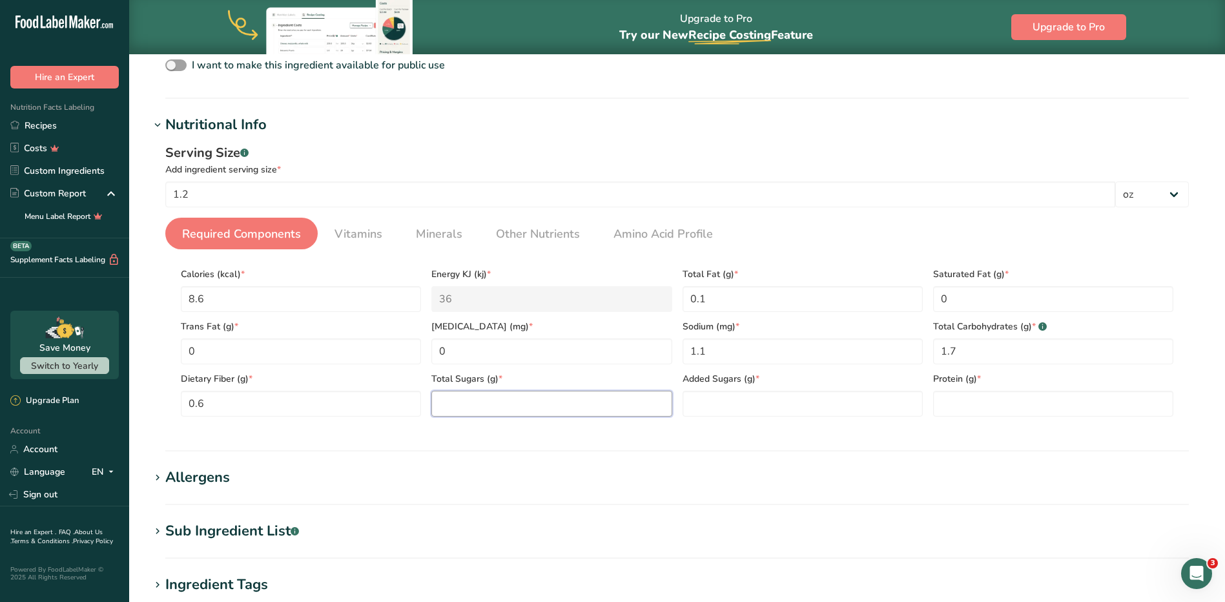
click at [480, 400] on Sugars "number" at bounding box center [551, 404] width 240 height 26
type Sugars "1.2"
click at [604, 404] on Sugars "number" at bounding box center [802, 404] width 240 height 26
type Sugars "0"
click at [604, 409] on input "number" at bounding box center [1053, 404] width 240 height 26
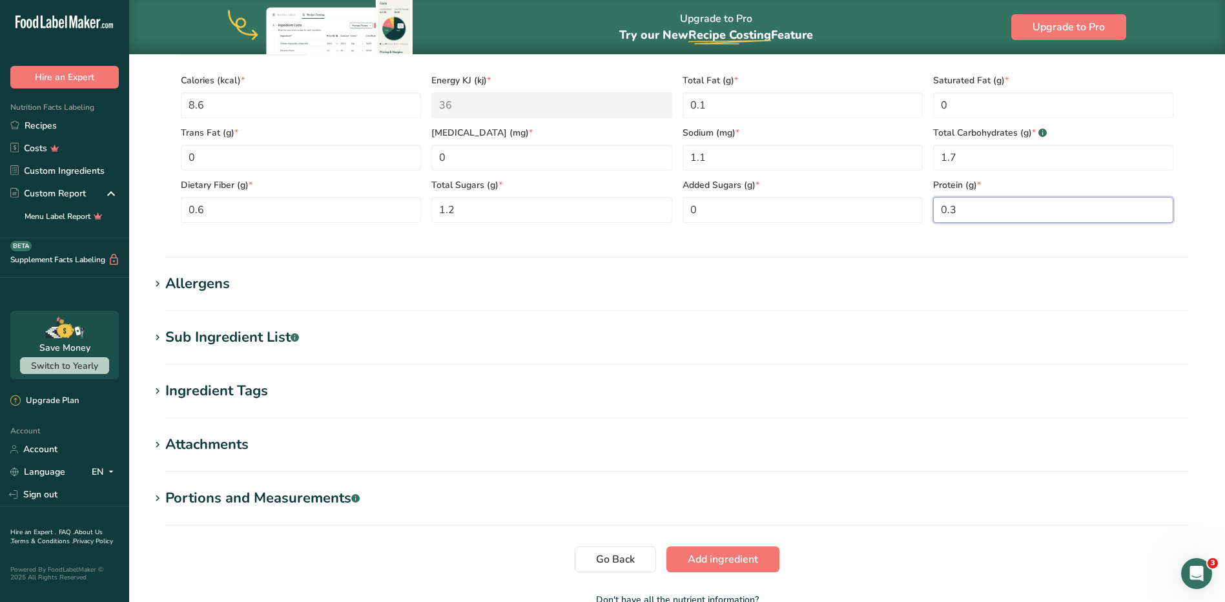
scroll to position [597, 0]
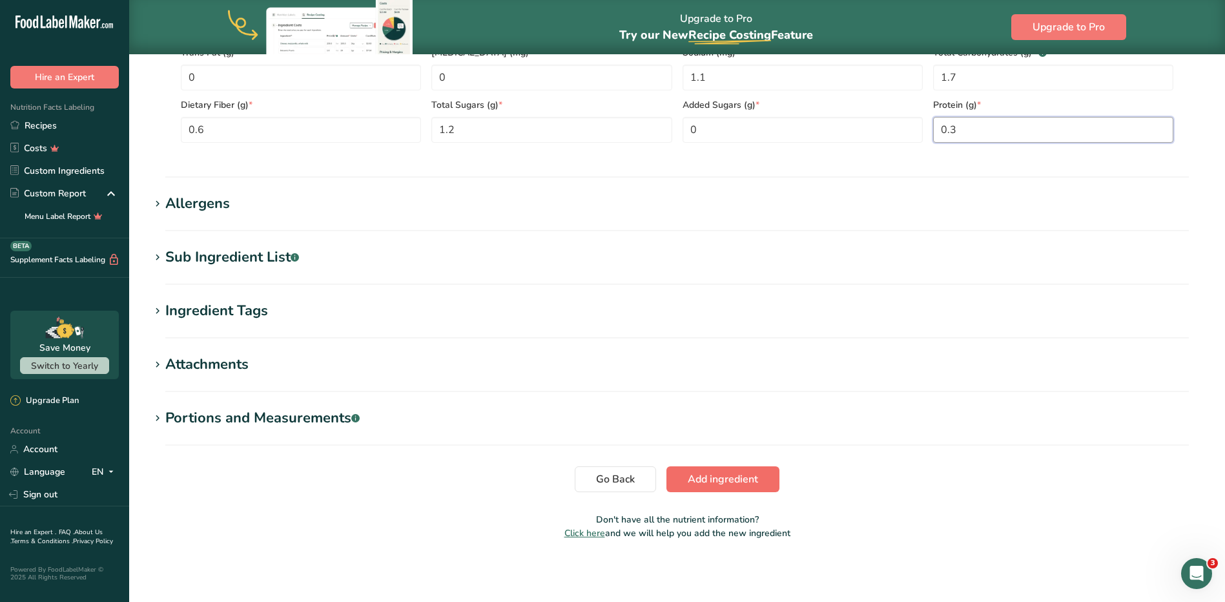
type input "0.3"
click at [604, 484] on span "Add ingredient" at bounding box center [723, 478] width 70 height 15
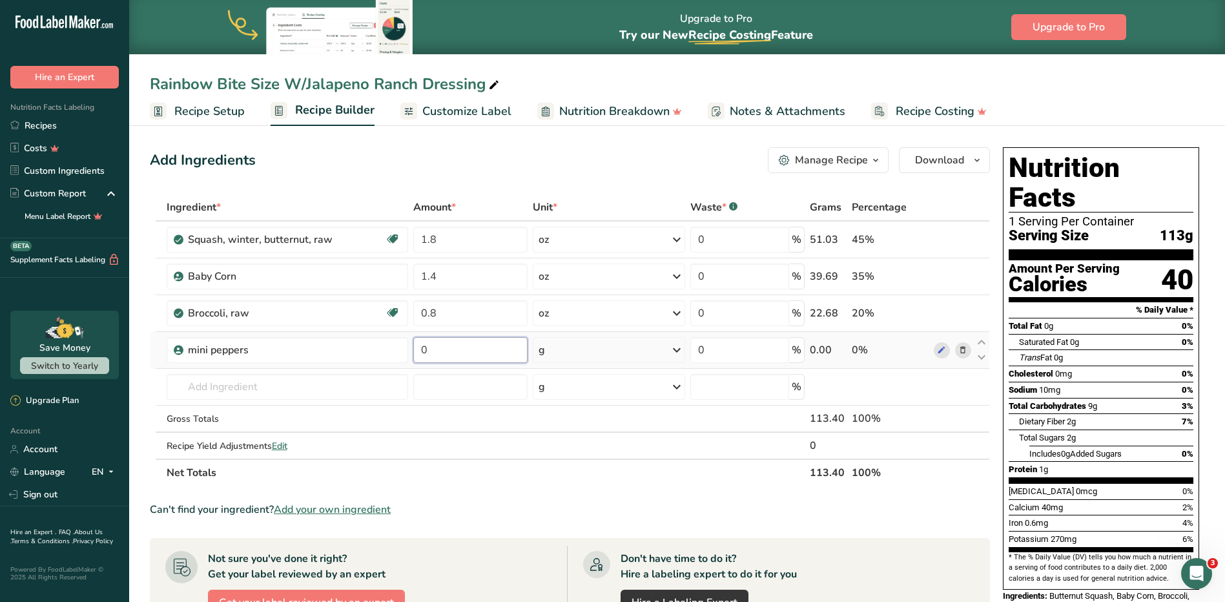
click at [506, 351] on input "0" at bounding box center [470, 350] width 114 height 26
type input "1.2"
click at [604, 354] on div "Ingredient * Amount * Unit * Waste * .a-a{fill:#347362;}.b-a{fill:#fff;} Grams …" at bounding box center [570, 340] width 840 height 292
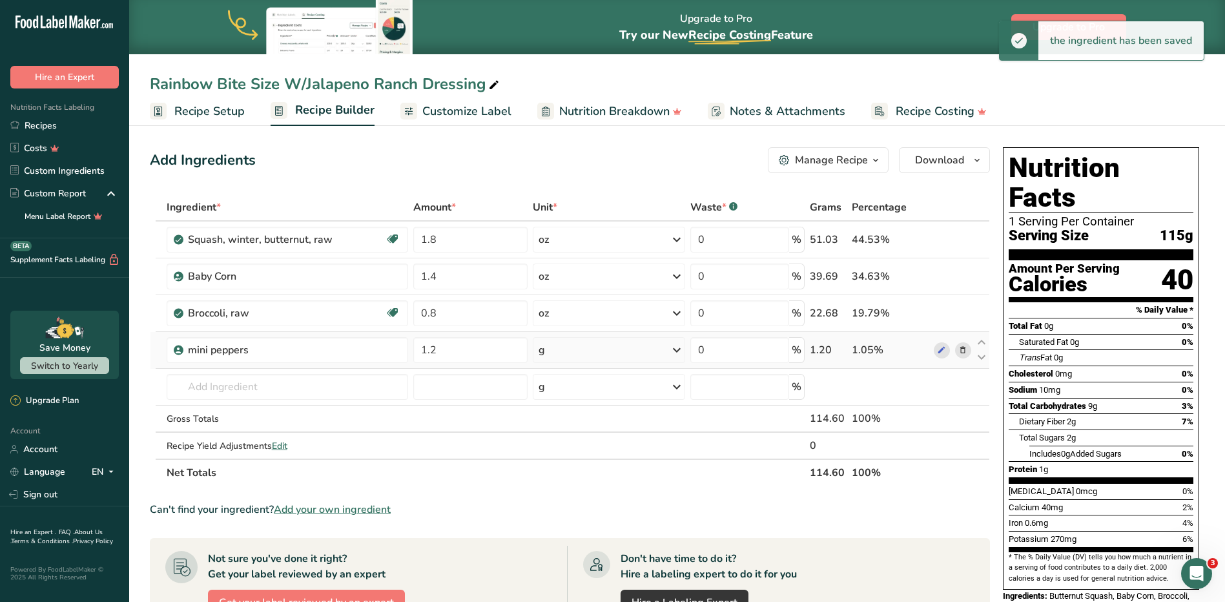
click at [604, 354] on icon at bounding box center [676, 349] width 15 height 23
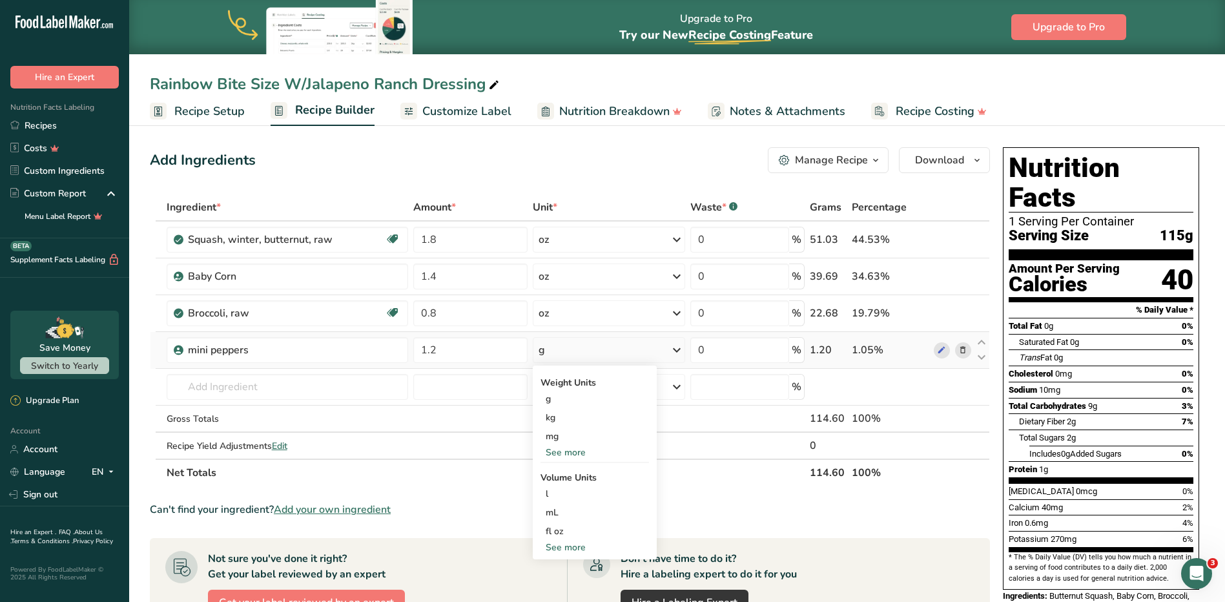
click at [577, 453] on div "See more" at bounding box center [594, 452] width 108 height 14
click at [569, 486] on div "oz" at bounding box center [594, 492] width 108 height 19
click at [258, 385] on input "text" at bounding box center [288, 387] width 242 height 26
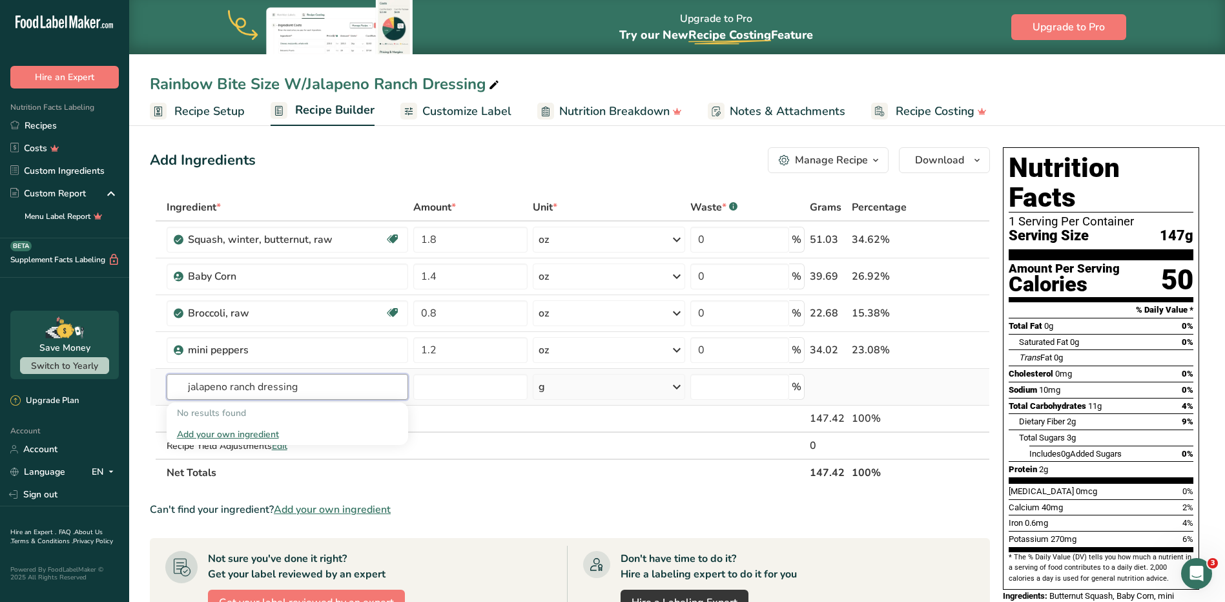
click at [256, 386] on input "jalapeno ranch dressing" at bounding box center [288, 387] width 242 height 26
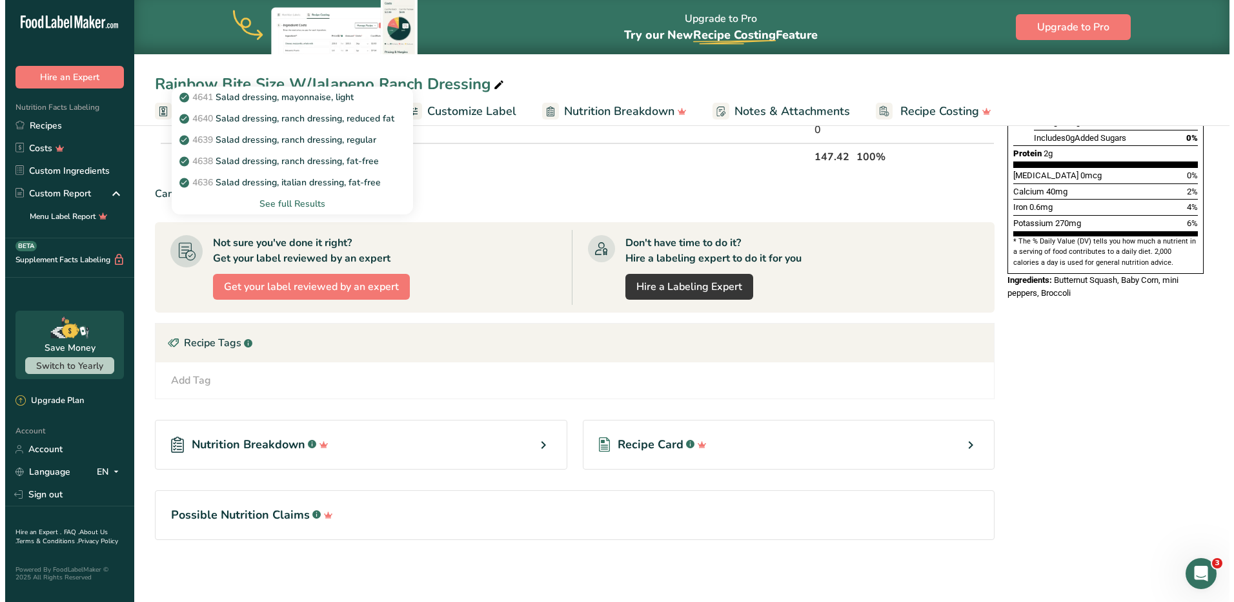
scroll to position [57, 0]
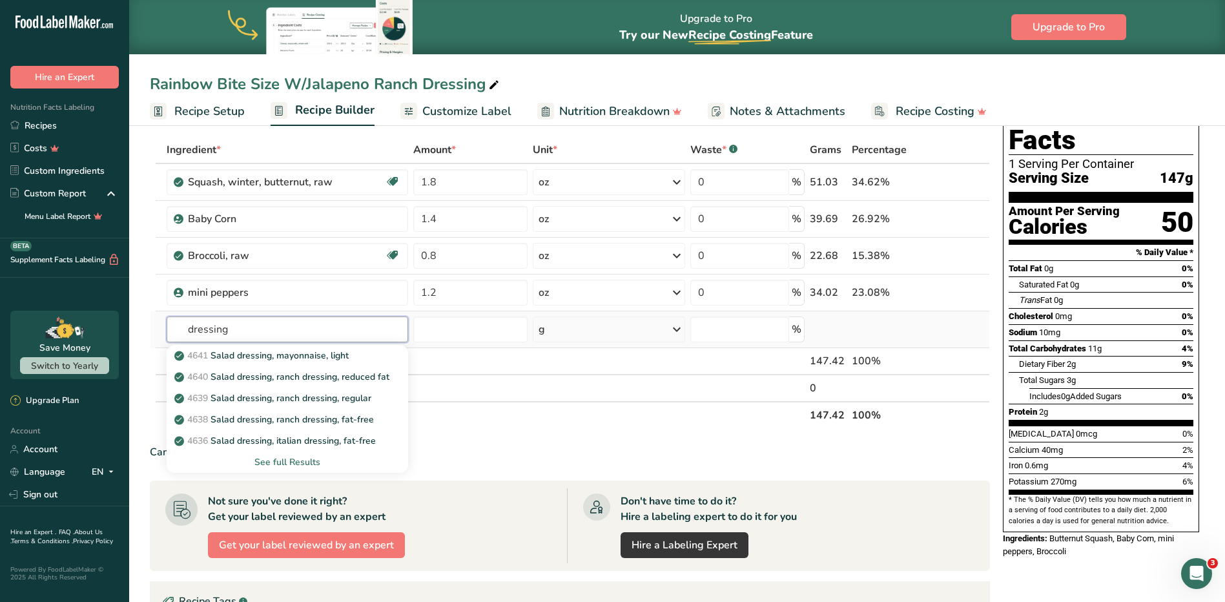
type input "dressing"
click at [285, 461] on div "See full Results" at bounding box center [287, 462] width 221 height 14
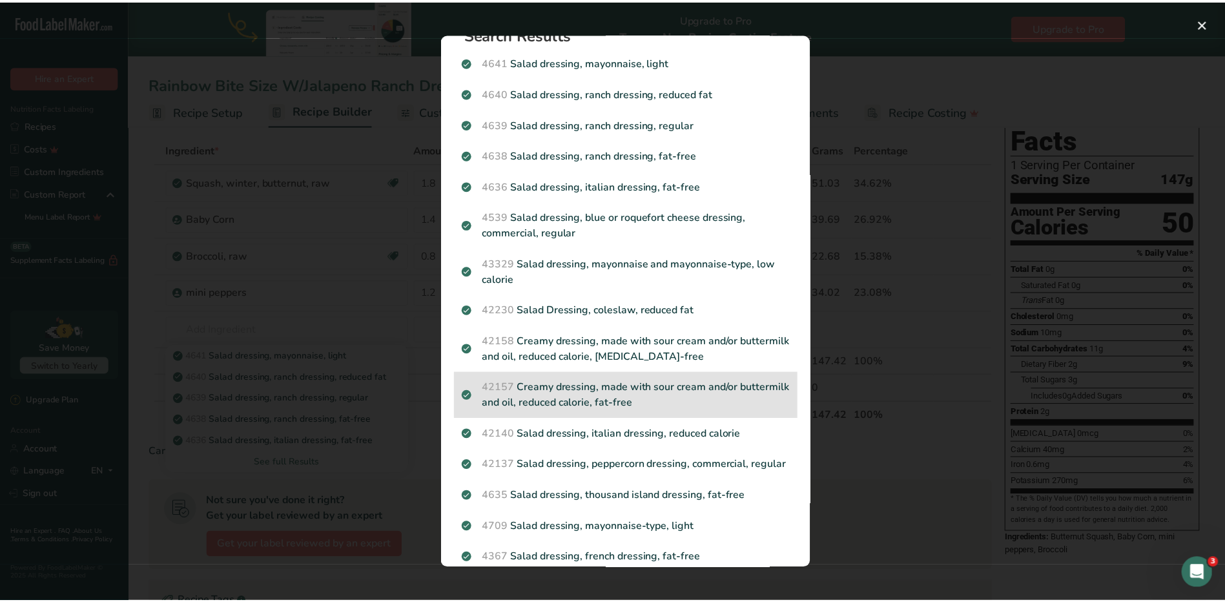
scroll to position [0, 0]
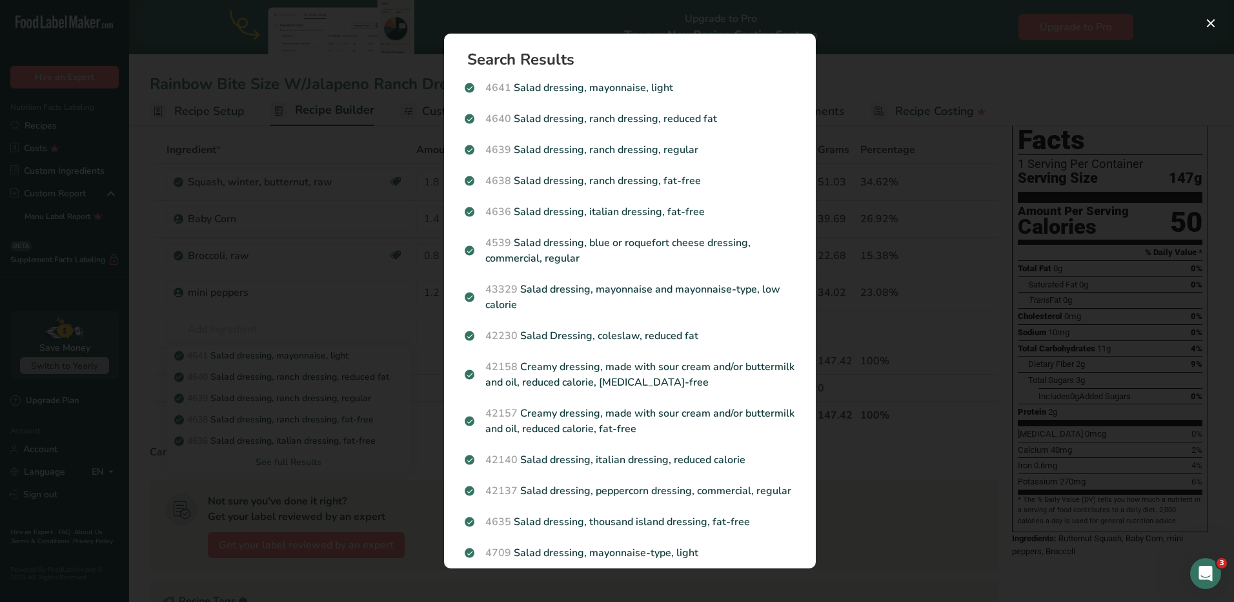
click at [604, 59] on div "Search Results 4641 Salad dressing, mayonnaise, light 4640 Salad dressing, ranc…" at bounding box center [630, 301] width 413 height 576
click at [604, 22] on div "Search Results 4641 Salad dressing, mayonnaise, light 4640 Salad dressing, ranc…" at bounding box center [630, 301] width 413 height 576
click at [604, 193] on div "Search results modal" at bounding box center [617, 301] width 1234 height 602
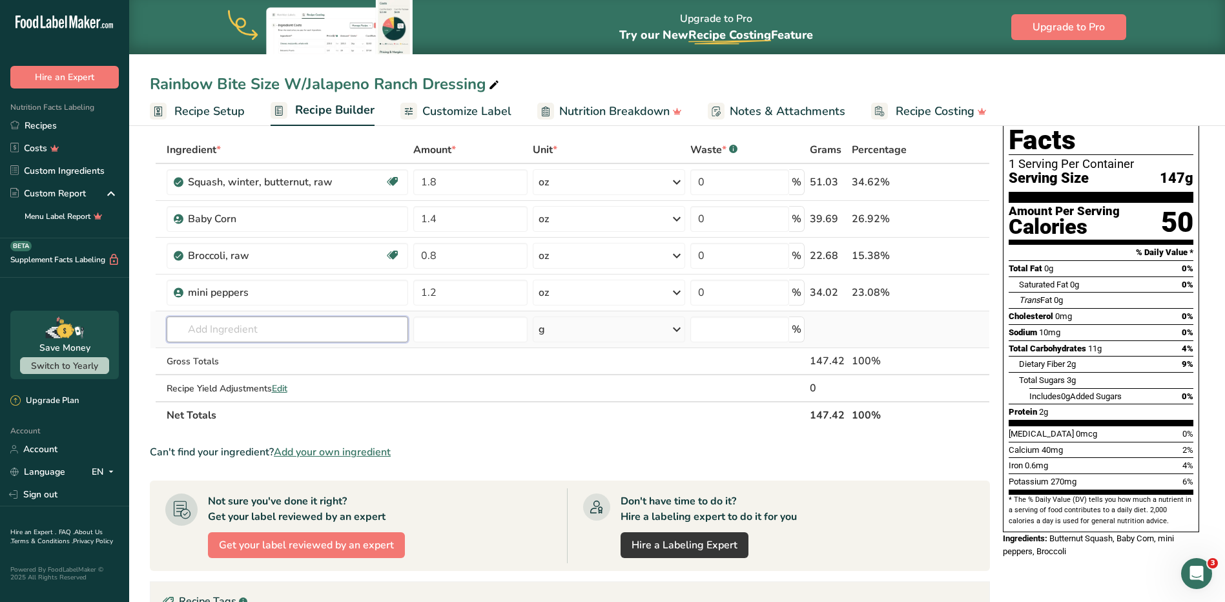
click at [227, 325] on input "text" at bounding box center [288, 329] width 242 height 26
type input "jalapeno ranch"
click at [231, 374] on div "Add your own ingredient" at bounding box center [287, 377] width 221 height 14
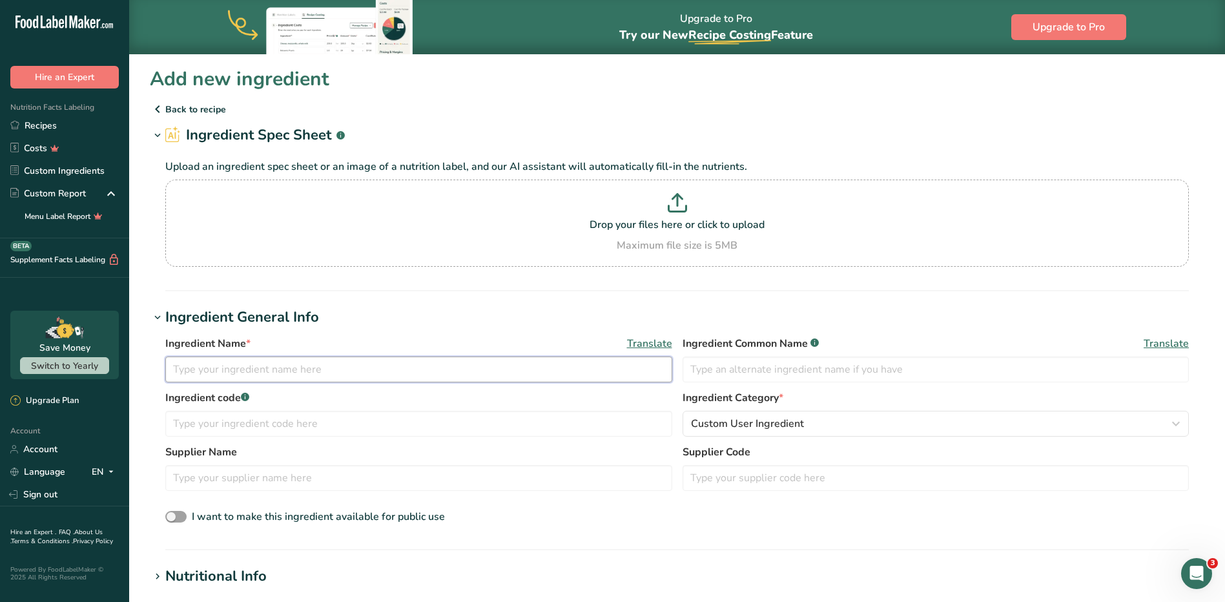
click at [227, 370] on input "text" at bounding box center [418, 369] width 507 height 26
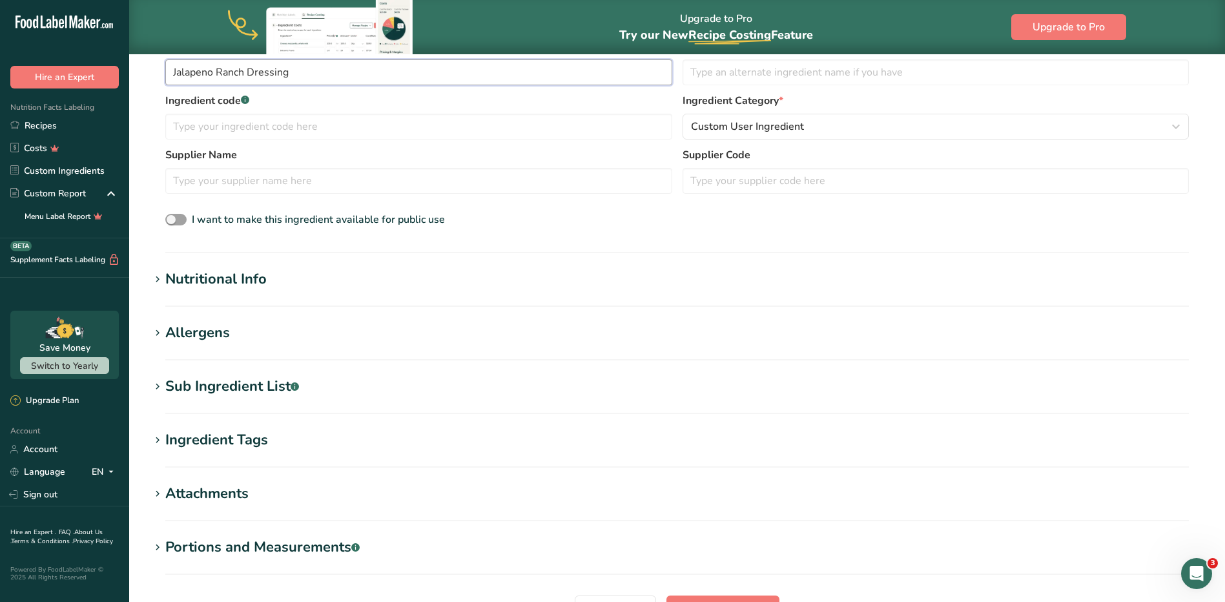
scroll to position [232, 0]
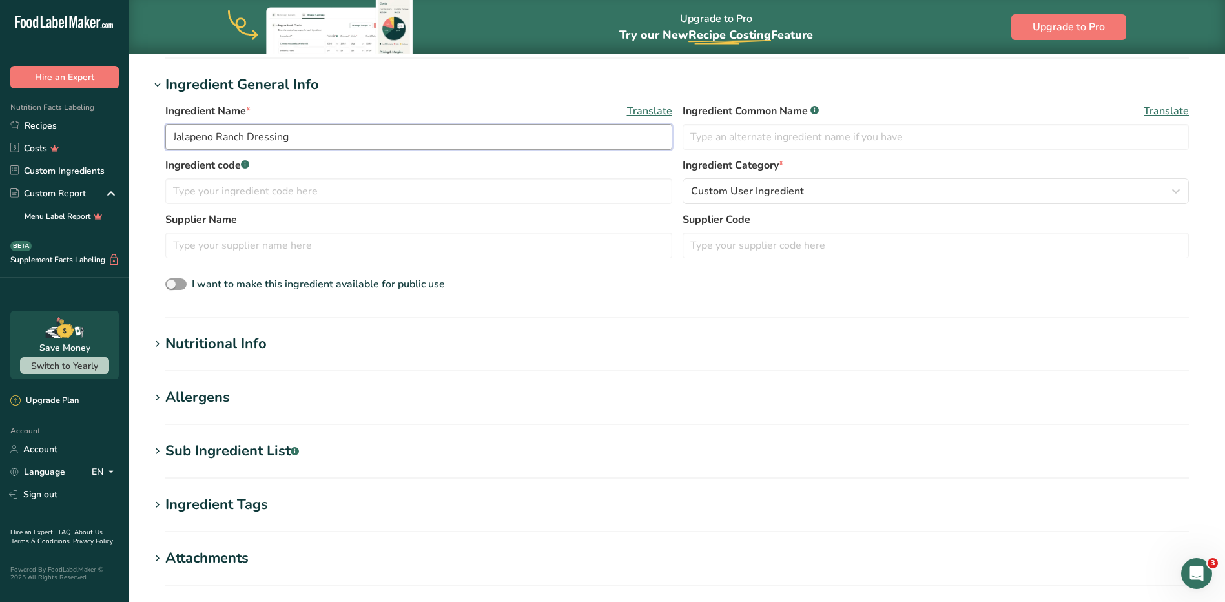
type input "Jalapeno Ranch Dressing"
click at [293, 346] on h1 "Nutritional Info" at bounding box center [677, 343] width 1054 height 21
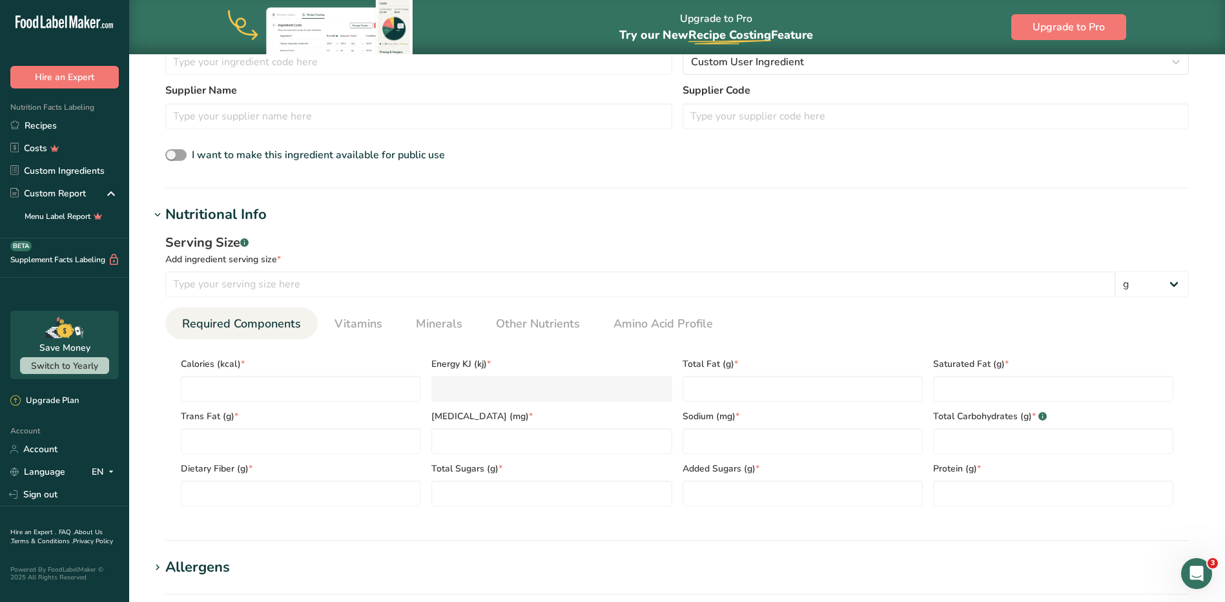
scroll to position [426, 0]
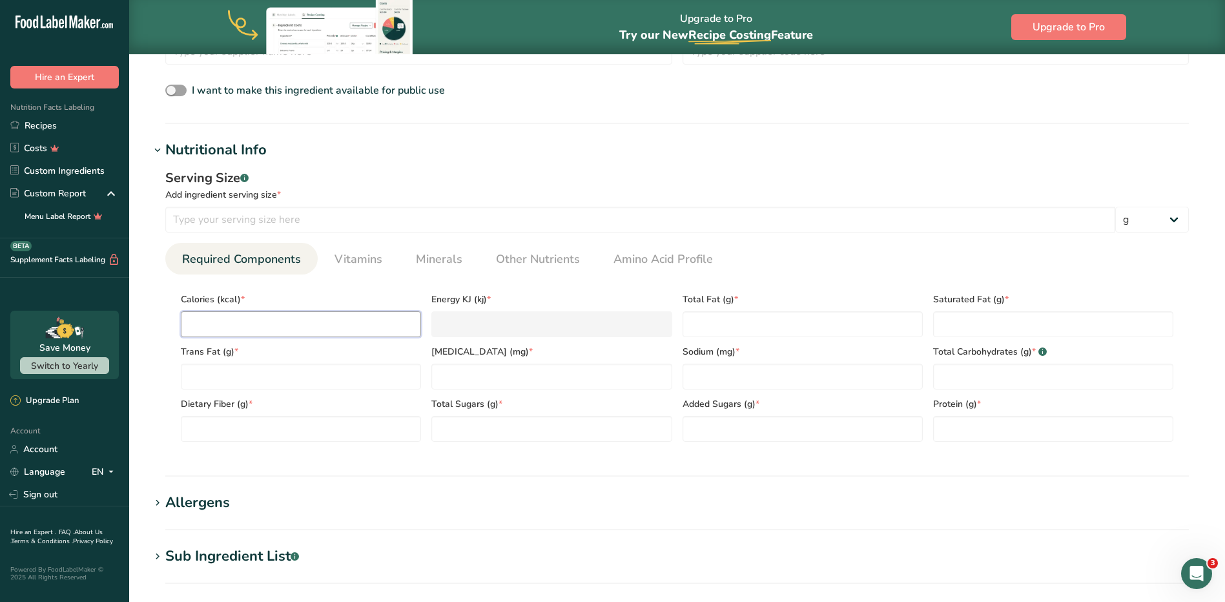
click at [270, 329] on input "number" at bounding box center [301, 324] width 240 height 26
type input "1"
type KJ "4.2"
type input "19"
type KJ "79.5"
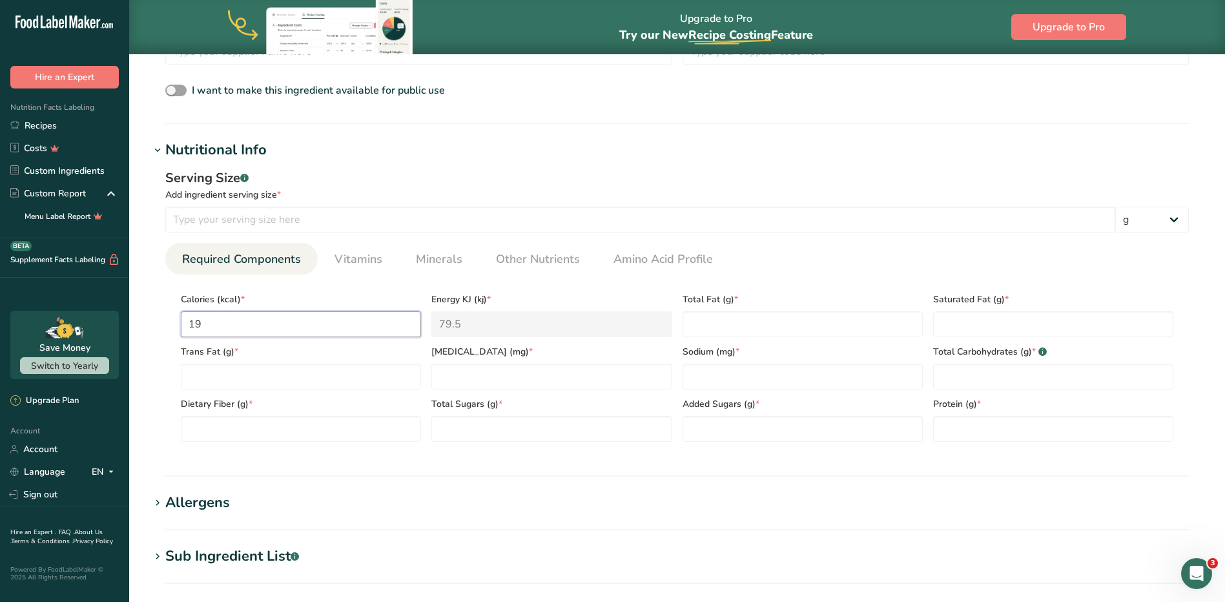
type input "193"
type KJ "807.5"
type input "193.5"
type KJ "809.6"
type input "193.5"
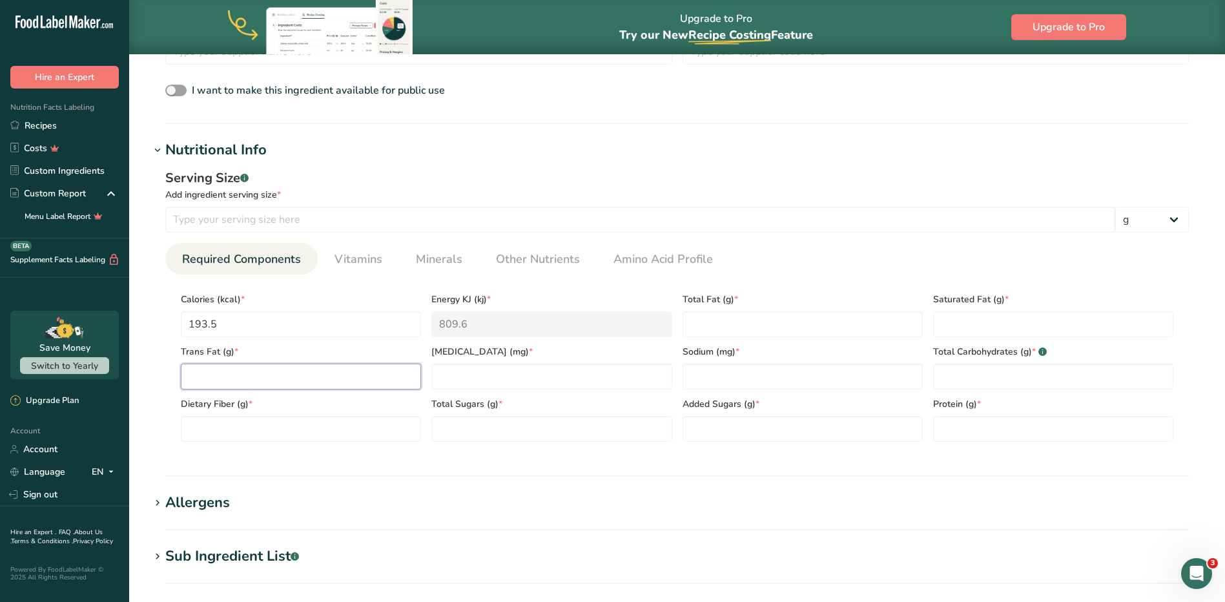
click at [236, 383] on Fat "number" at bounding box center [301, 376] width 240 height 26
type Fat "19.5"
click at [493, 379] on input "number" at bounding box center [551, 376] width 240 height 26
type input "11.7"
click at [604, 326] on Fat "number" at bounding box center [802, 324] width 240 height 26
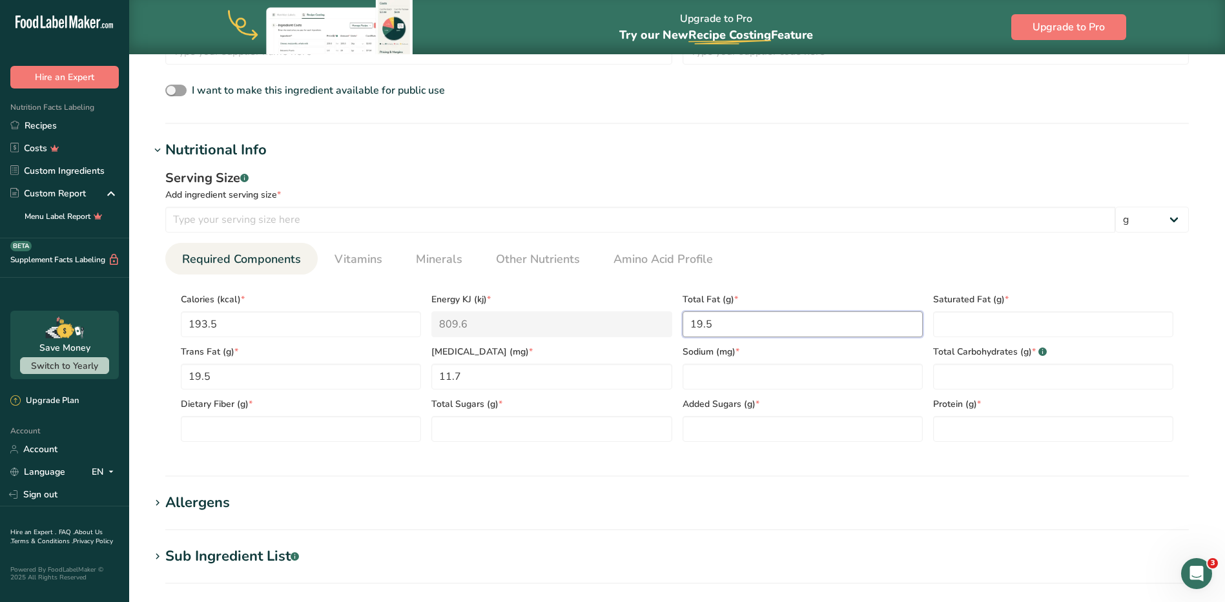
type Fat "19.5"
click at [210, 373] on Fat "19.5" at bounding box center [301, 376] width 240 height 26
type Fat "0.1"
click at [604, 374] on input "number" at bounding box center [802, 376] width 240 height 26
type input "0"
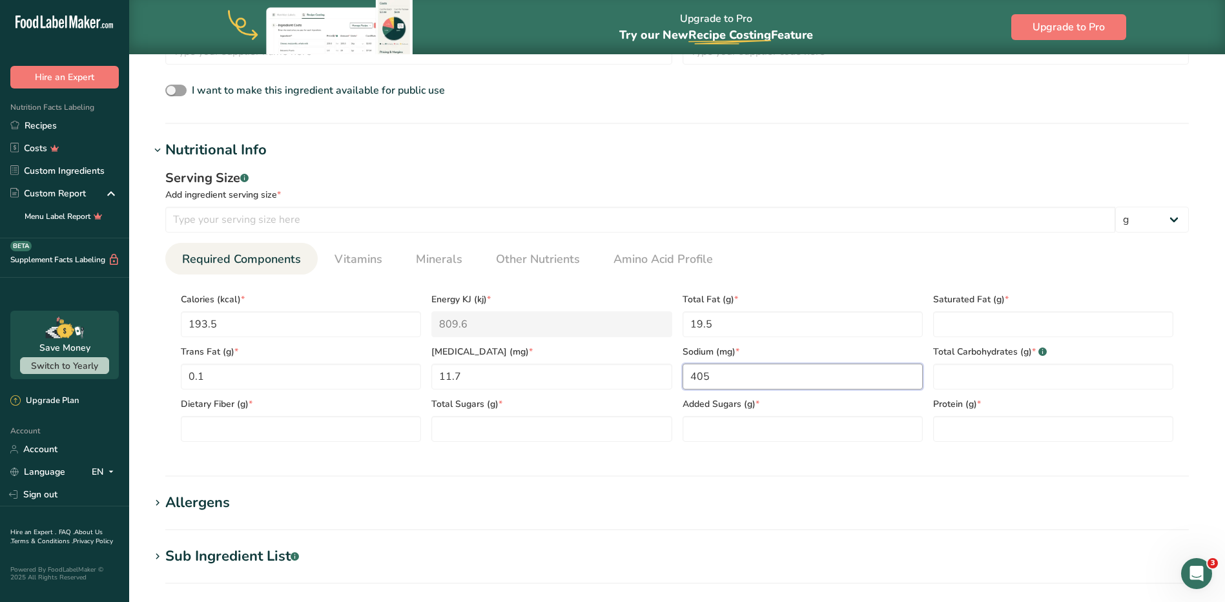
type input "405"
click at [604, 320] on Fat "number" at bounding box center [1053, 324] width 240 height 26
type Fat "3.2"
click at [604, 373] on Carbohydrates "number" at bounding box center [1053, 376] width 240 height 26
type Carbohydrates "2.7"
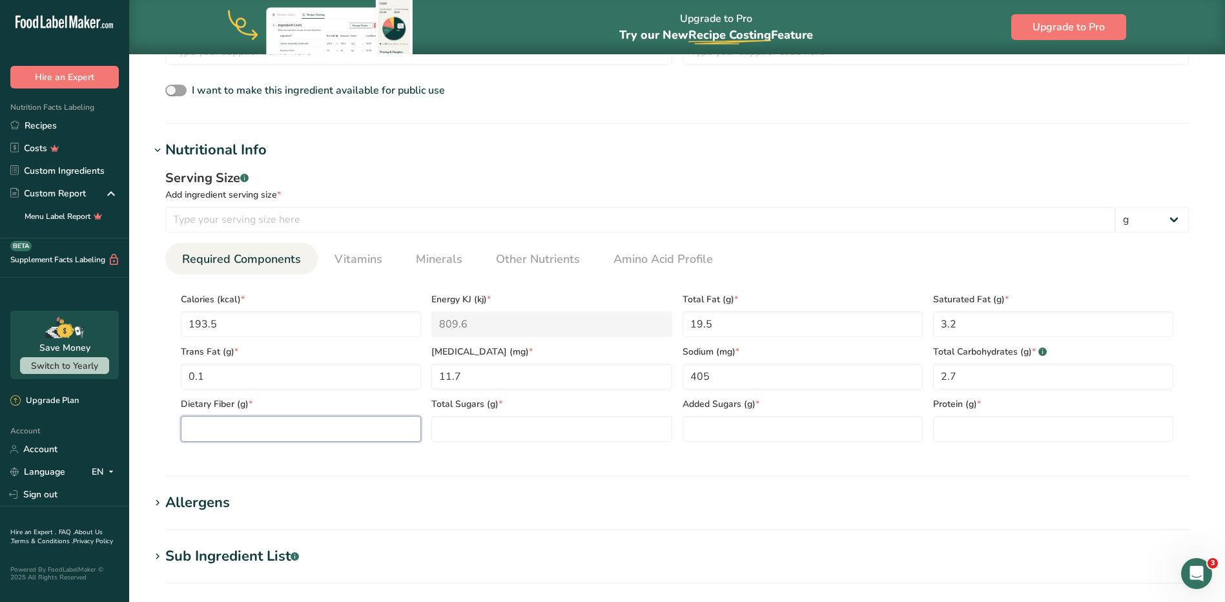
click at [287, 431] on Fiber "number" at bounding box center [301, 429] width 240 height 26
type Fiber "0"
click at [478, 415] on div "Total Sugars (g) *" at bounding box center [551, 415] width 251 height 52
click at [480, 423] on Sugars "number" at bounding box center [551, 429] width 240 height 26
type Sugars "2.1"
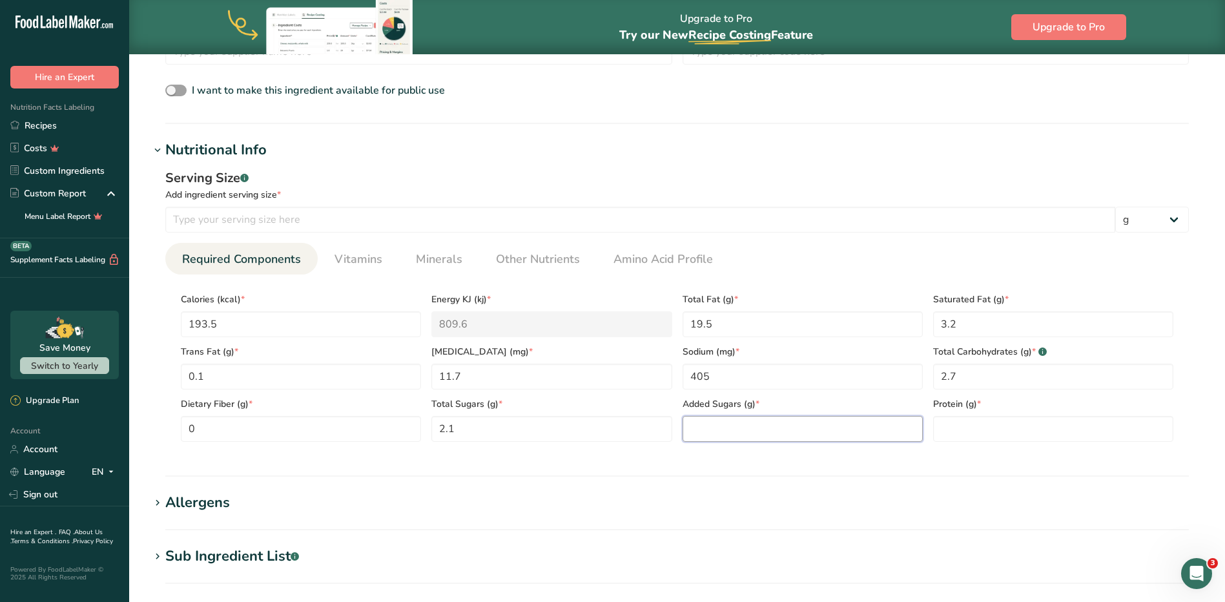
click at [604, 436] on Sugars "number" at bounding box center [802, 429] width 240 height 26
type Sugars "0"
click at [604, 418] on input "number" at bounding box center [1053, 429] width 240 height 26
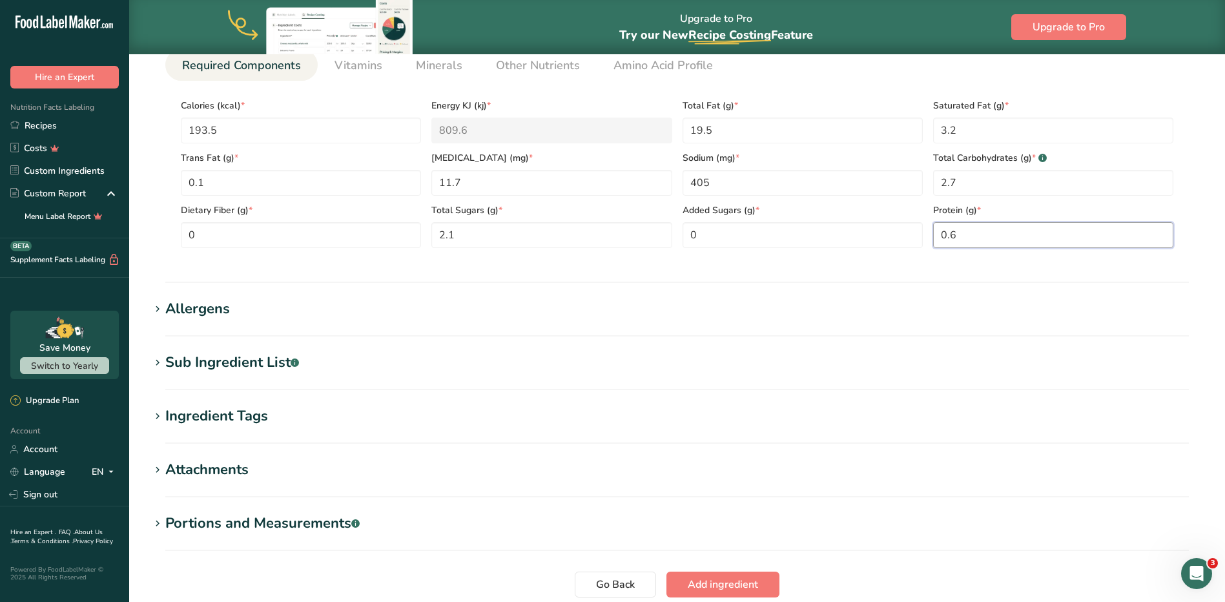
scroll to position [725, 0]
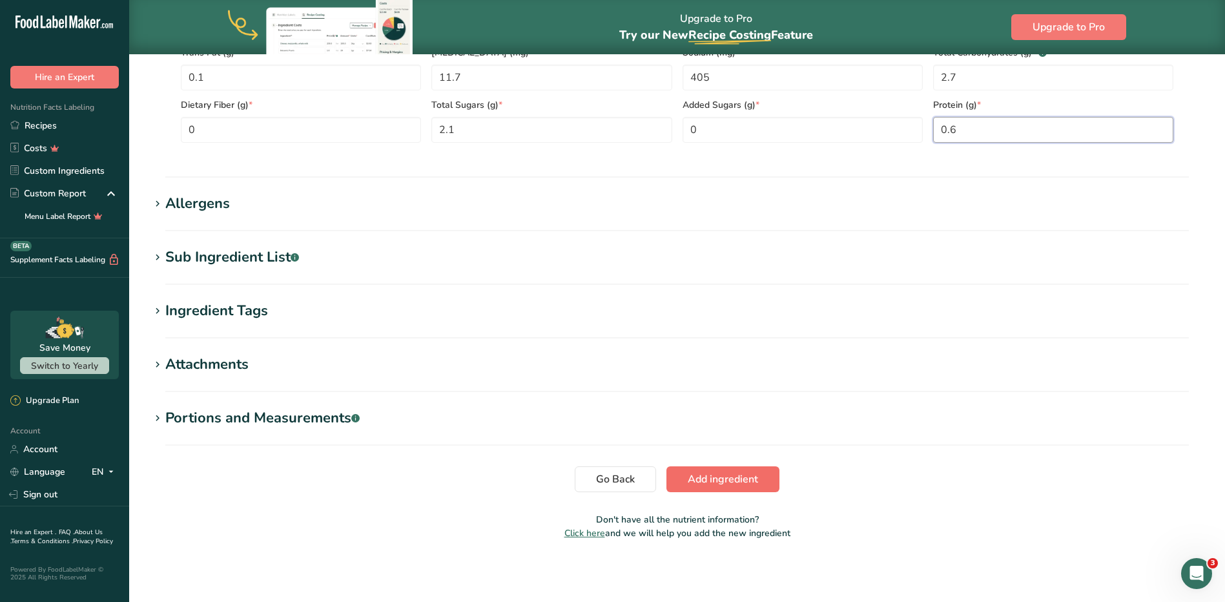
type input "0.6"
click at [604, 481] on span "Add ingredient" at bounding box center [723, 478] width 70 height 15
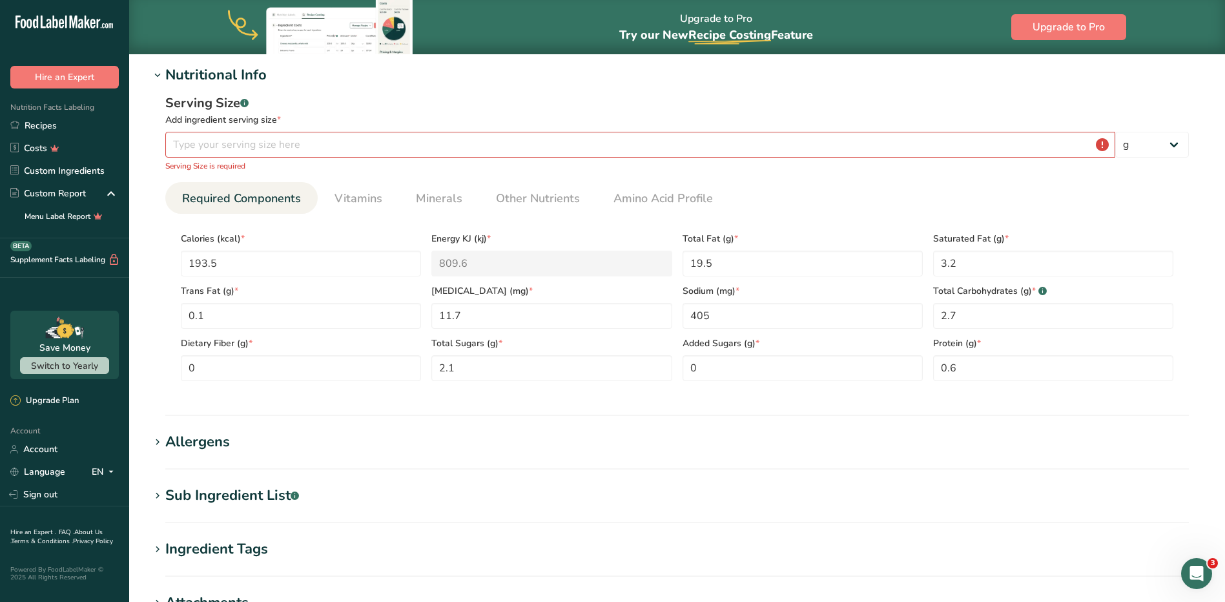
scroll to position [0, 0]
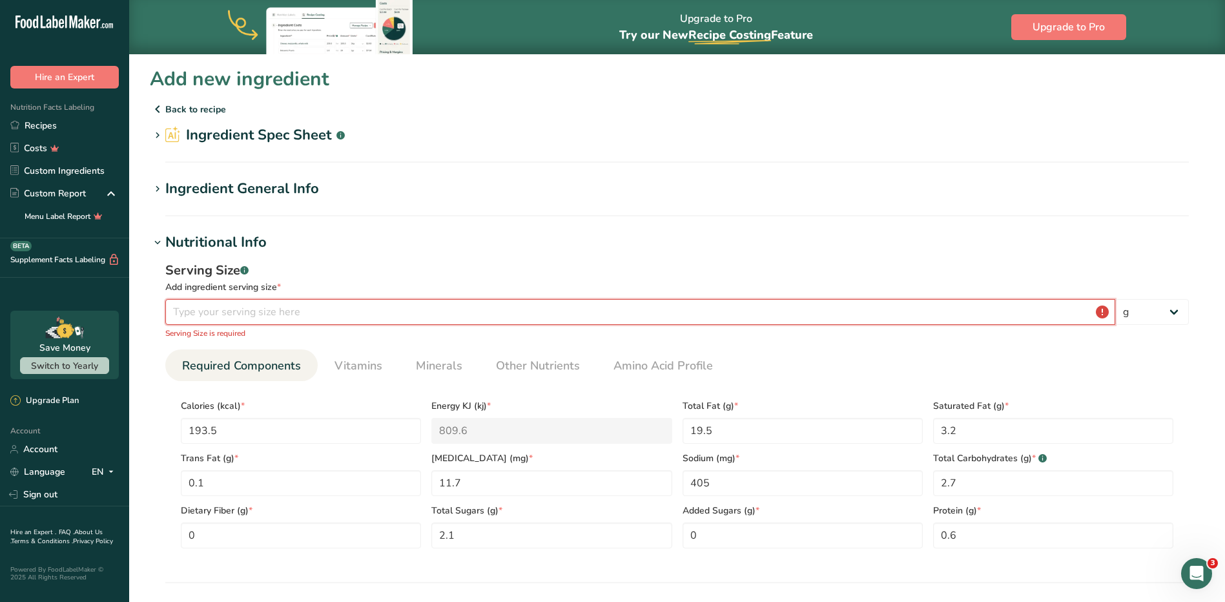
click at [223, 307] on input "number" at bounding box center [640, 312] width 950 height 26
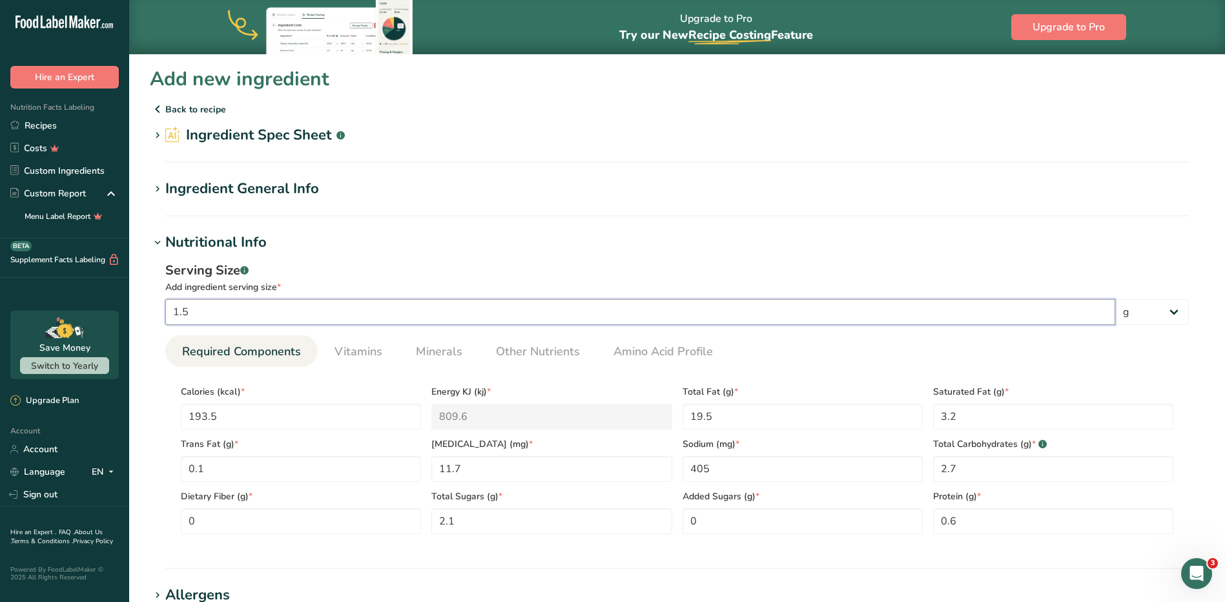
type input "1"
type input "4"
type input "1.5"
click at [604, 314] on select "g kg mg mcg lb oz l mL fl oz tbsp tsp cup qt gallon" at bounding box center [1152, 312] width 74 height 26
select select "5"
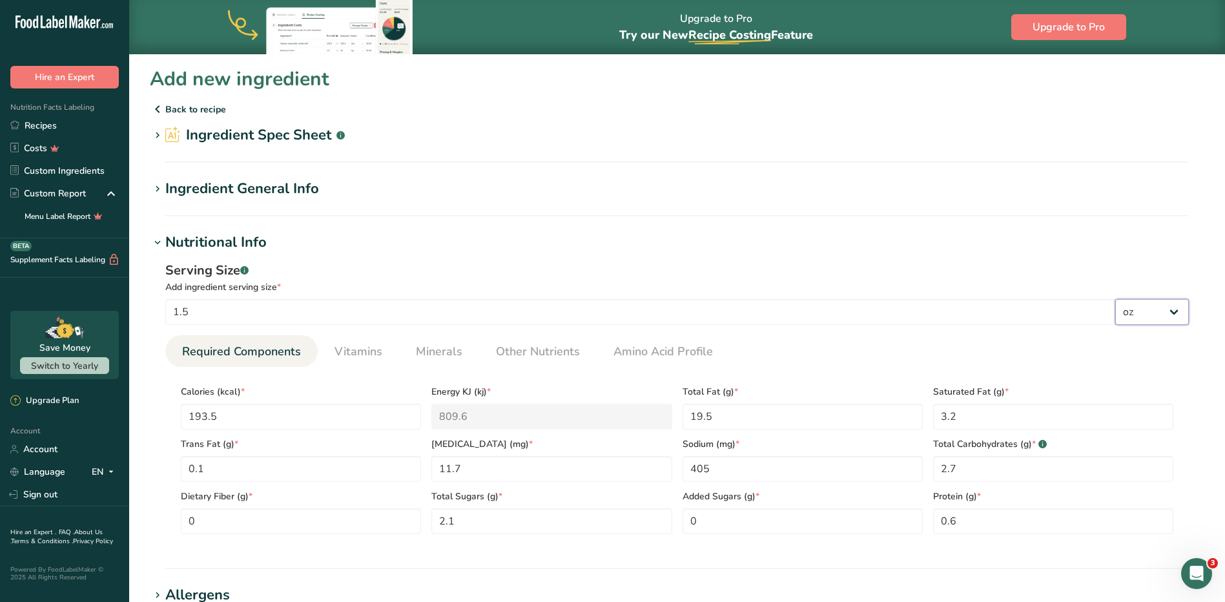
click at [604, 299] on select "g kg mg mcg lb oz l mL fl oz tbsp tsp cup qt gallon" at bounding box center [1152, 312] width 74 height 26
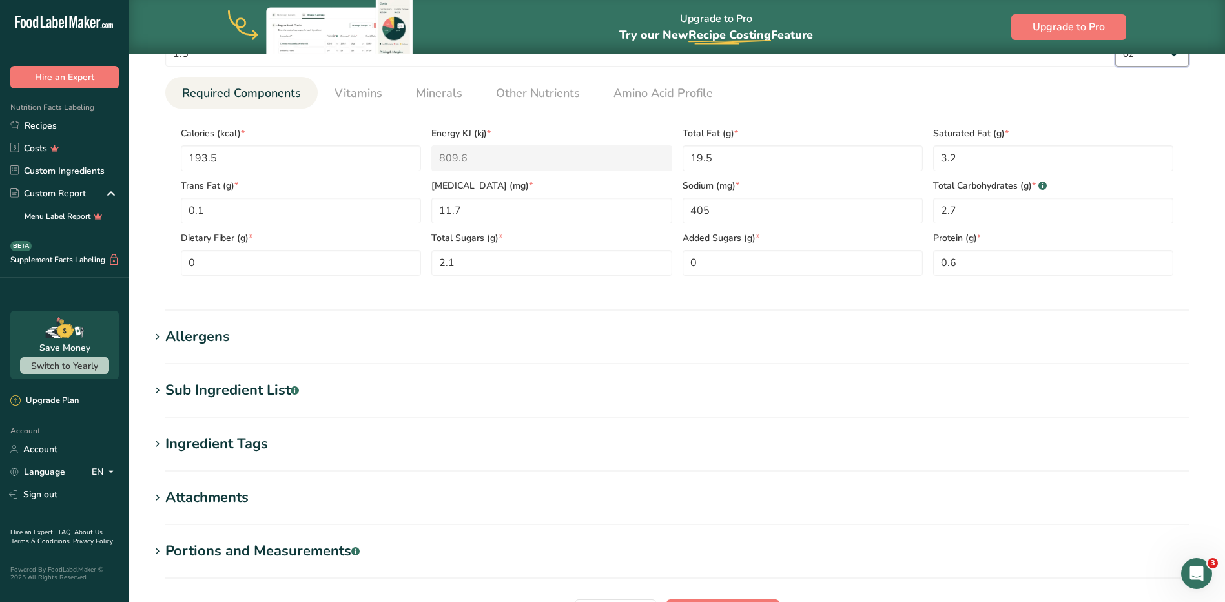
scroll to position [391, 0]
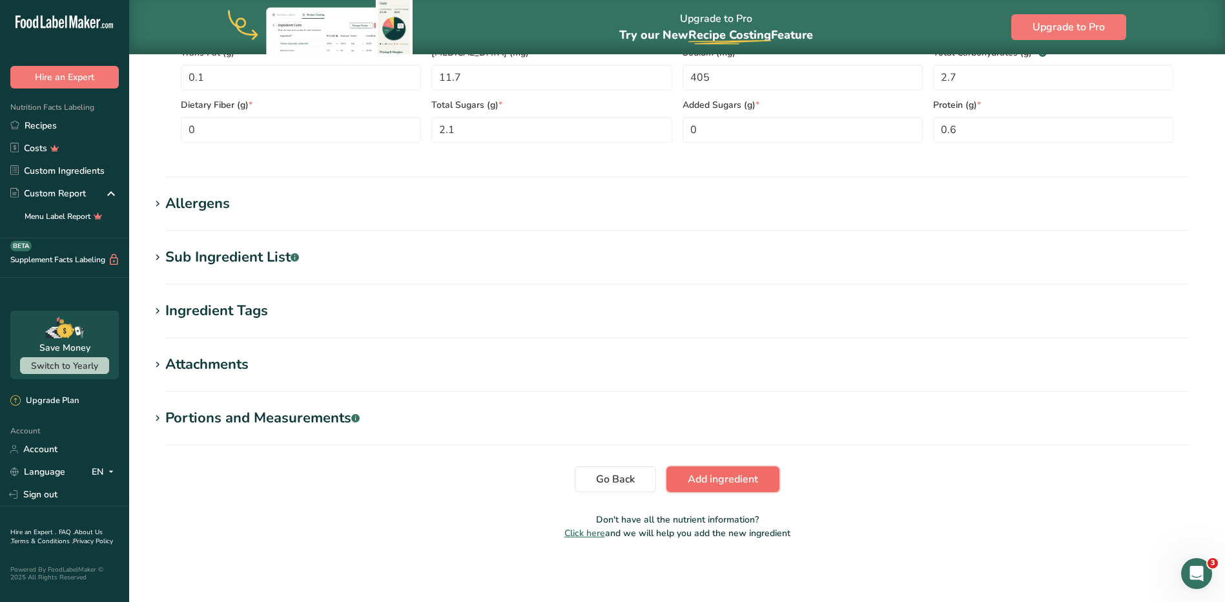
click at [604, 478] on span "Add ingredient" at bounding box center [723, 478] width 70 height 15
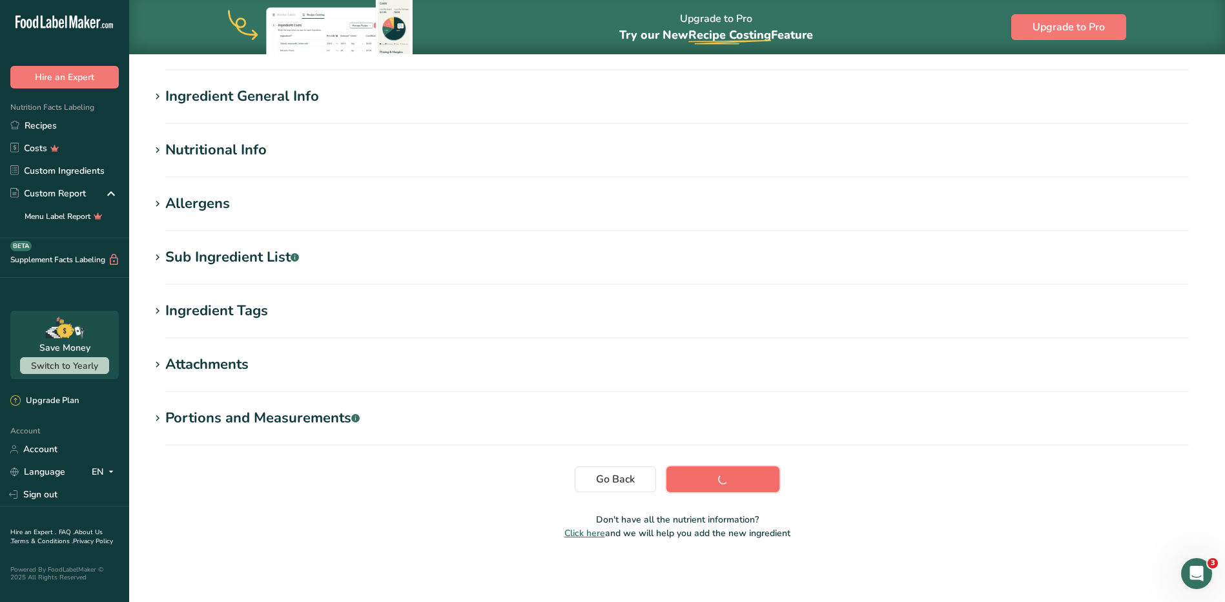
scroll to position [92, 0]
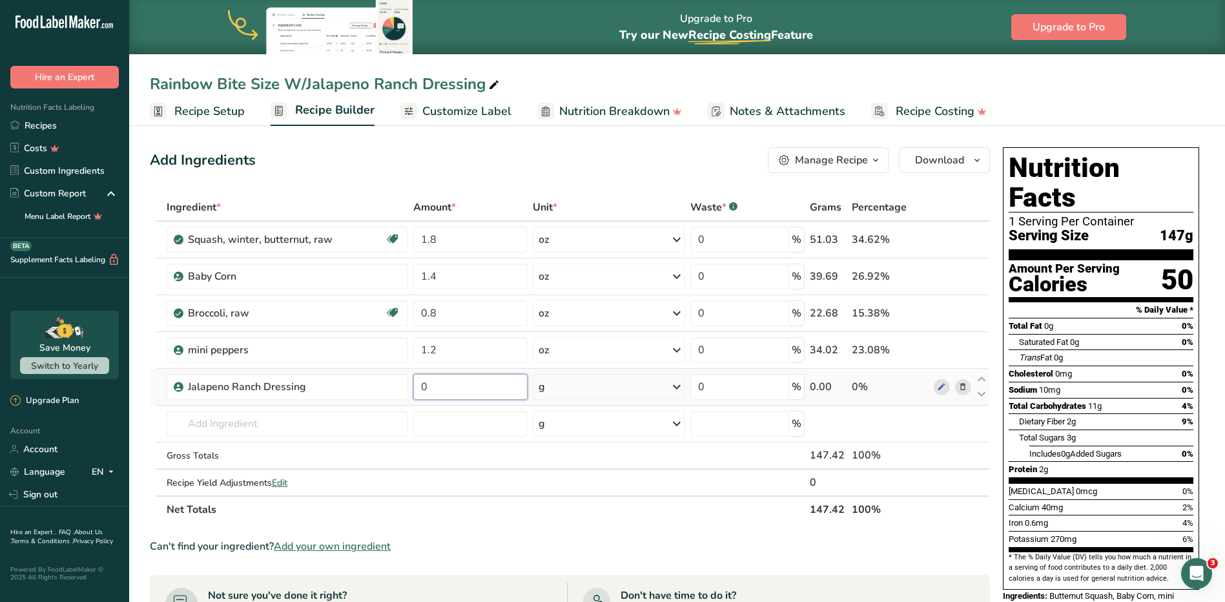
click at [476, 391] on input "0" at bounding box center [470, 387] width 114 height 26
type input "2"
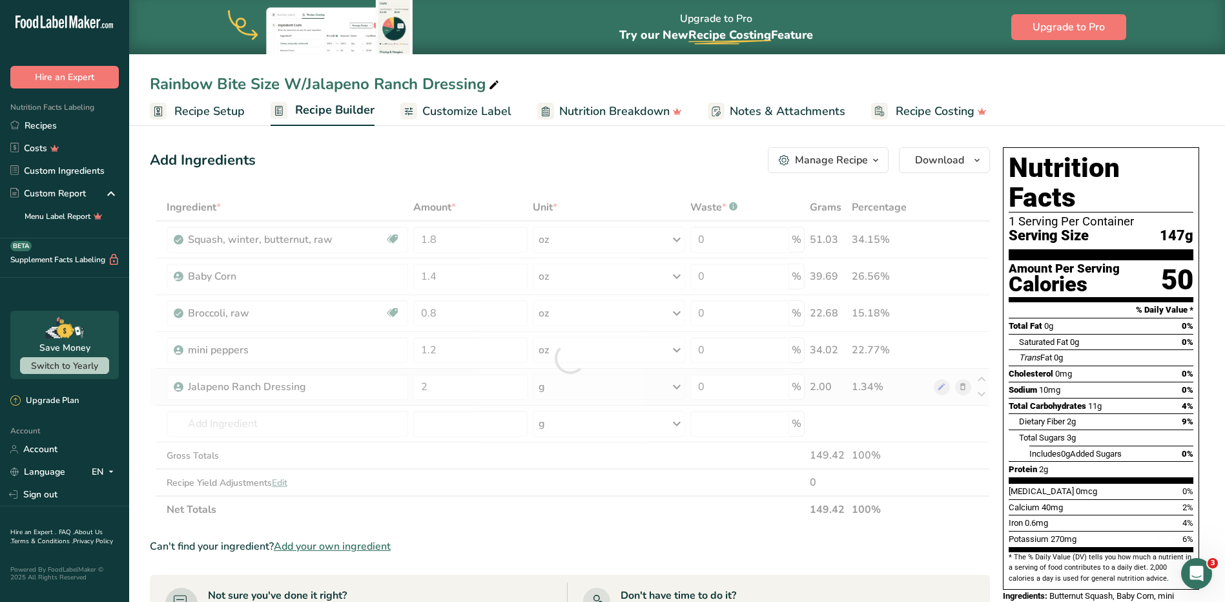
click at [604, 392] on div "Ingredient * Amount * Unit * Waste * .a-a{fill:#347362;}.b-a{fill:#fff;} Grams …" at bounding box center [570, 358] width 840 height 329
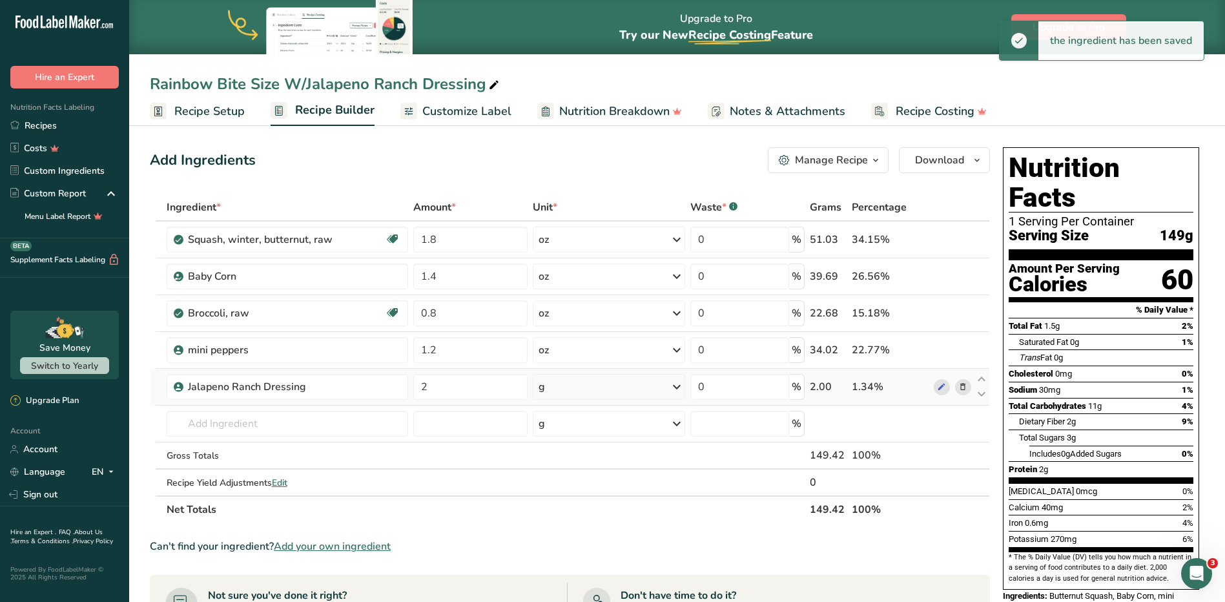
click at [604, 386] on icon at bounding box center [676, 386] width 15 height 23
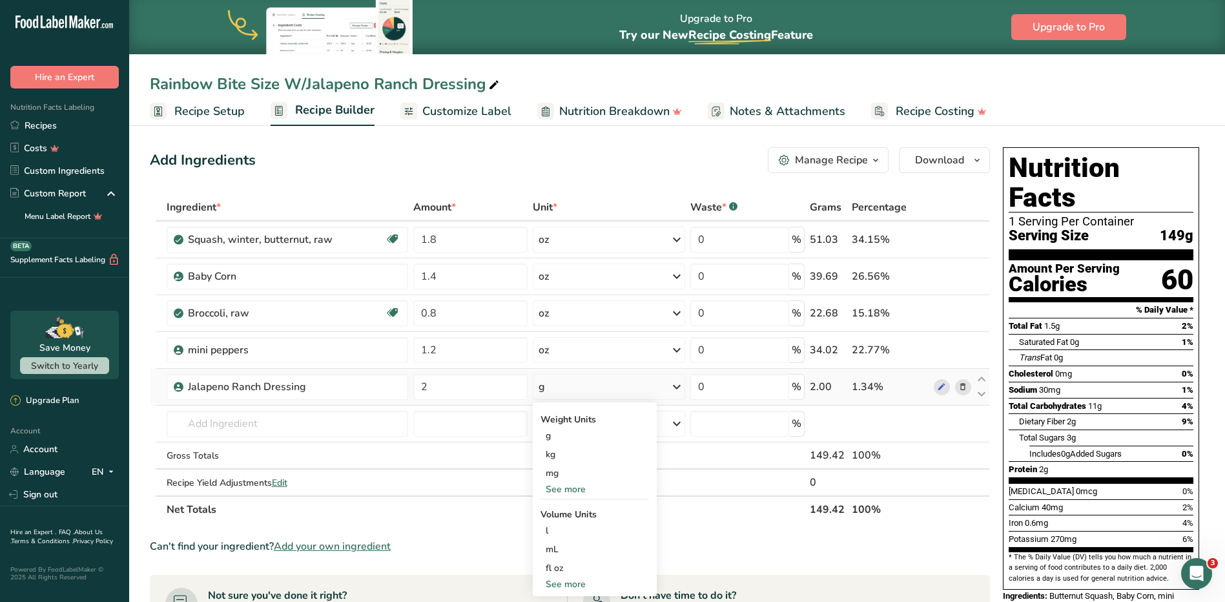
click at [569, 489] on div "See more" at bounding box center [594, 489] width 108 height 14
click at [557, 525] on div "oz" at bounding box center [594, 529] width 108 height 19
click at [604, 156] on div "Manage Recipe" at bounding box center [831, 159] width 73 height 15
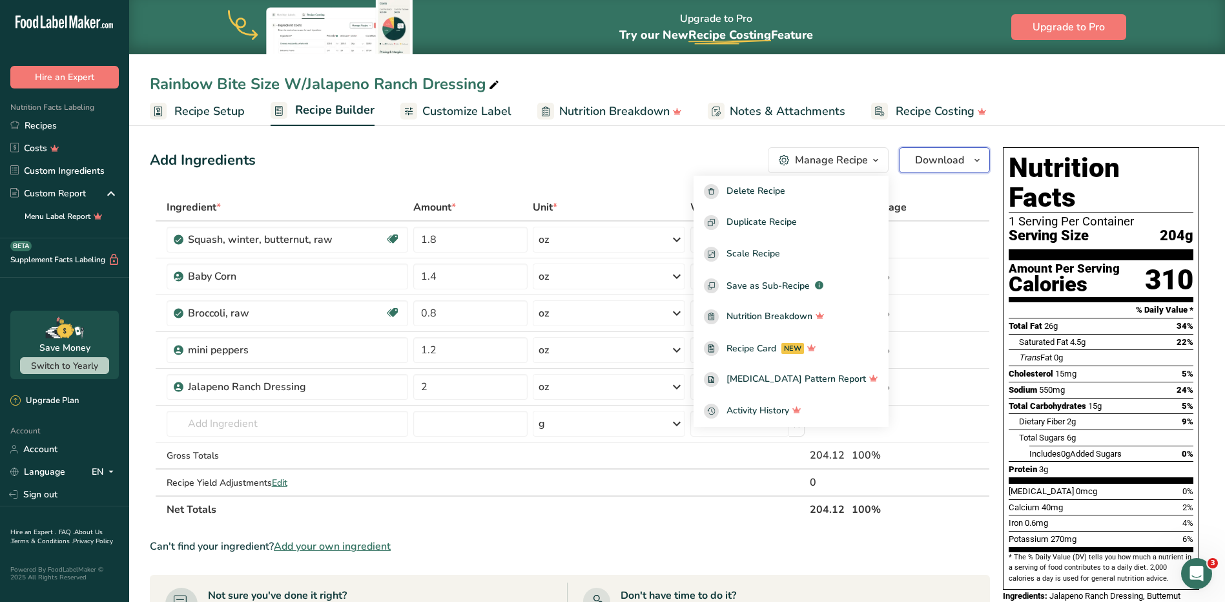
click at [604, 161] on span "Download" at bounding box center [939, 159] width 49 height 15
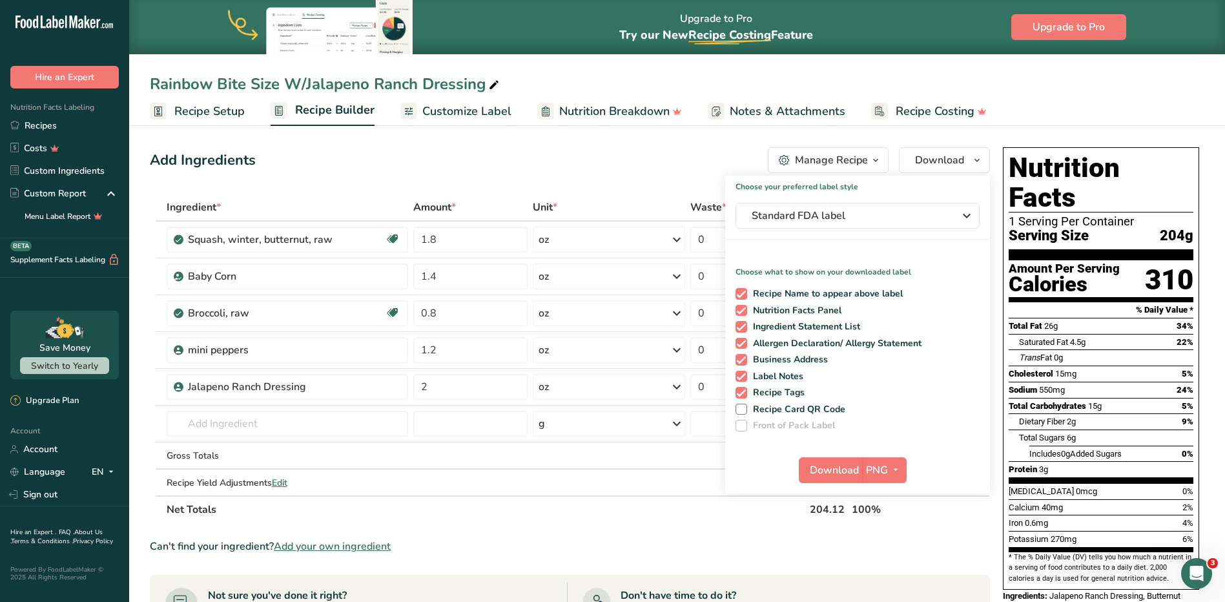
click at [498, 163] on div "Add Ingredients Manage Recipe Delete Recipe Duplicate Recipe Scale Recipe Save …" at bounding box center [570, 160] width 840 height 26
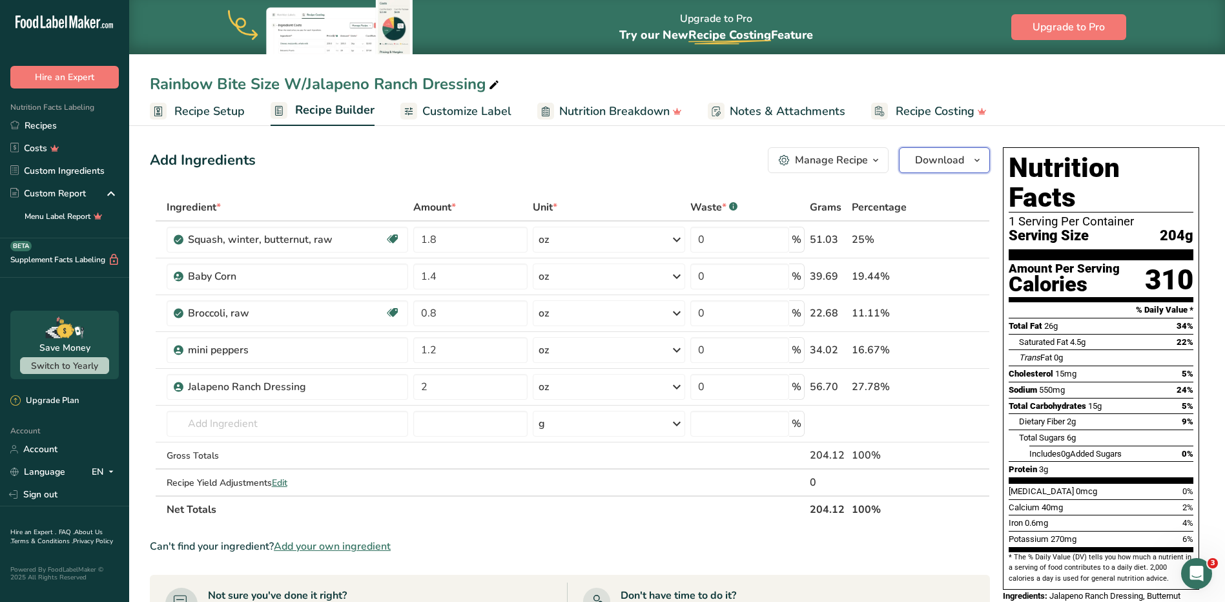
click at [604, 161] on span "Download" at bounding box center [939, 159] width 49 height 15
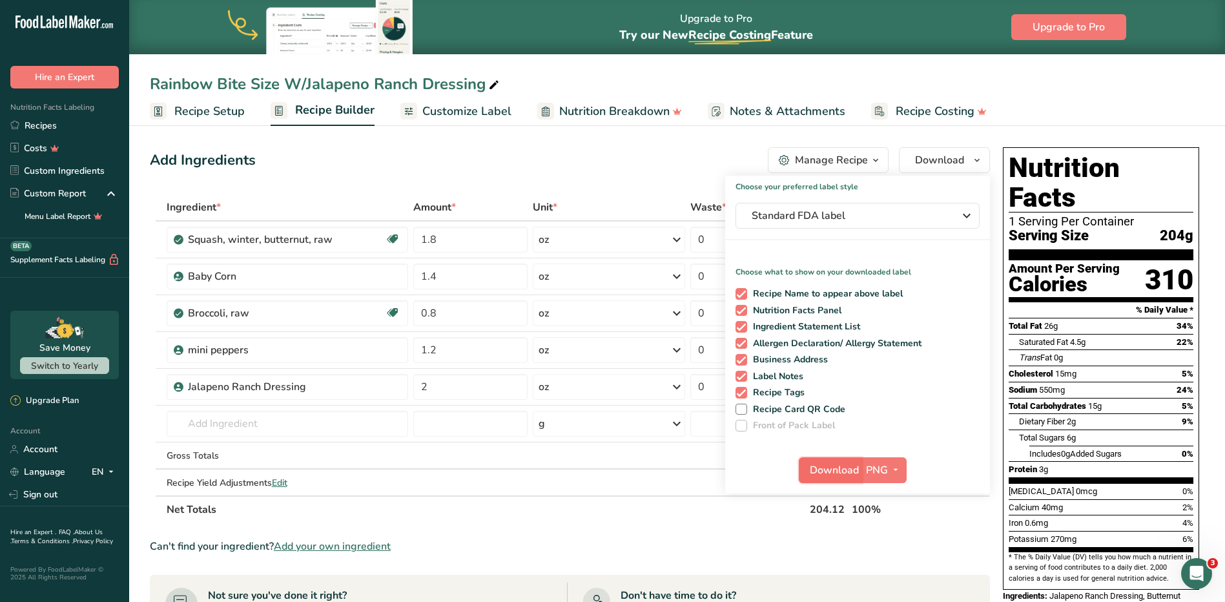
click at [604, 468] on span "Download" at bounding box center [834, 469] width 49 height 15
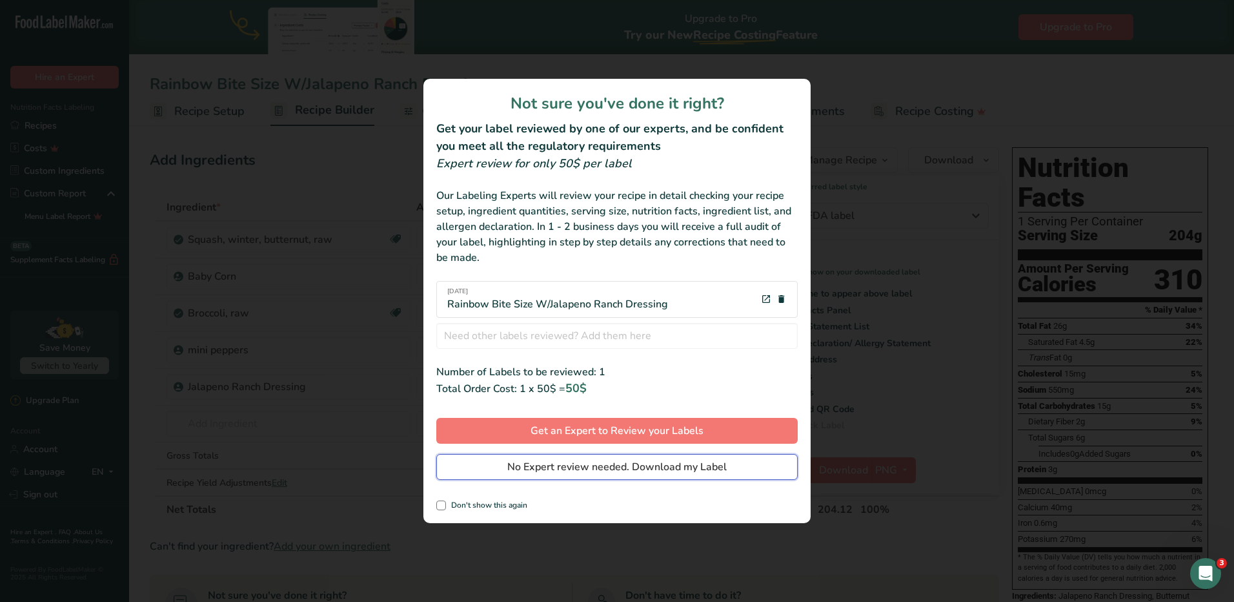
click at [604, 469] on span "No Expert review needed. Download my Label" at bounding box center [617, 466] width 220 height 15
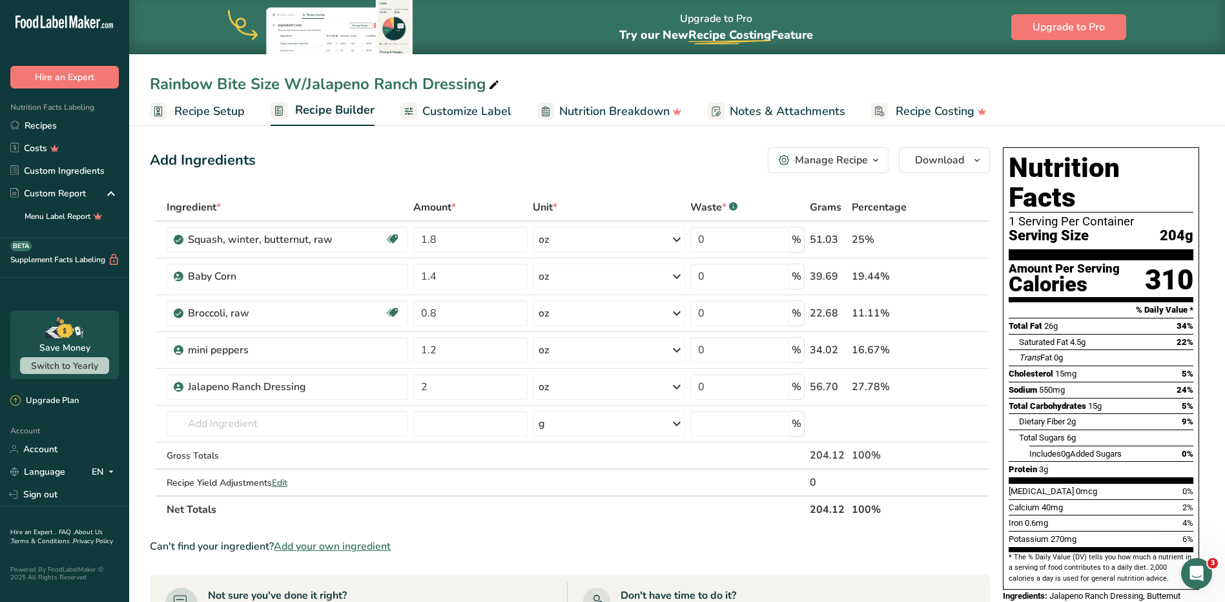
click at [604, 148] on div "Add Ingredients Manage Recipe Delete Recipe Duplicate Recipe Scale Recipe Save …" at bounding box center [570, 160] width 840 height 26
click at [218, 109] on span "Recipe Setup" at bounding box center [209, 111] width 70 height 17
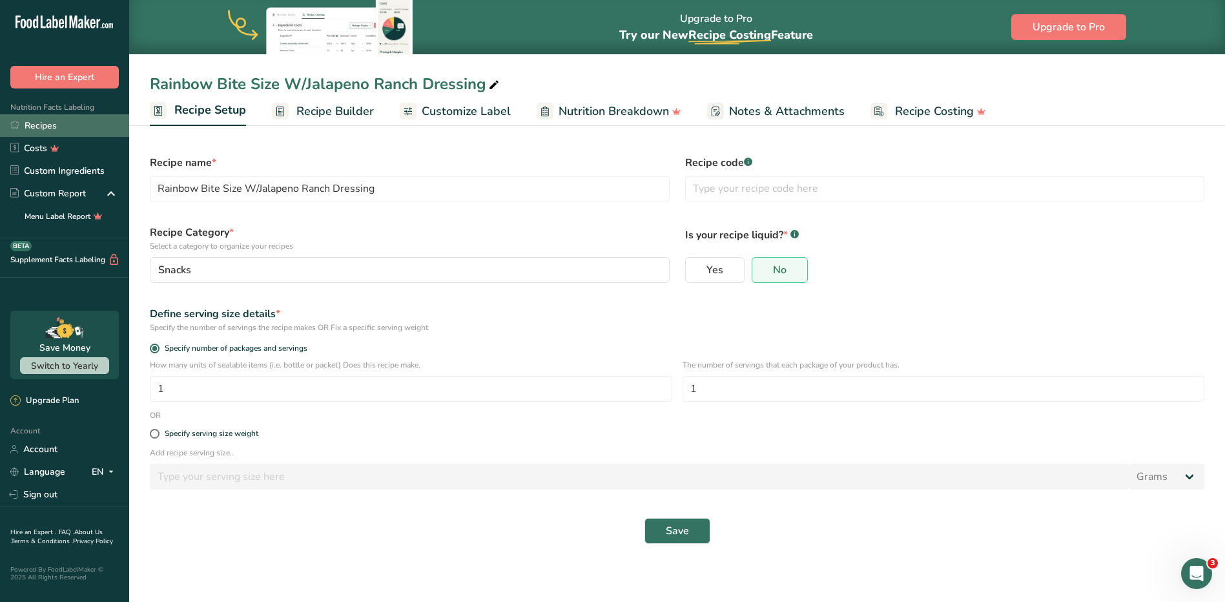
click at [50, 122] on link "Recipes" at bounding box center [64, 125] width 129 height 23
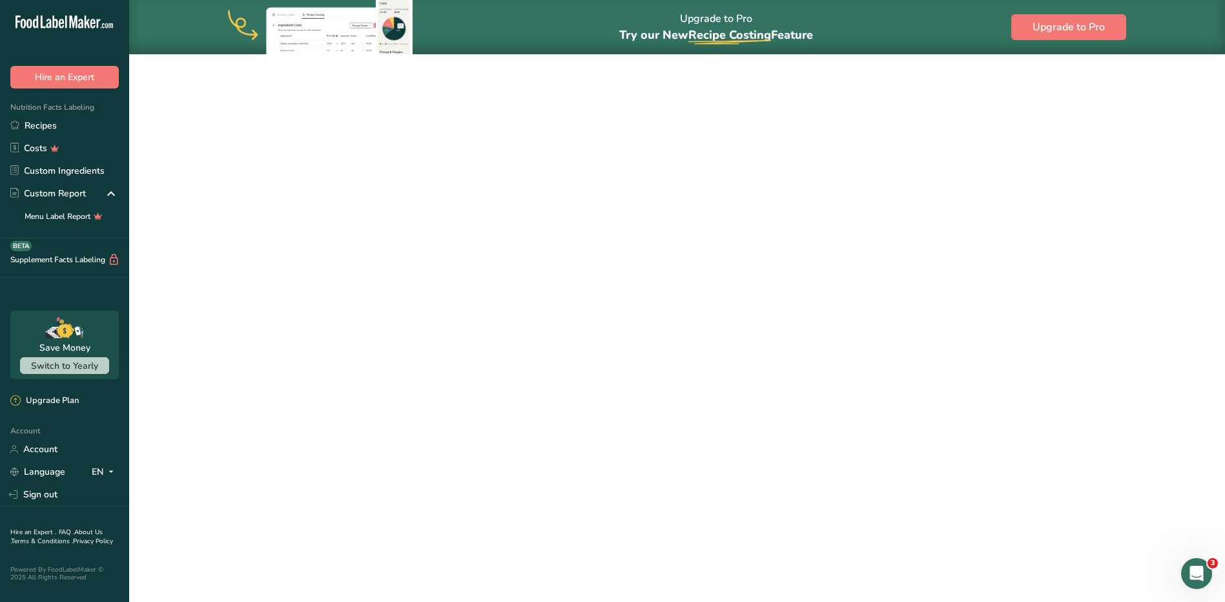
select select
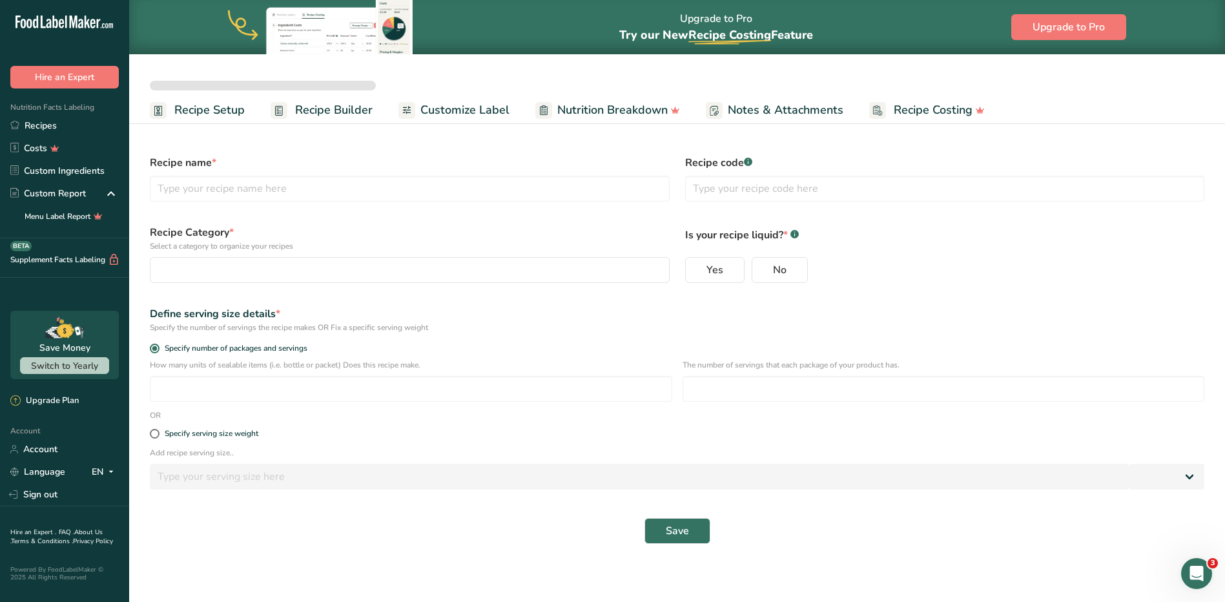
type input "Rainbow Bite Size W/Jalapeno Ranch Dressing"
radio input "true"
type input "1"
select select "0"
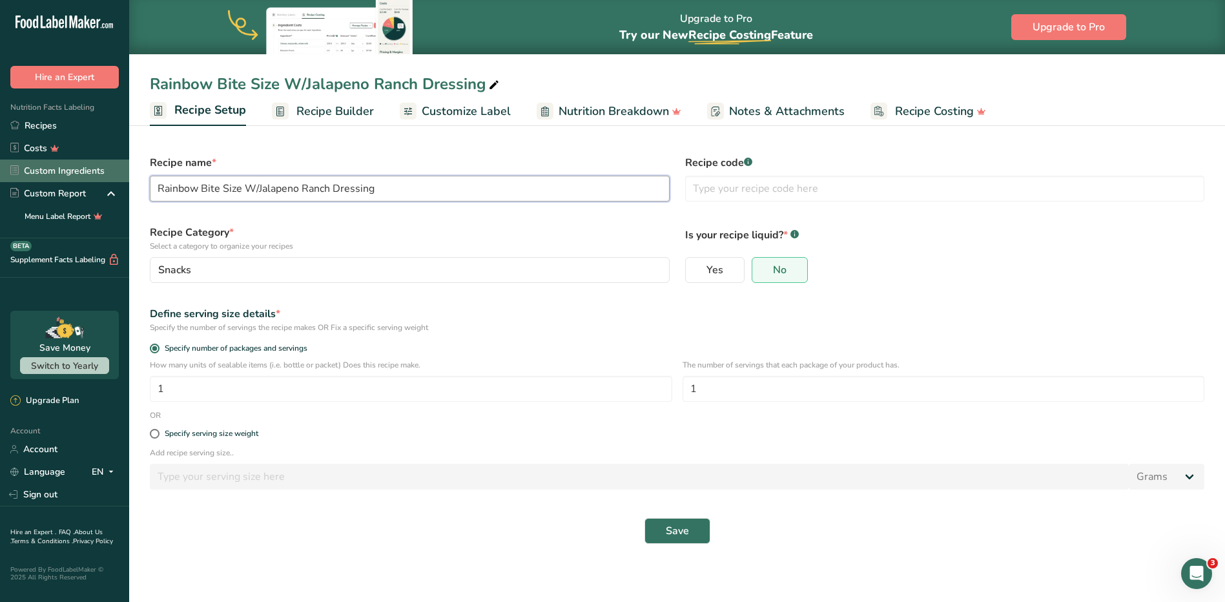
drag, startPoint x: 376, startPoint y: 187, endPoint x: 112, endPoint y: 179, distance: 264.8
click at [112, 179] on div ".a-20{fill:#fff;} Hire an Expert Nutrition Facts Labeling Recipes Costs Custom …" at bounding box center [612, 301] width 1225 height 602
type input "v"
type input "Veggie Bites With Ranch Dressing"
click at [604, 535] on button "Save" at bounding box center [677, 531] width 66 height 26
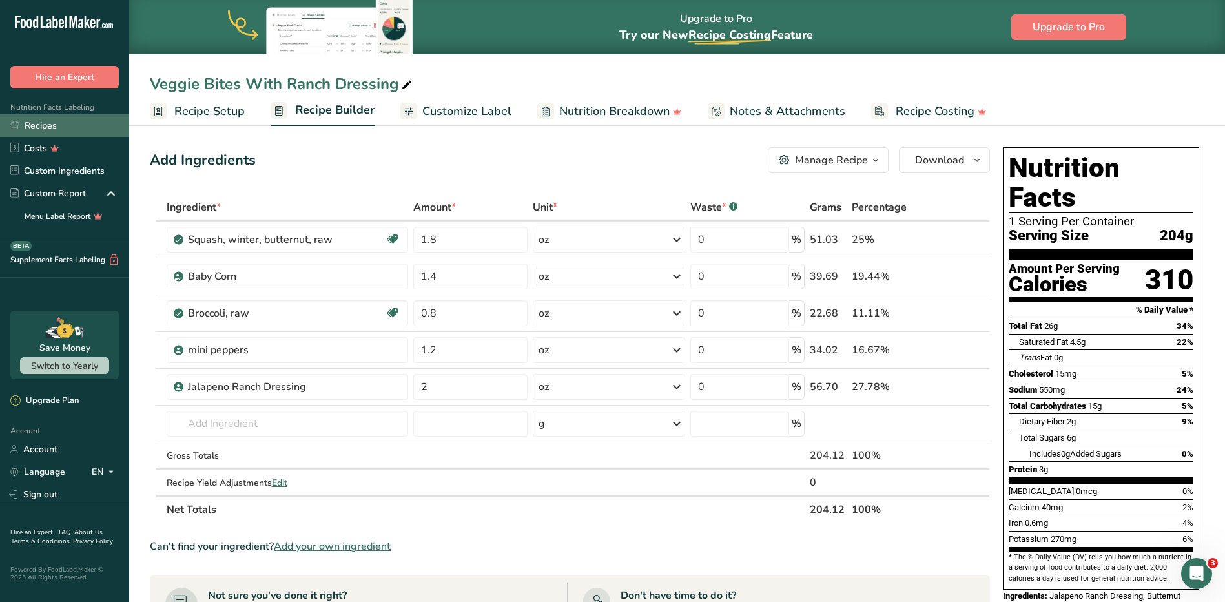
click at [58, 125] on link "Recipes" at bounding box center [64, 125] width 129 height 23
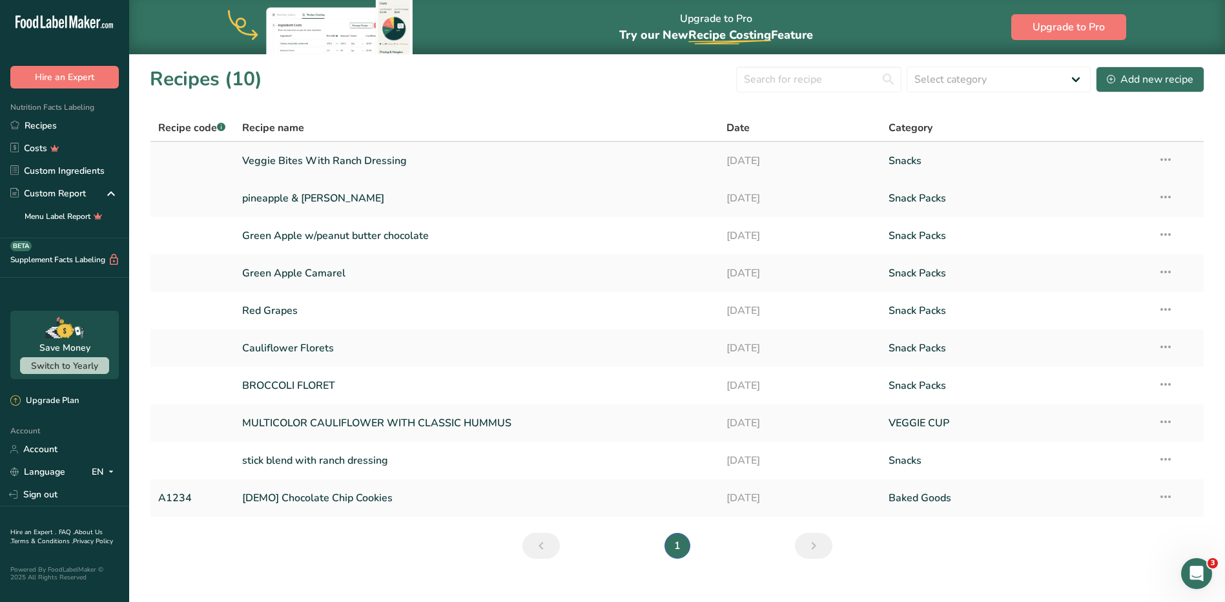
click at [302, 162] on link "Veggie Bites With Ranch Dressing" at bounding box center [476, 160] width 469 height 27
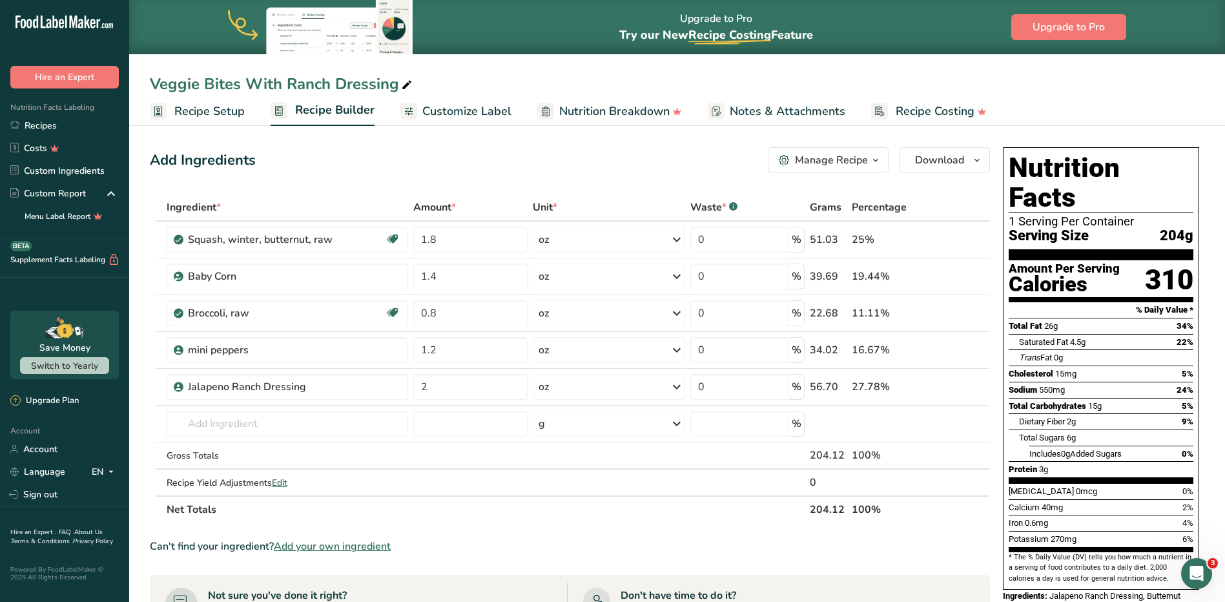
click at [203, 110] on span "Recipe Setup" at bounding box center [209, 111] width 70 height 17
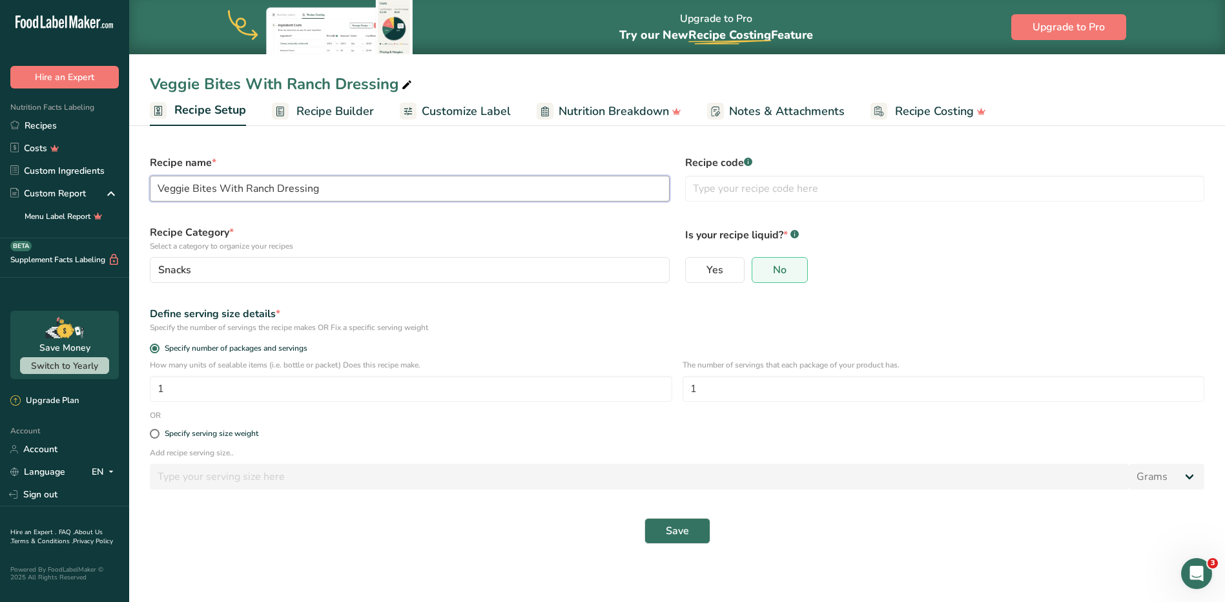
drag, startPoint x: 330, startPoint y: 196, endPoint x: 157, endPoint y: 189, distance: 173.2
click at [157, 189] on input "Veggie Bites With Ranch Dressing" at bounding box center [410, 189] width 520 height 26
type input "Rainbow Bite Size With Jalapeno Ranch Dressing"
click at [604, 527] on button "Save" at bounding box center [677, 531] width 66 height 26
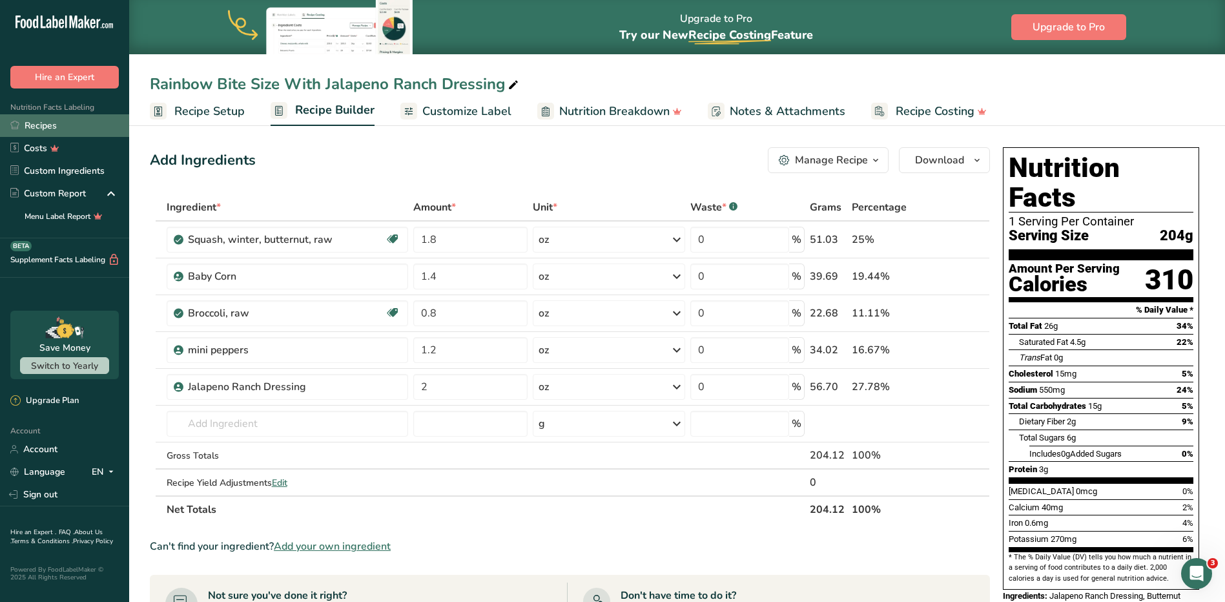
click at [74, 124] on link "Recipes" at bounding box center [64, 125] width 129 height 23
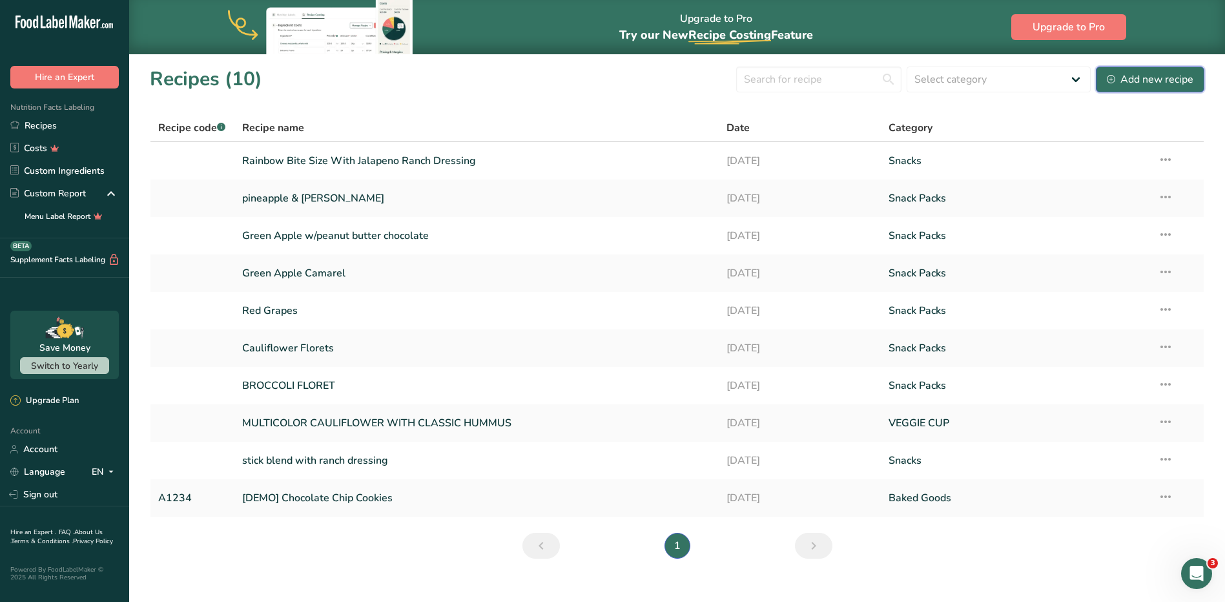
click at [604, 82] on div "Add new recipe" at bounding box center [1150, 79] width 87 height 15
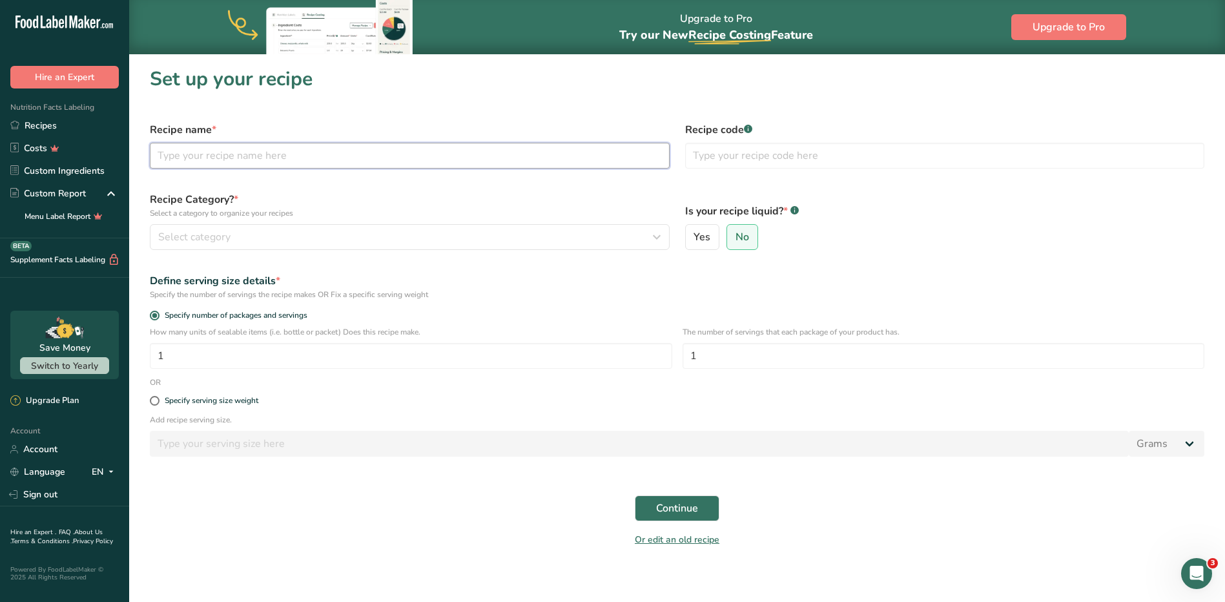
click at [223, 160] on input "text" at bounding box center [410, 156] width 520 height 26
type input "Veggie Bites With Ranch Dressing"
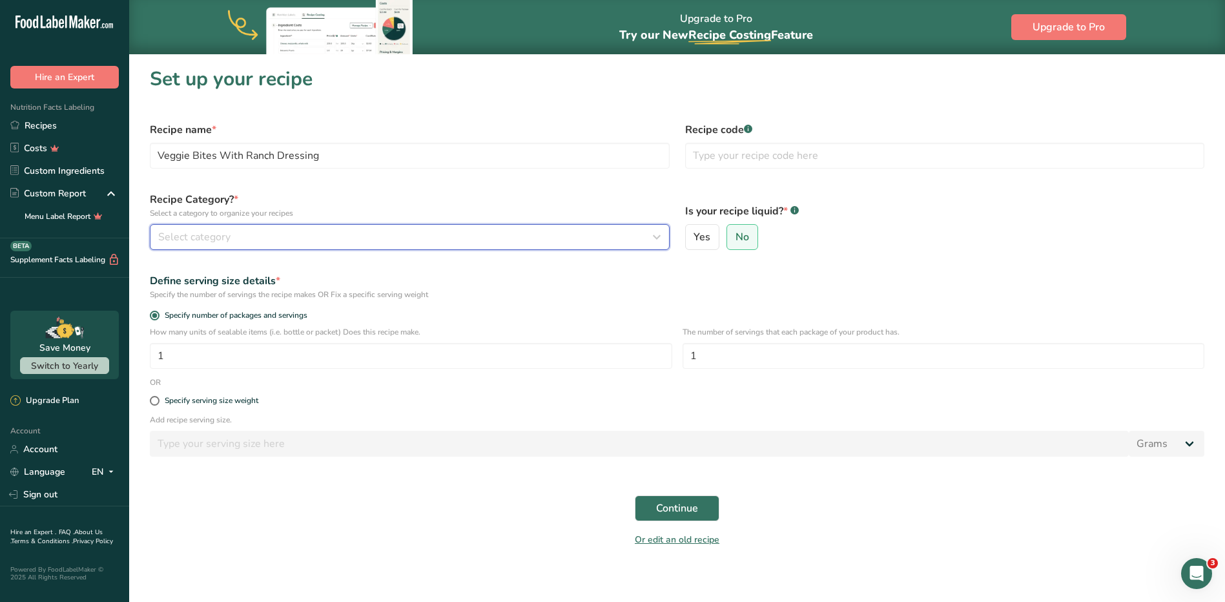
click at [330, 239] on div "Select category" at bounding box center [405, 236] width 495 height 15
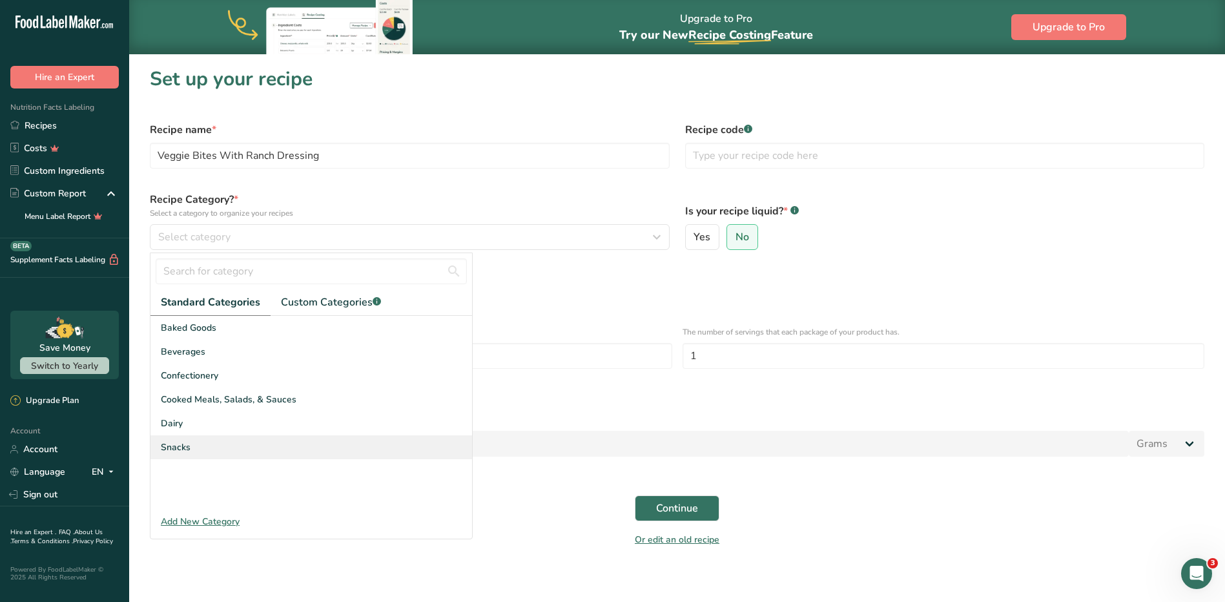
click at [270, 442] on div "Snacks" at bounding box center [311, 447] width 322 height 24
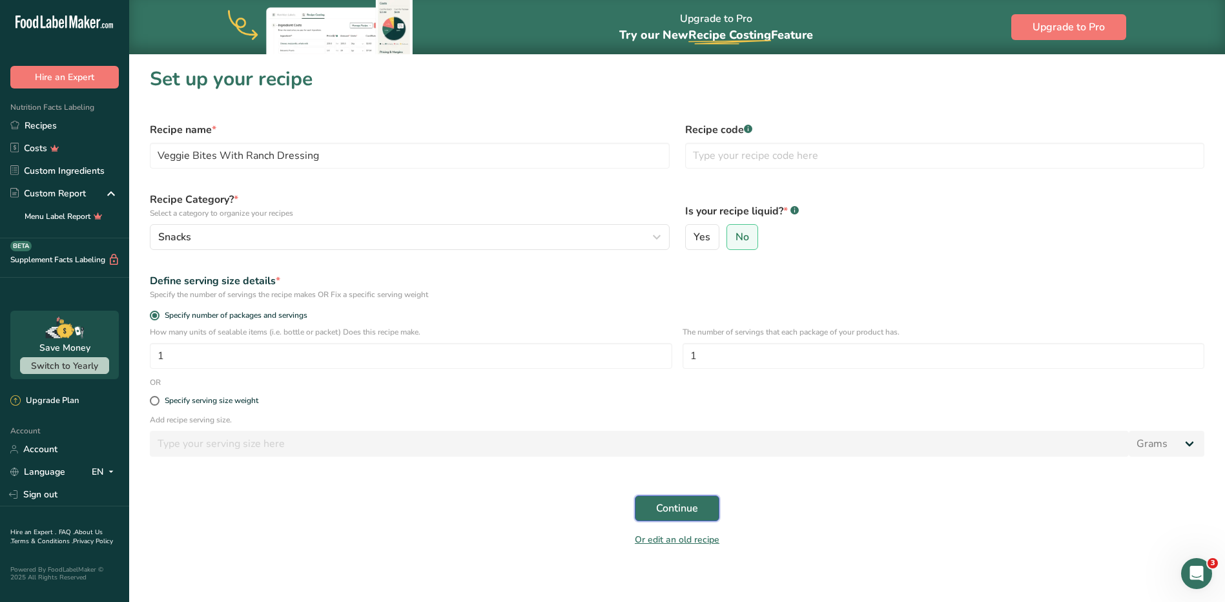
click at [604, 510] on span "Continue" at bounding box center [677, 507] width 42 height 15
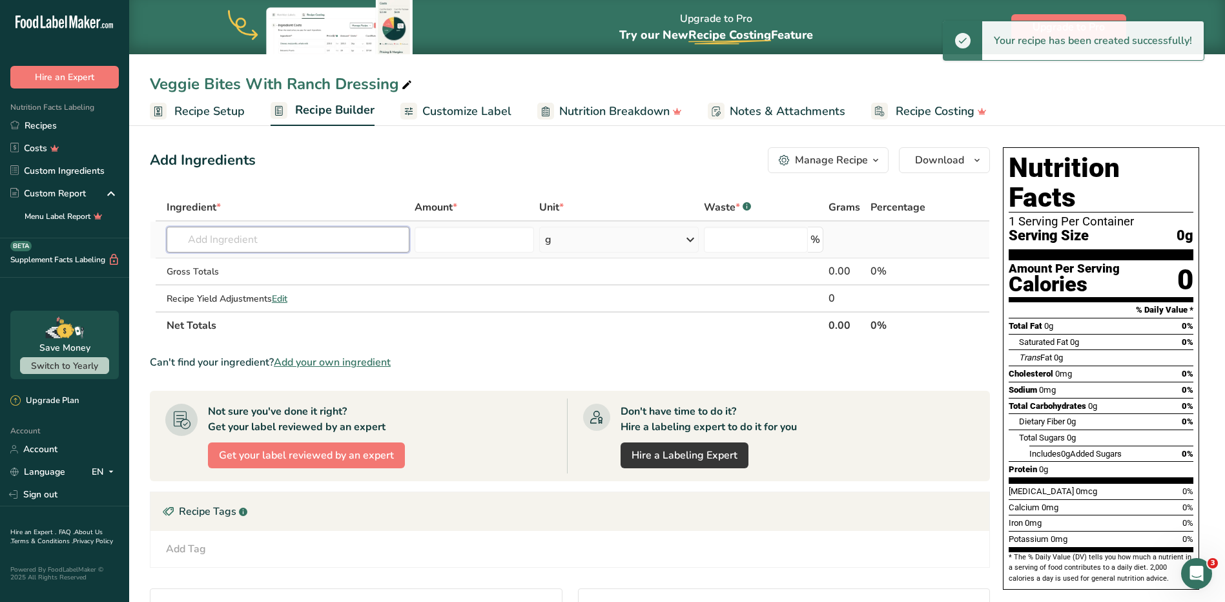
click at [194, 244] on input "text" at bounding box center [288, 240] width 243 height 26
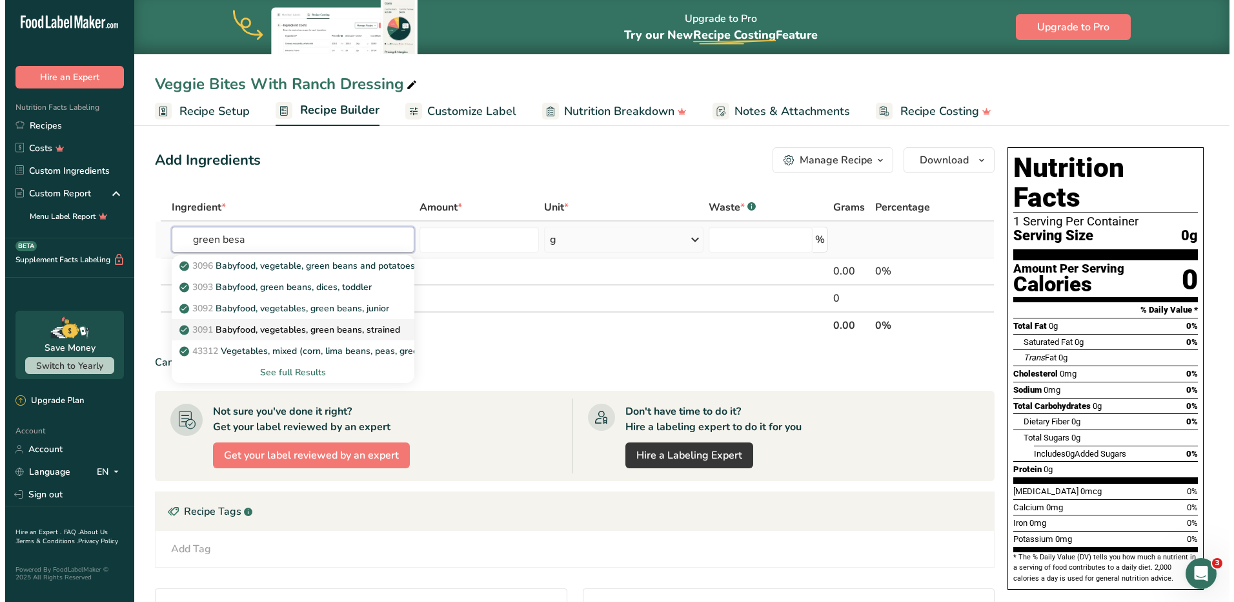
scroll to position [65, 0]
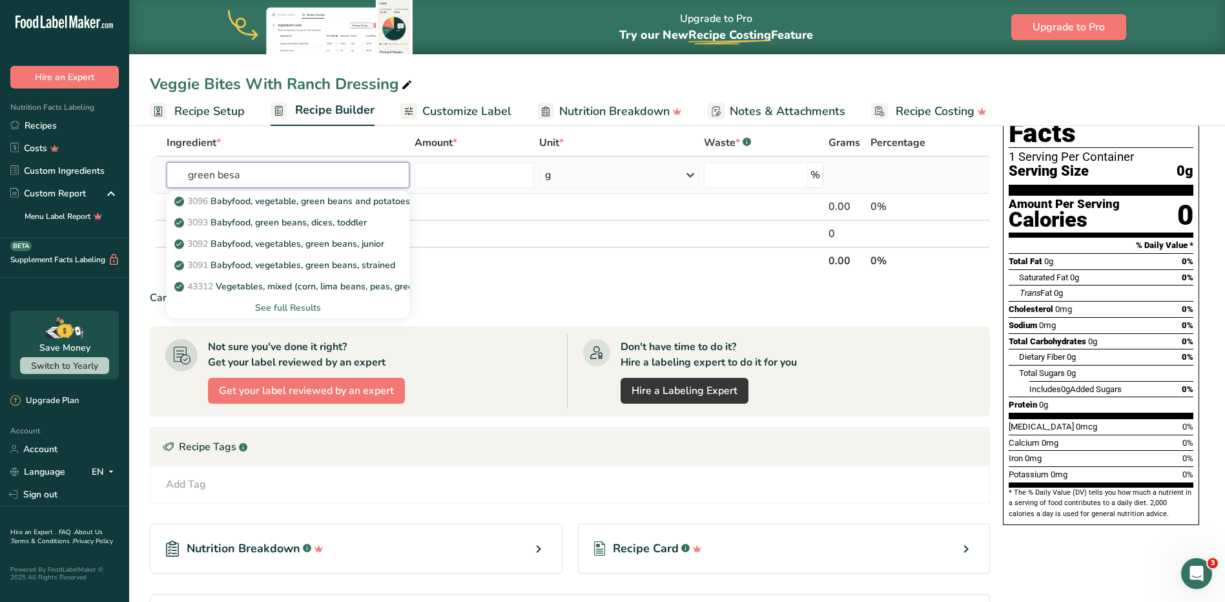
type input "green besa"
click at [281, 309] on div "See full Results" at bounding box center [288, 308] width 222 height 14
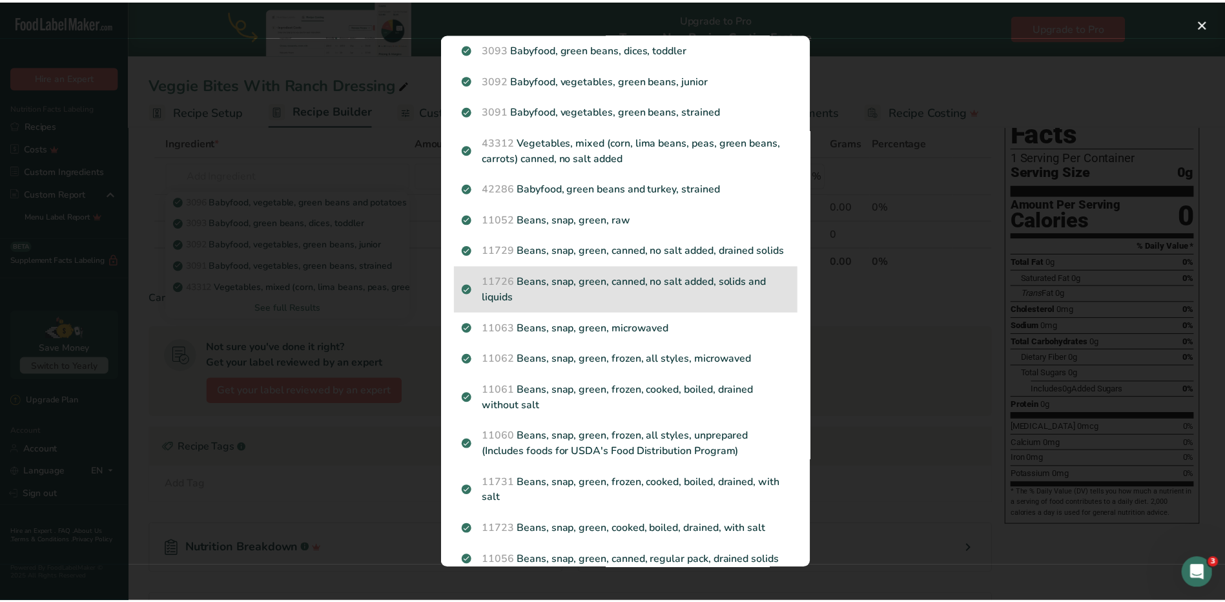
scroll to position [0, 0]
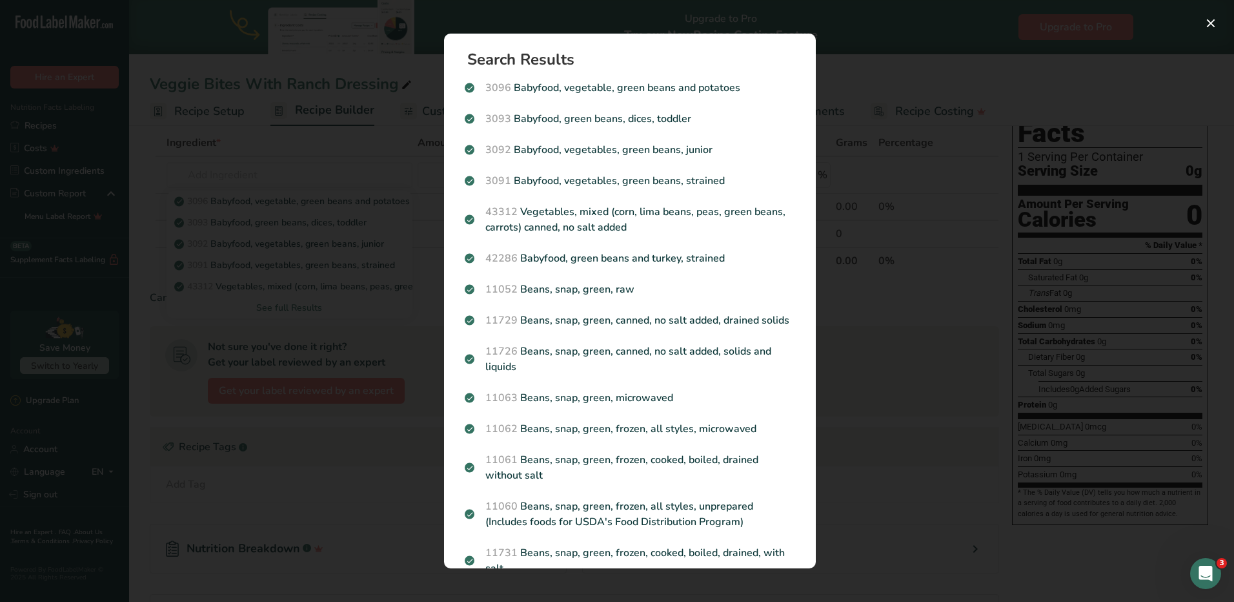
click at [604, 65] on div "Search Results 3096 Babyfood, vegetable, green beans and potatoes 3093 Babyfood…" at bounding box center [630, 301] width 413 height 576
click at [604, 162] on div "Search results modal" at bounding box center [617, 301] width 1234 height 602
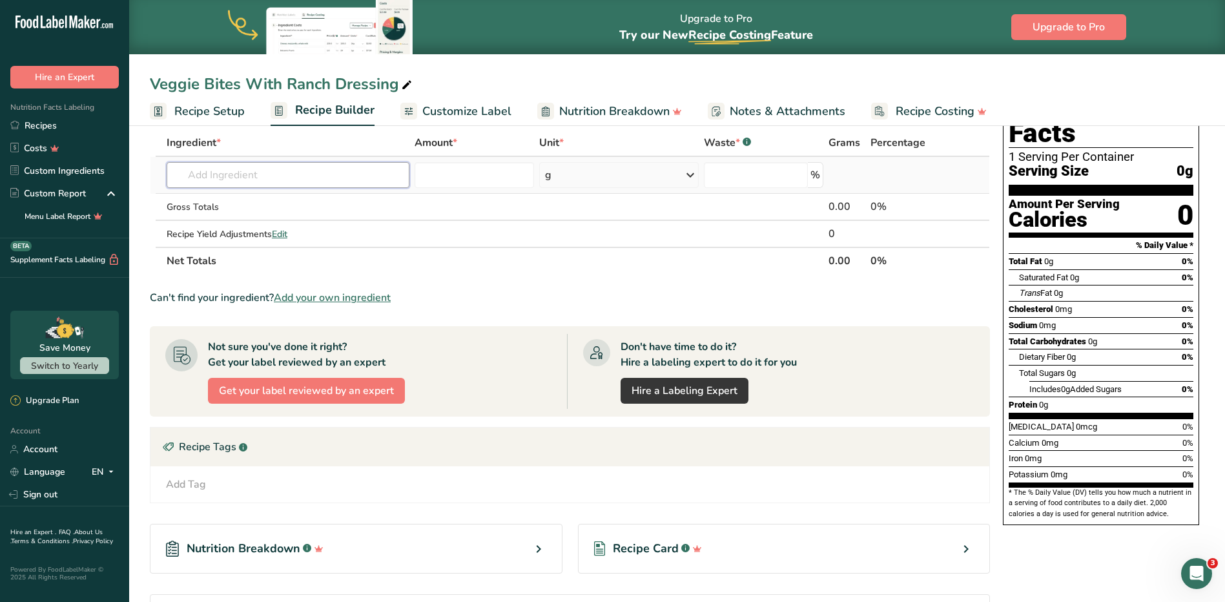
click at [217, 175] on input "text" at bounding box center [288, 175] width 243 height 26
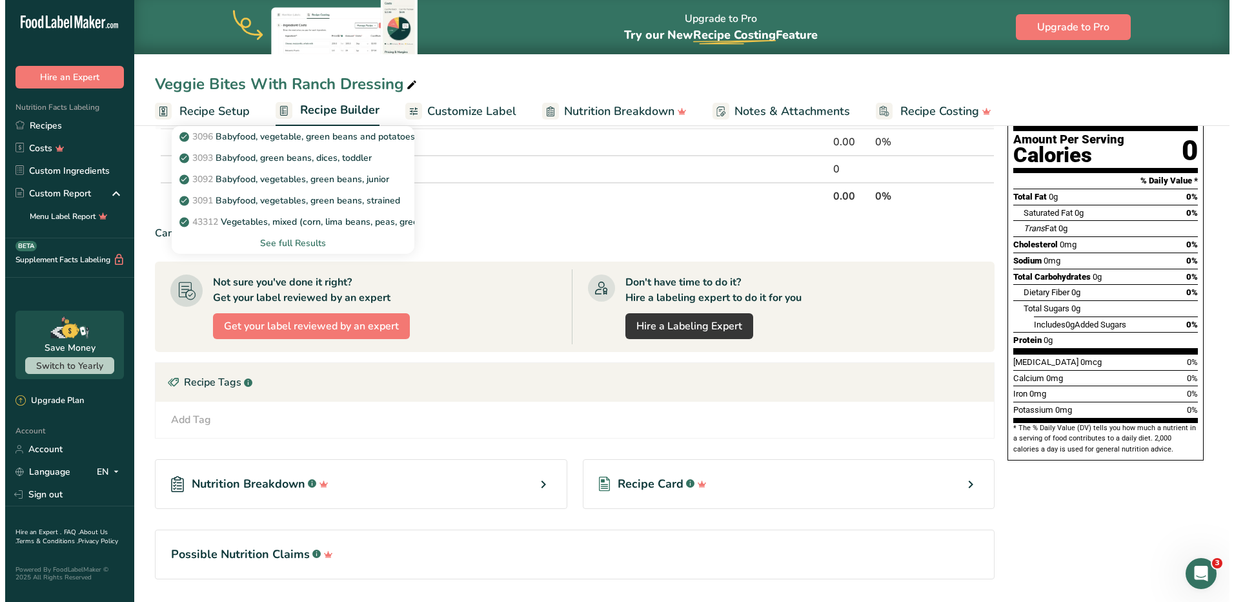
scroll to position [169, 0]
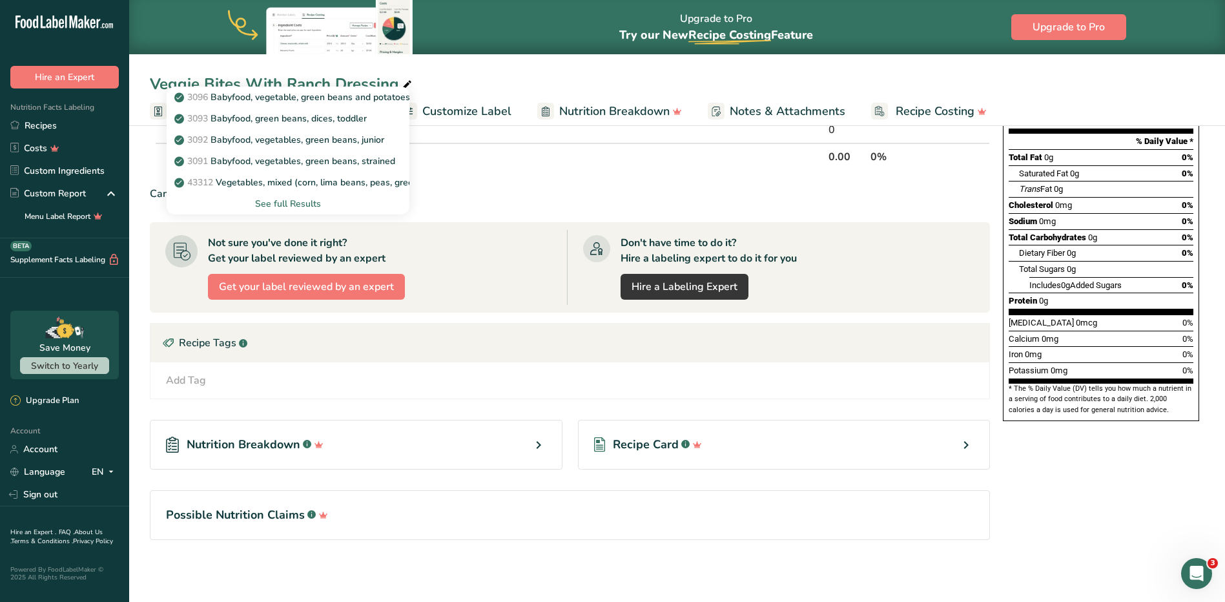
type input "green beans"
click at [281, 206] on div "See full Results" at bounding box center [288, 204] width 222 height 14
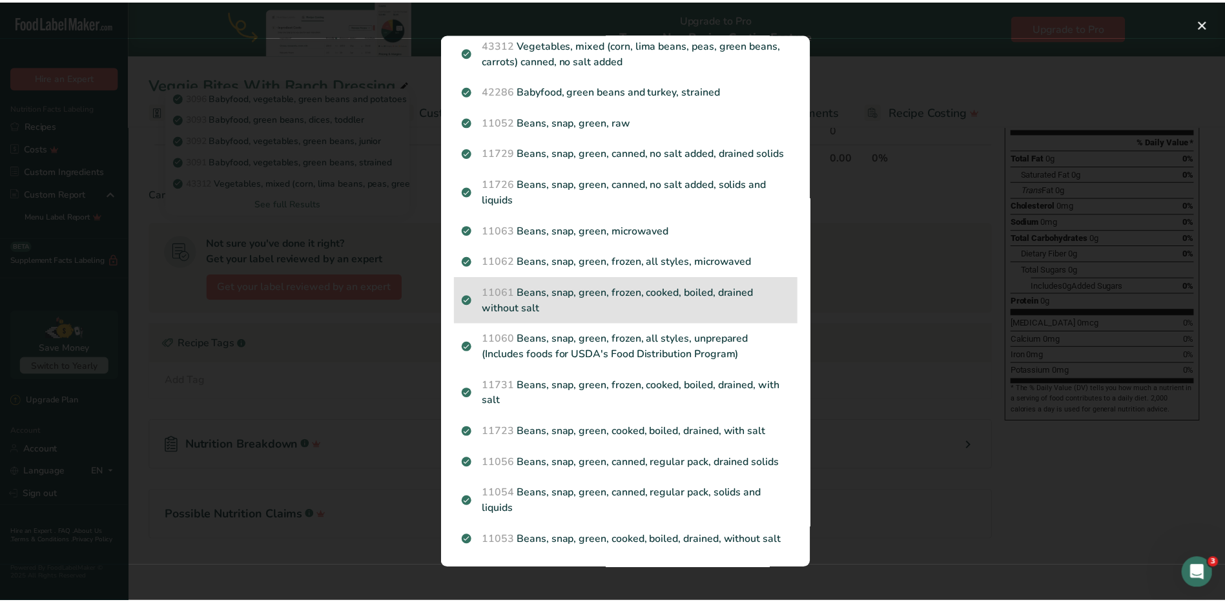
scroll to position [0, 0]
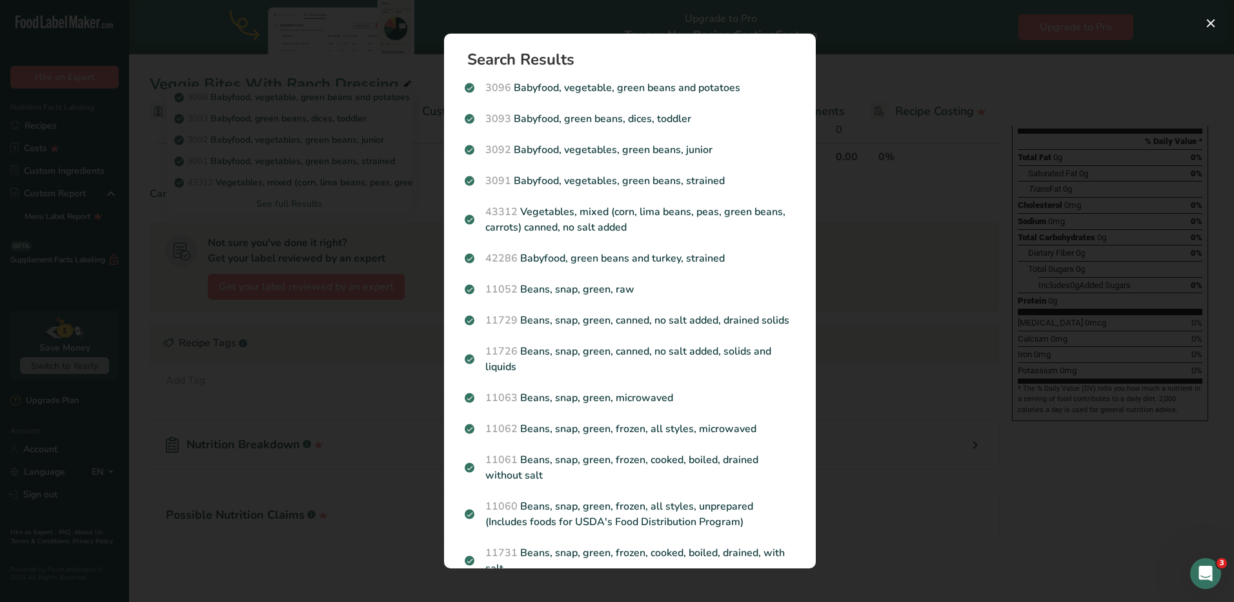
click at [604, 110] on div "Search results modal" at bounding box center [617, 301] width 1234 height 602
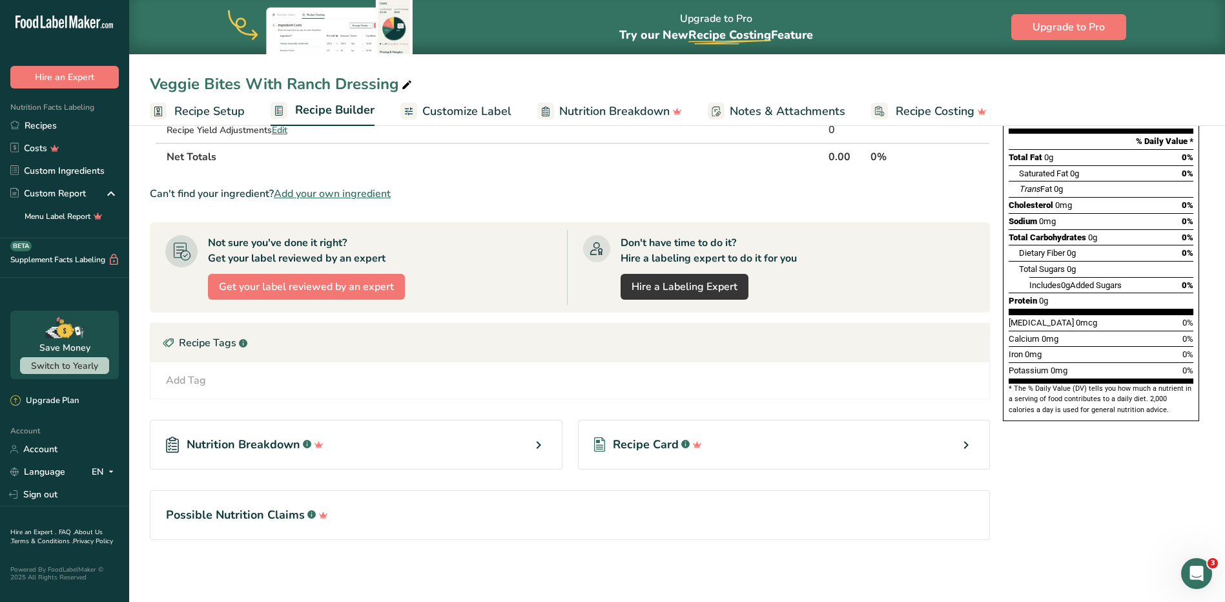
click at [311, 192] on span "Add your own ingredient" at bounding box center [332, 193] width 117 height 15
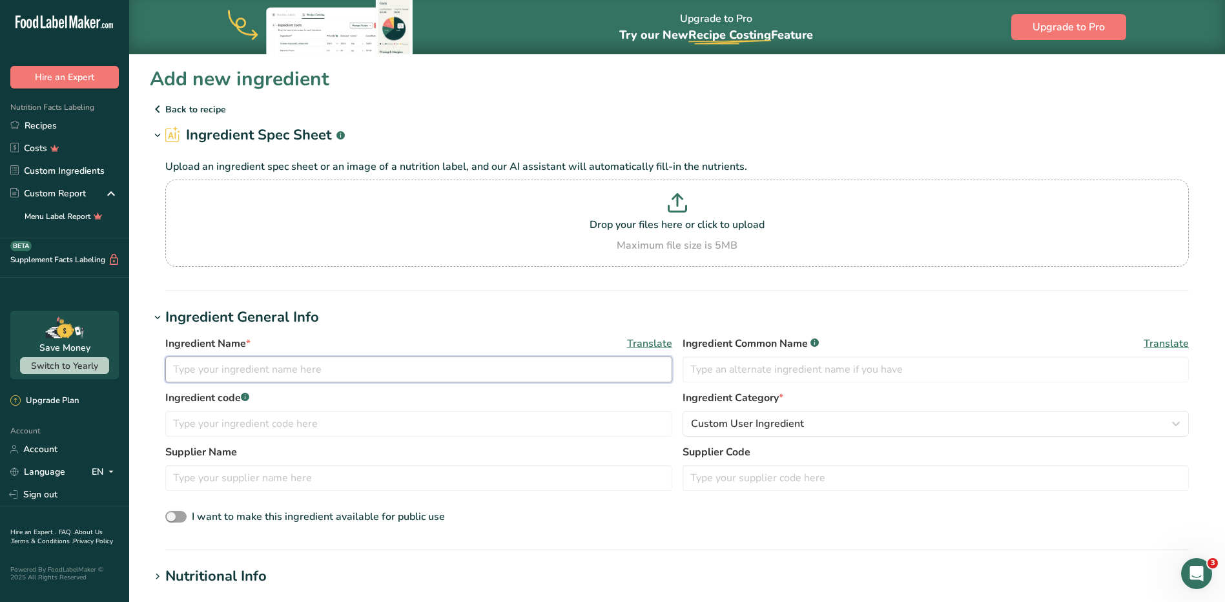
click at [253, 360] on input "text" at bounding box center [418, 369] width 507 height 26
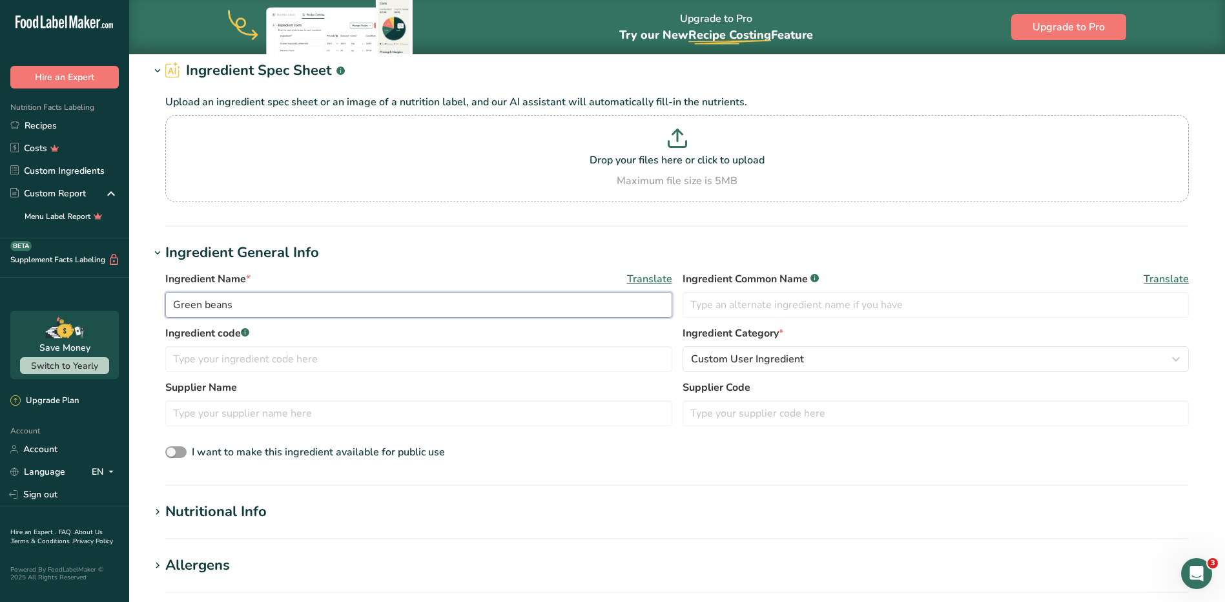
type input "Green beans"
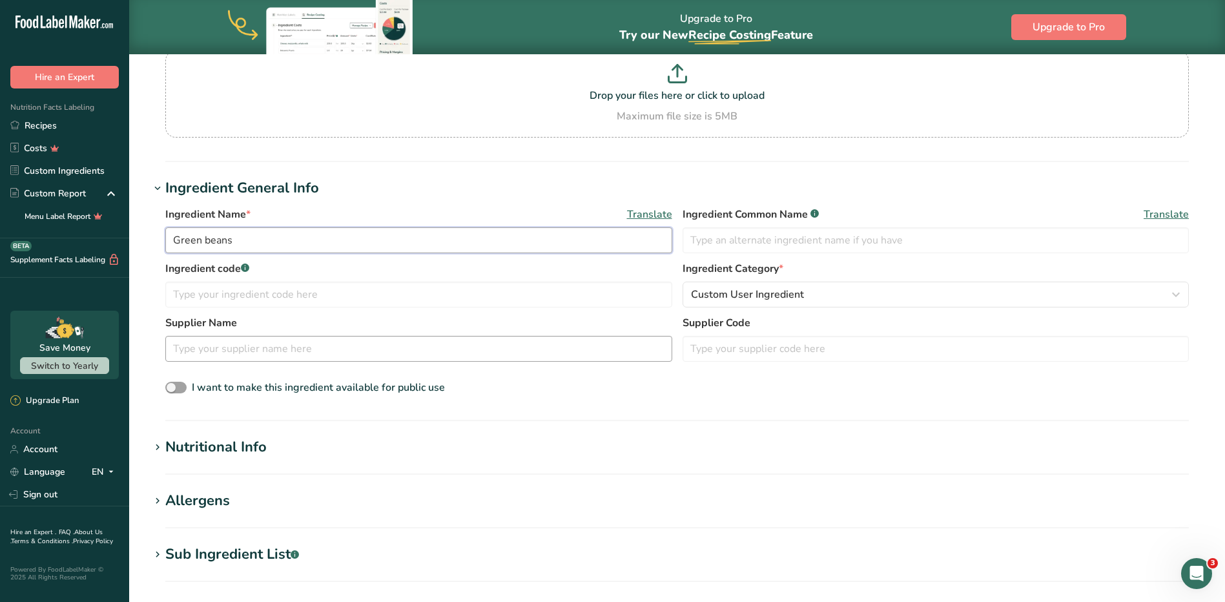
scroll to position [194, 0]
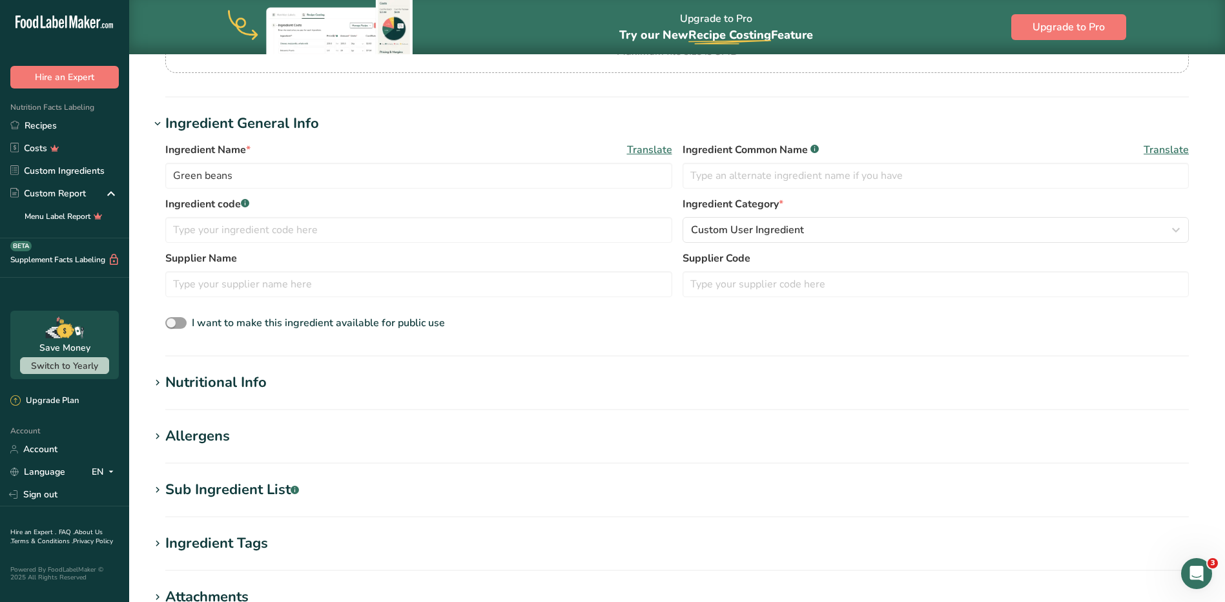
click at [248, 387] on div "Nutritional Info" at bounding box center [215, 382] width 101 height 21
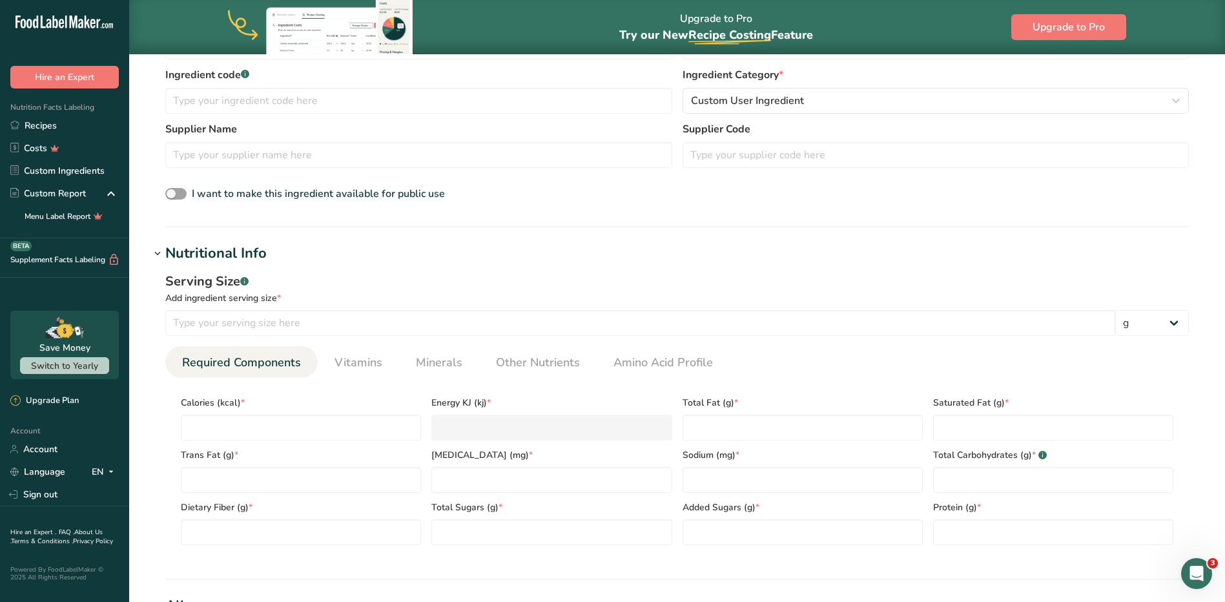
scroll to position [387, 0]
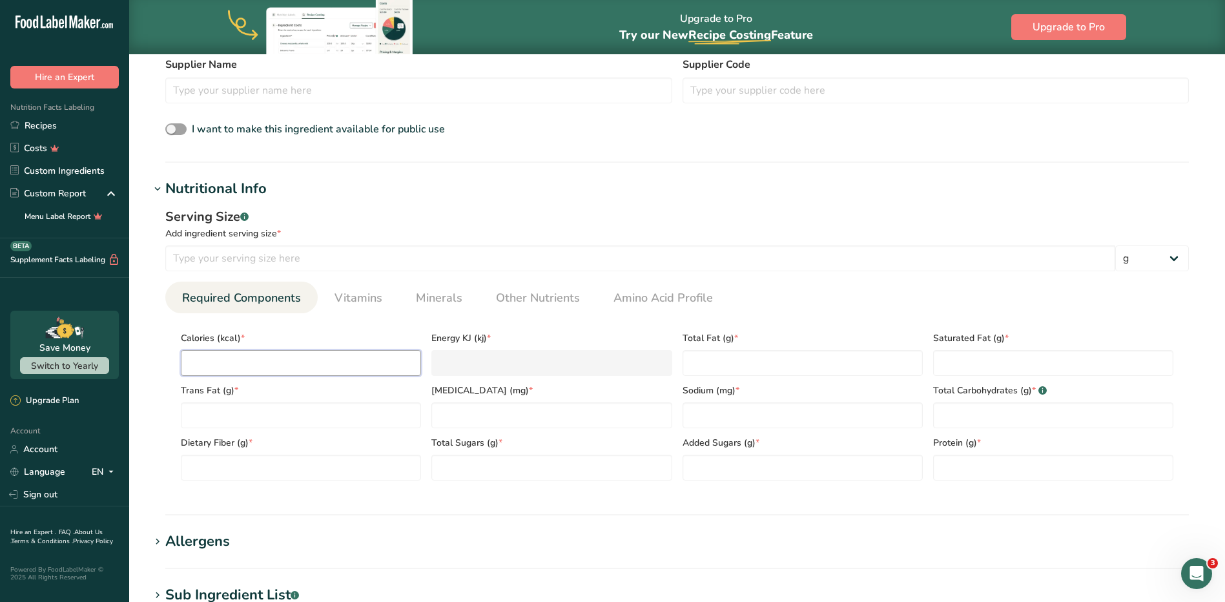
click at [257, 367] on input "number" at bounding box center [301, 363] width 240 height 26
type input "4"
type KJ "16.7"
type input "44"
type KJ "184.1"
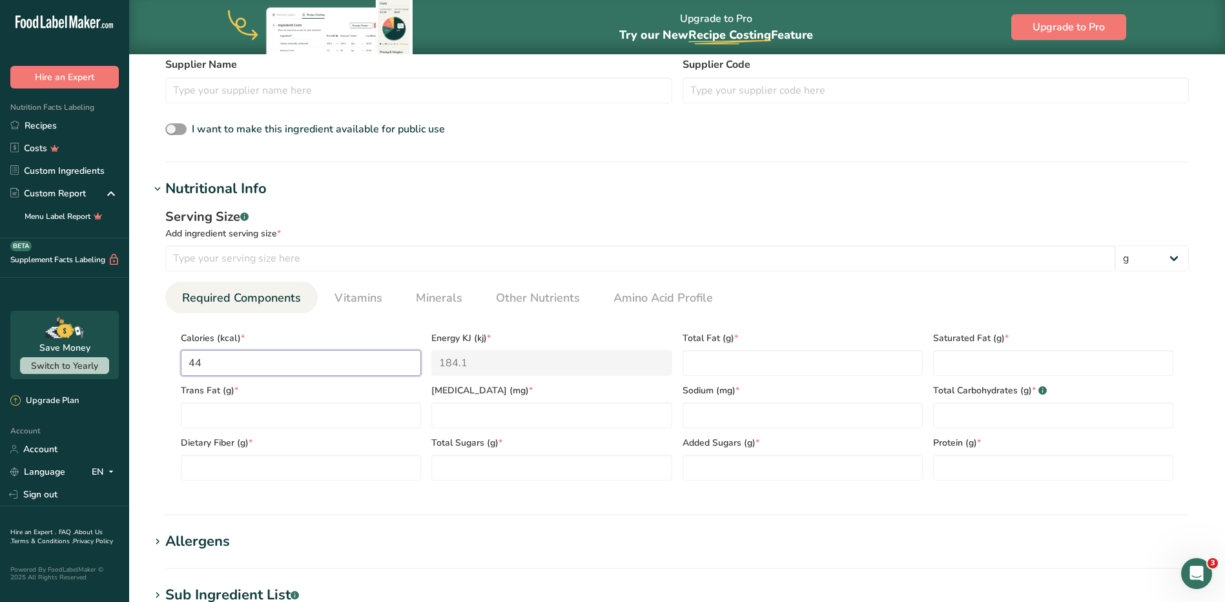
type input "44"
click at [604, 367] on Fat "number" at bounding box center [802, 363] width 240 height 26
type Fat "0.4"
click at [604, 354] on Fat "number" at bounding box center [1053, 363] width 240 height 26
type Fat "0.1"
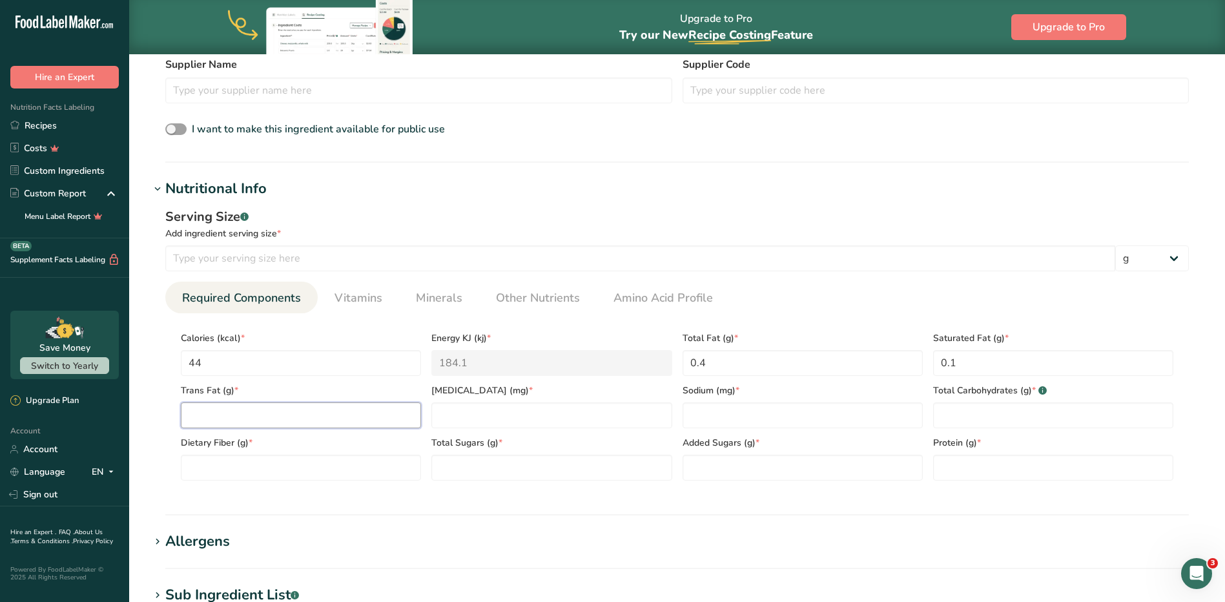
click at [218, 405] on Fat "number" at bounding box center [301, 415] width 240 height 26
type Fat "0"
click at [527, 424] on input "number" at bounding box center [551, 415] width 240 height 26
type input "0"
click at [604, 404] on input "number" at bounding box center [802, 415] width 240 height 26
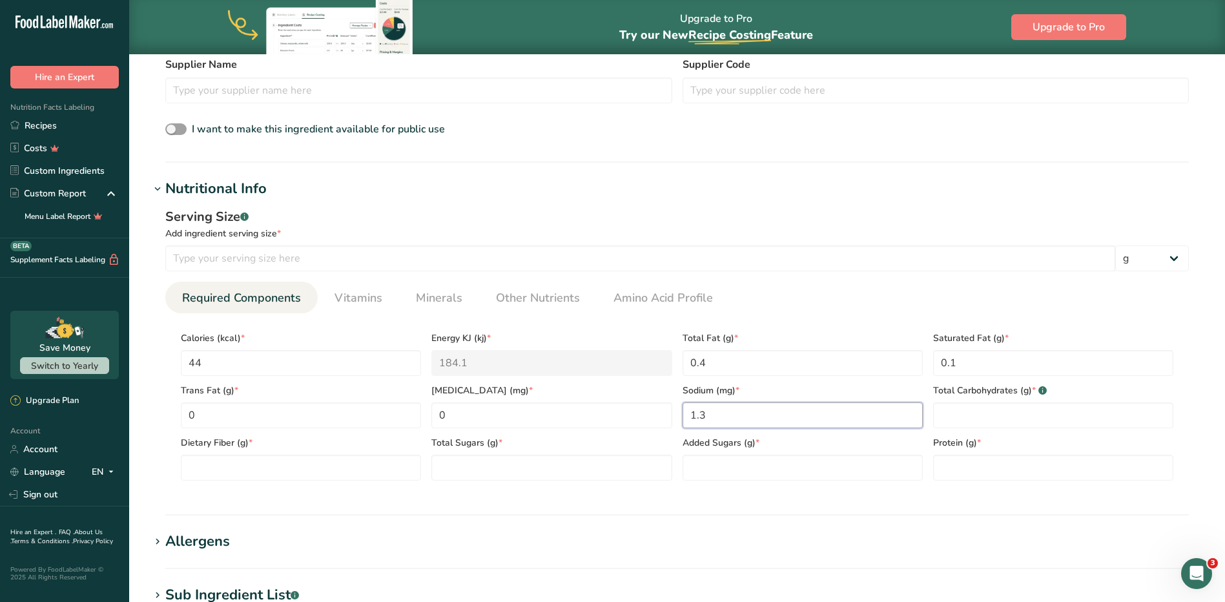
type input "1.3"
click at [604, 417] on Carbohydrates "number" at bounding box center [1053, 415] width 240 height 26
type Carbohydrates "9.9"
click at [242, 460] on Fiber "number" at bounding box center [301, 468] width 240 height 26
type Fiber "4"
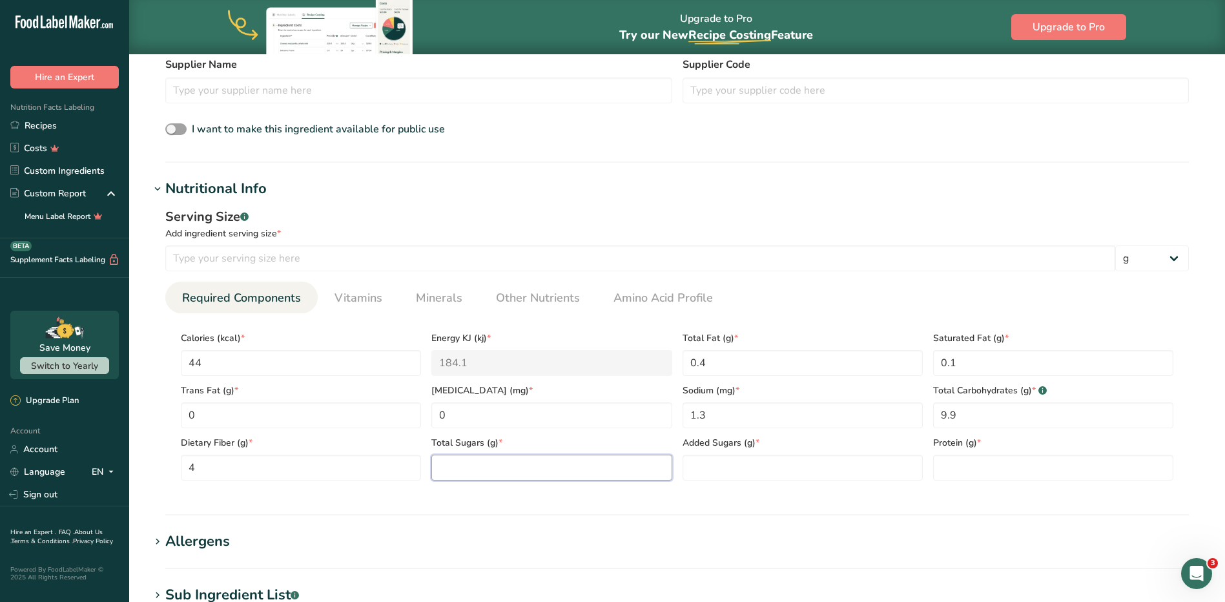
click at [523, 471] on Sugars "number" at bounding box center [551, 468] width 240 height 26
type Sugars "4.5"
click at [604, 469] on Sugars "number" at bounding box center [802, 468] width 240 height 26
type Sugars "0"
click at [604, 464] on input "number" at bounding box center [1053, 468] width 240 height 26
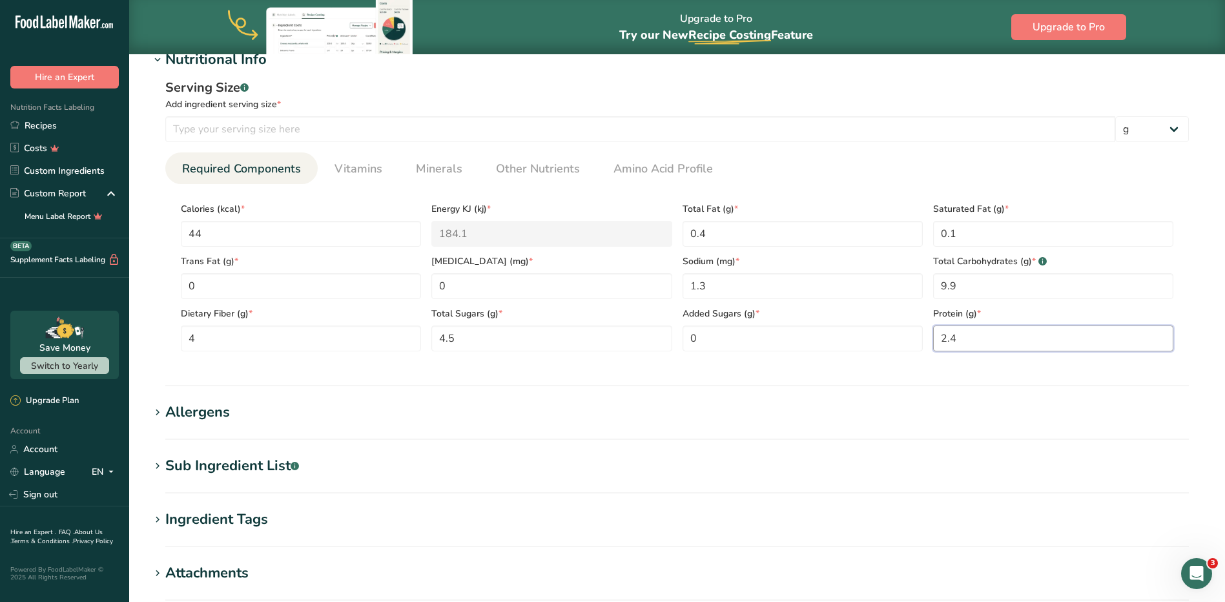
scroll to position [710, 0]
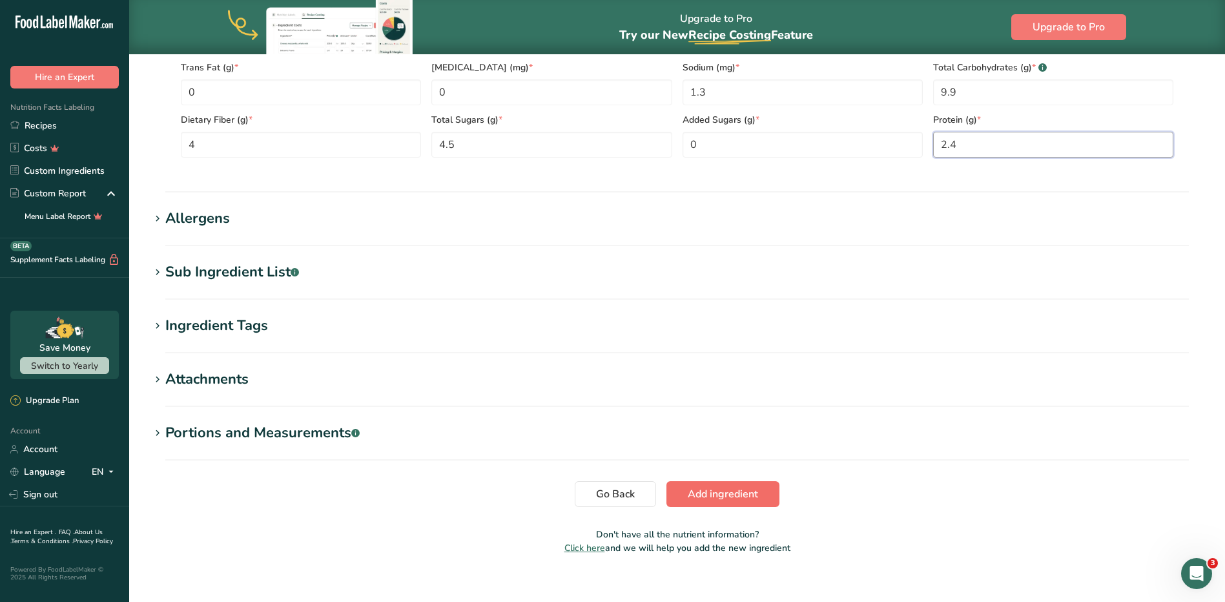
type input "2.4"
click at [604, 498] on span "Add ingredient" at bounding box center [723, 493] width 70 height 15
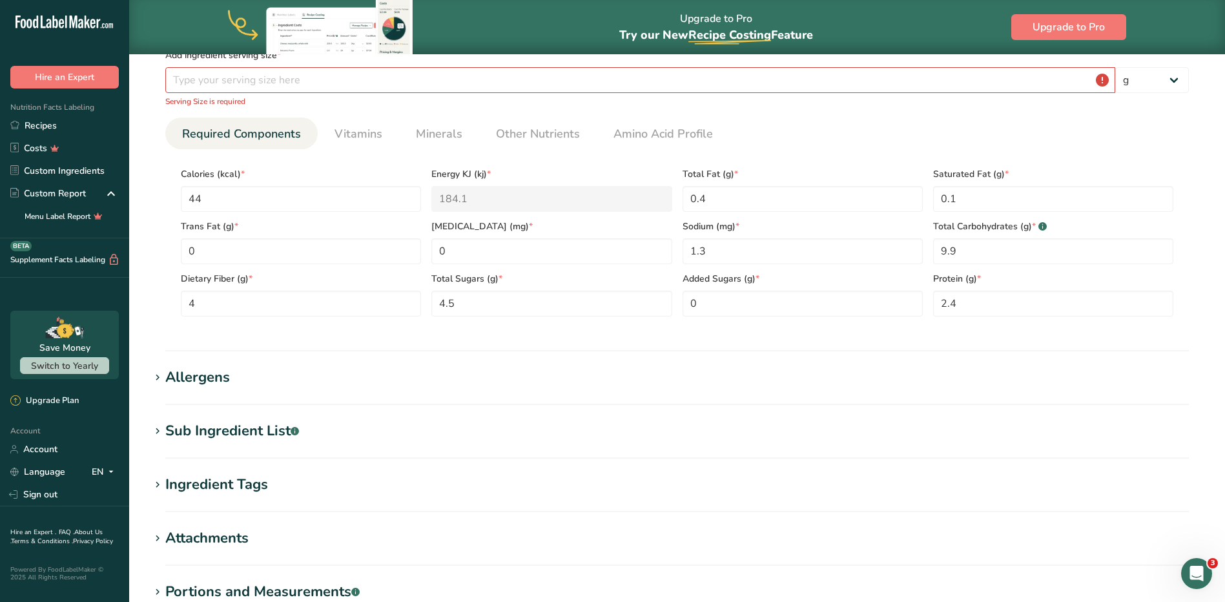
scroll to position [38, 0]
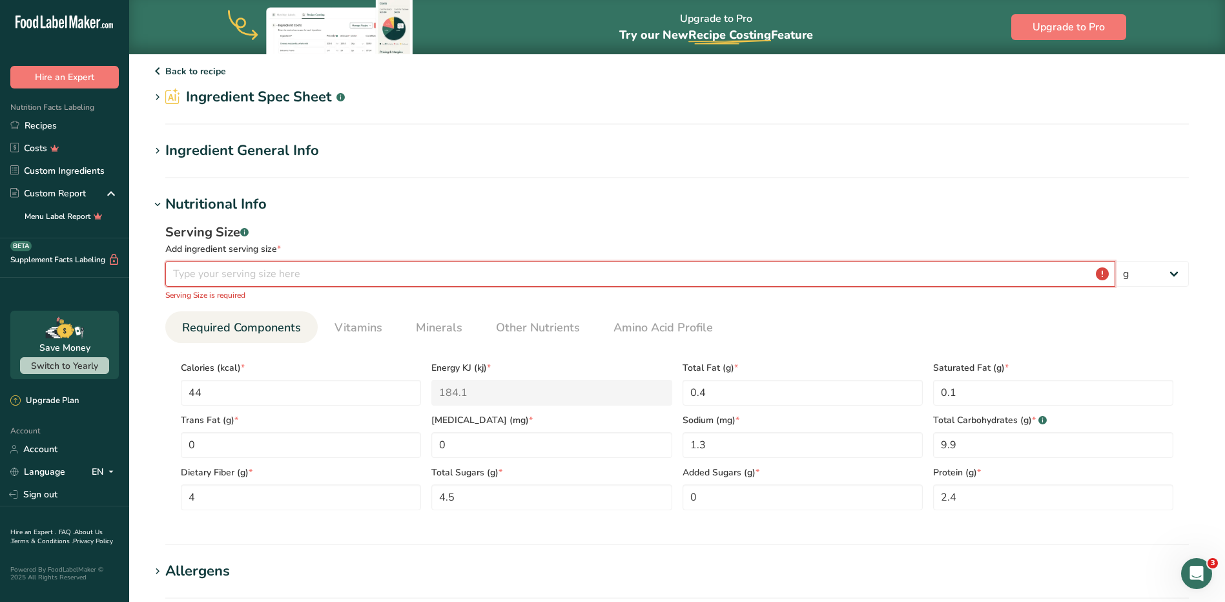
click at [203, 267] on input "number" at bounding box center [640, 274] width 950 height 26
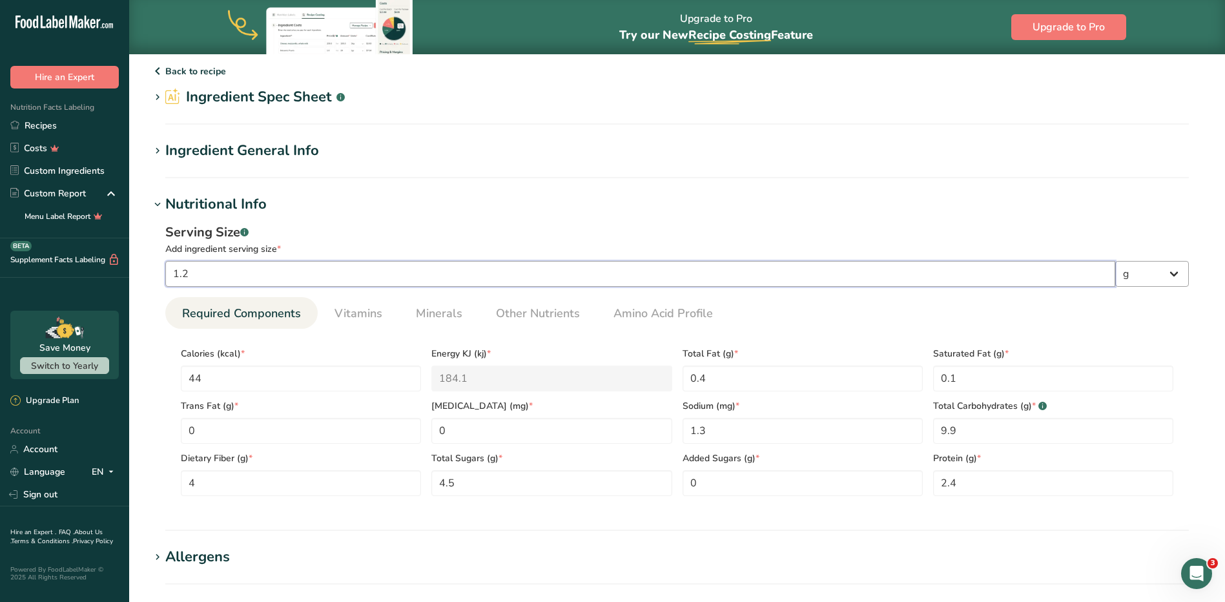
type input "1.2"
click at [604, 280] on select "g kg mg mcg lb oz l mL fl oz tbsp tsp cup qt gallon" at bounding box center [1152, 274] width 74 height 26
select select "5"
click at [604, 261] on select "g kg mg mcg lb oz l mL fl oz tbsp tsp cup qt gallon" at bounding box center [1152, 274] width 74 height 26
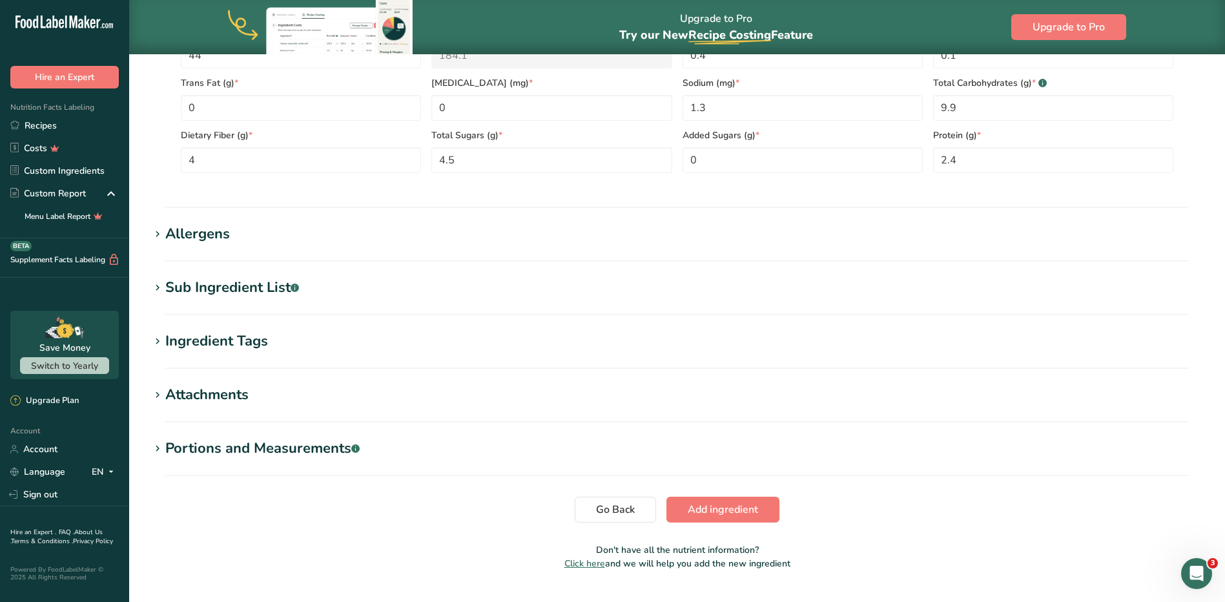
scroll to position [391, 0]
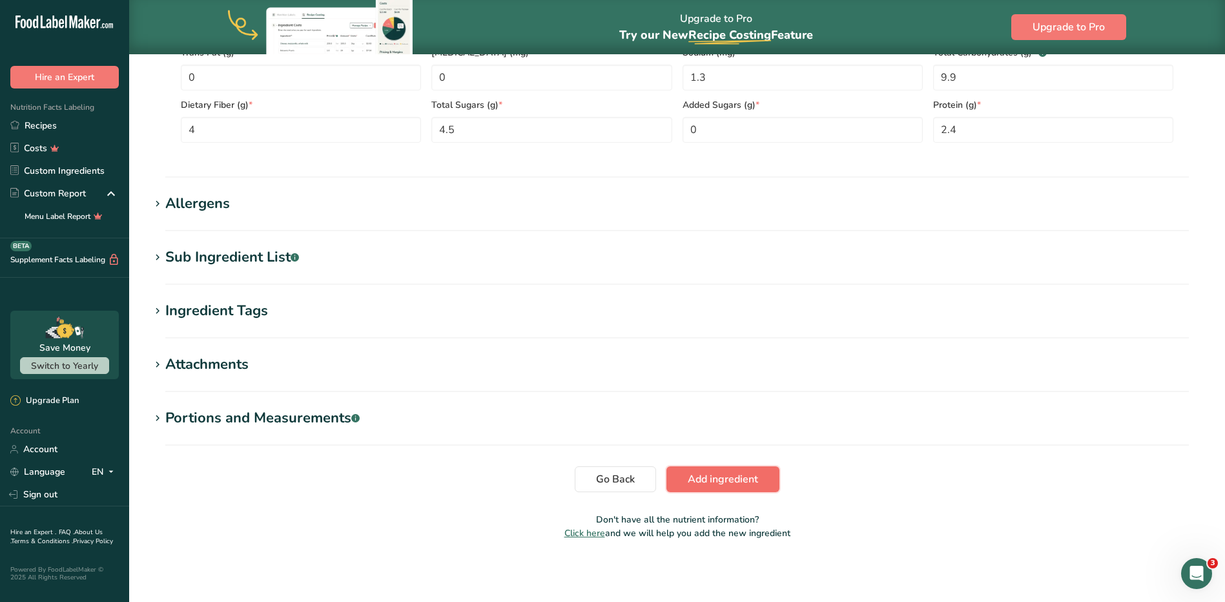
click at [604, 476] on span "Add ingredient" at bounding box center [723, 478] width 70 height 15
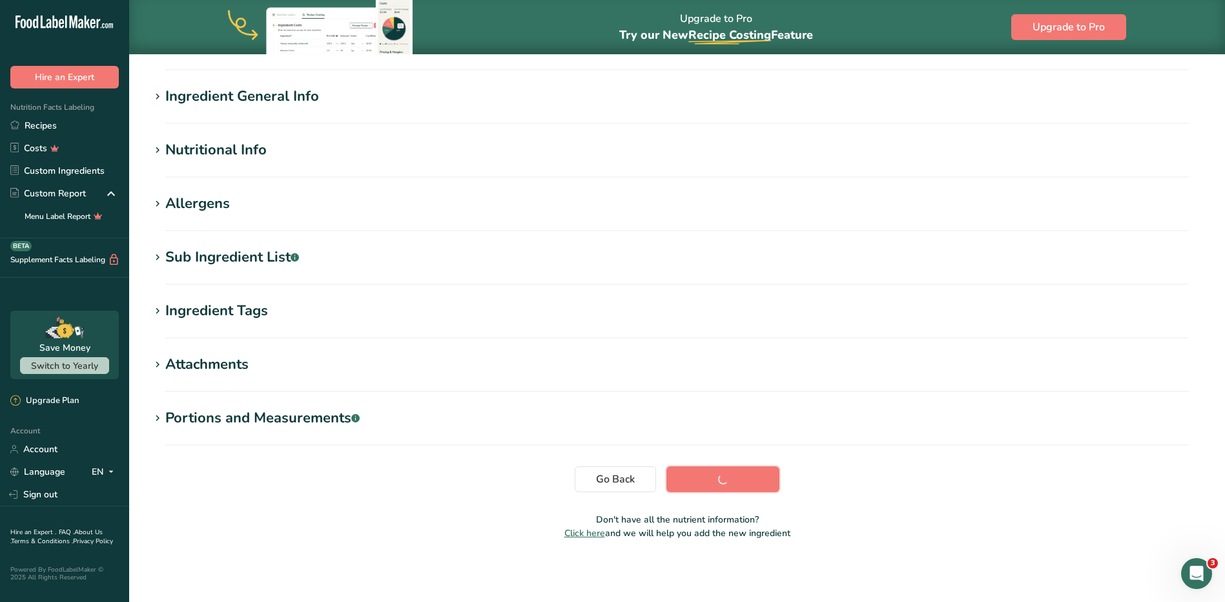
scroll to position [92, 0]
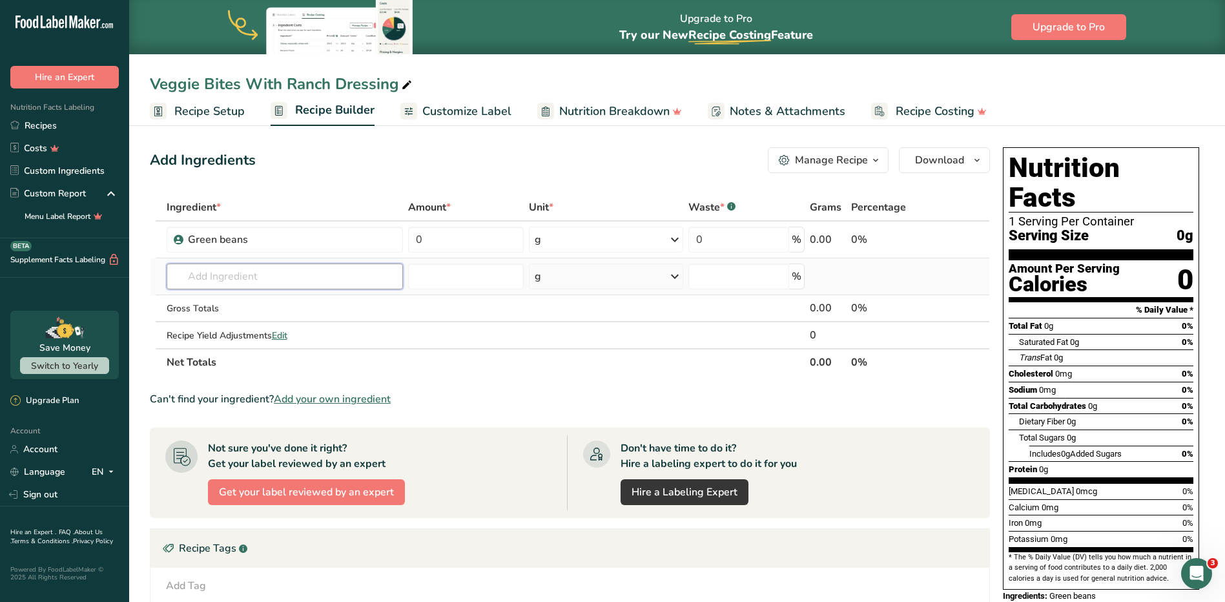
click at [181, 273] on input "text" at bounding box center [285, 276] width 236 height 26
type input "mini pepper"
click at [213, 323] on div "Add your own ingredient" at bounding box center [285, 324] width 216 height 14
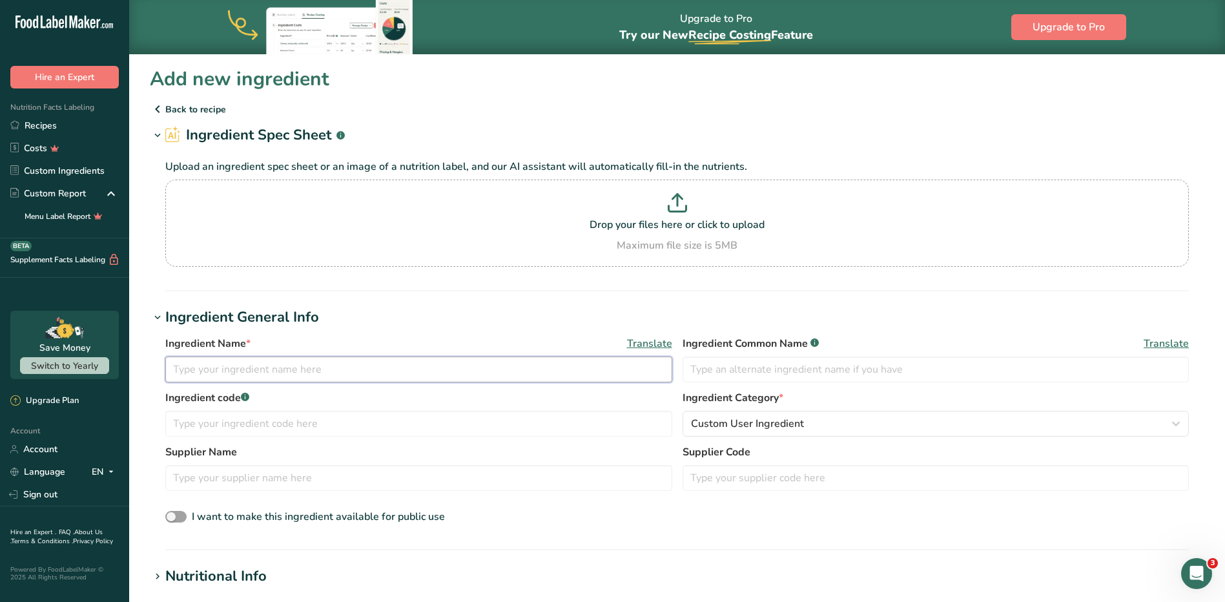
click at [234, 370] on input "text" at bounding box center [418, 369] width 507 height 26
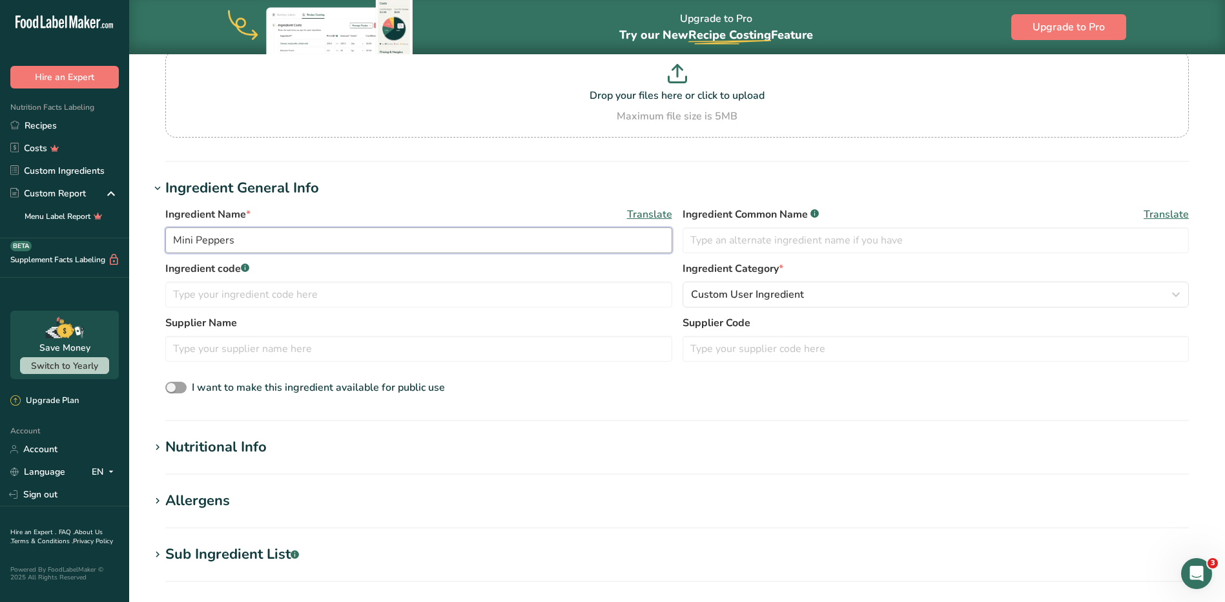
scroll to position [194, 0]
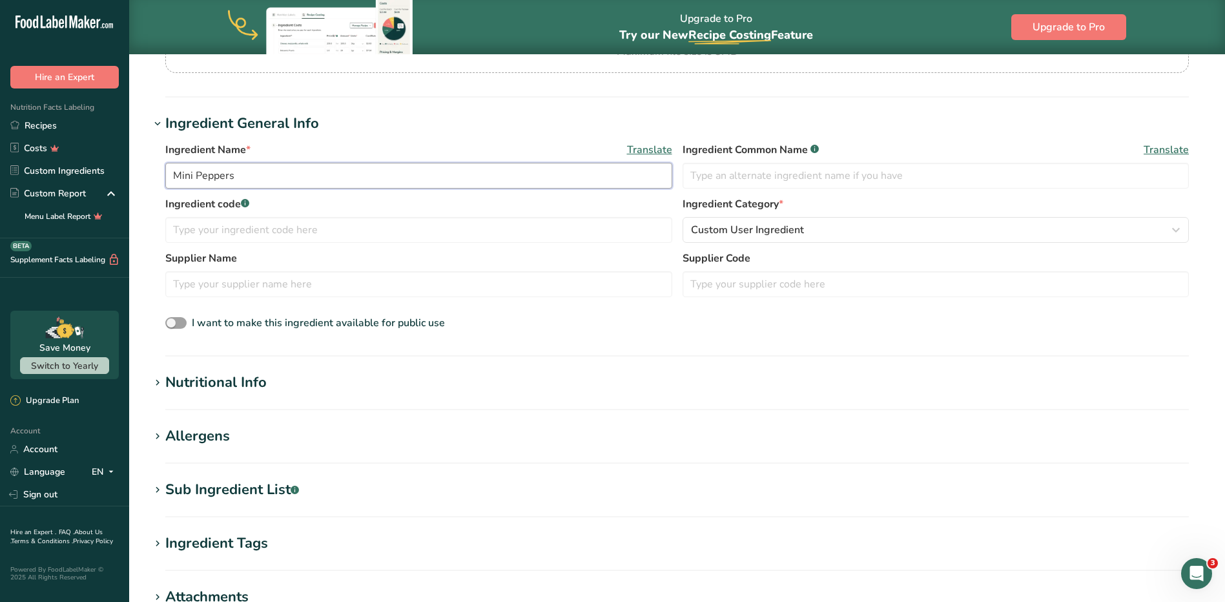
type input "Mini Peppers"
click at [198, 383] on div "Nutritional Info" at bounding box center [215, 382] width 101 height 21
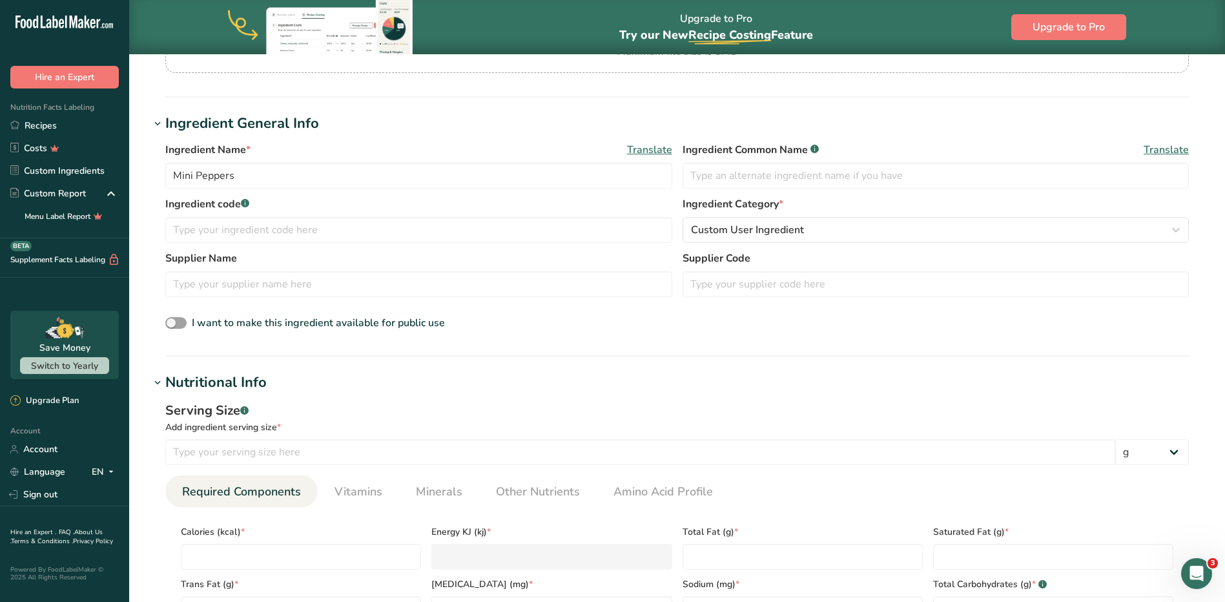
scroll to position [258, 0]
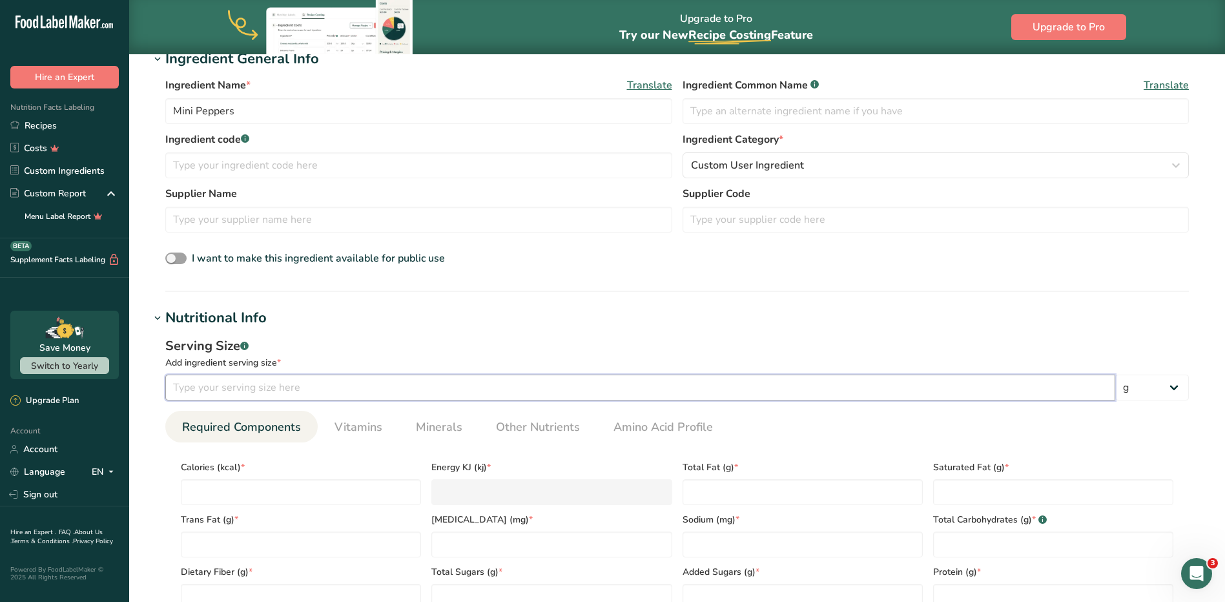
click at [300, 392] on input "number" at bounding box center [640, 387] width 950 height 26
type input "1.4"
click at [604, 399] on select "g kg mg mcg lb oz l mL fl oz tbsp tsp cup qt gallon" at bounding box center [1152, 387] width 74 height 26
select select "5"
click at [604, 374] on select "g kg mg mcg lb oz l mL fl oz tbsp tsp cup qt gallon" at bounding box center [1152, 387] width 74 height 26
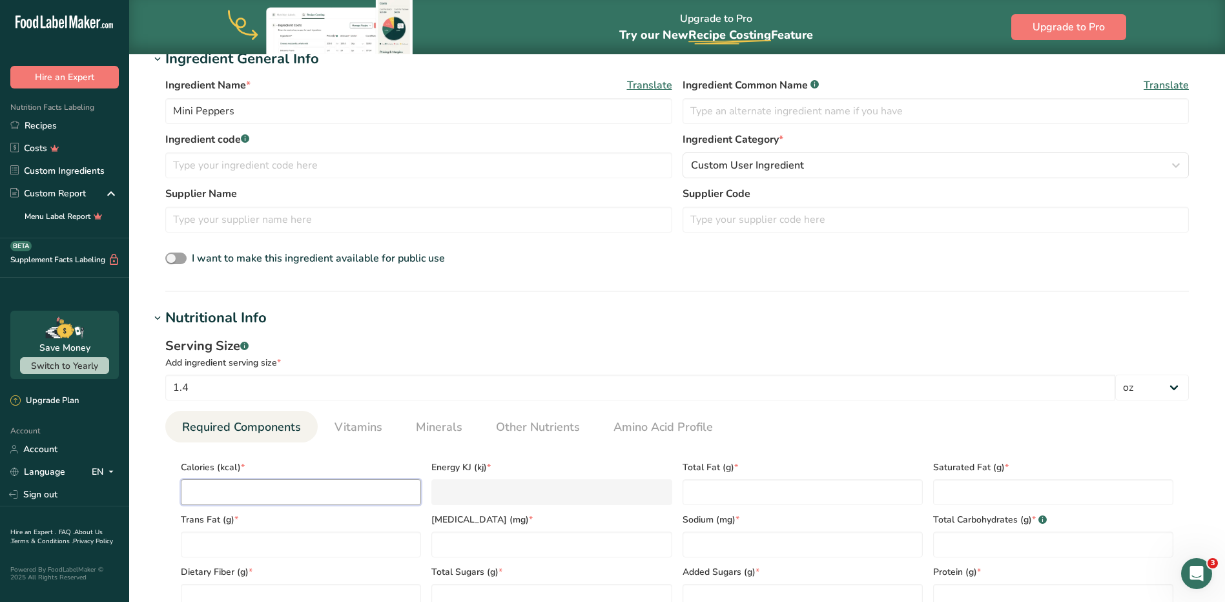
drag, startPoint x: 260, startPoint y: 495, endPoint x: 258, endPoint y: 488, distance: 7.4
click at [260, 494] on input "number" at bounding box center [301, 492] width 240 height 26
type input "8"
type KJ "33.5"
type input "8.6"
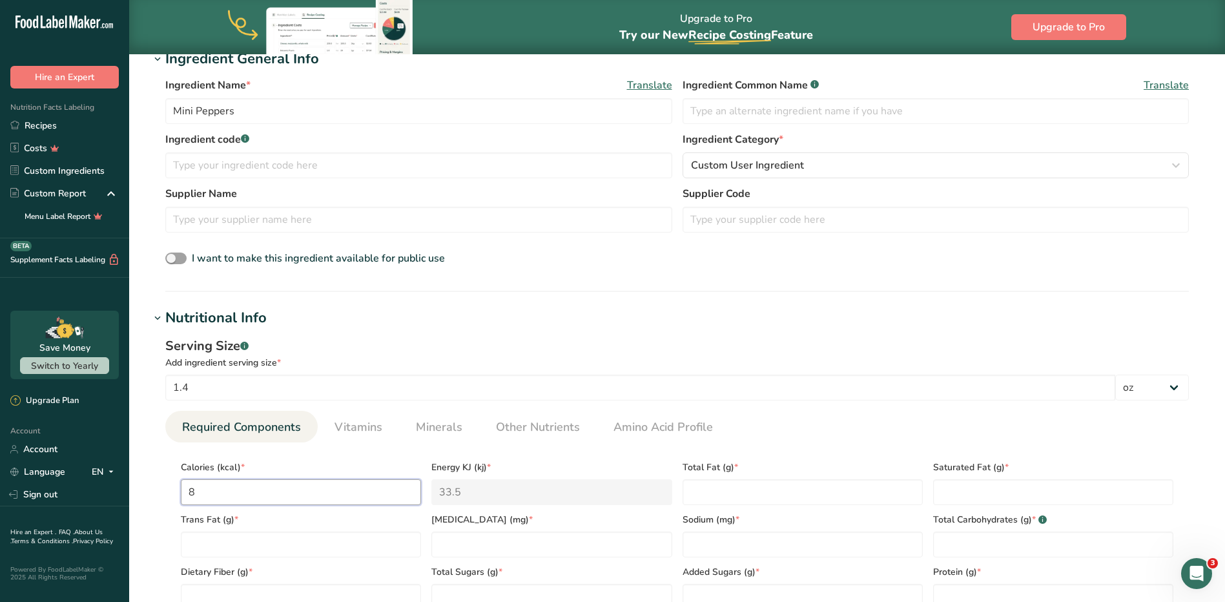
type KJ "36"
type input "8.6"
click at [604, 496] on Fat "number" at bounding box center [1053, 492] width 240 height 26
click at [604, 507] on div "Sodium (mg) *" at bounding box center [802, 531] width 251 height 52
click at [604, 496] on Fat "number" at bounding box center [802, 492] width 240 height 26
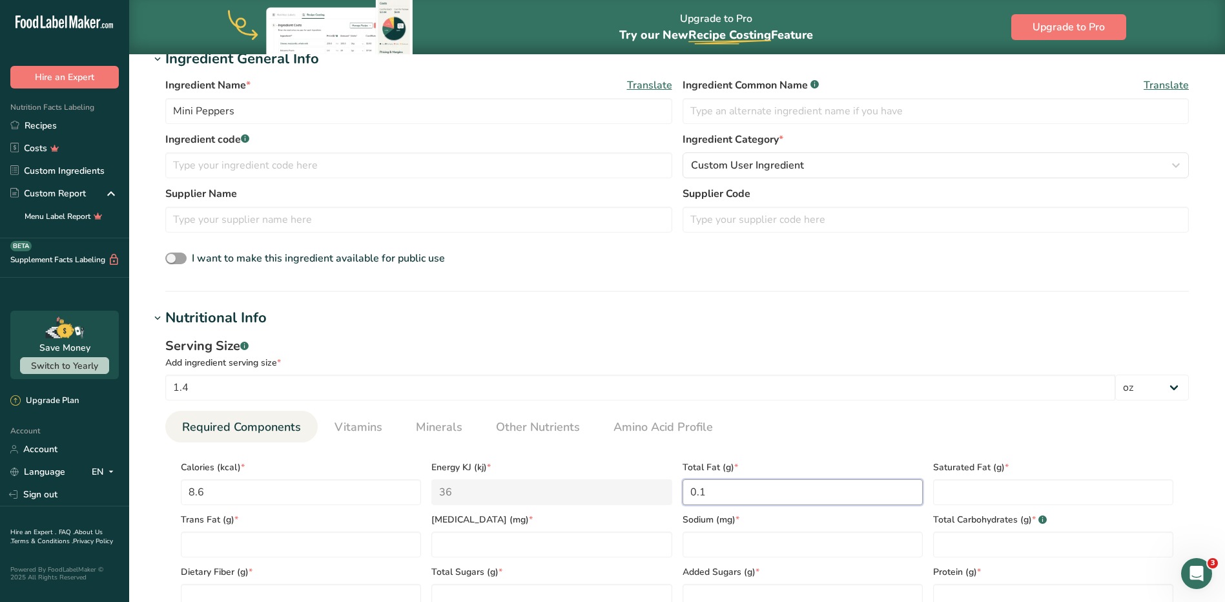
type Fat "0.1"
click at [604, 494] on Fat "number" at bounding box center [1053, 492] width 240 height 26
type Fat "0"
click at [234, 529] on div "Trans Fat (g) *" at bounding box center [301, 531] width 251 height 52
click at [231, 547] on Fat "number" at bounding box center [301, 544] width 240 height 26
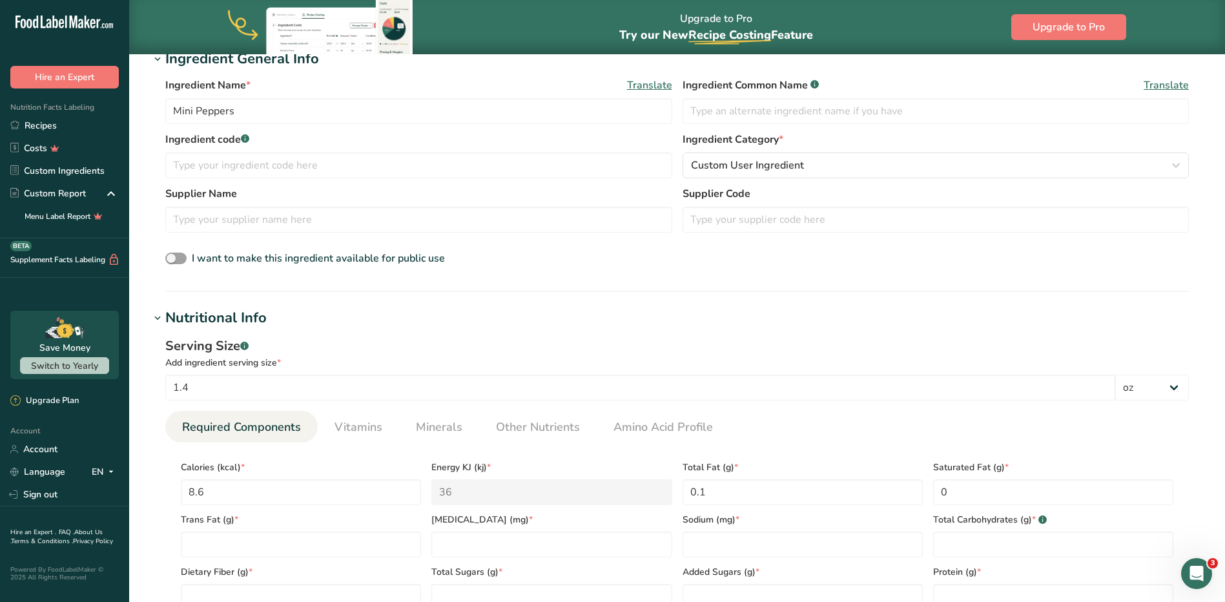
click at [531, 530] on div "[MEDICAL_DATA] (mg) *" at bounding box center [551, 531] width 251 height 52
click at [531, 538] on input "number" at bounding box center [551, 544] width 240 height 26
type input "0"
click at [604, 549] on input "number" at bounding box center [802, 544] width 240 height 26
type input "1.1"
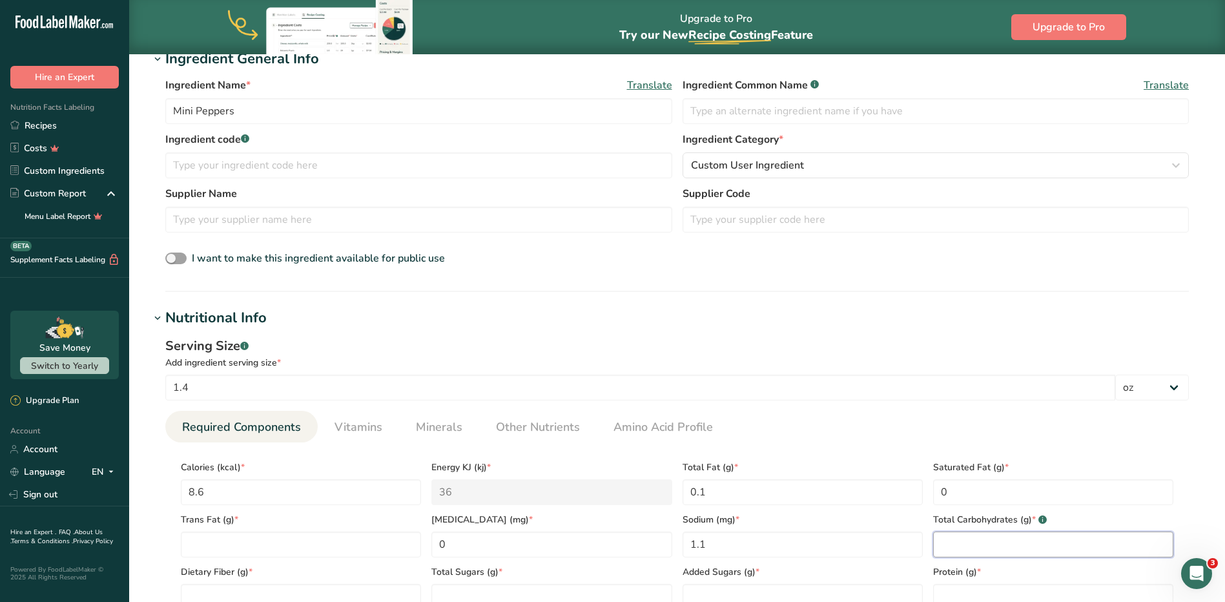
click at [604, 547] on Carbohydrates "number" at bounding box center [1053, 544] width 240 height 26
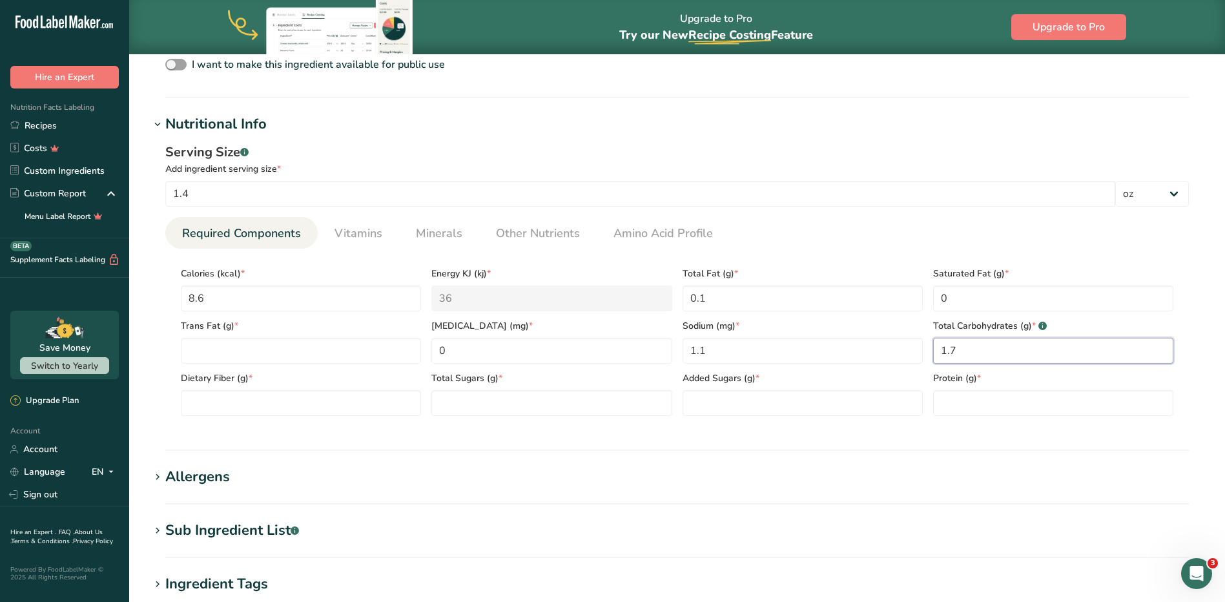
type Carbohydrates "1.7"
click at [270, 392] on Fiber "number" at bounding box center [301, 403] width 240 height 26
type Fiber "0.6"
drag, startPoint x: 206, startPoint y: 357, endPoint x: 205, endPoint y: 349, distance: 8.4
click at [206, 355] on Fat "number" at bounding box center [301, 351] width 240 height 26
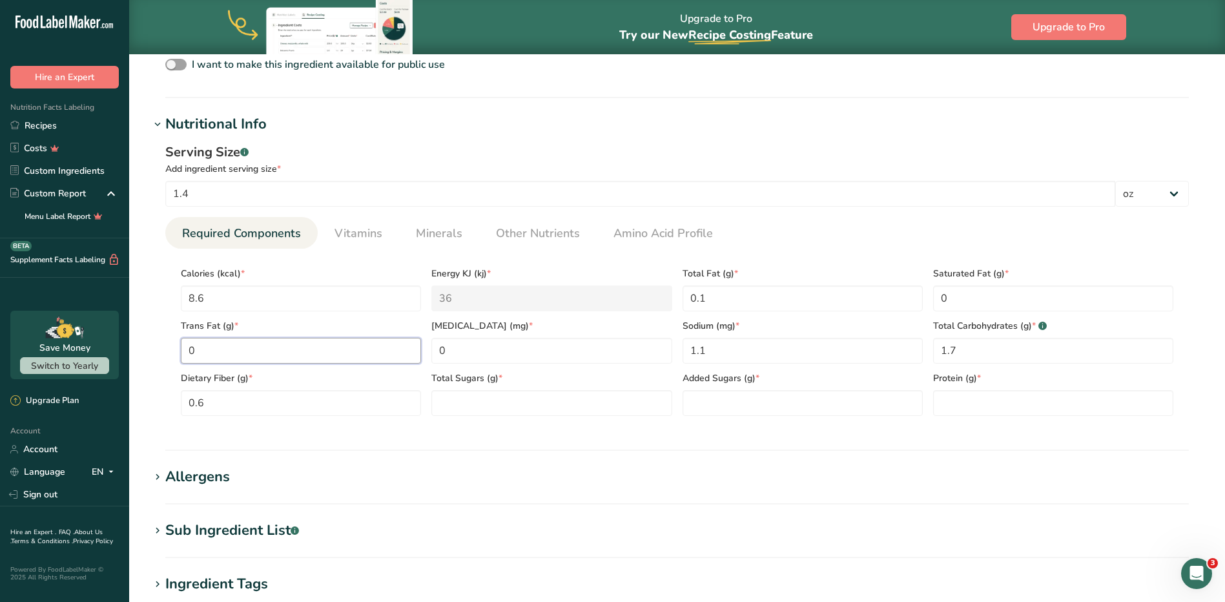
type Fat "0"
click at [511, 400] on Sugars "number" at bounding box center [551, 403] width 240 height 26
type Sugars "1.2"
click at [604, 402] on Sugars "number" at bounding box center [802, 403] width 240 height 26
type Sugars "0"
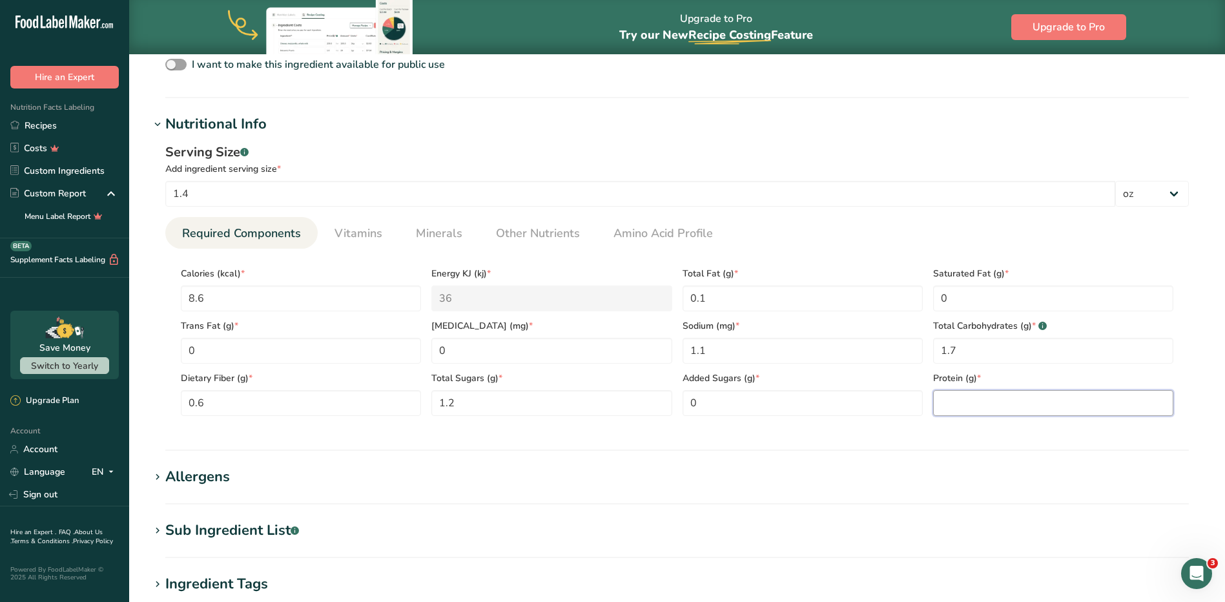
click at [604, 402] on input "number" at bounding box center [1053, 403] width 240 height 26
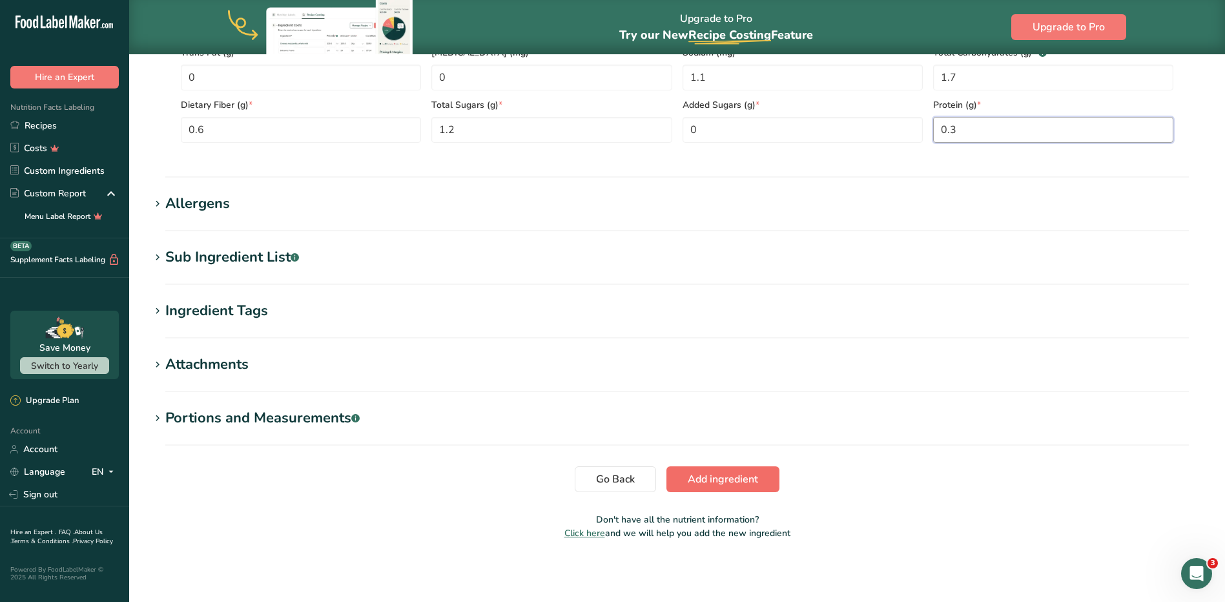
type input "0.3"
drag, startPoint x: 737, startPoint y: 477, endPoint x: 738, endPoint y: 469, distance: 7.9
click at [604, 474] on span "Add ingredient" at bounding box center [723, 478] width 70 height 15
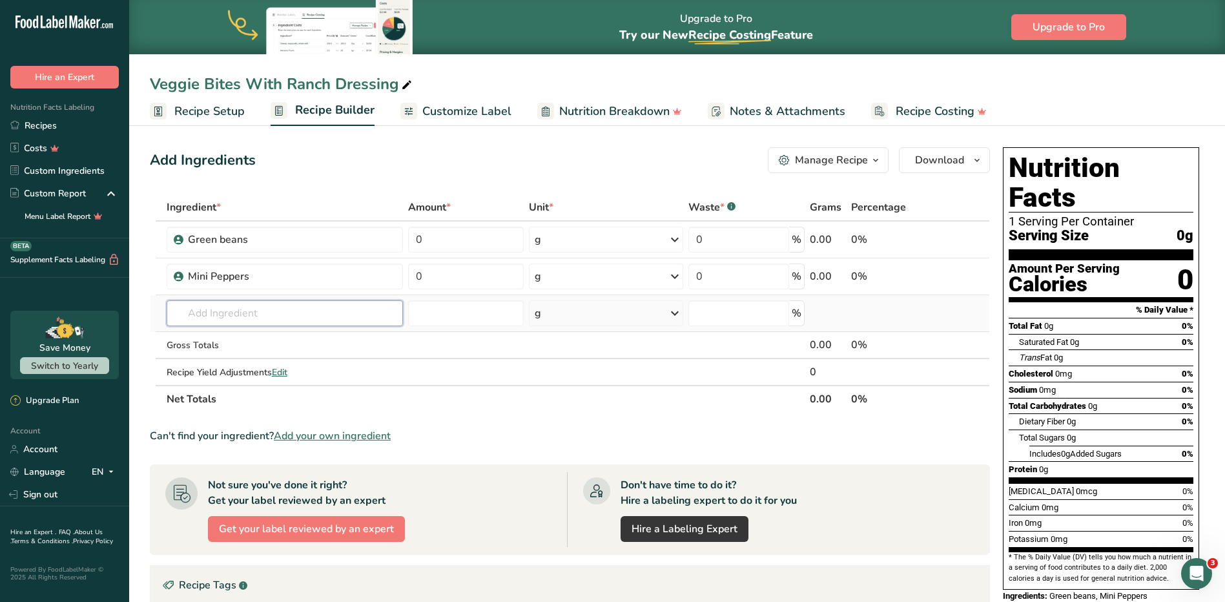
click at [276, 322] on input "text" at bounding box center [285, 313] width 237 height 26
type input "n"
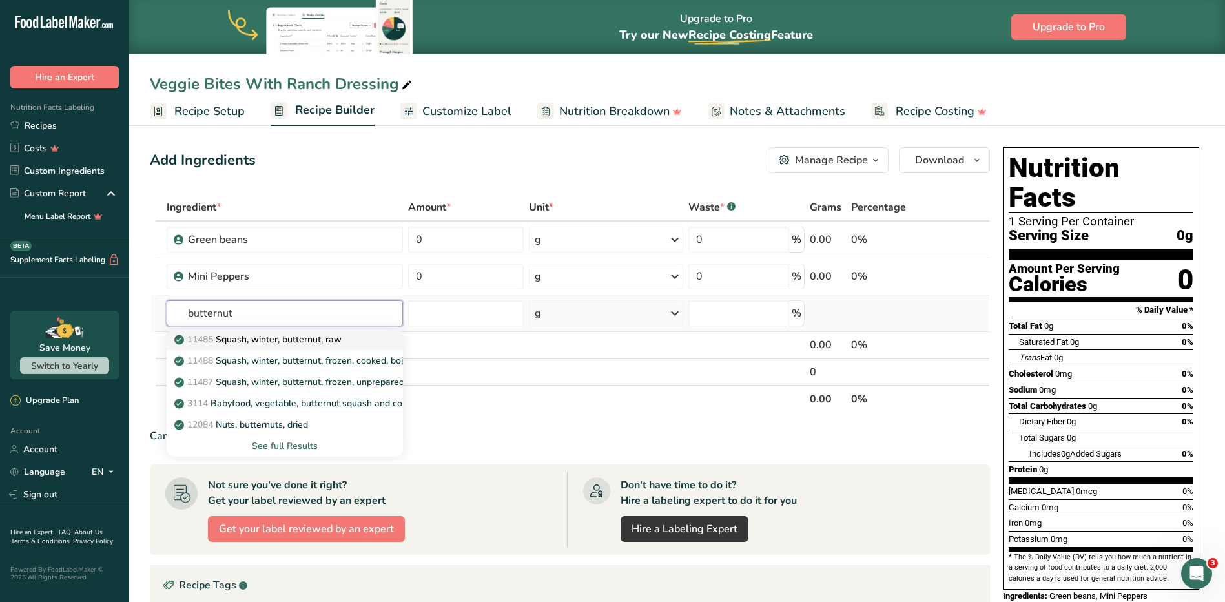
type input "butternut"
click at [275, 341] on p "11485 Squash, winter, butternut, raw" at bounding box center [259, 339] width 165 height 14
type input "Squash, winter, butternut, raw"
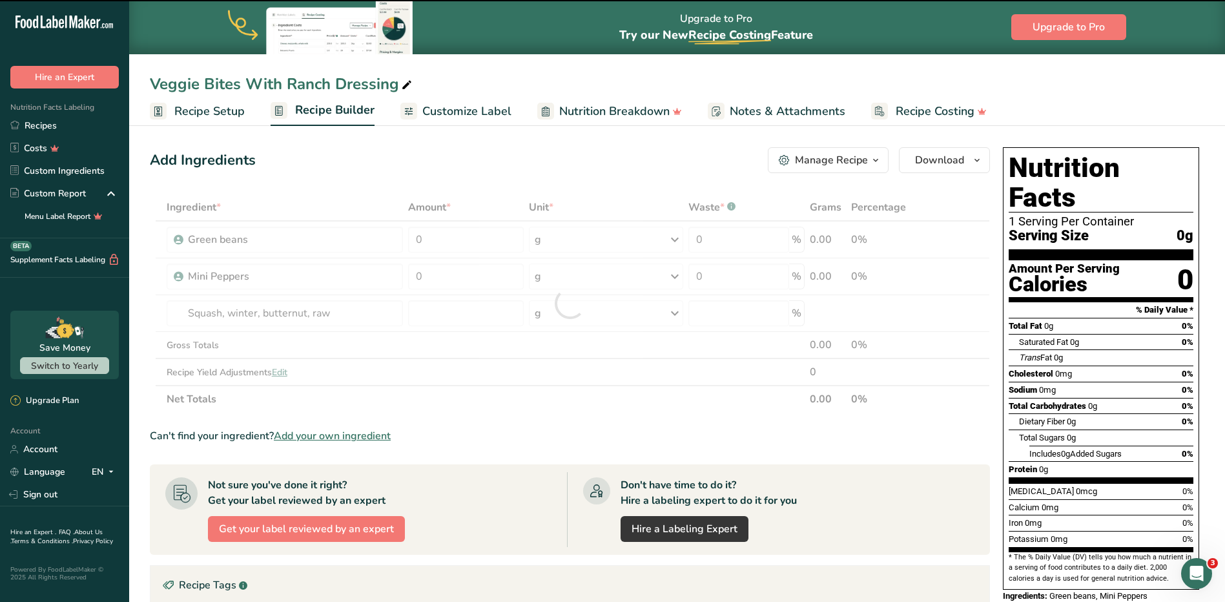
type input "0"
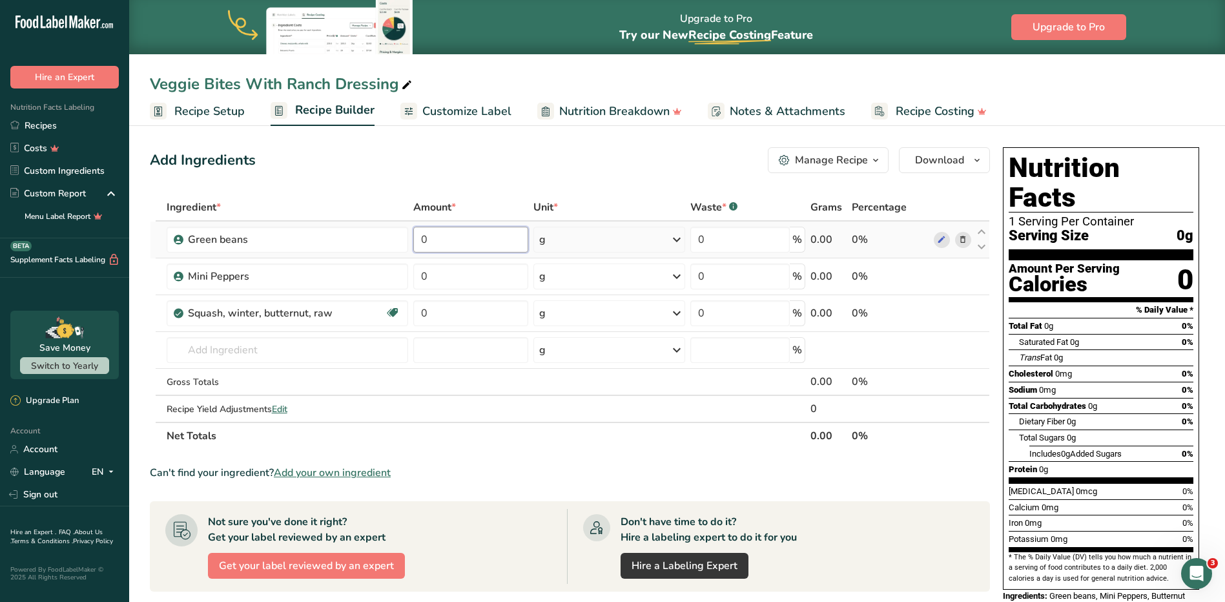
click at [488, 245] on input "0" at bounding box center [470, 240] width 114 height 26
type input "1.2"
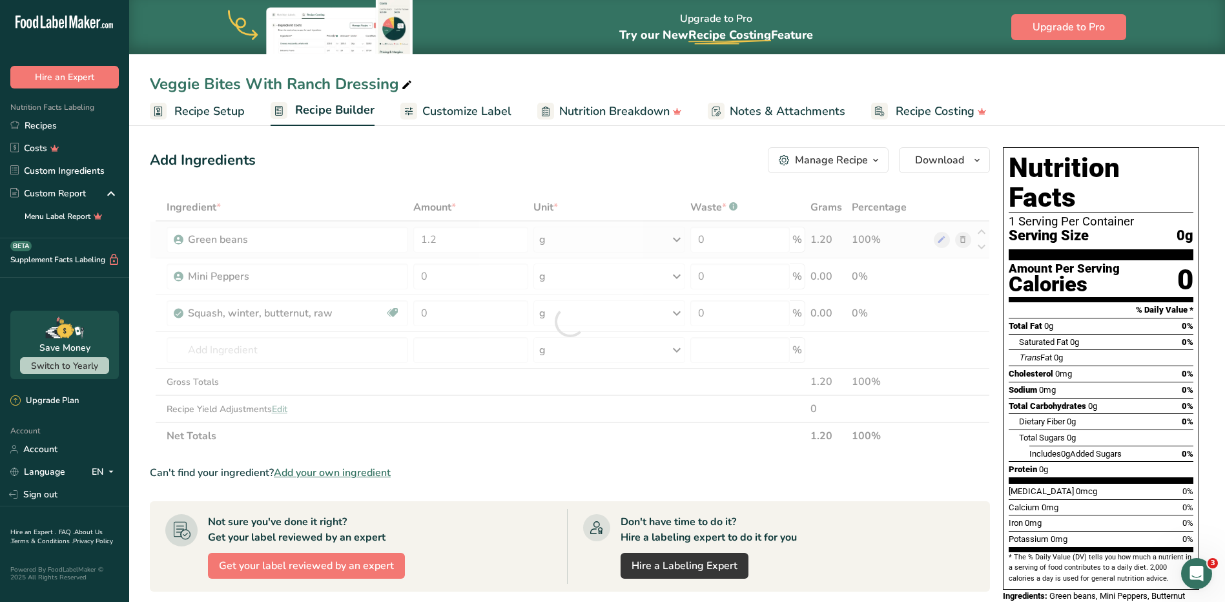
click at [604, 247] on div "Ingredient * Amount * Unit * Waste * .a-a{fill:#347362;}.b-a{fill:#fff;} Grams …" at bounding box center [570, 322] width 840 height 256
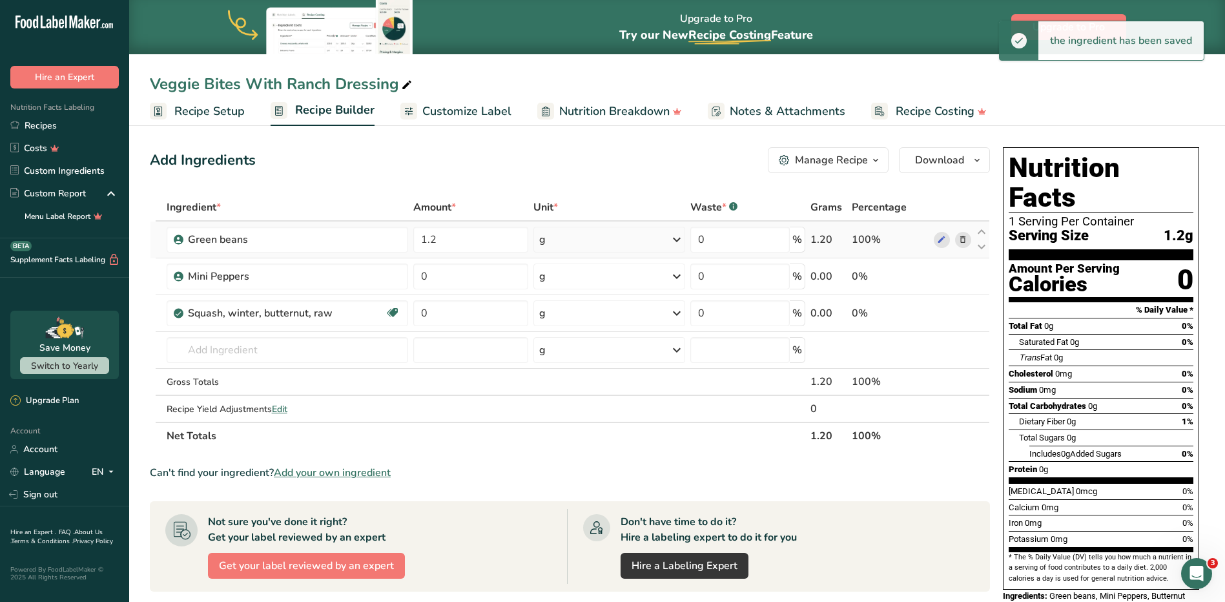
click at [604, 243] on icon at bounding box center [676, 239] width 15 height 23
click at [585, 340] on div "See more" at bounding box center [595, 342] width 108 height 14
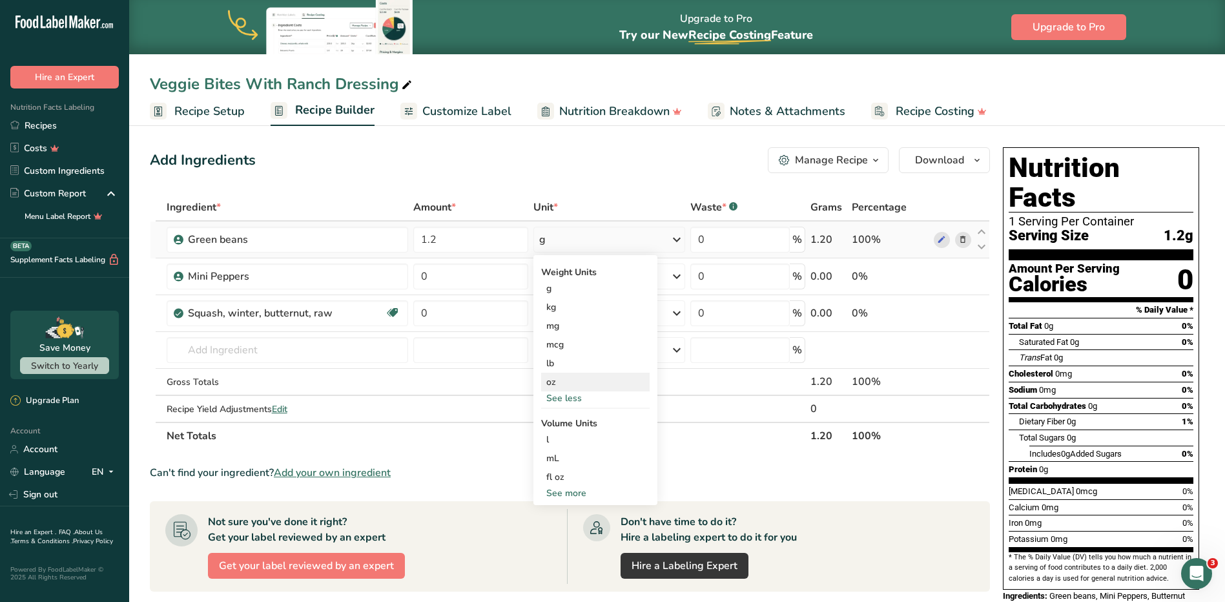
click at [562, 375] on div "oz" at bounding box center [595, 382] width 108 height 19
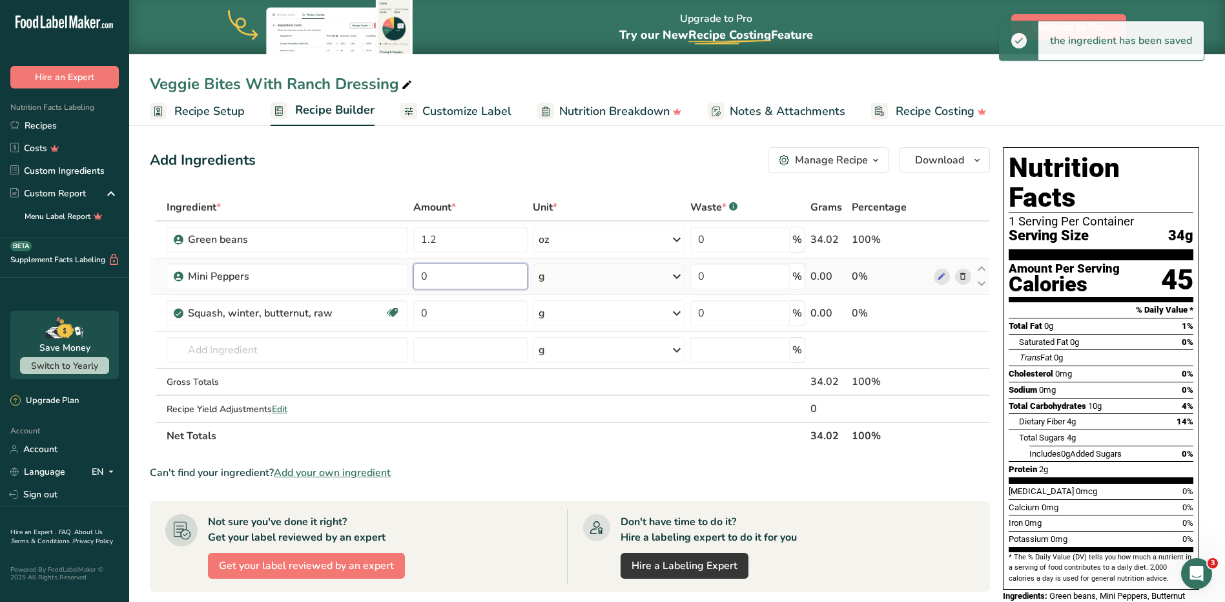
click at [458, 281] on input "0" at bounding box center [470, 276] width 114 height 26
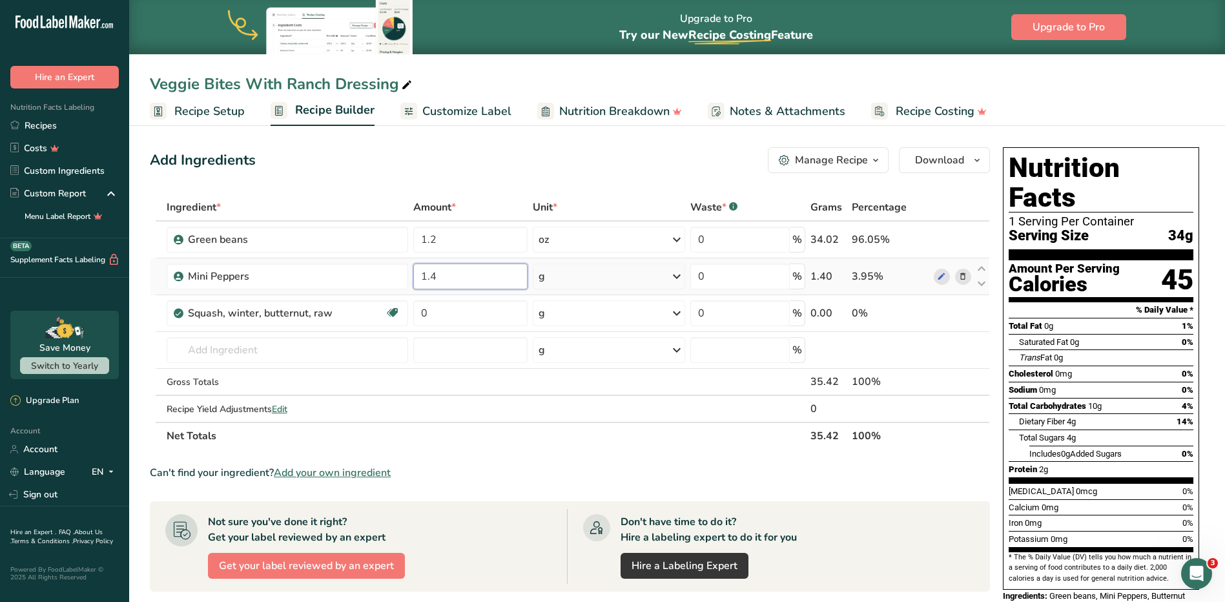
type input "1.4"
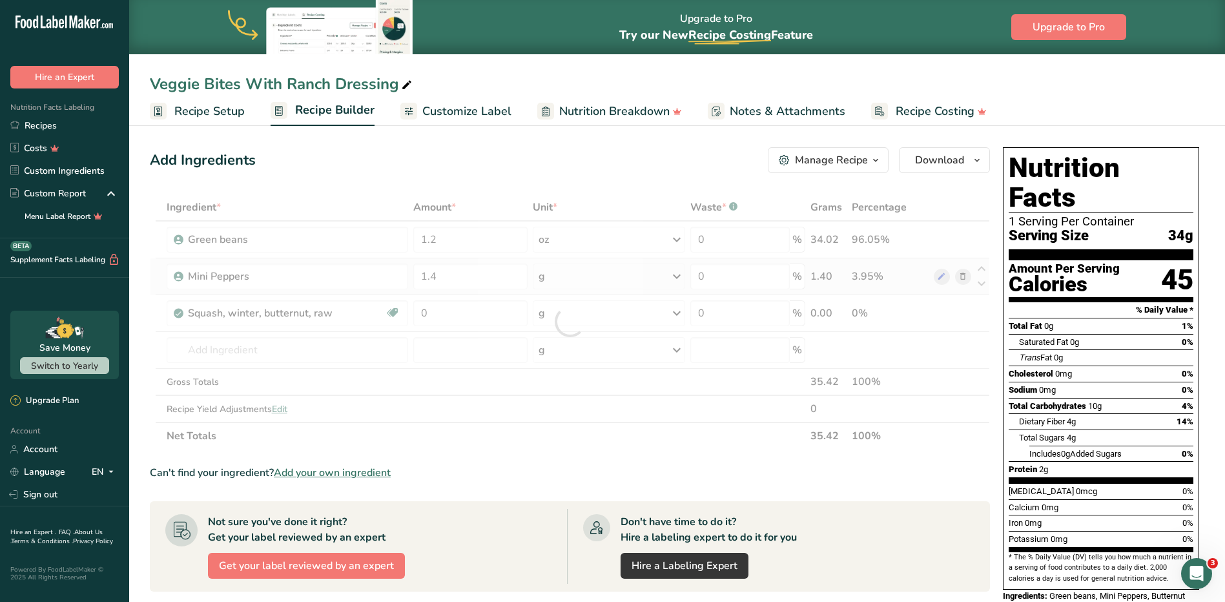
click at [595, 278] on div "Ingredient * Amount * Unit * Waste * .a-a{fill:#347362;}.b-a{fill:#fff;} Grams …" at bounding box center [570, 322] width 840 height 256
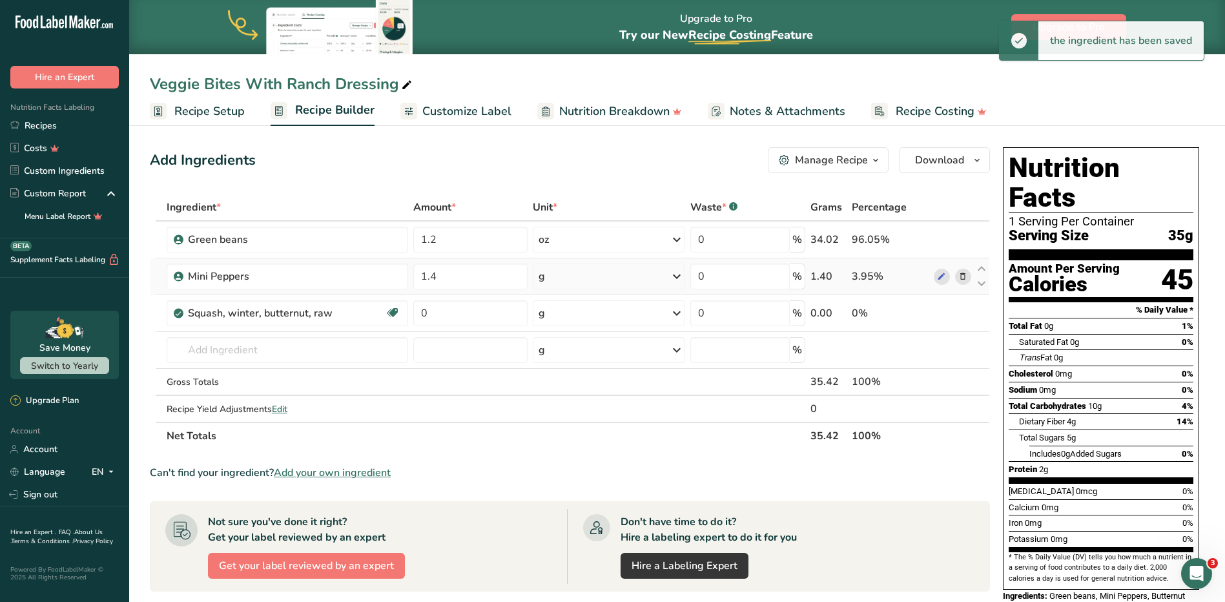
click at [604, 281] on div "g" at bounding box center [609, 276] width 152 height 26
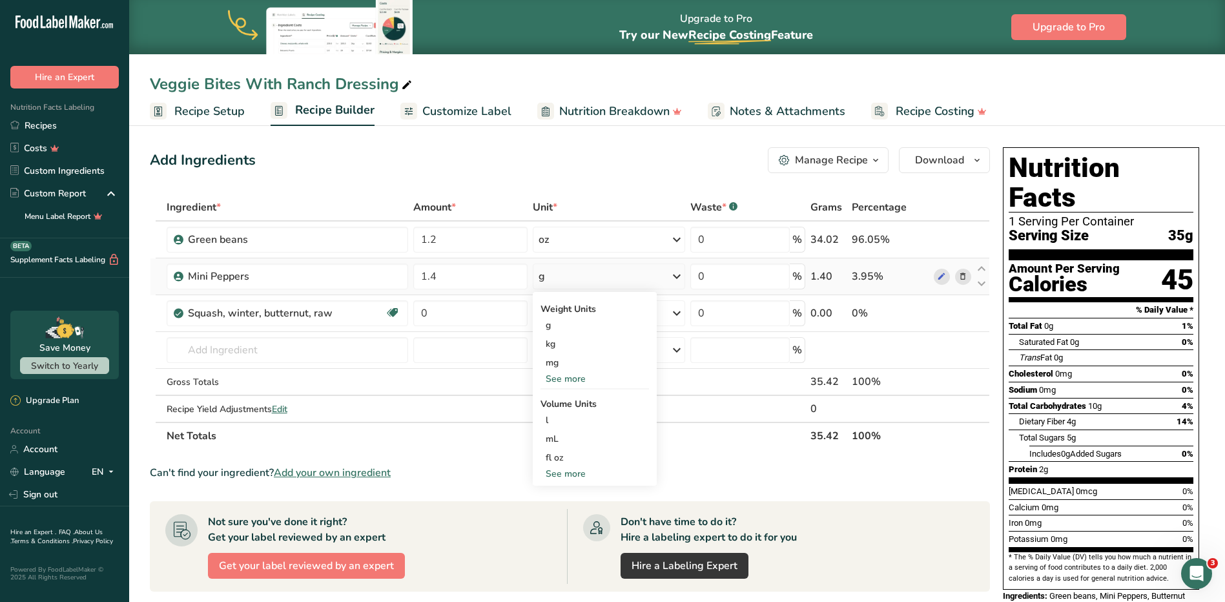
click at [575, 377] on div "See more" at bounding box center [594, 379] width 108 height 14
click at [558, 413] on div "oz" at bounding box center [594, 418] width 108 height 19
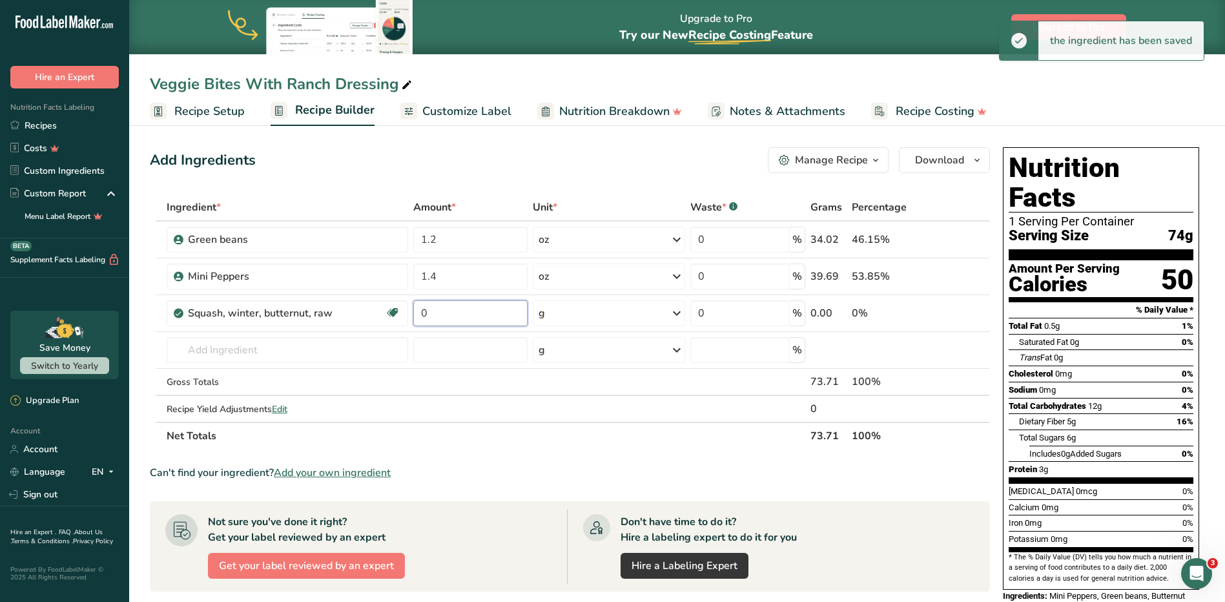
click at [466, 311] on input "0" at bounding box center [470, 313] width 114 height 26
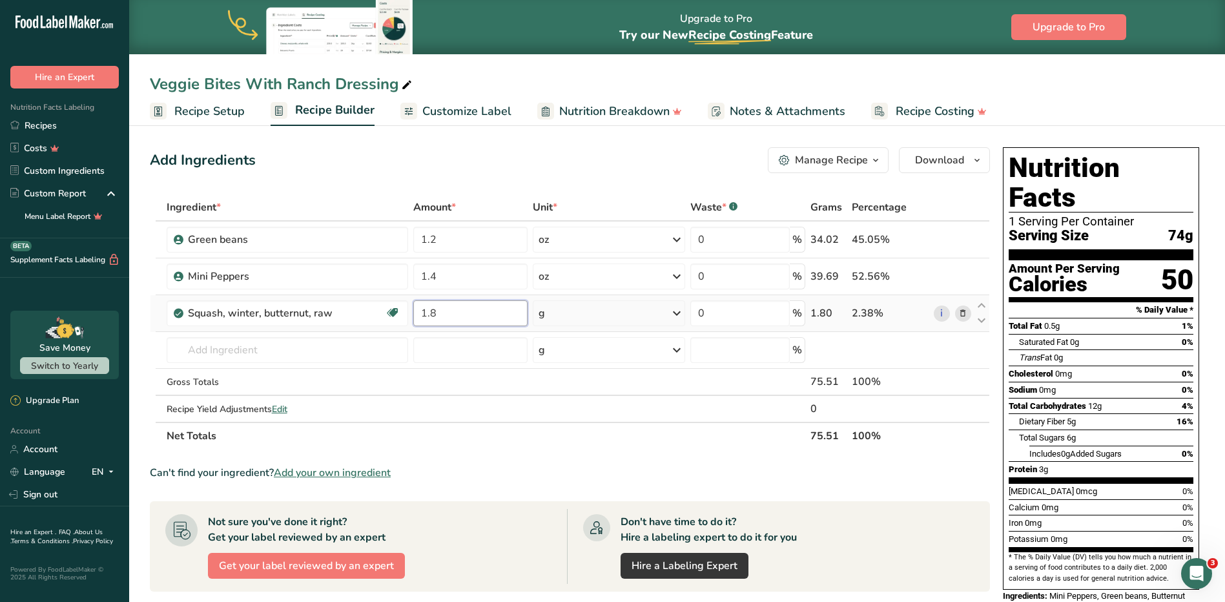
type input "1.8"
click at [604, 317] on div "Ingredient * Amount * Unit * Waste * .a-a{fill:#347362;}.b-a{fill:#fff;} Grams …" at bounding box center [570, 322] width 840 height 256
click at [604, 316] on icon at bounding box center [676, 313] width 15 height 23
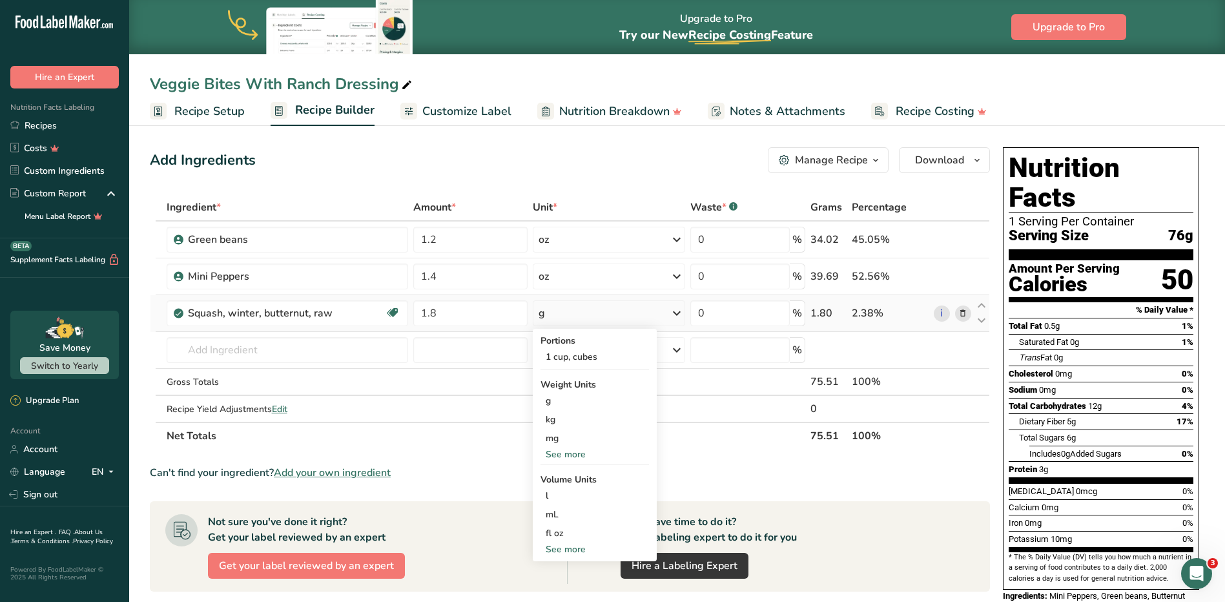
click at [581, 452] on div "See more" at bounding box center [594, 454] width 108 height 14
click at [558, 490] on div "oz" at bounding box center [594, 494] width 108 height 19
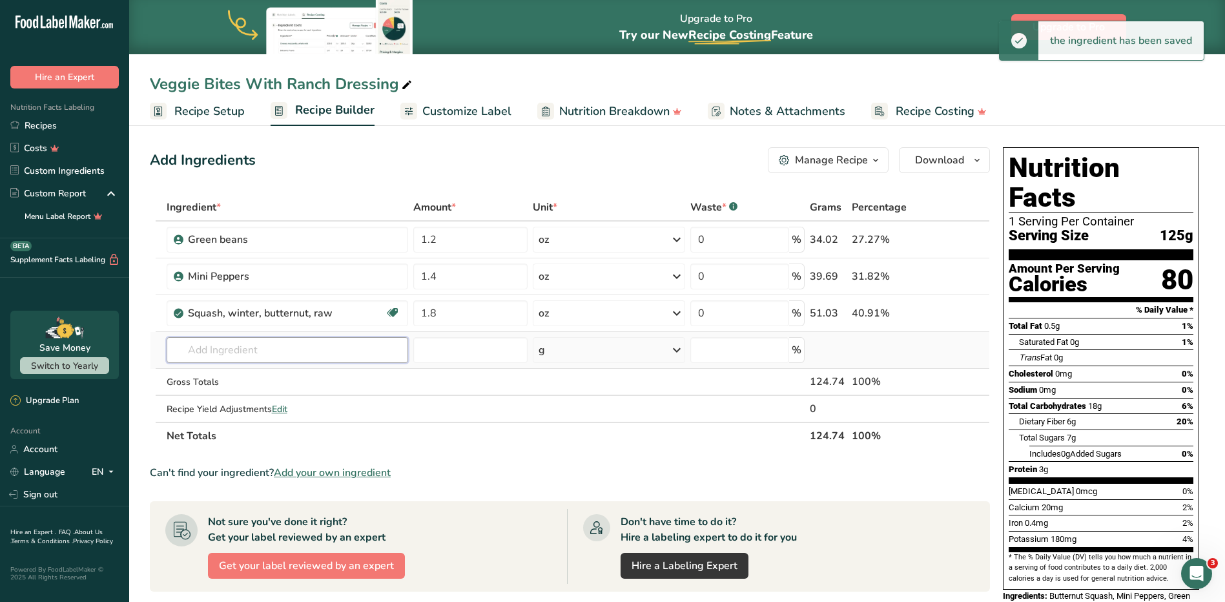
click at [286, 350] on input "text" at bounding box center [288, 350] width 242 height 26
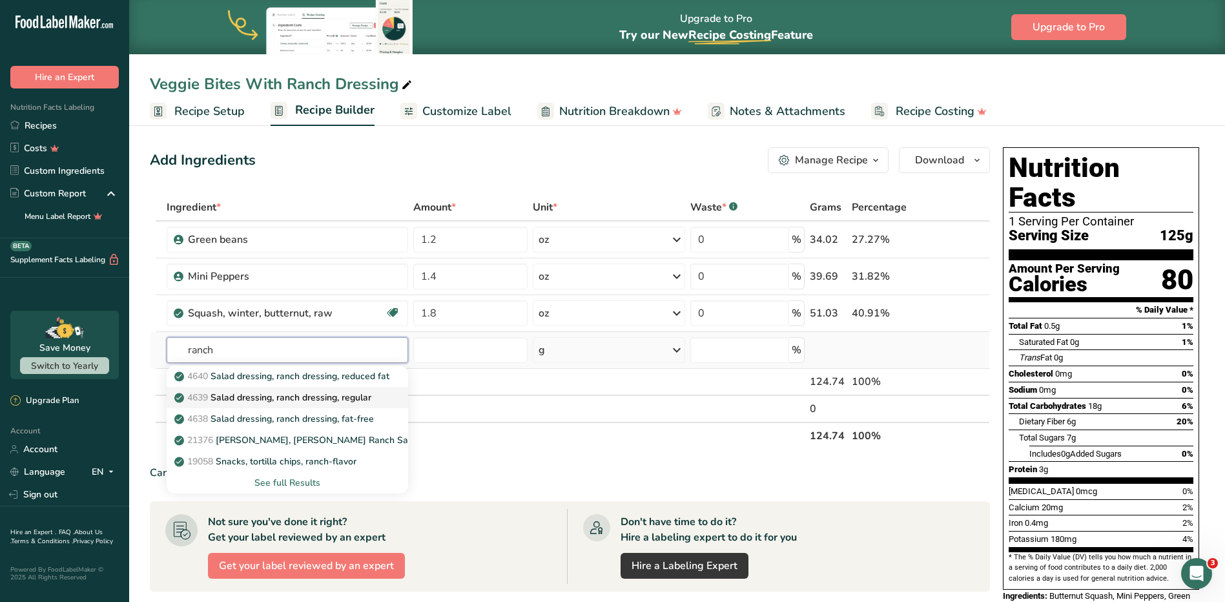
type input "ranch"
click at [301, 396] on p "4639 Salad dressing, ranch dressing, regular" at bounding box center [274, 398] width 194 height 14
type input "Salad dressing, ranch dressing, regular"
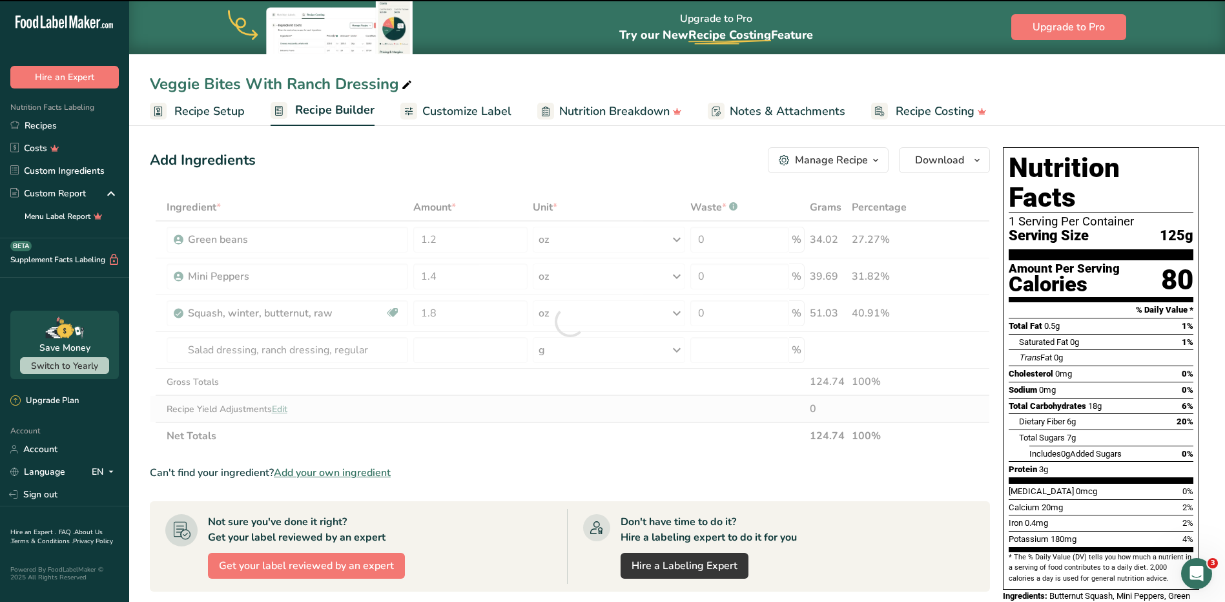
type input "0"
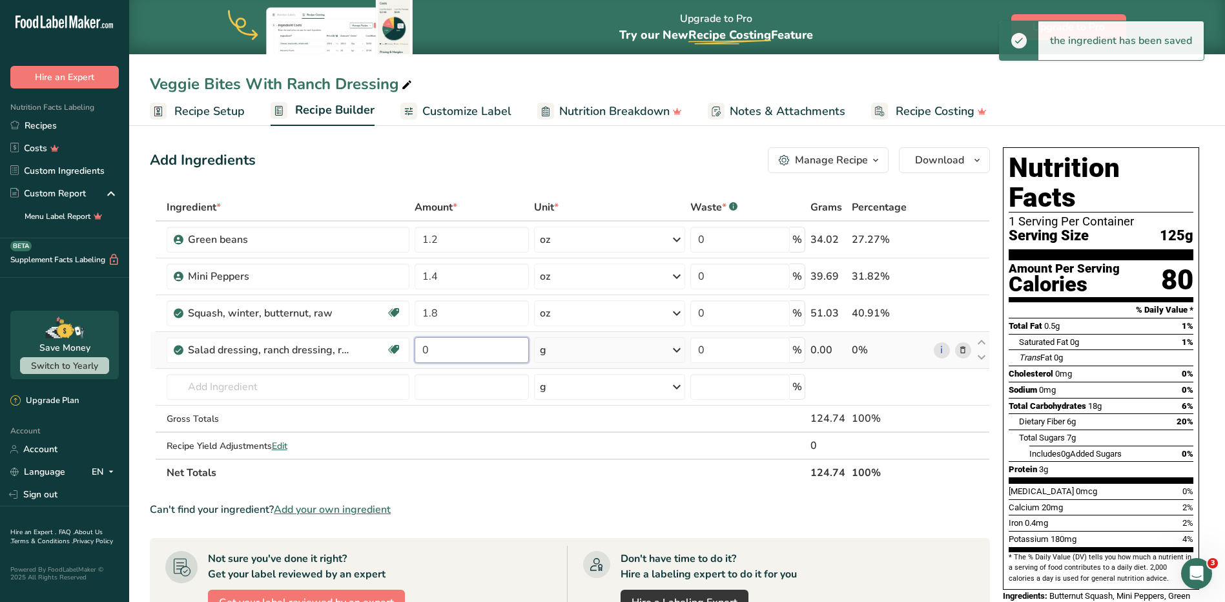
click at [473, 350] on input "0" at bounding box center [471, 350] width 114 height 26
type input "1.5"
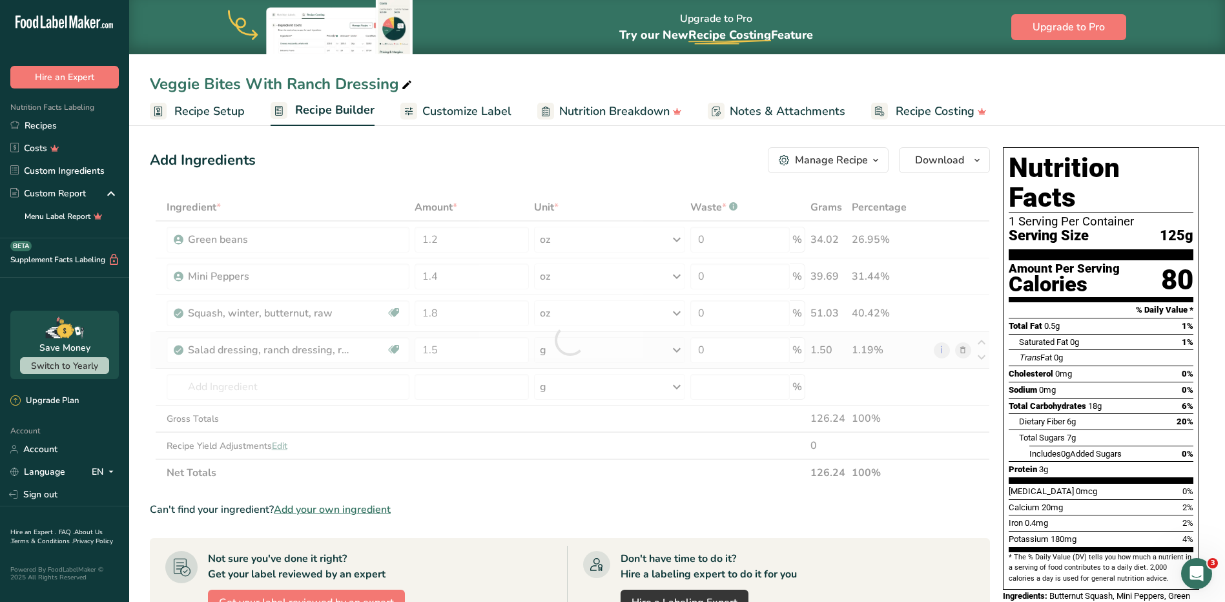
click at [604, 352] on div "Ingredient * Amount * Unit * Waste * .a-a{fill:#347362;}.b-a{fill:#fff;} Grams …" at bounding box center [570, 340] width 840 height 292
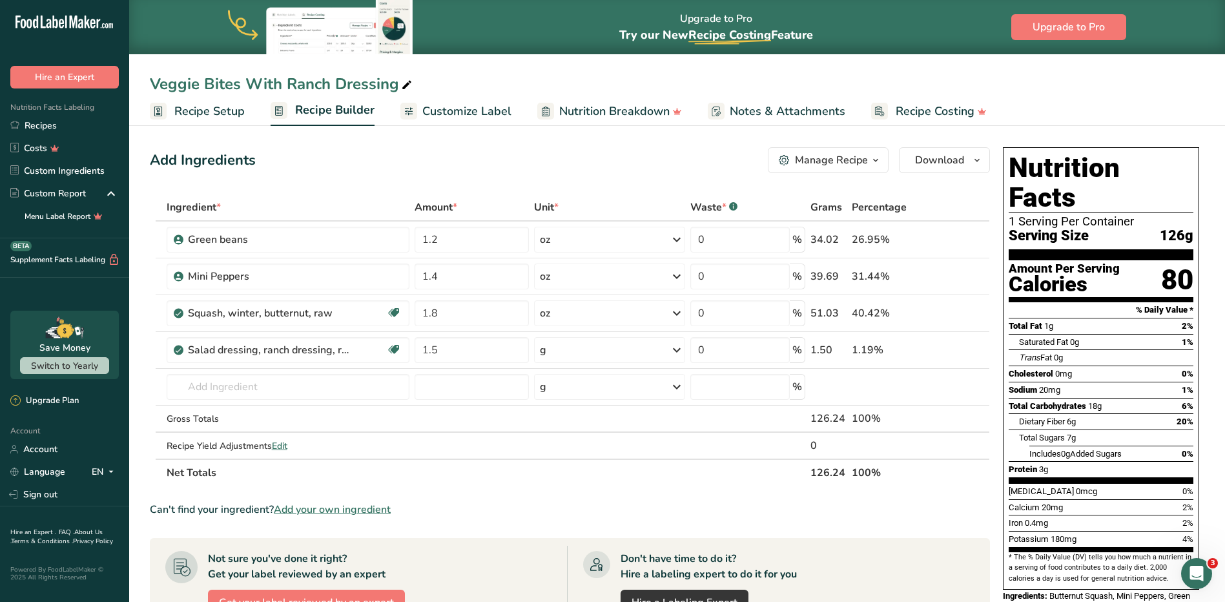
click at [604, 353] on div "g" at bounding box center [610, 350] width 152 height 26
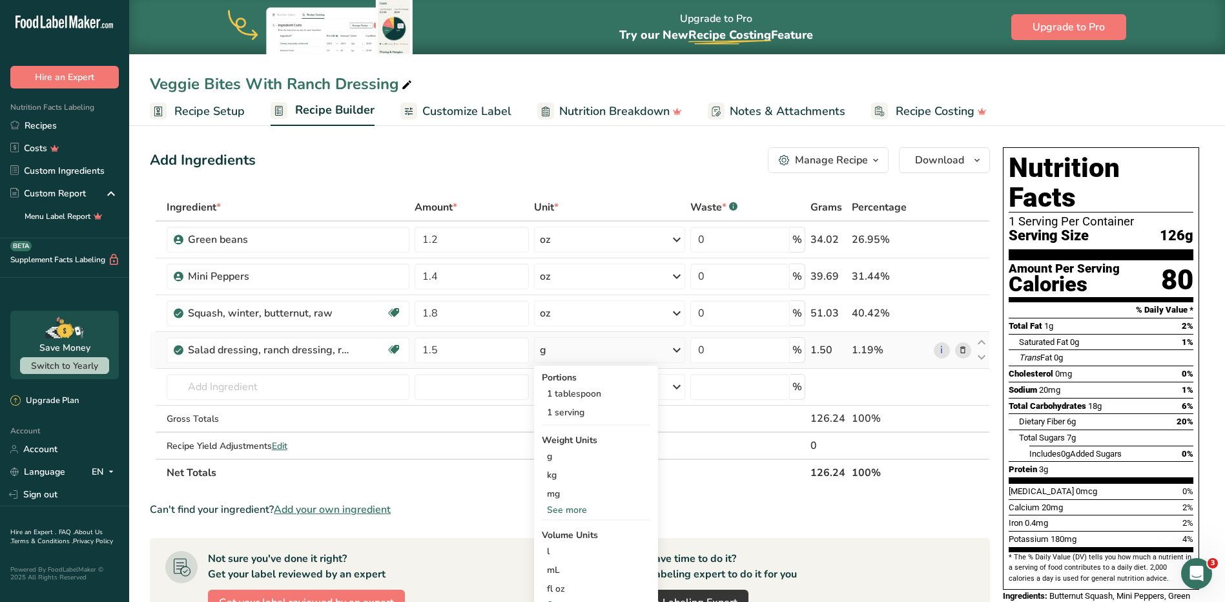
click at [588, 509] on div "See more" at bounding box center [596, 510] width 108 height 14
click at [562, 546] on div "oz" at bounding box center [596, 549] width 108 height 19
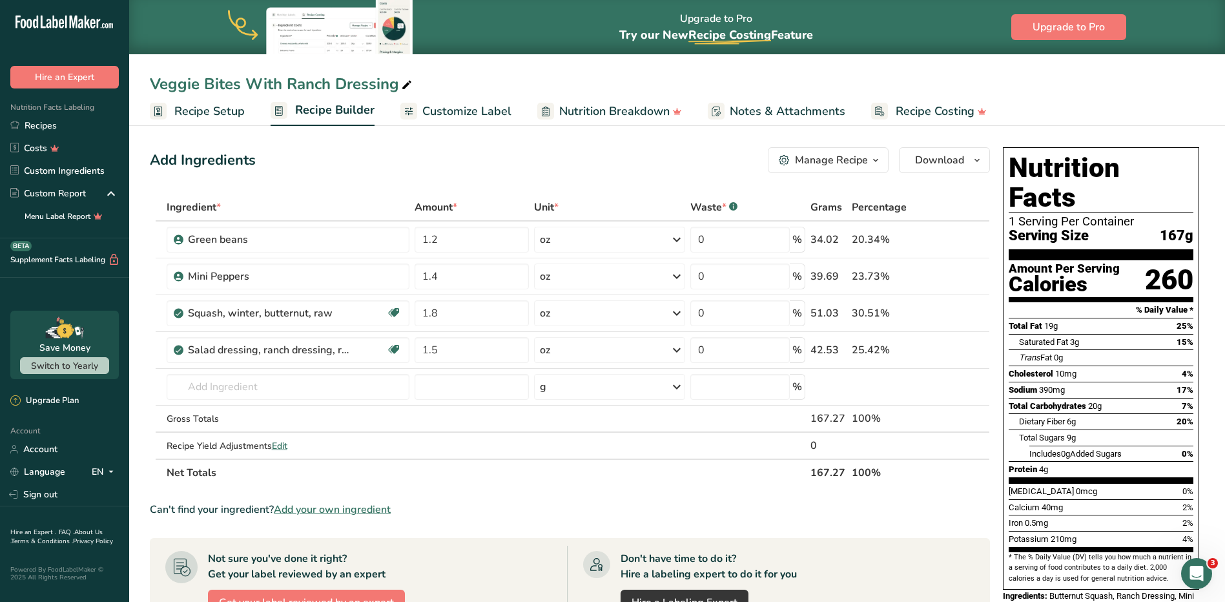
click at [220, 112] on span "Recipe Setup" at bounding box center [209, 111] width 70 height 17
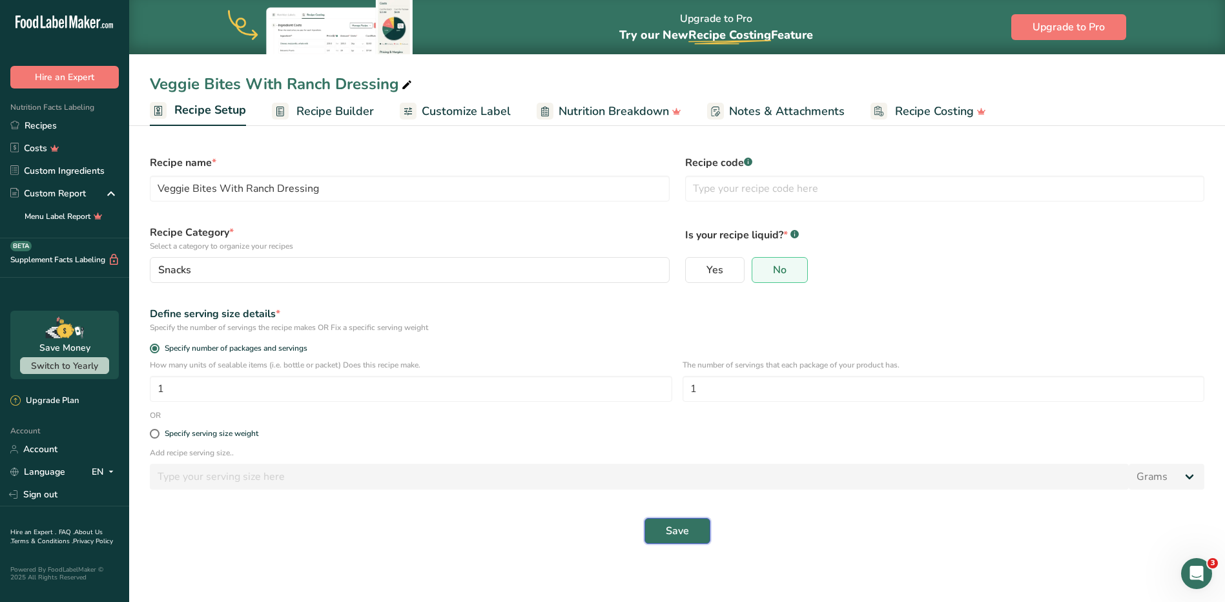
click at [604, 533] on span "Save" at bounding box center [677, 530] width 23 height 15
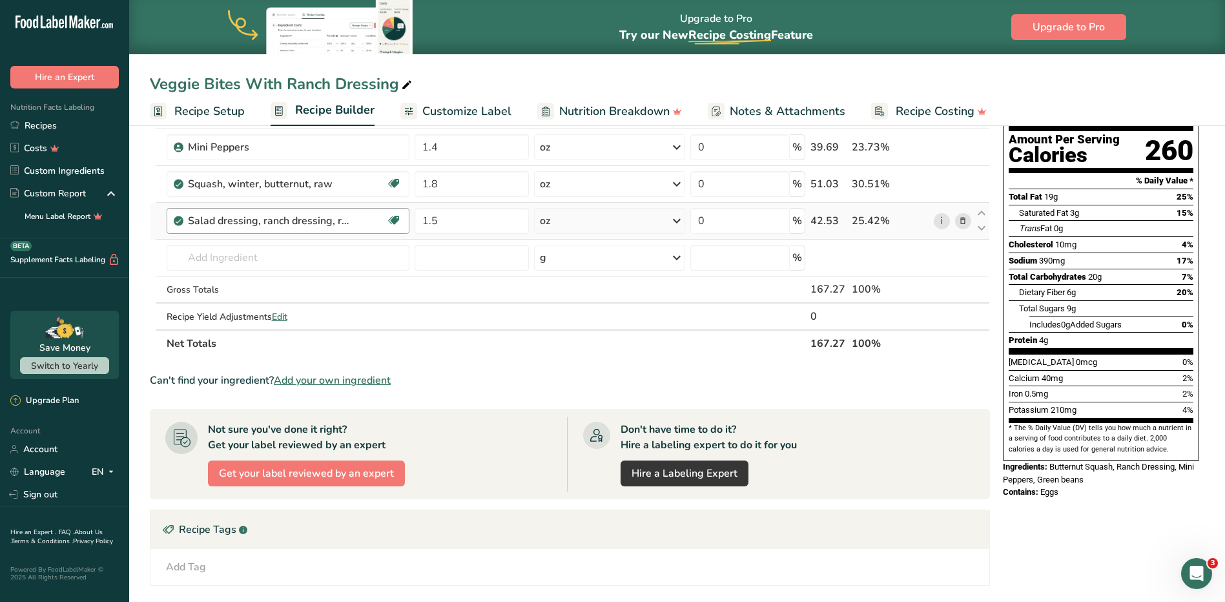
scroll to position [316, 0]
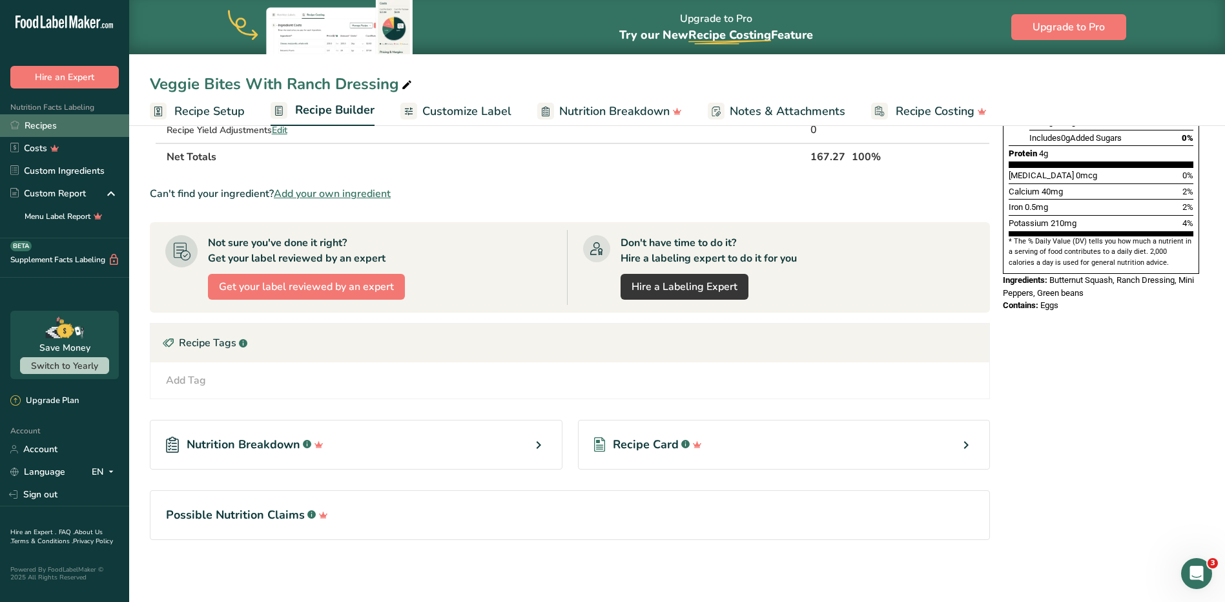
click at [59, 128] on link "Recipes" at bounding box center [64, 125] width 129 height 23
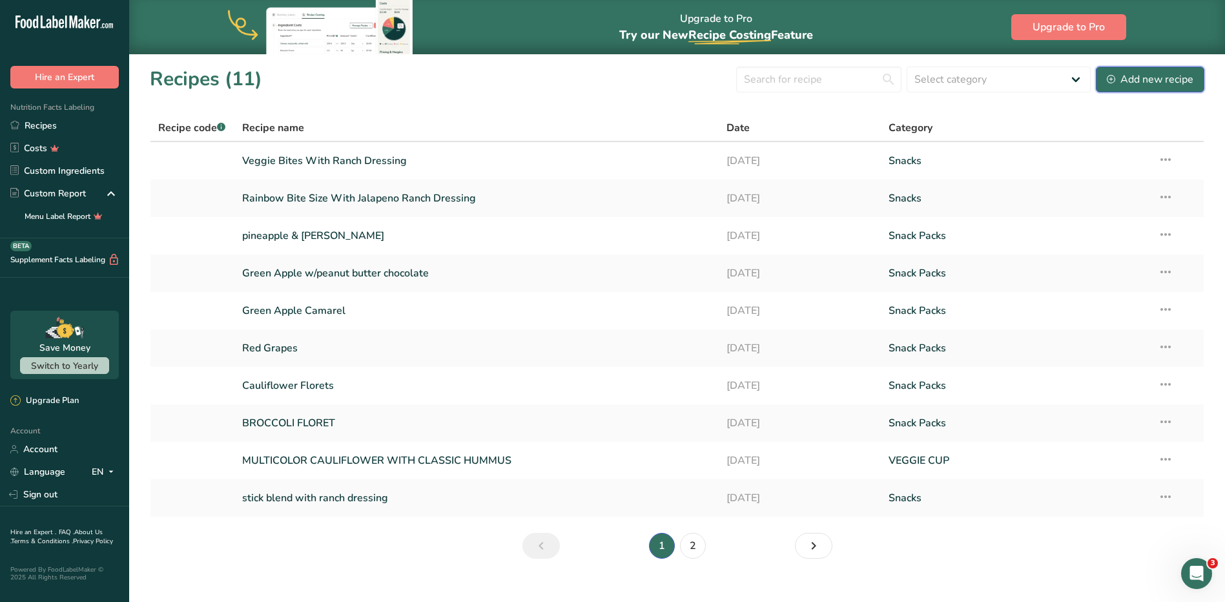
click at [604, 79] on div "Add new recipe" at bounding box center [1150, 79] width 87 height 15
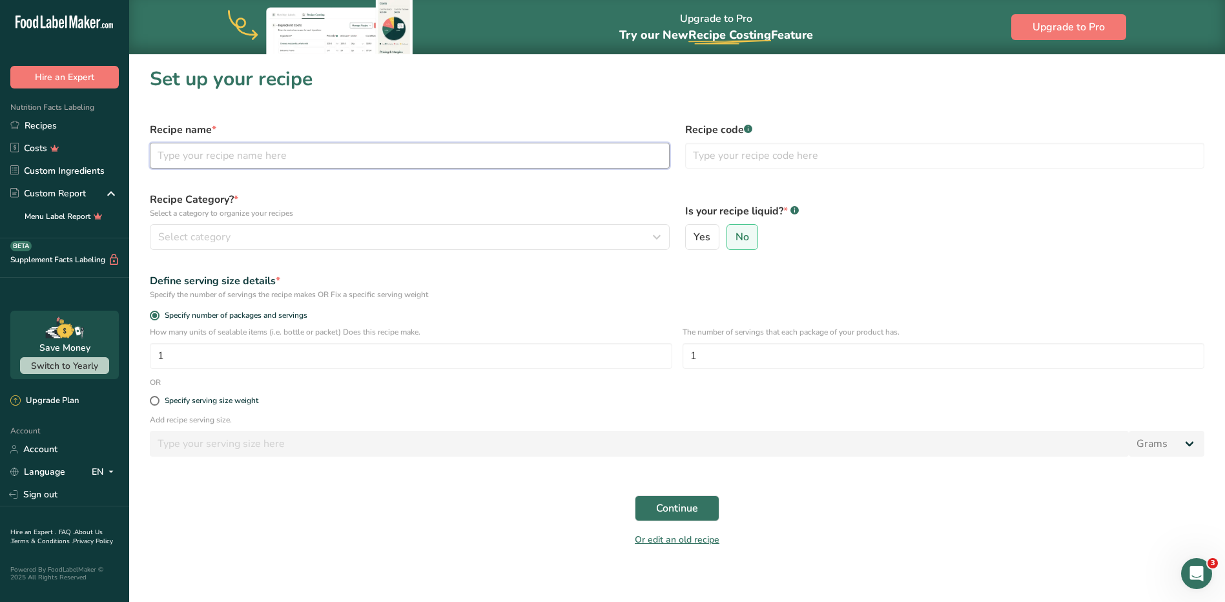
click at [244, 161] on input "text" at bounding box center [410, 156] width 520 height 26
click at [205, 156] on input "Jalapeno trio" at bounding box center [410, 156] width 520 height 26
click at [247, 155] on input "Jalapeno Trio" at bounding box center [410, 156] width 520 height 26
click at [277, 157] on input "Jalapeno Trio Veggie" at bounding box center [410, 156] width 520 height 26
type input "Jalapeno Trio Veggie Cup"
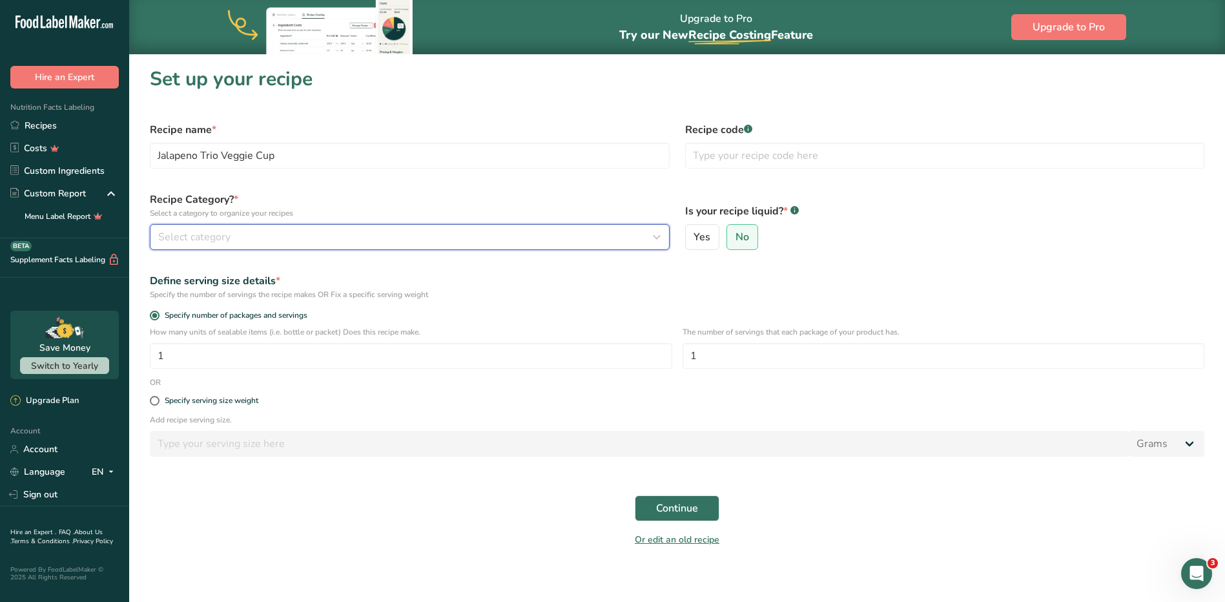
click at [287, 241] on div "Select category" at bounding box center [405, 236] width 495 height 15
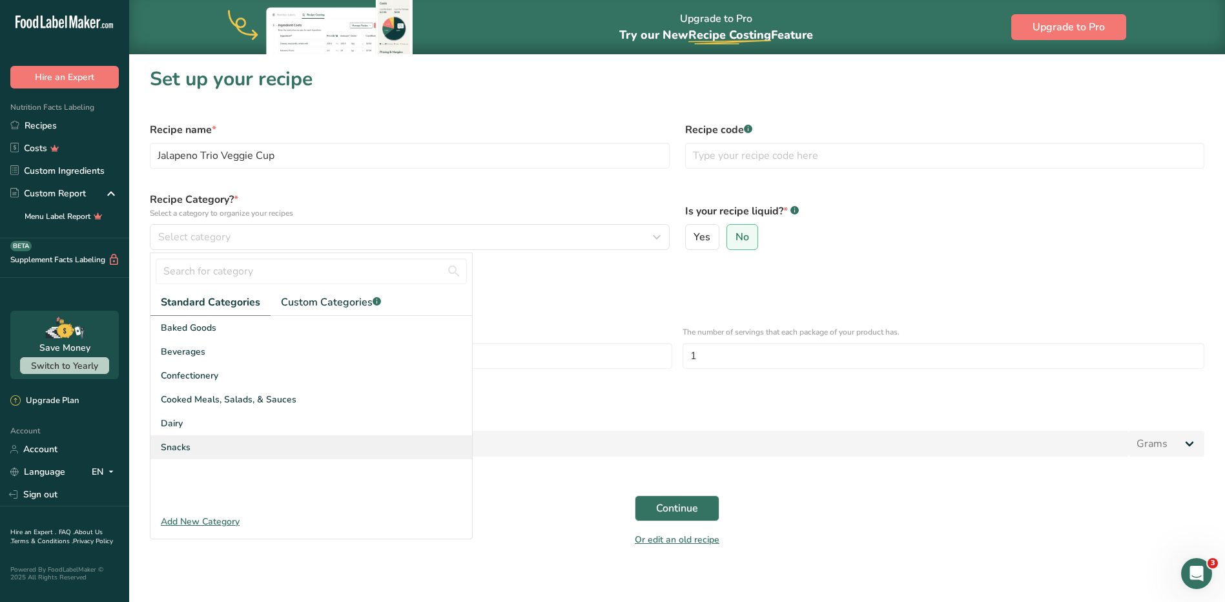
click at [207, 451] on div "Snacks" at bounding box center [311, 447] width 322 height 24
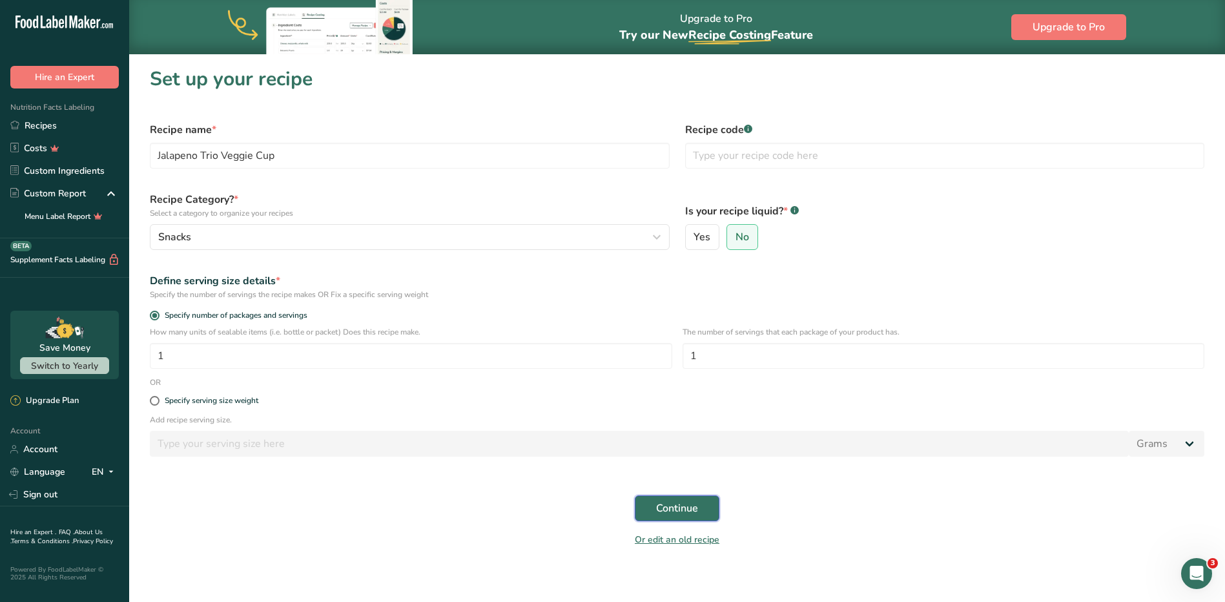
click at [604, 509] on span "Continue" at bounding box center [677, 507] width 42 height 15
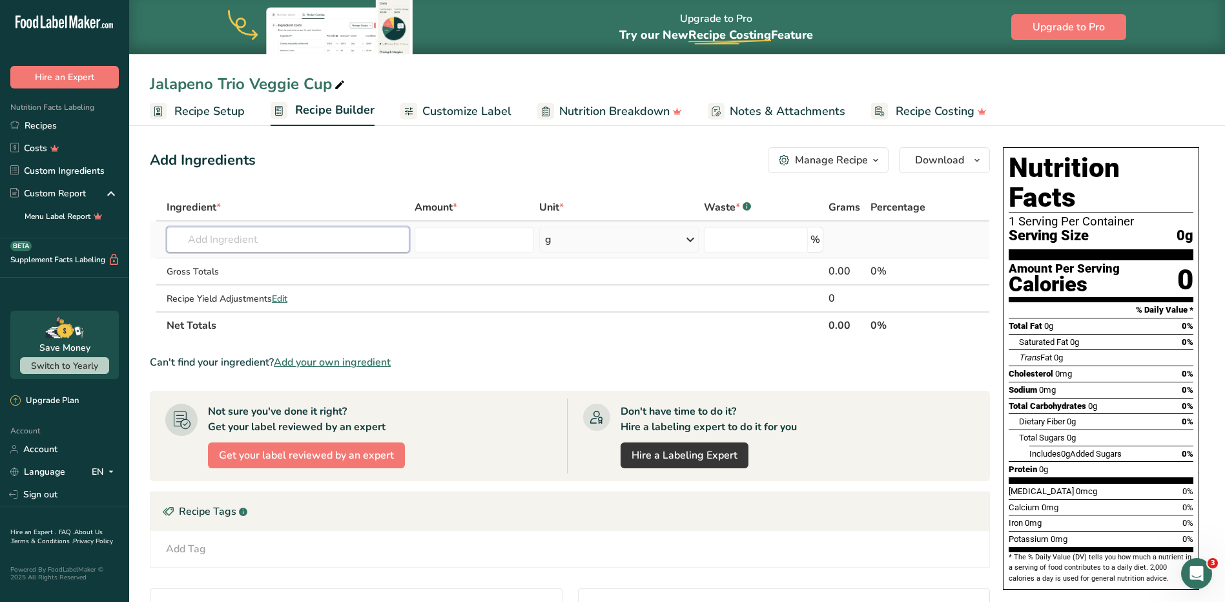
click at [272, 237] on input "text" at bounding box center [288, 240] width 243 height 26
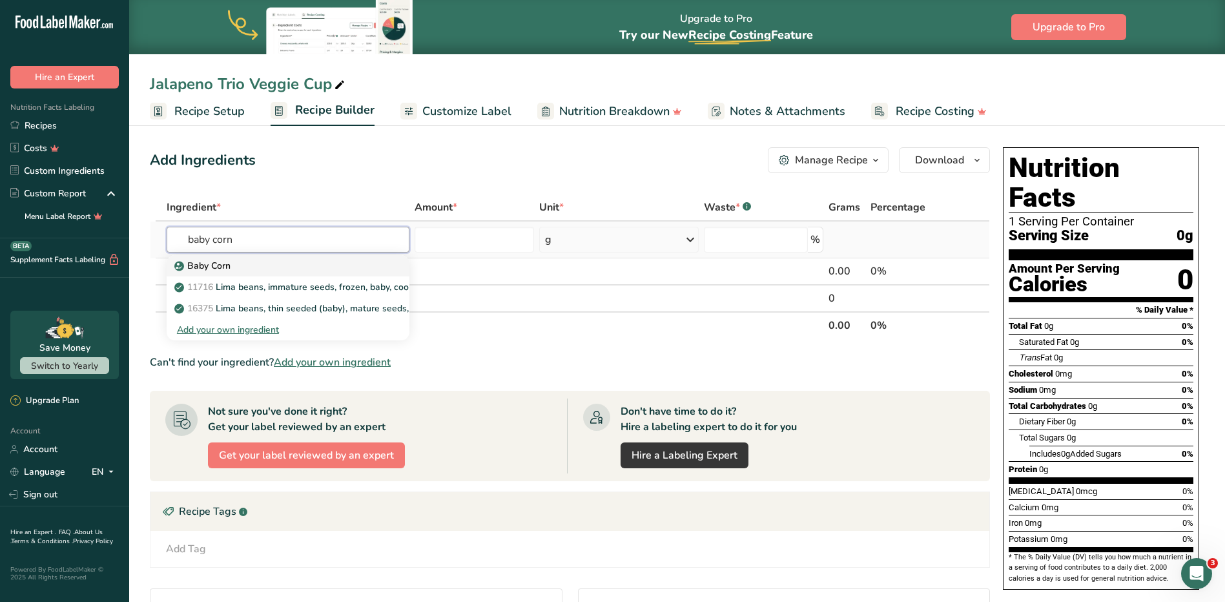
type input "baby corn"
click at [240, 267] on div "Baby Corn" at bounding box center [277, 266] width 201 height 14
type input "Baby Corn"
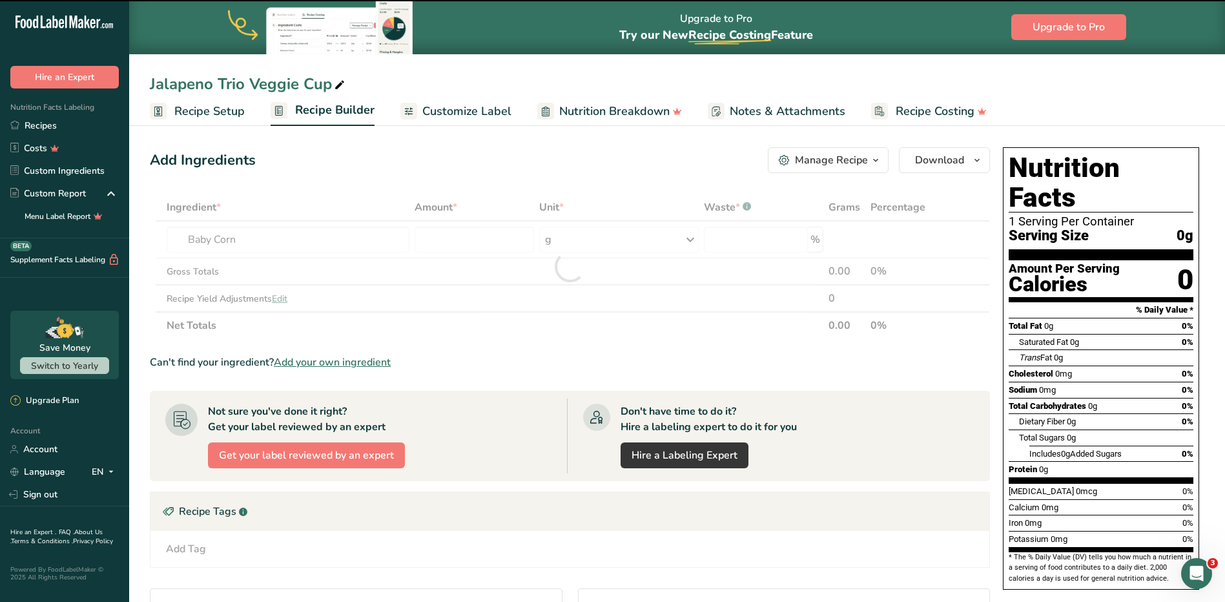
type input "0"
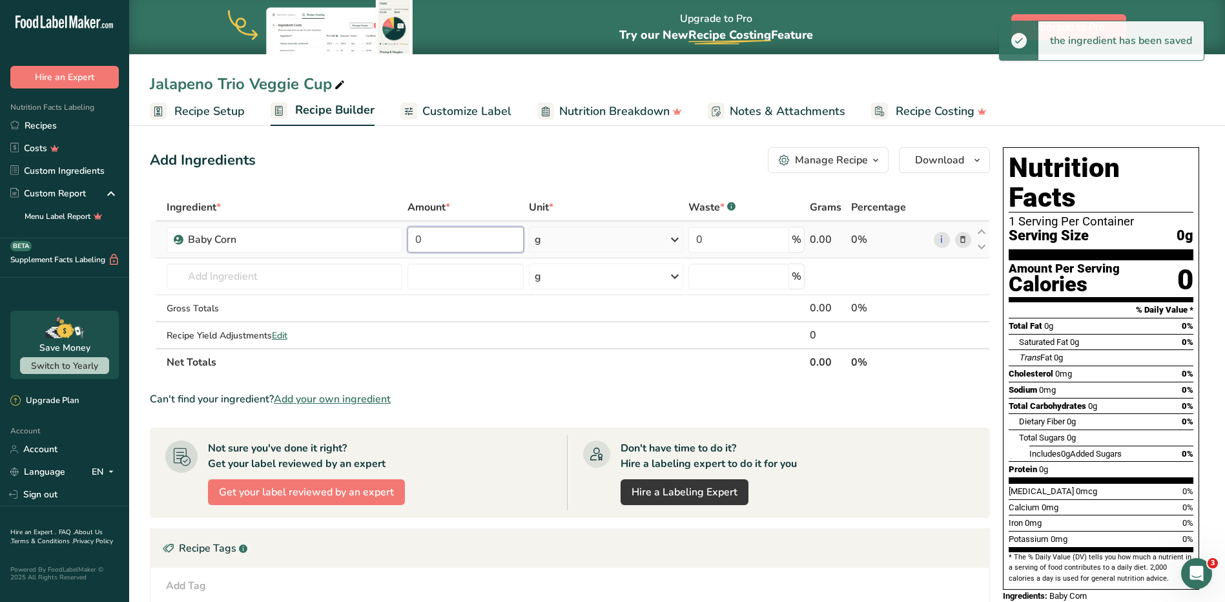
click at [447, 244] on input "0" at bounding box center [465, 240] width 116 height 26
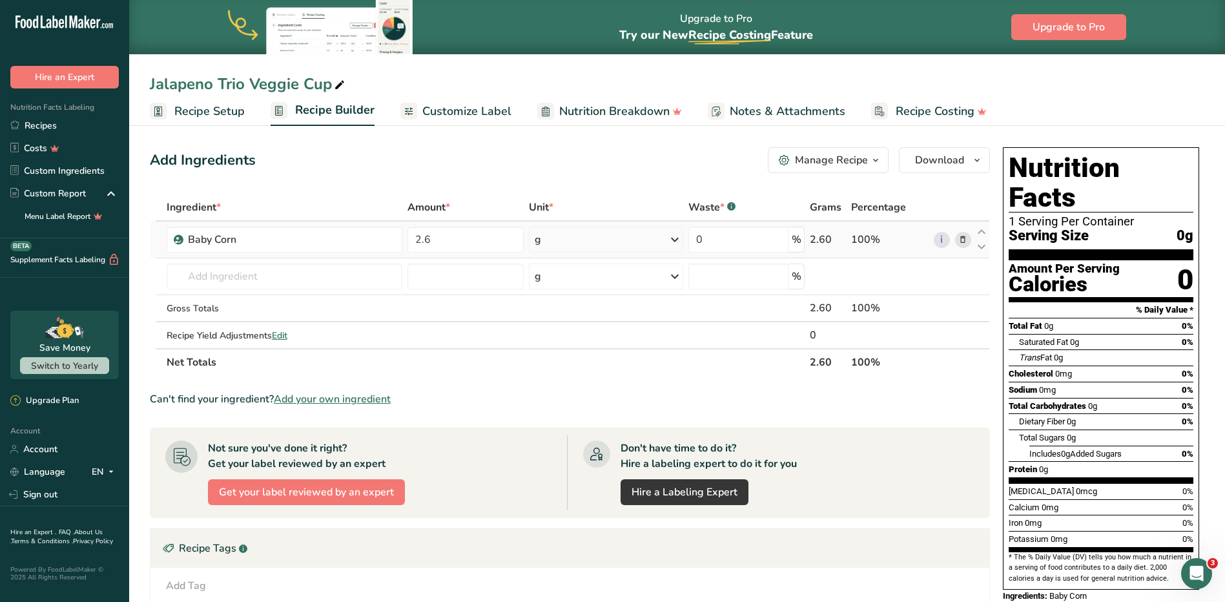
click at [604, 234] on div "Ingredient * Amount * Unit * Waste * .a-a{fill:#347362;}.b-a{fill:#fff;} Grams …" at bounding box center [570, 285] width 840 height 182
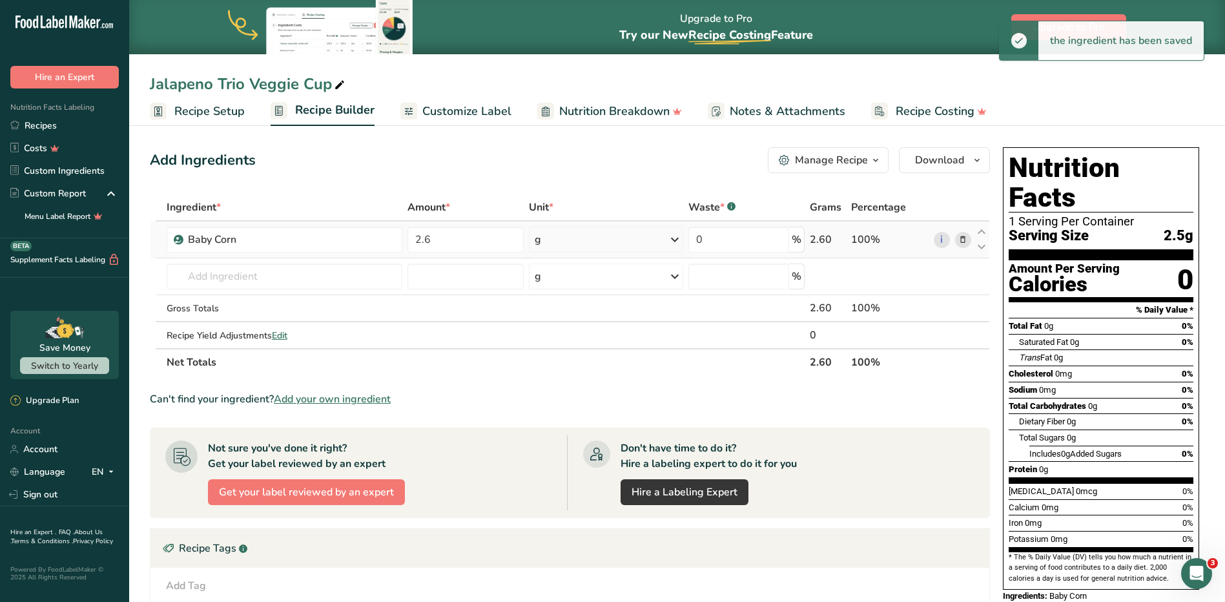
click at [604, 242] on div "g" at bounding box center [606, 240] width 154 height 26
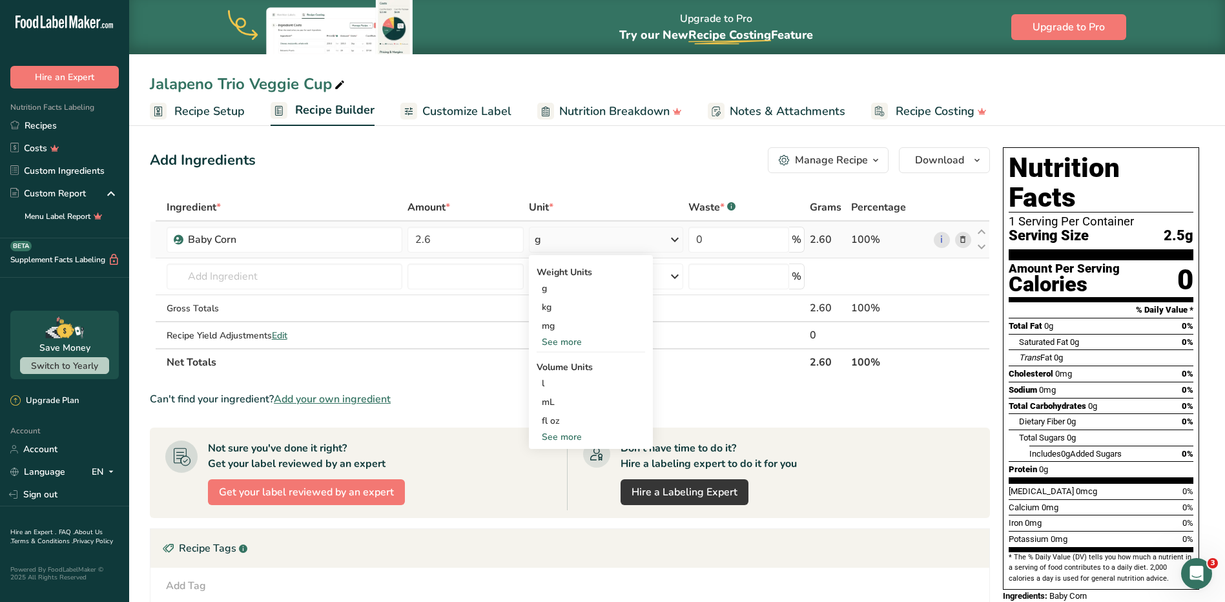
click at [566, 341] on div "See more" at bounding box center [591, 342] width 108 height 14
click at [550, 376] on div "oz" at bounding box center [591, 382] width 108 height 19
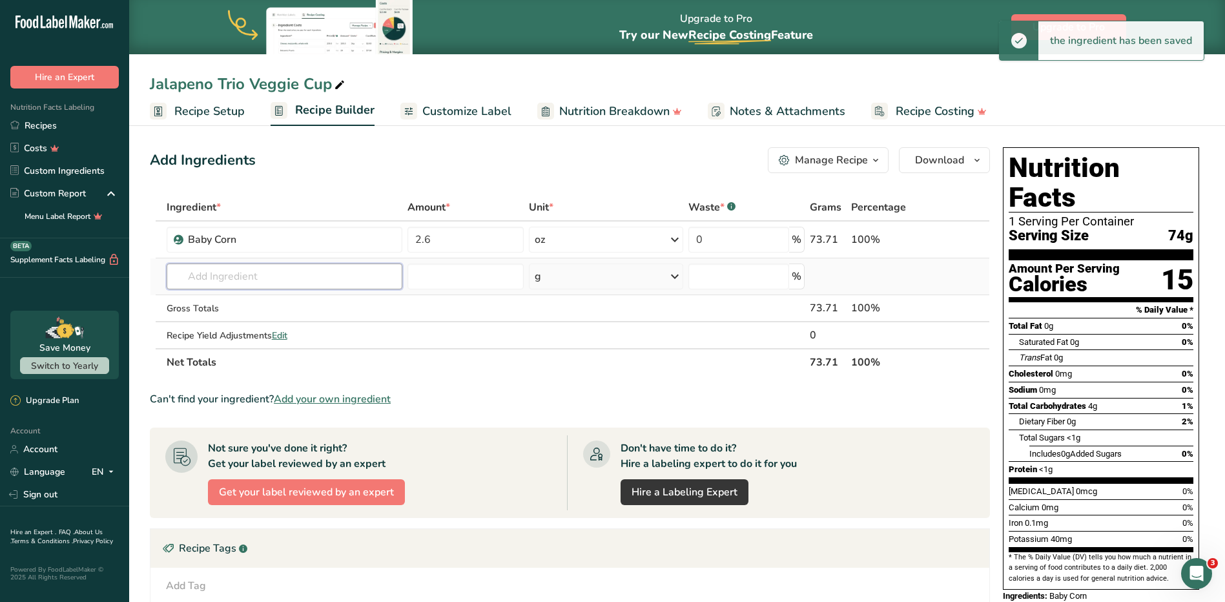
click at [207, 281] on input "text" at bounding box center [285, 276] width 236 height 26
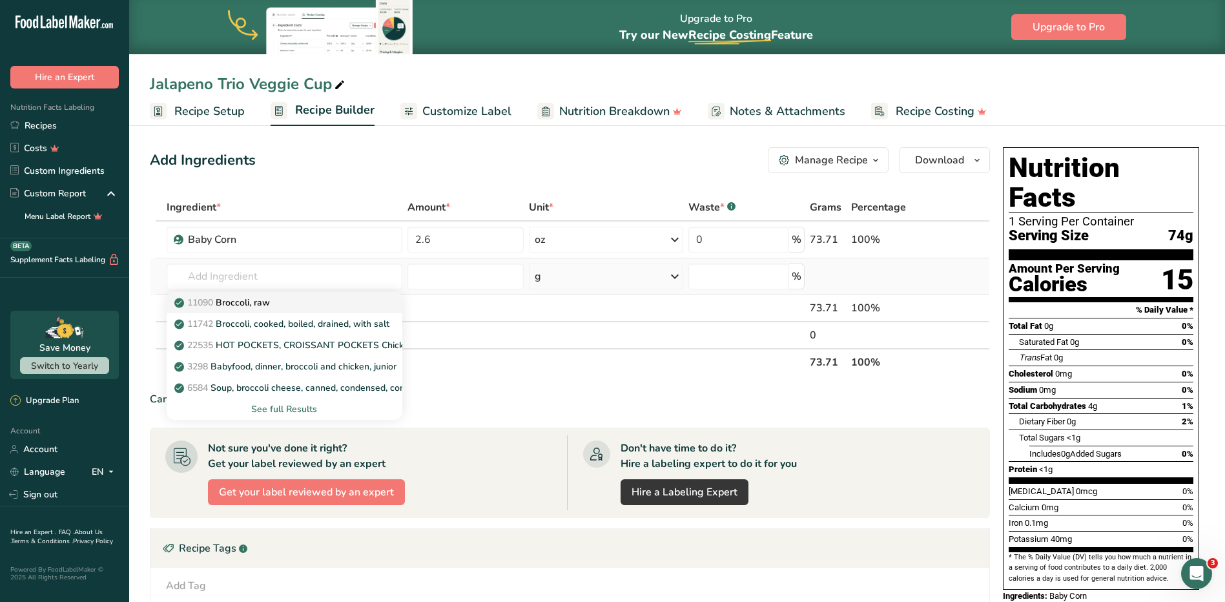
click at [239, 298] on p "11090 Broccoli, raw" at bounding box center [223, 303] width 93 height 14
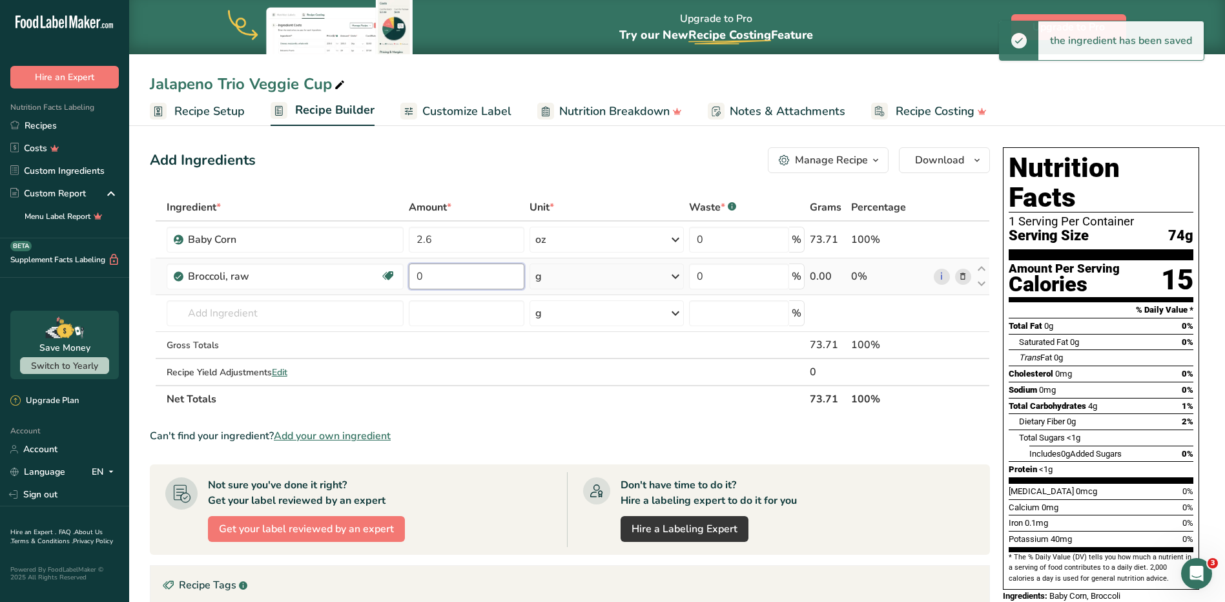
click at [456, 280] on input "0" at bounding box center [467, 276] width 116 height 26
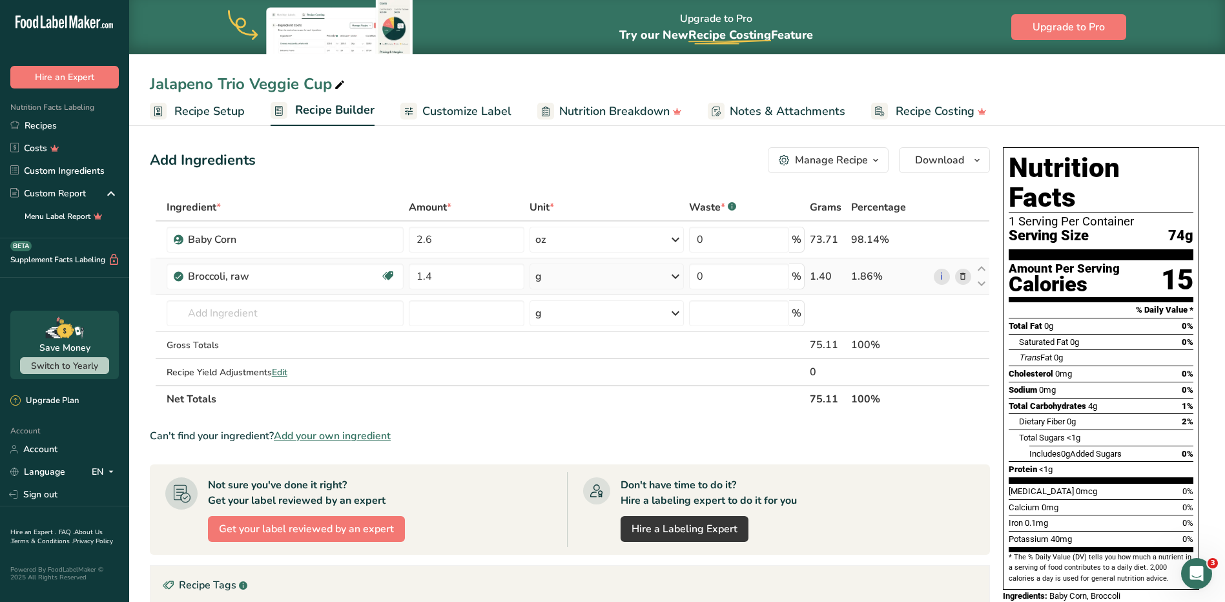
click at [604, 277] on div "Ingredient * Amount * Unit * Waste * .a-a{fill:#347362;}.b-a{fill:#fff;} Grams …" at bounding box center [570, 303] width 840 height 219
click at [604, 281] on icon at bounding box center [675, 276] width 15 height 23
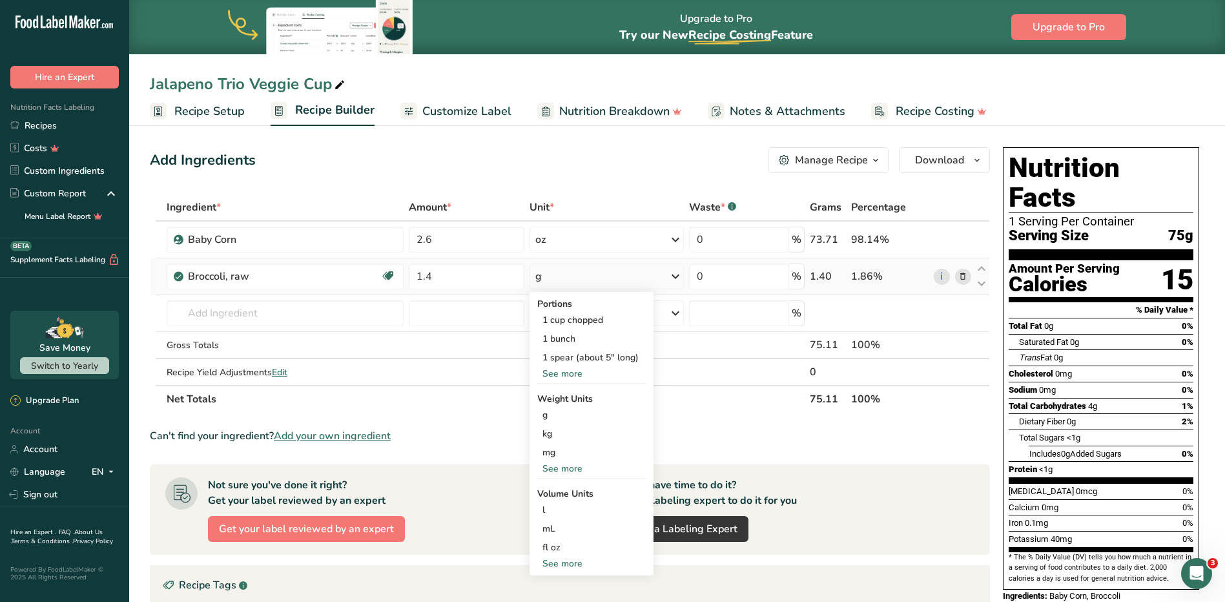
click at [565, 373] on div "See more" at bounding box center [591, 374] width 108 height 14
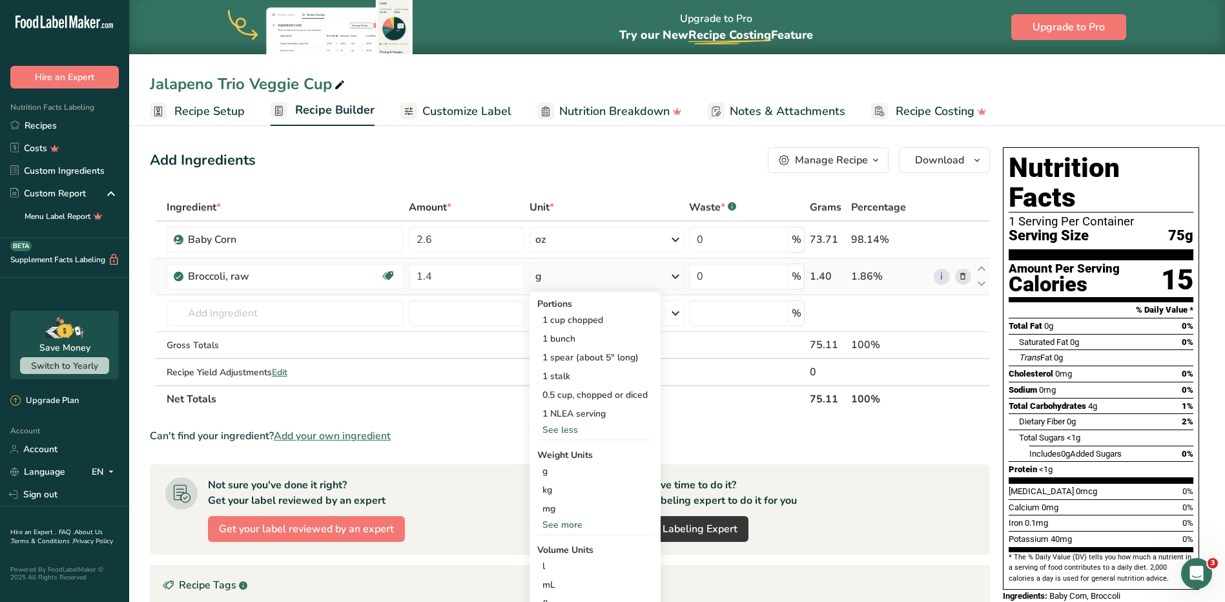
click at [571, 527] on div "See more" at bounding box center [595, 525] width 116 height 14
click at [553, 559] on div "oz" at bounding box center [595, 564] width 116 height 19
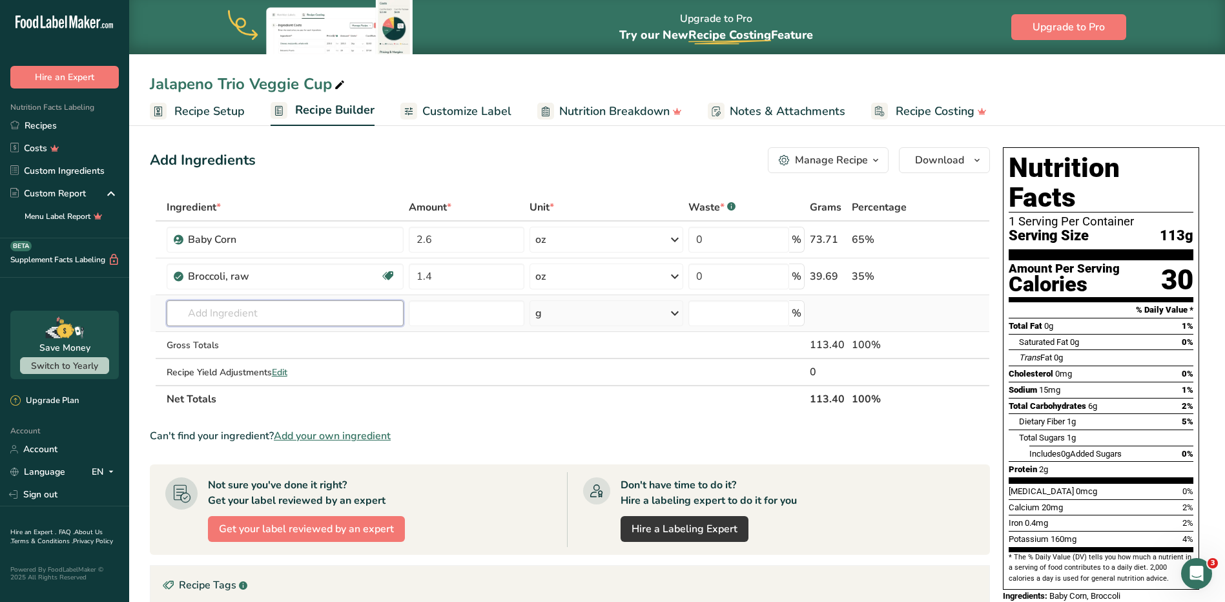
click at [248, 314] on input "text" at bounding box center [285, 313] width 237 height 26
click at [236, 311] on input "text" at bounding box center [285, 313] width 237 height 26
click at [240, 357] on div "Add your own ingredient" at bounding box center [285, 361] width 216 height 14
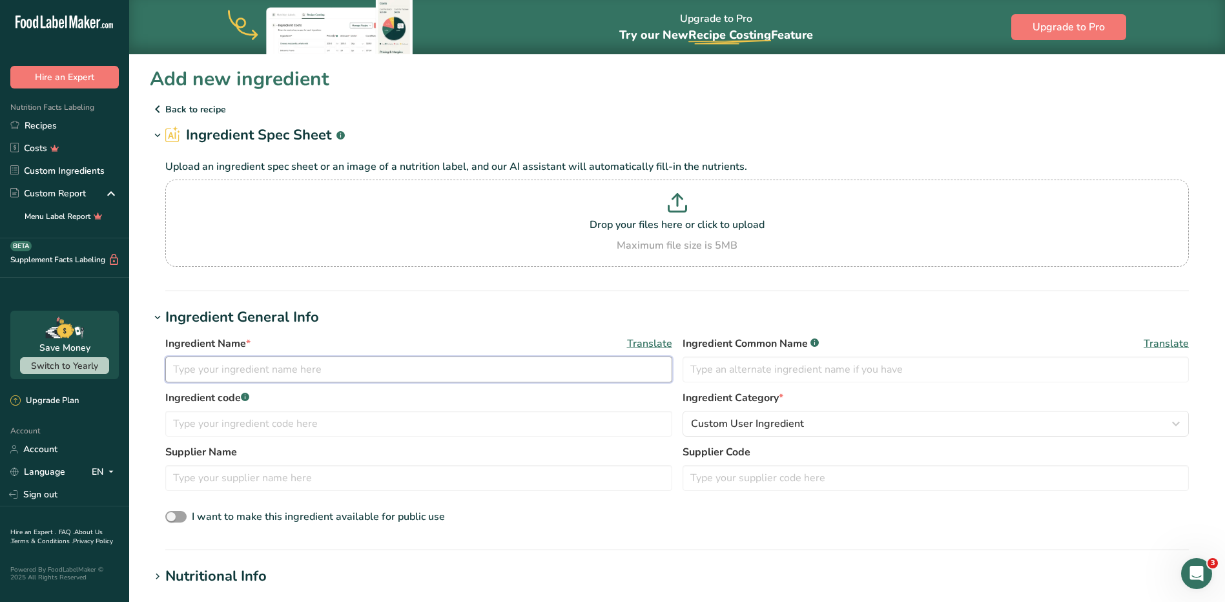
click at [216, 379] on input "text" at bounding box center [418, 369] width 507 height 26
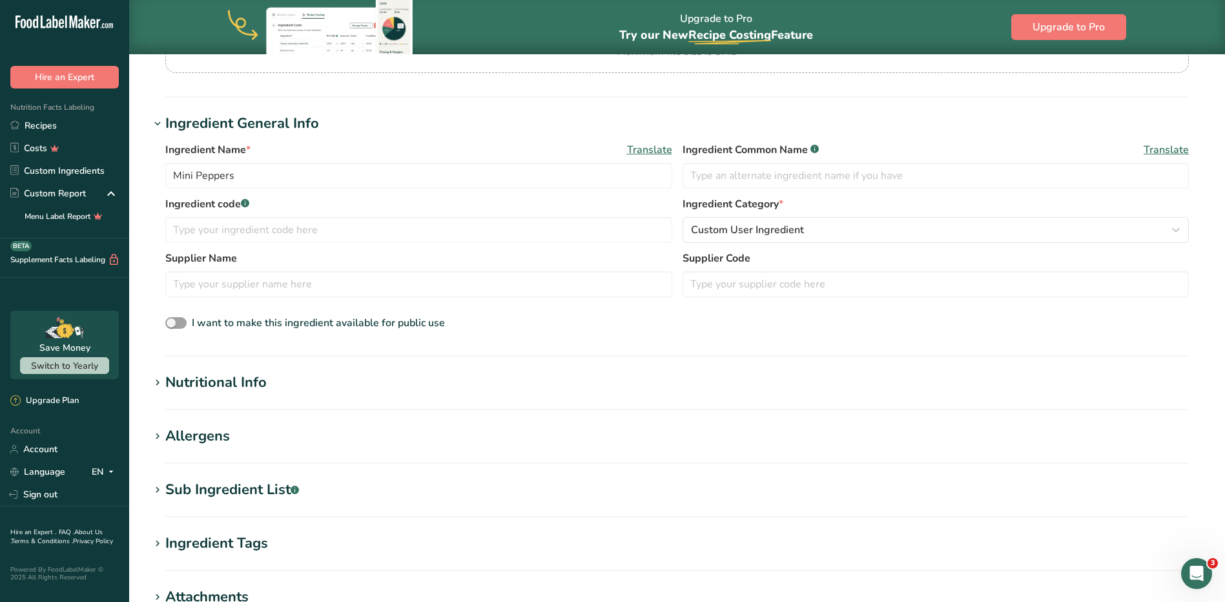
click at [243, 382] on div "Nutritional Info" at bounding box center [215, 382] width 101 height 21
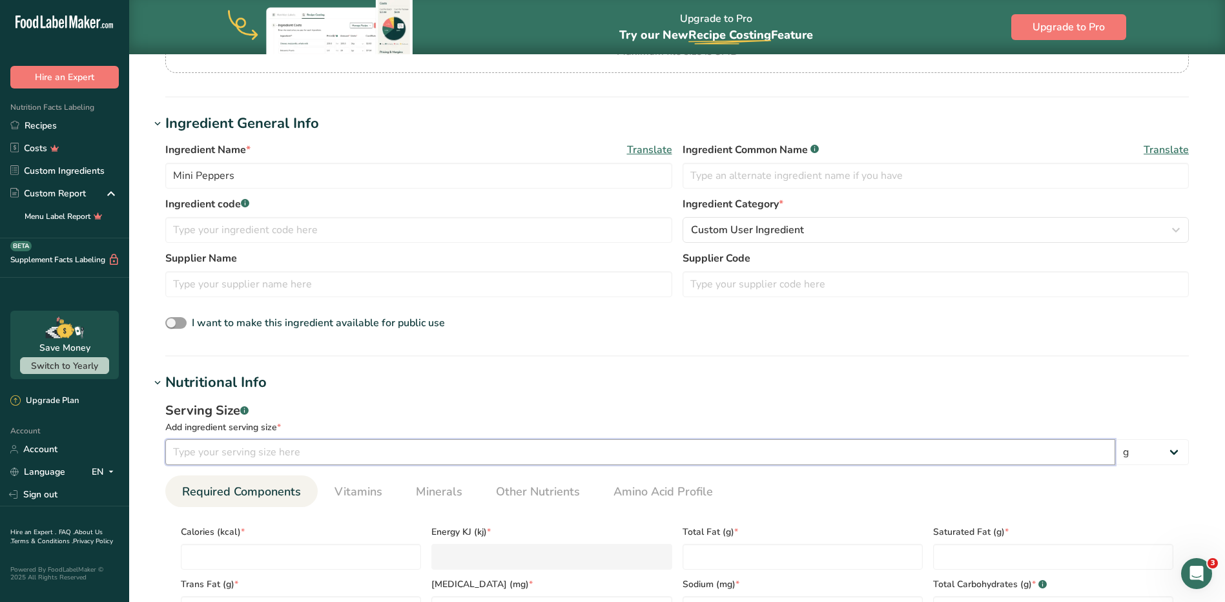
click at [297, 445] on input "number" at bounding box center [640, 452] width 950 height 26
click at [604, 455] on select "g kg mg mcg lb oz l mL fl oz tbsp tsp cup qt gallon" at bounding box center [1152, 452] width 74 height 26
click at [604, 439] on select "g kg mg mcg lb oz l mL fl oz tbsp tsp cup qt gallon" at bounding box center [1152, 452] width 74 height 26
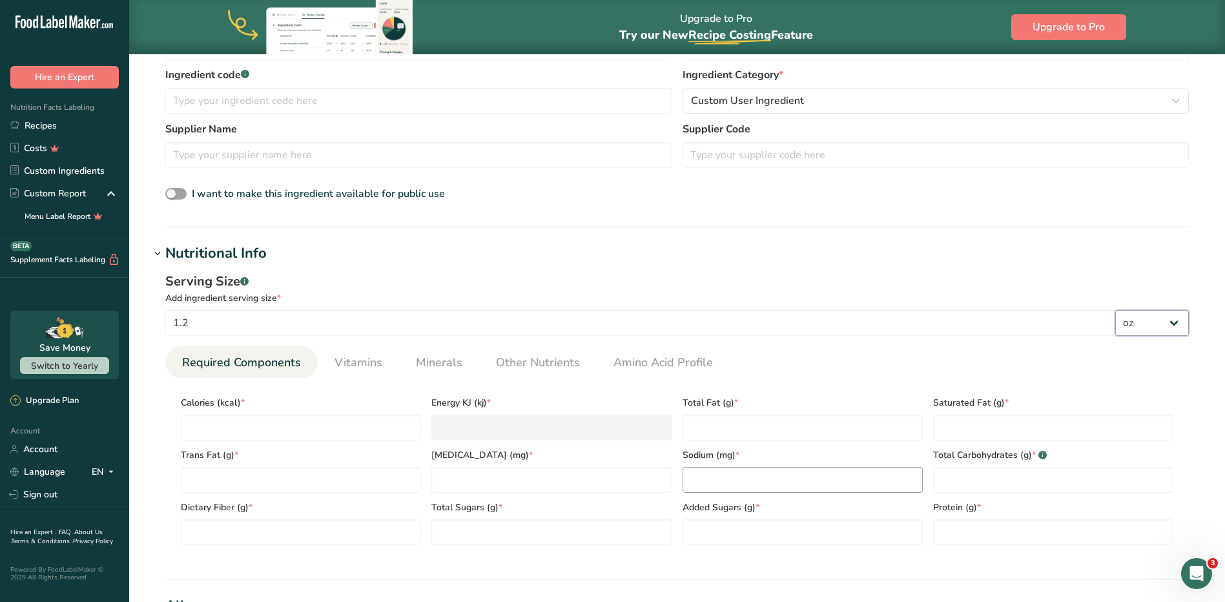
scroll to position [387, 0]
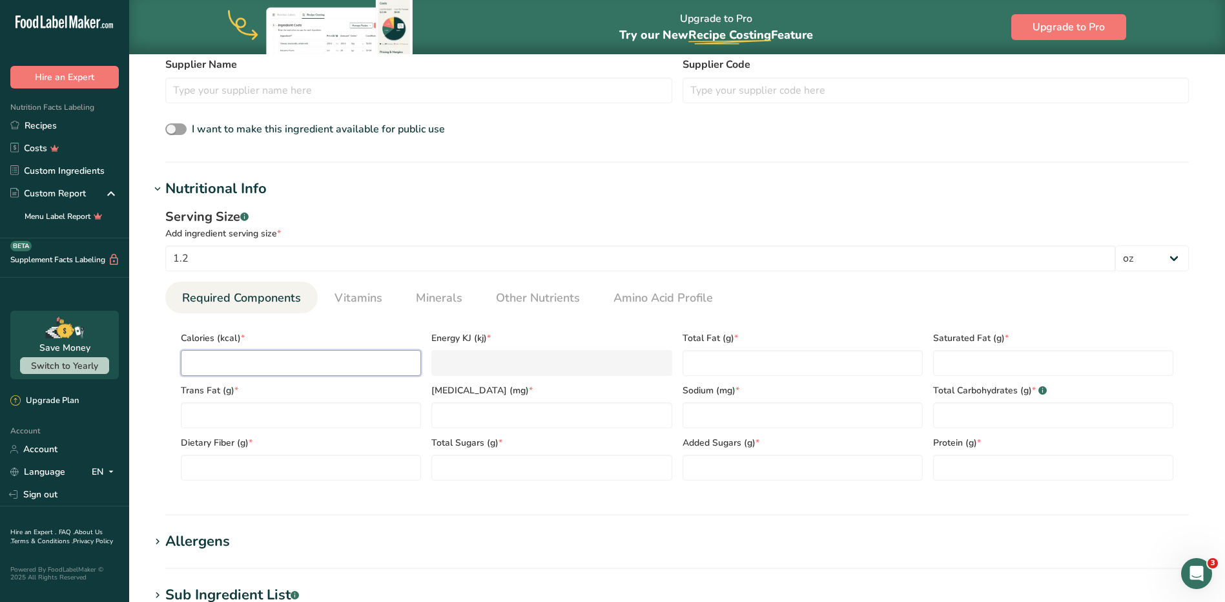
click at [221, 360] on input "number" at bounding box center [301, 363] width 240 height 26
click at [604, 345] on div "Total Fat (g) *" at bounding box center [802, 349] width 251 height 52
click at [604, 357] on Fat "number" at bounding box center [802, 363] width 240 height 26
click at [604, 419] on input "number" at bounding box center [802, 415] width 240 height 26
click at [604, 365] on Fat "number" at bounding box center [1053, 363] width 240 height 26
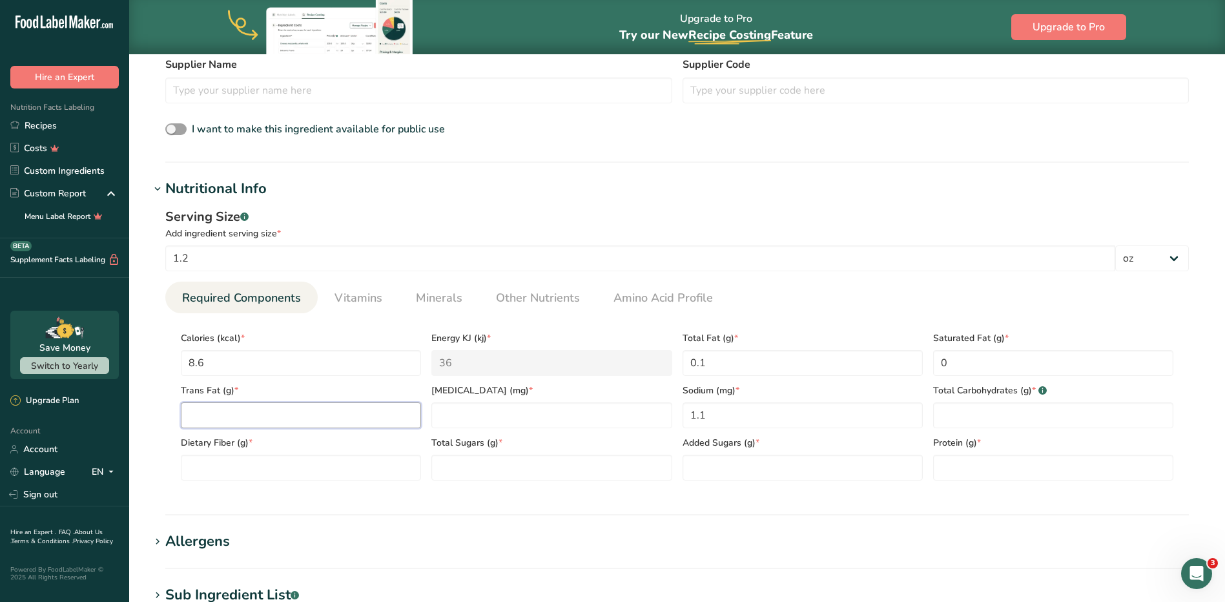
click at [238, 413] on Fat "number" at bounding box center [301, 415] width 240 height 26
click at [483, 414] on input "number" at bounding box center [551, 415] width 240 height 26
click at [604, 411] on Carbohydrates "number" at bounding box center [1053, 415] width 240 height 26
click at [253, 460] on Fiber "number" at bounding box center [301, 468] width 240 height 26
click at [473, 487] on section "Calories (kcal) * 8.6 Energy KJ (kj) * 36 Total Fat (g) * 0.1 Saturated Fat (g)…" at bounding box center [676, 402] width 1023 height 178
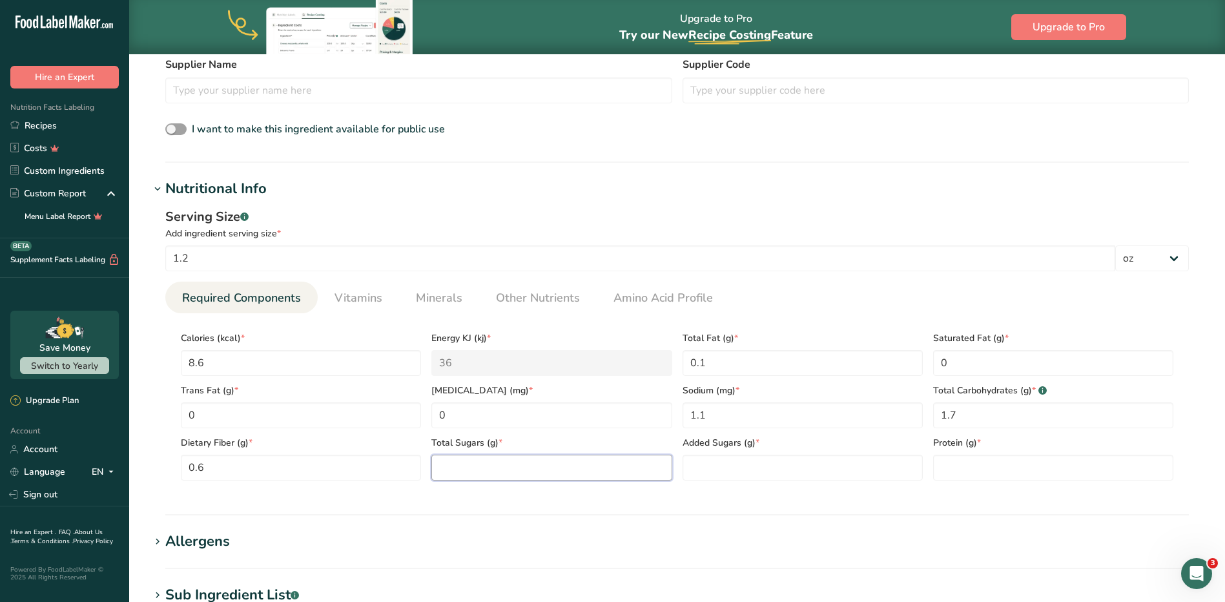
click at [475, 474] on Sugars "number" at bounding box center [551, 468] width 240 height 26
click at [604, 467] on Sugars "number" at bounding box center [802, 468] width 240 height 26
click at [604, 465] on input "number" at bounding box center [1053, 468] width 240 height 26
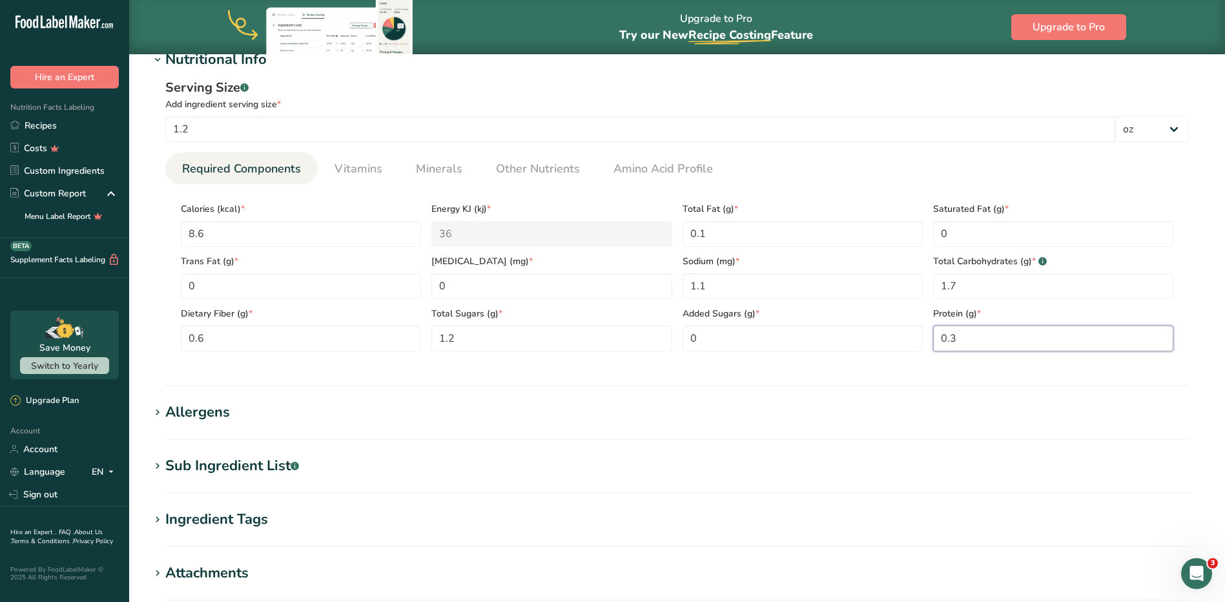
scroll to position [710, 0]
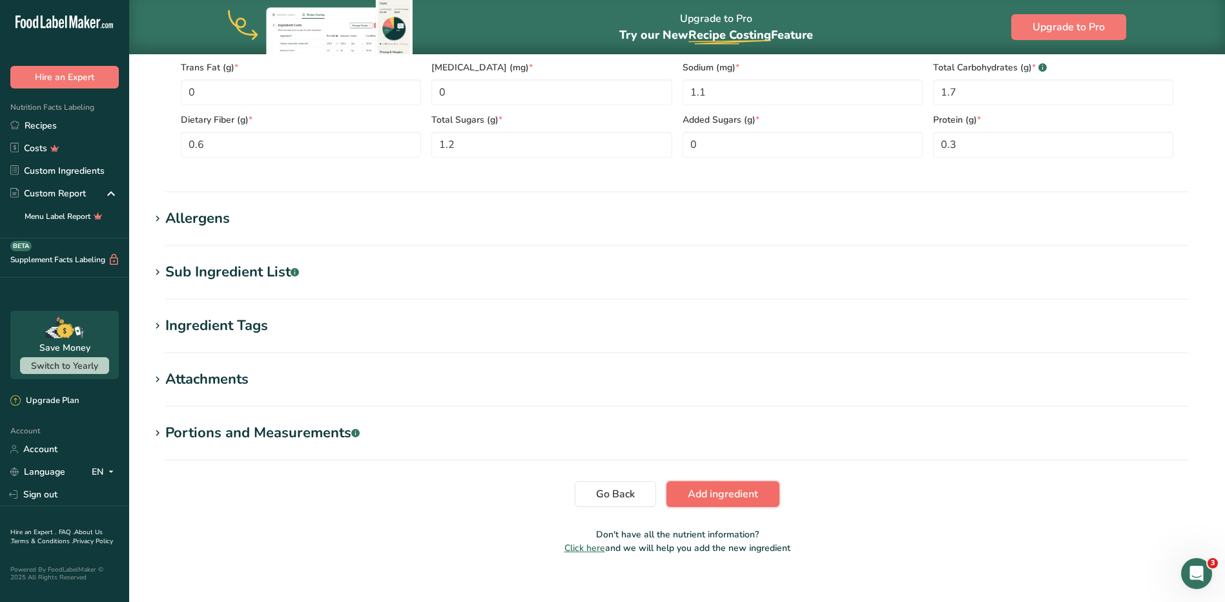
click at [604, 499] on span "Add ingredient" at bounding box center [723, 493] width 70 height 15
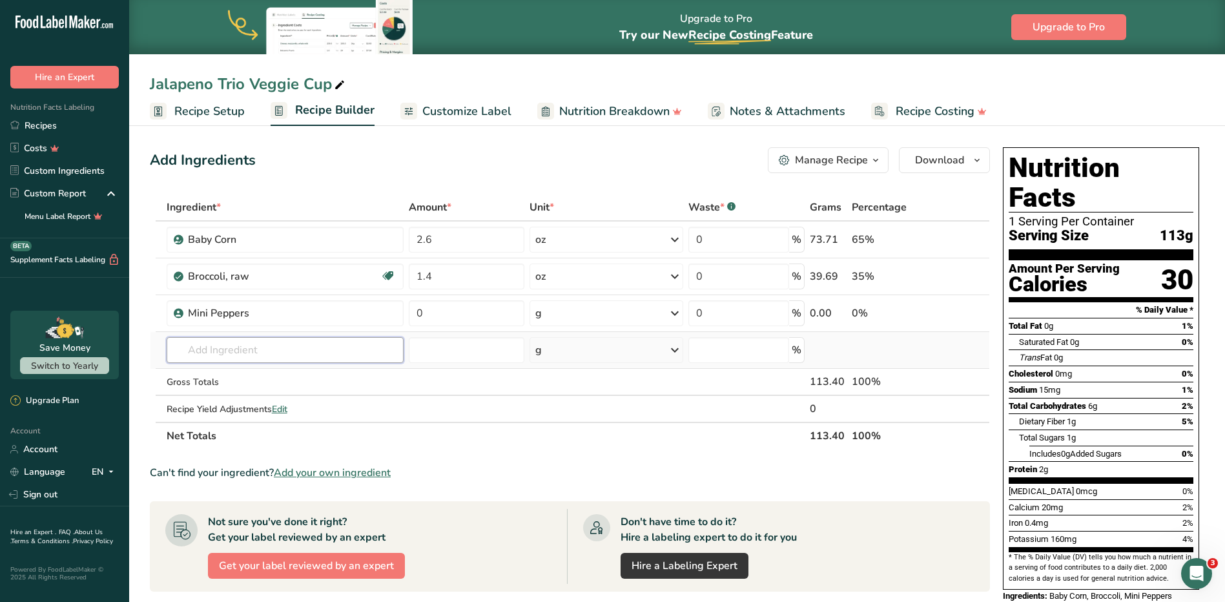
click at [227, 348] on input "text" at bounding box center [285, 350] width 237 height 26
click at [262, 399] on div "Add your own ingredient" at bounding box center [285, 398] width 216 height 14
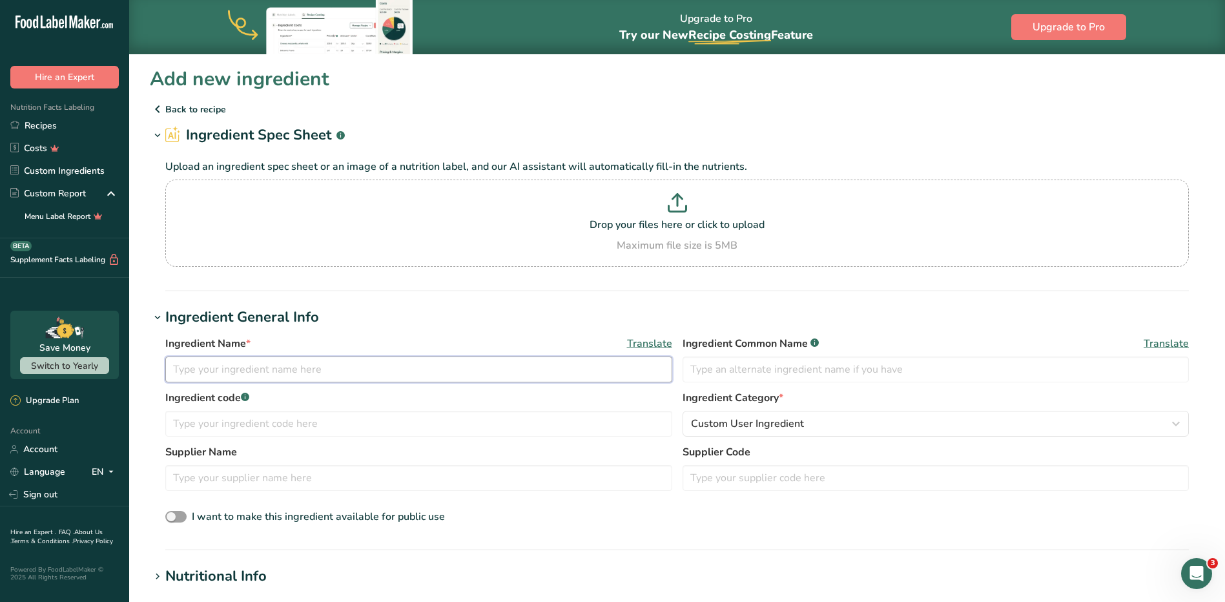
click at [231, 371] on input "text" at bounding box center [418, 369] width 507 height 26
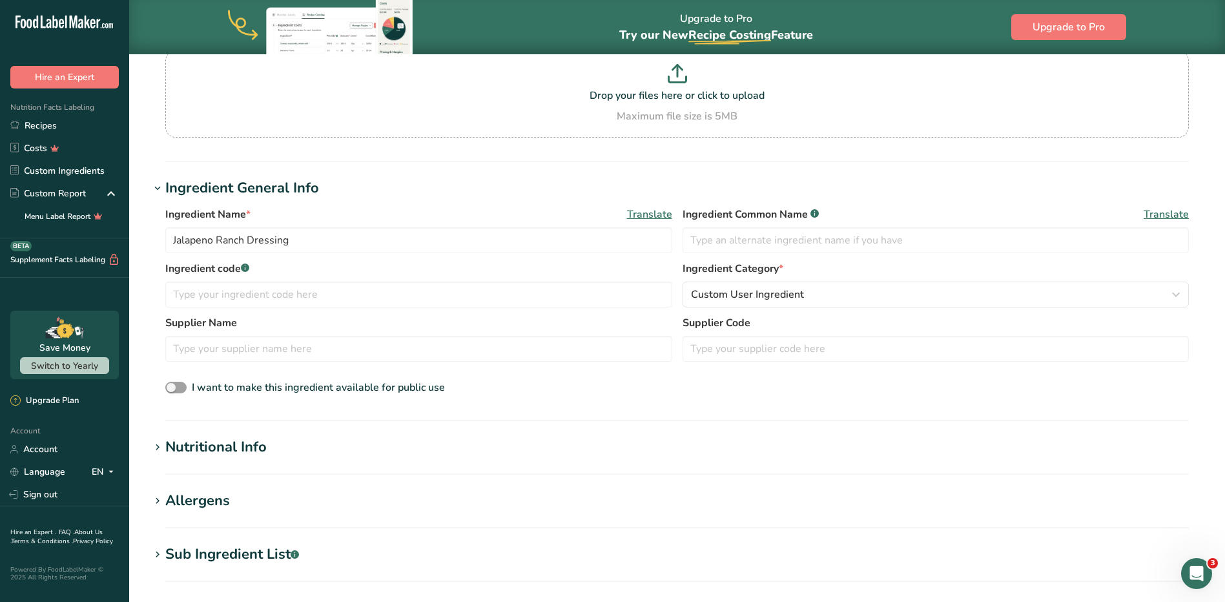
click at [228, 449] on div "Nutritional Info" at bounding box center [215, 446] width 101 height 21
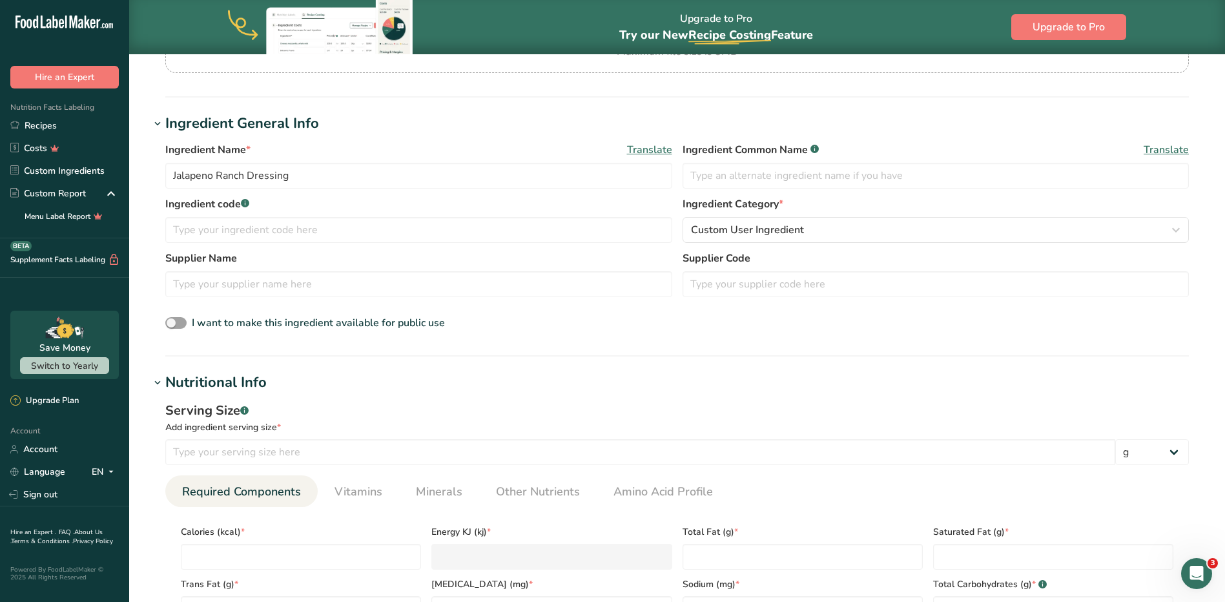
scroll to position [258, 0]
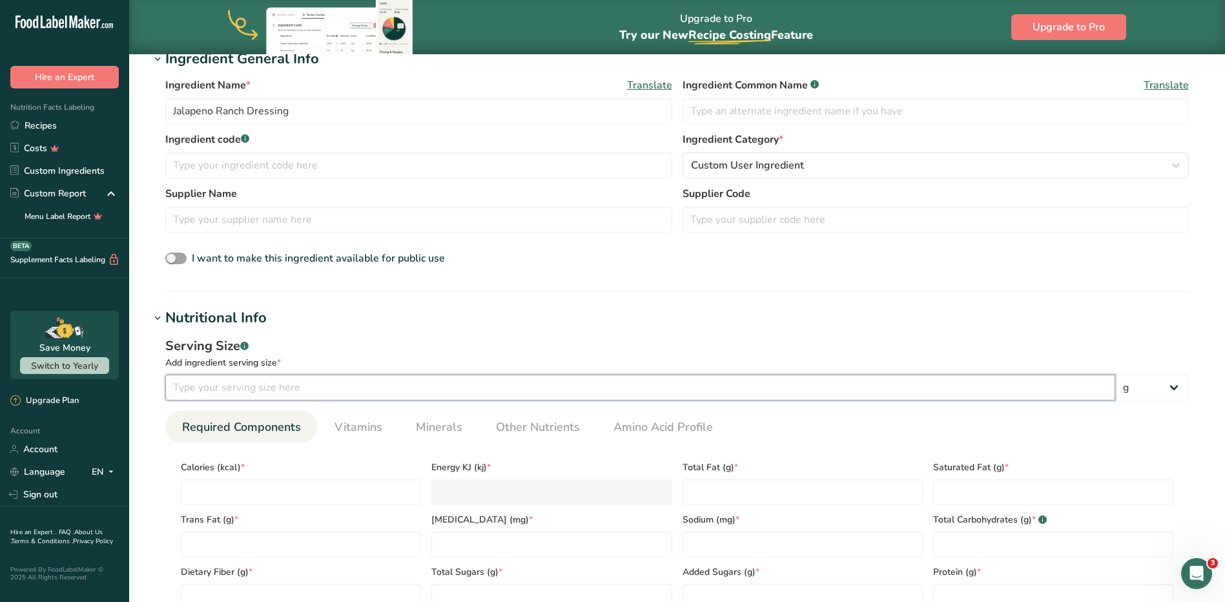
click at [311, 380] on input "number" at bounding box center [640, 387] width 950 height 26
click at [604, 392] on select "g kg mg mcg lb oz l mL fl oz tbsp tsp cup qt gallon" at bounding box center [1152, 387] width 74 height 26
click at [604, 374] on select "g kg mg mcg lb oz l mL fl oz tbsp tsp cup qt gallon" at bounding box center [1152, 387] width 74 height 26
click at [301, 496] on input "number" at bounding box center [301, 492] width 240 height 26
click at [604, 484] on Fat "number" at bounding box center [802, 492] width 240 height 26
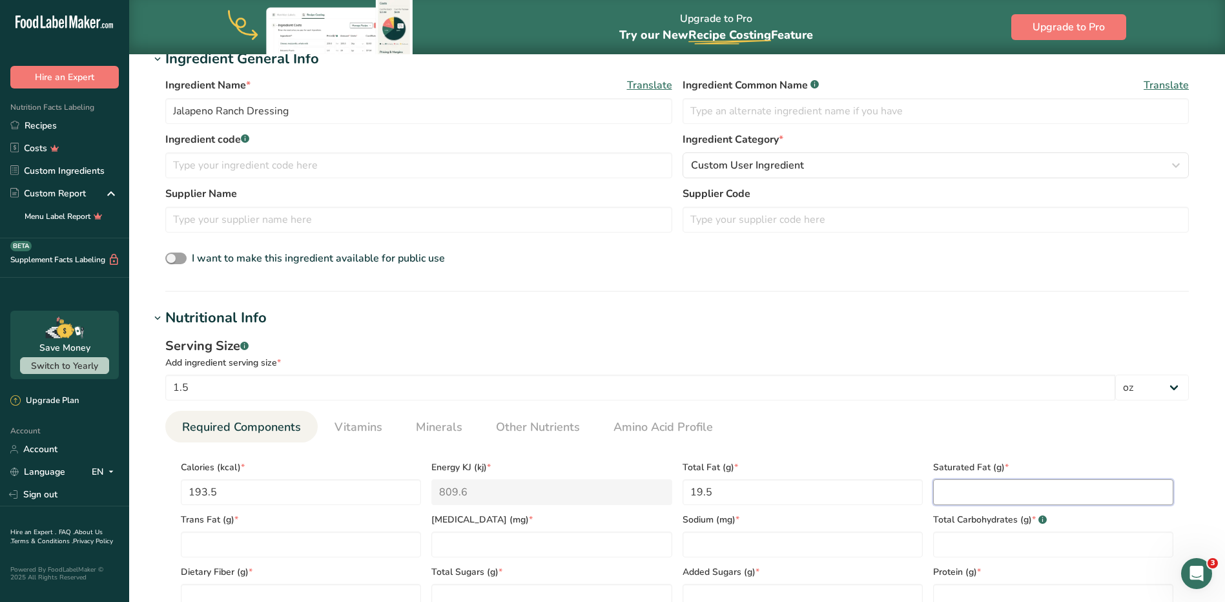
click at [604, 491] on Fat "number" at bounding box center [1053, 492] width 240 height 26
click at [604, 540] on input "number" at bounding box center [802, 544] width 240 height 26
click at [274, 548] on Fat "number" at bounding box center [301, 544] width 240 height 26
click at [503, 555] on input "number" at bounding box center [551, 544] width 240 height 26
click at [604, 546] on Carbohydrates "number" at bounding box center [1053, 544] width 240 height 26
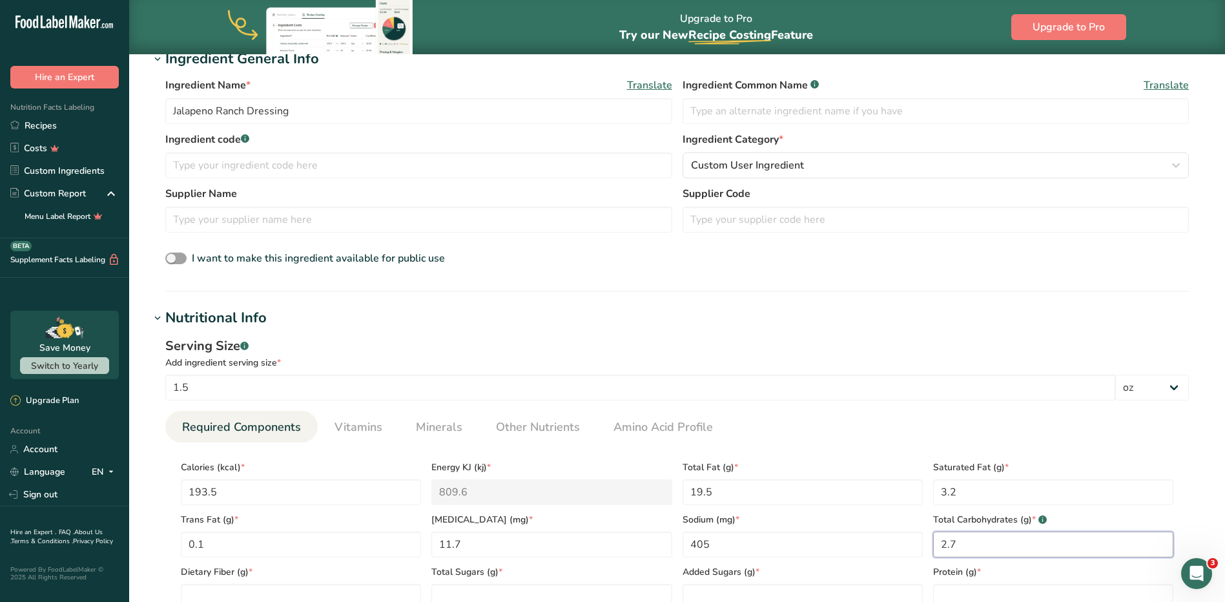
scroll to position [452, 0]
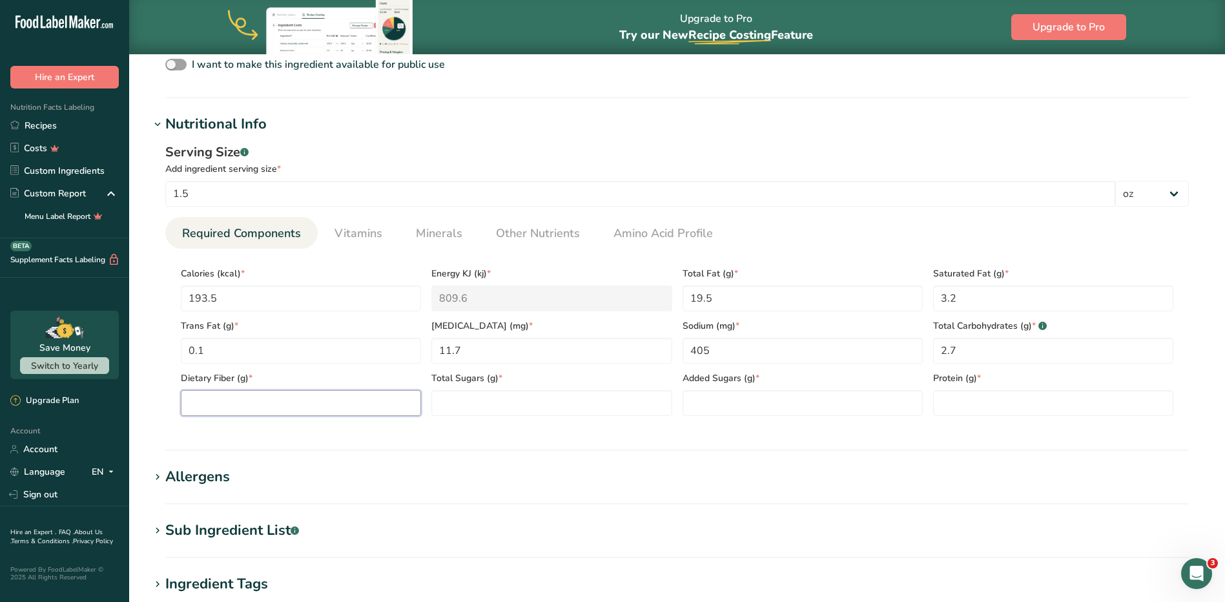
click at [289, 410] on Fiber "number" at bounding box center [301, 403] width 240 height 26
click at [519, 402] on Sugars "number" at bounding box center [551, 403] width 240 height 26
click at [604, 399] on input "number" at bounding box center [1053, 403] width 240 height 26
click at [604, 402] on Sugars "number" at bounding box center [802, 403] width 240 height 26
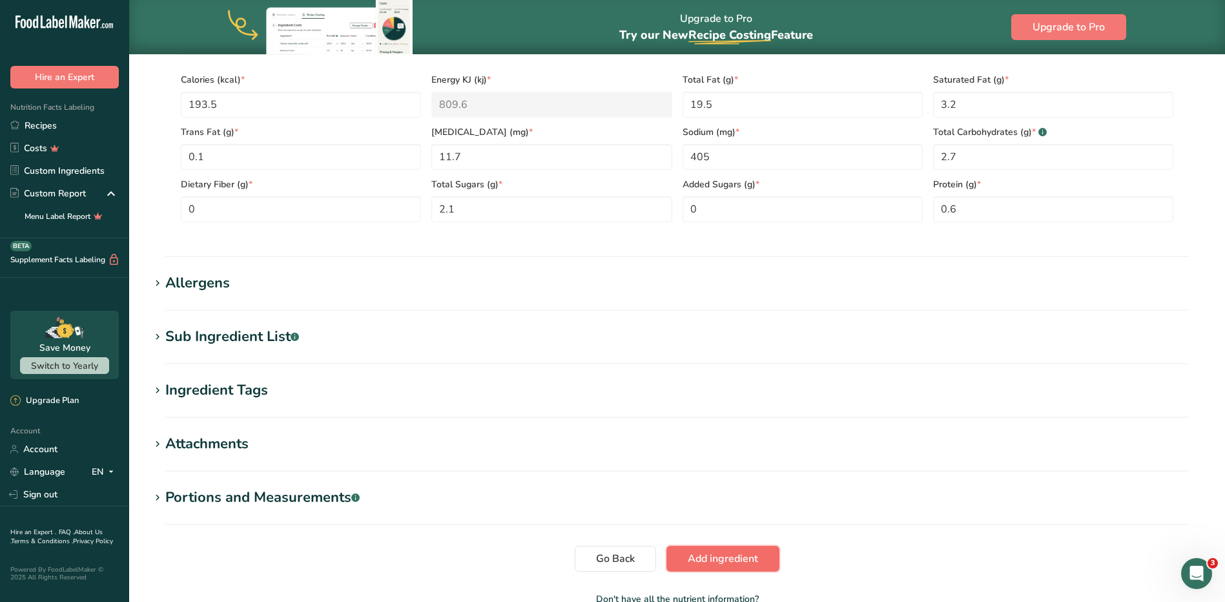
click at [604, 561] on span "Add ingredient" at bounding box center [723, 558] width 70 height 15
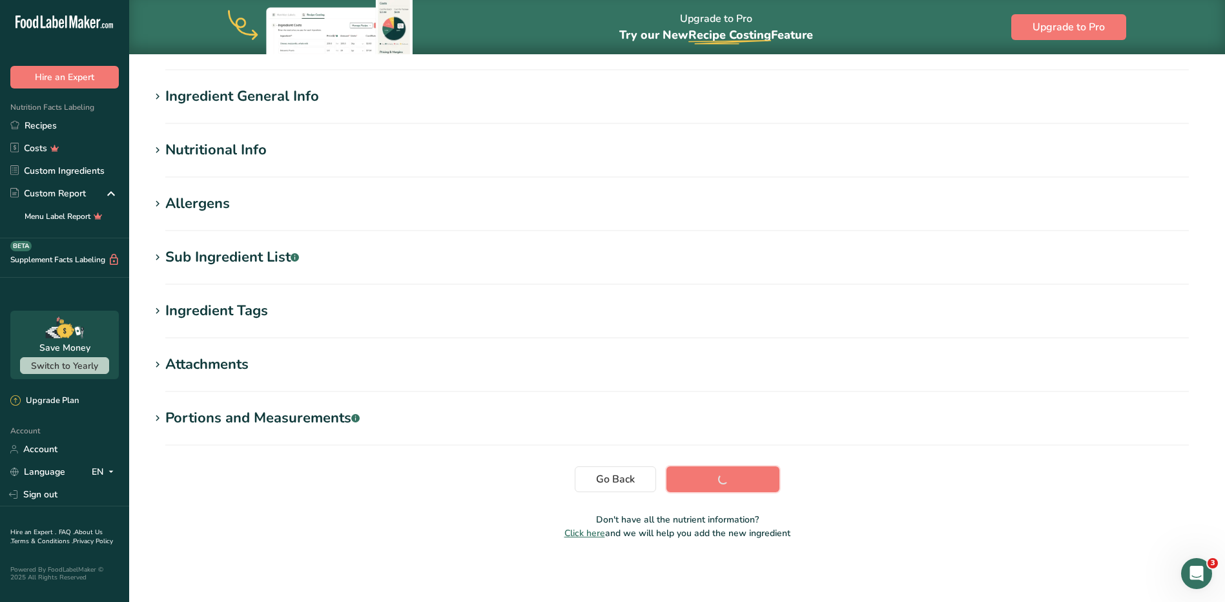
scroll to position [92, 0]
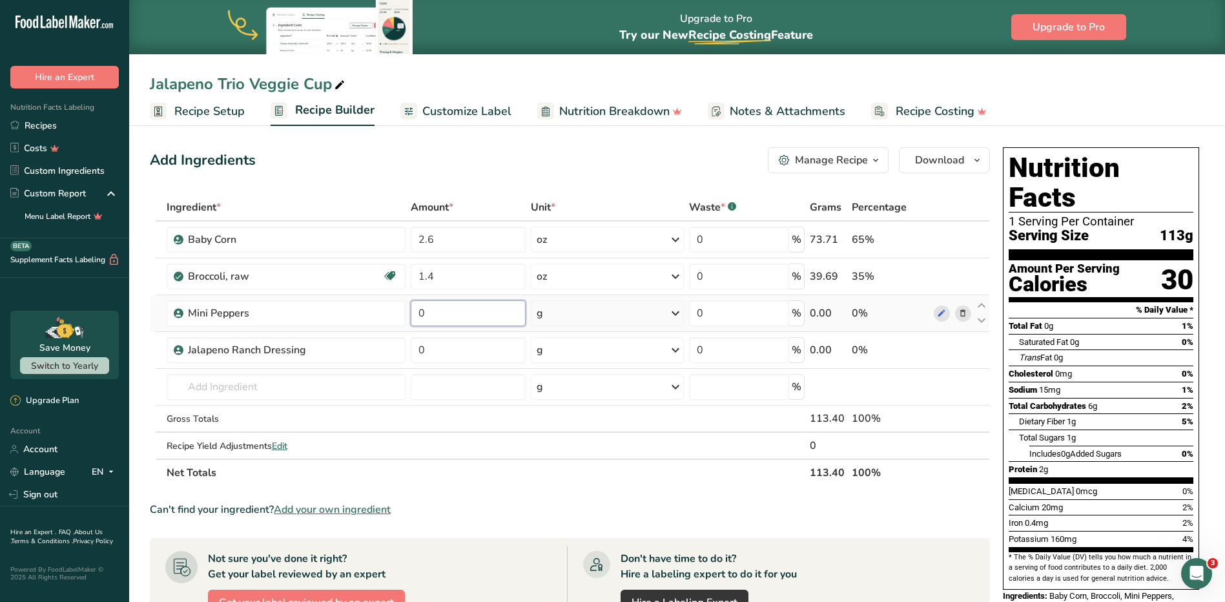
click at [498, 314] on input "0" at bounding box center [468, 313] width 115 height 26
click at [604, 318] on div "Ingredient * Amount * Unit * Waste * .a-a{fill:#347362;}.b-a{fill:#fff;} Grams …" at bounding box center [570, 340] width 840 height 292
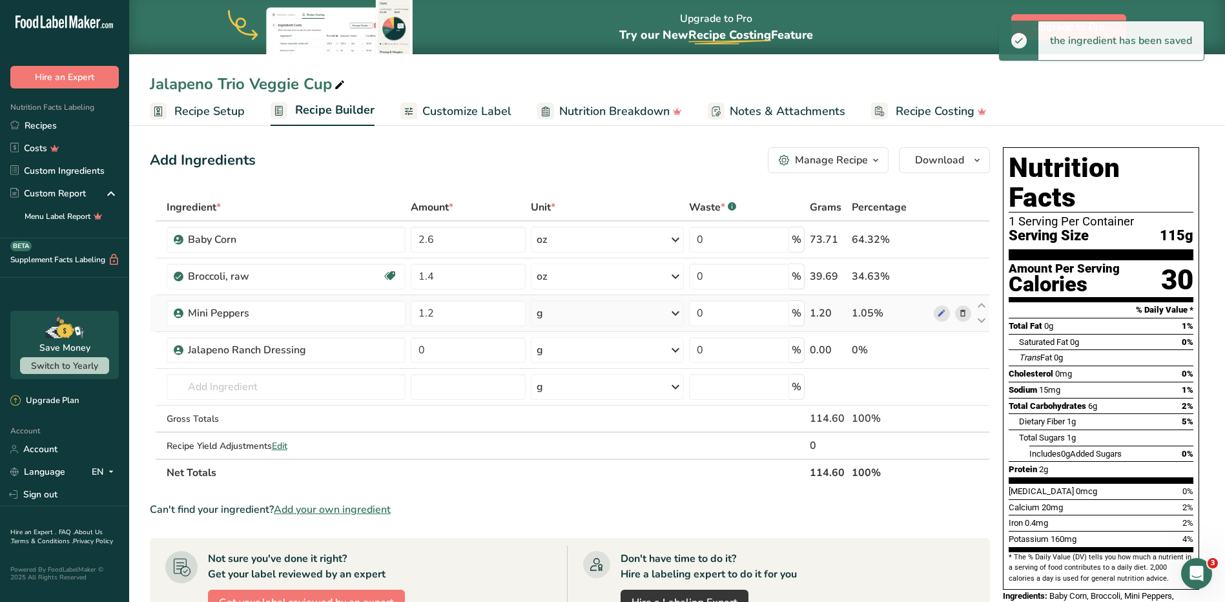
click at [604, 316] on icon at bounding box center [675, 313] width 15 height 23
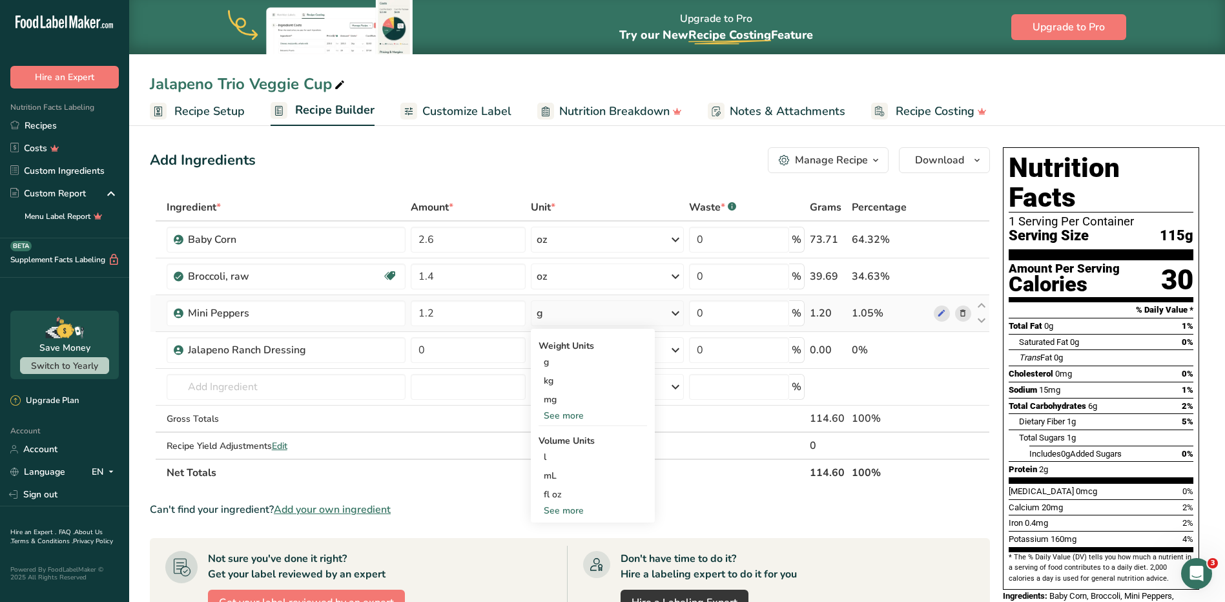
click at [575, 414] on div "See more" at bounding box center [592, 416] width 108 height 14
click at [558, 456] on div "oz" at bounding box center [592, 455] width 108 height 19
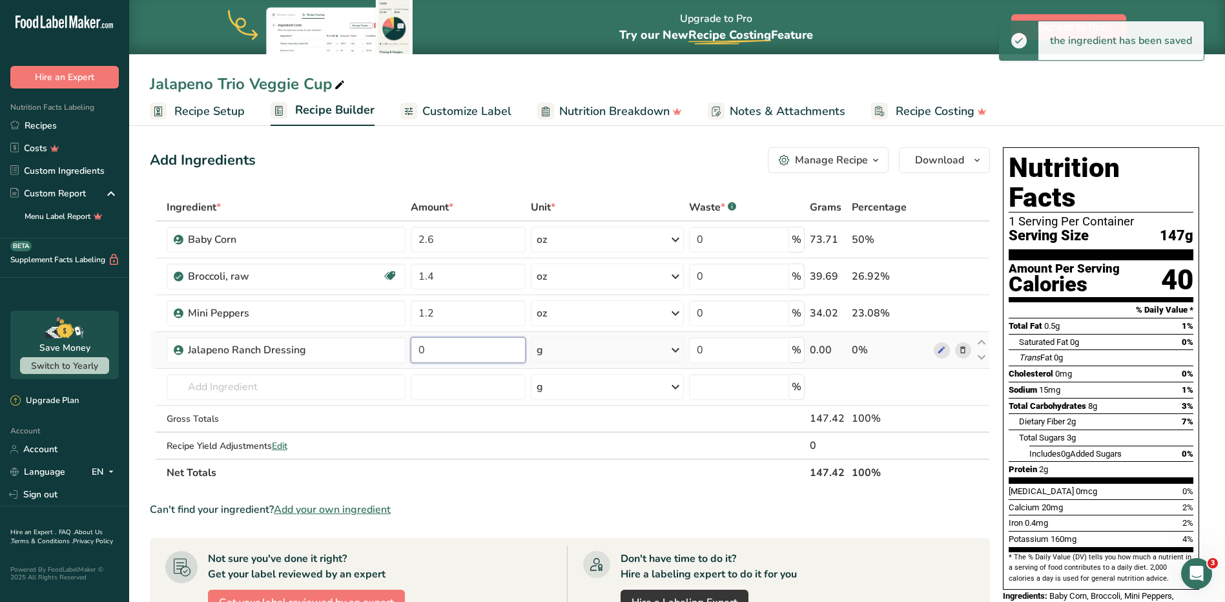
click at [504, 352] on input "0" at bounding box center [468, 350] width 115 height 26
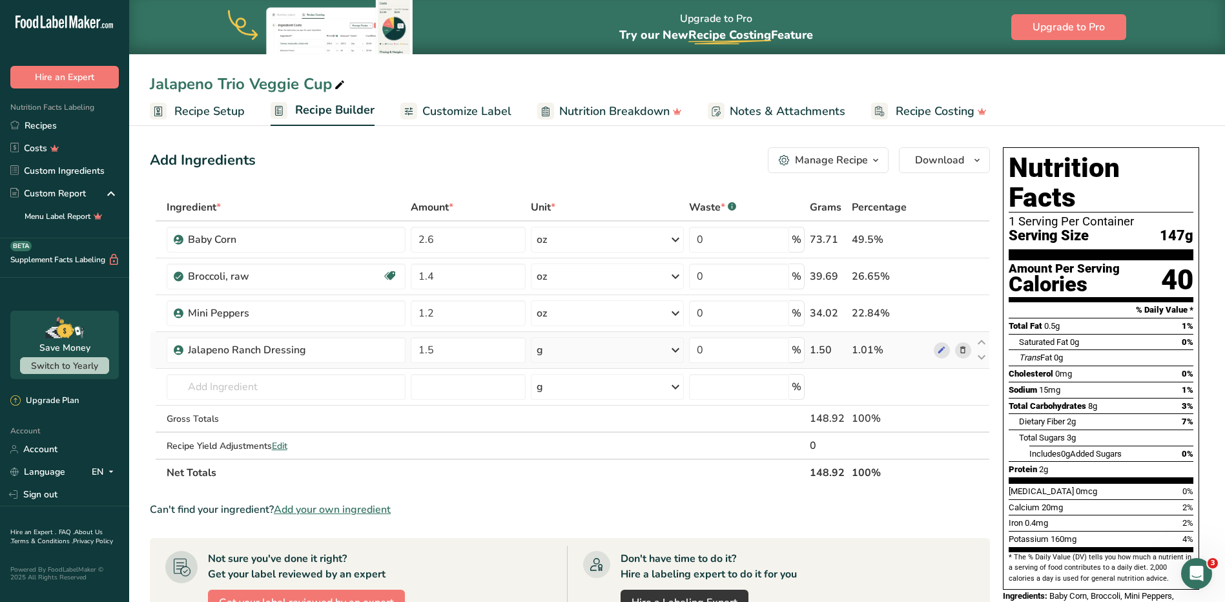
click at [604, 353] on div "Ingredient * Amount * Unit * Waste * .a-a{fill:#347362;}.b-a{fill:#fff;} Grams …" at bounding box center [570, 340] width 840 height 292
click at [604, 353] on icon at bounding box center [675, 349] width 15 height 23
click at [570, 451] on div "See more" at bounding box center [592, 452] width 108 height 14
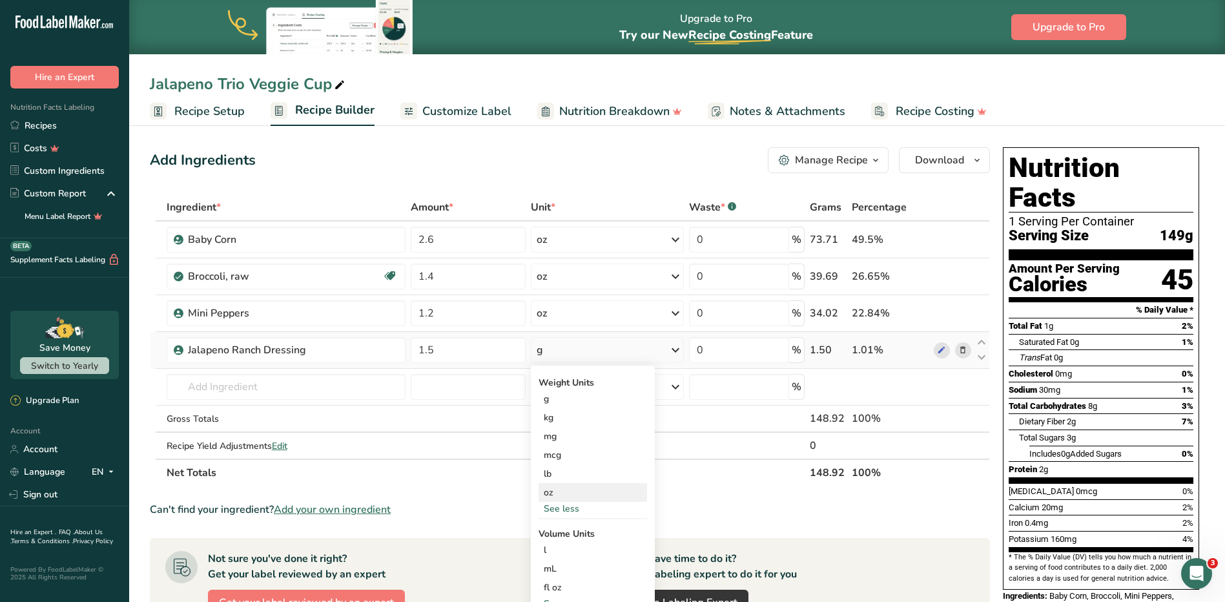
click at [553, 489] on div "oz" at bounding box center [592, 492] width 108 height 19
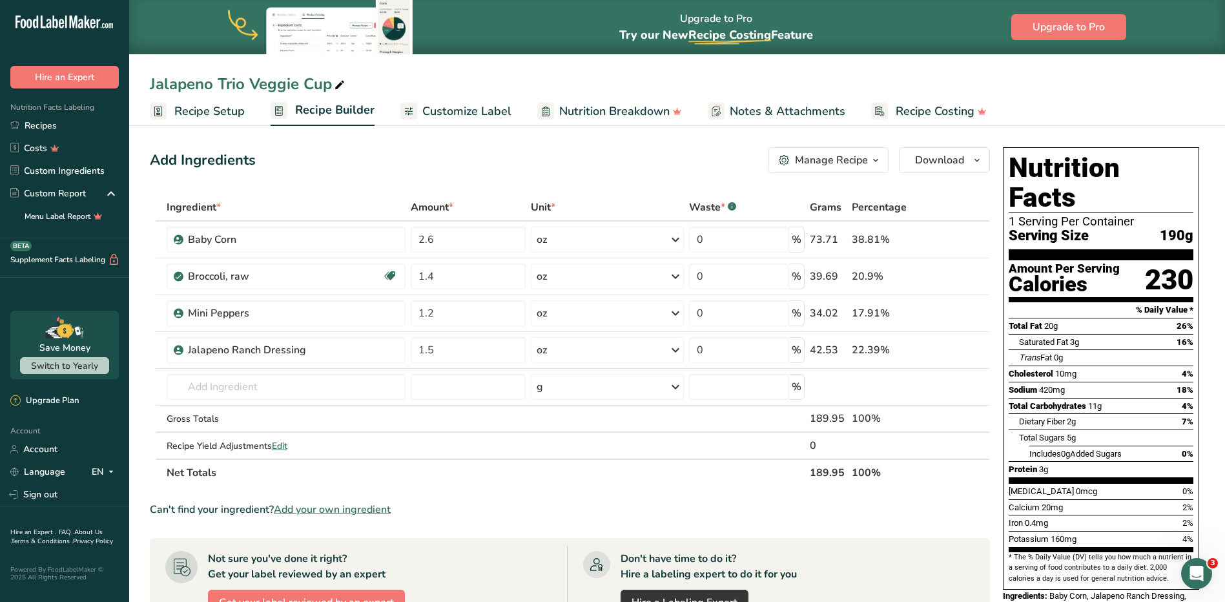
click at [218, 108] on span "Recipe Setup" at bounding box center [209, 111] width 70 height 17
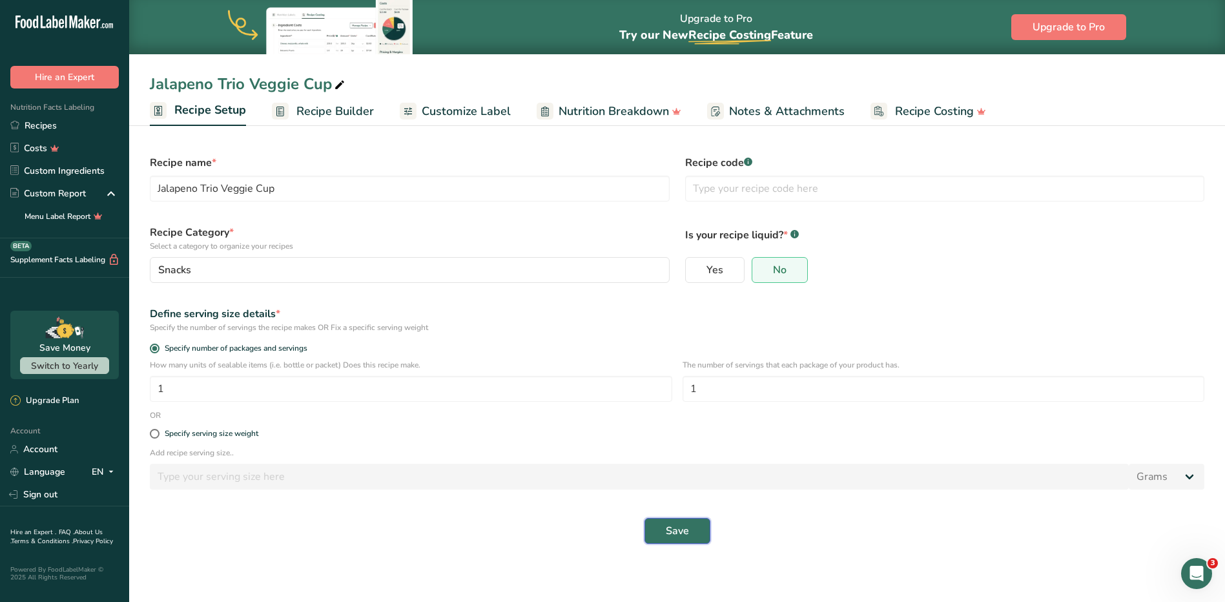
click at [604, 533] on span "Save" at bounding box center [677, 530] width 23 height 15
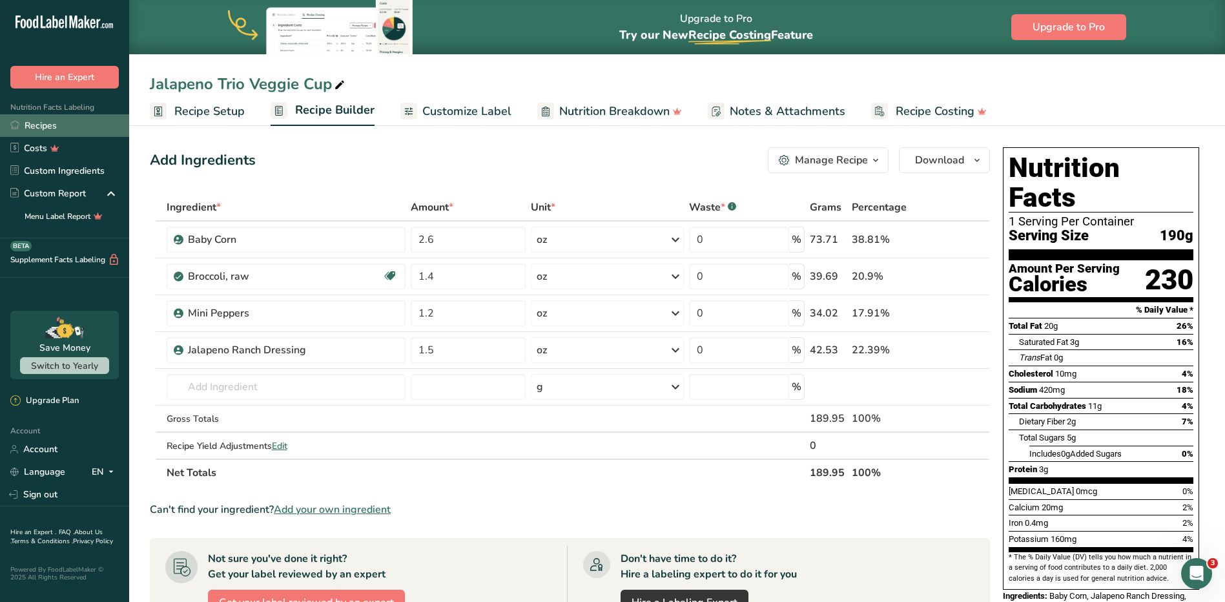
click at [53, 128] on link "Recipes" at bounding box center [64, 125] width 129 height 23
